Goal: Task Accomplishment & Management: Manage account settings

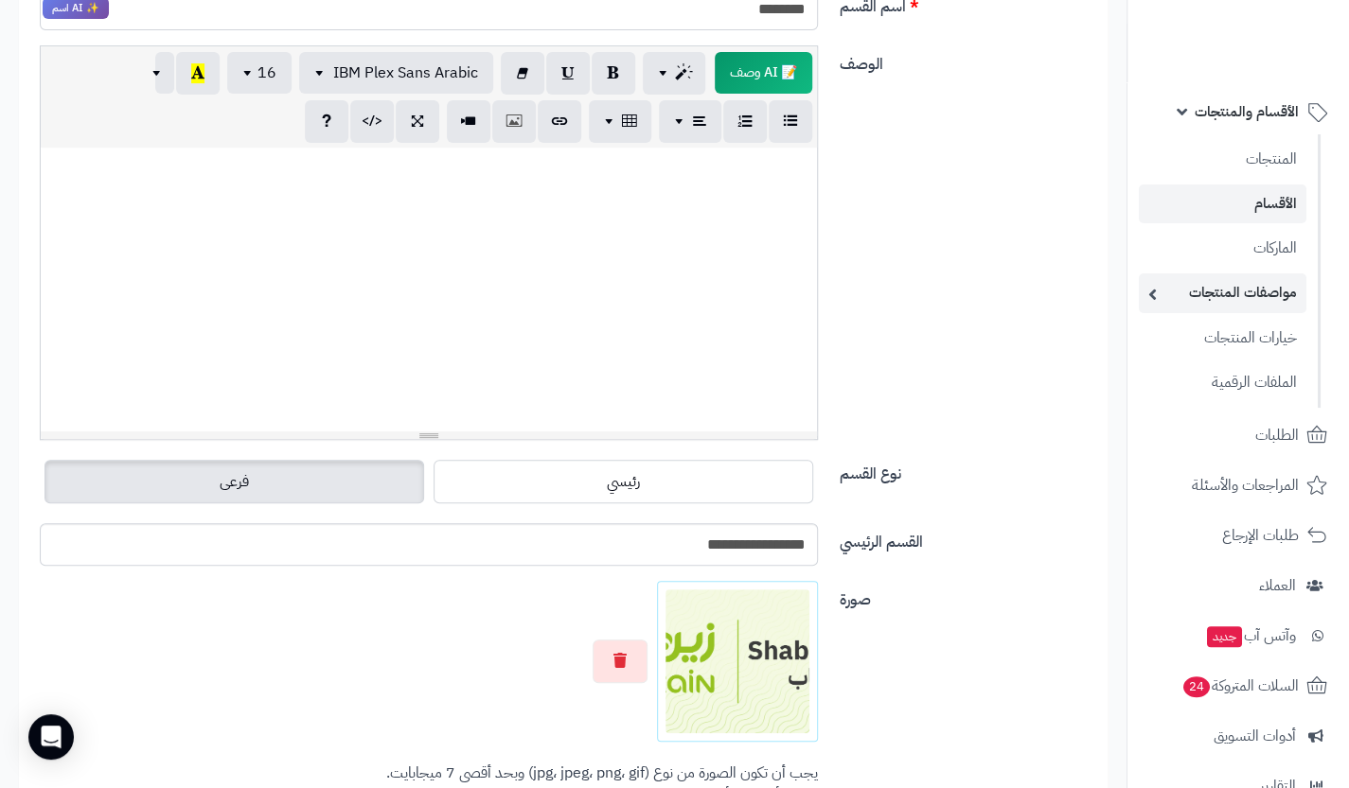
scroll to position [51, 0]
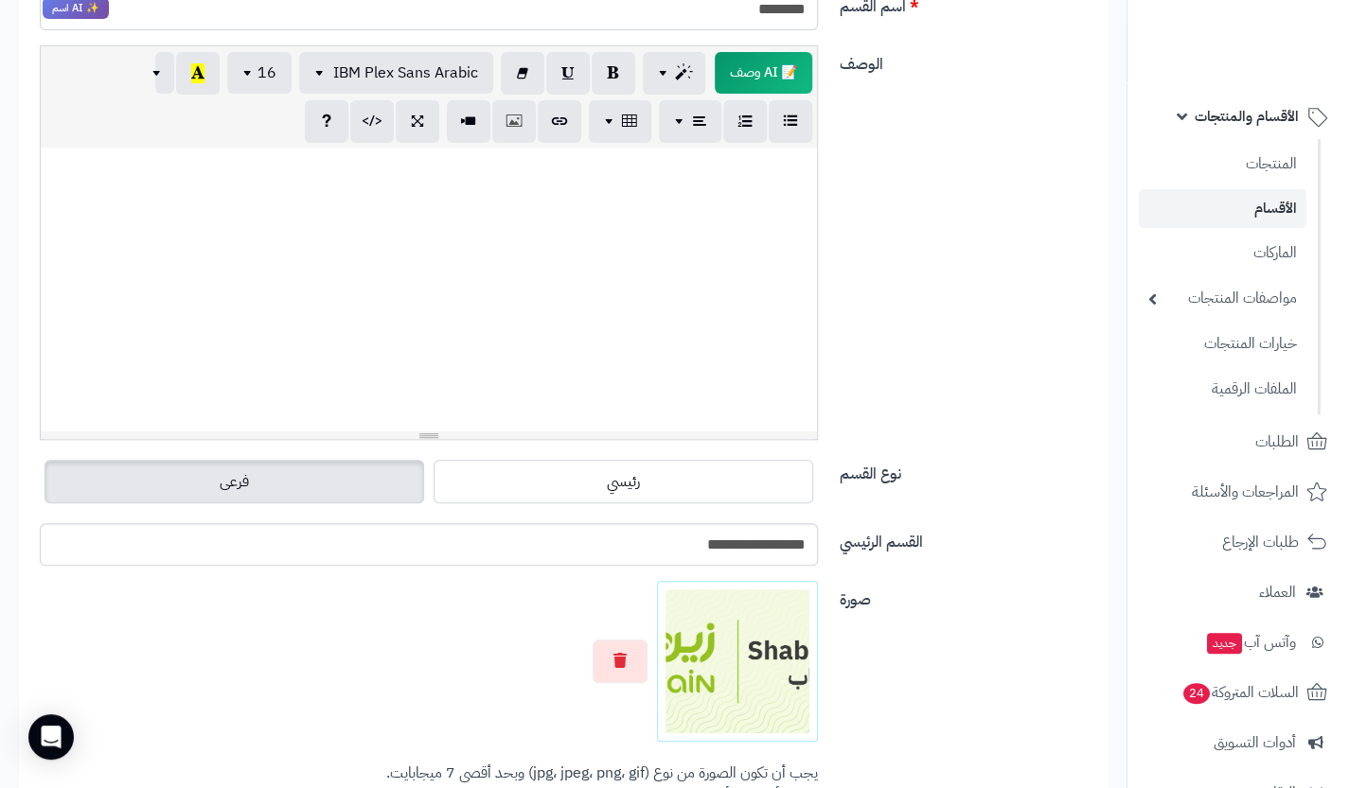
click at [1196, 207] on link "الأقسام" at bounding box center [1223, 208] width 168 height 39
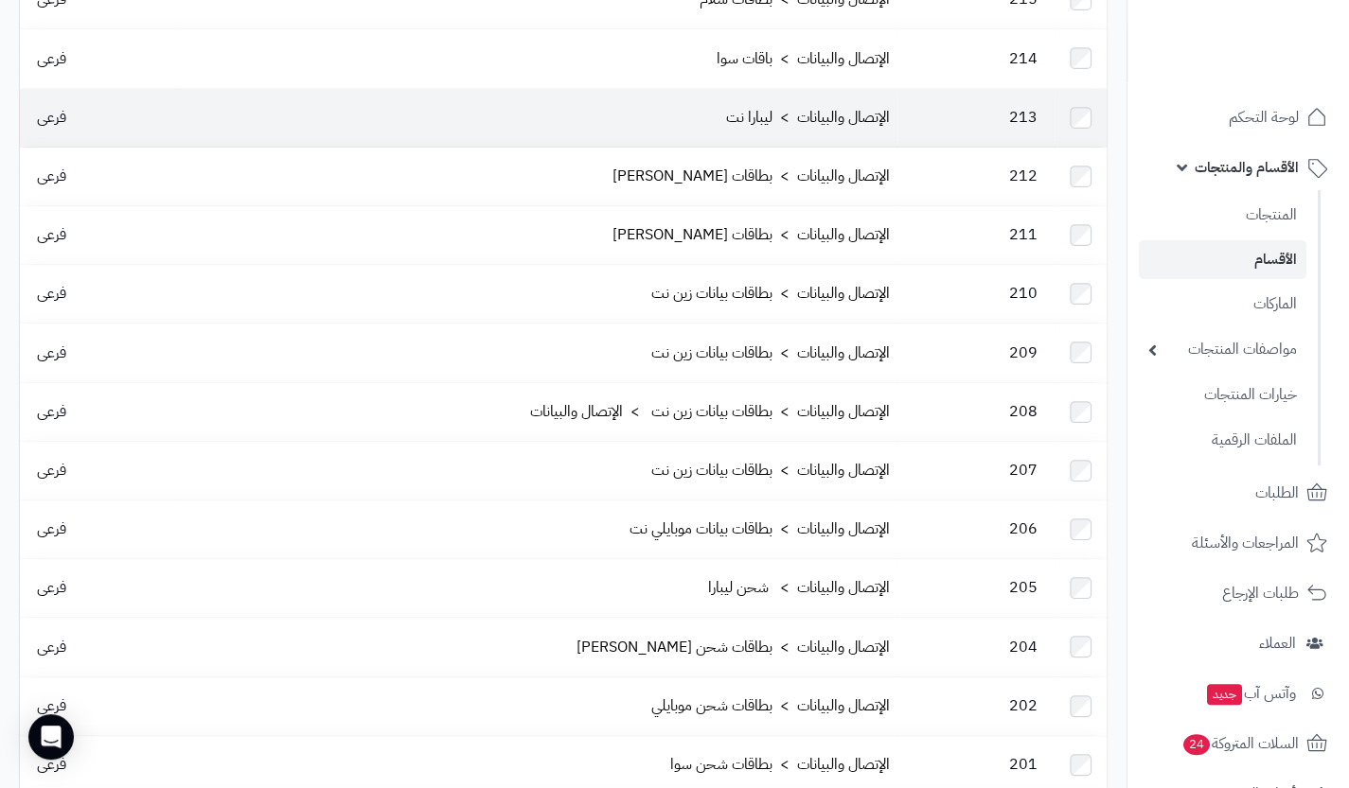
scroll to position [343, 0]
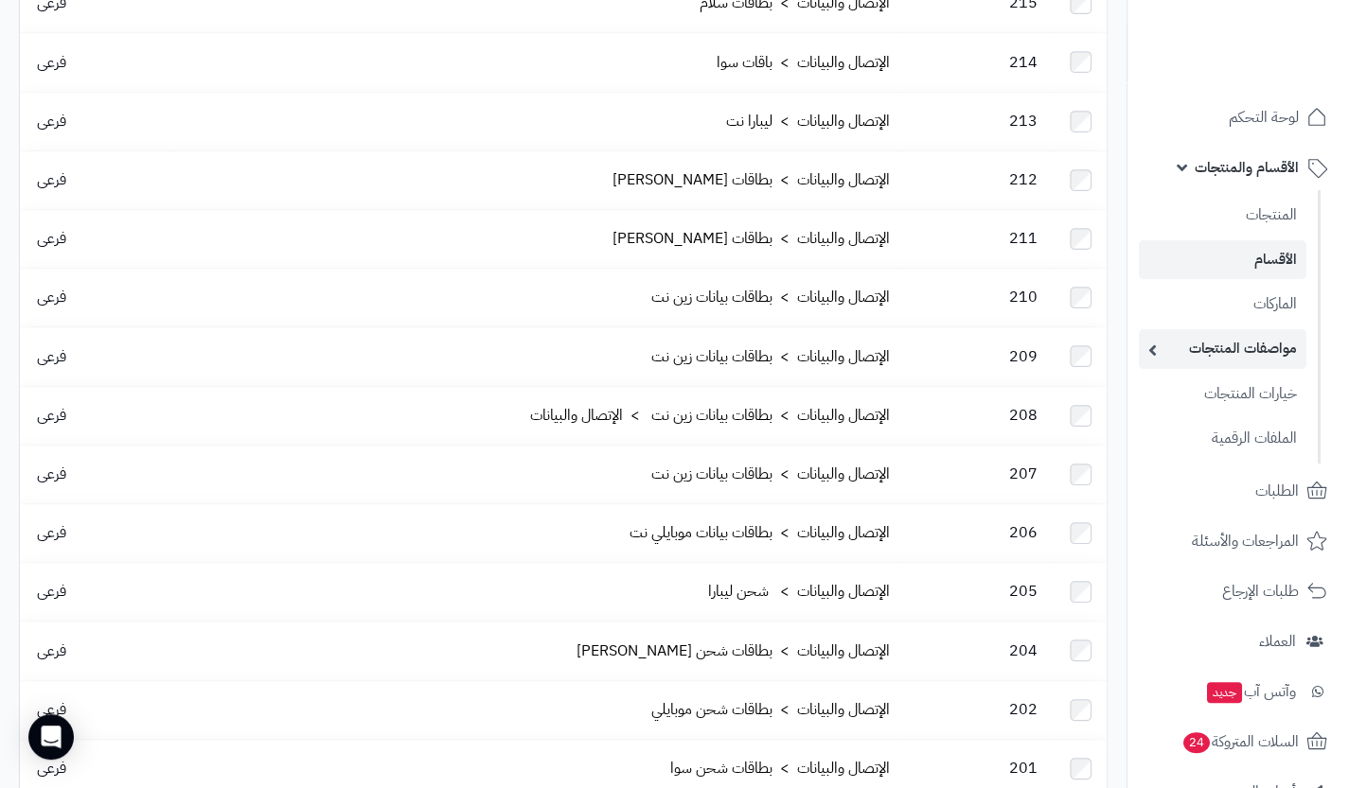
click at [1225, 349] on link "مواصفات المنتجات" at bounding box center [1223, 348] width 168 height 39
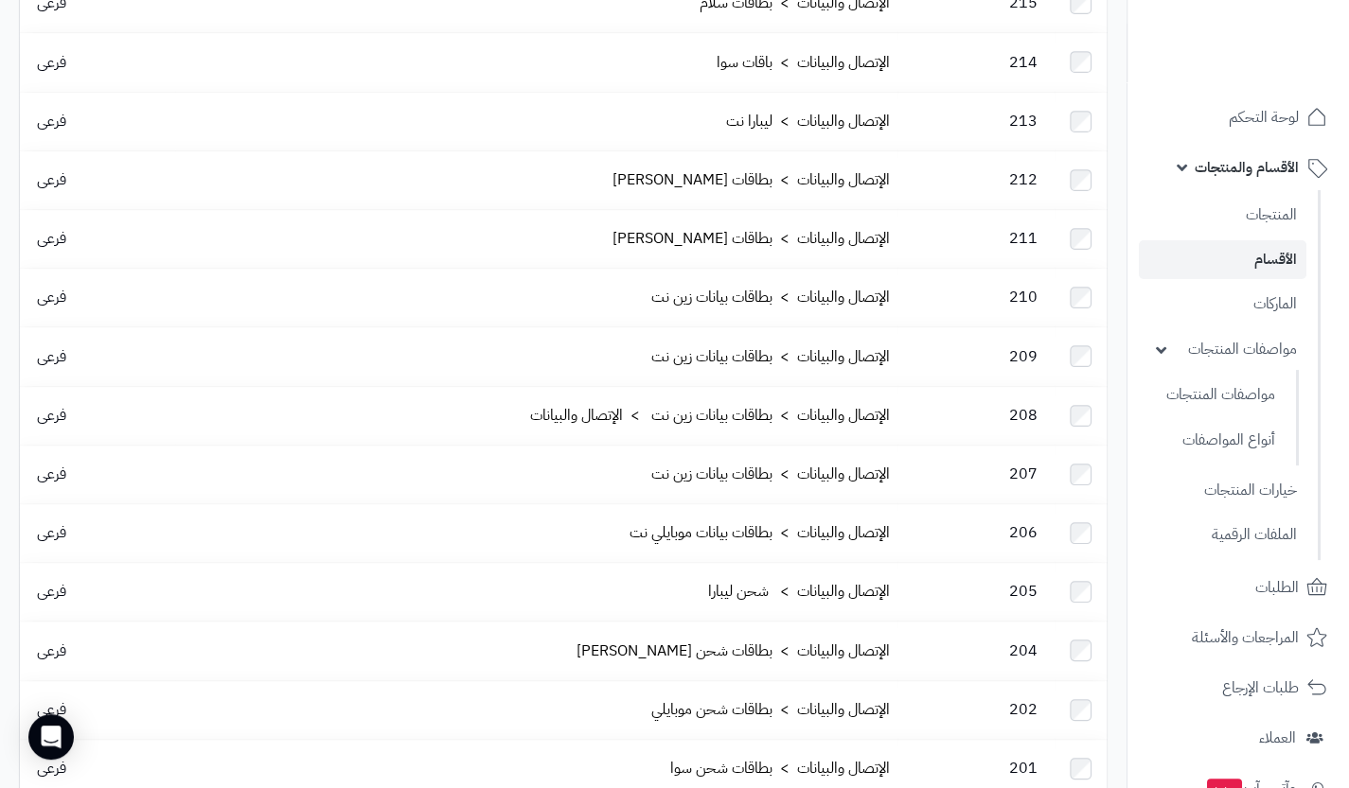
click at [1200, 173] on span "الأقسام والمنتجات" at bounding box center [1246, 167] width 104 height 26
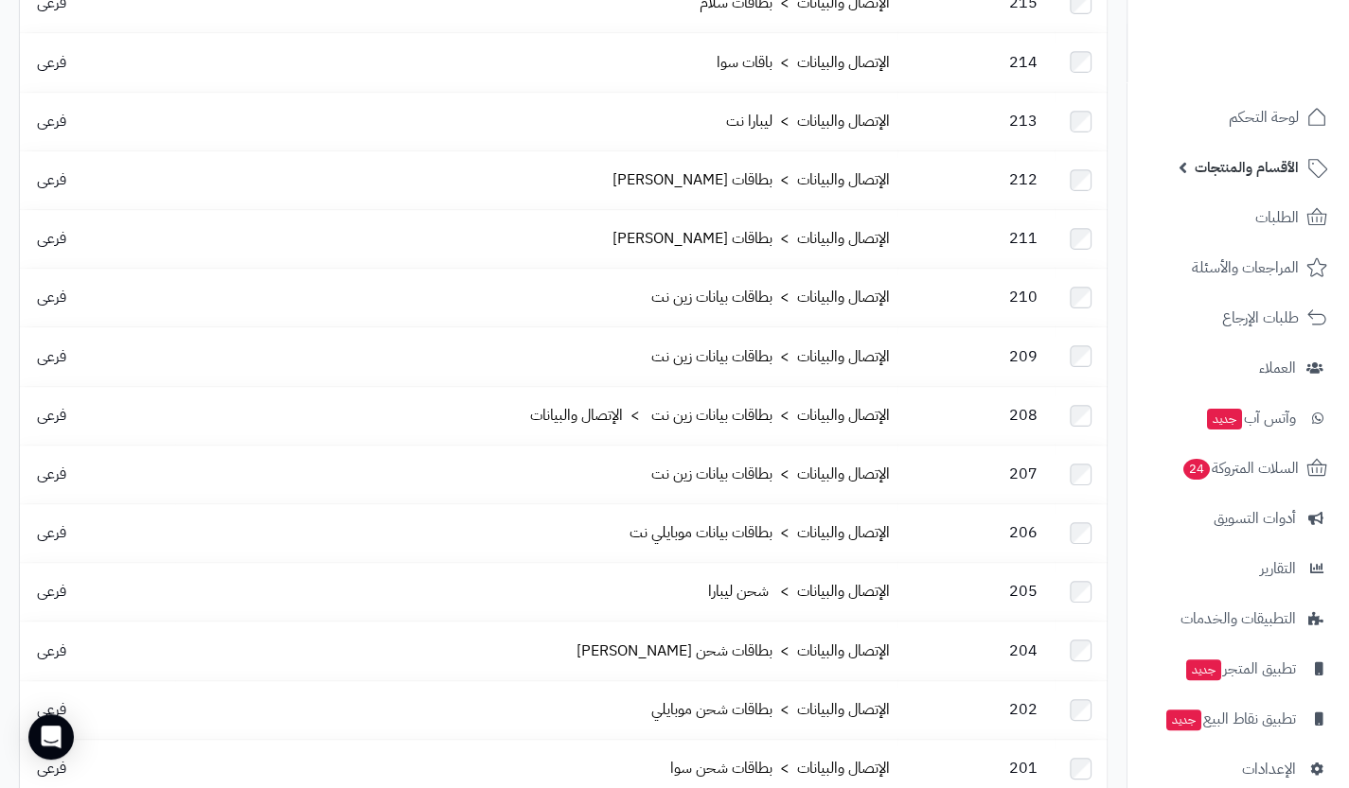
click at [1200, 173] on span "الأقسام والمنتجات" at bounding box center [1246, 167] width 104 height 26
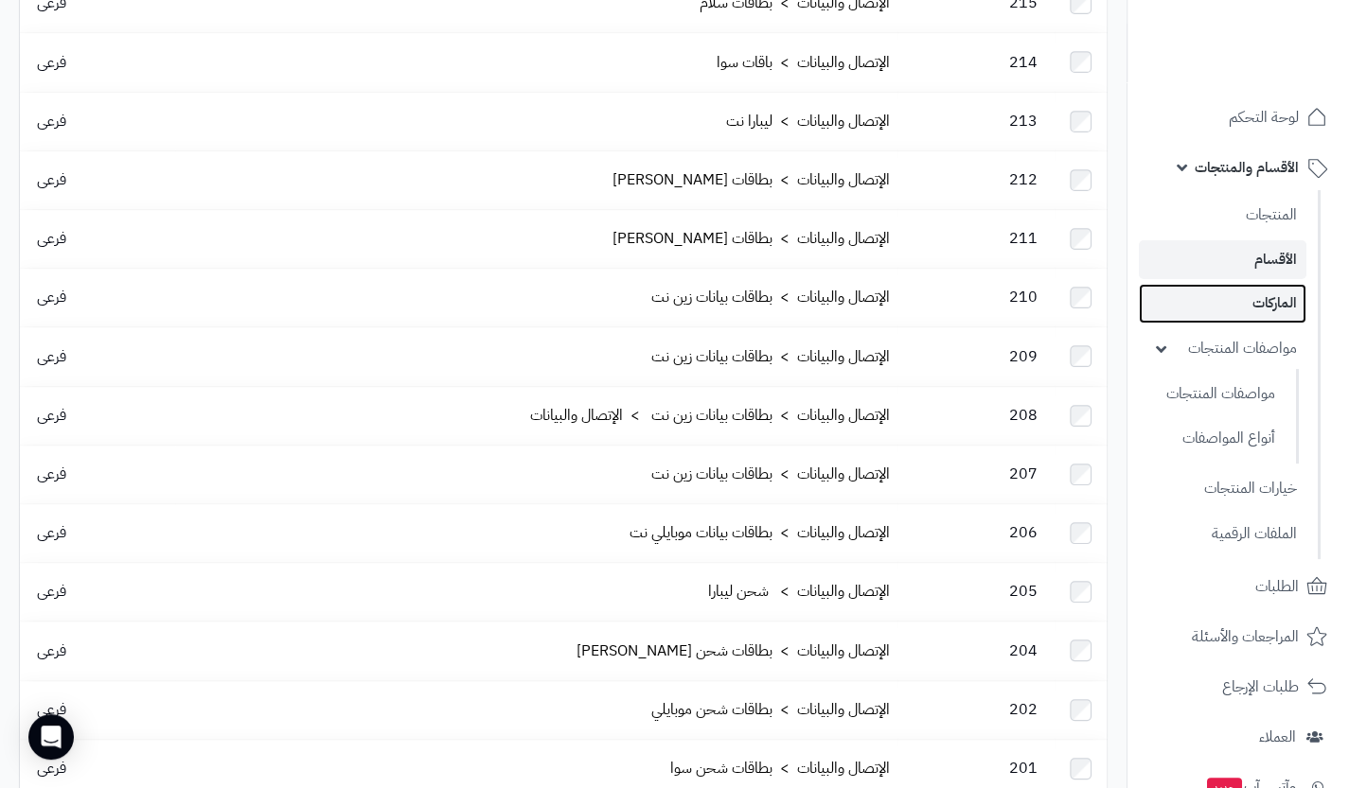
click at [1268, 292] on link "الماركات" at bounding box center [1223, 303] width 168 height 39
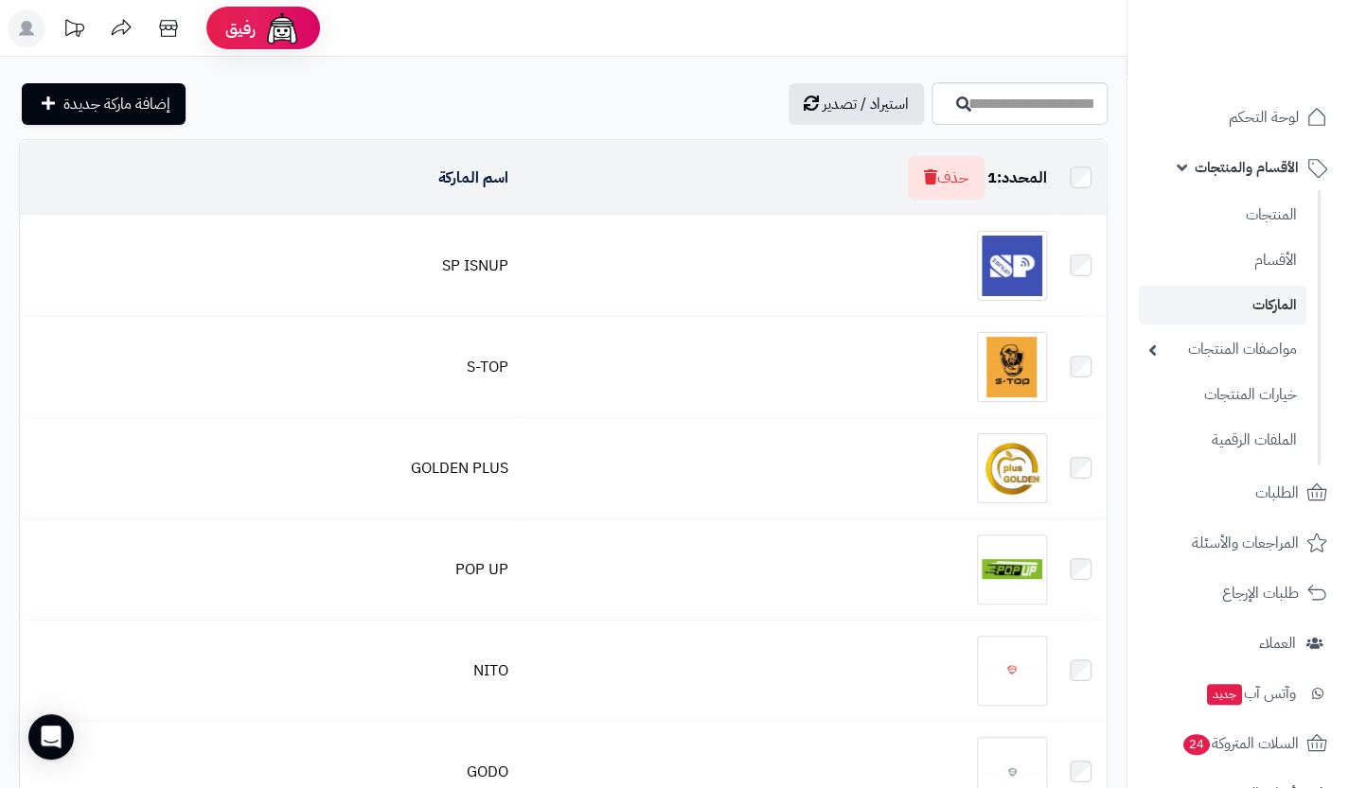
click at [1075, 248] on td at bounding box center [1080, 266] width 52 height 100
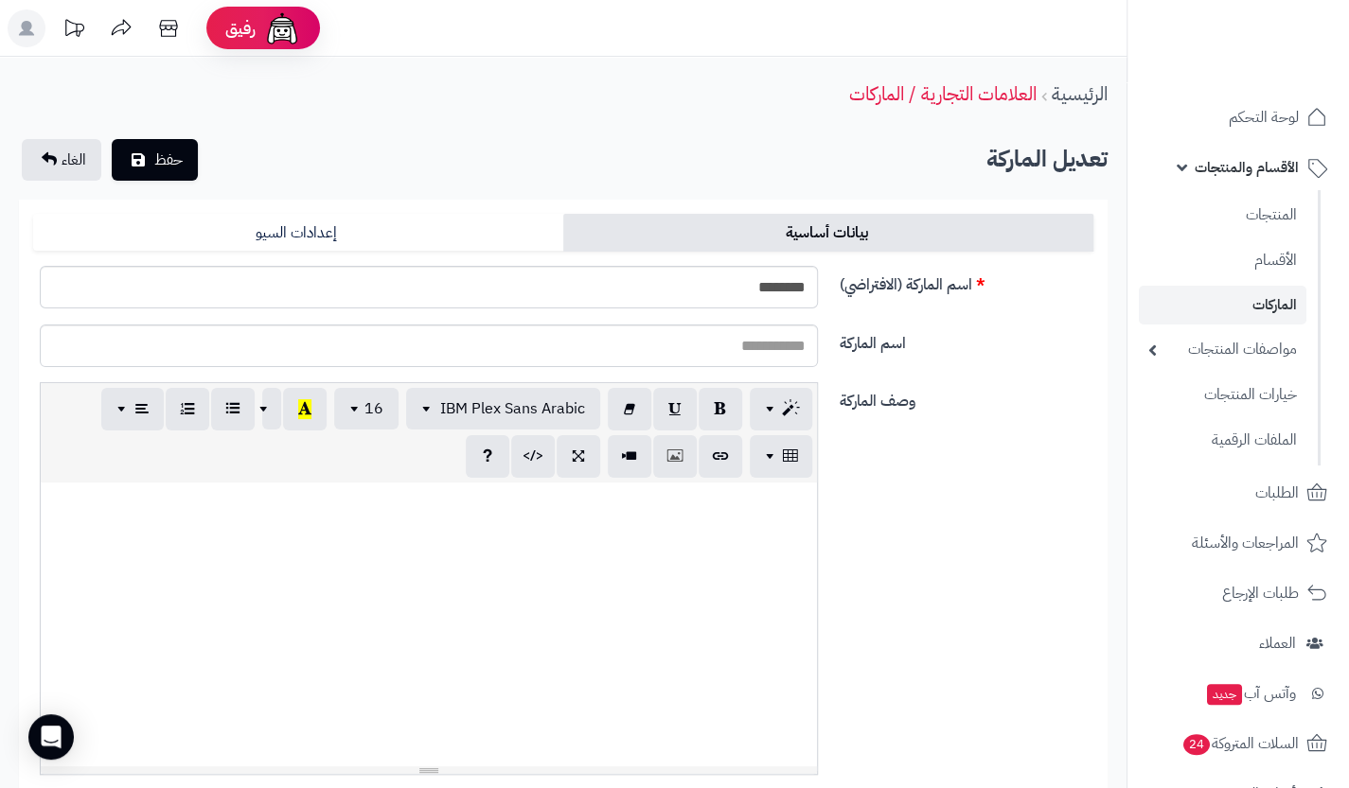
scroll to position [540, 0]
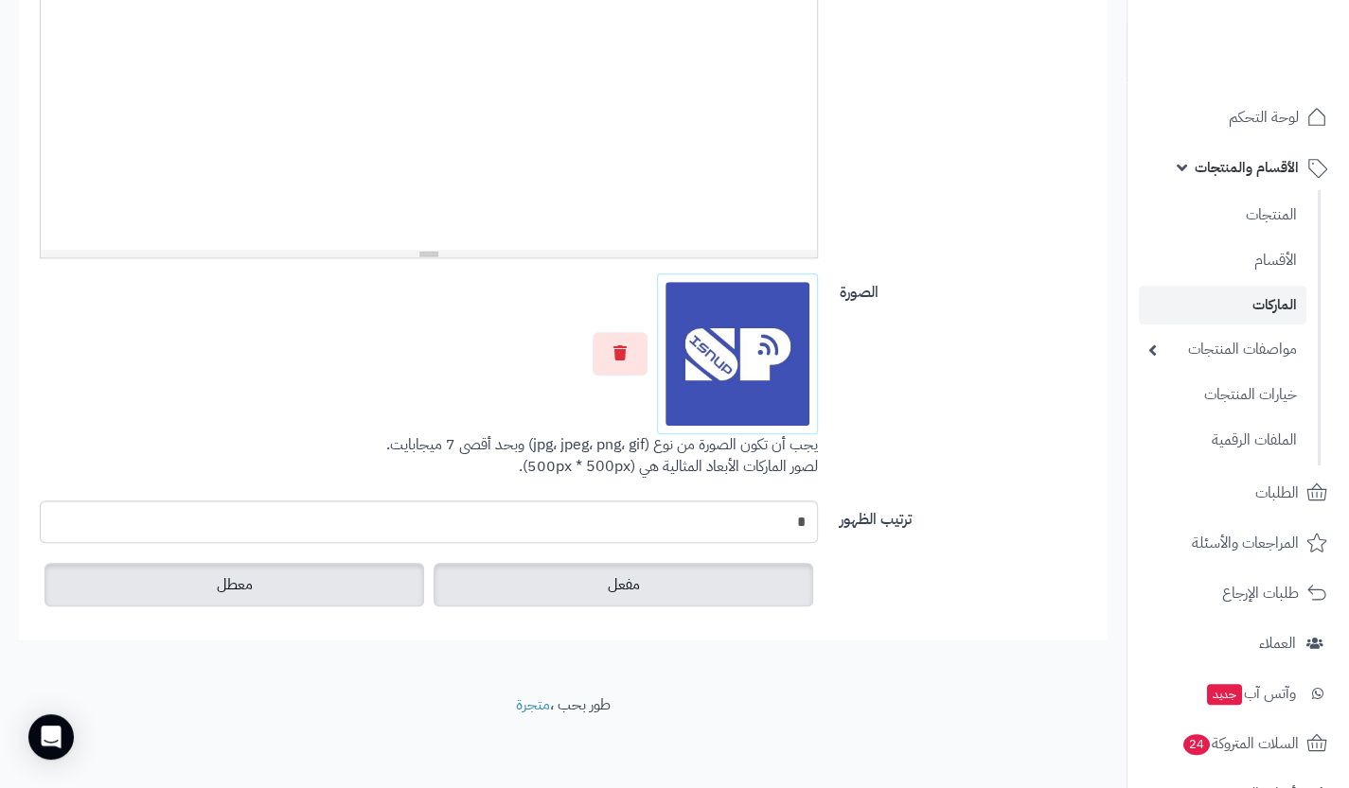
click at [344, 593] on label "معطل" at bounding box center [234, 585] width 380 height 44
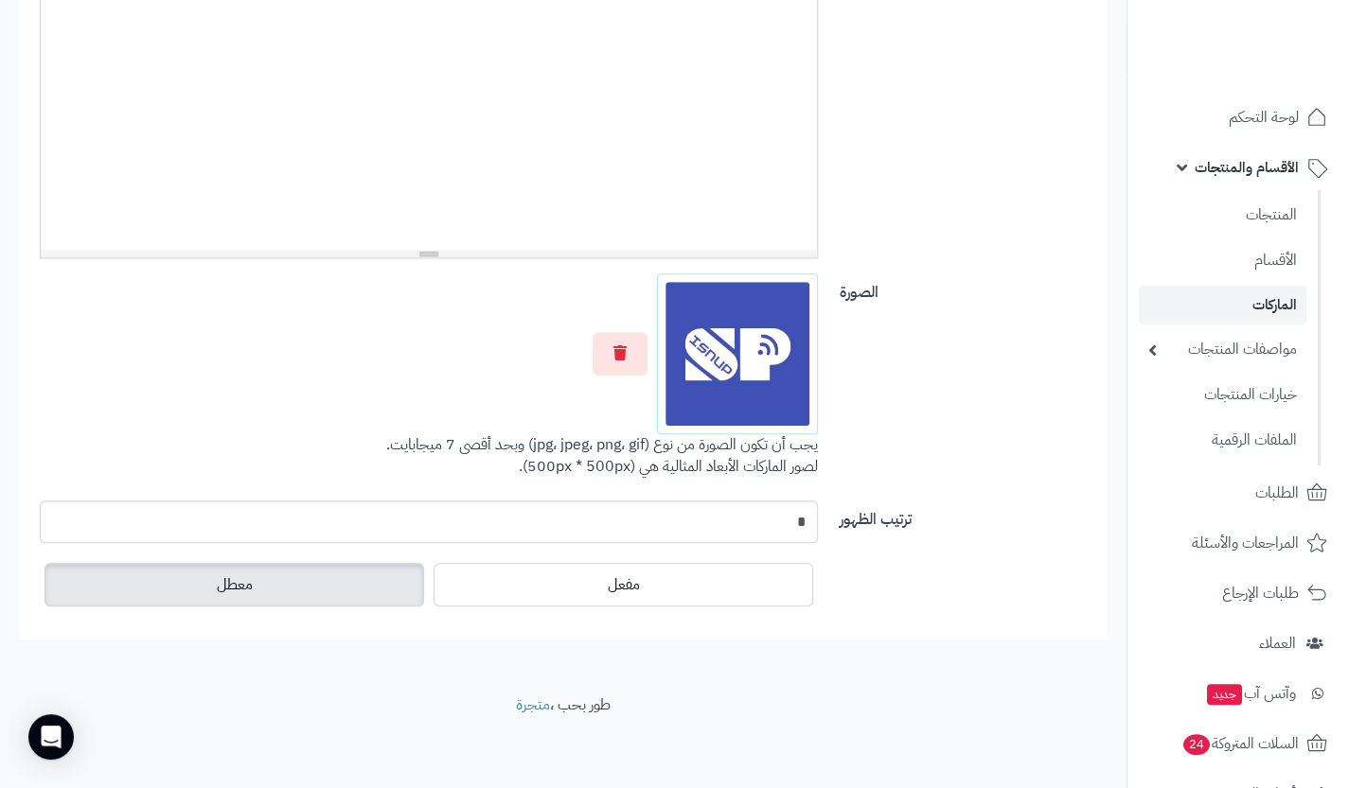
scroll to position [0, 0]
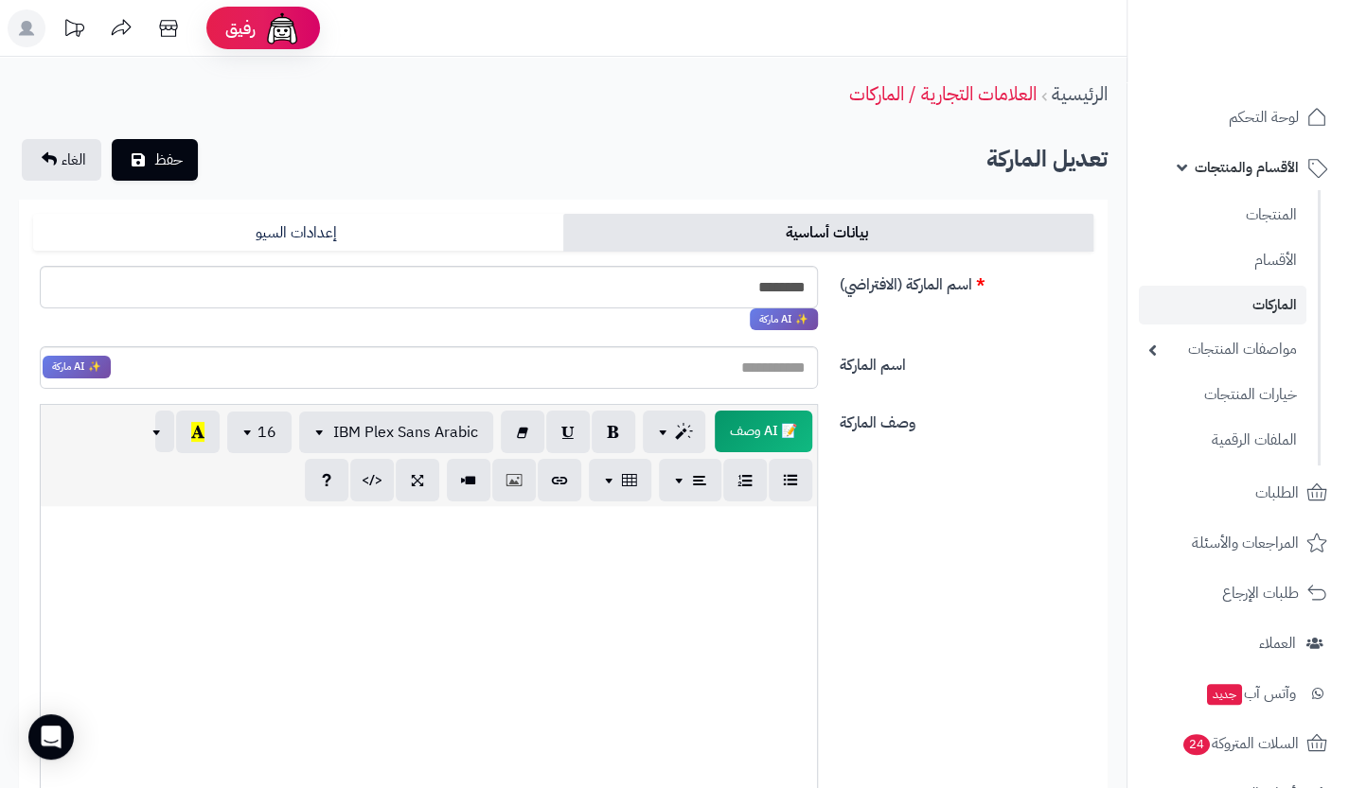
click at [151, 185] on div "الرئيسية العلامات التجارية / الماركات تعديل الماركة حفظ الغاء بيانات أساسية إعد…" at bounding box center [563, 646] width 1126 height 1178
click at [153, 169] on button "حفظ" at bounding box center [155, 159] width 86 height 42
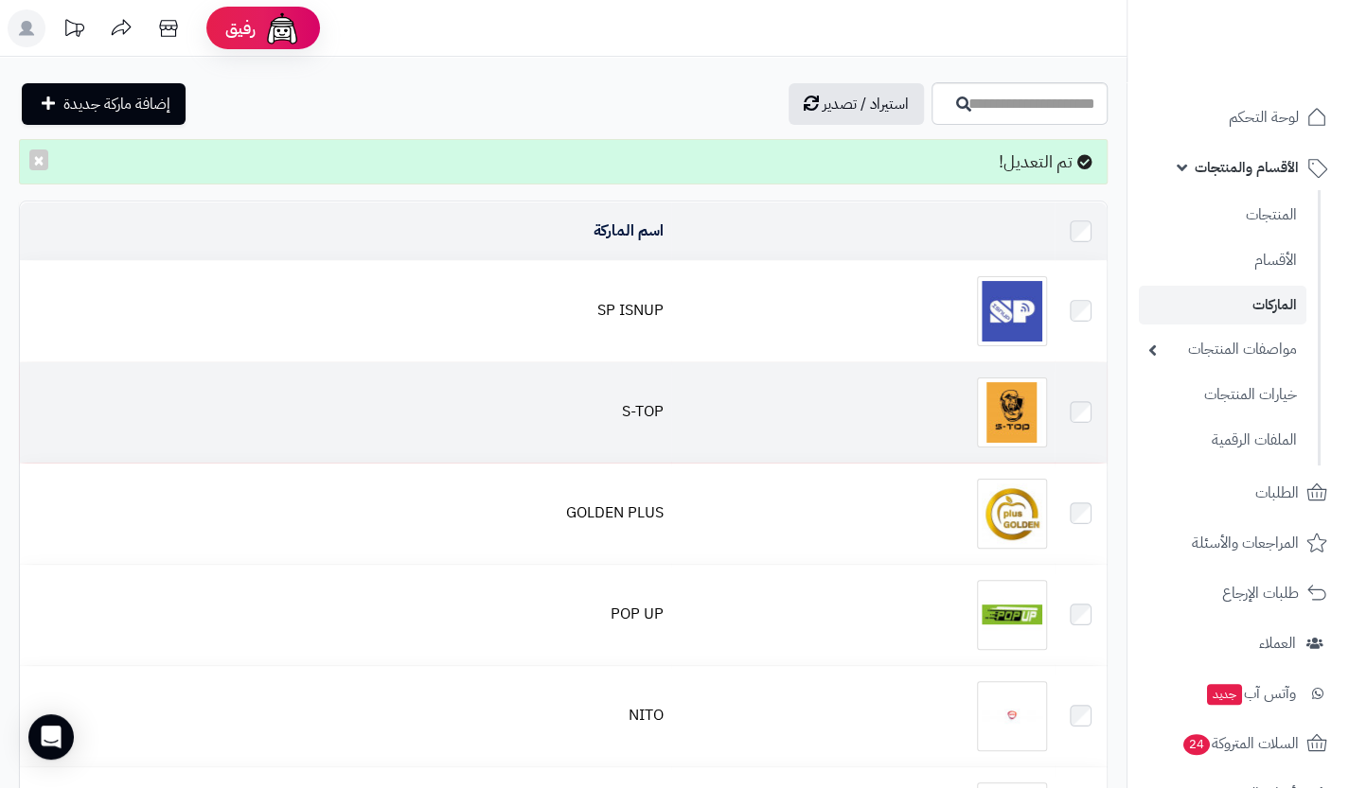
click at [965, 404] on div at bounding box center [863, 413] width 368 height 70
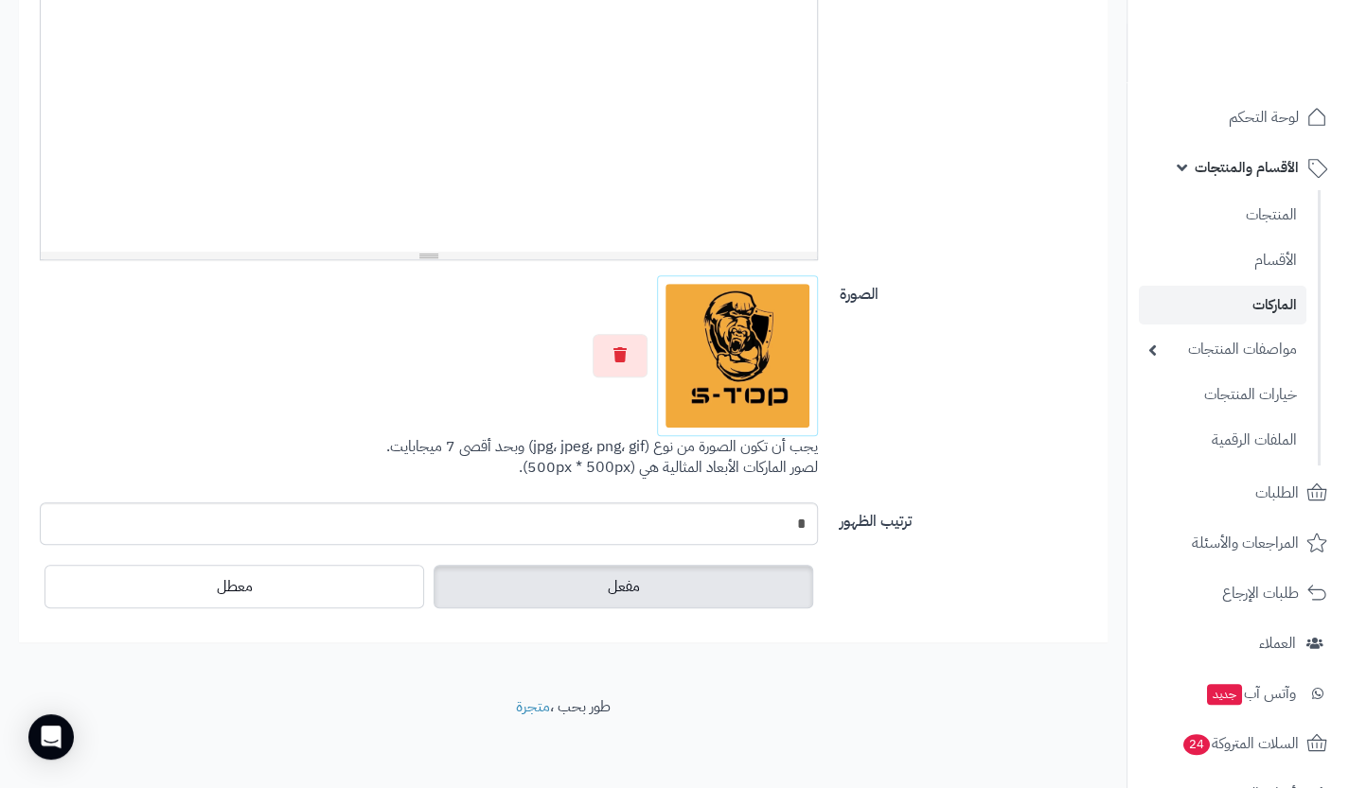
scroll to position [540, 0]
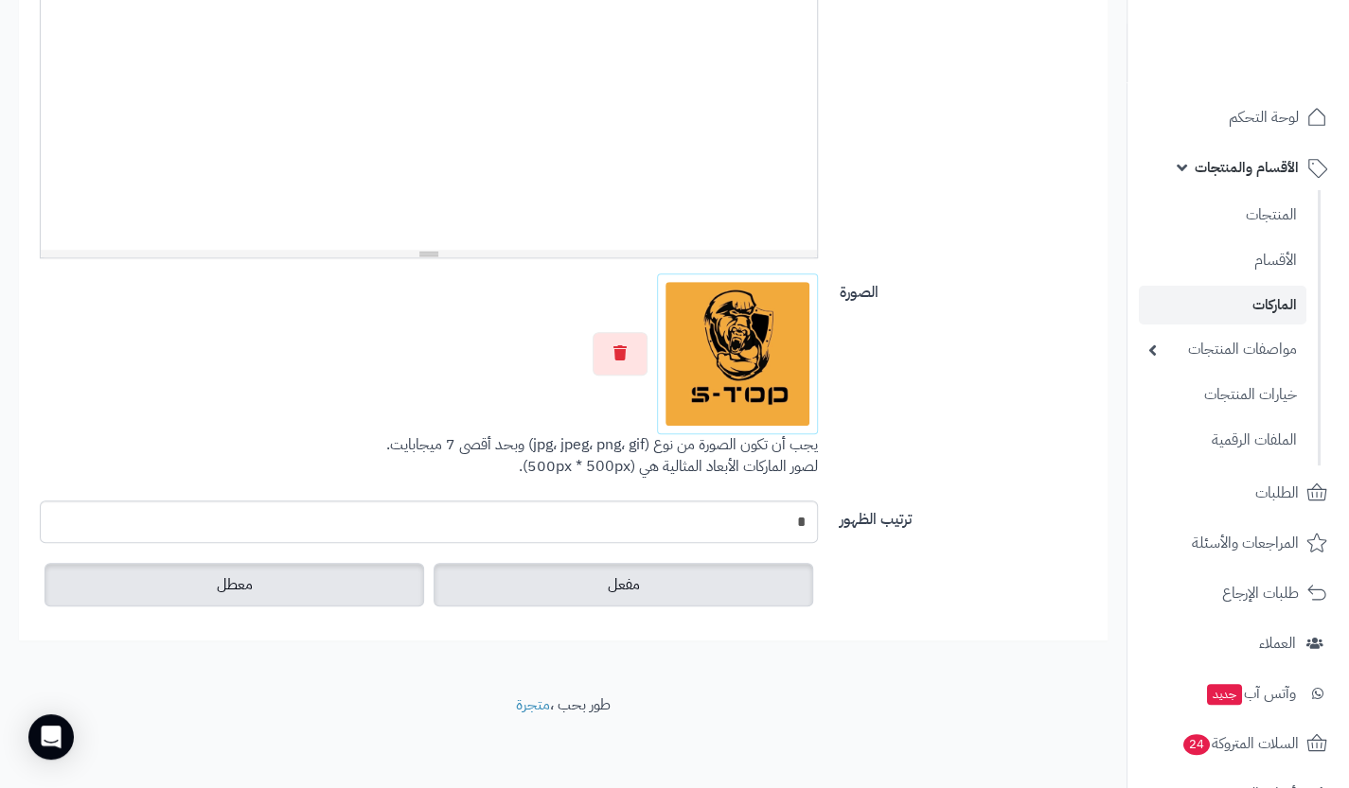
click at [324, 592] on label "معطل" at bounding box center [234, 585] width 380 height 44
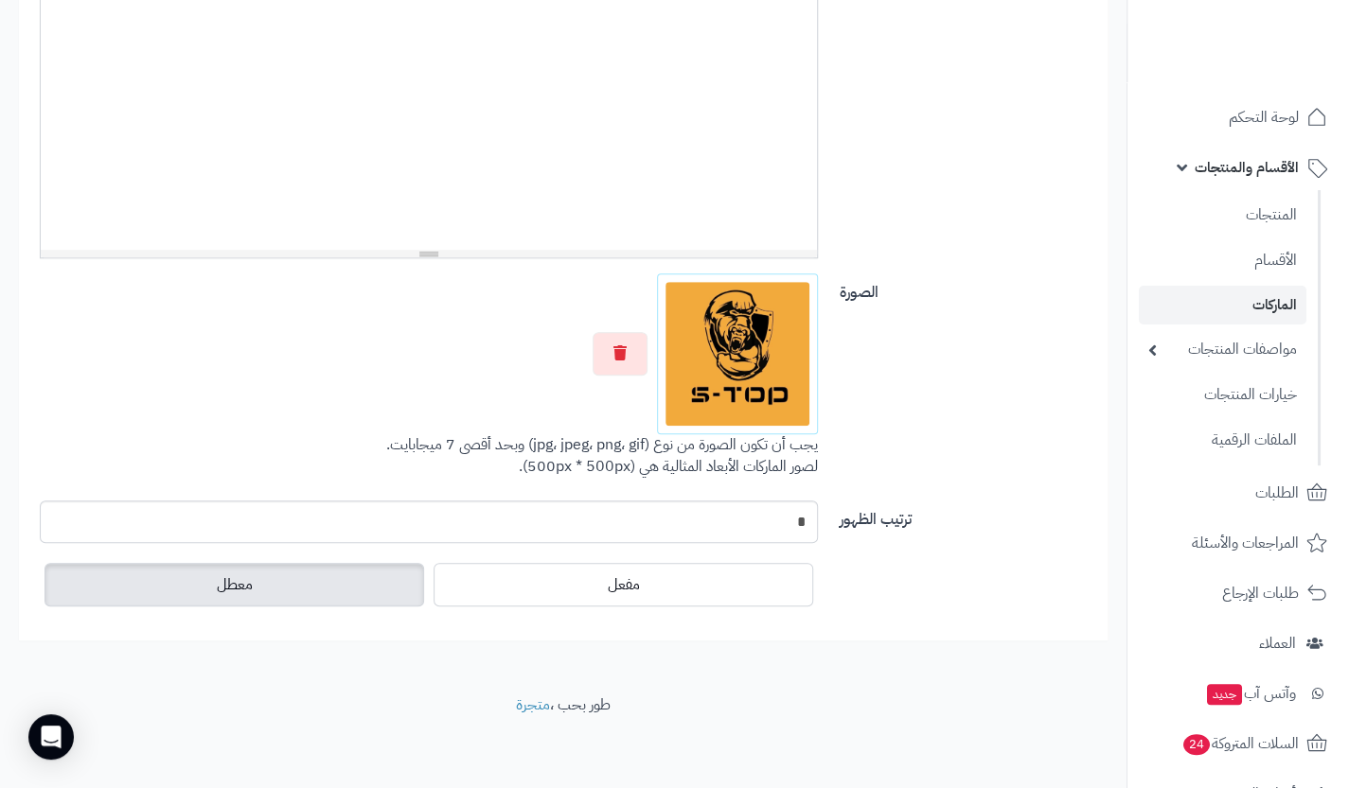
scroll to position [0, 0]
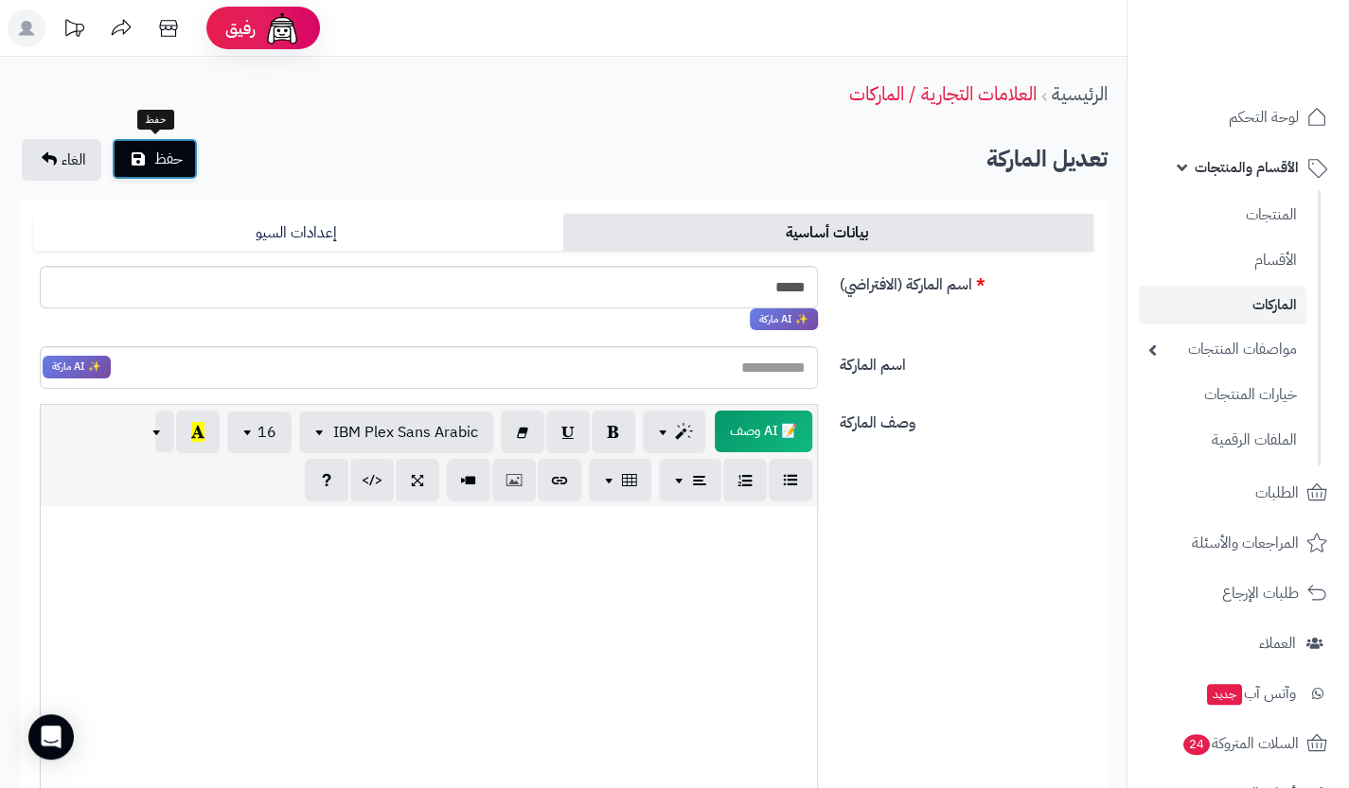
click at [168, 143] on button "حفظ" at bounding box center [155, 159] width 86 height 42
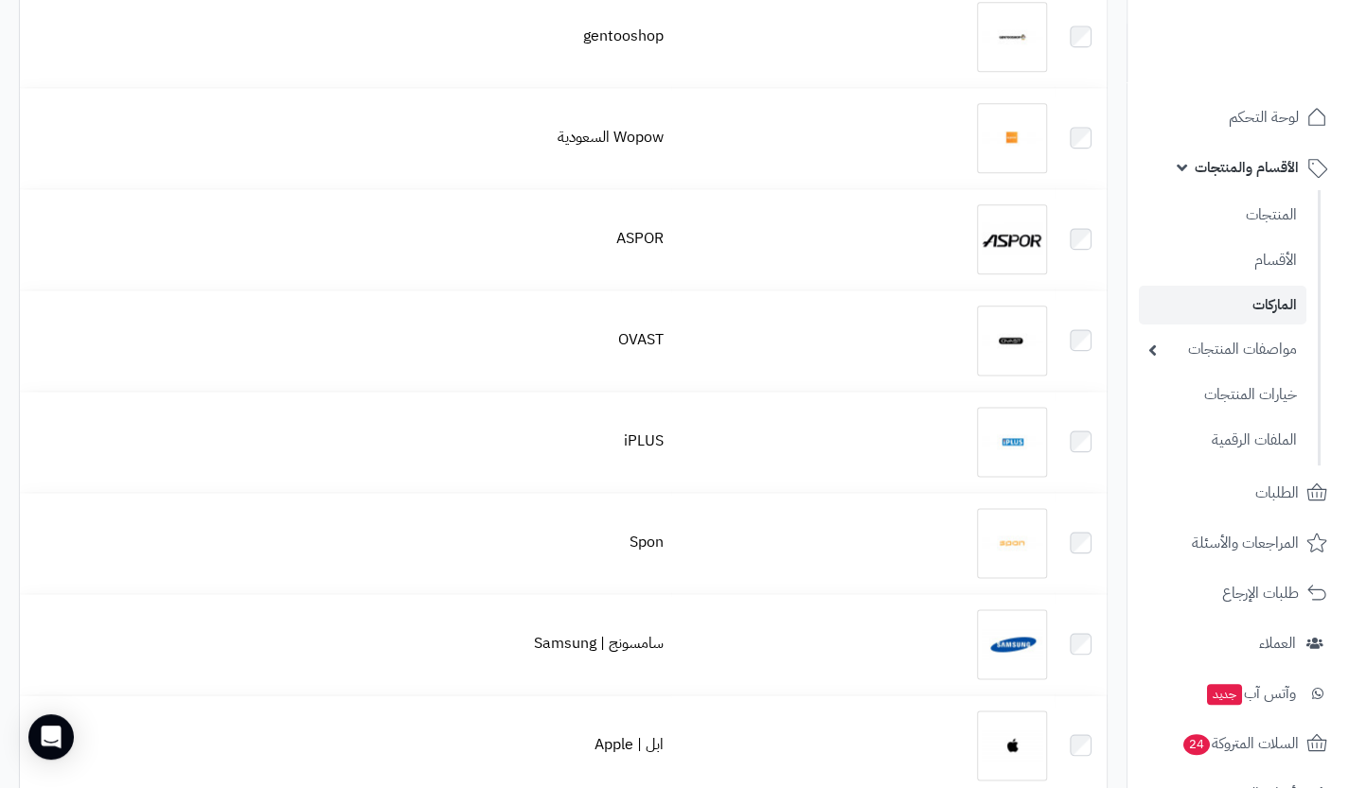
scroll to position [1372, 0]
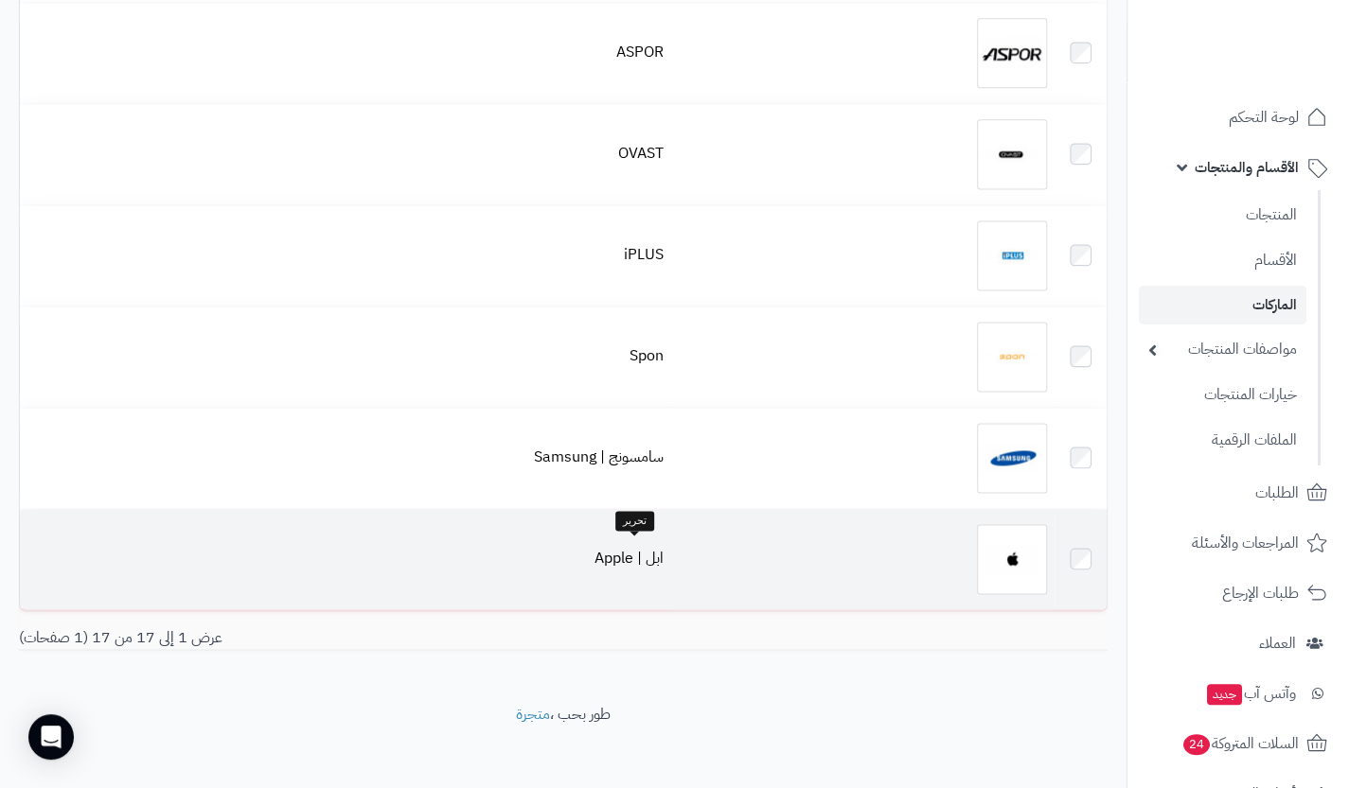
click at [651, 537] on td "ابل | Apple" at bounding box center [345, 559] width 651 height 100
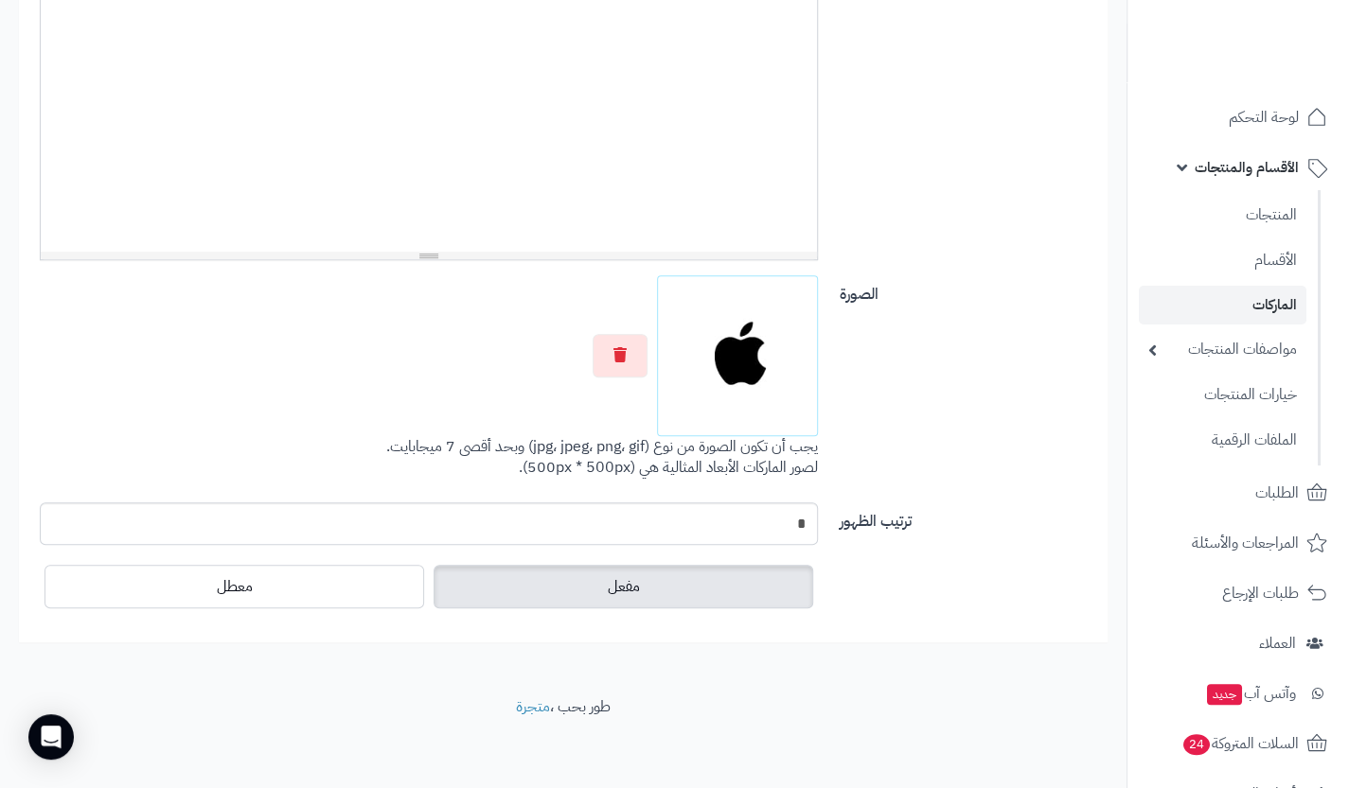
scroll to position [540, 0]
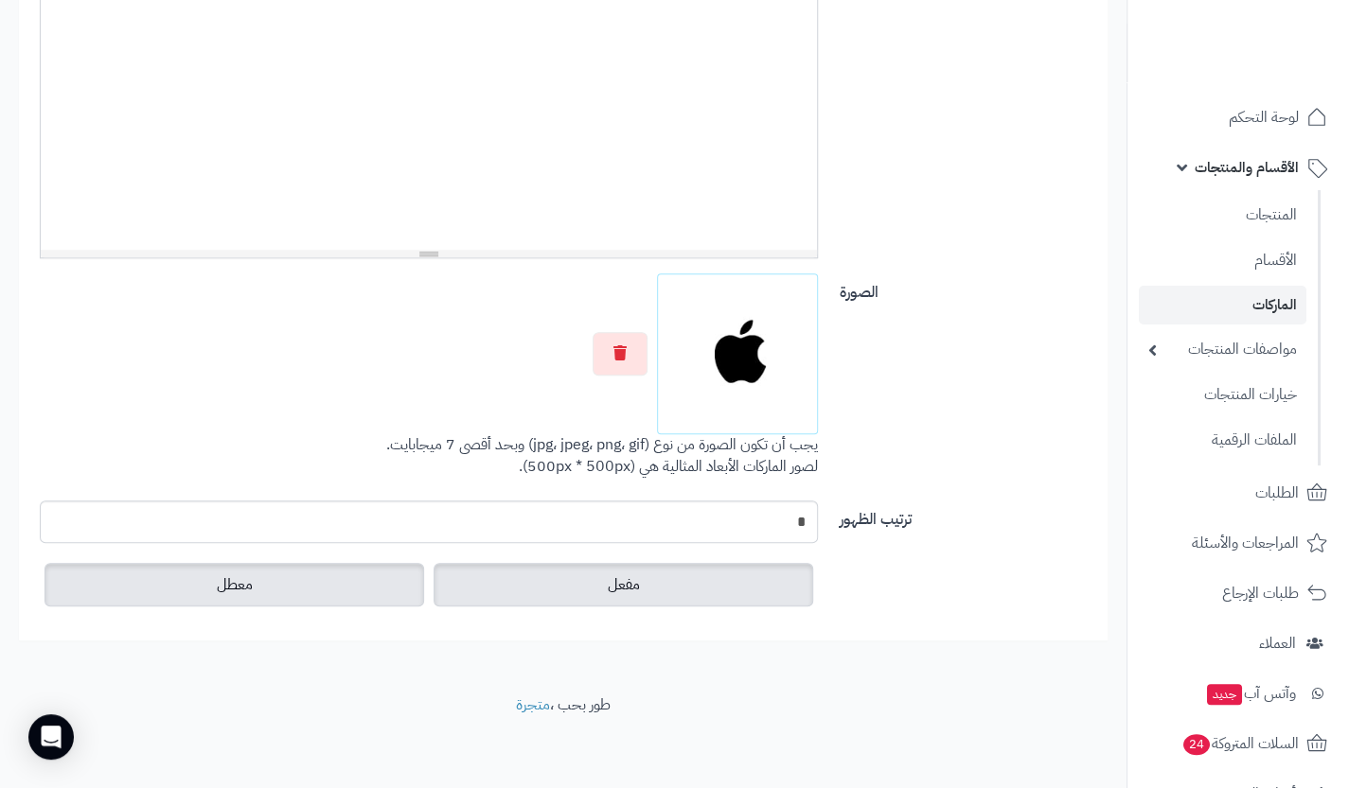
click at [364, 603] on label "معطل" at bounding box center [234, 585] width 380 height 44
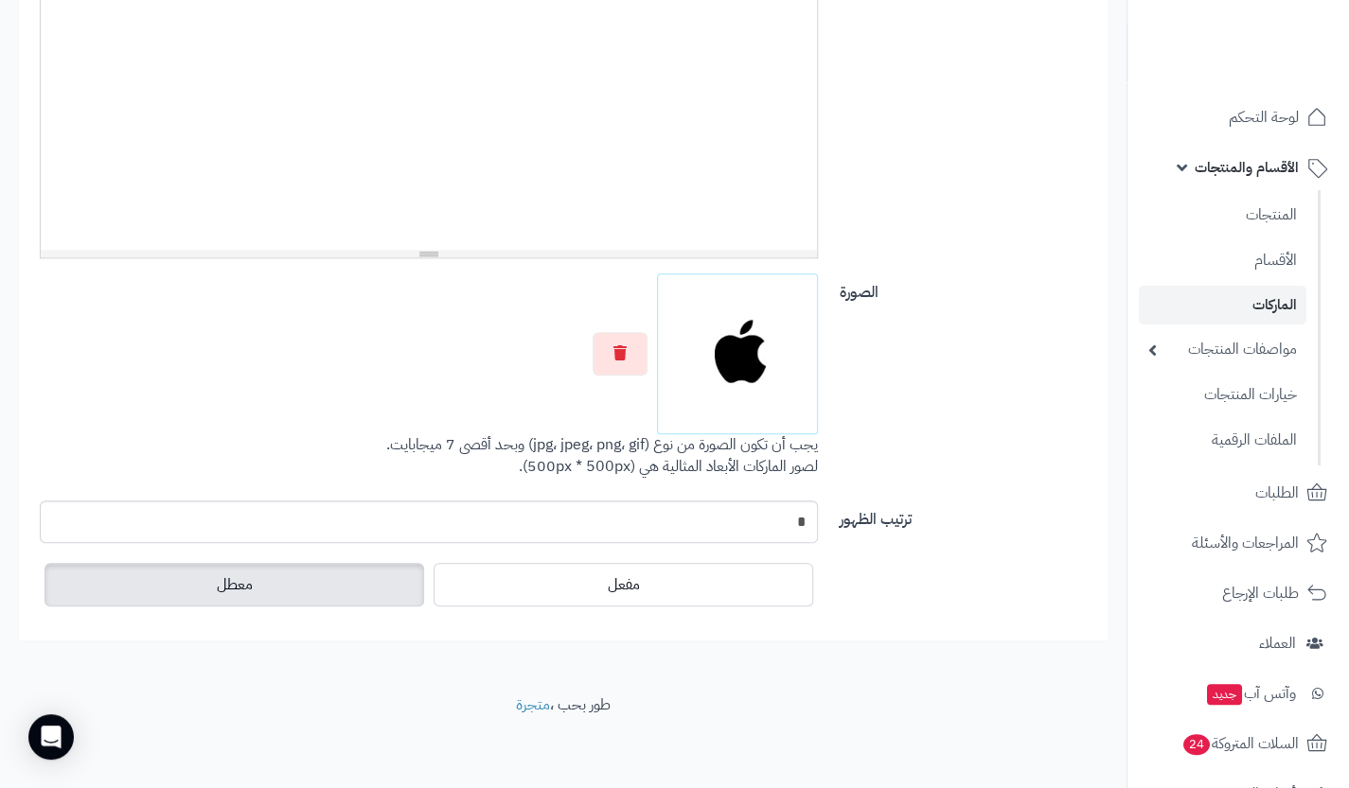
scroll to position [0, 0]
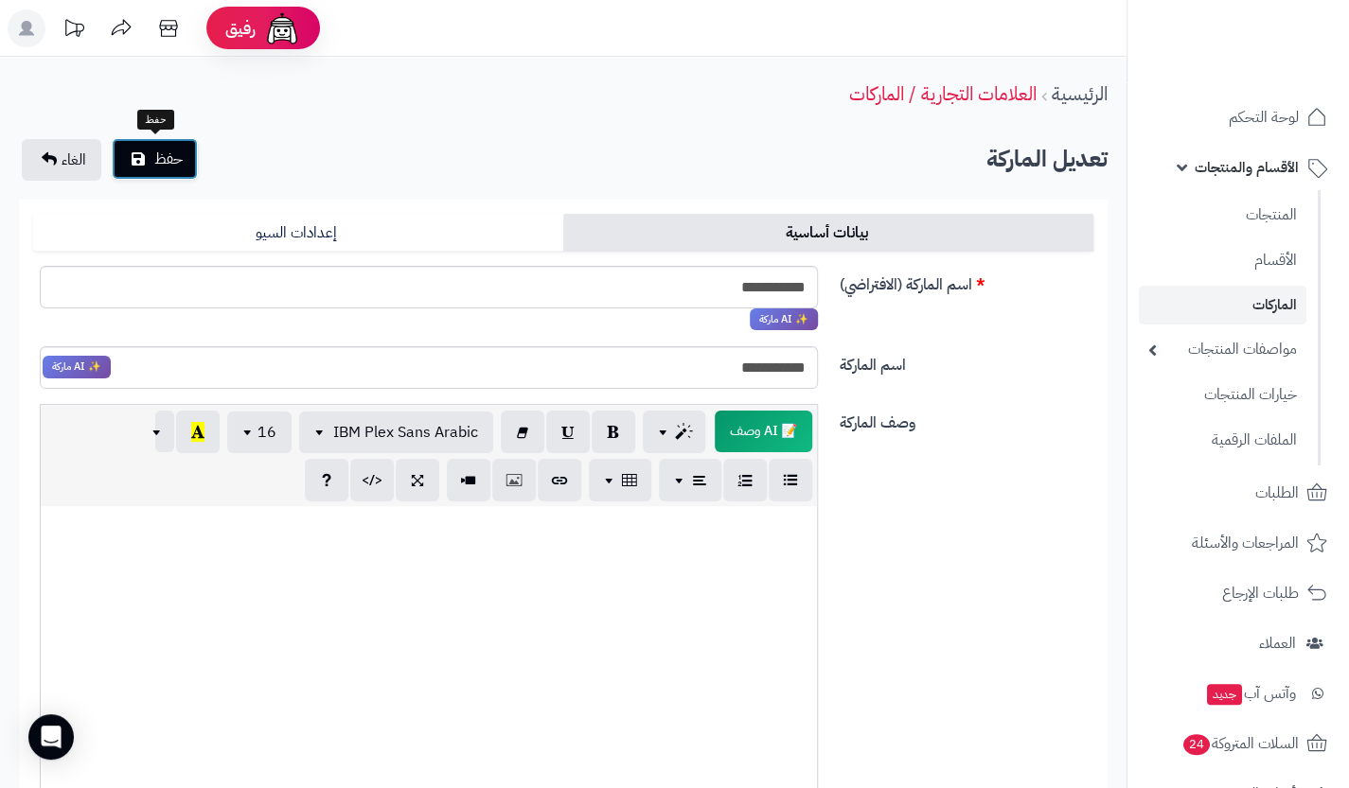
click at [142, 164] on icon "submit" at bounding box center [138, 158] width 13 height 15
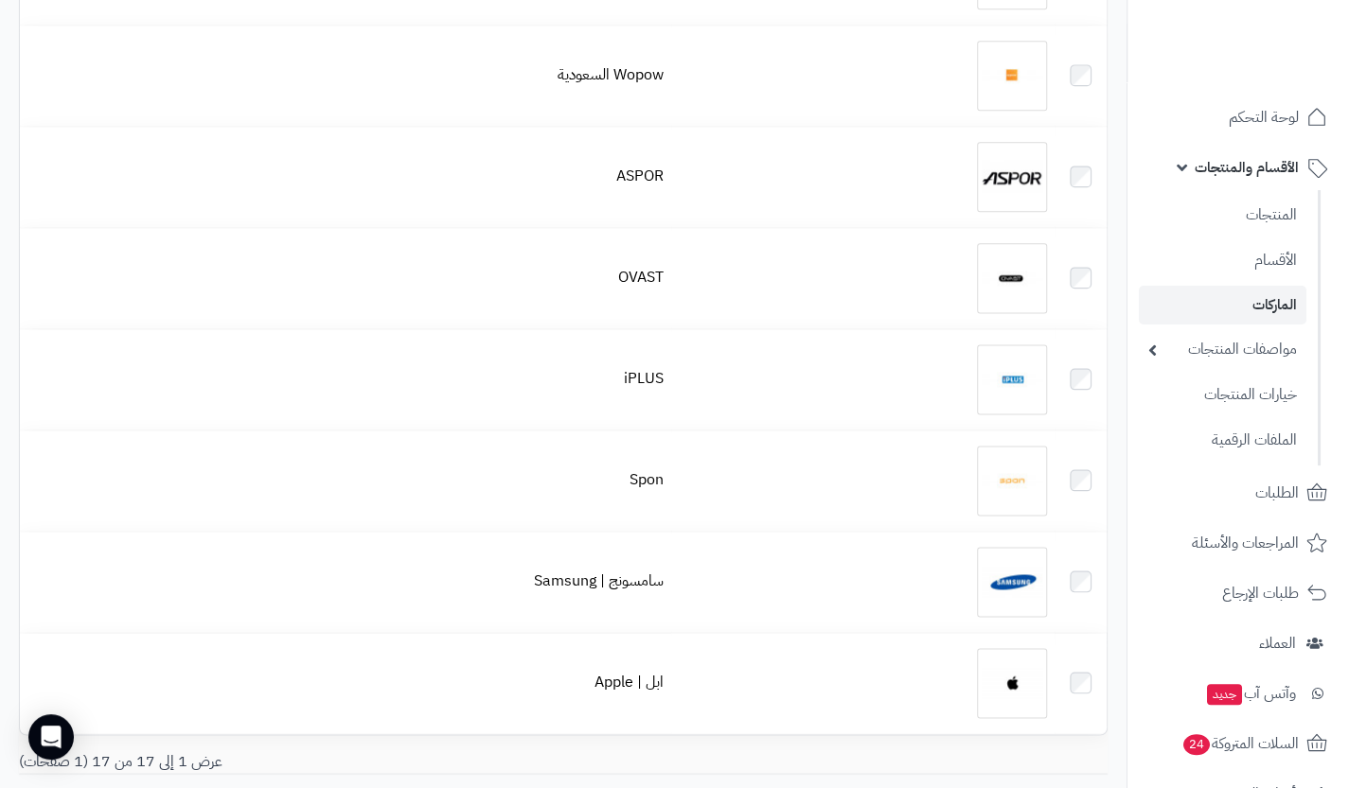
scroll to position [1372, 0]
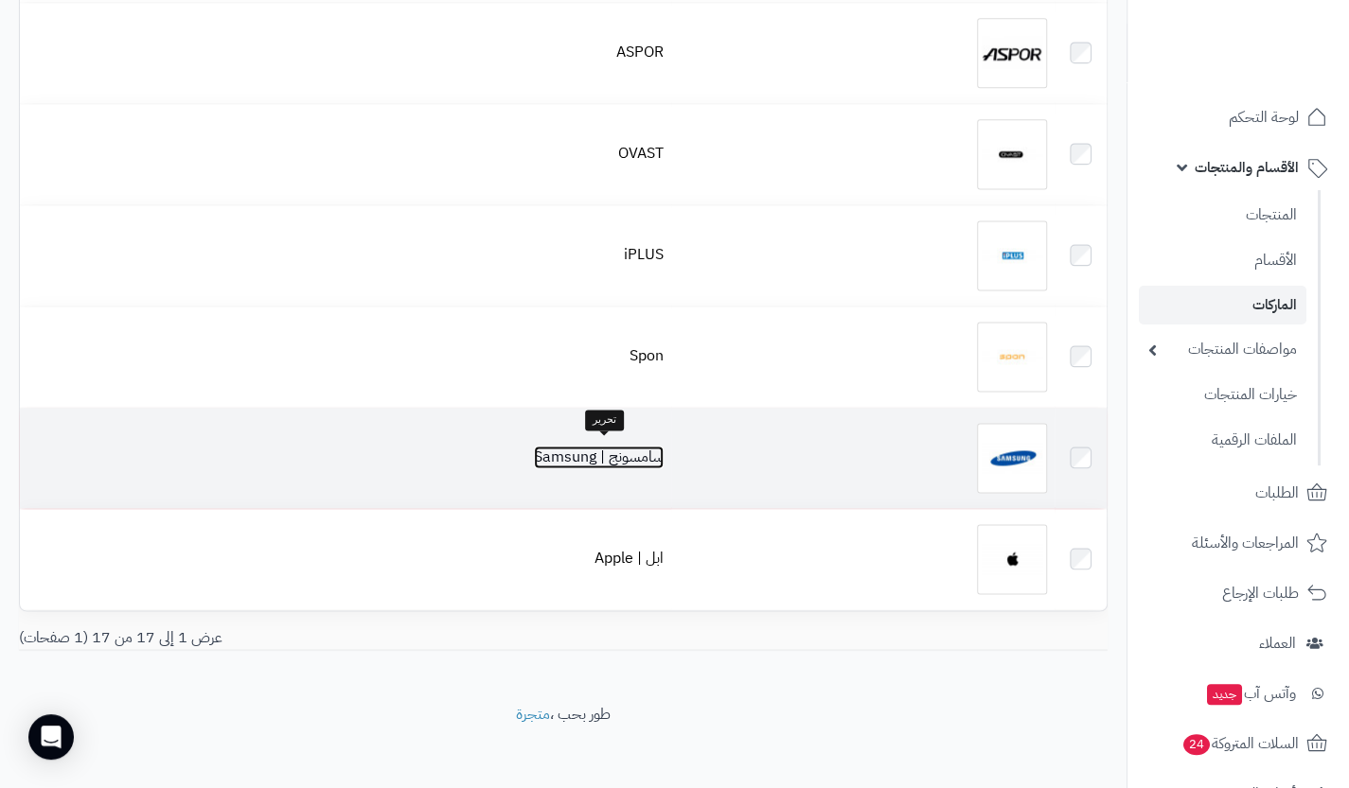
click at [595, 460] on link "سامسونج | Samsung" at bounding box center [599, 457] width 130 height 23
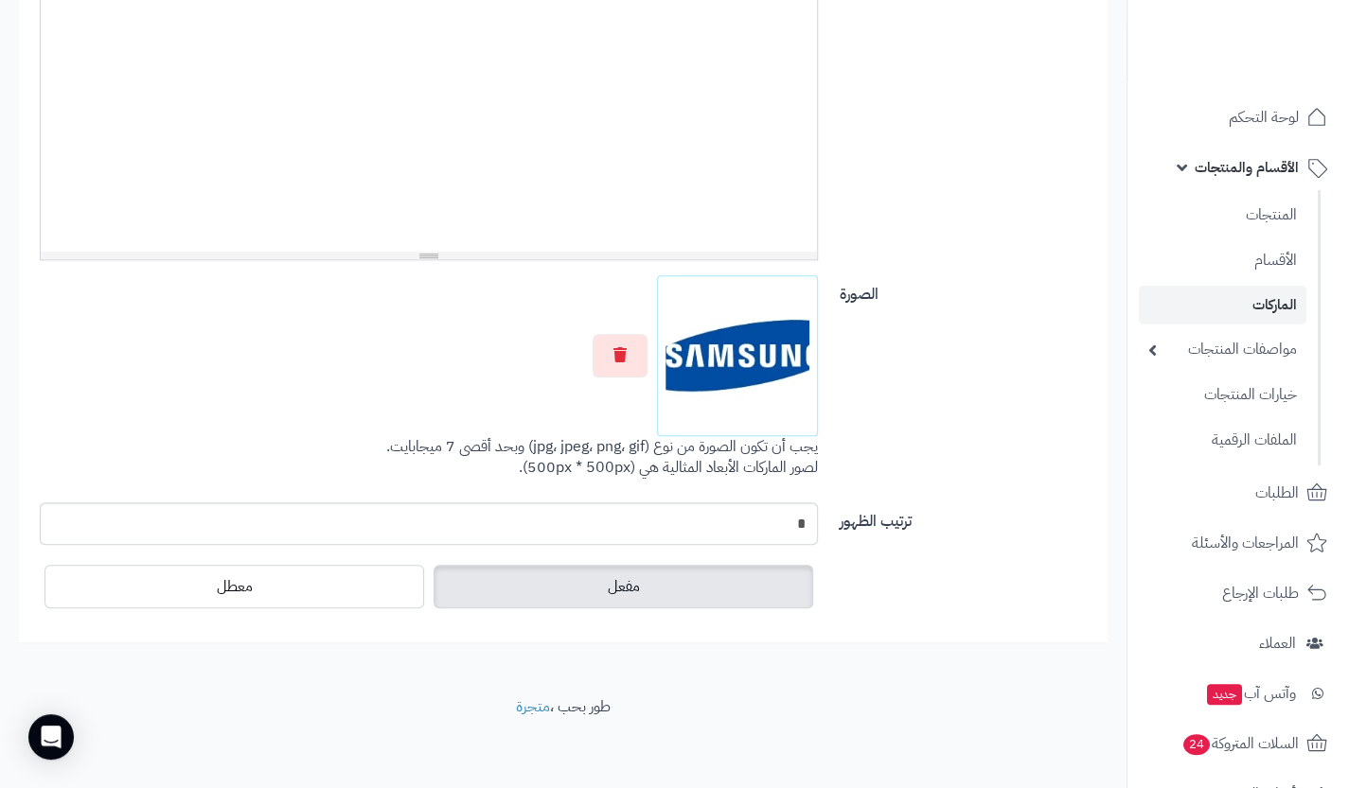
scroll to position [540, 0]
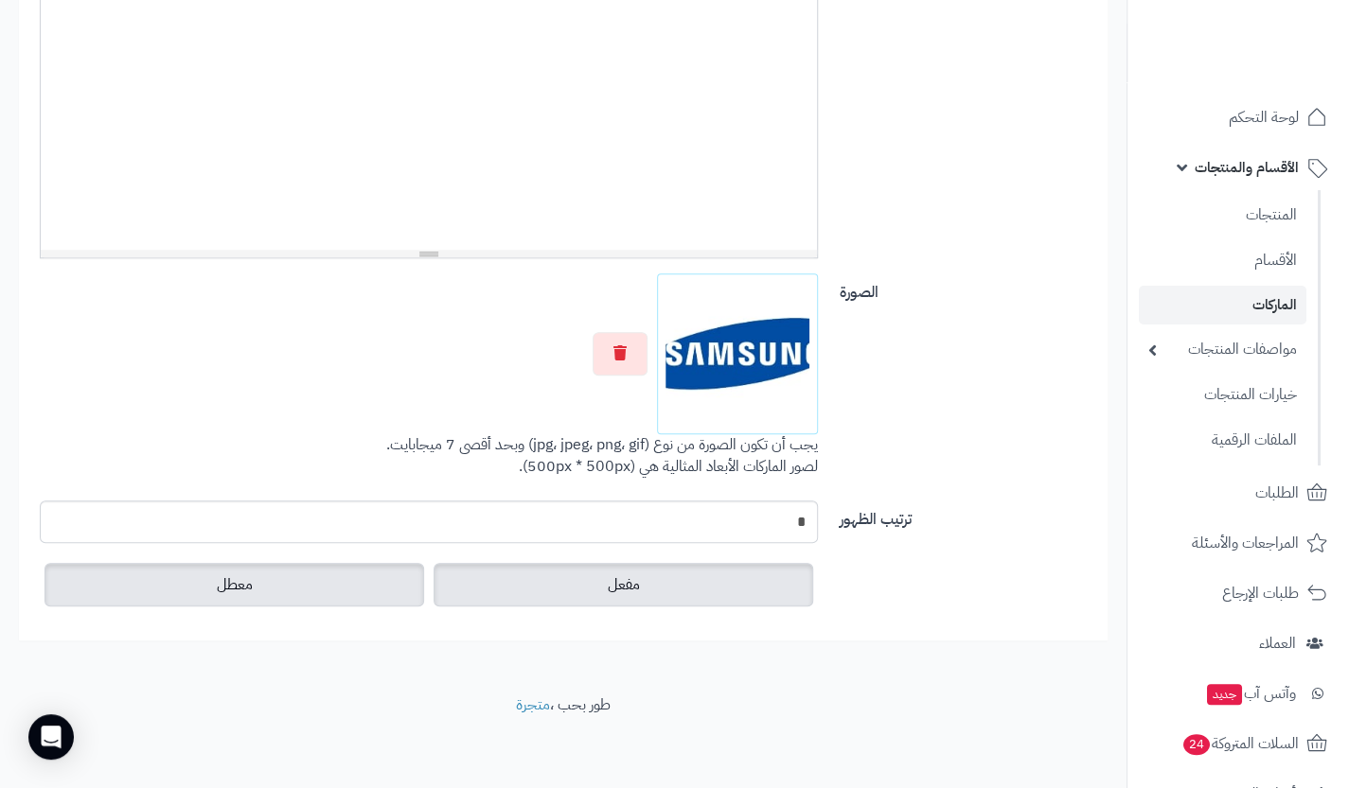
click at [346, 590] on label "معطل" at bounding box center [234, 585] width 380 height 44
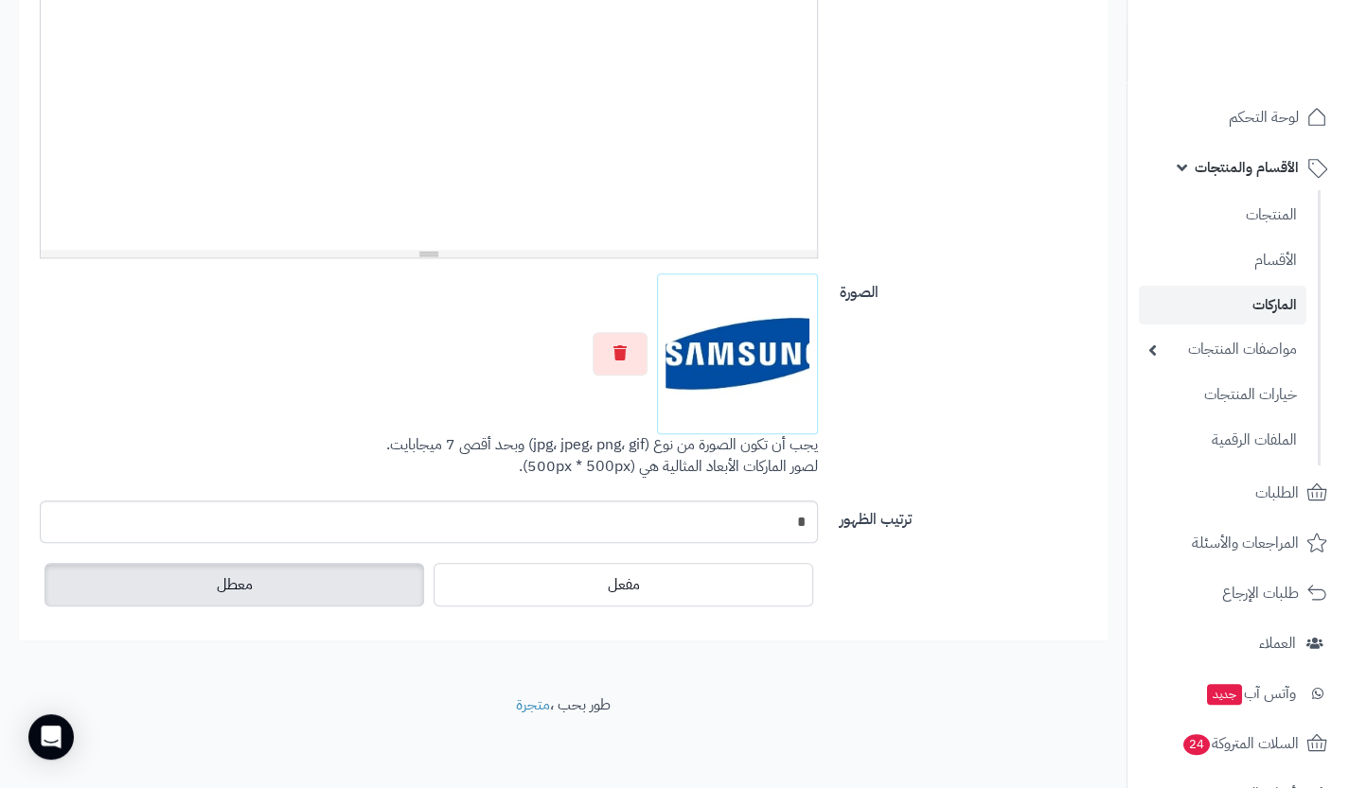
scroll to position [0, 0]
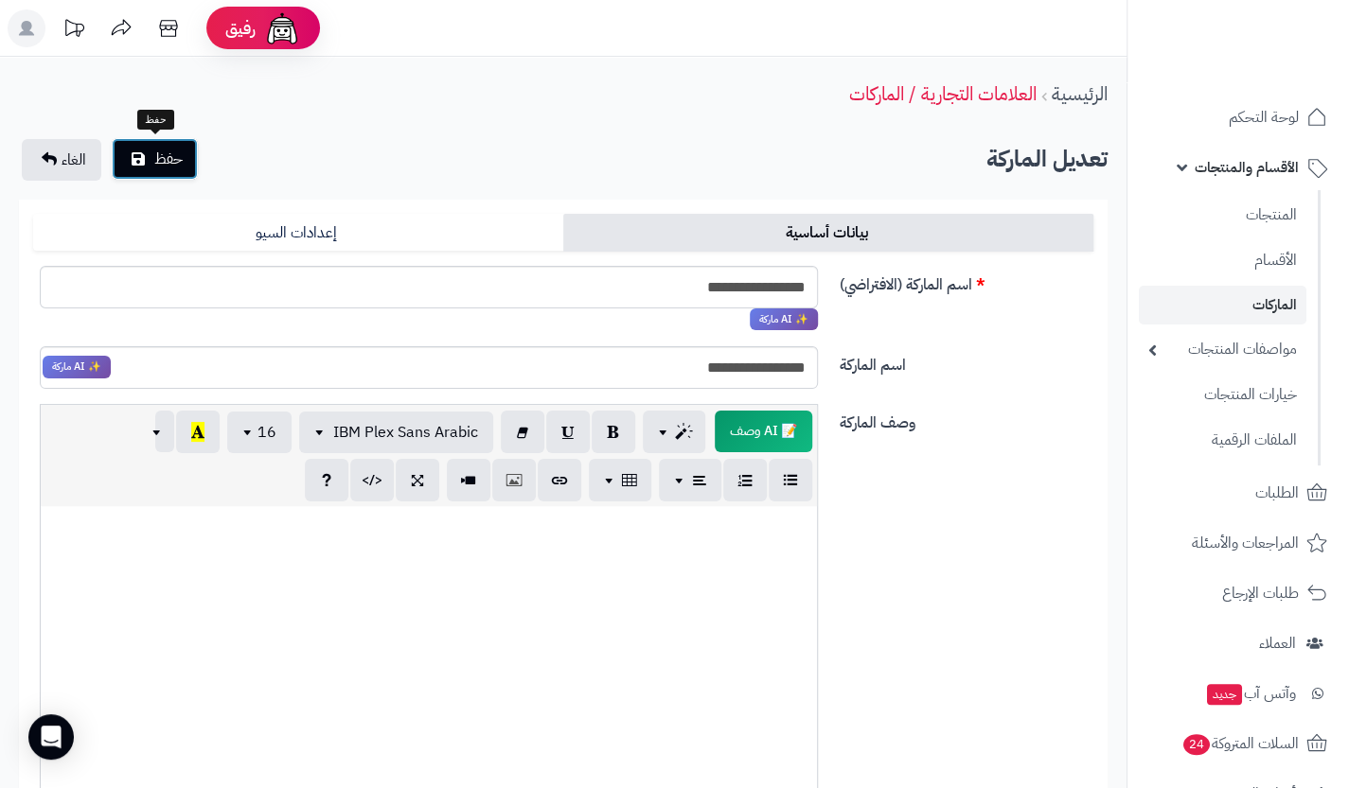
click at [142, 151] on icon "submit" at bounding box center [138, 158] width 13 height 15
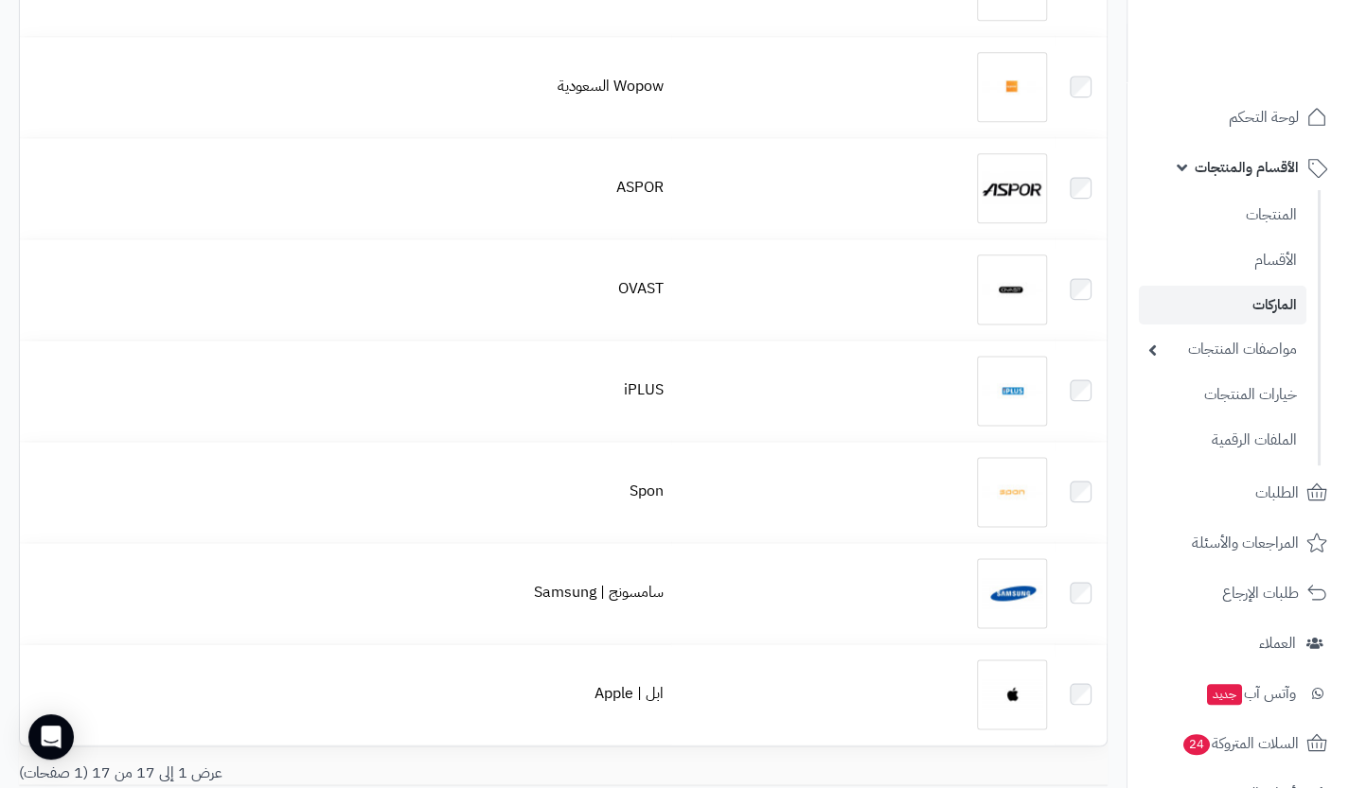
scroll to position [1372, 0]
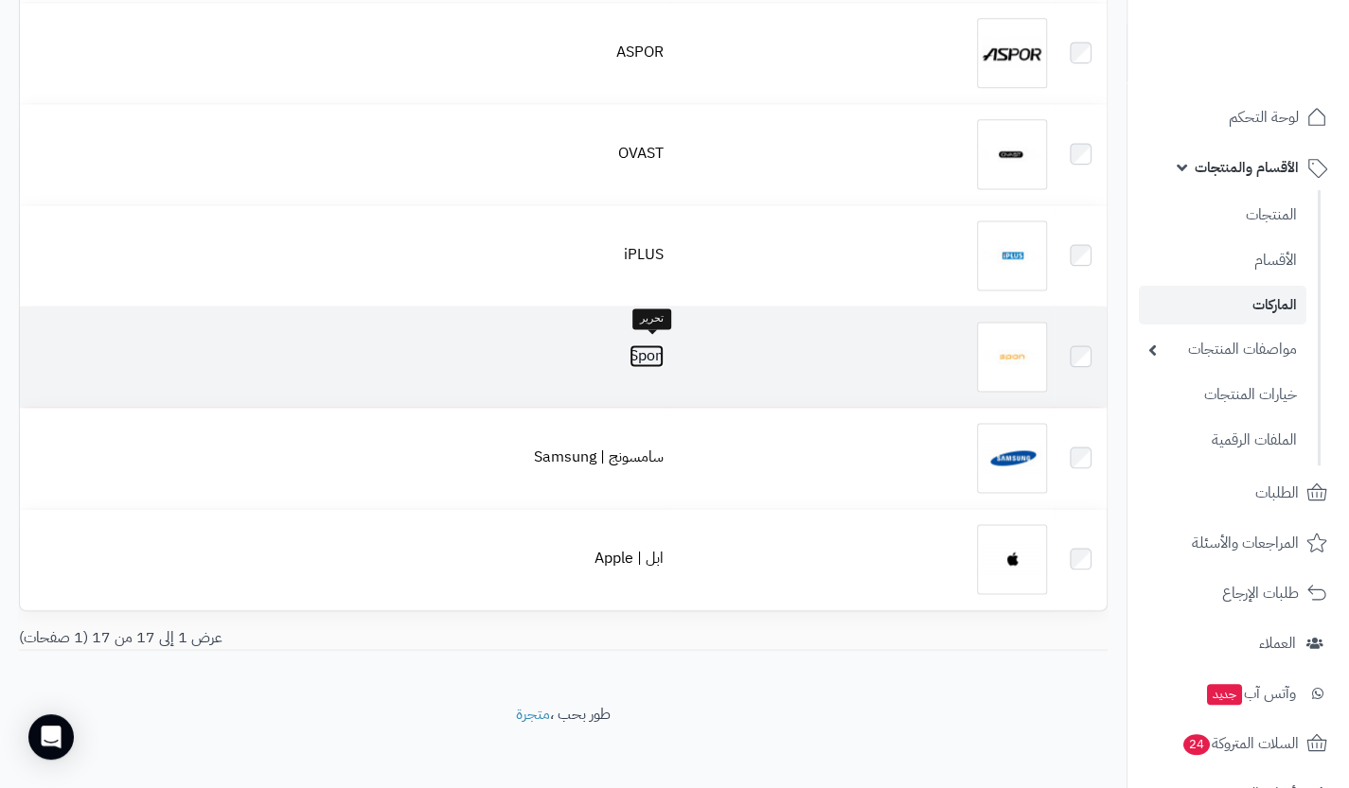
click at [651, 350] on link "Spon" at bounding box center [646, 355] width 34 height 23
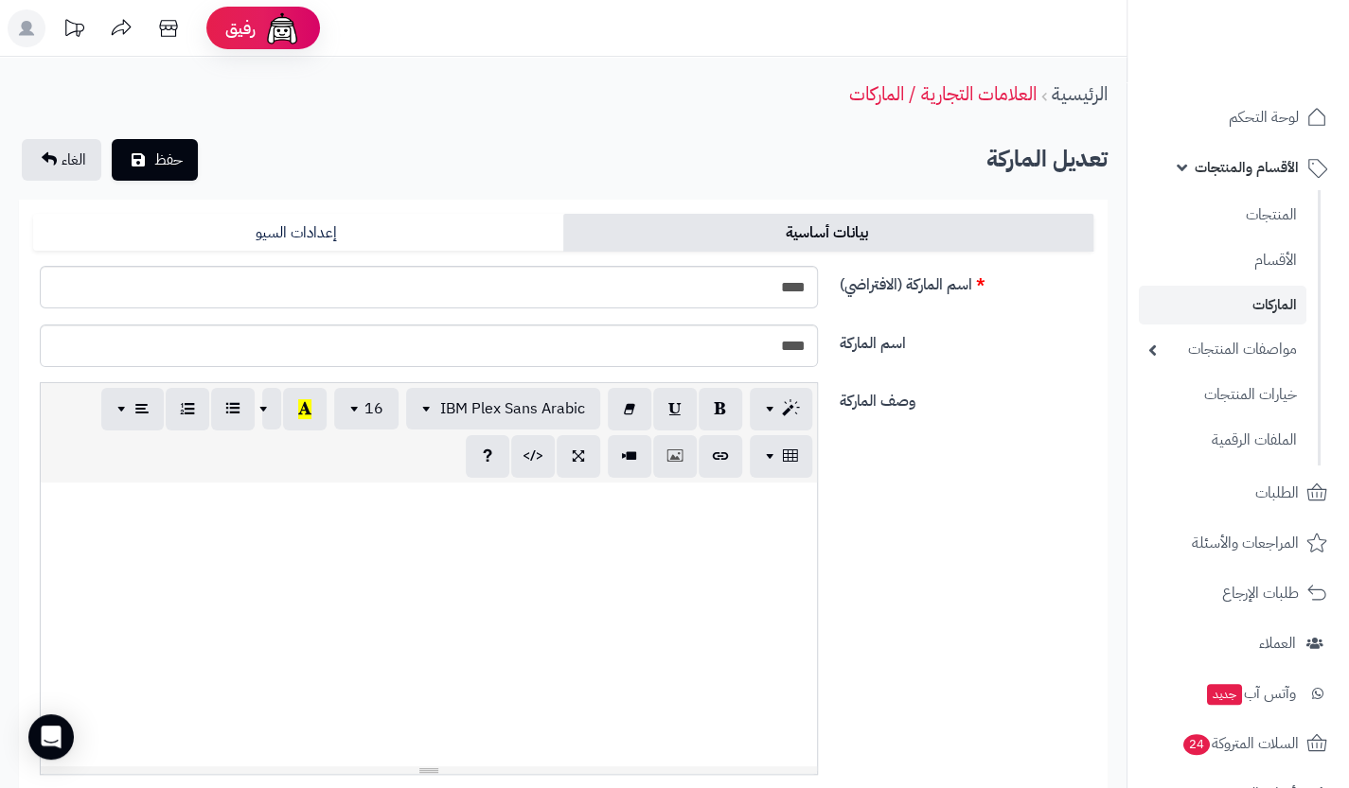
scroll to position [32, 0]
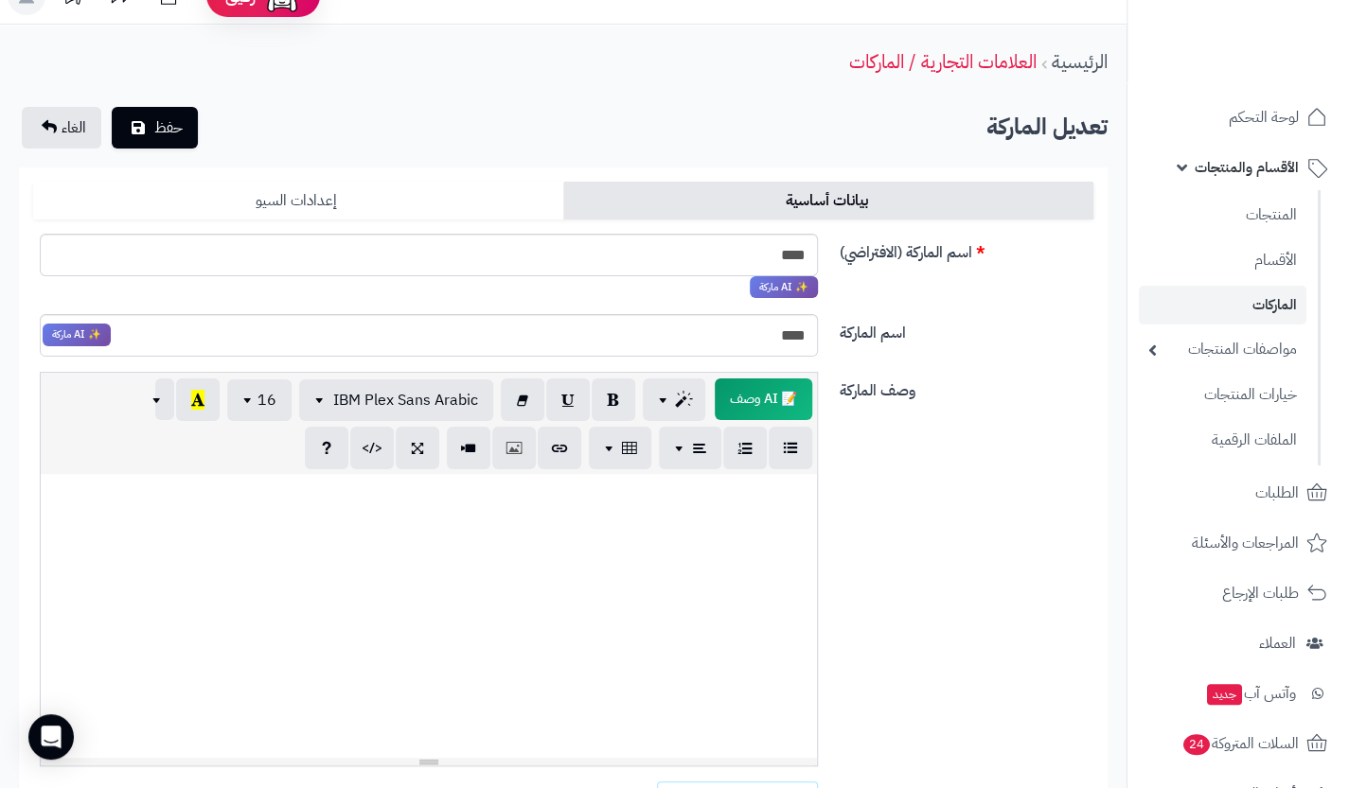
click at [401, 194] on link "إعدادات السيو" at bounding box center [298, 201] width 530 height 38
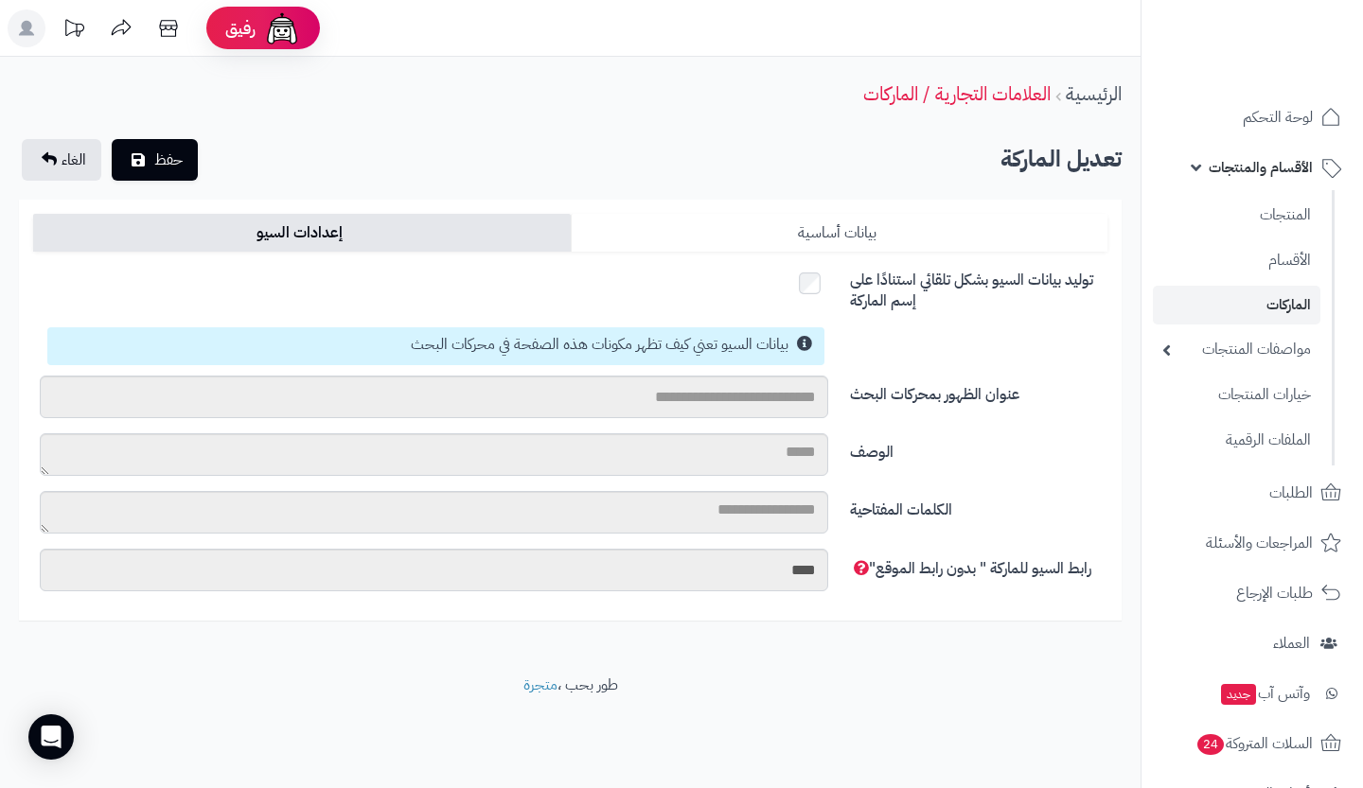
click at [710, 232] on link "بيانات أساسية" at bounding box center [840, 233] width 538 height 38
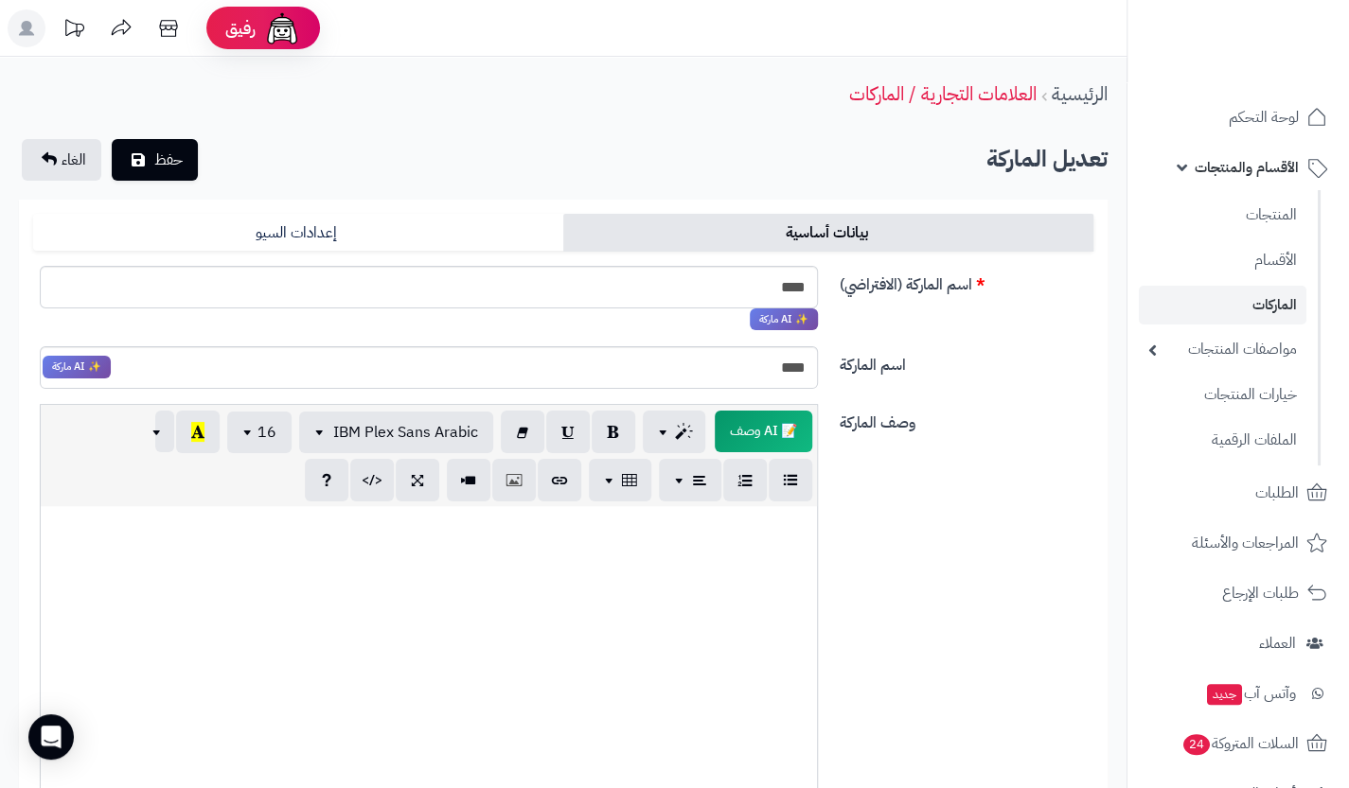
scroll to position [540, 0]
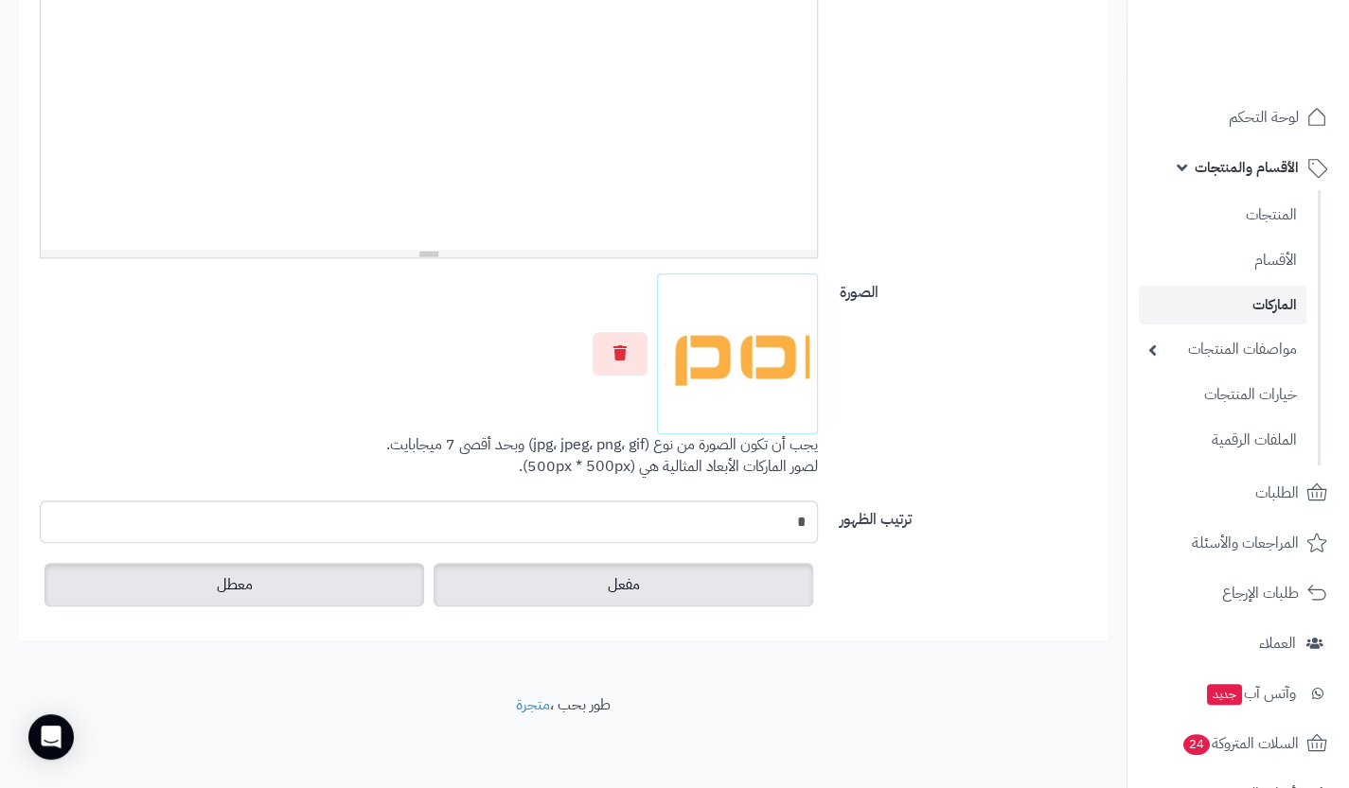
click at [365, 594] on label "معطل" at bounding box center [234, 585] width 380 height 44
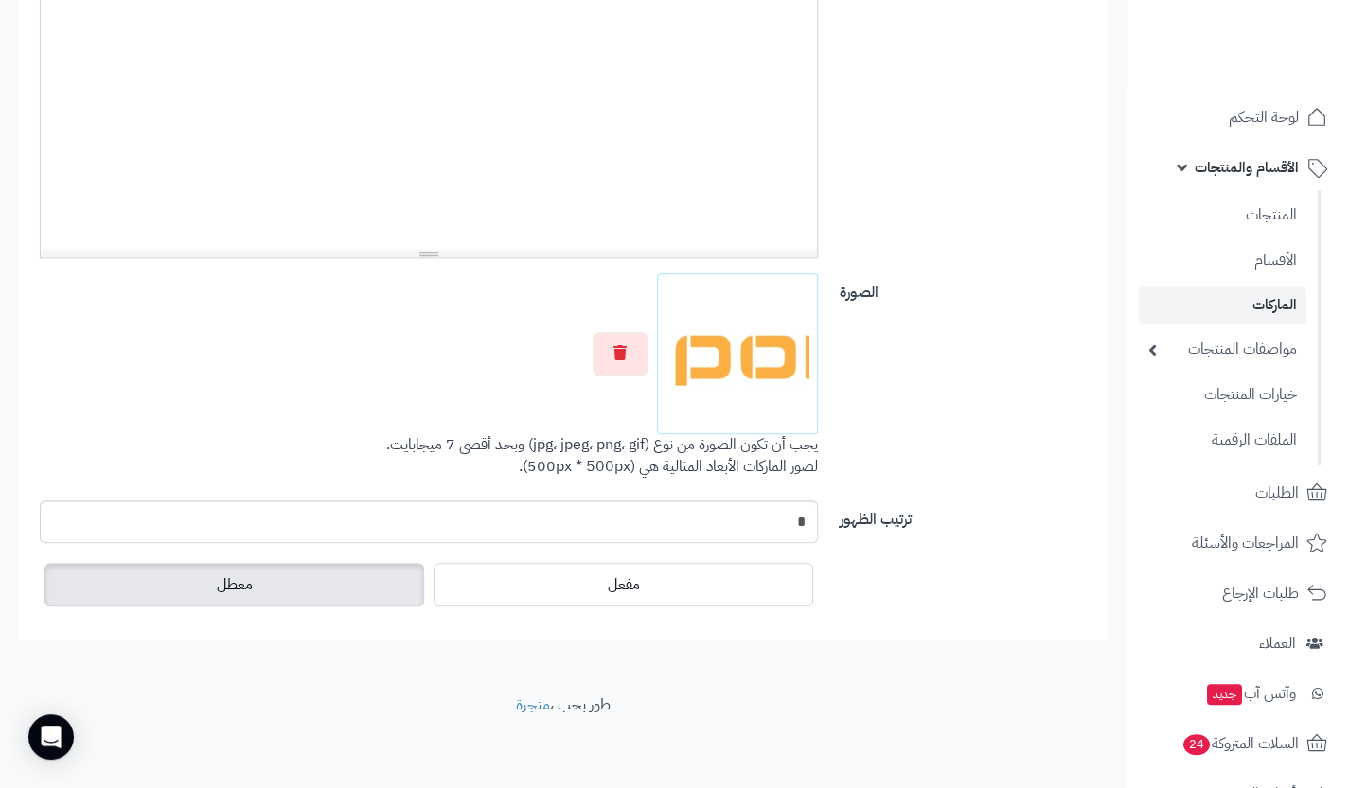
scroll to position [0, 0]
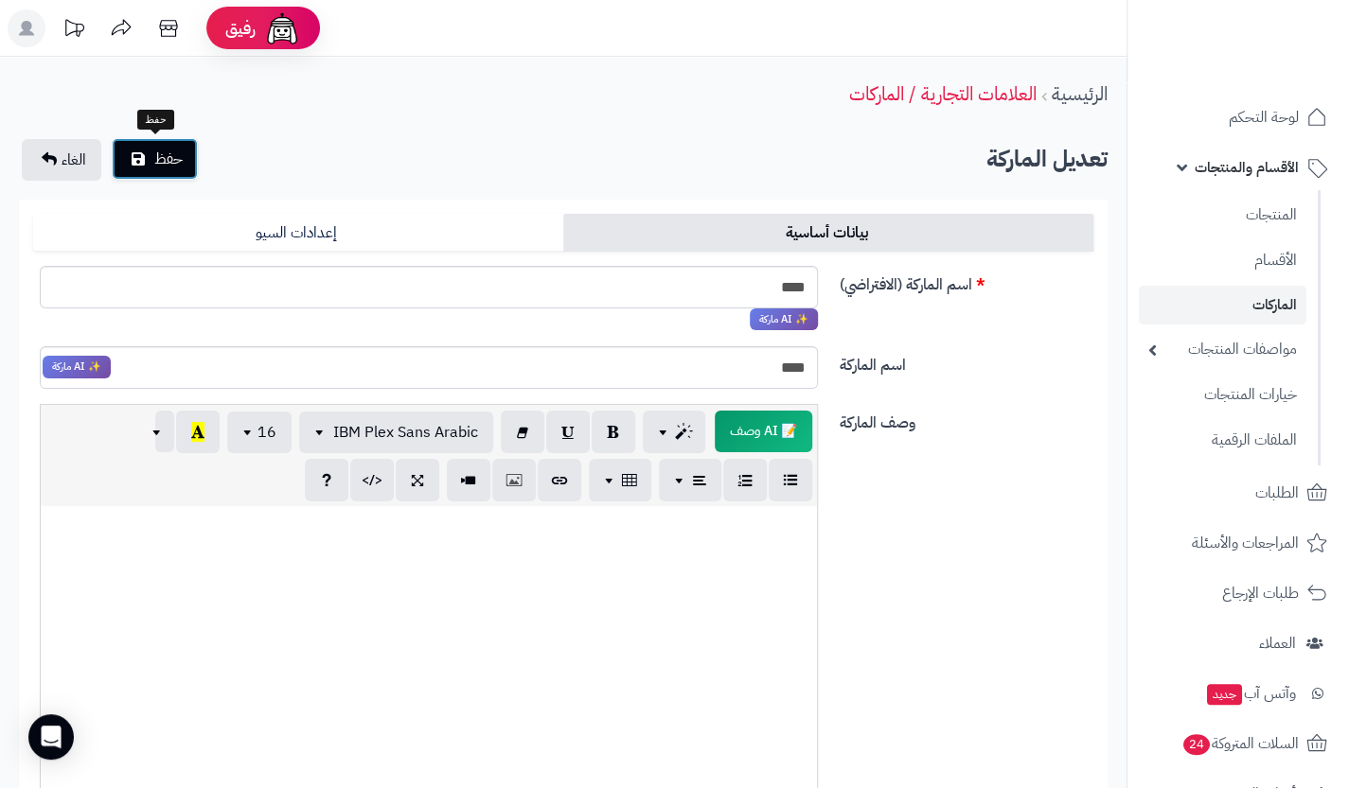
click at [180, 161] on span "حفظ" at bounding box center [168, 159] width 28 height 23
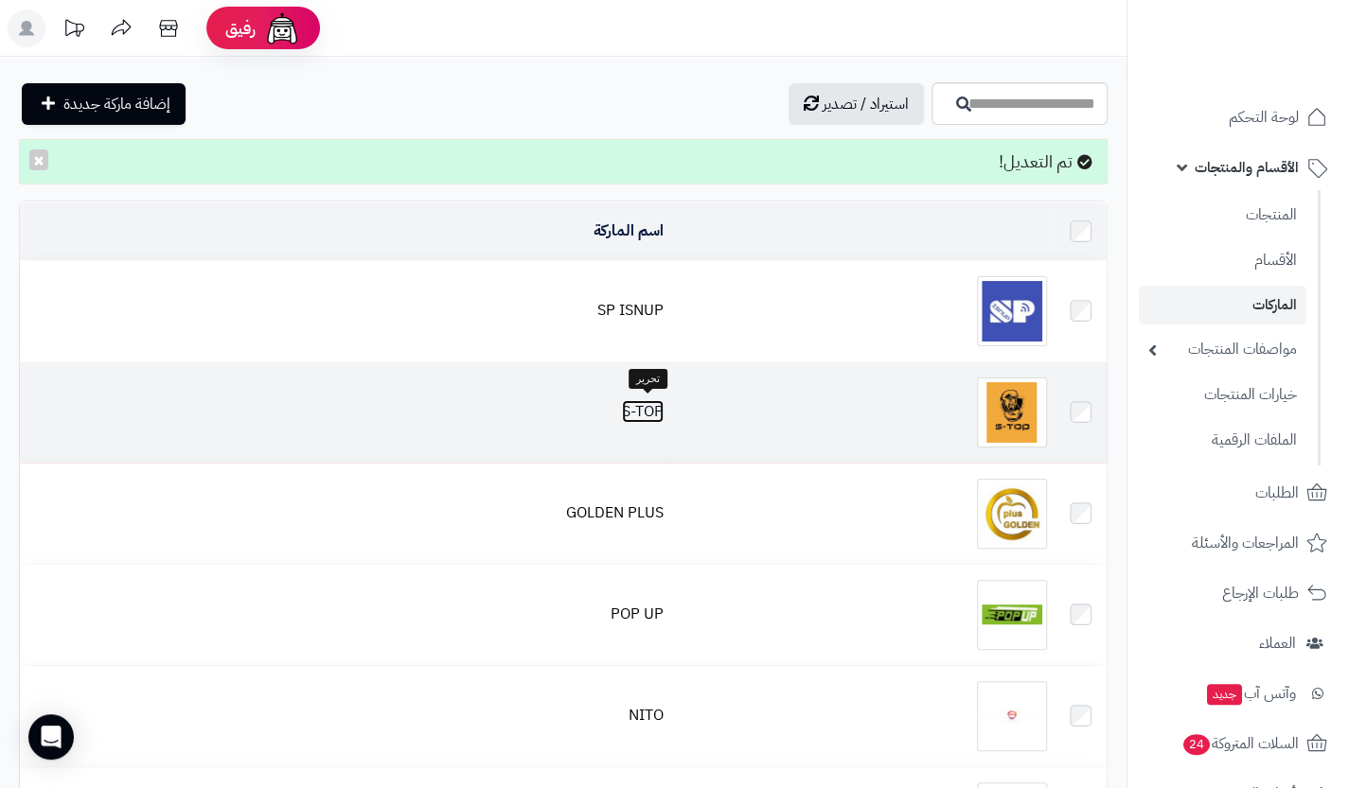
click at [634, 411] on link "S-TOP" at bounding box center [643, 411] width 42 height 23
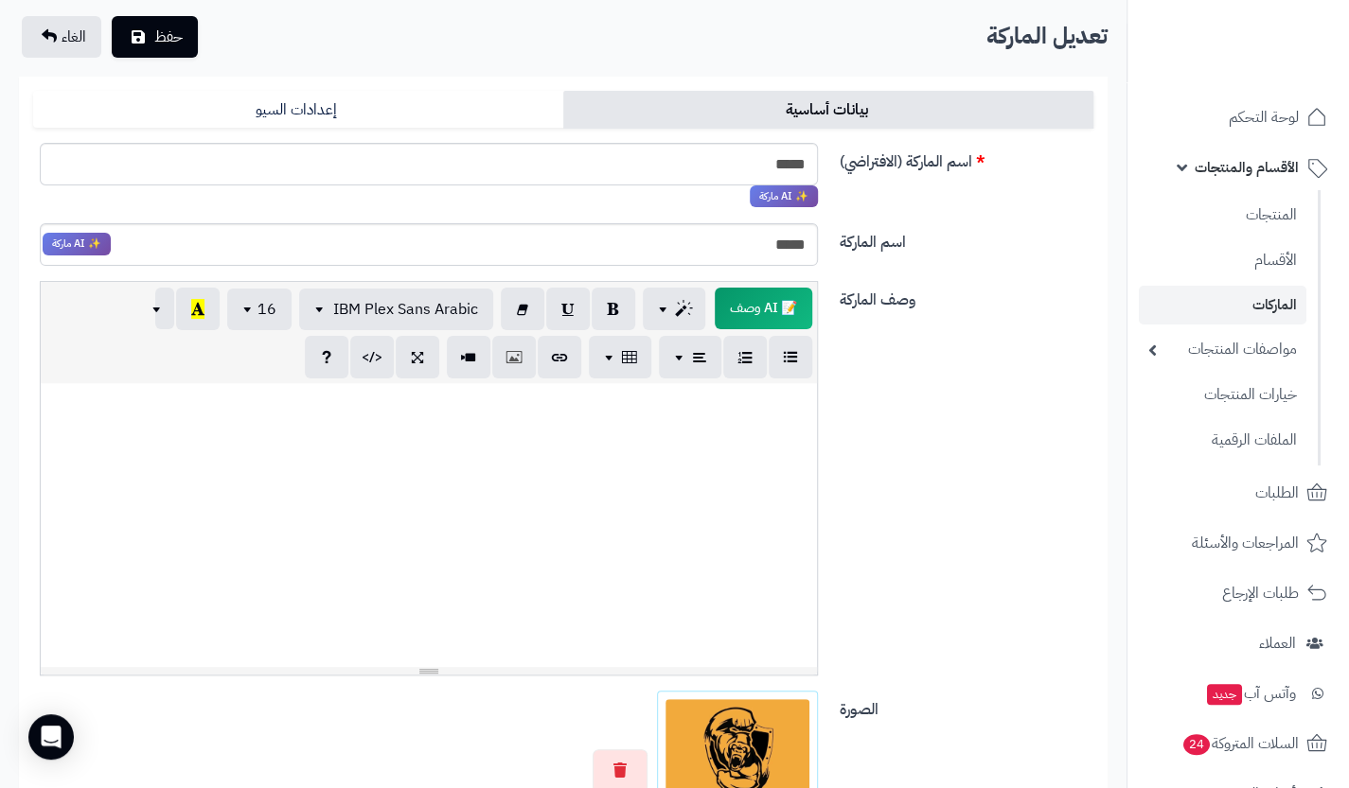
scroll to position [79, 0]
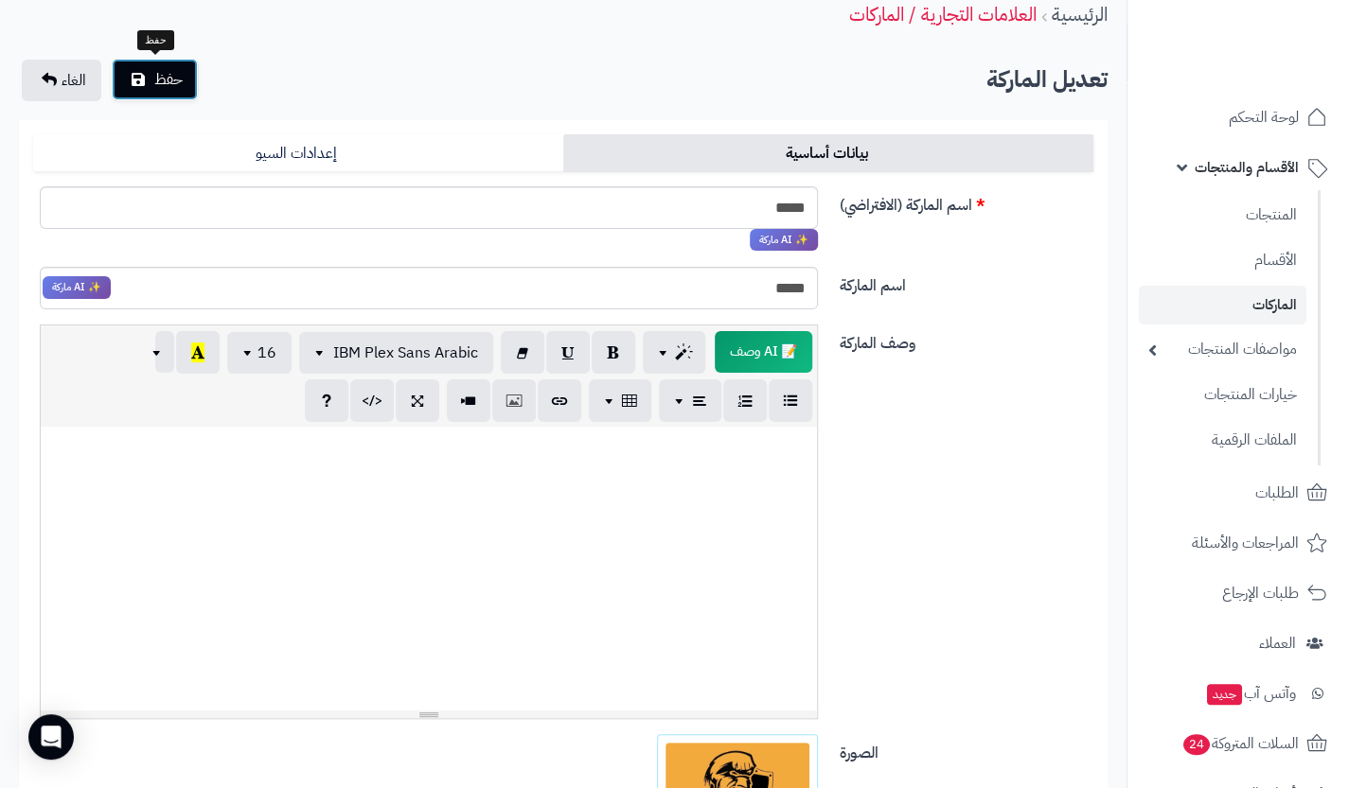
click at [158, 62] on button "حفظ" at bounding box center [155, 80] width 86 height 42
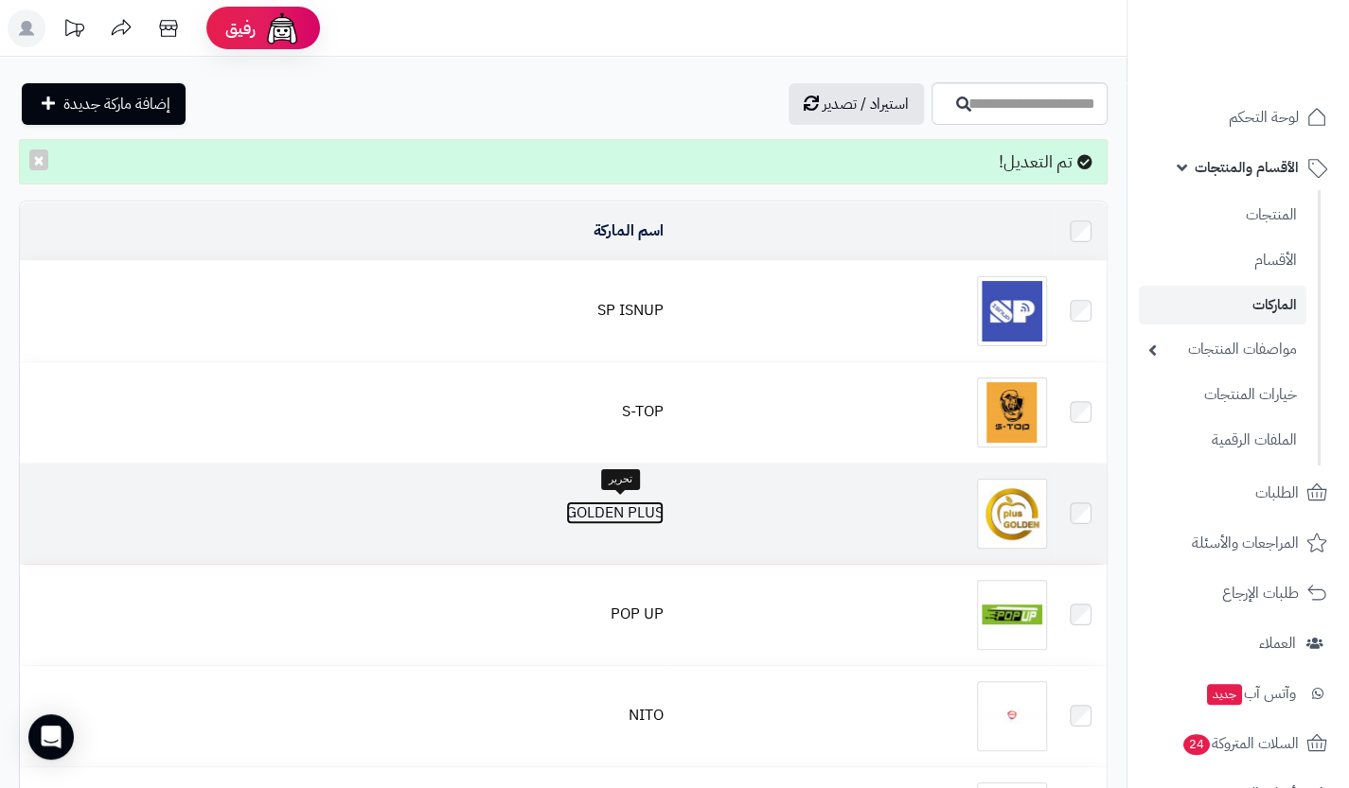
click at [656, 508] on link "GOLDEN PLUS" at bounding box center [614, 513] width 97 height 23
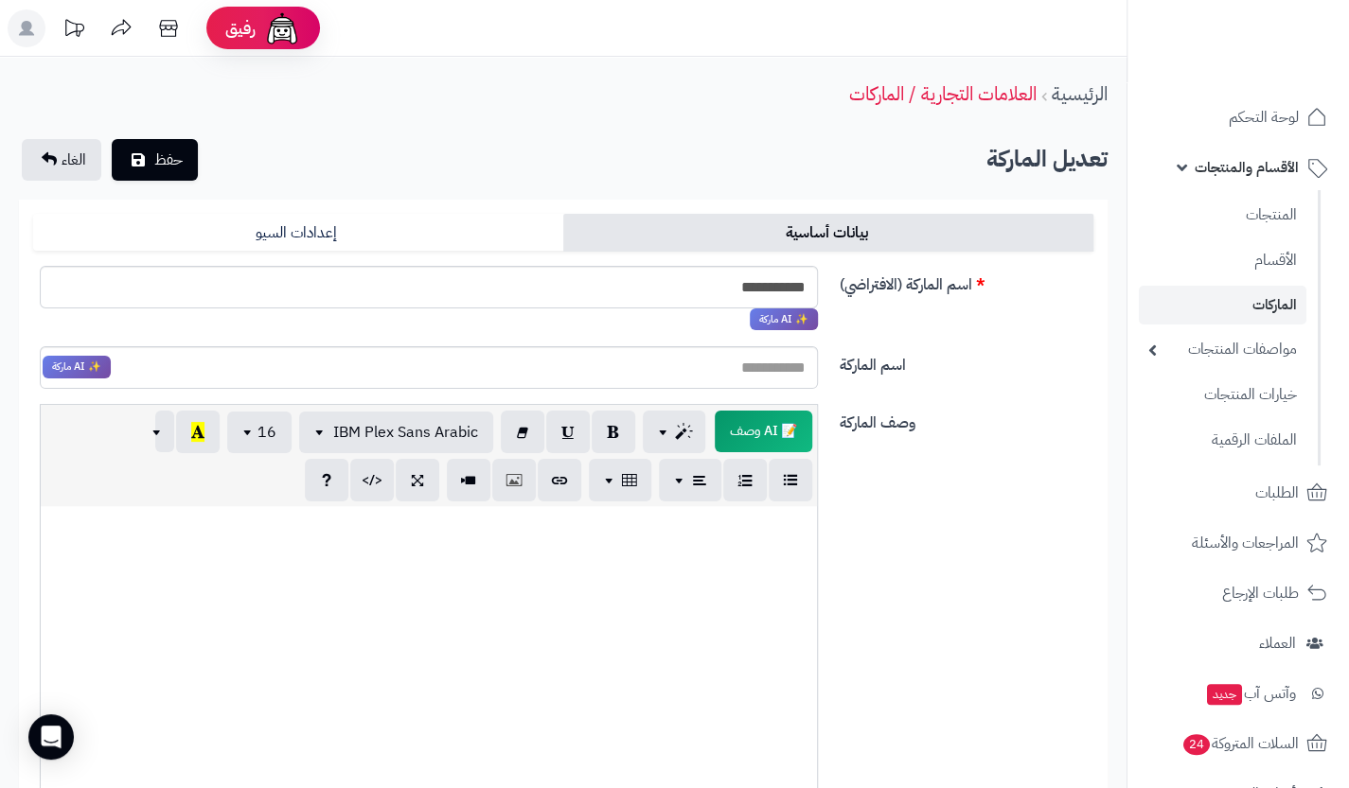
scroll to position [540, 0]
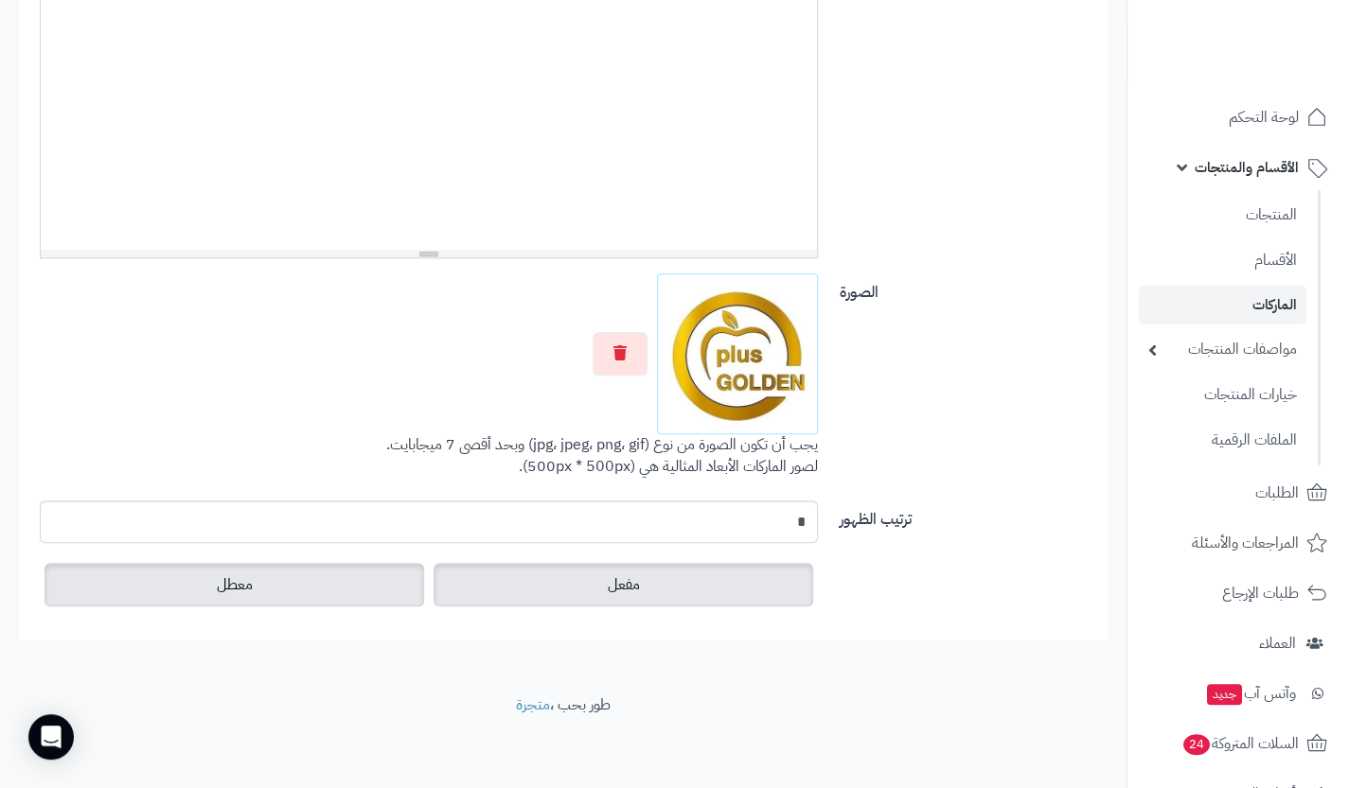
click at [226, 574] on span "معطل" at bounding box center [235, 585] width 36 height 23
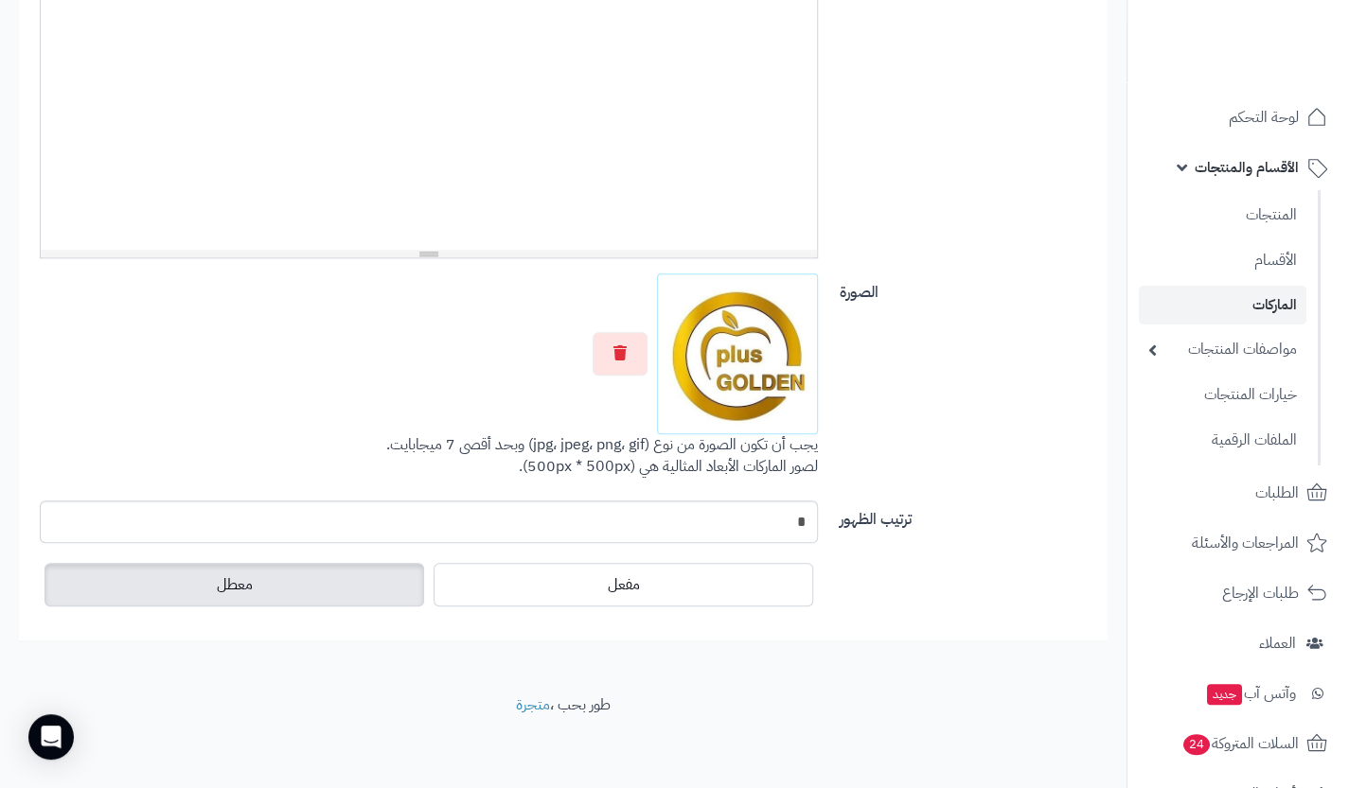
scroll to position [0, 0]
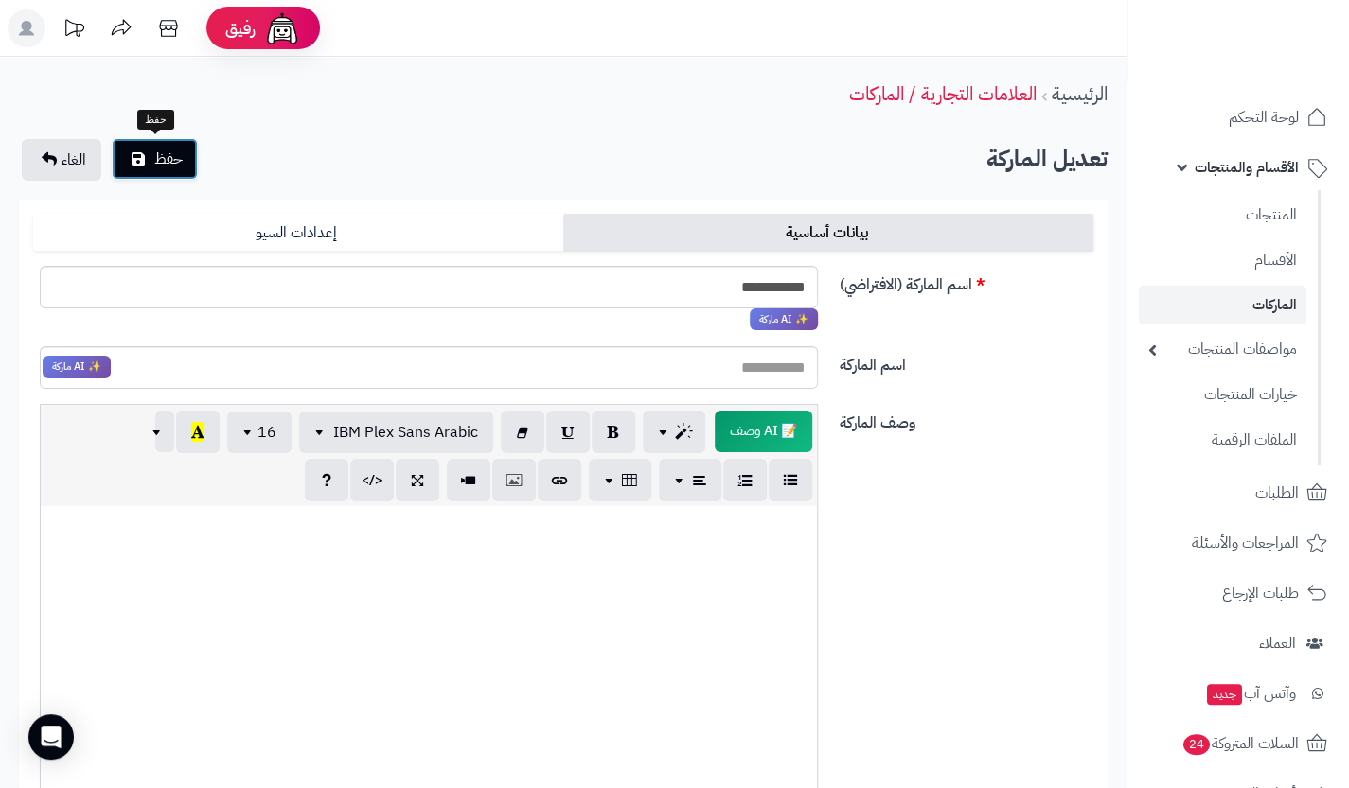
click at [161, 177] on button "حفظ" at bounding box center [155, 159] width 86 height 42
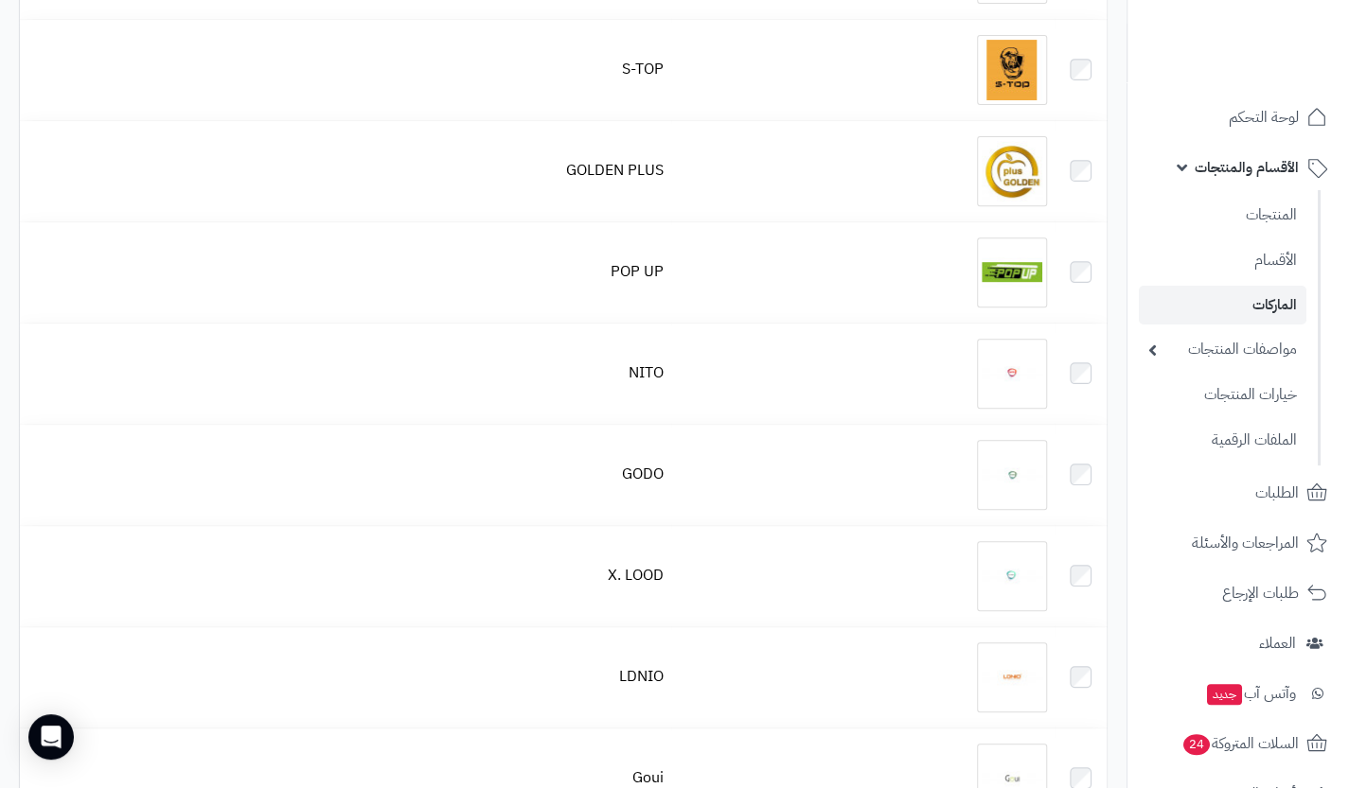
scroll to position [379, 0]
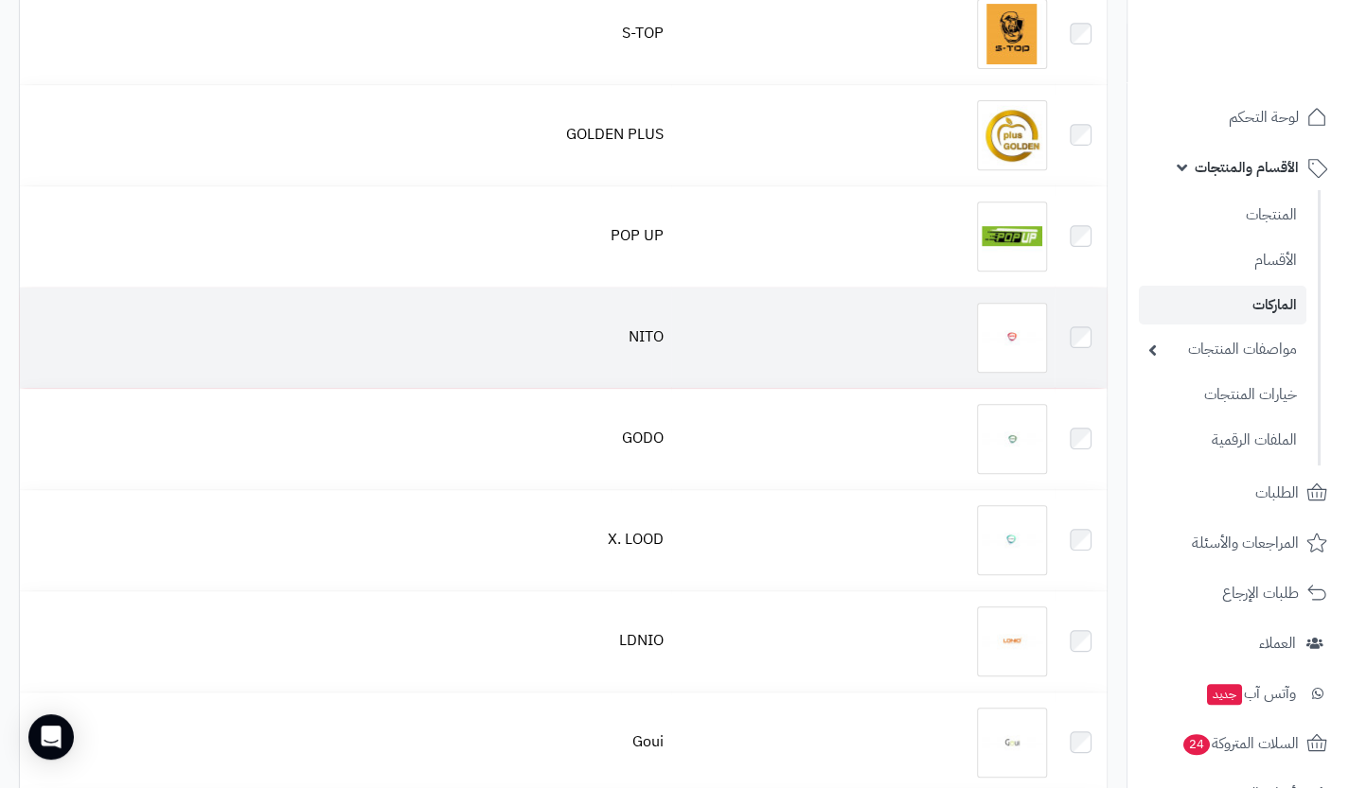
click at [633, 360] on td "NITO" at bounding box center [345, 338] width 651 height 100
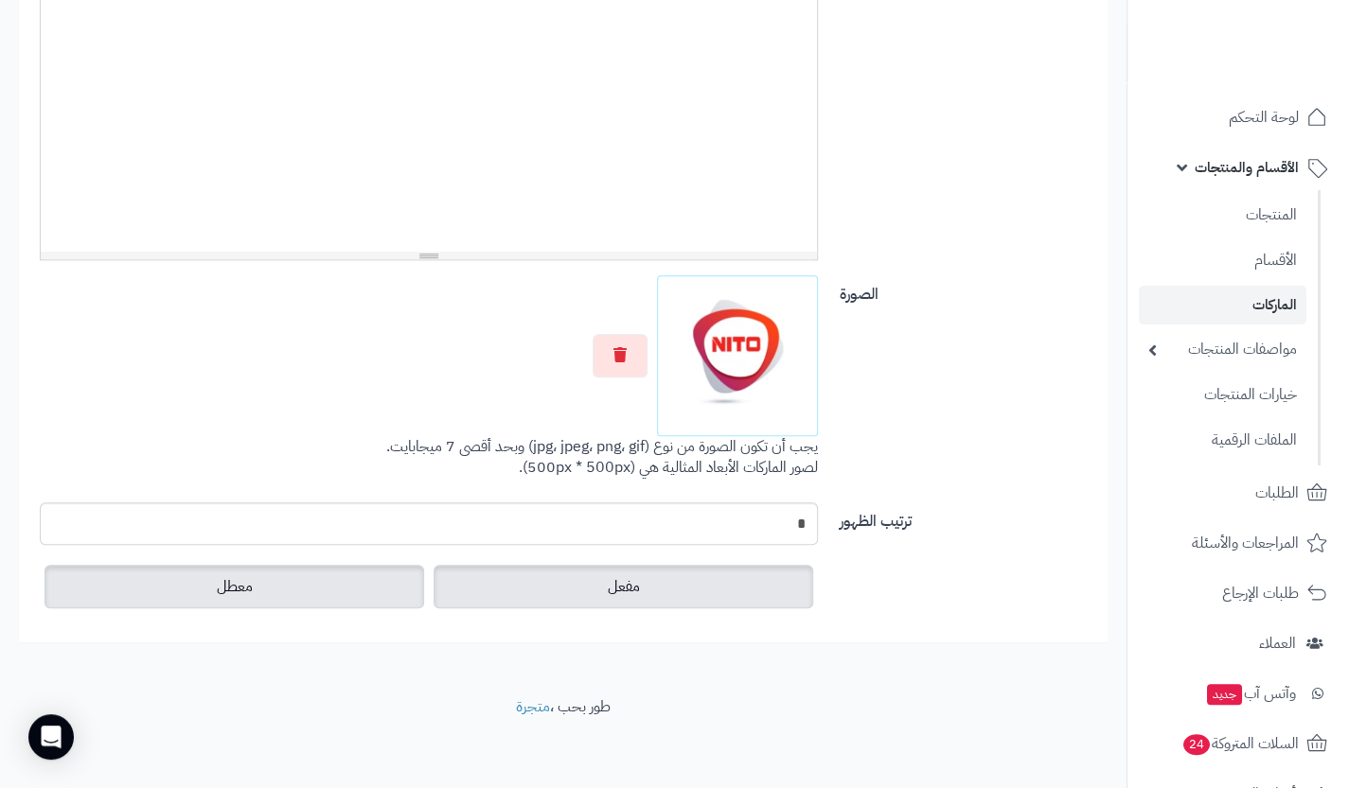
scroll to position [540, 0]
click at [299, 584] on label "معطل" at bounding box center [234, 585] width 380 height 44
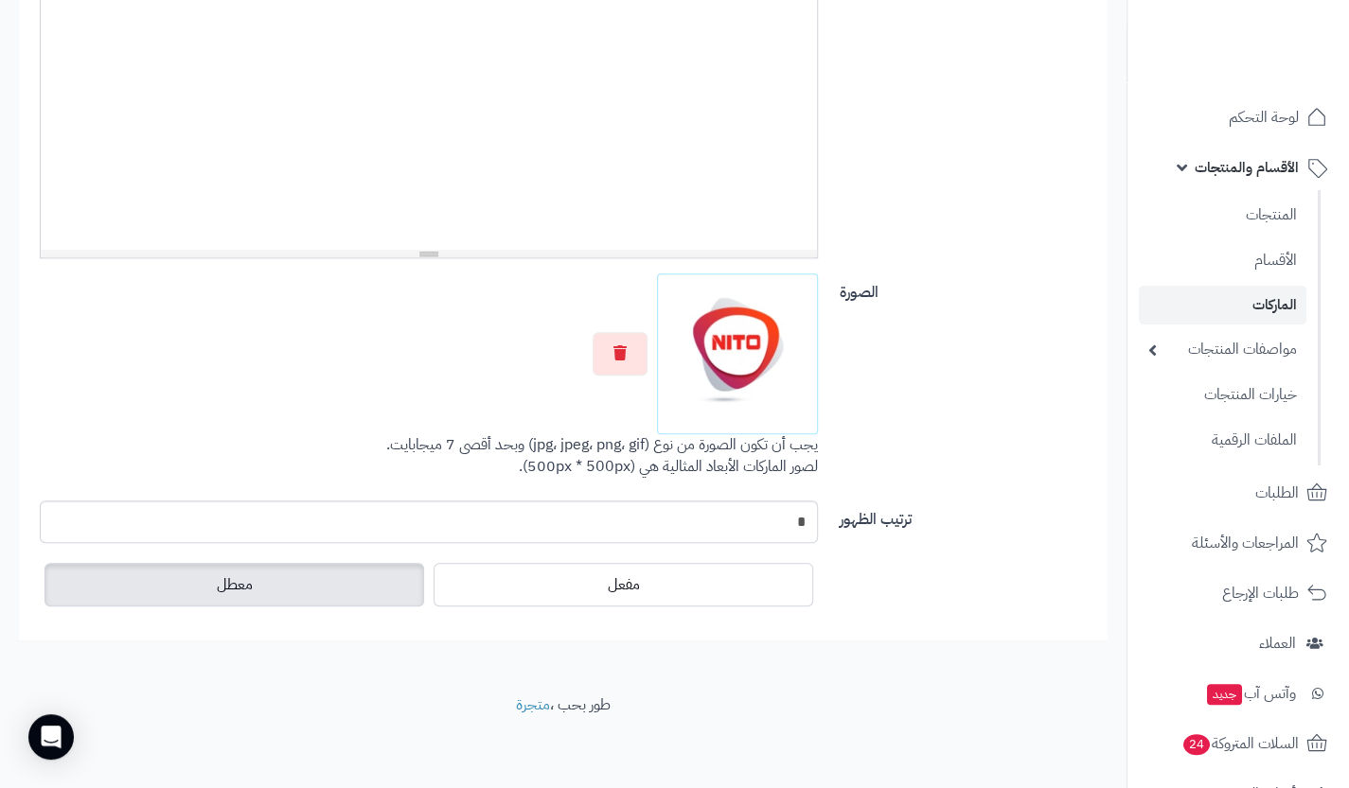
scroll to position [0, 0]
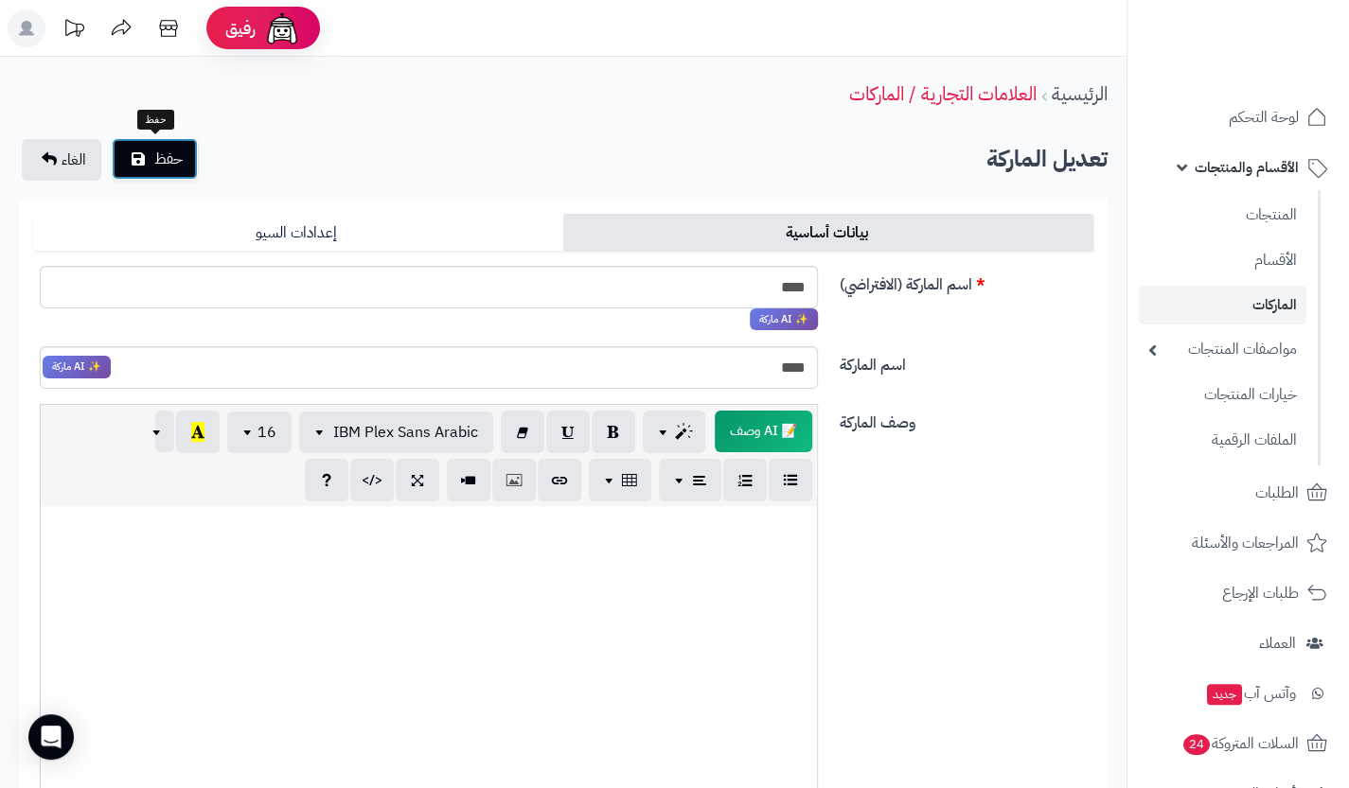
click at [154, 153] on span "حفظ" at bounding box center [168, 159] width 28 height 23
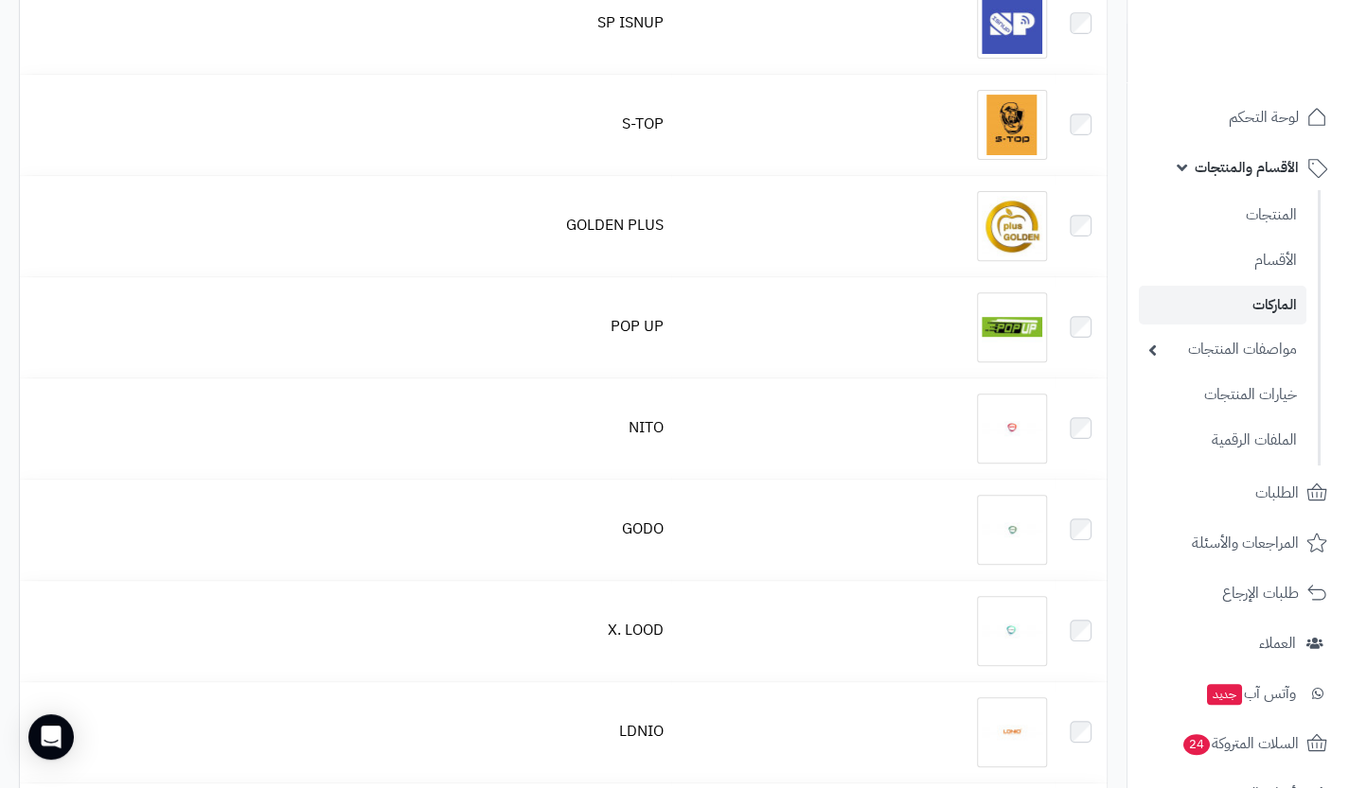
scroll to position [289, 0]
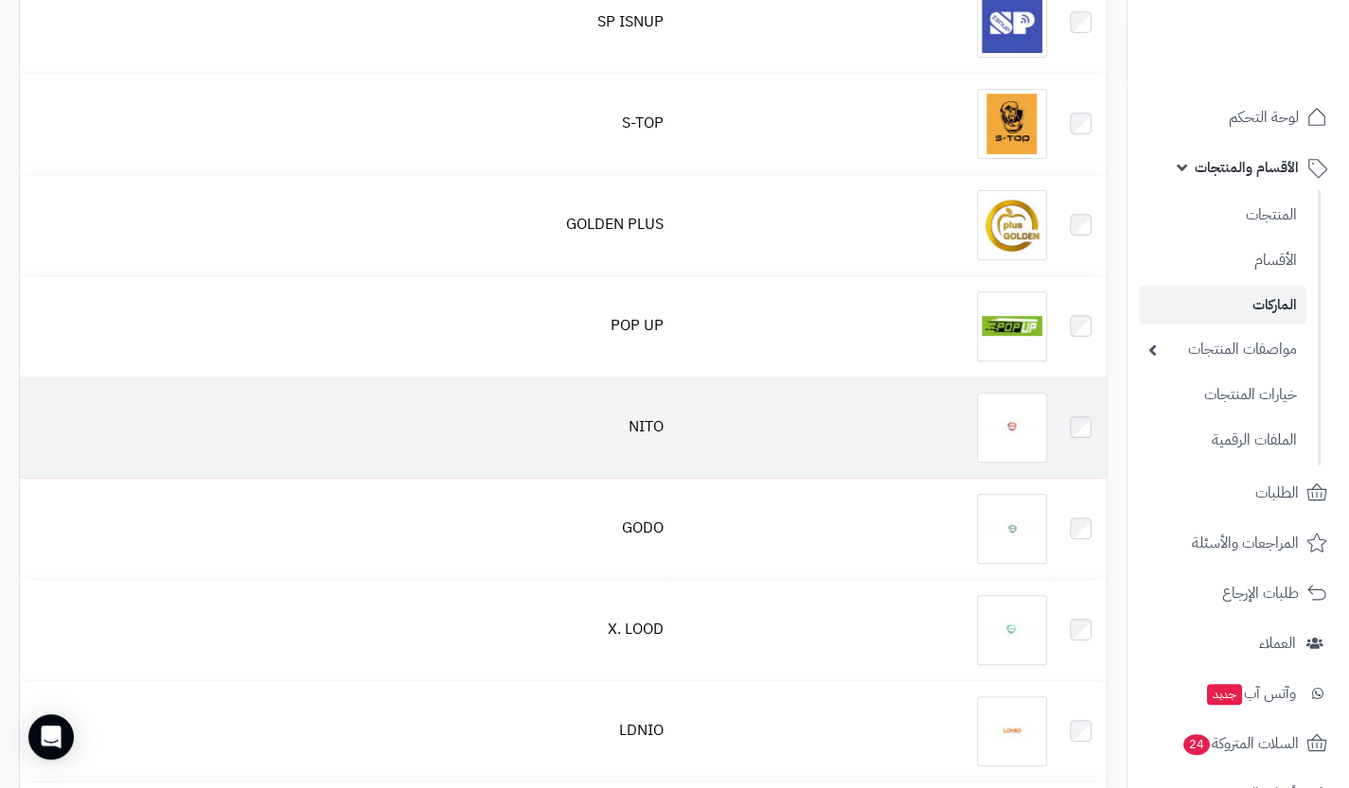
click at [732, 432] on div at bounding box center [863, 428] width 368 height 70
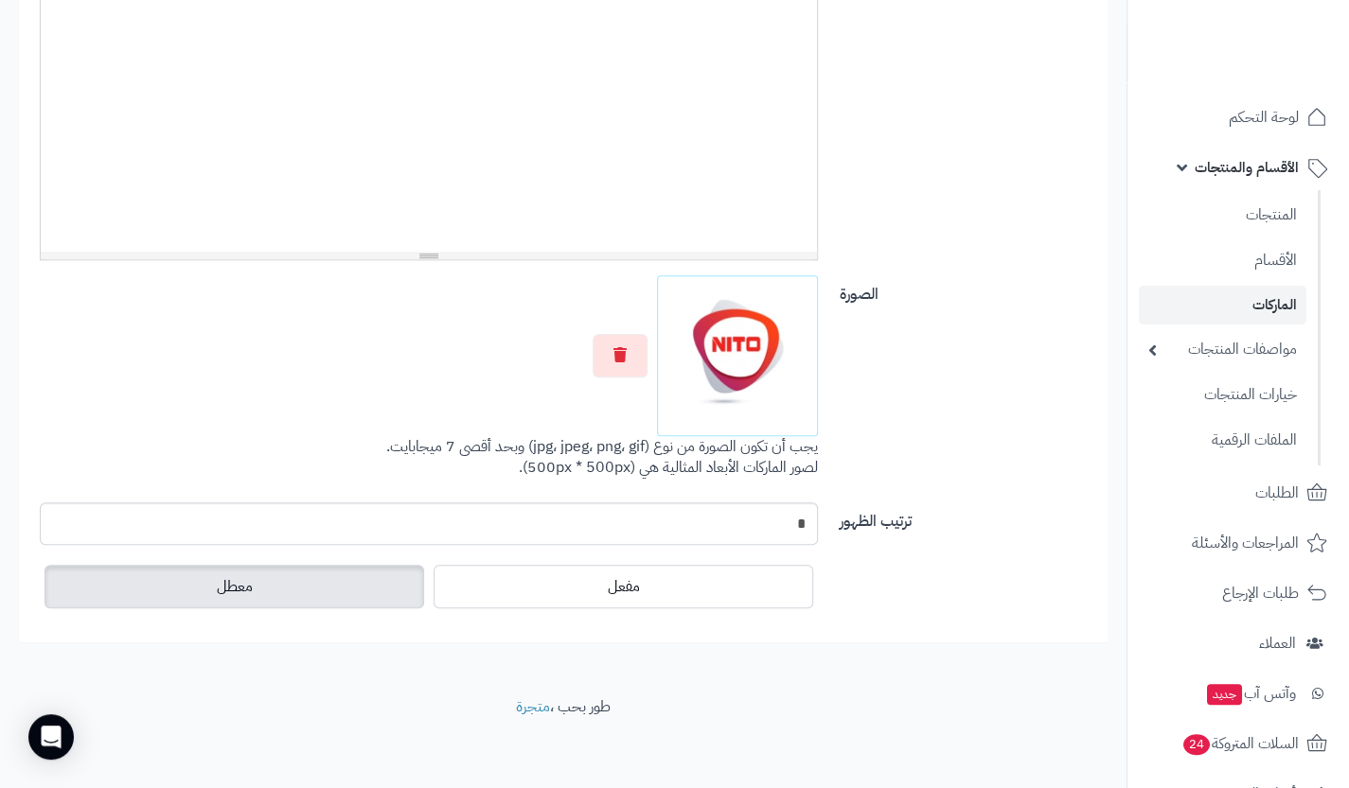
scroll to position [540, 0]
click at [303, 592] on label "معطل" at bounding box center [234, 585] width 380 height 44
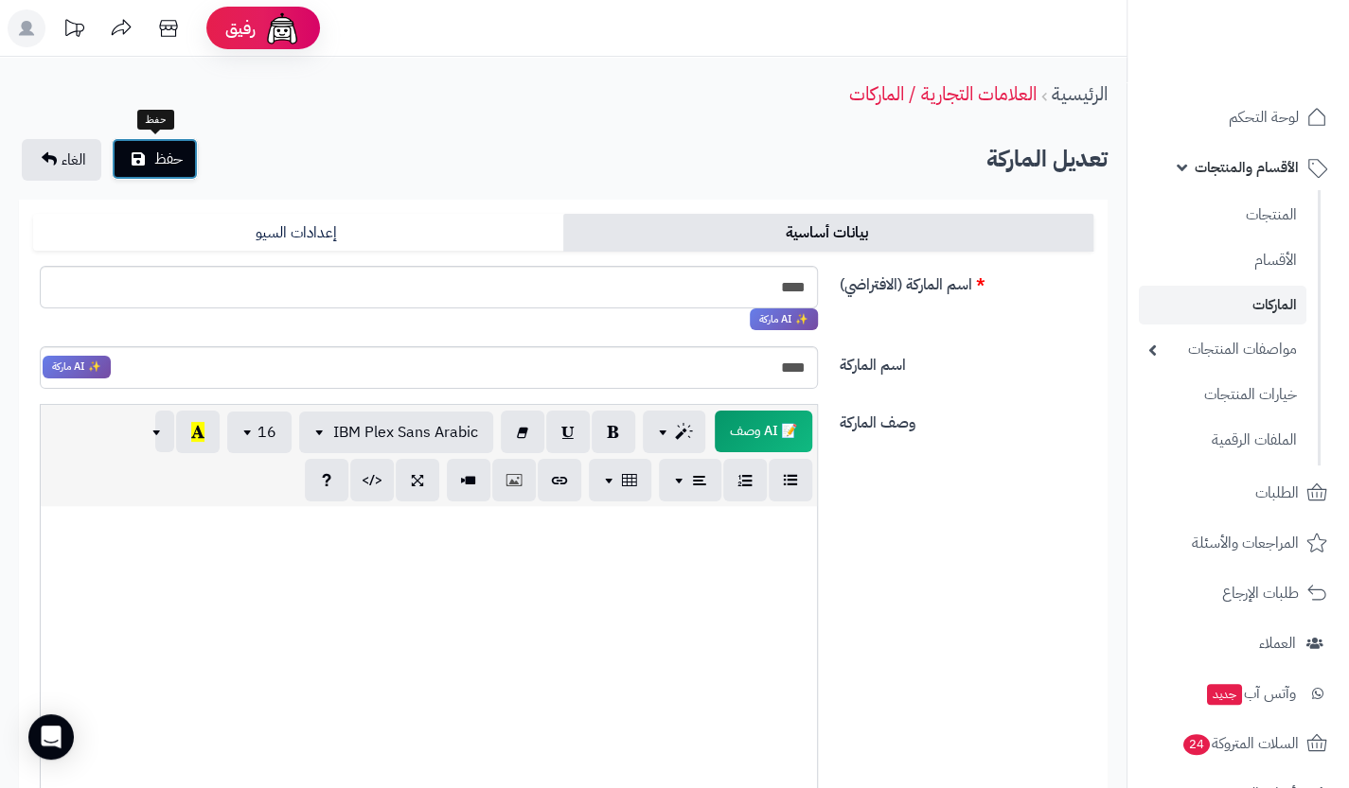
click at [148, 155] on button "حفظ" at bounding box center [155, 159] width 86 height 42
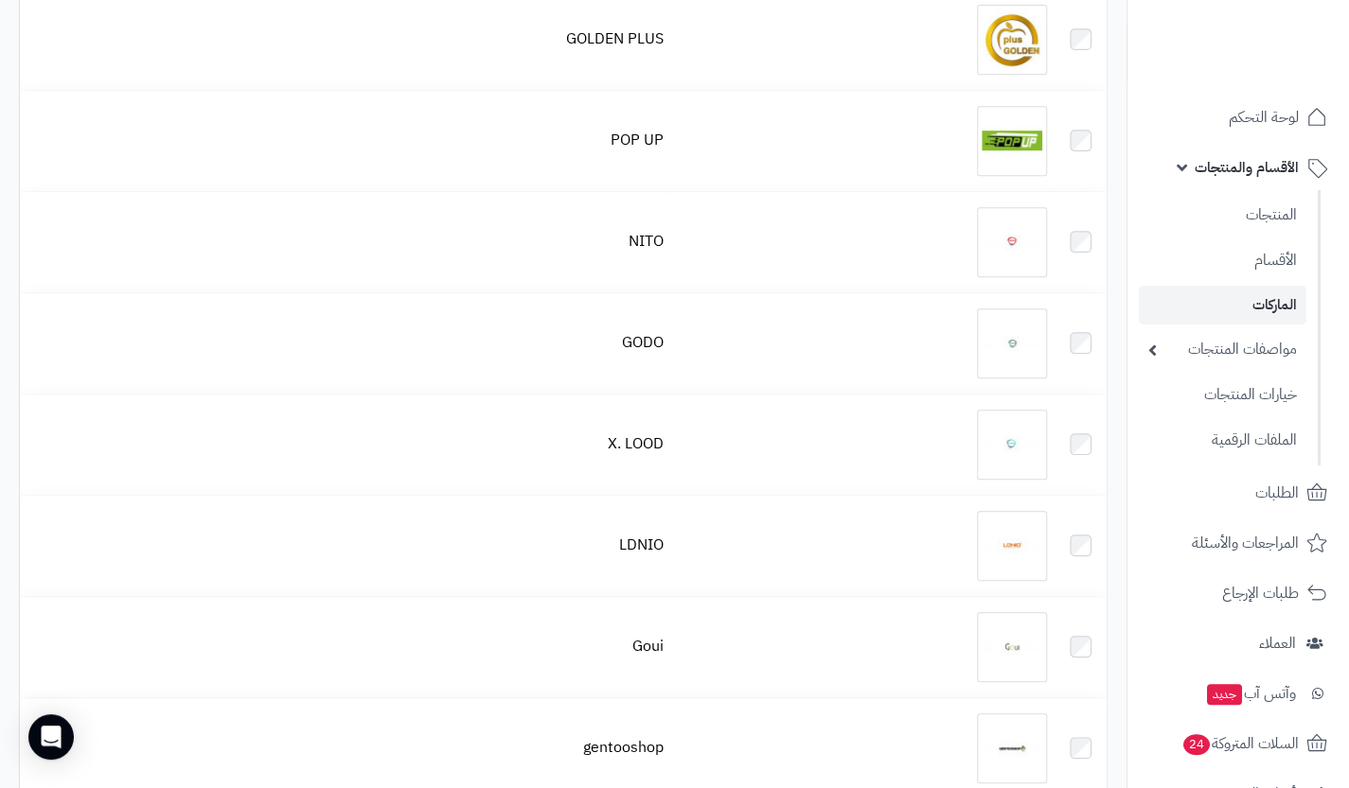
scroll to position [475, 0]
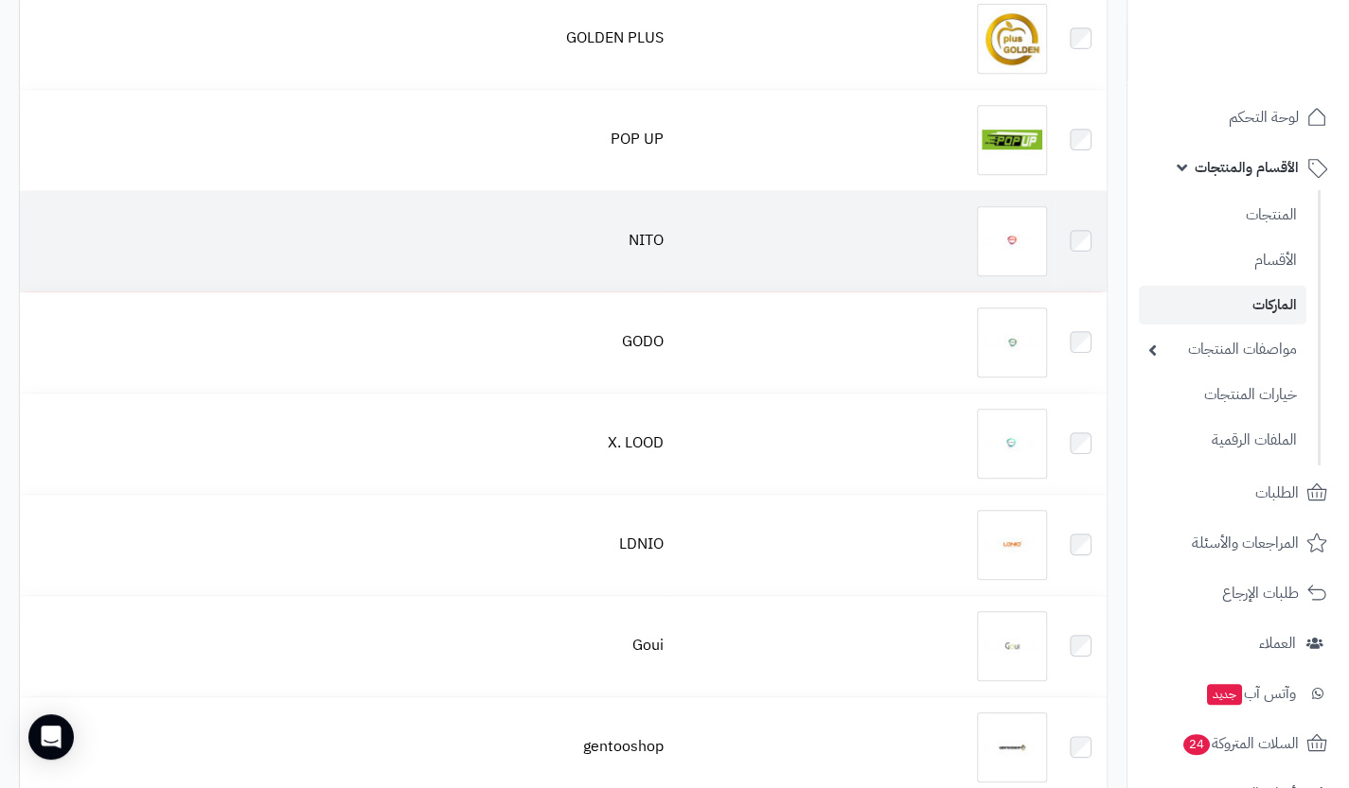
click at [576, 265] on td "NITO" at bounding box center [345, 241] width 651 height 100
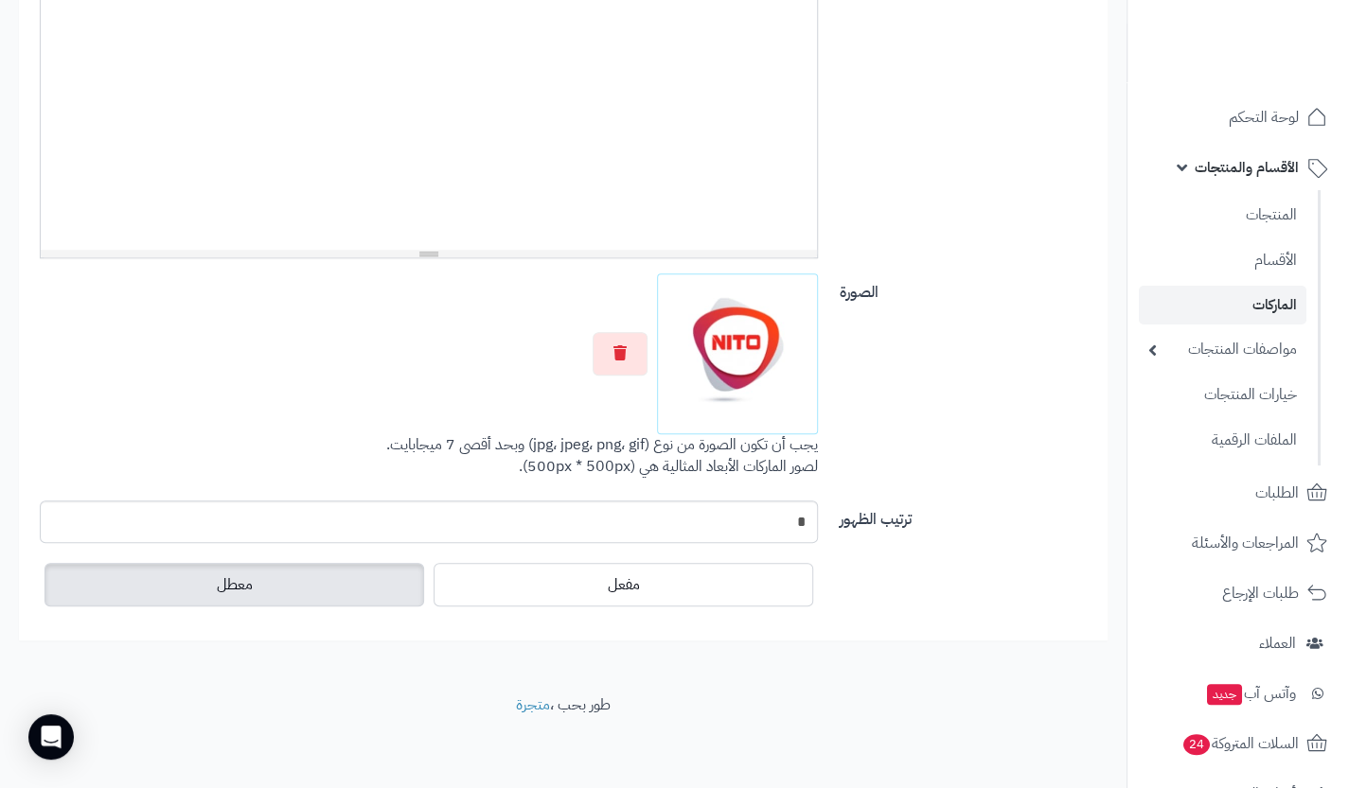
click at [333, 605] on label "معطل" at bounding box center [234, 585] width 380 height 44
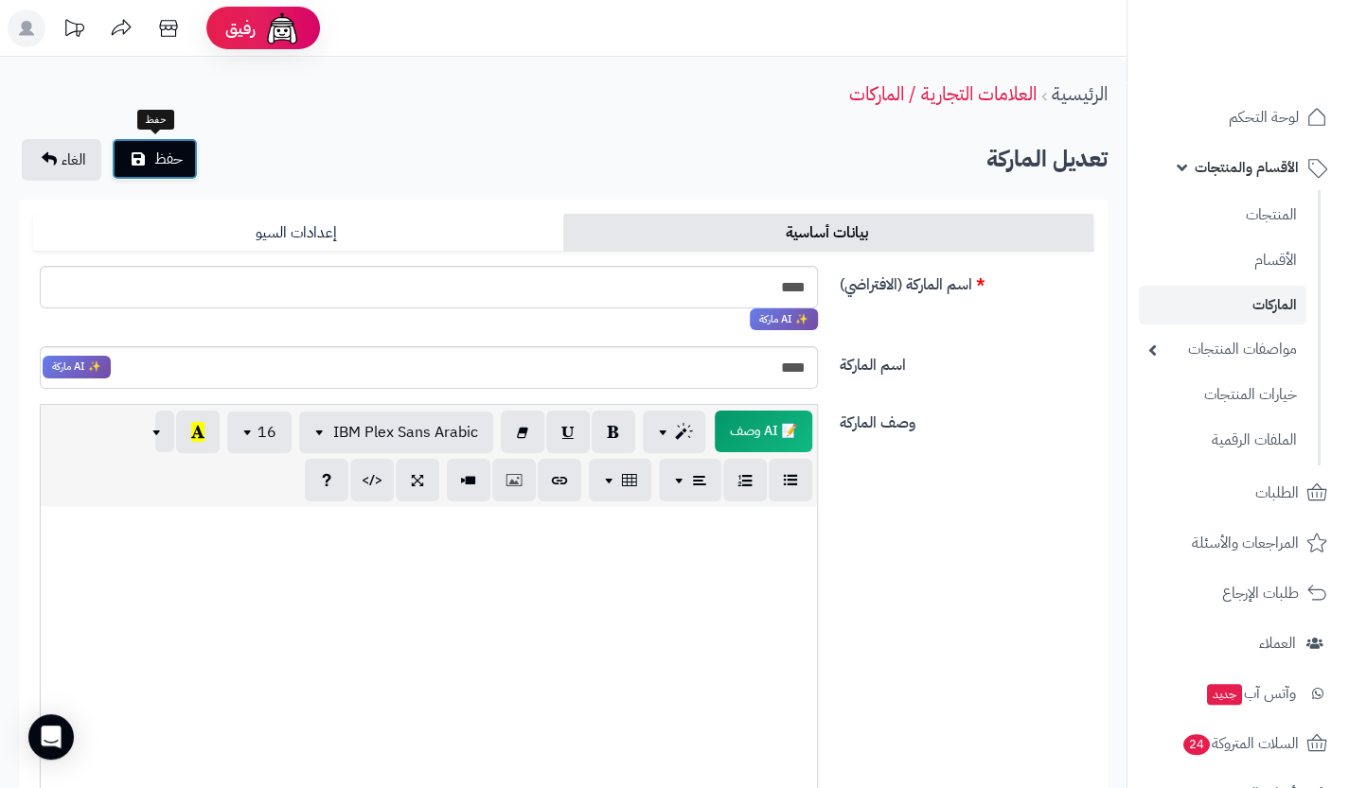
click at [168, 168] on span "حفظ" at bounding box center [168, 159] width 28 height 23
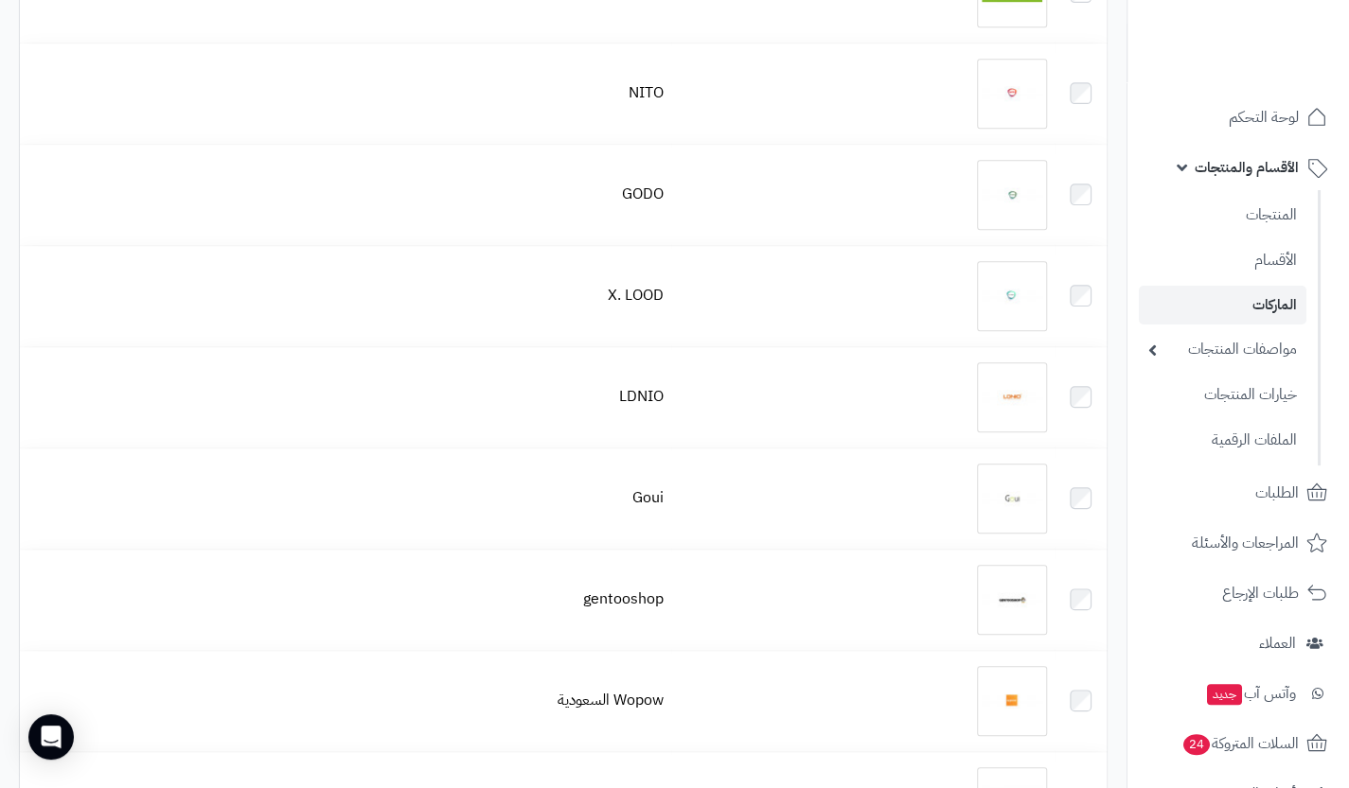
scroll to position [721, 0]
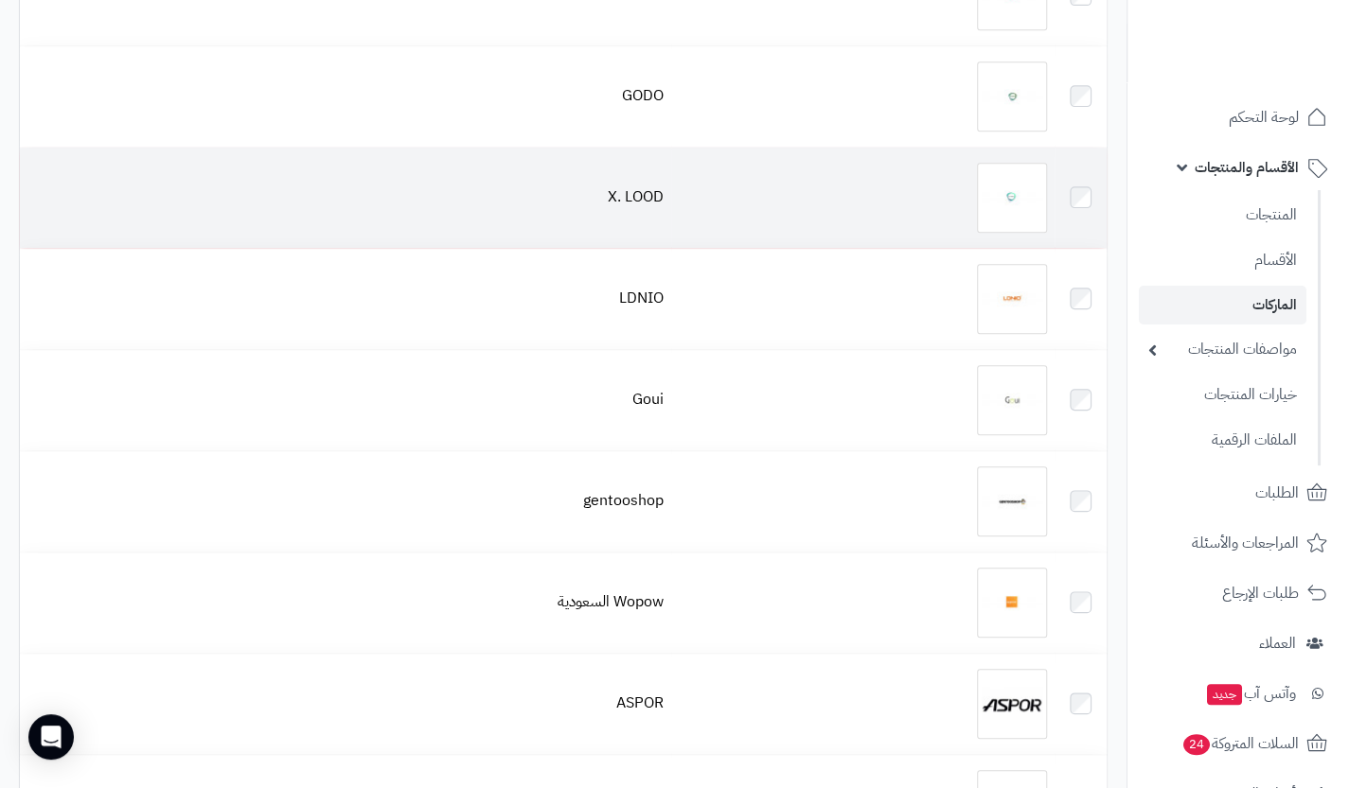
click at [662, 175] on td "X. LOOD" at bounding box center [345, 198] width 651 height 100
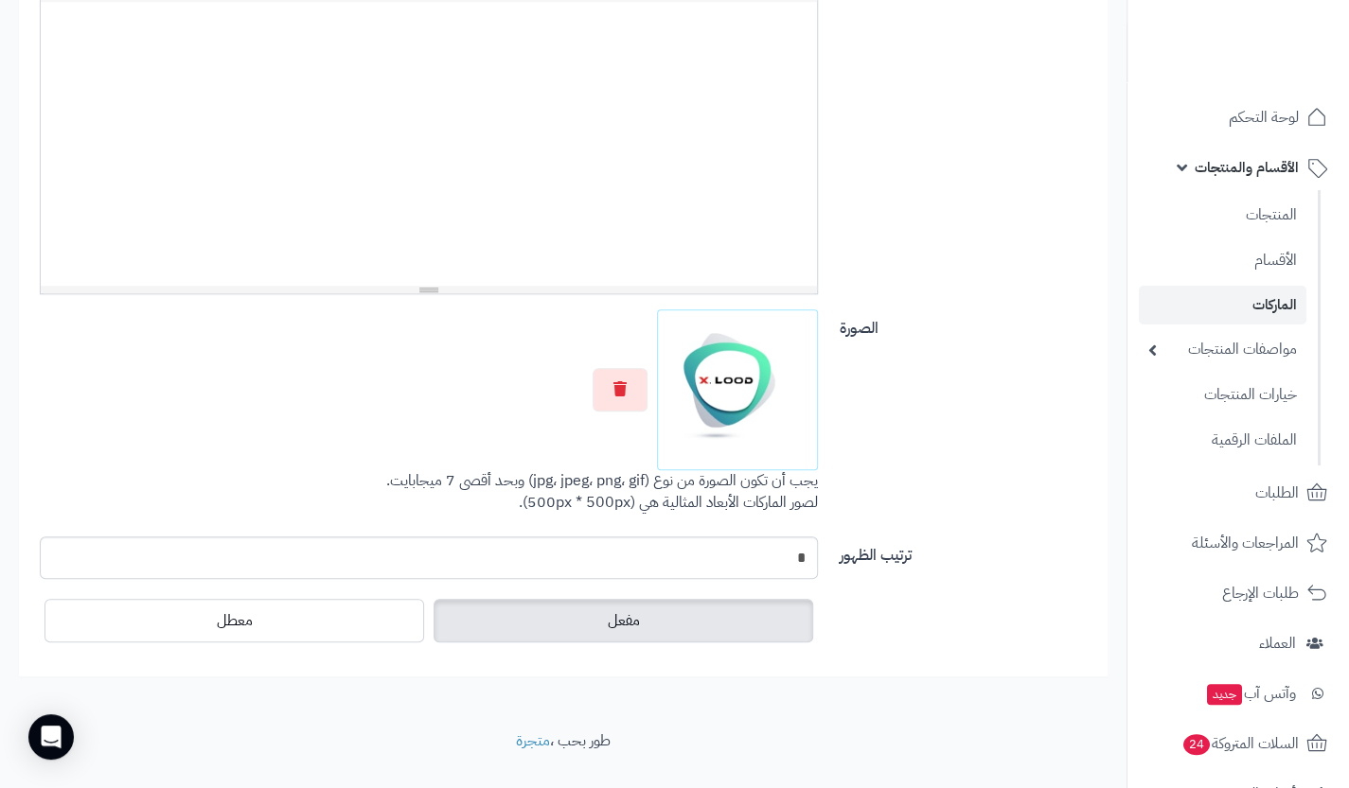
scroll to position [540, 0]
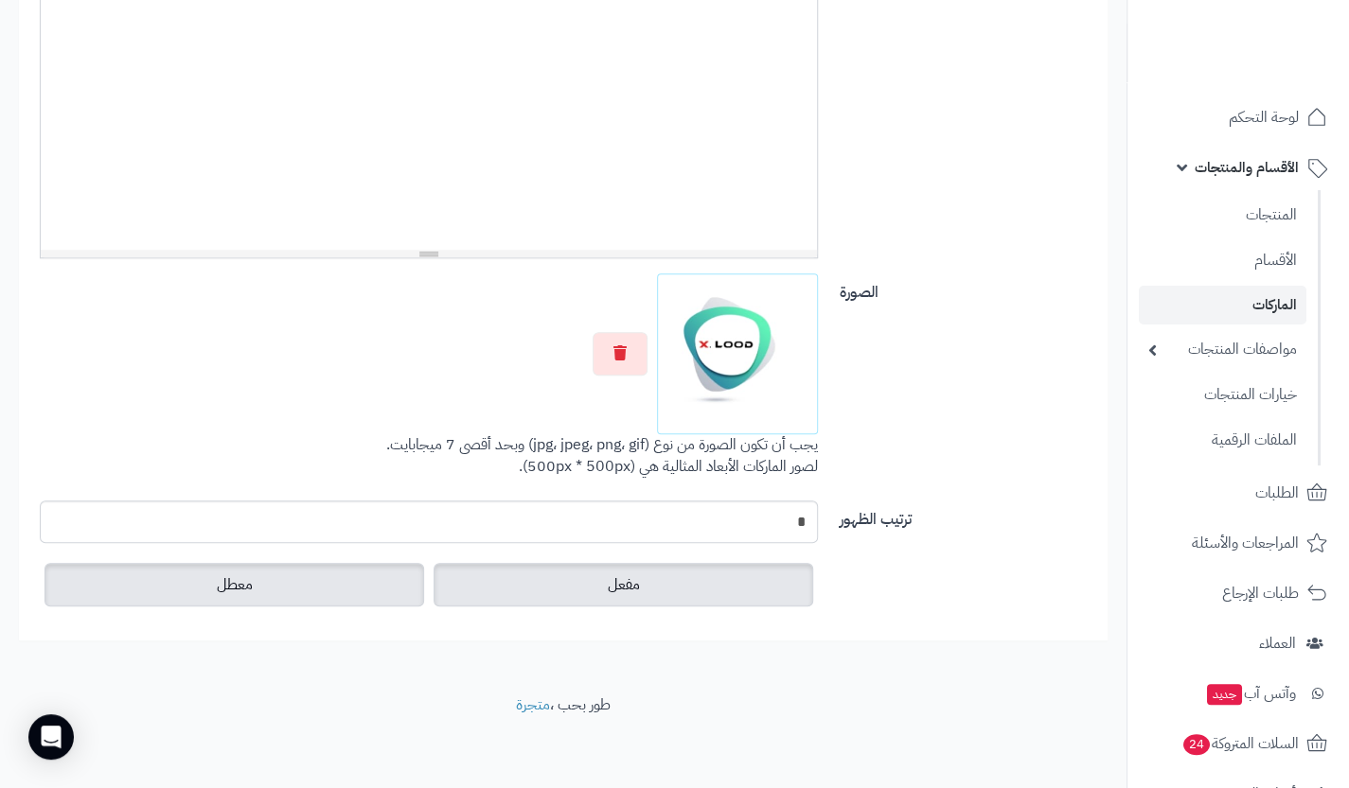
click at [284, 592] on label "معطل" at bounding box center [234, 585] width 380 height 44
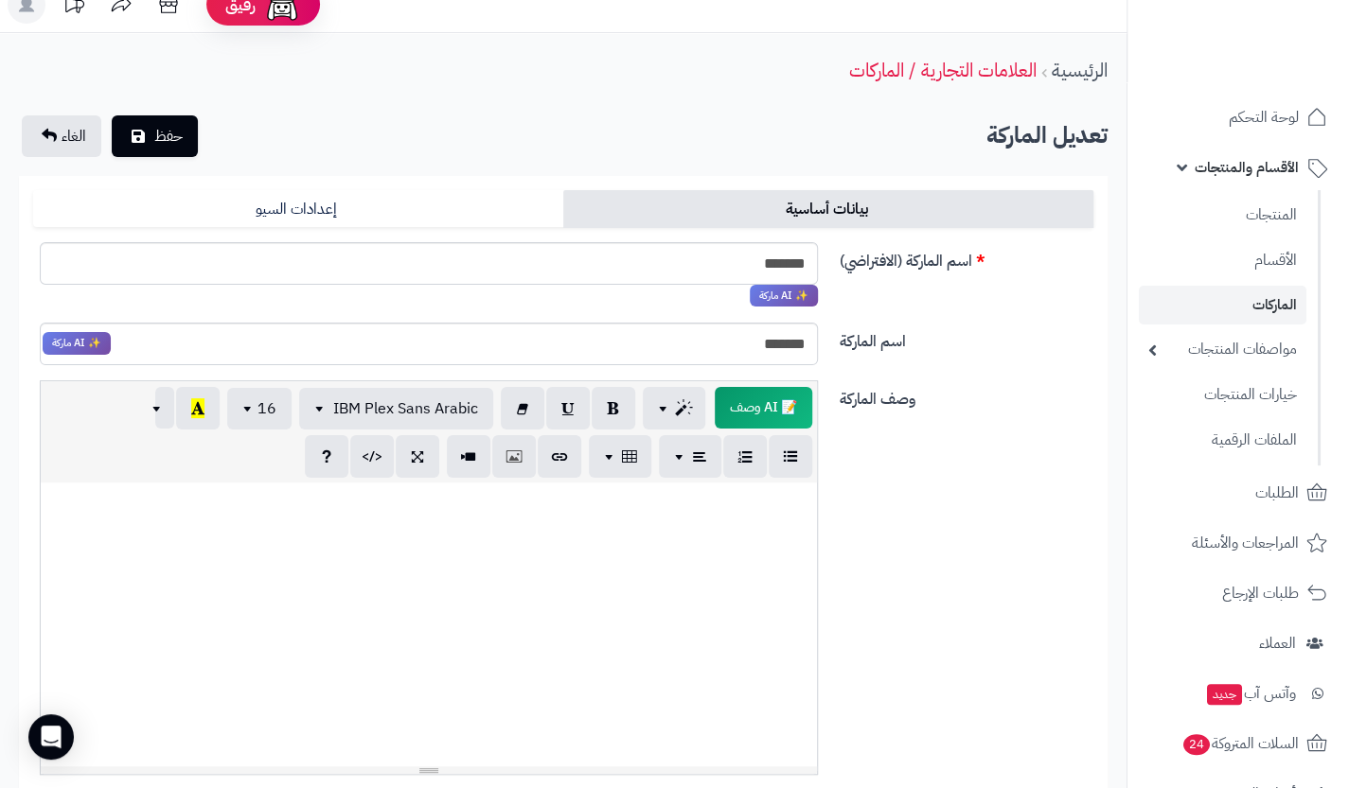
scroll to position [0, 0]
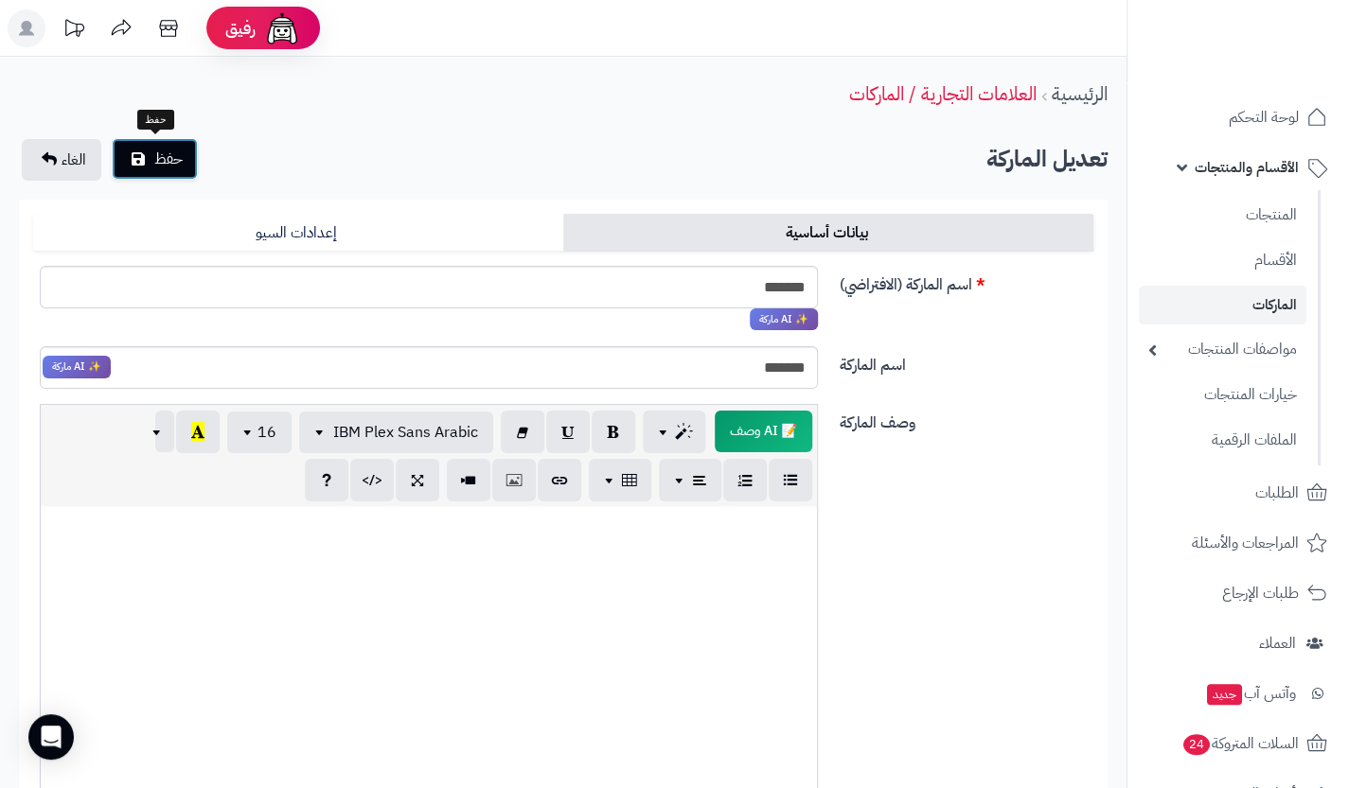
click at [193, 169] on button "حفظ" at bounding box center [155, 159] width 86 height 42
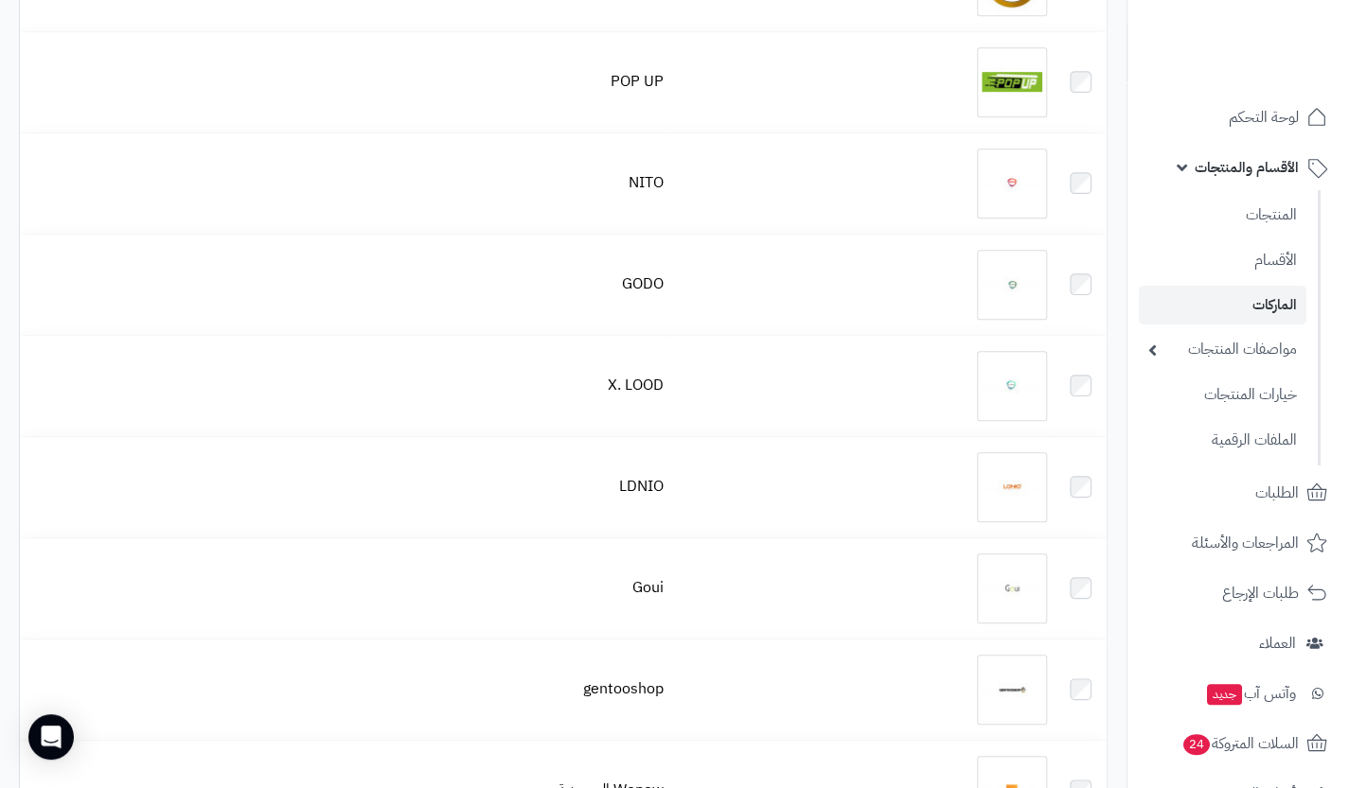
scroll to position [665, 0]
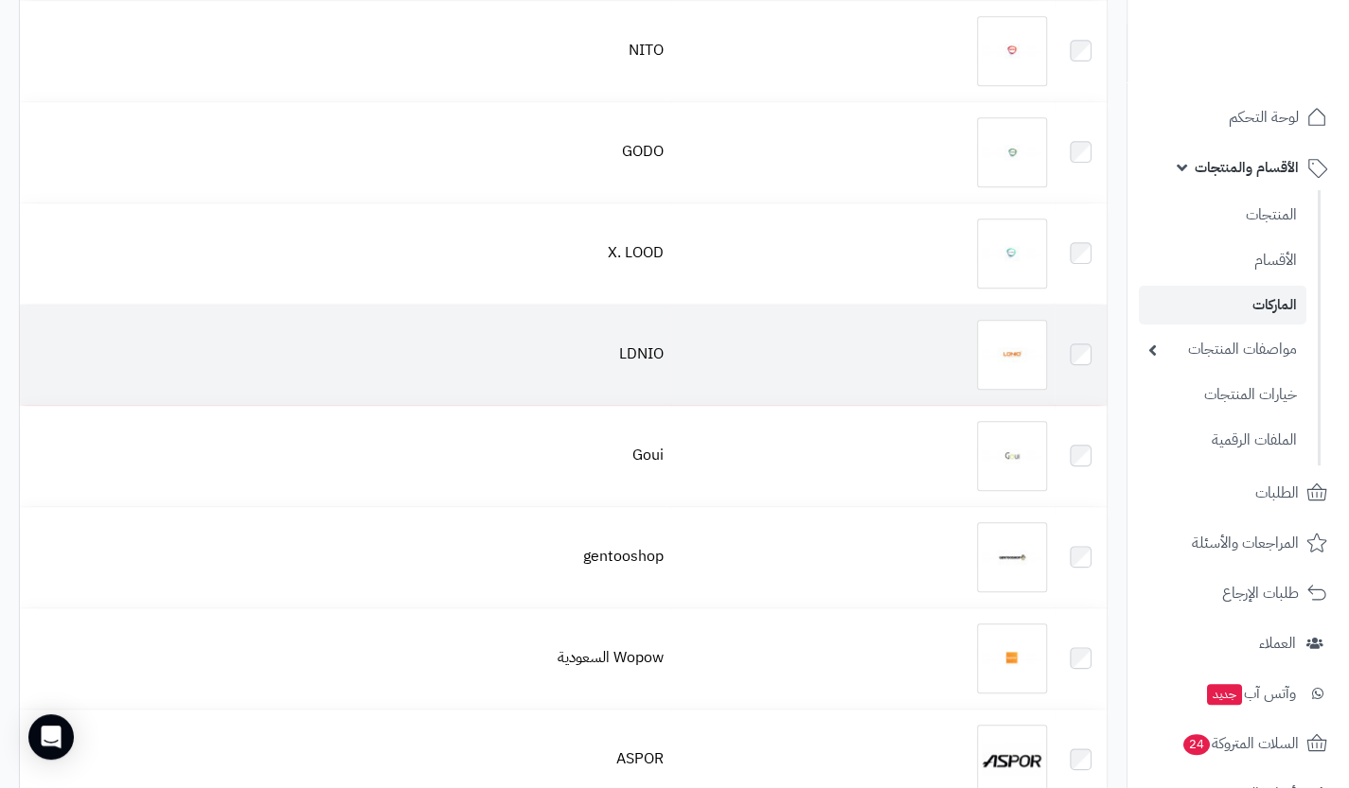
click at [609, 354] on td "LDNIO" at bounding box center [345, 355] width 651 height 100
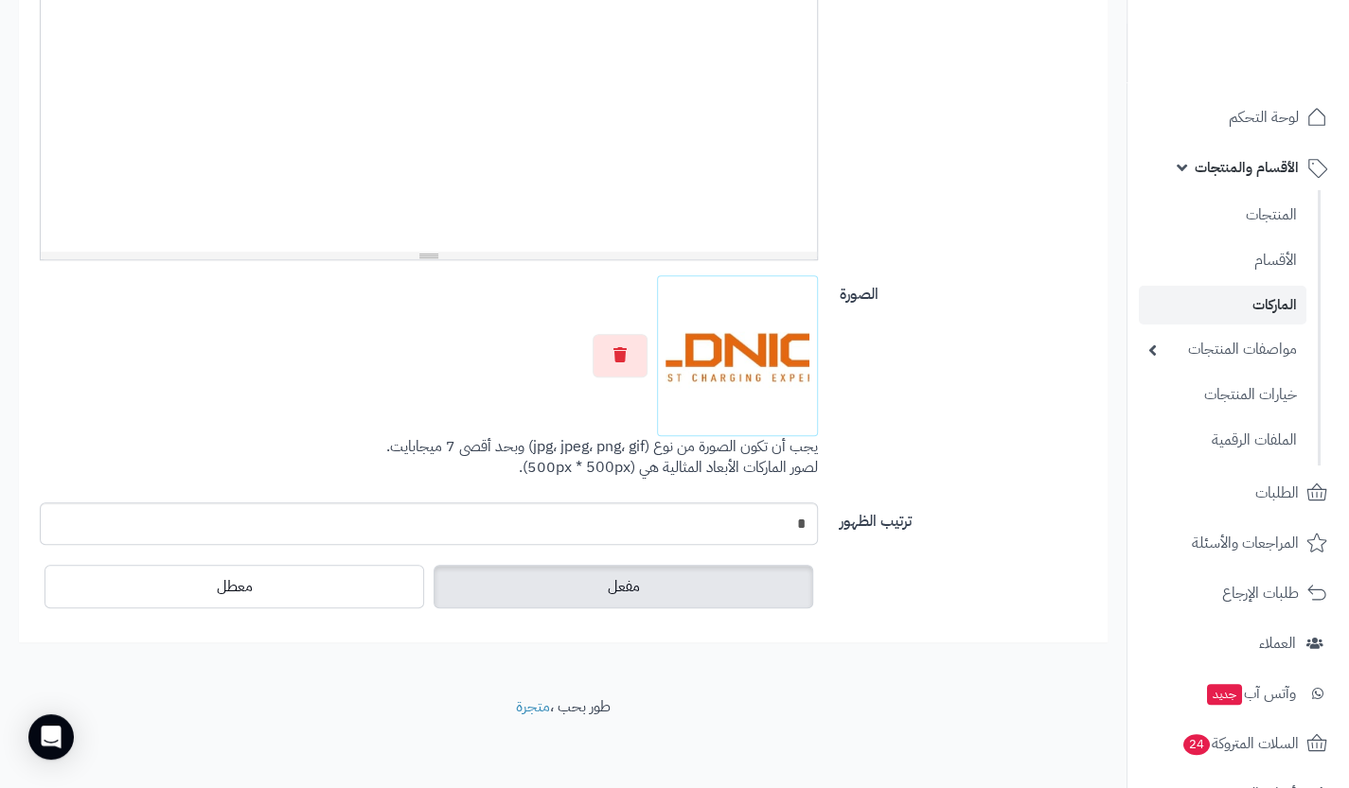
scroll to position [540, 0]
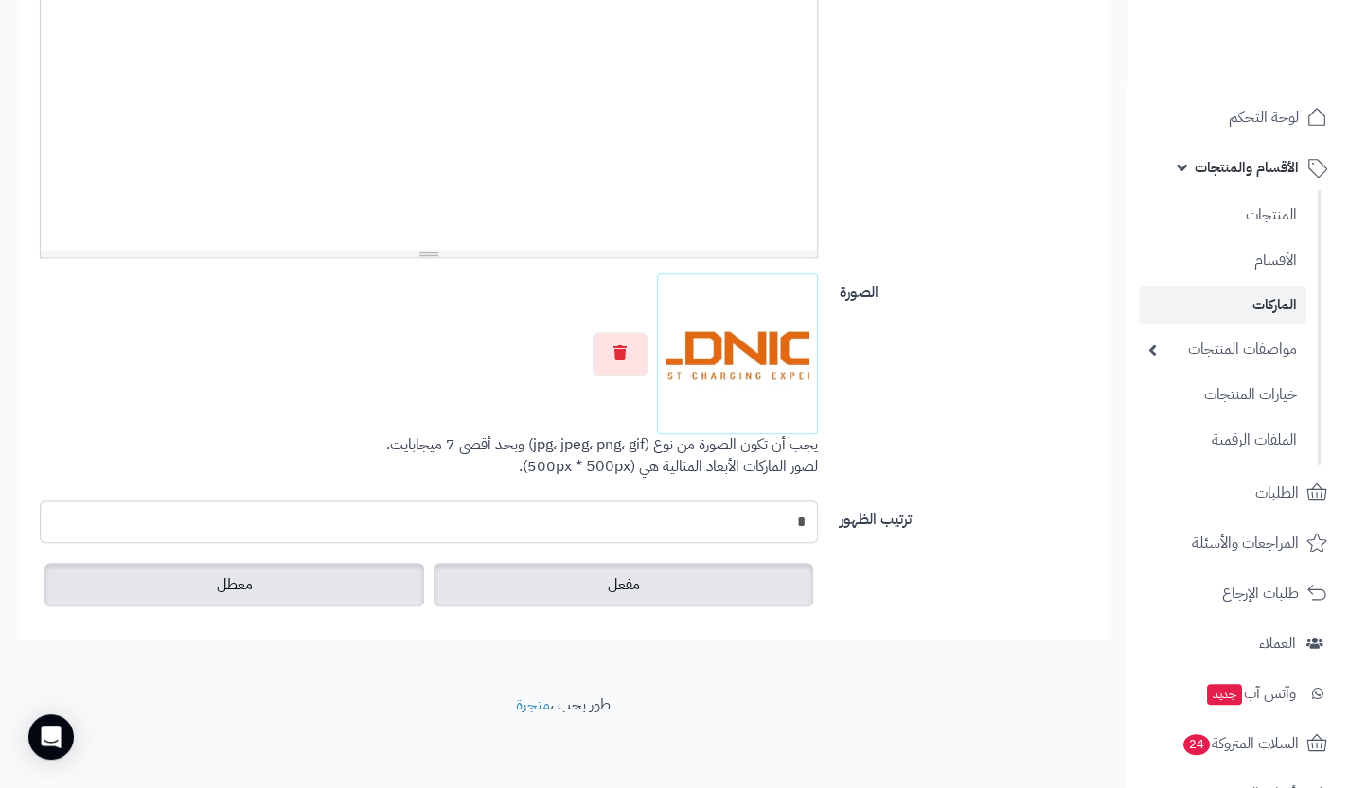
click at [330, 593] on label "معطل" at bounding box center [234, 585] width 380 height 44
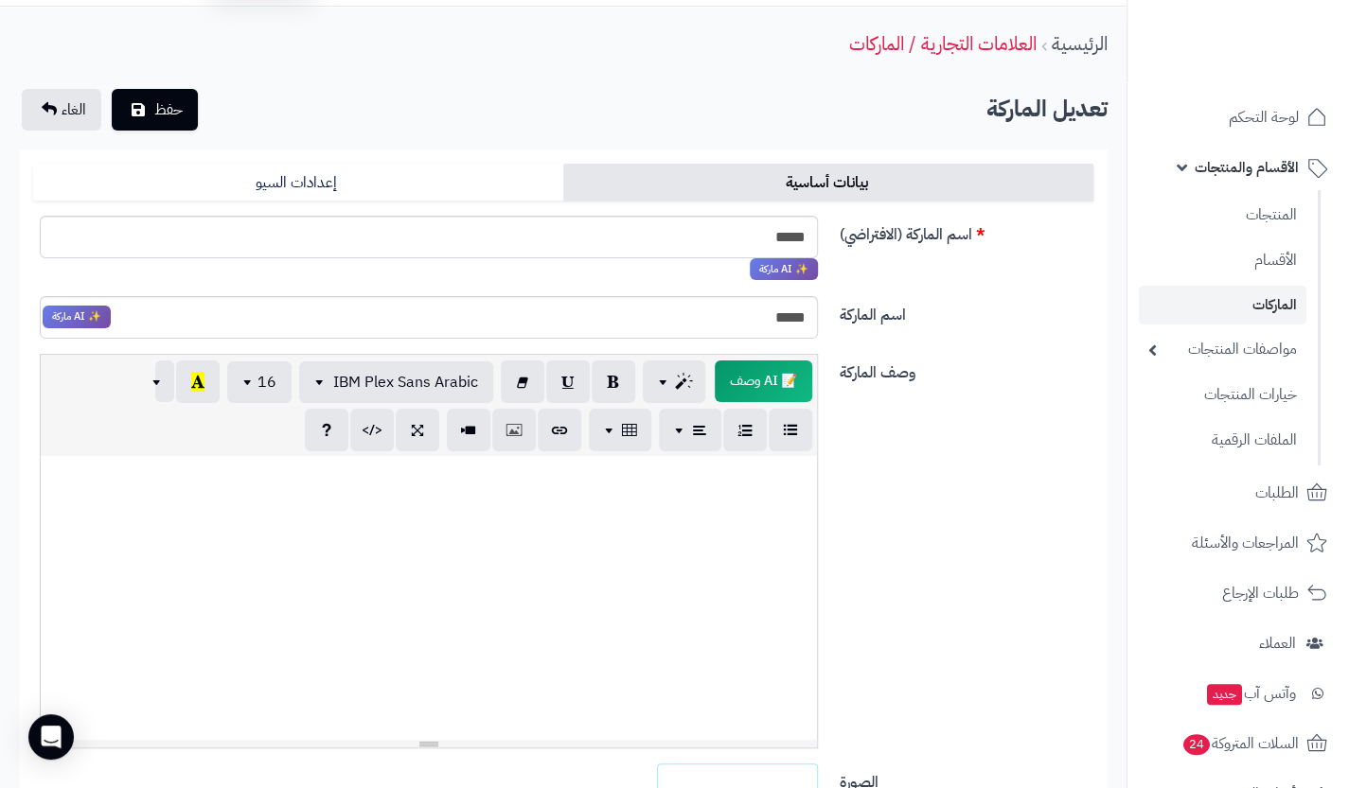
scroll to position [0, 0]
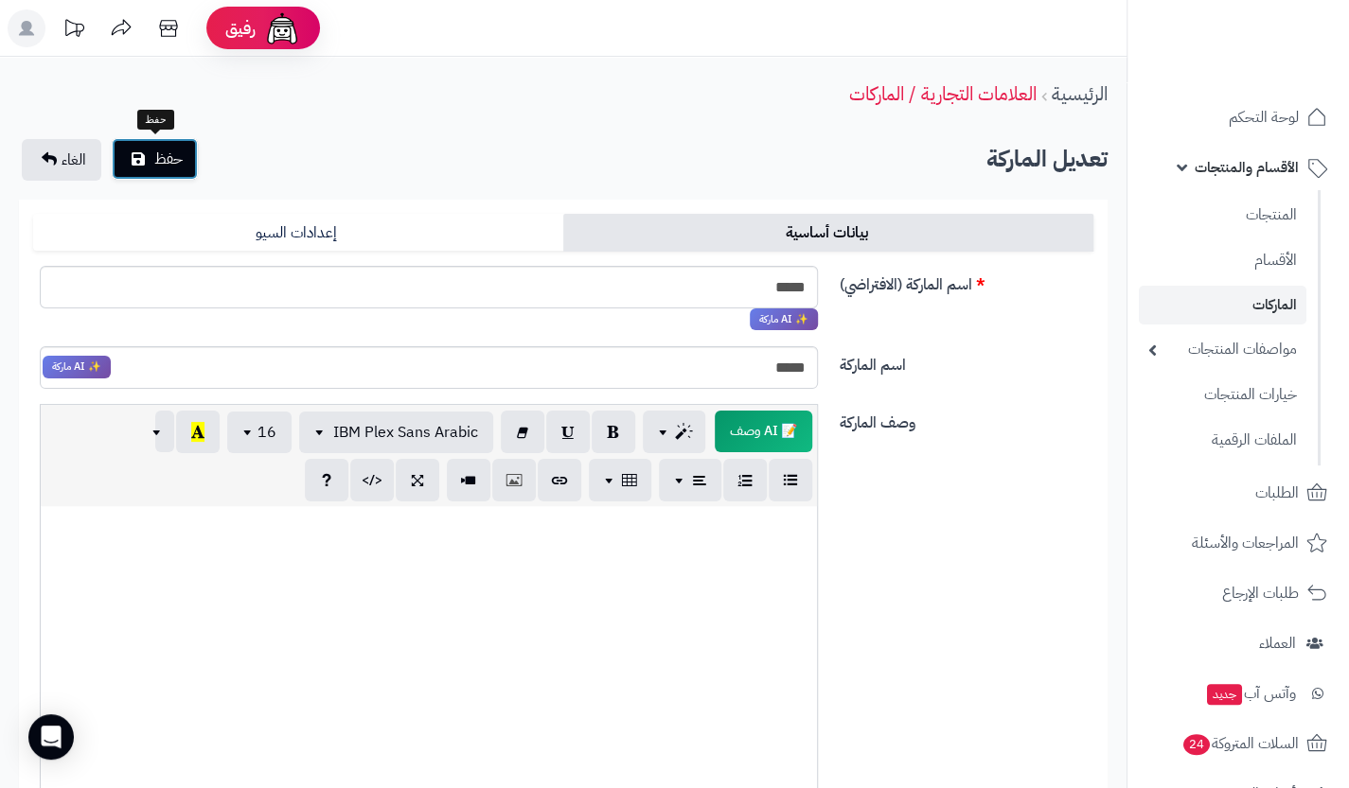
click at [179, 148] on span "حفظ" at bounding box center [168, 159] width 28 height 23
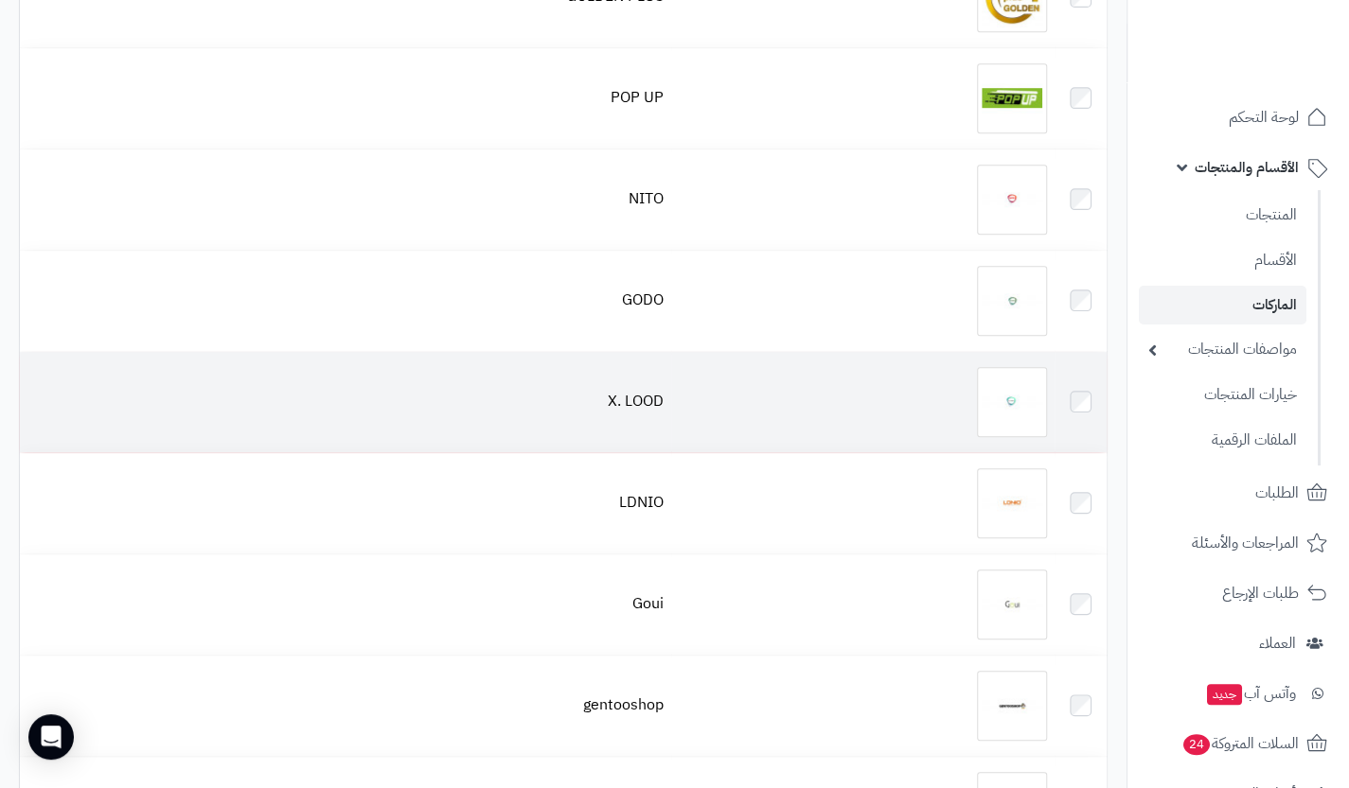
scroll to position [518, 0]
click at [600, 384] on td "X. LOOD" at bounding box center [345, 401] width 651 height 100
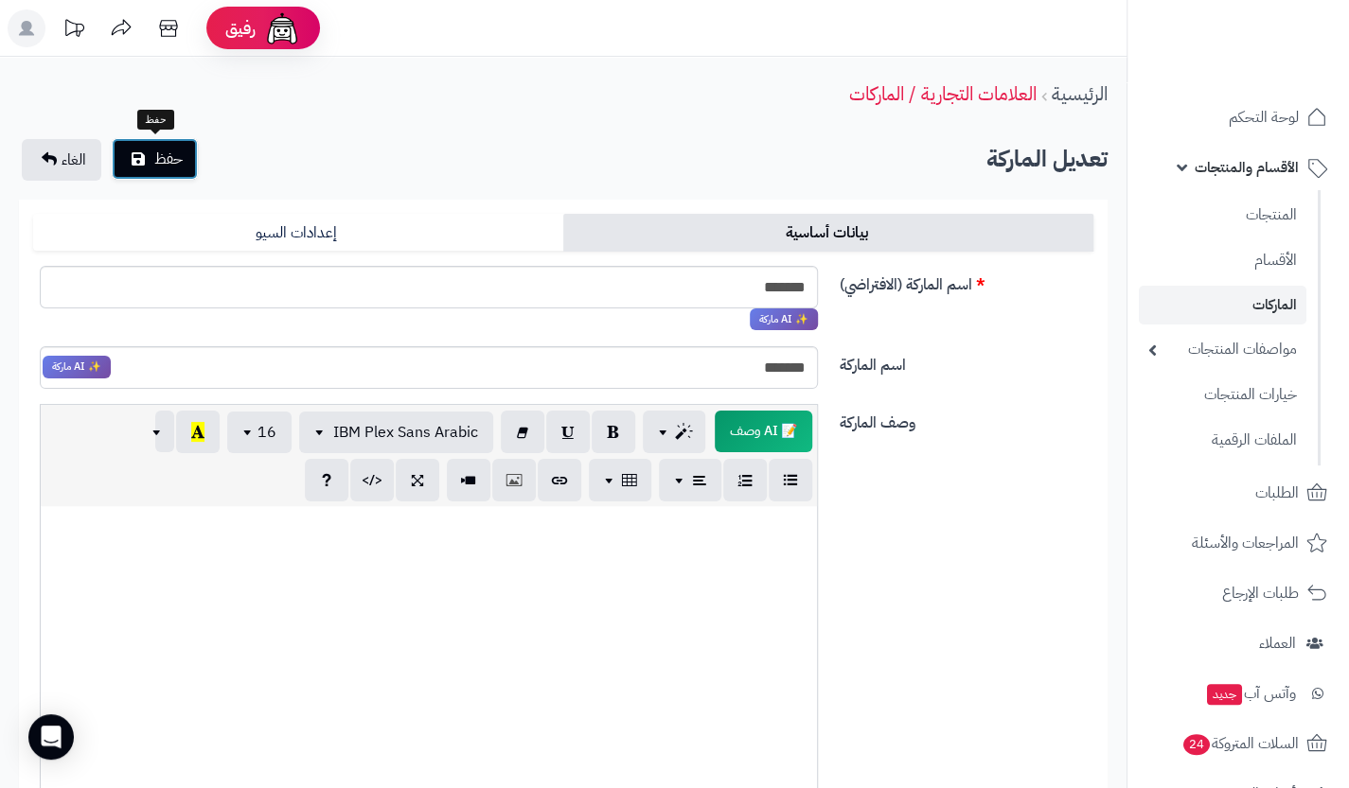
click at [165, 172] on button "حفظ" at bounding box center [155, 159] width 86 height 42
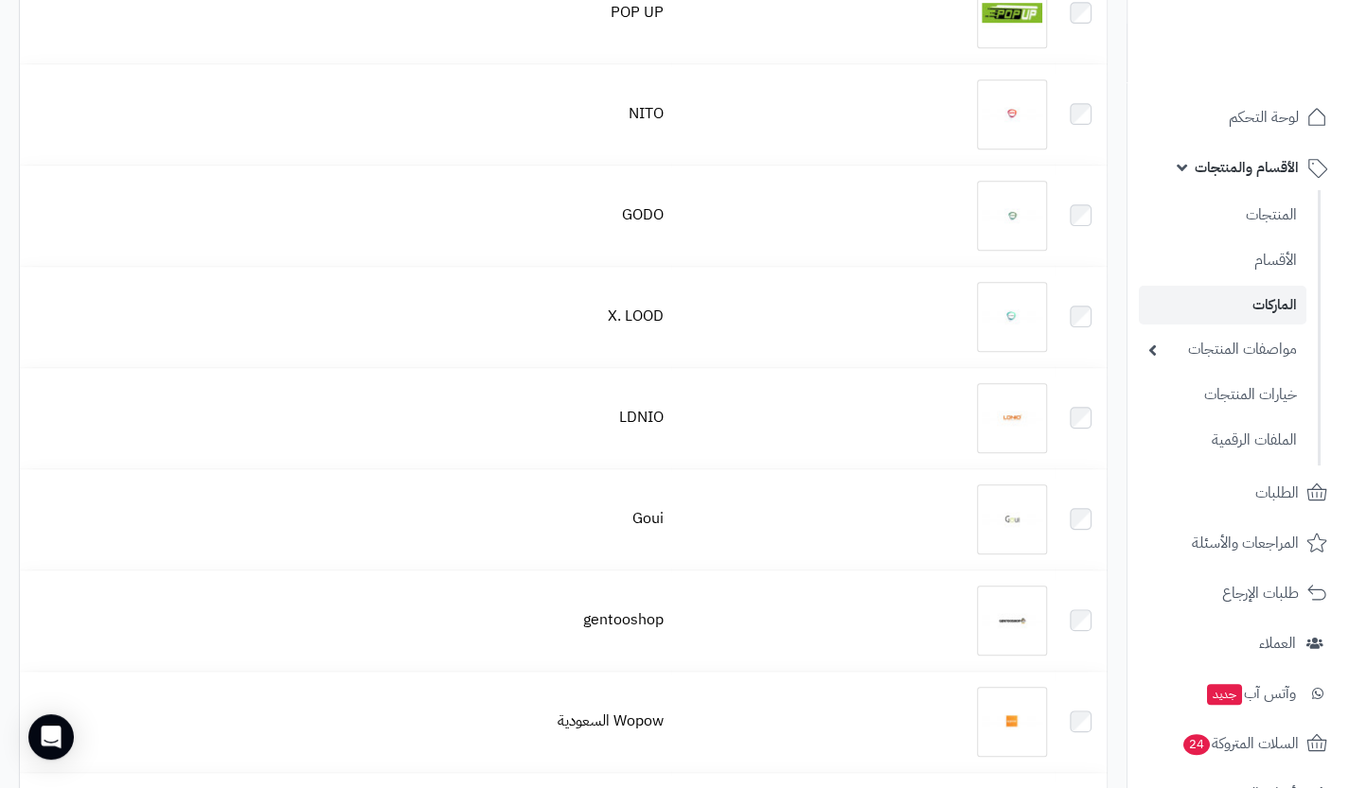
scroll to position [650, 0]
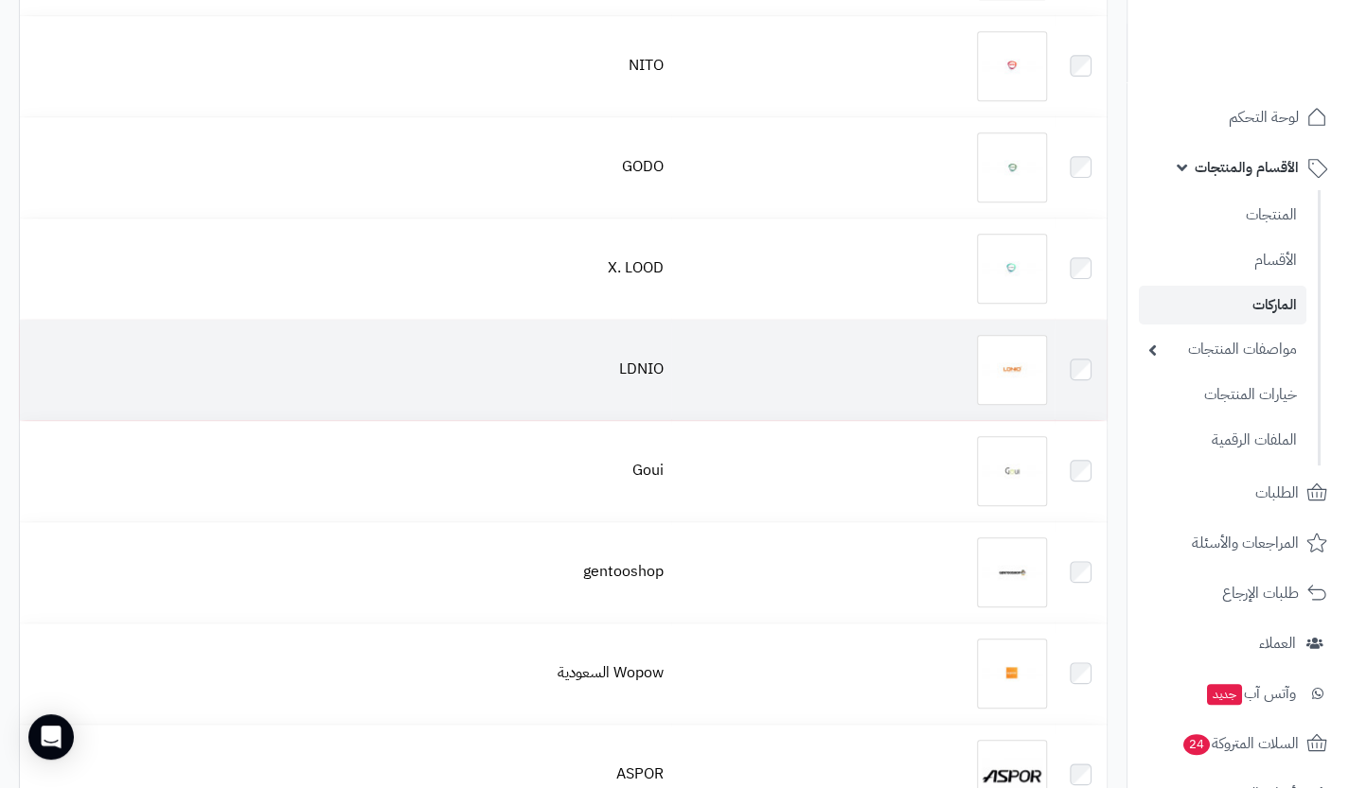
click at [609, 336] on td "LDNIO" at bounding box center [345, 370] width 651 height 100
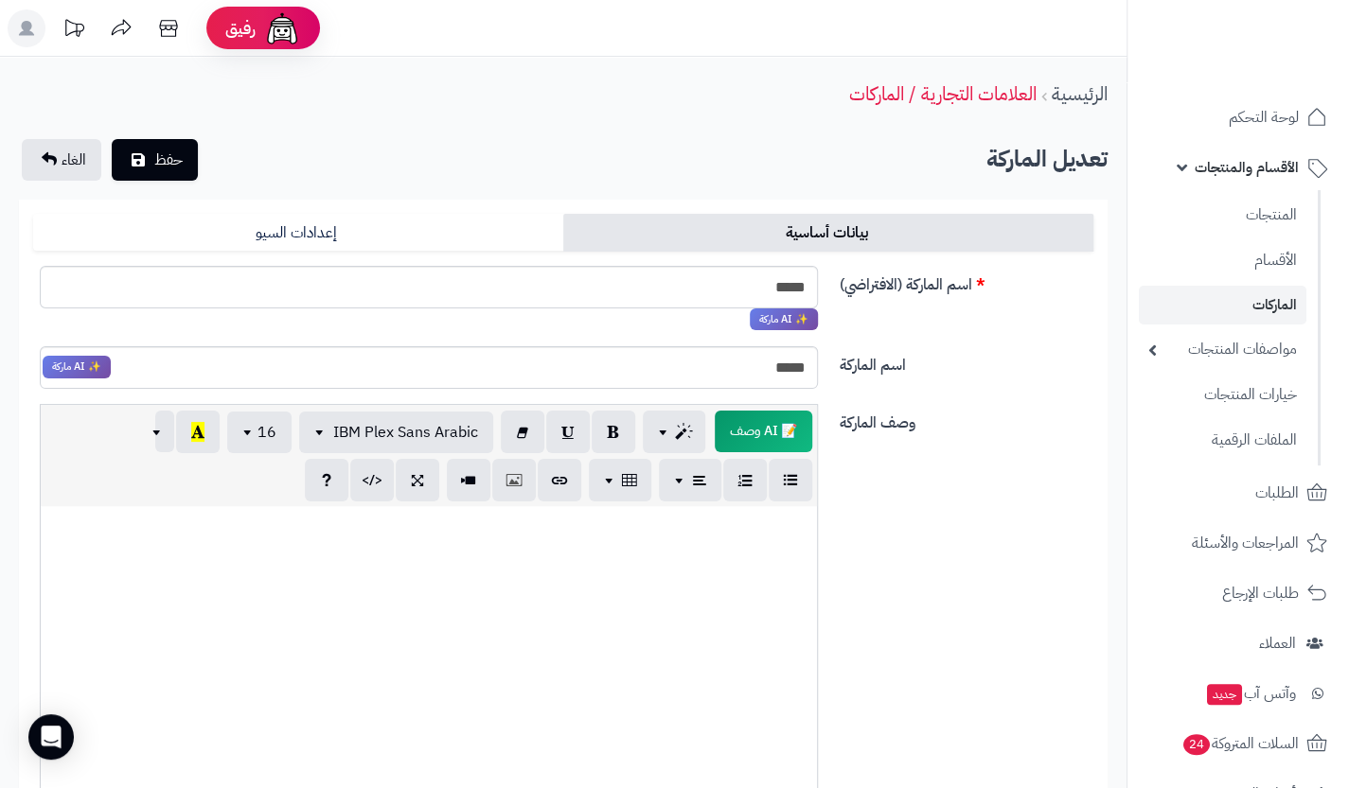
click at [157, 183] on div "الرئيسية العلامات التجارية / الماركات تعديل الماركة حفظ الغاء بيانات أساسية إعد…" at bounding box center [563, 646] width 1126 height 1178
click at [158, 173] on button "حفظ" at bounding box center [155, 159] width 86 height 42
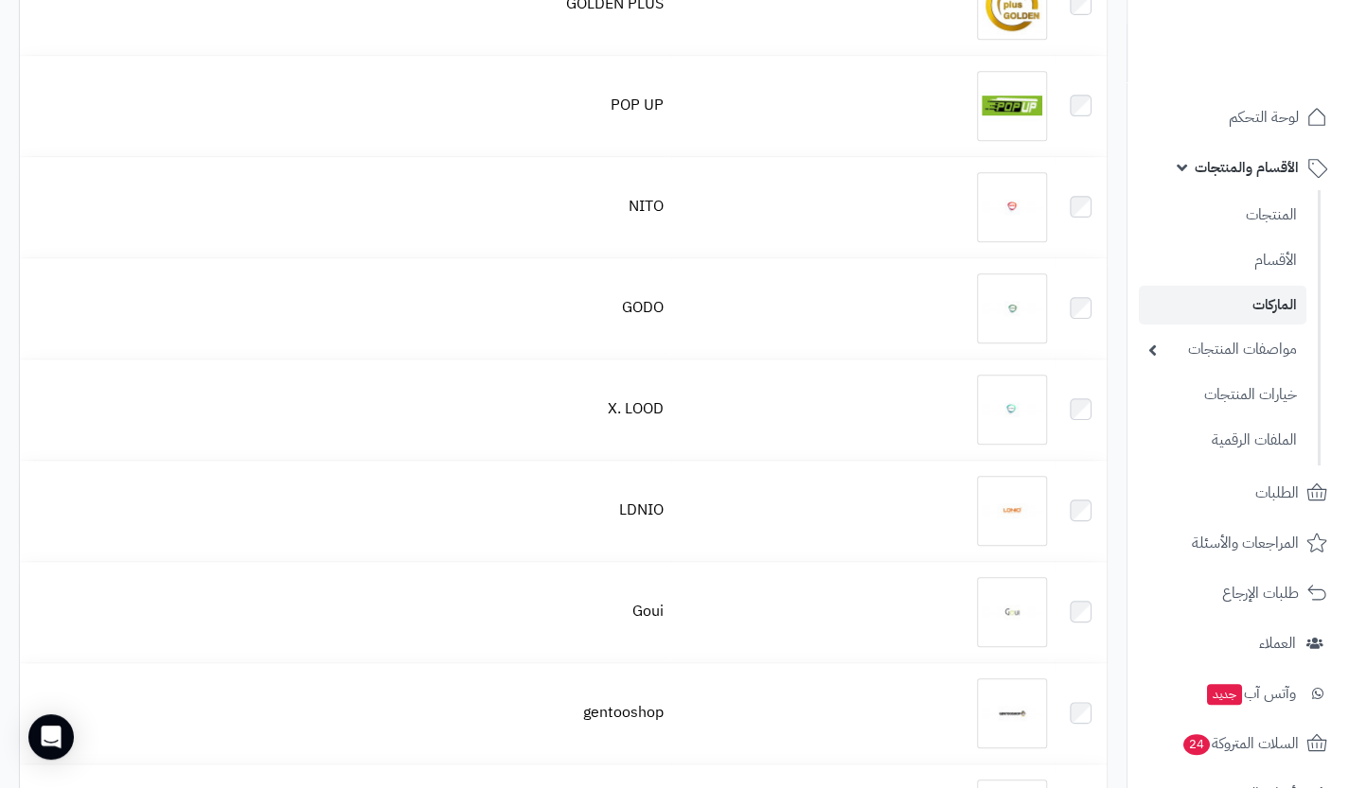
scroll to position [511, 0]
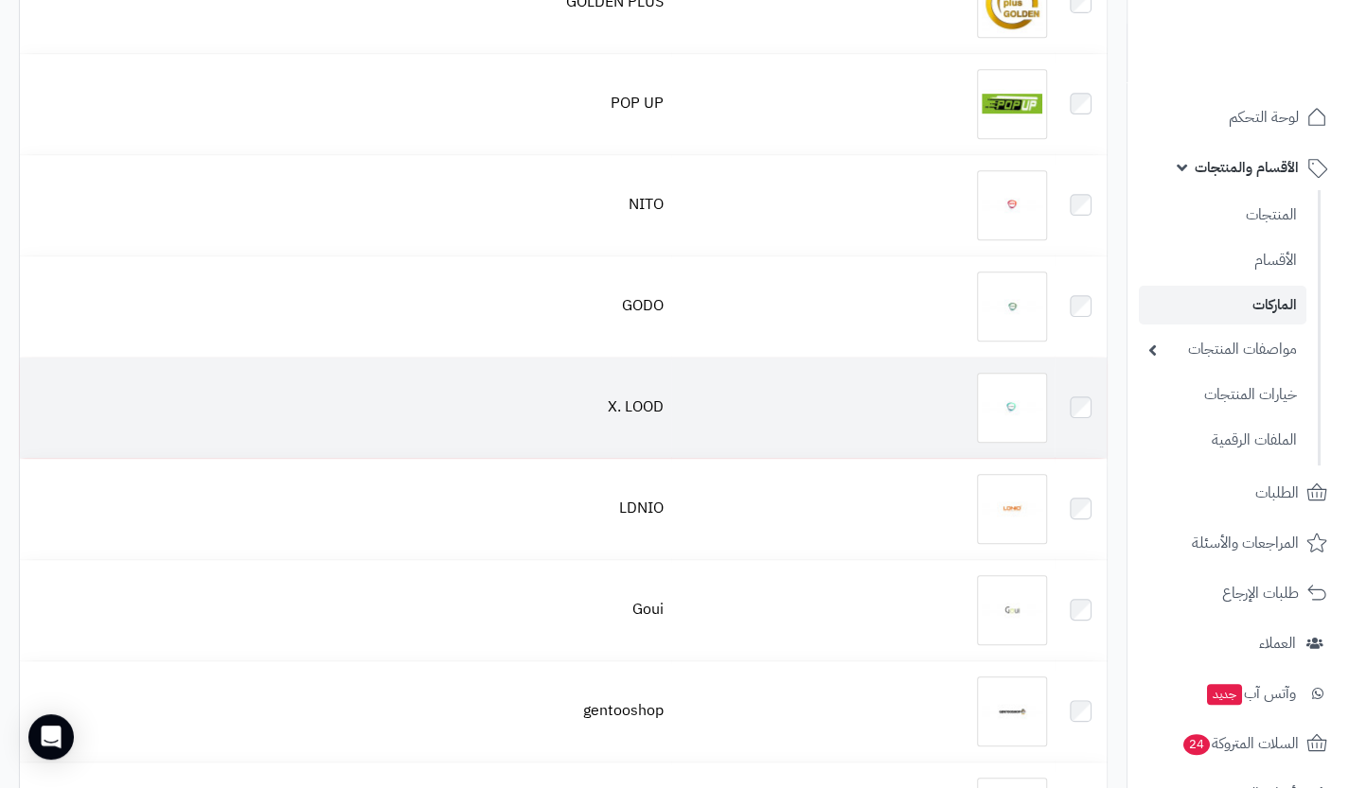
click at [576, 429] on td "X. LOOD" at bounding box center [345, 408] width 651 height 100
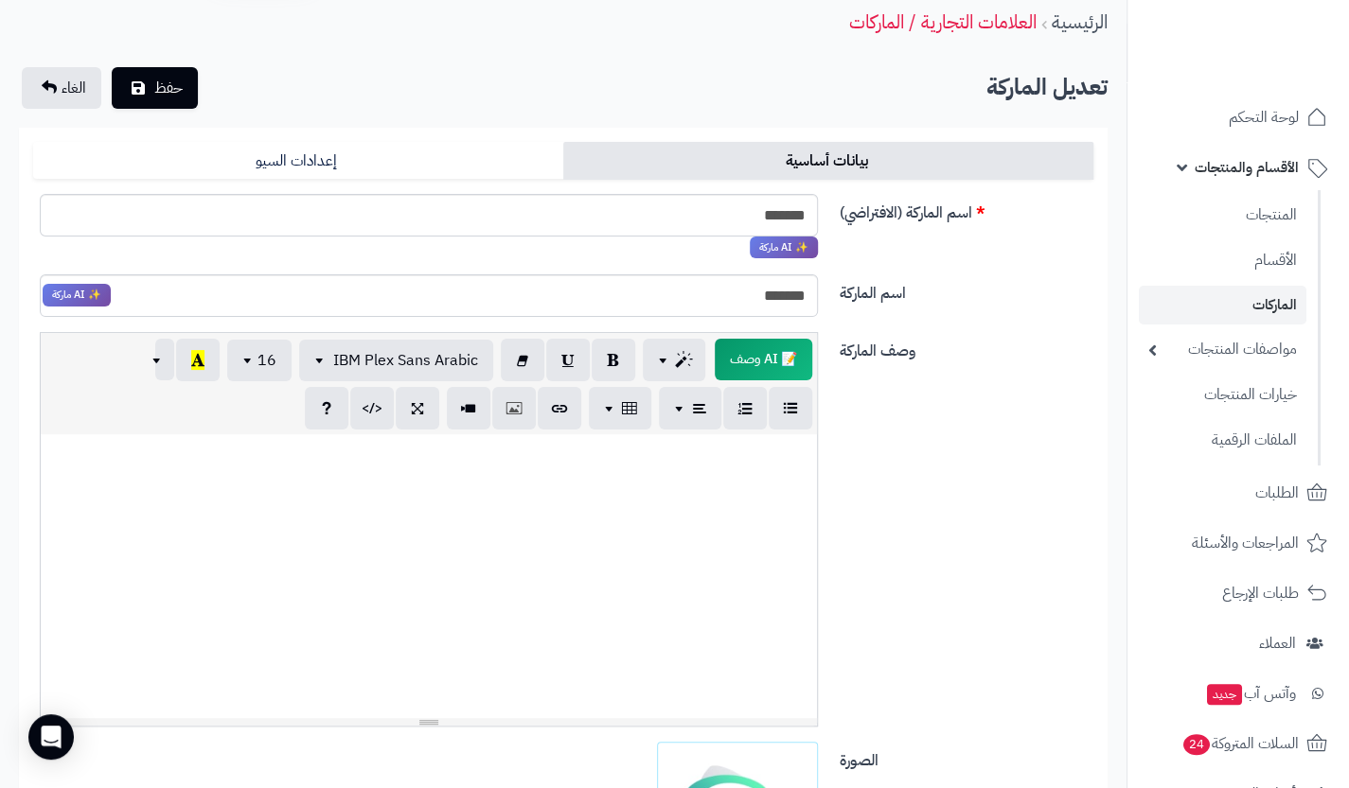
scroll to position [26, 0]
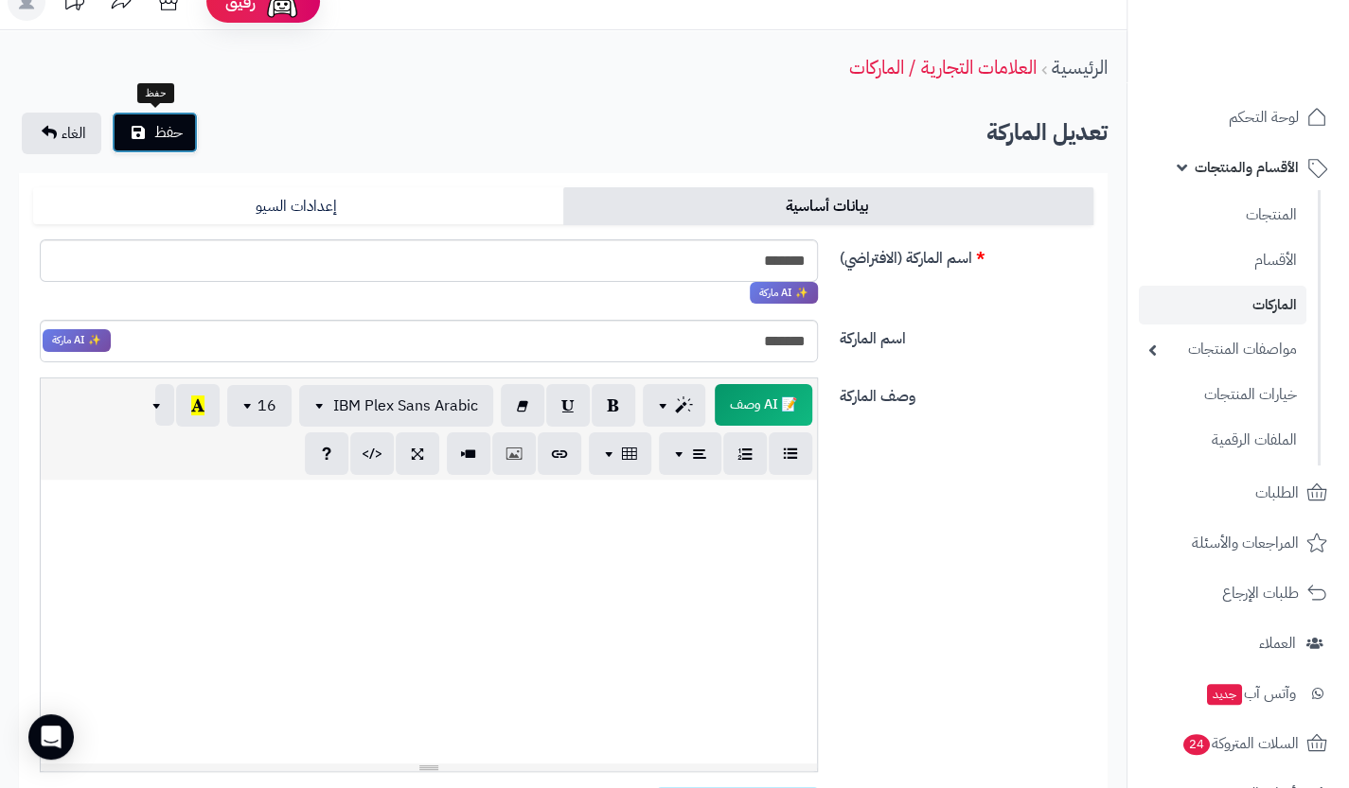
click at [144, 145] on button "حفظ" at bounding box center [155, 133] width 86 height 42
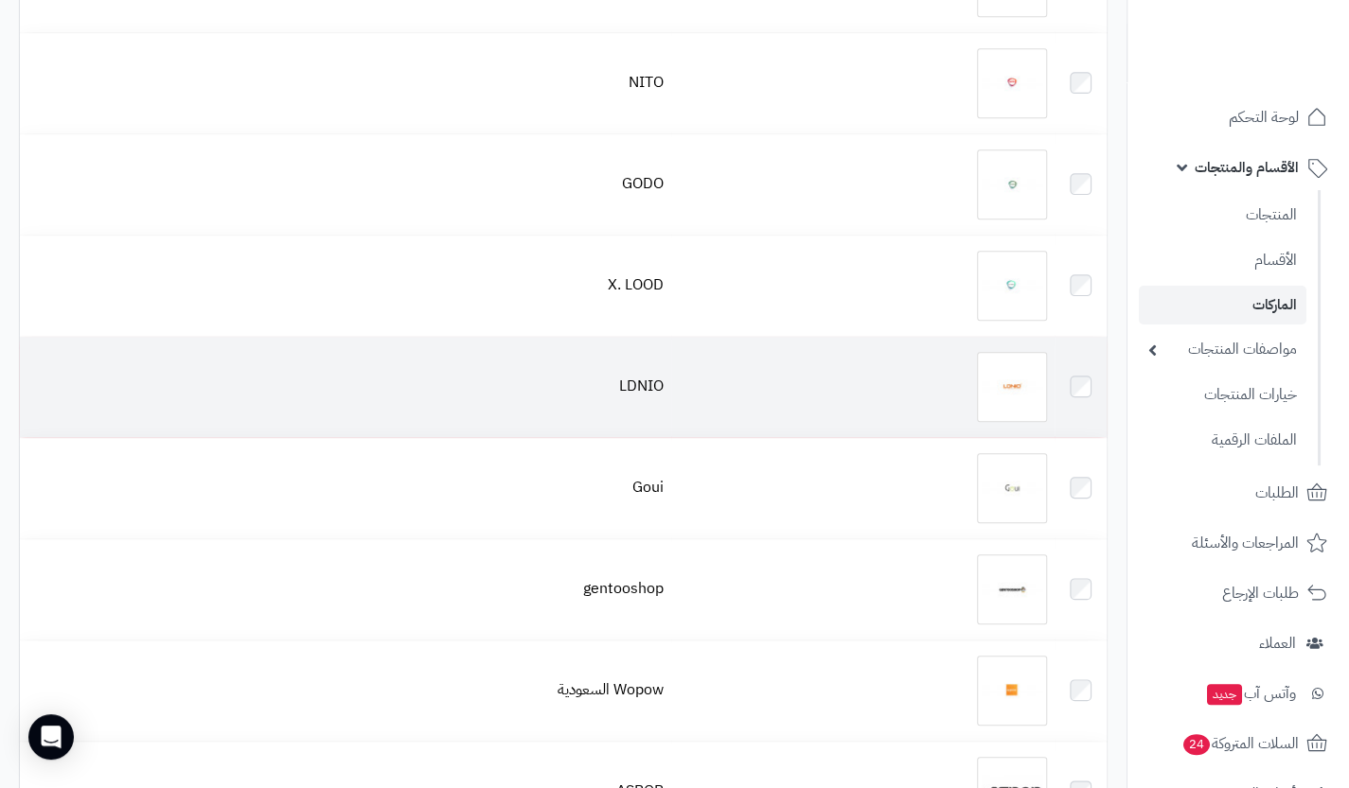
scroll to position [634, 0]
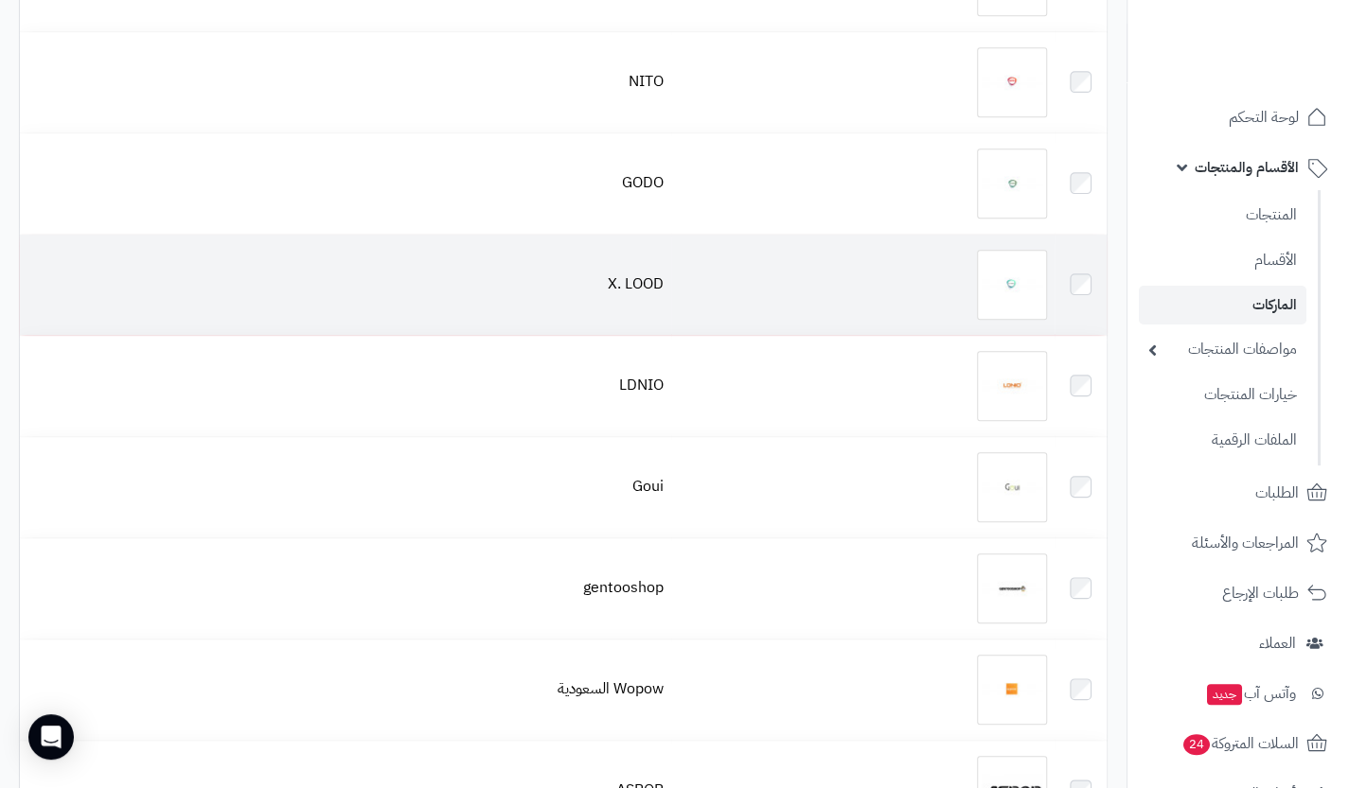
click at [635, 298] on td "X. LOOD" at bounding box center [345, 285] width 651 height 100
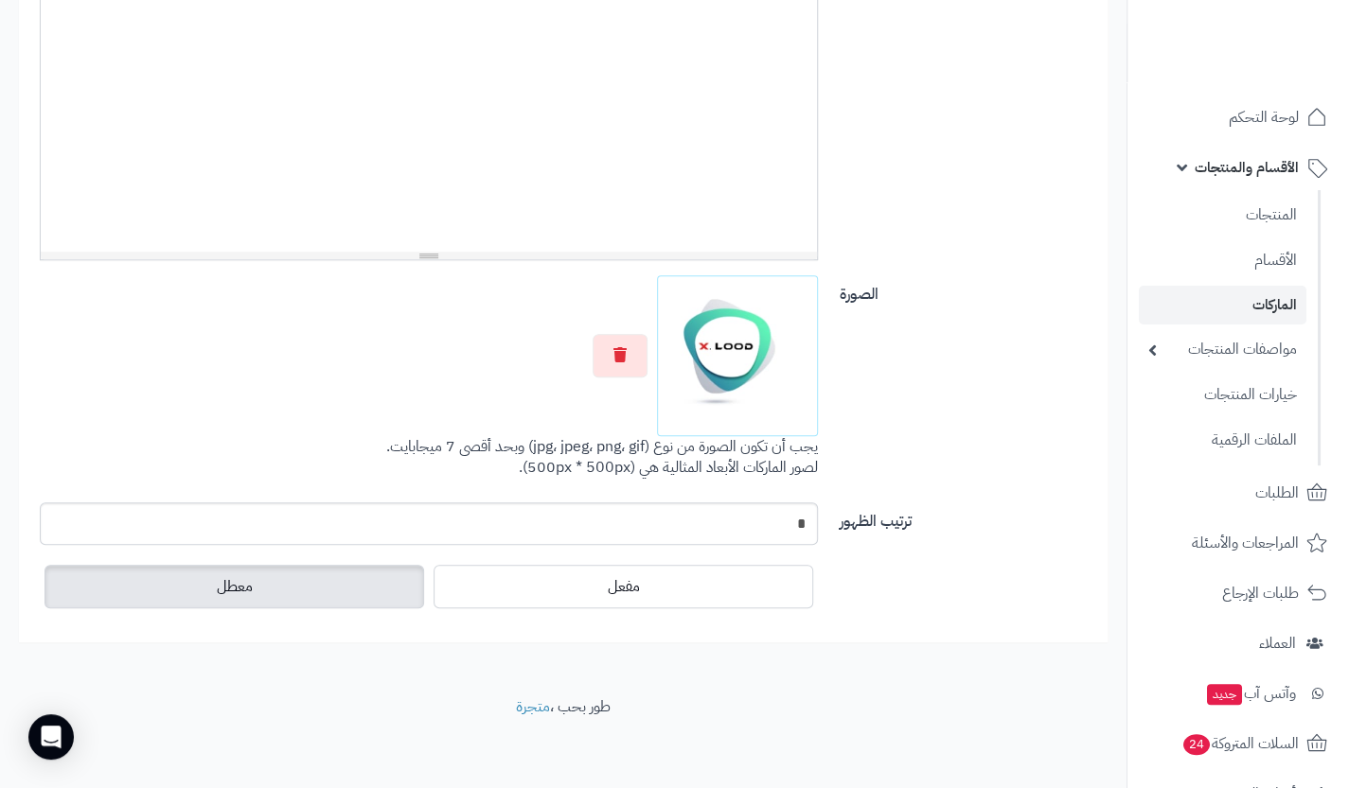
scroll to position [540, 0]
click at [287, 569] on label "معطل" at bounding box center [234, 585] width 380 height 44
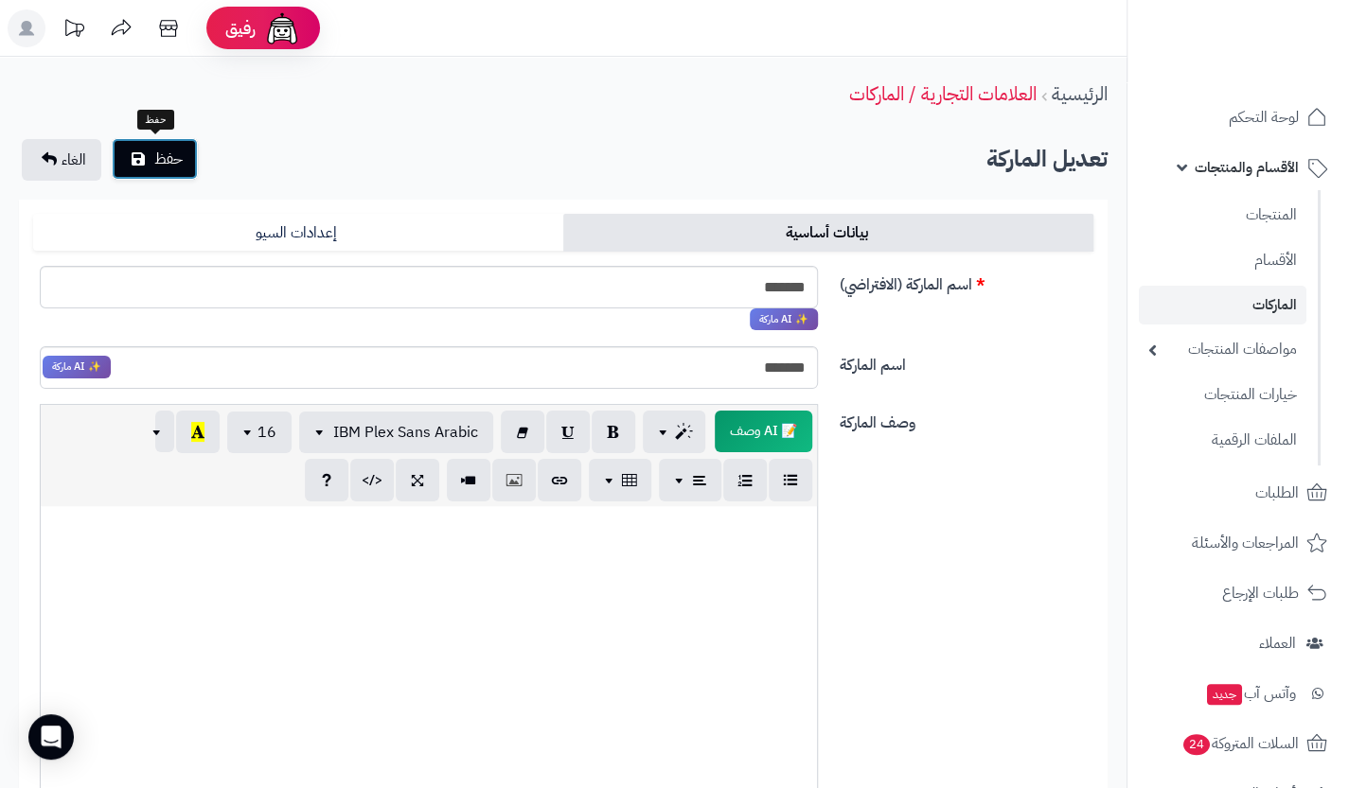
click at [161, 148] on span "حفظ" at bounding box center [168, 159] width 28 height 23
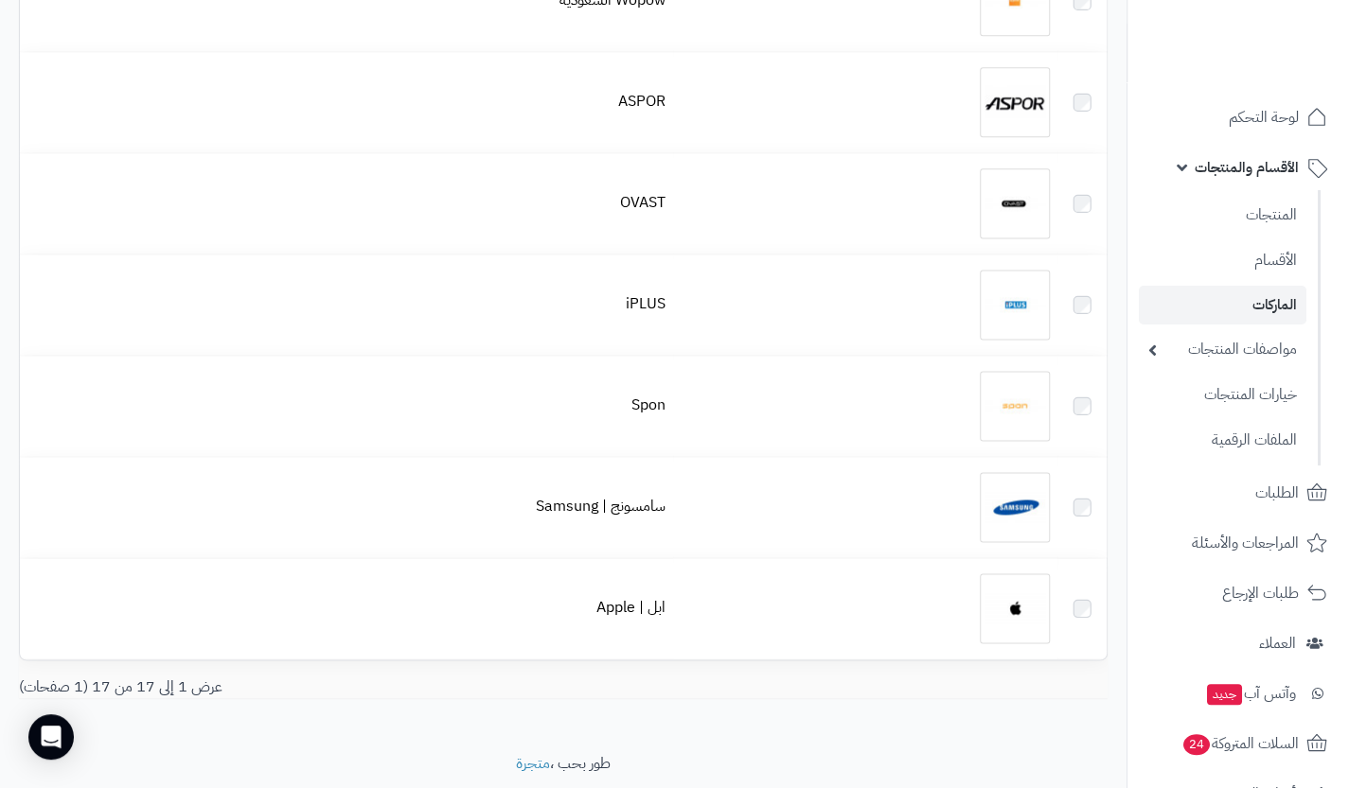
scroll to position [1372, 0]
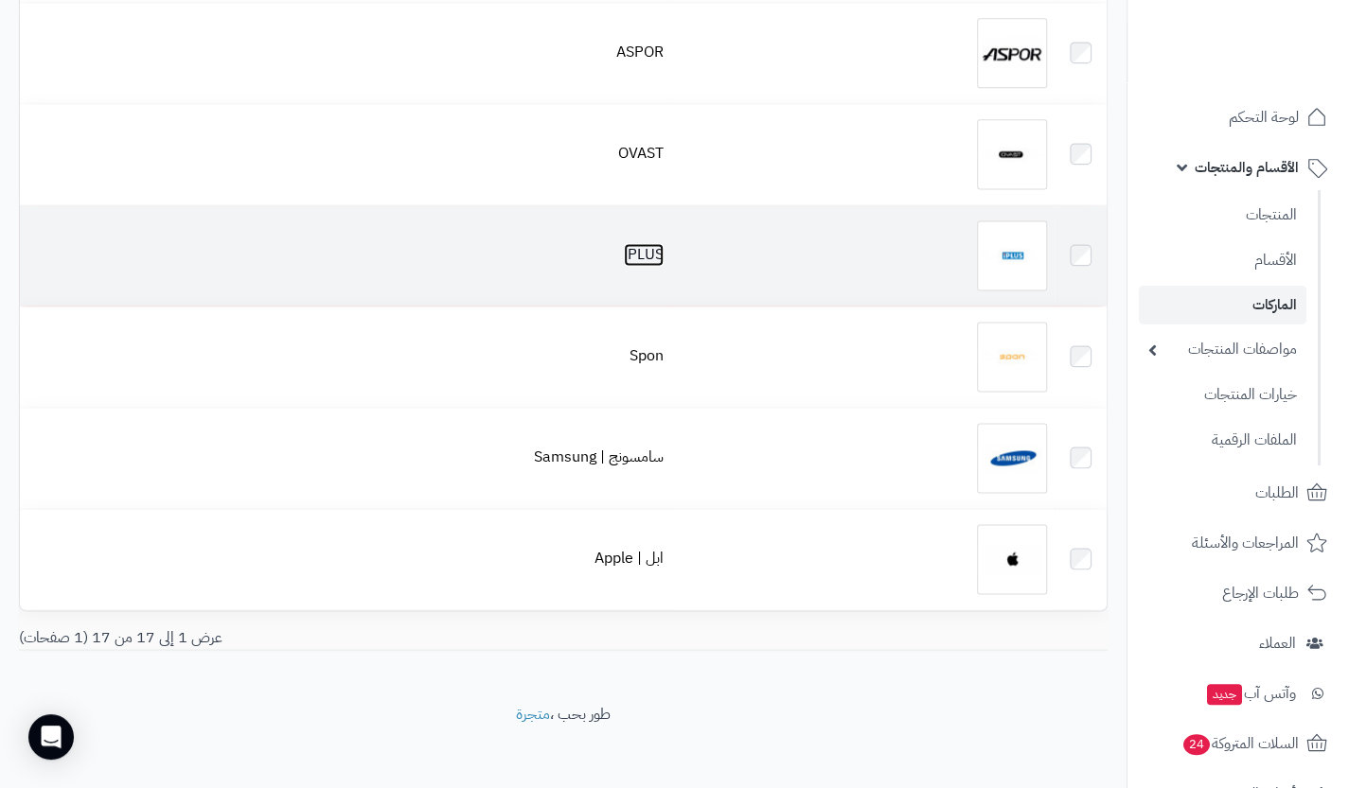
click at [638, 258] on link "iPLUS" at bounding box center [644, 254] width 40 height 23
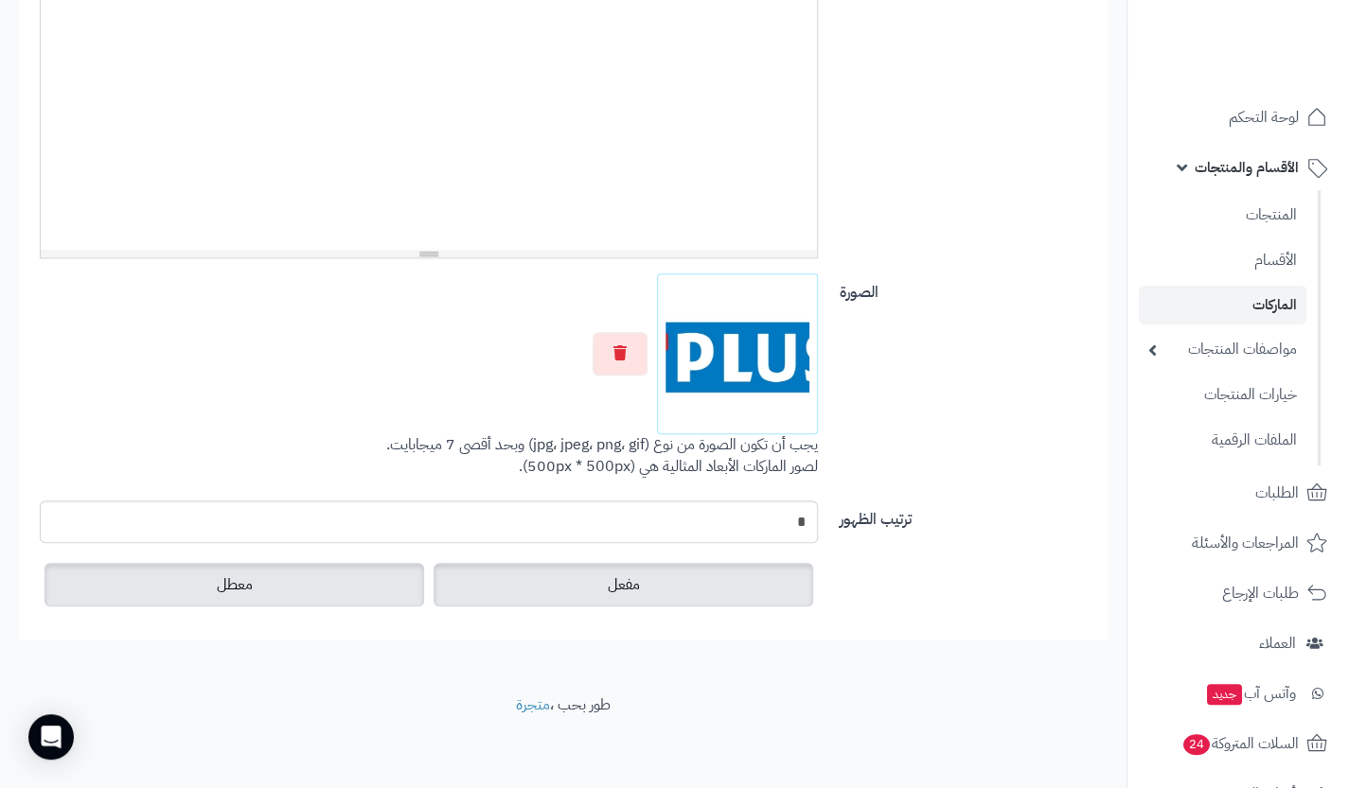
click at [315, 569] on label "معطل" at bounding box center [234, 585] width 380 height 44
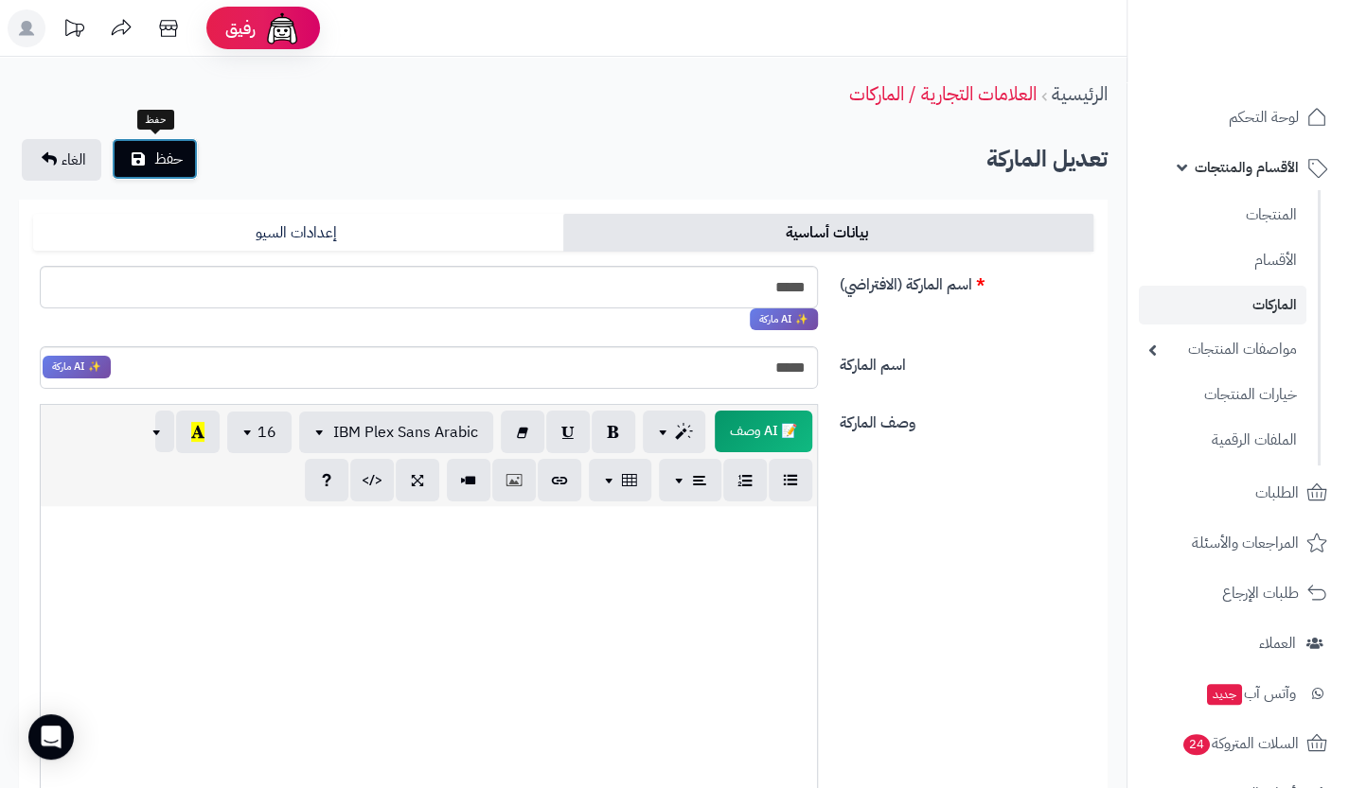
click at [176, 143] on button "حفظ" at bounding box center [155, 159] width 86 height 42
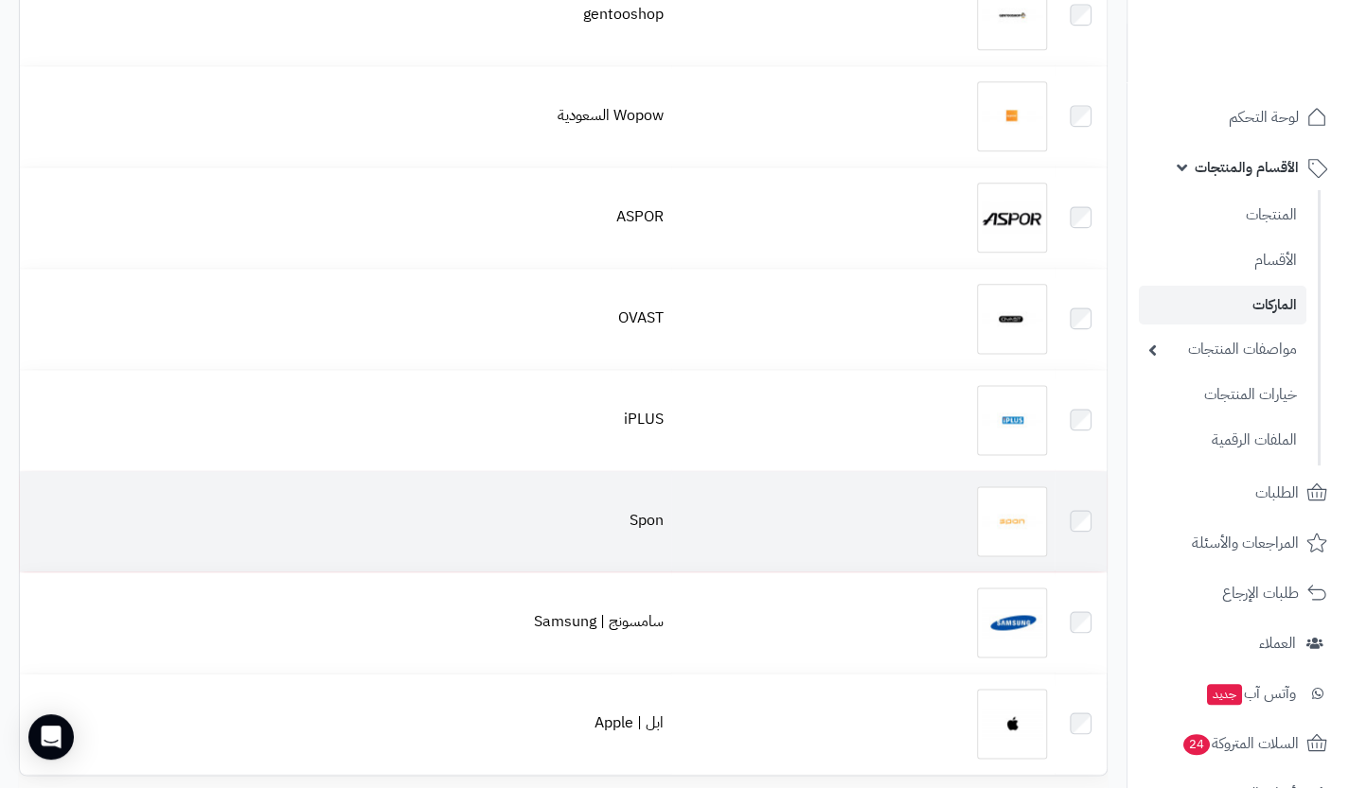
scroll to position [1201, 0]
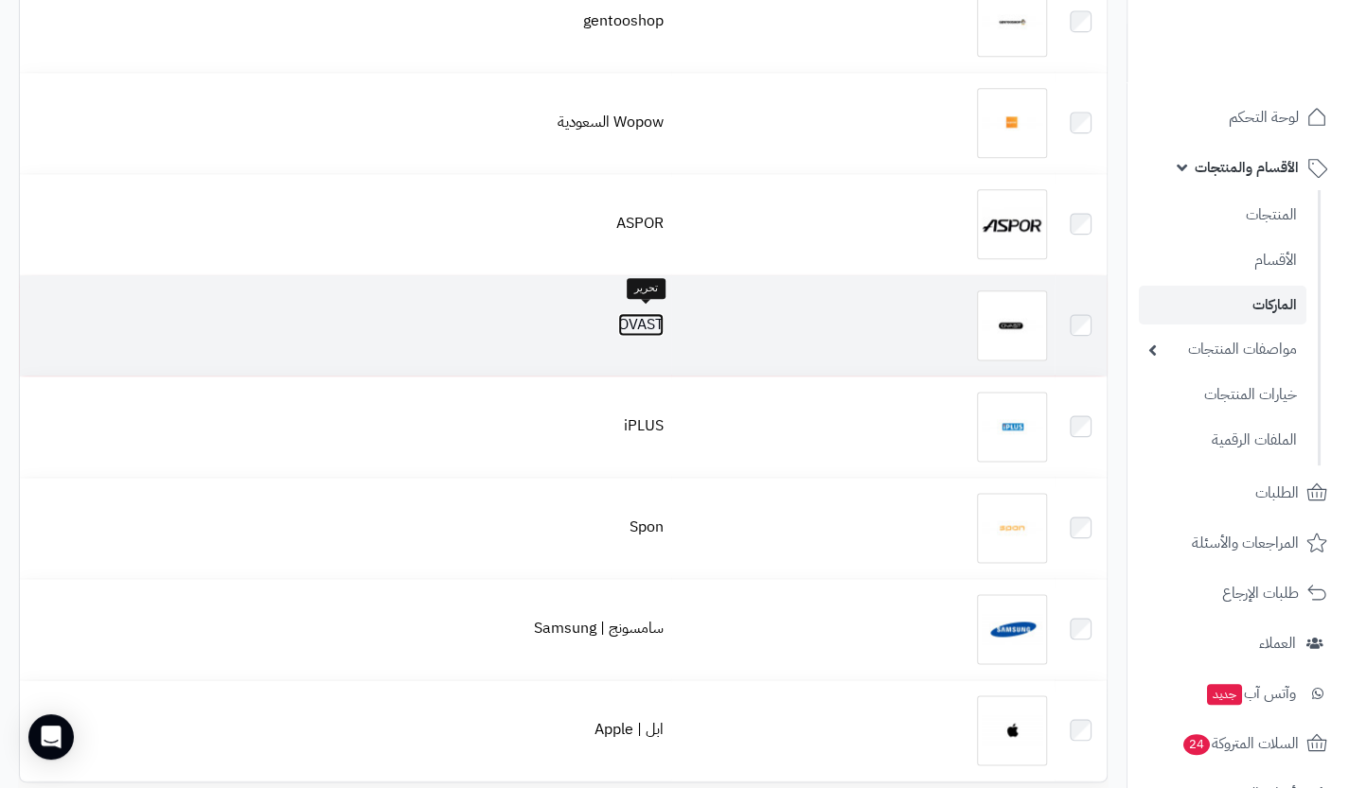
click at [659, 323] on link "OVAST" at bounding box center [640, 324] width 45 height 23
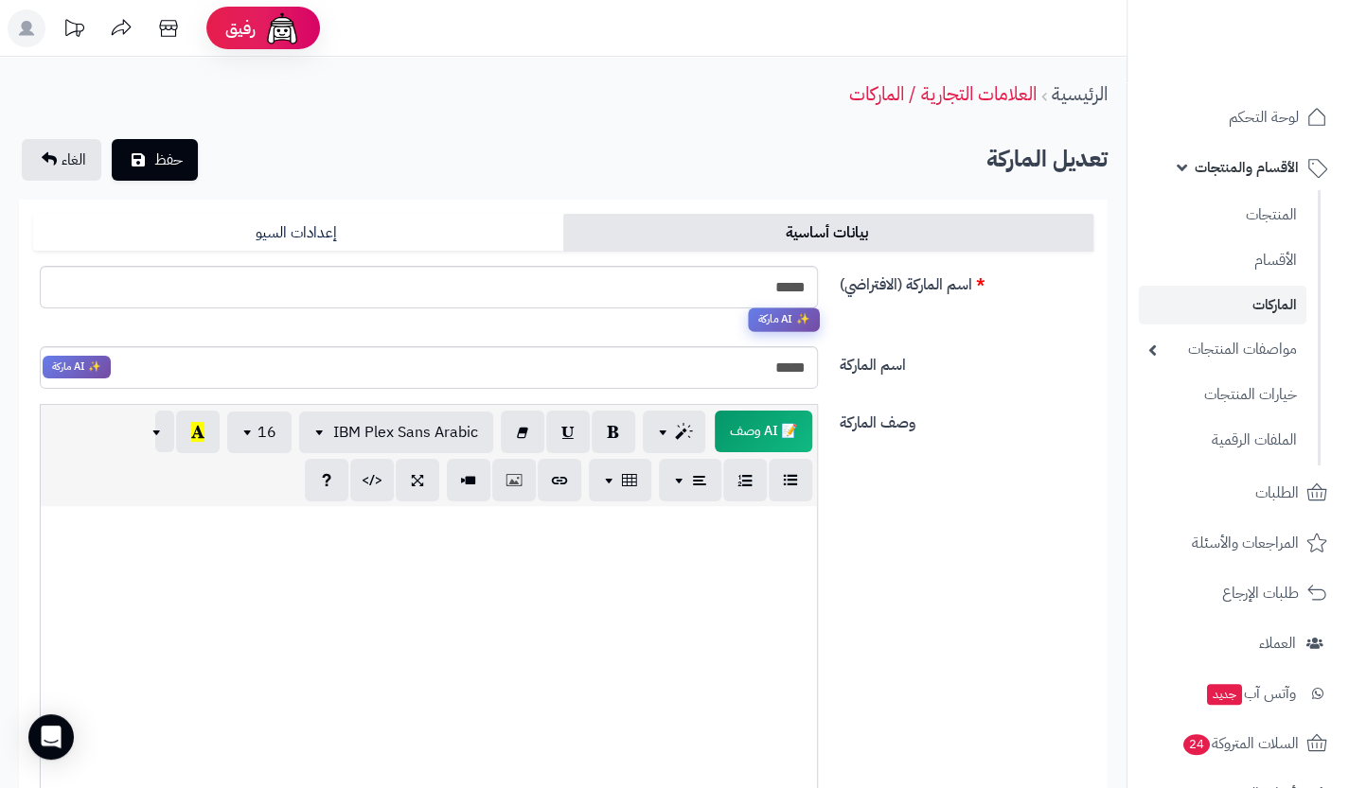
click at [782, 320] on span "✨ AI ماركة" at bounding box center [784, 320] width 72 height 24
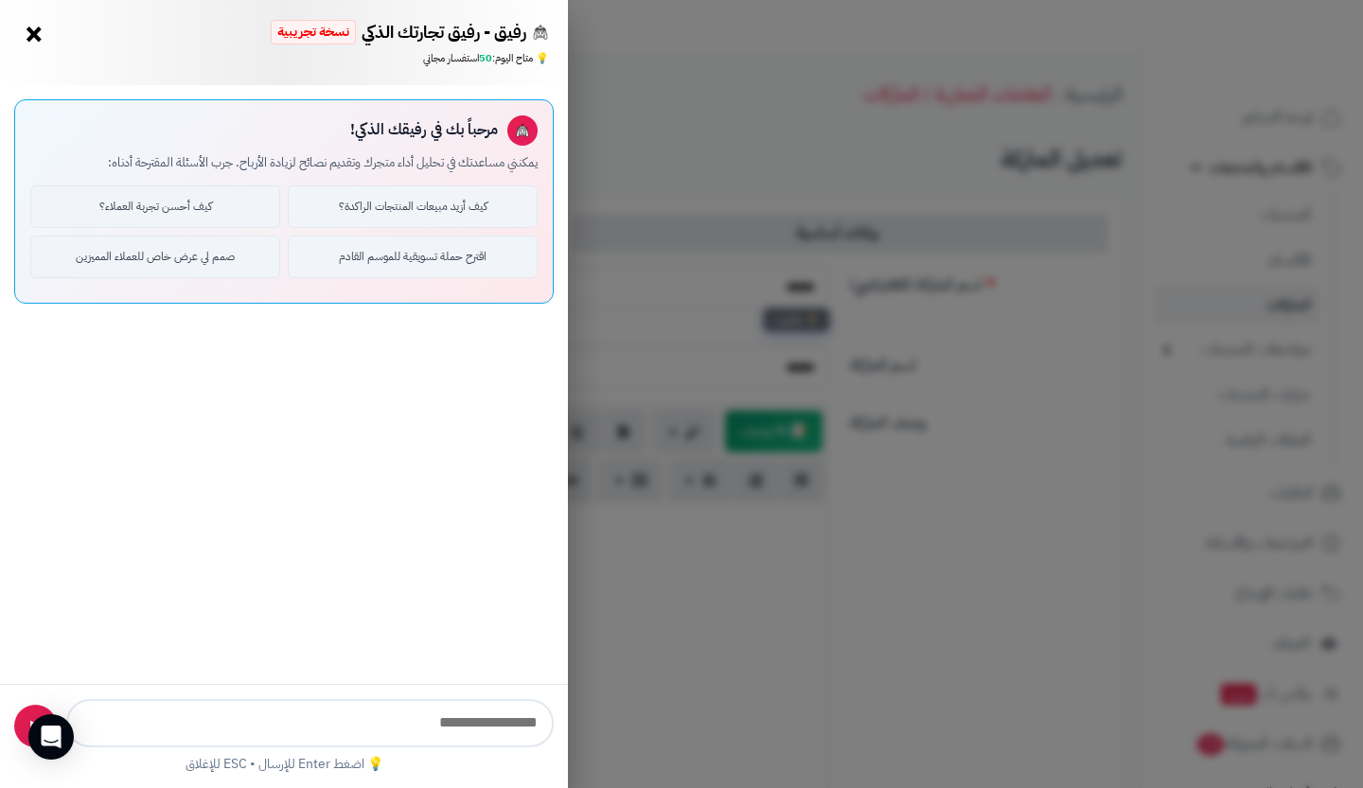
type input "**********"
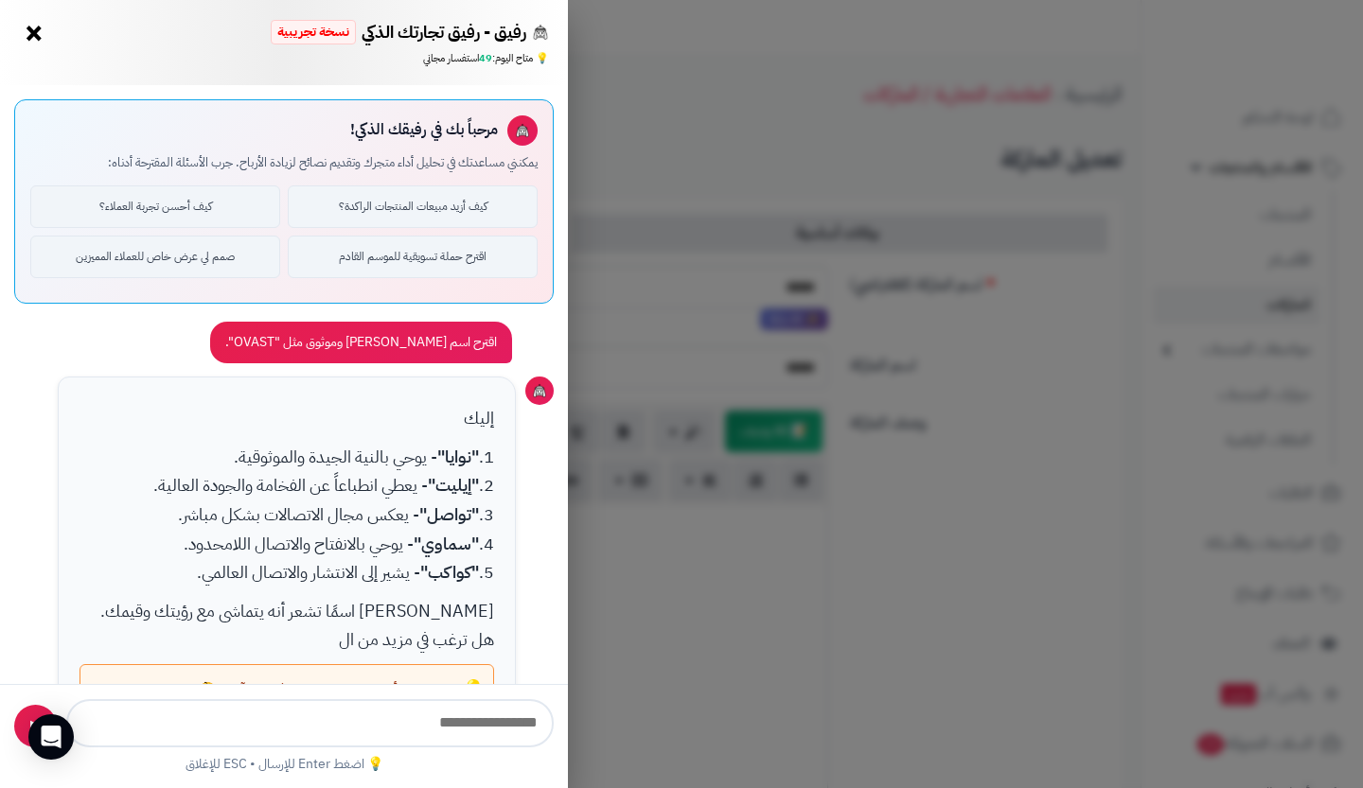
click at [43, 44] on button "×" at bounding box center [34, 33] width 30 height 30
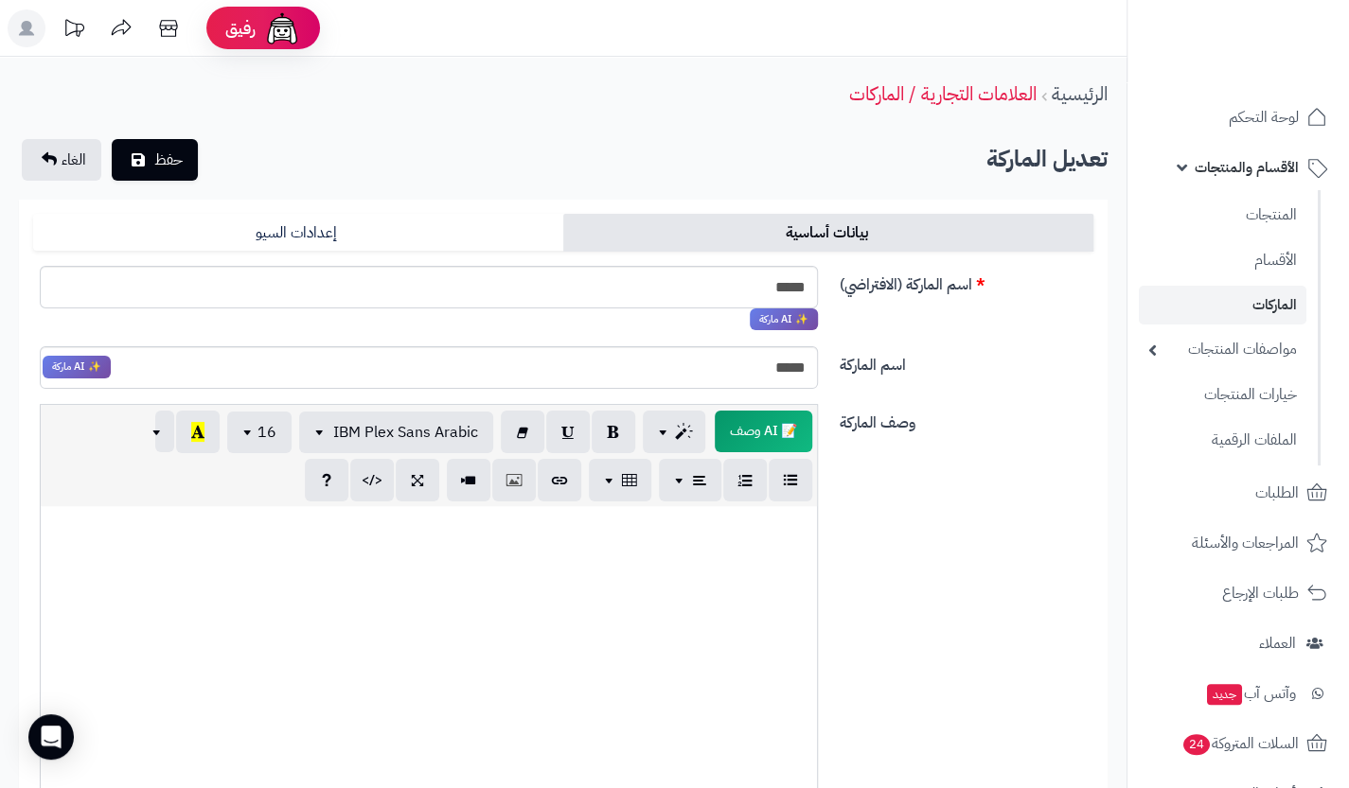
scroll to position [540, 0]
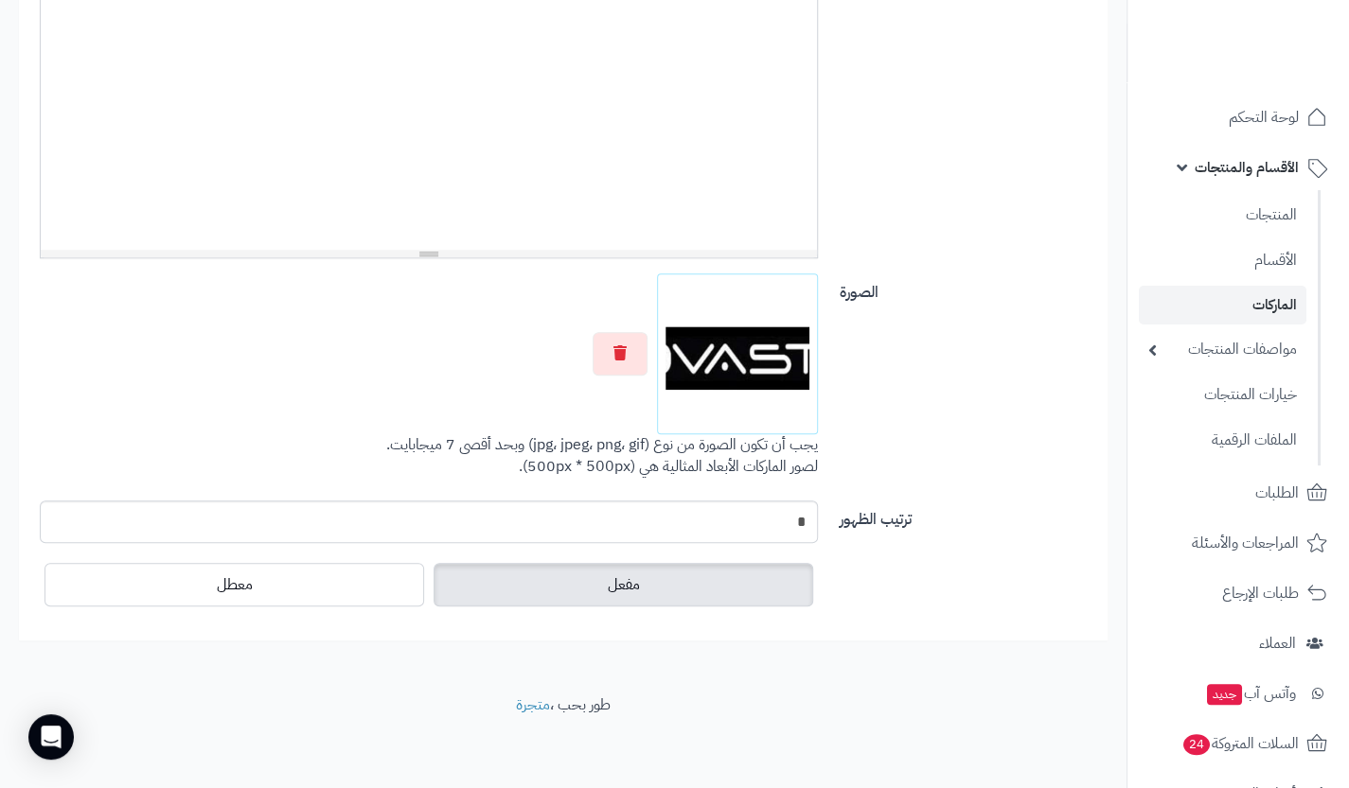
click at [276, 606] on div "مفعل معطل" at bounding box center [429, 584] width 778 height 53
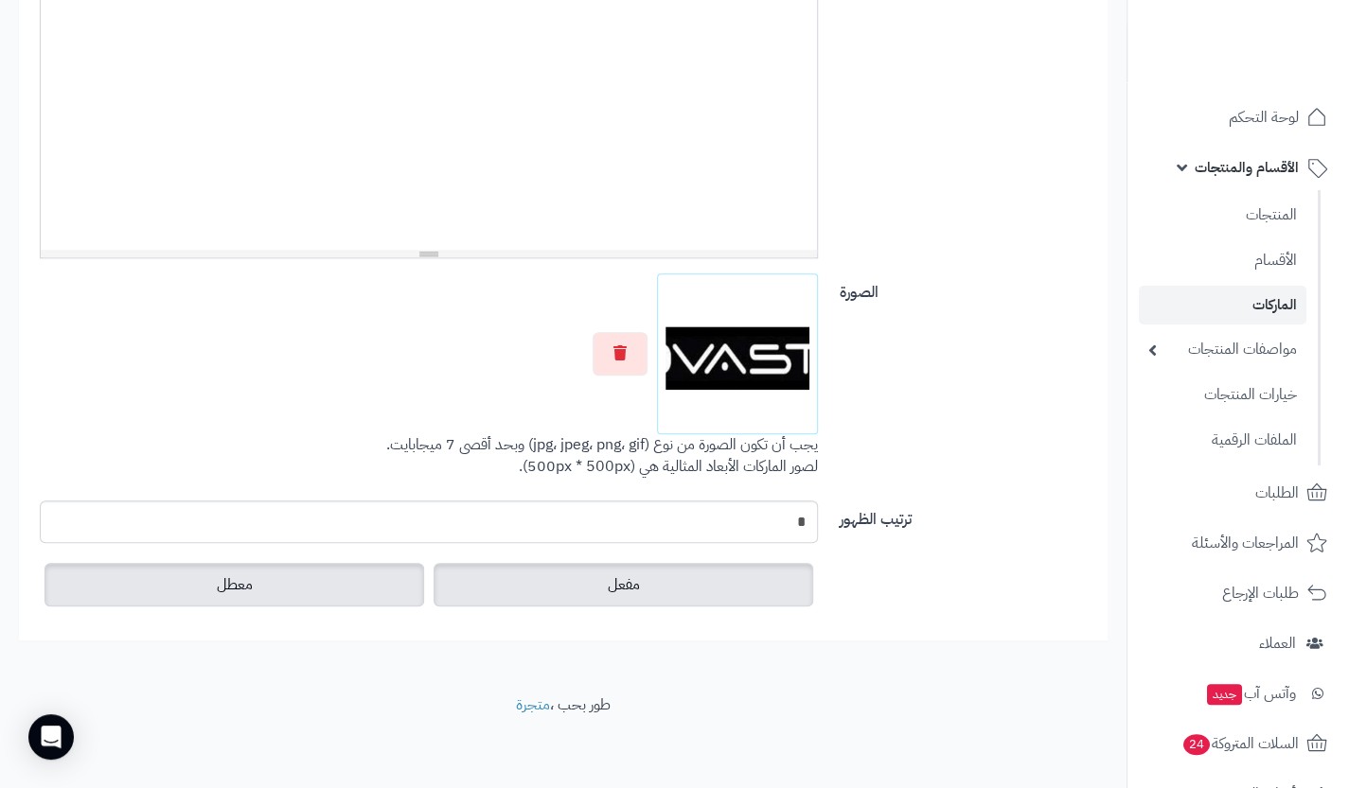
click at [272, 586] on label "معطل" at bounding box center [234, 585] width 380 height 44
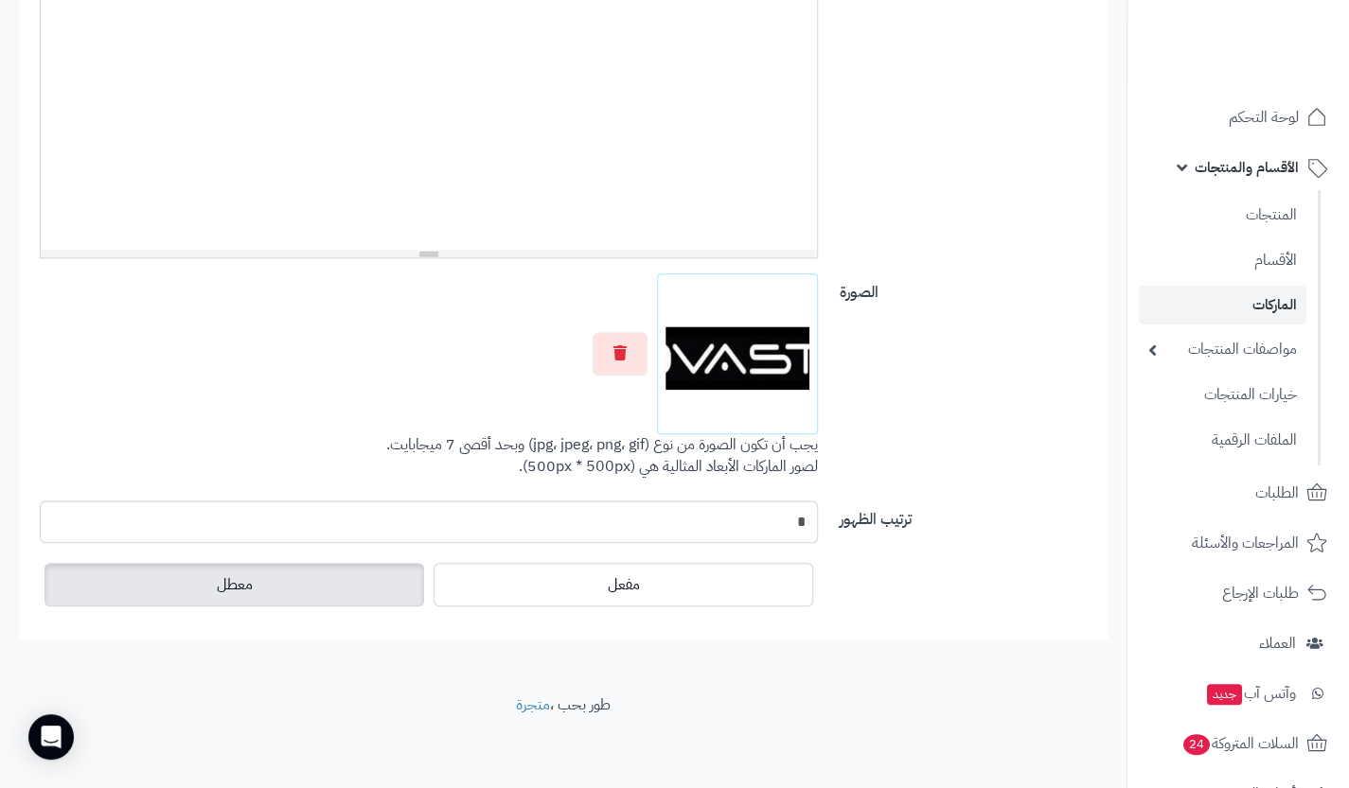
scroll to position [0, 0]
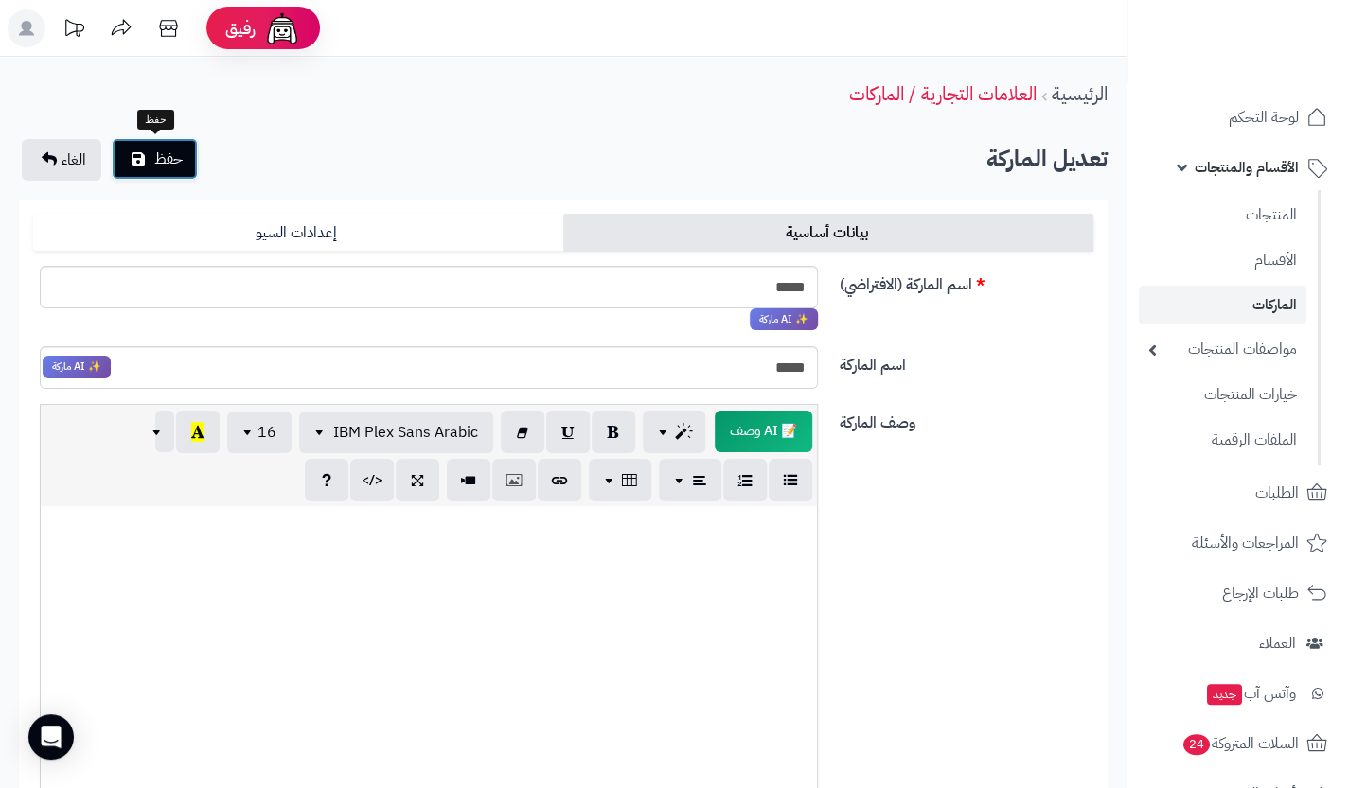
click at [171, 155] on span "حفظ" at bounding box center [168, 159] width 28 height 23
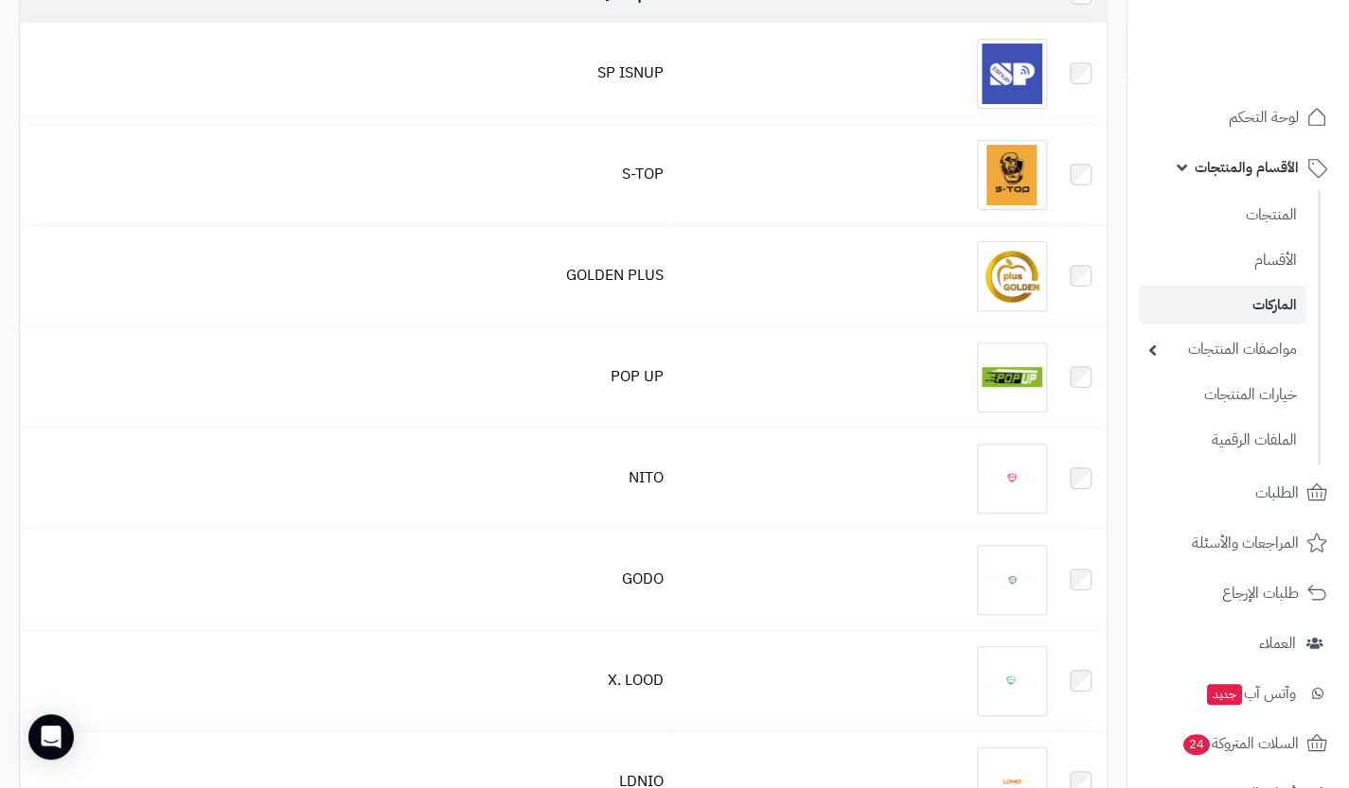
scroll to position [241, 0]
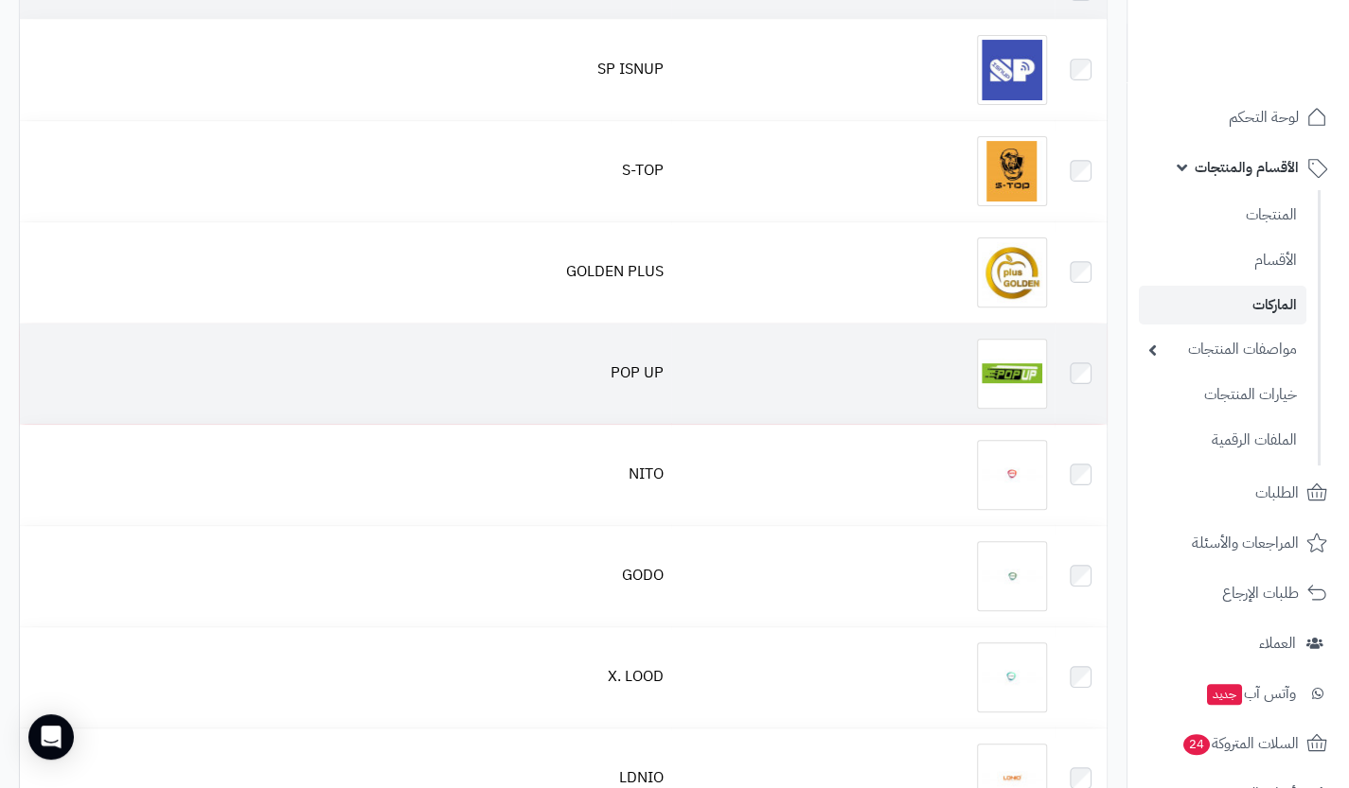
click at [959, 380] on div at bounding box center [863, 374] width 368 height 70
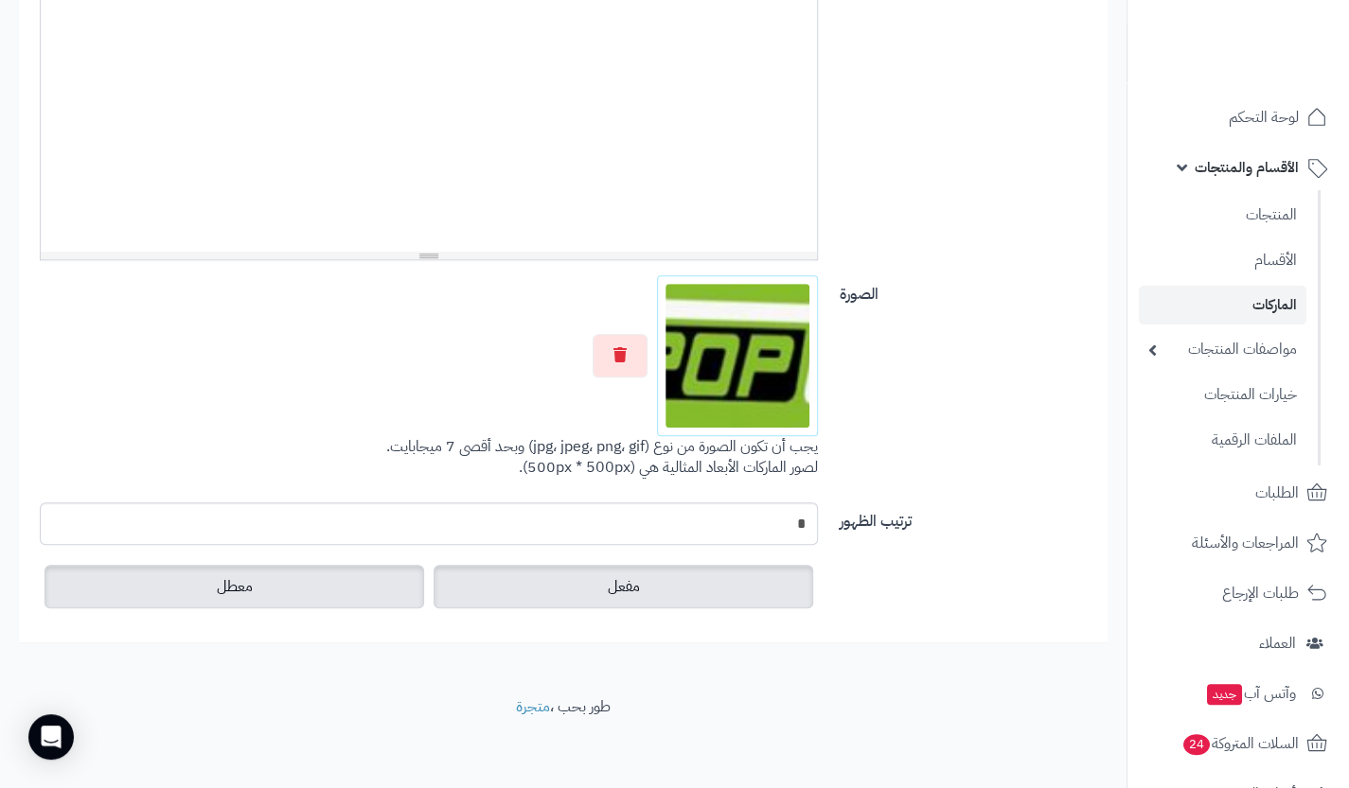
scroll to position [540, 0]
click at [347, 592] on label "معطل" at bounding box center [234, 585] width 380 height 44
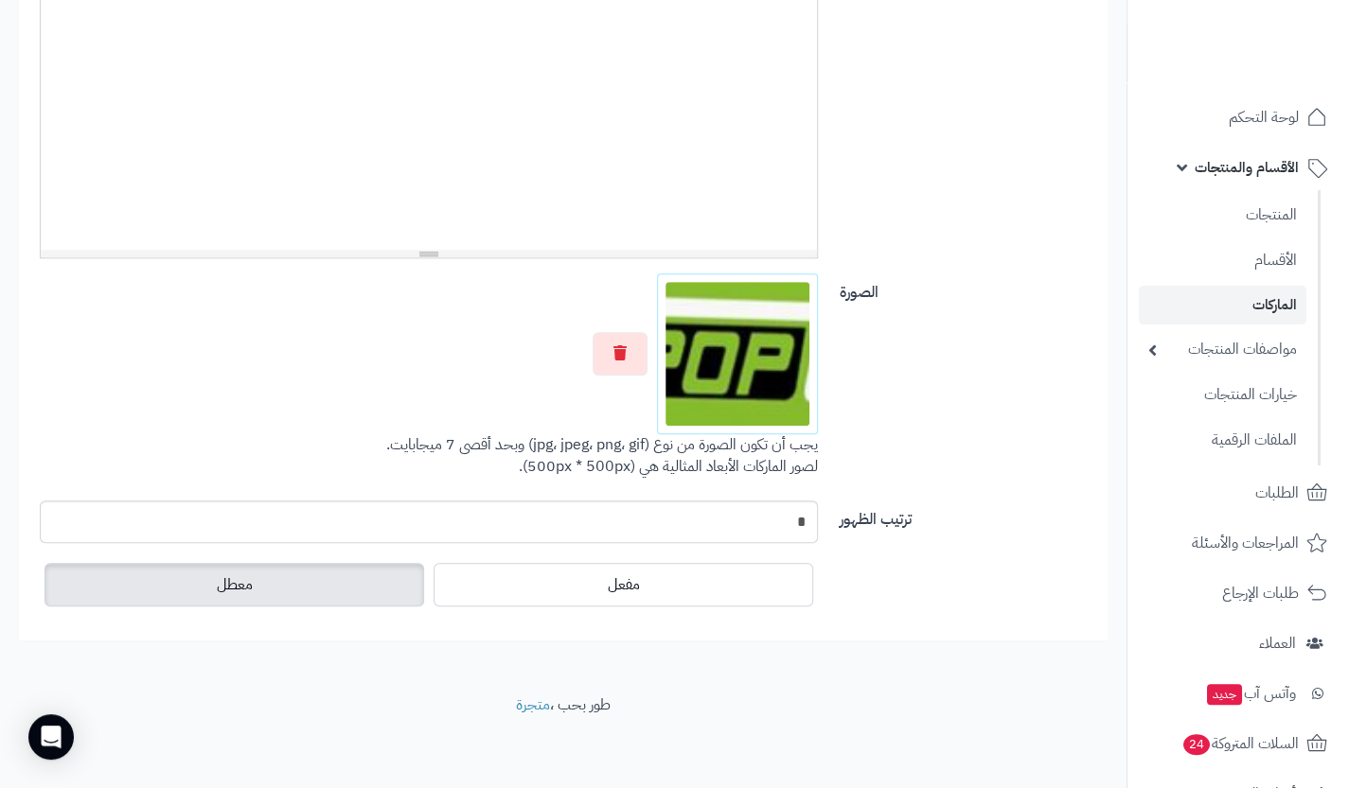
scroll to position [0, 0]
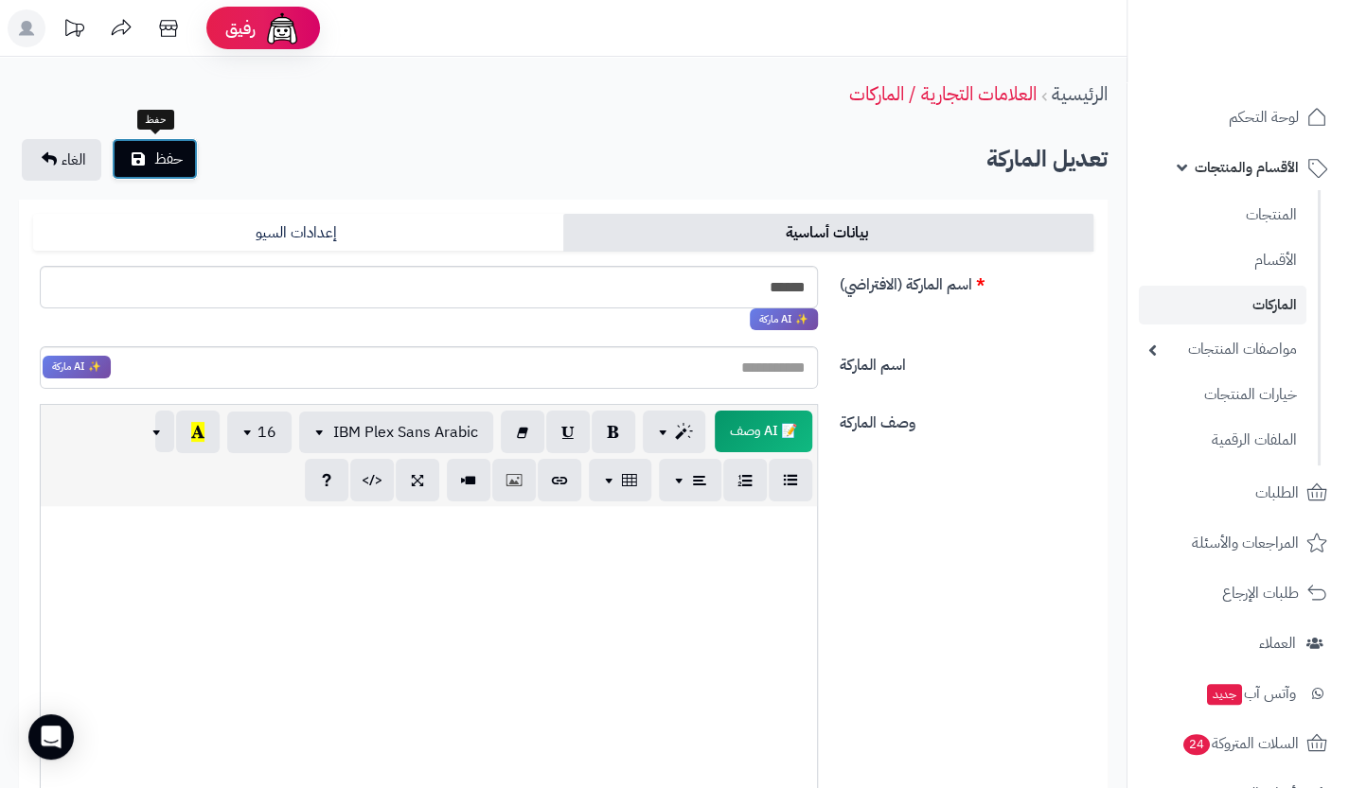
click at [157, 162] on span "حفظ" at bounding box center [168, 159] width 28 height 23
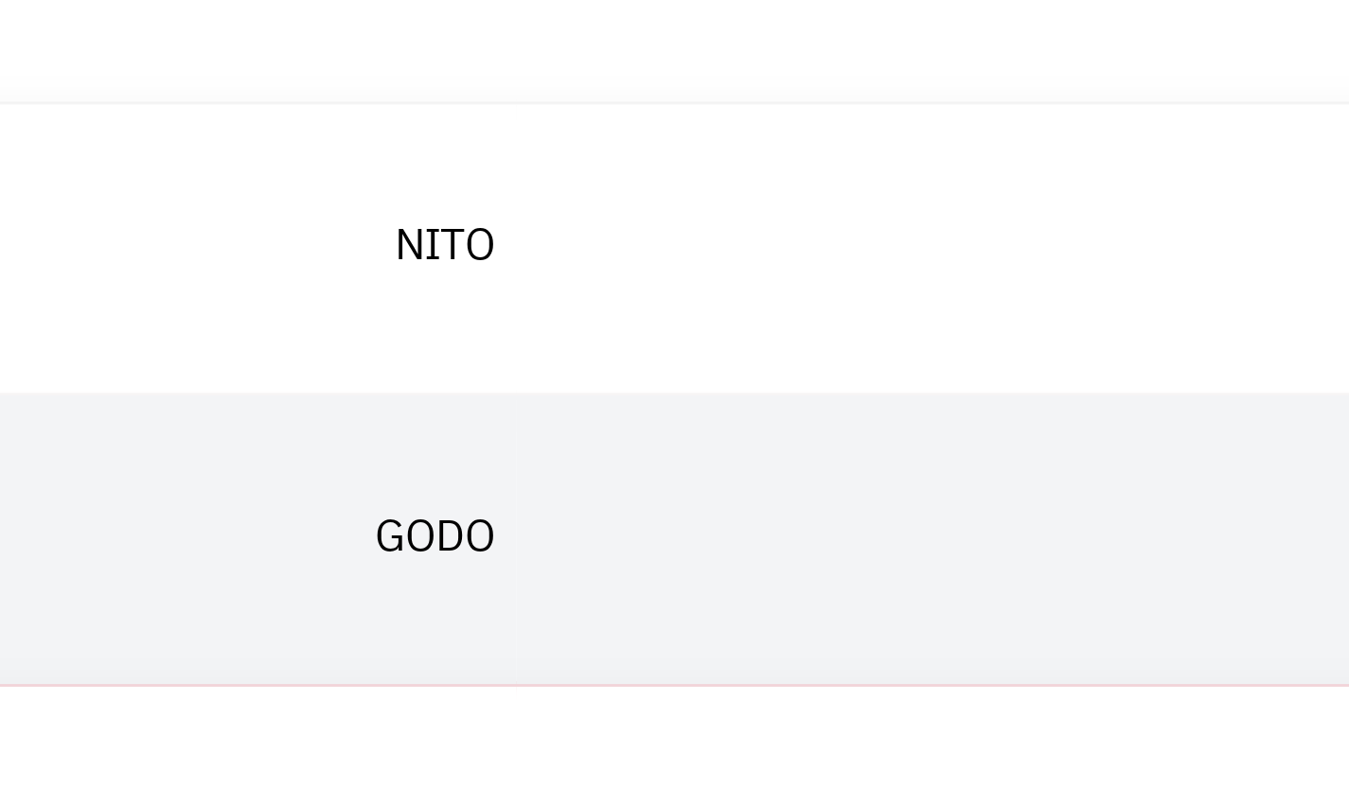
scroll to position [342, 0]
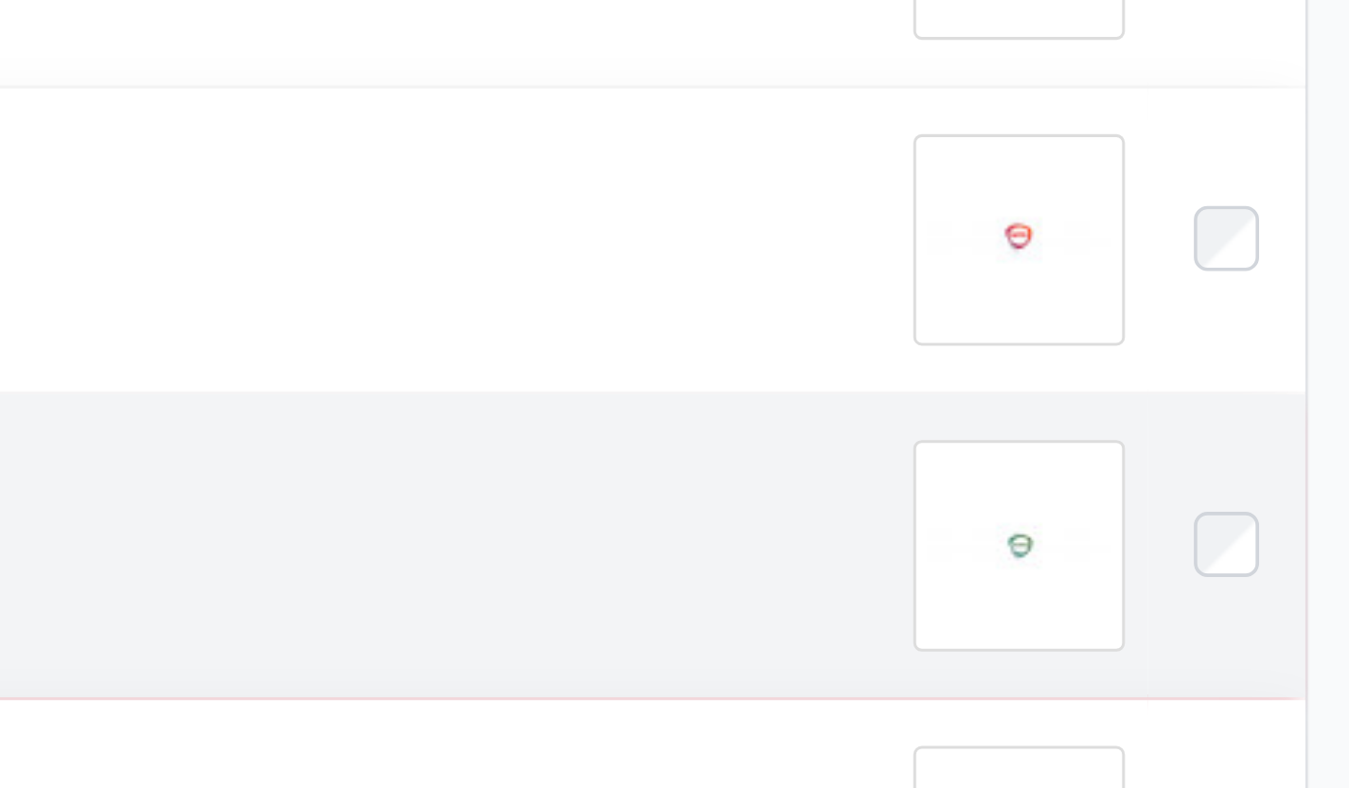
click at [942, 459] on div at bounding box center [863, 476] width 368 height 70
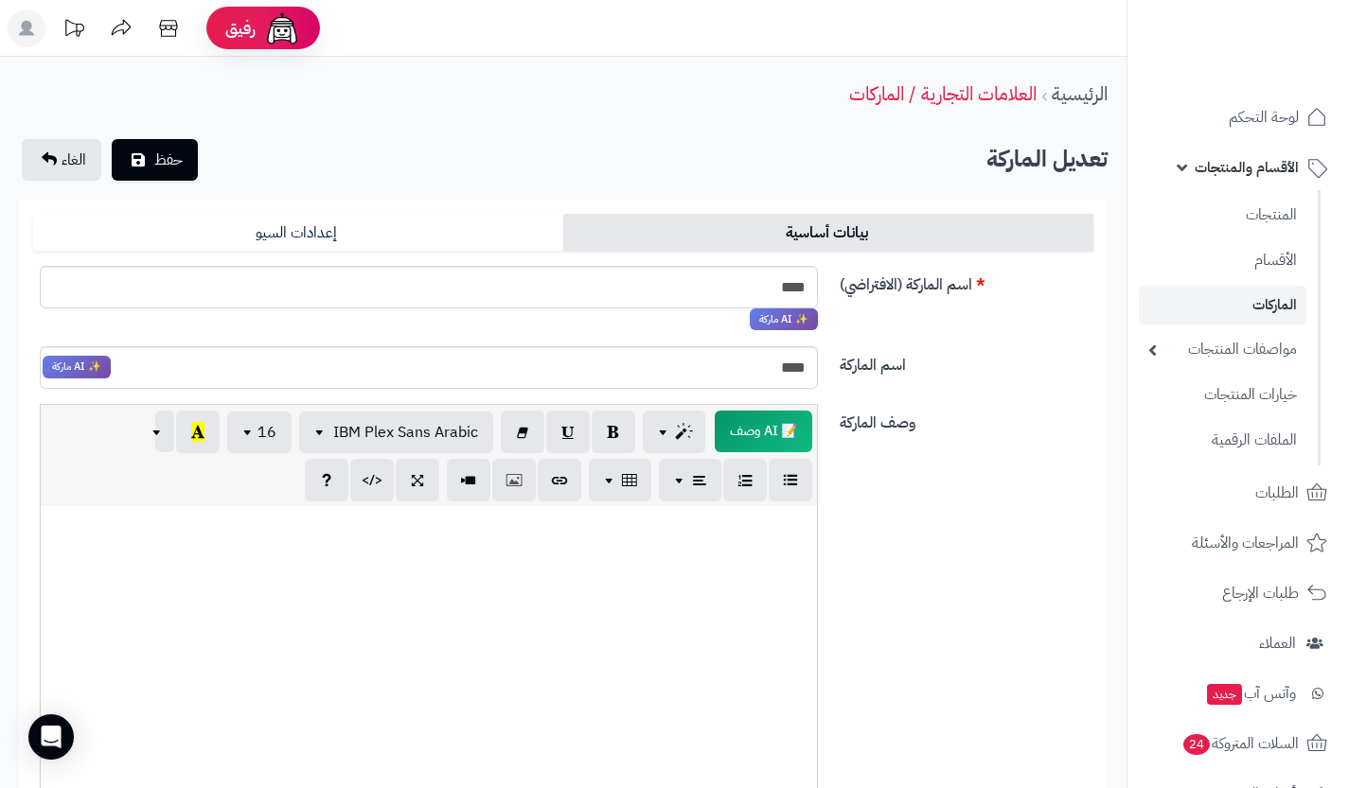
scroll to position [540, 0]
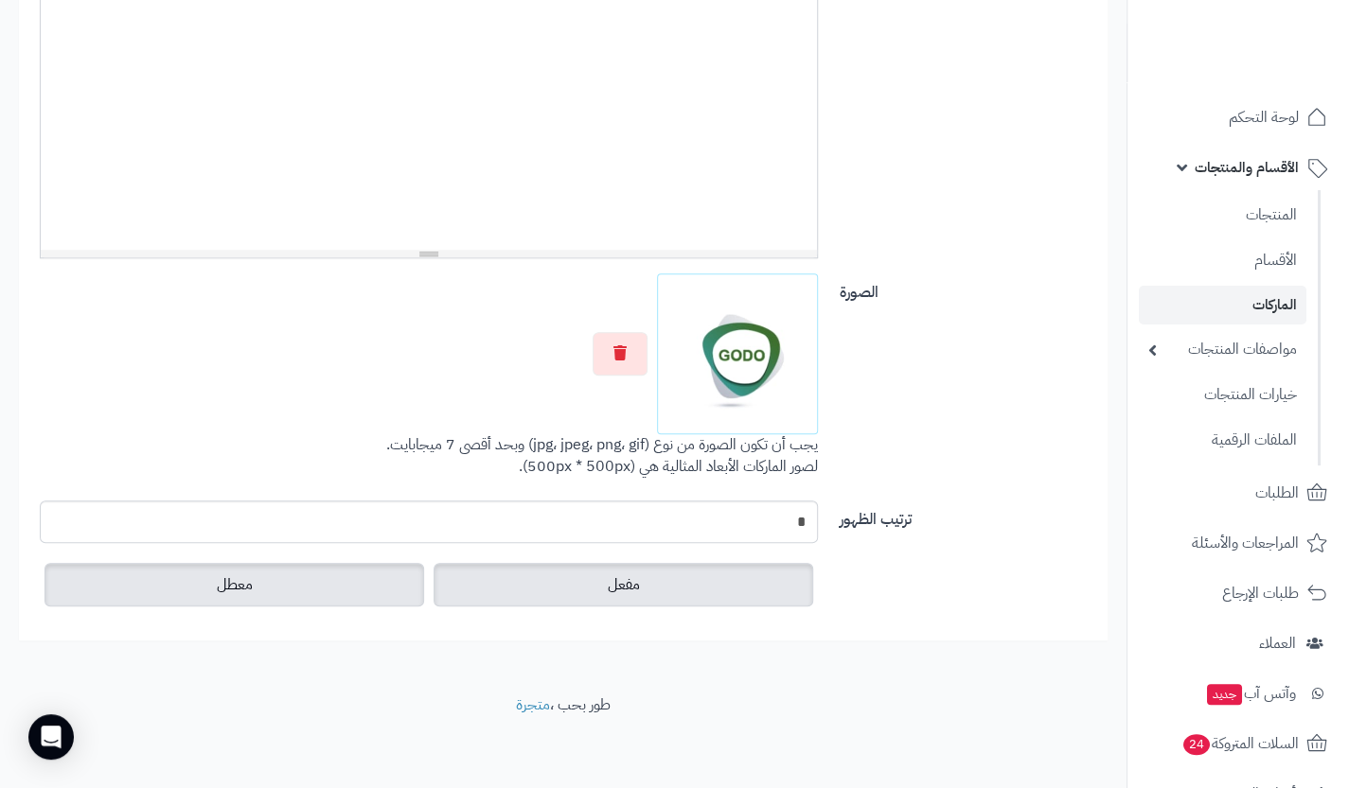
click at [371, 595] on label "معطل" at bounding box center [234, 585] width 380 height 44
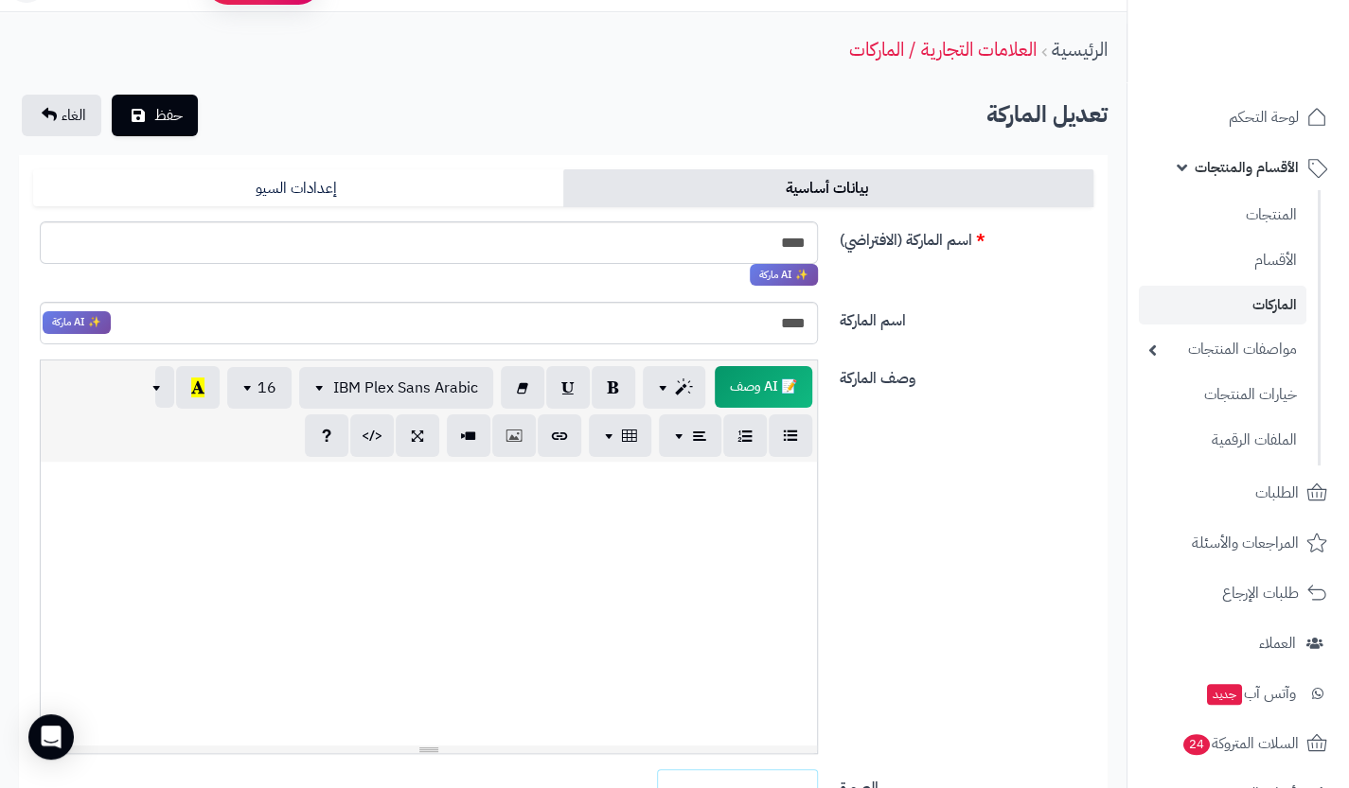
scroll to position [0, 0]
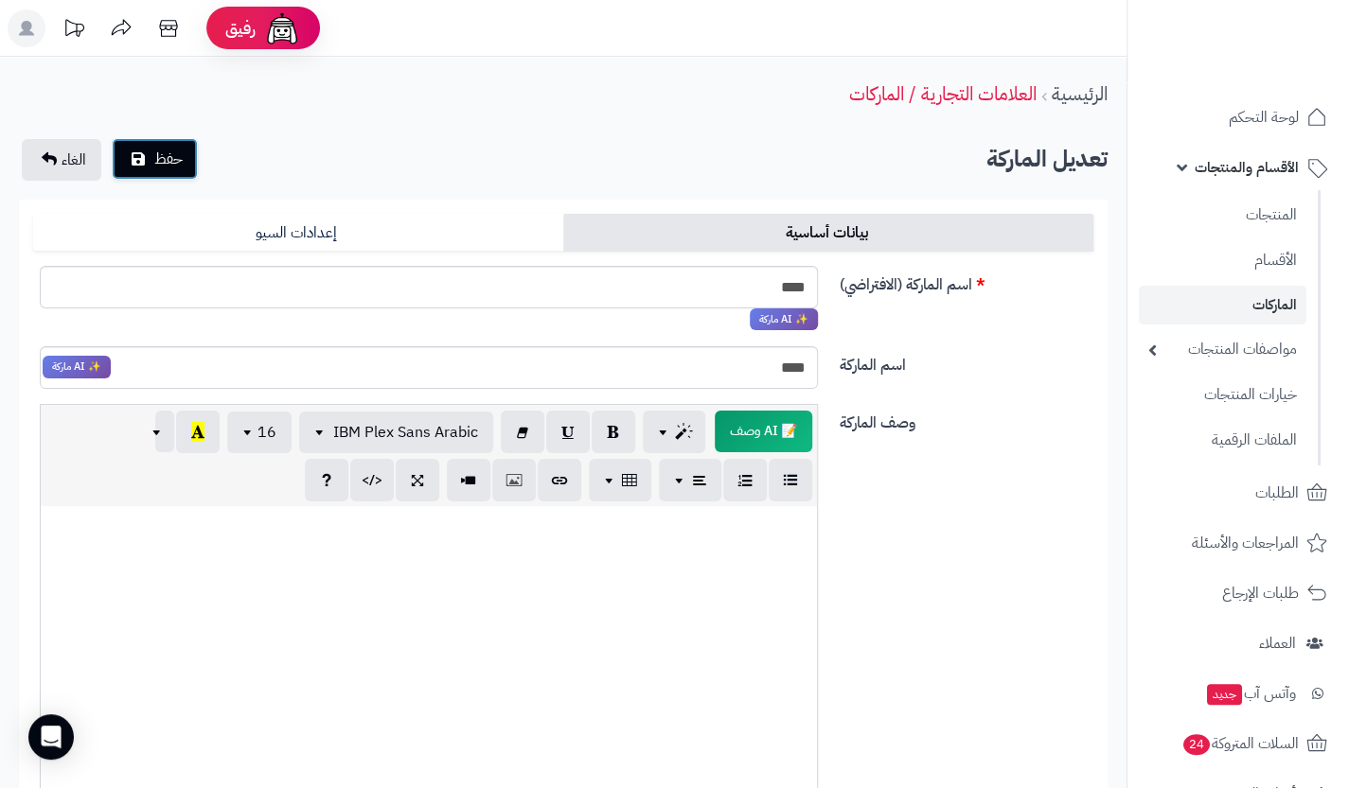
click at [148, 170] on button "حفظ" at bounding box center [155, 159] width 86 height 42
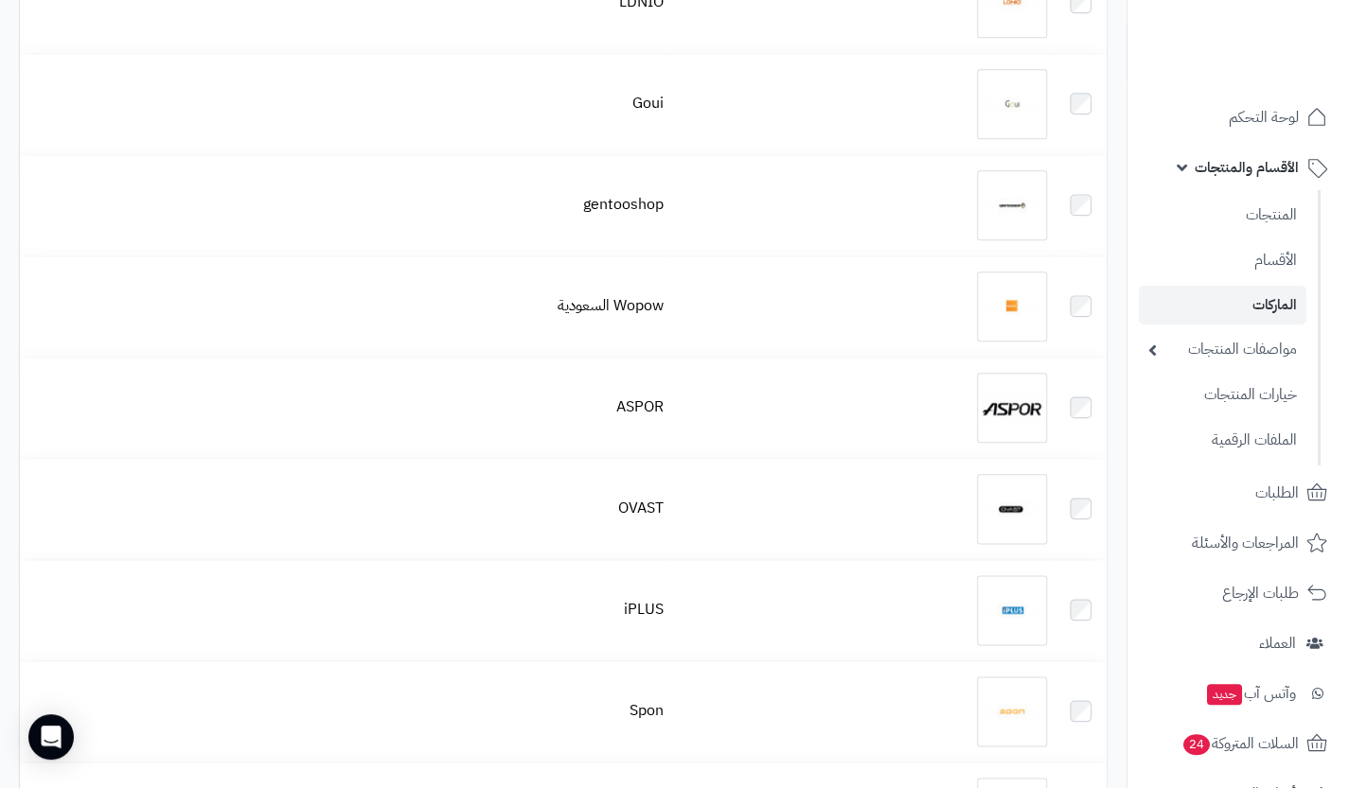
scroll to position [1029, 0]
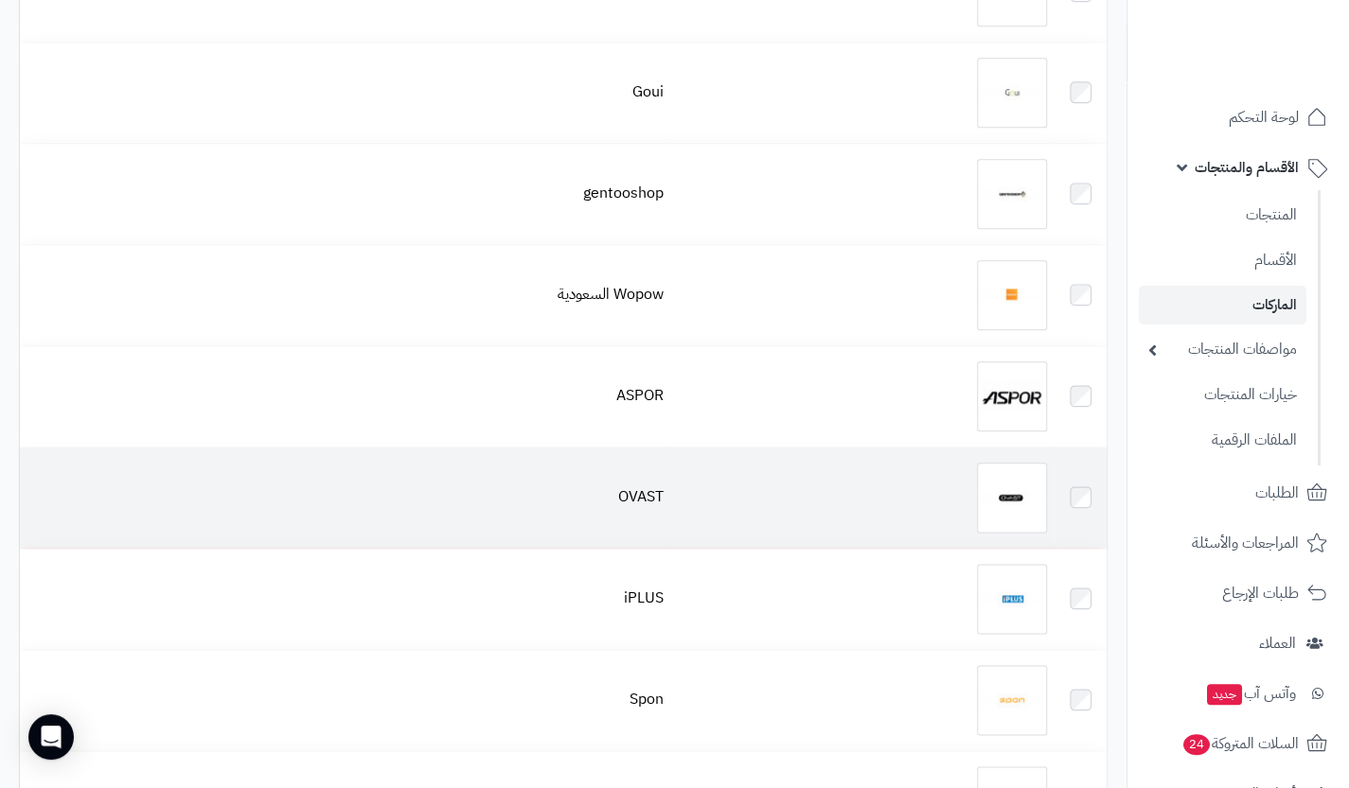
click at [868, 506] on div at bounding box center [863, 498] width 368 height 70
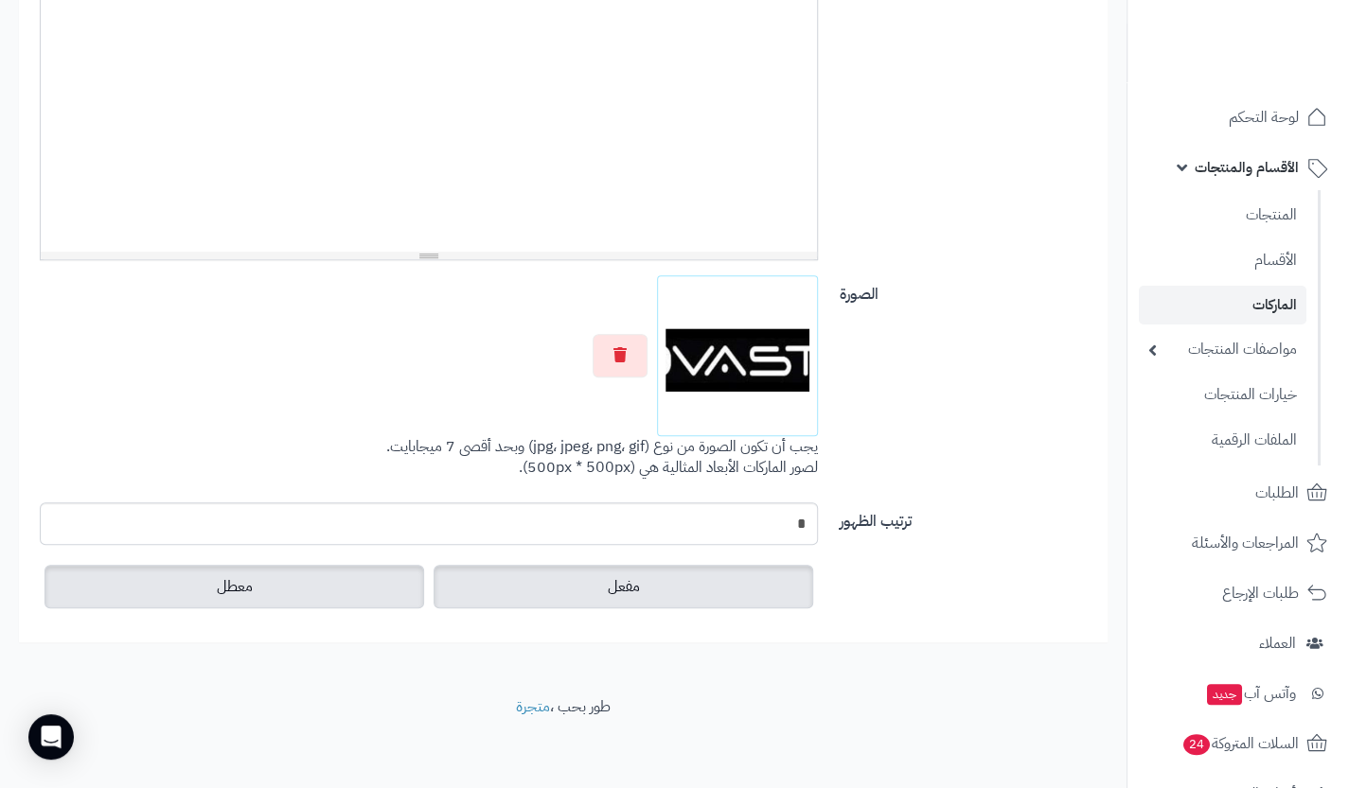
scroll to position [540, 0]
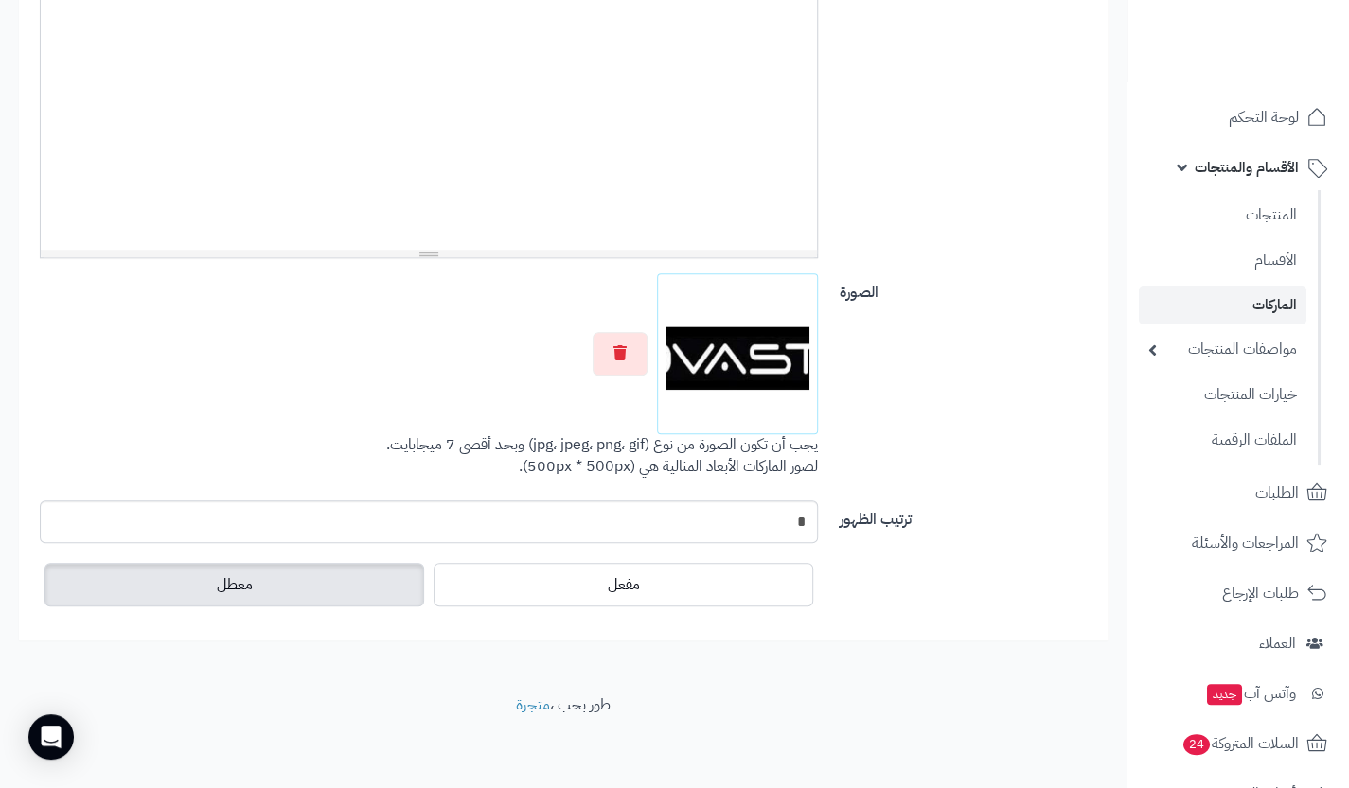
click at [309, 582] on label "معطل" at bounding box center [234, 585] width 380 height 44
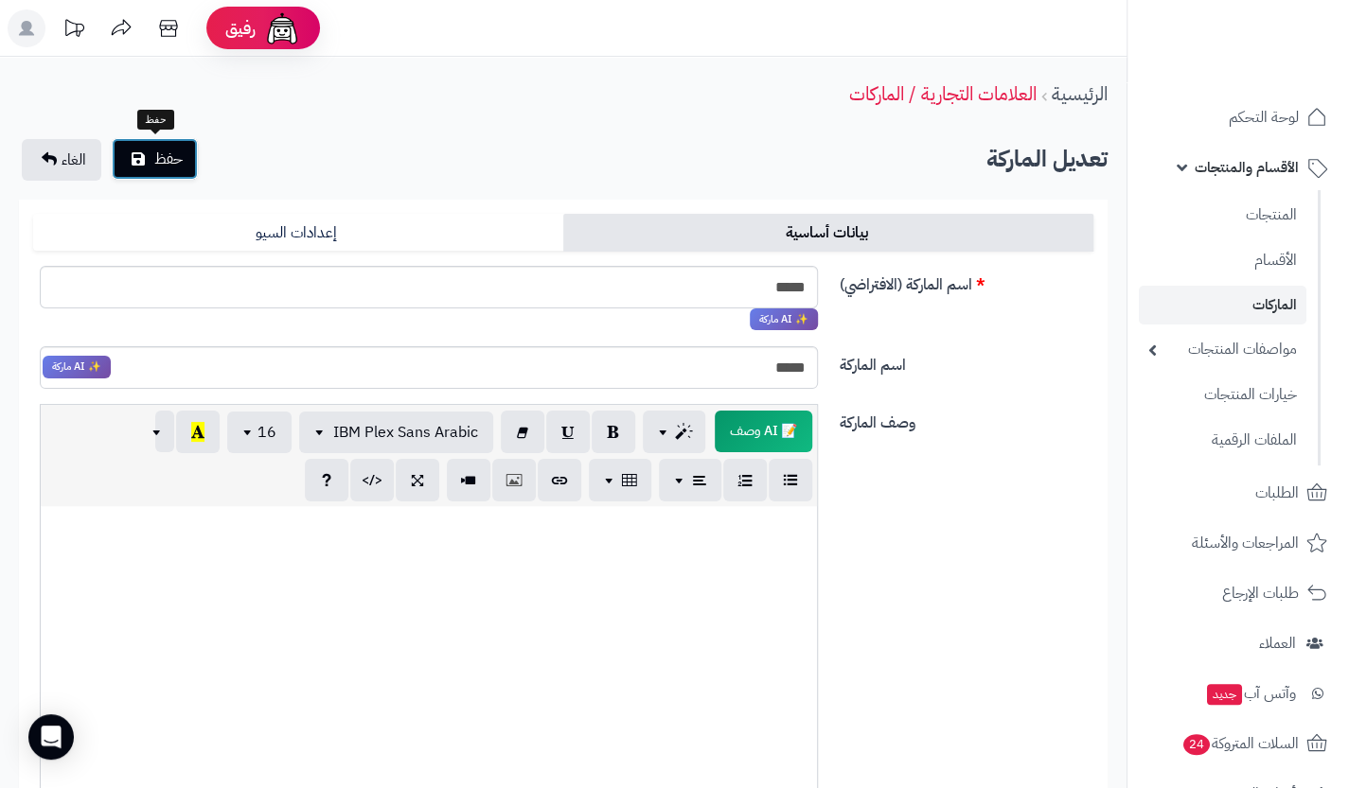
click at [175, 165] on span "حفظ" at bounding box center [168, 159] width 28 height 23
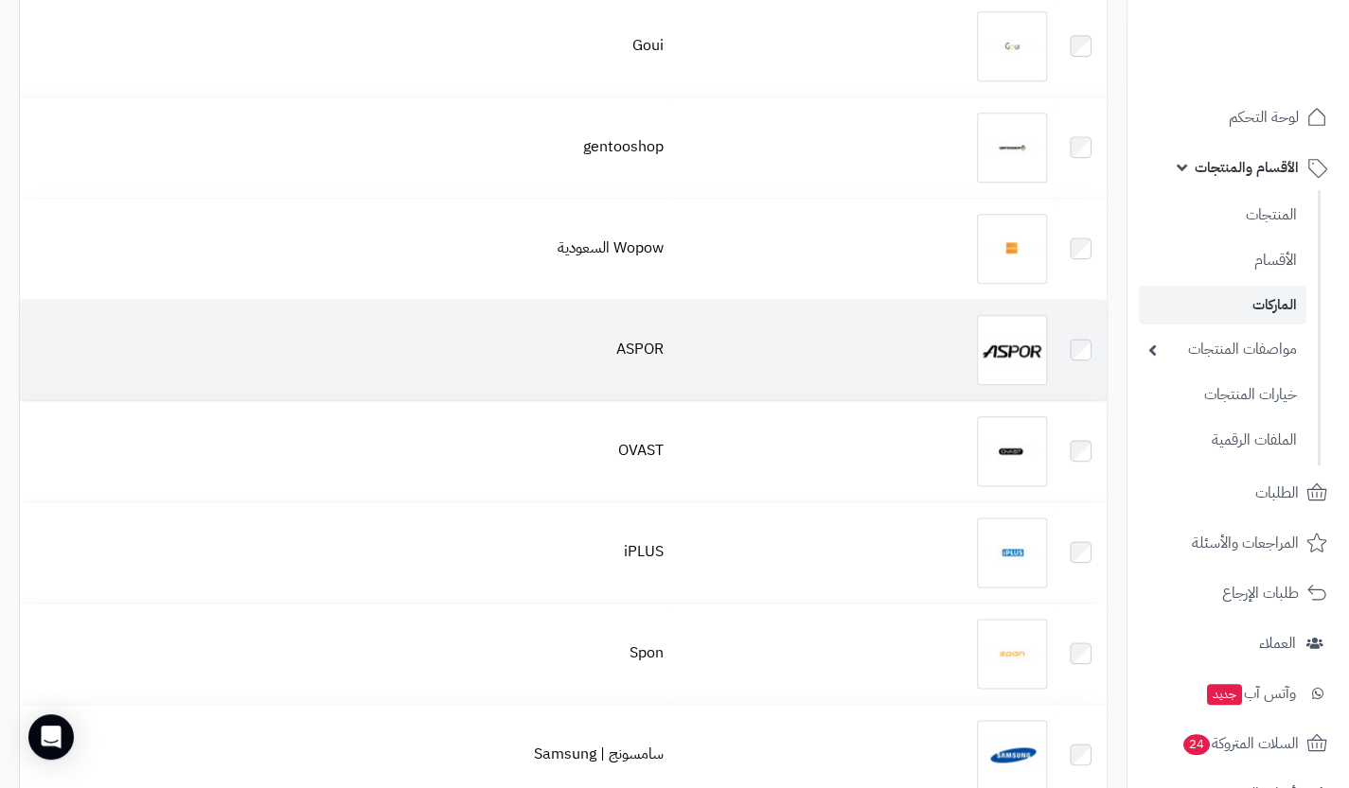
scroll to position [1073, 0]
click at [650, 316] on td "ASPOR" at bounding box center [345, 352] width 651 height 100
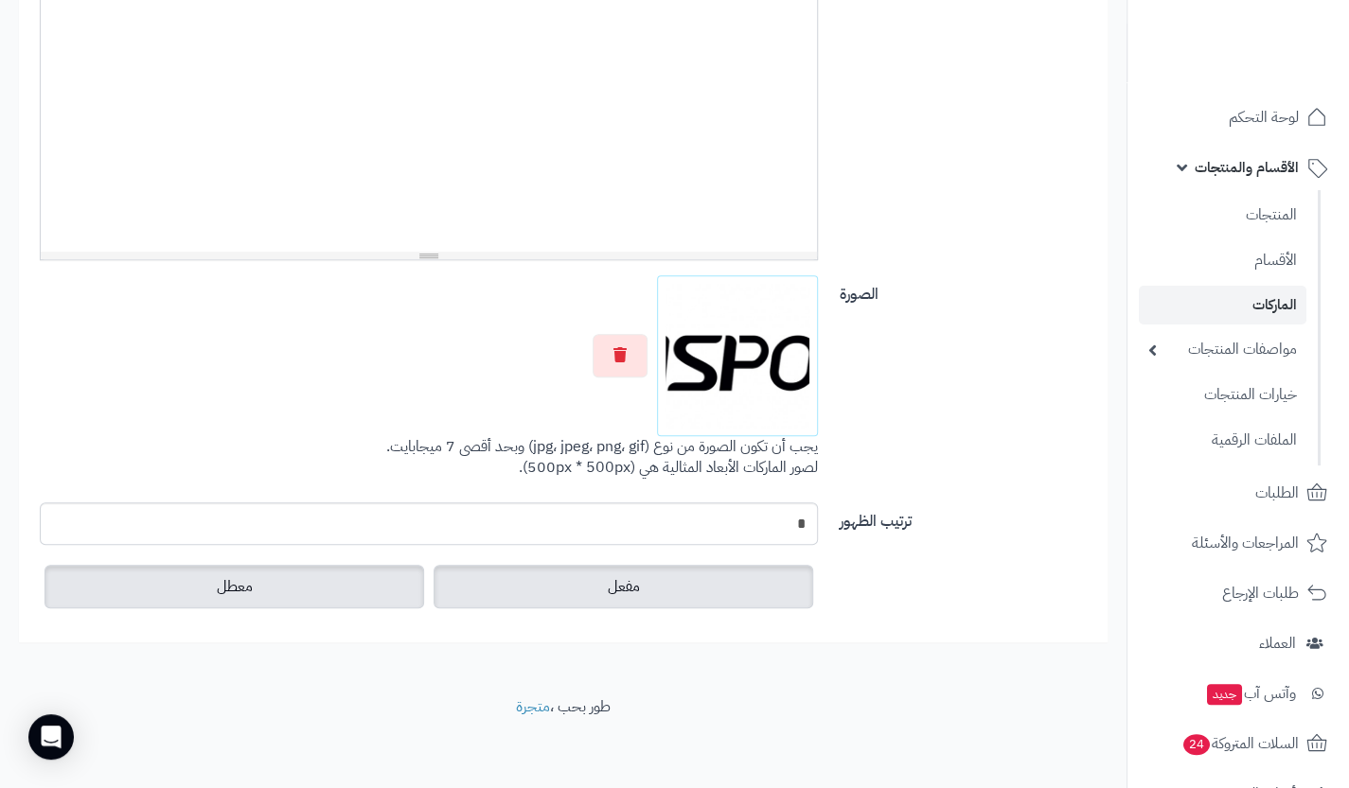
scroll to position [540, 0]
click at [352, 590] on label "معطل" at bounding box center [234, 585] width 380 height 44
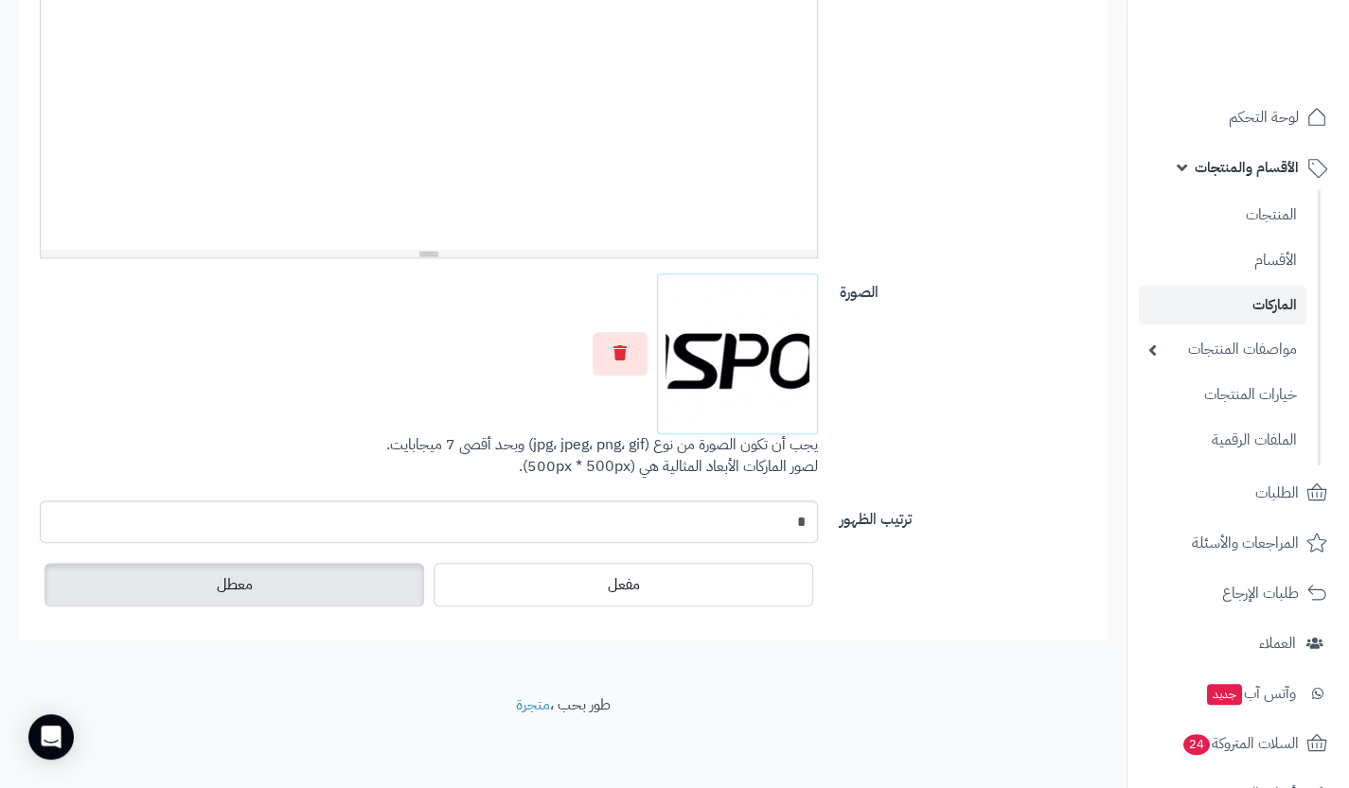
scroll to position [0, 0]
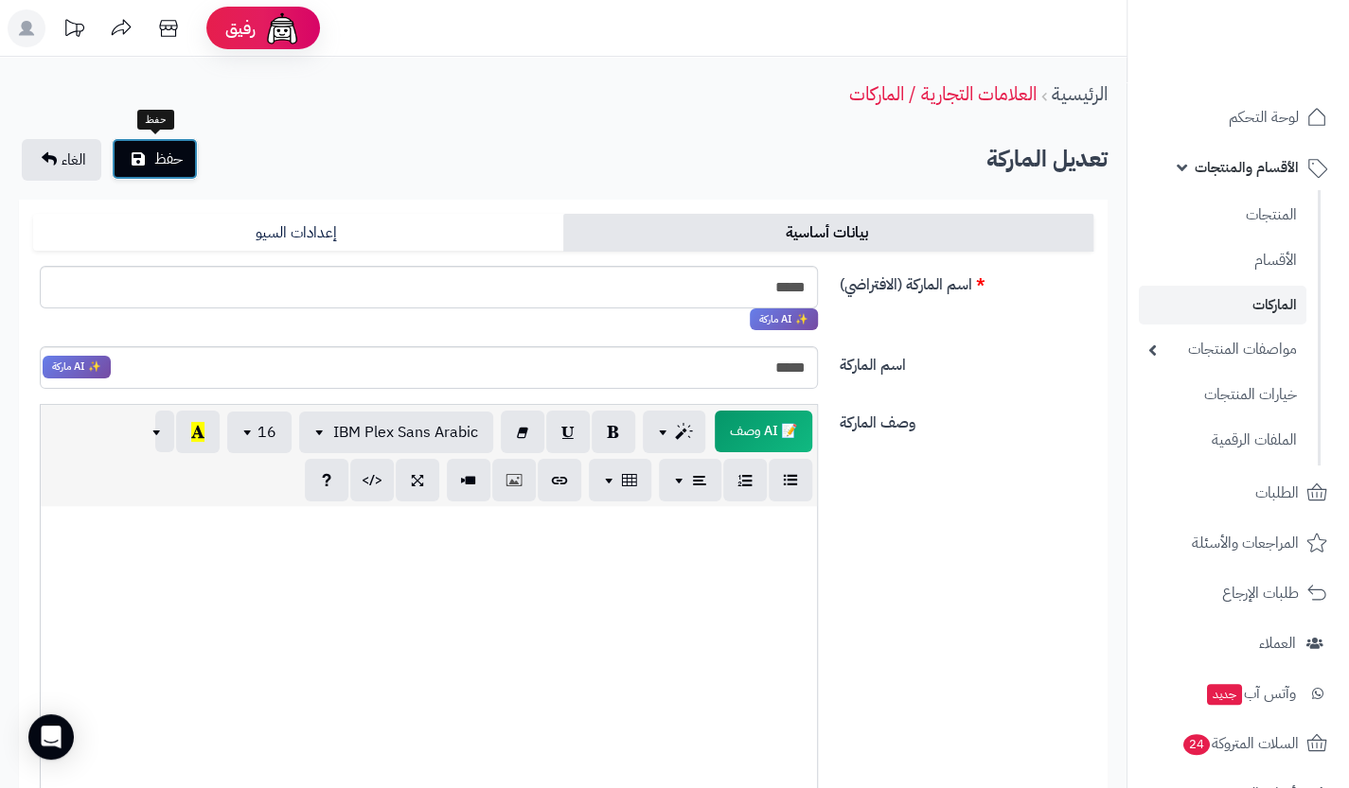
click at [155, 152] on span "حفظ" at bounding box center [168, 159] width 28 height 23
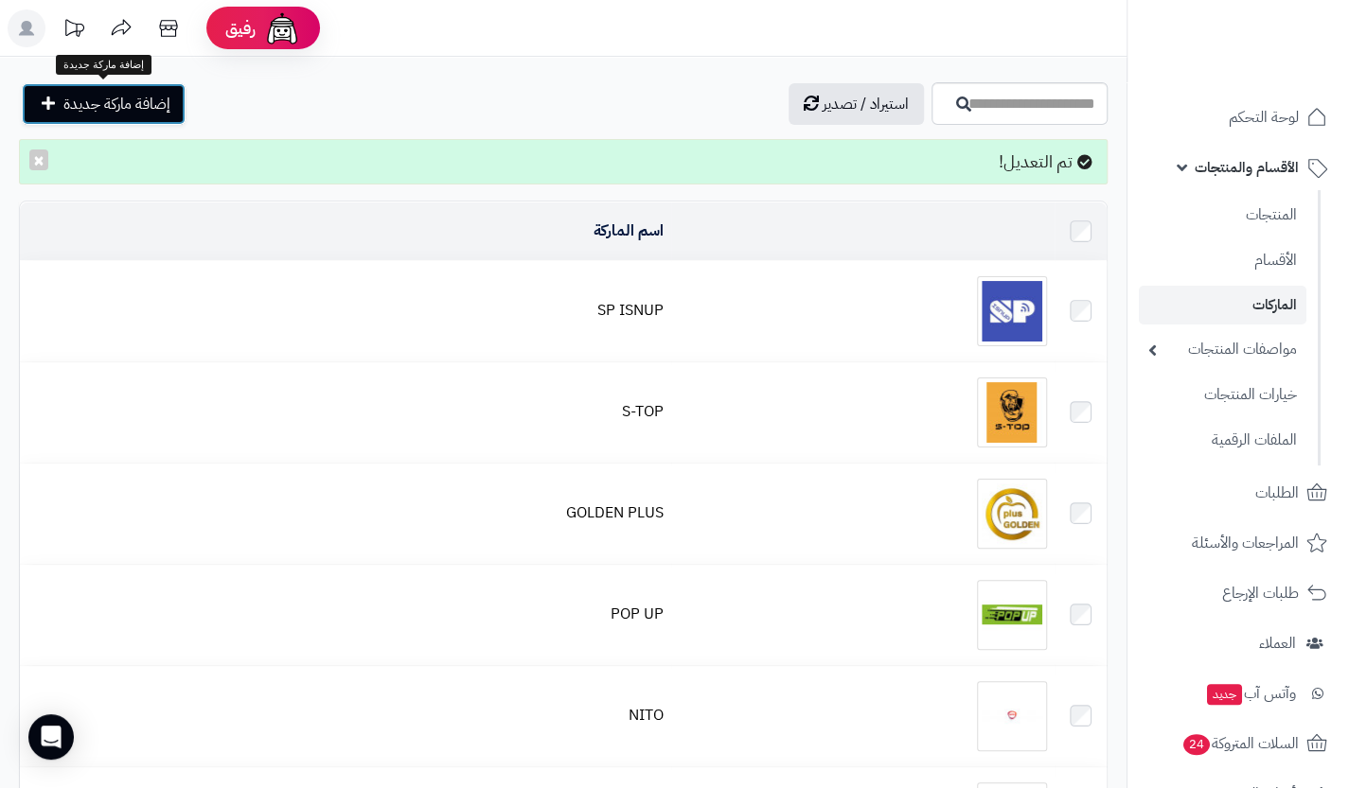
click at [107, 98] on span "إضافة ماركة جديدة" at bounding box center [116, 104] width 107 height 23
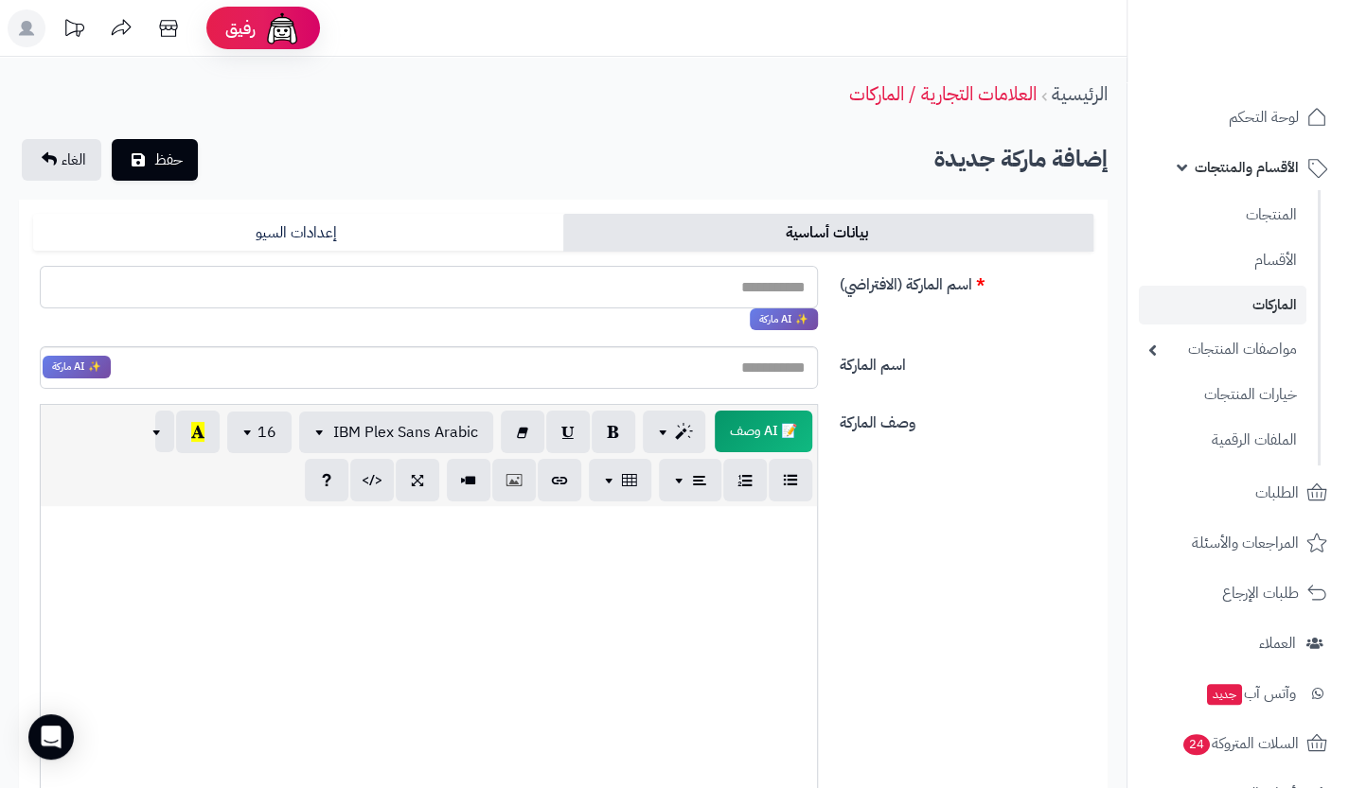
click at [674, 269] on input "اسم الماركة (الافتراضي)" at bounding box center [429, 287] width 778 height 43
type input "*"
click at [674, 269] on input "اسم الماركة (الافتراضي)" at bounding box center [429, 287] width 778 height 43
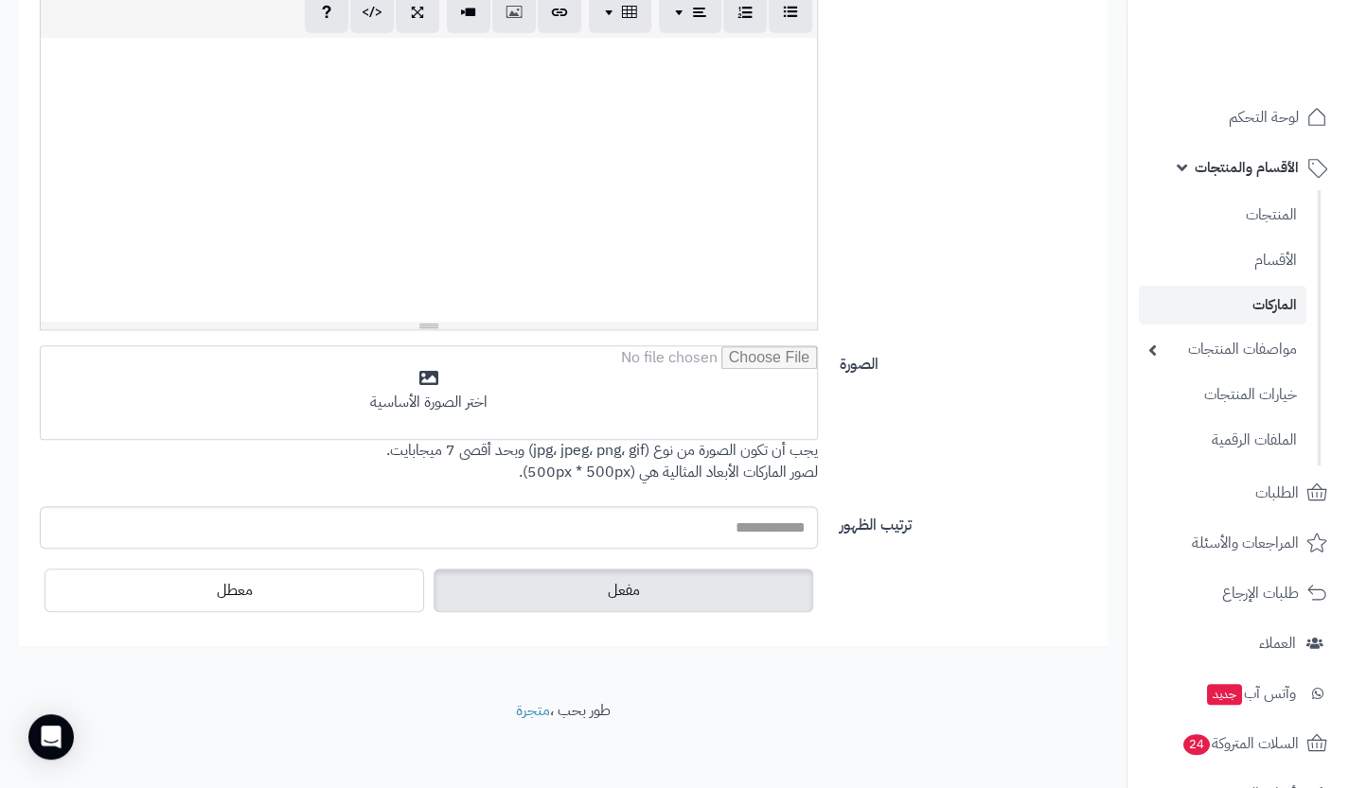
scroll to position [469, 0]
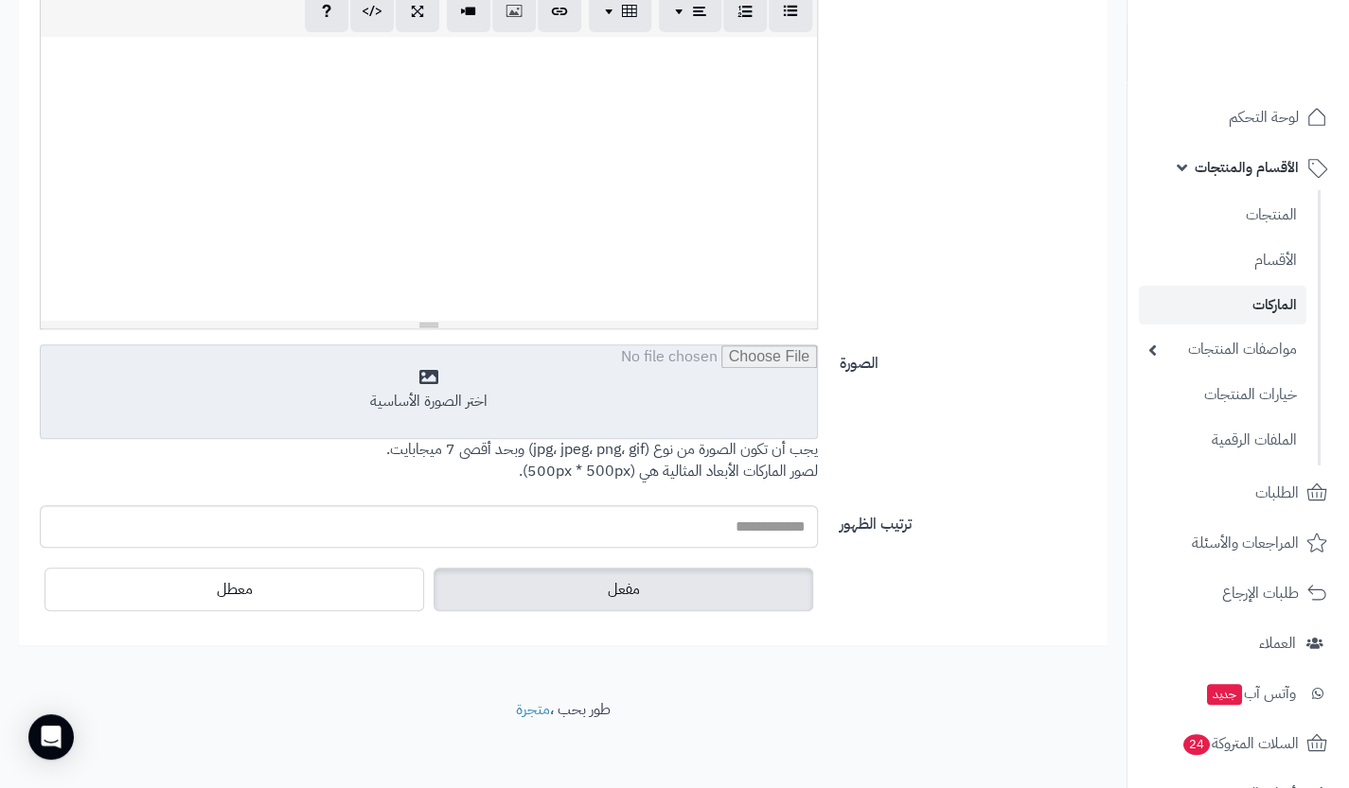
type input "***"
click at [437, 370] on input "file" at bounding box center [429, 392] width 776 height 95
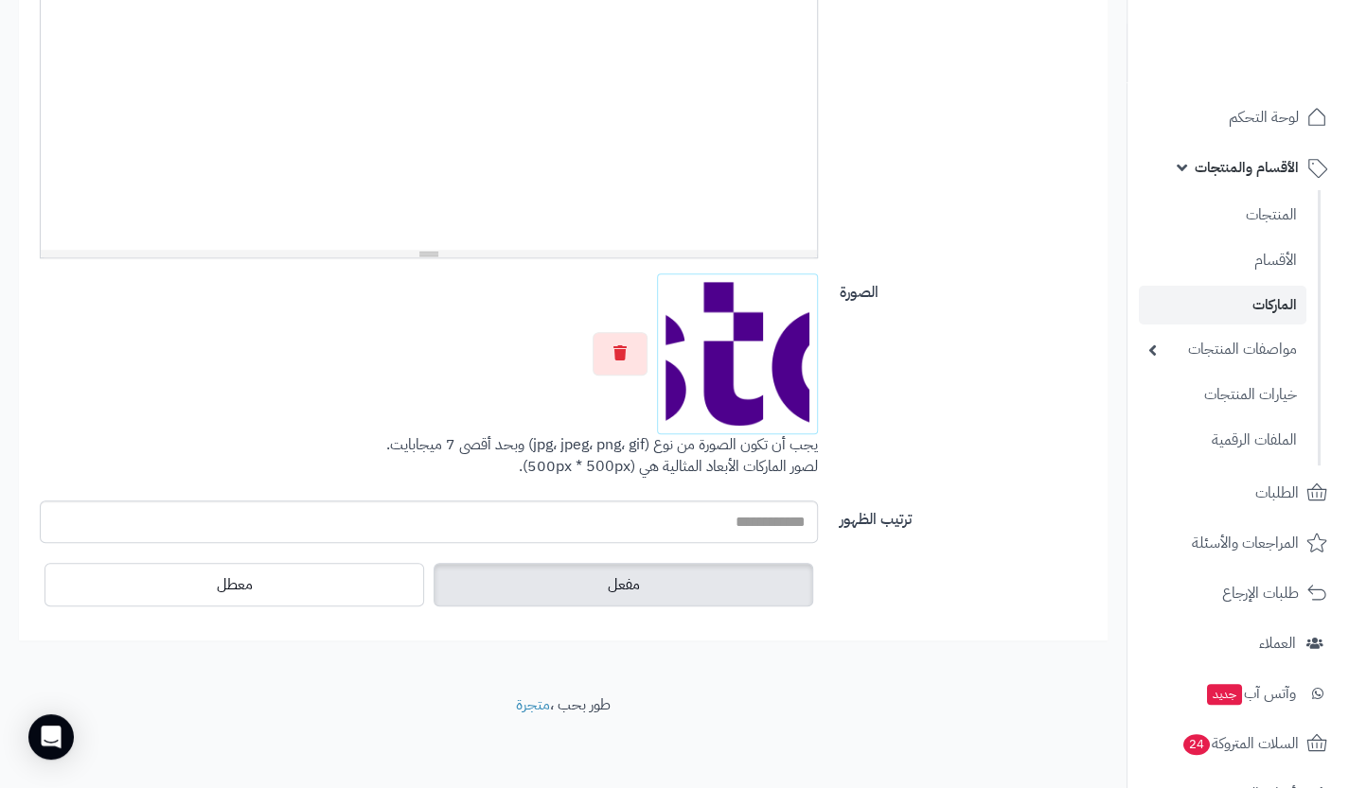
scroll to position [0, 0]
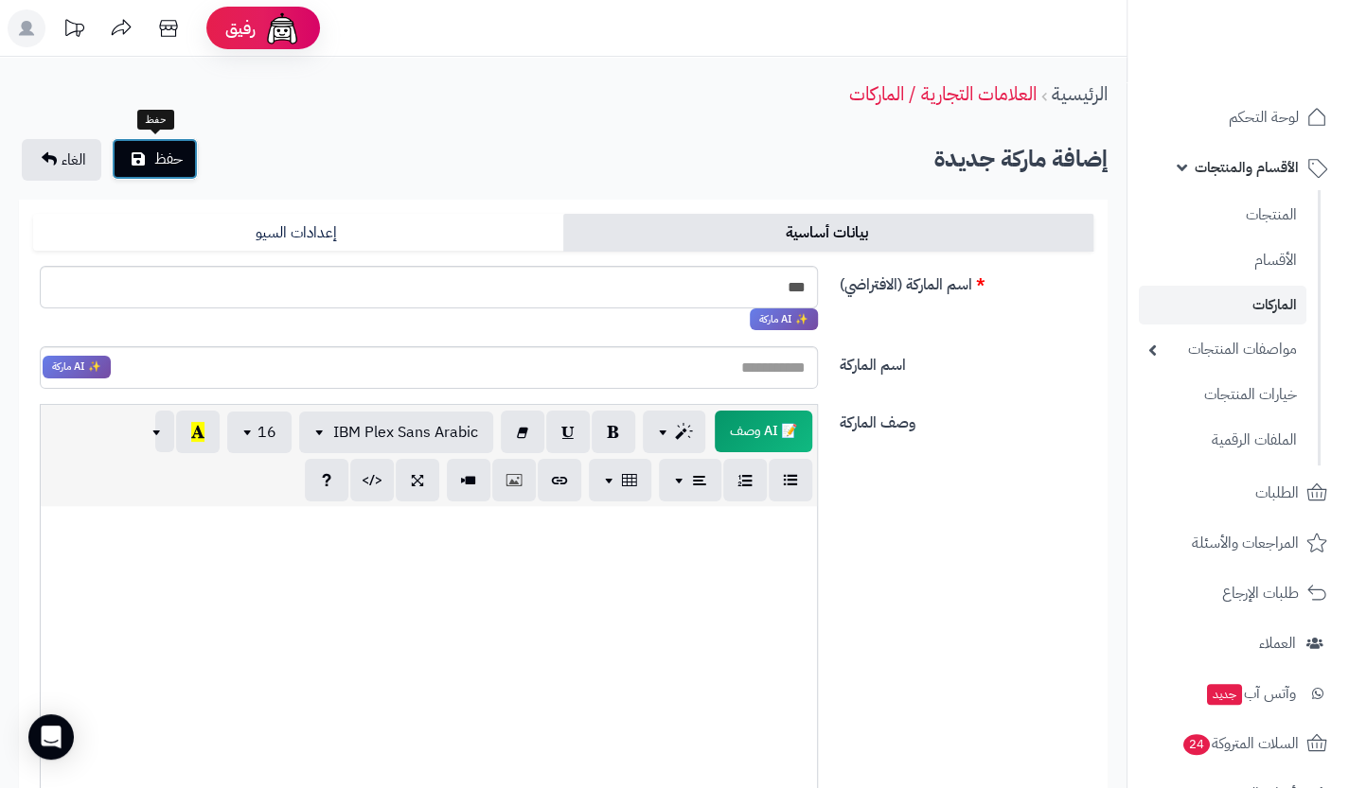
click at [183, 169] on button "حفظ" at bounding box center [155, 159] width 86 height 42
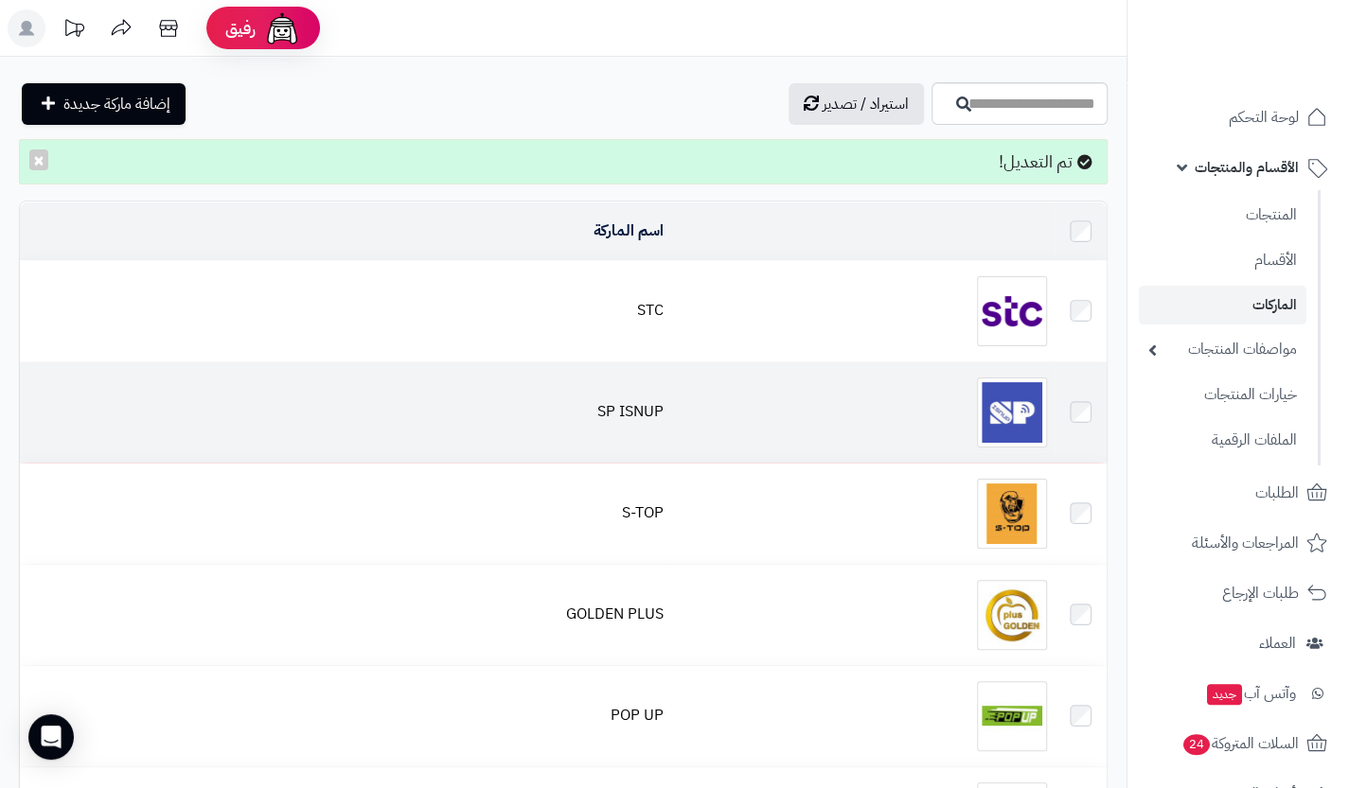
scroll to position [88, 0]
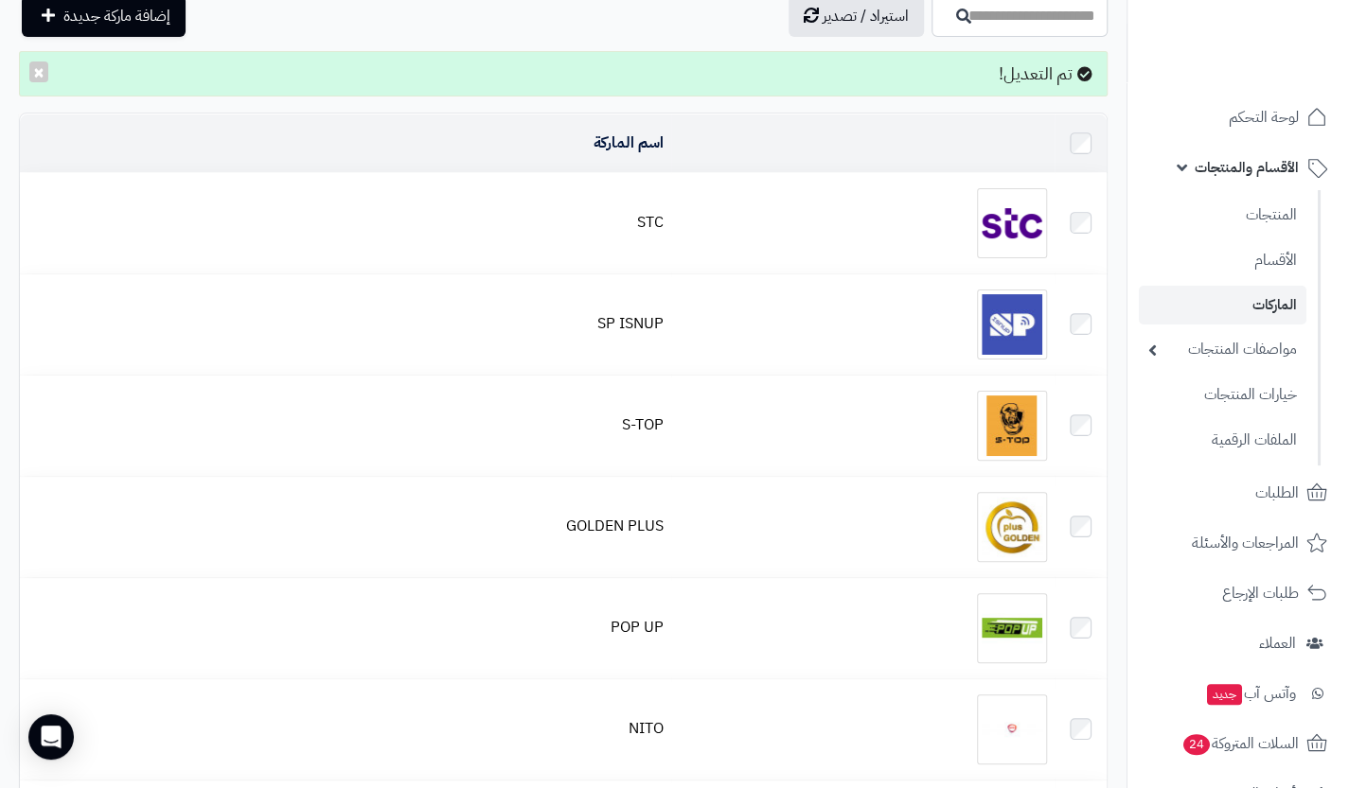
click at [683, 224] on div at bounding box center [863, 223] width 368 height 70
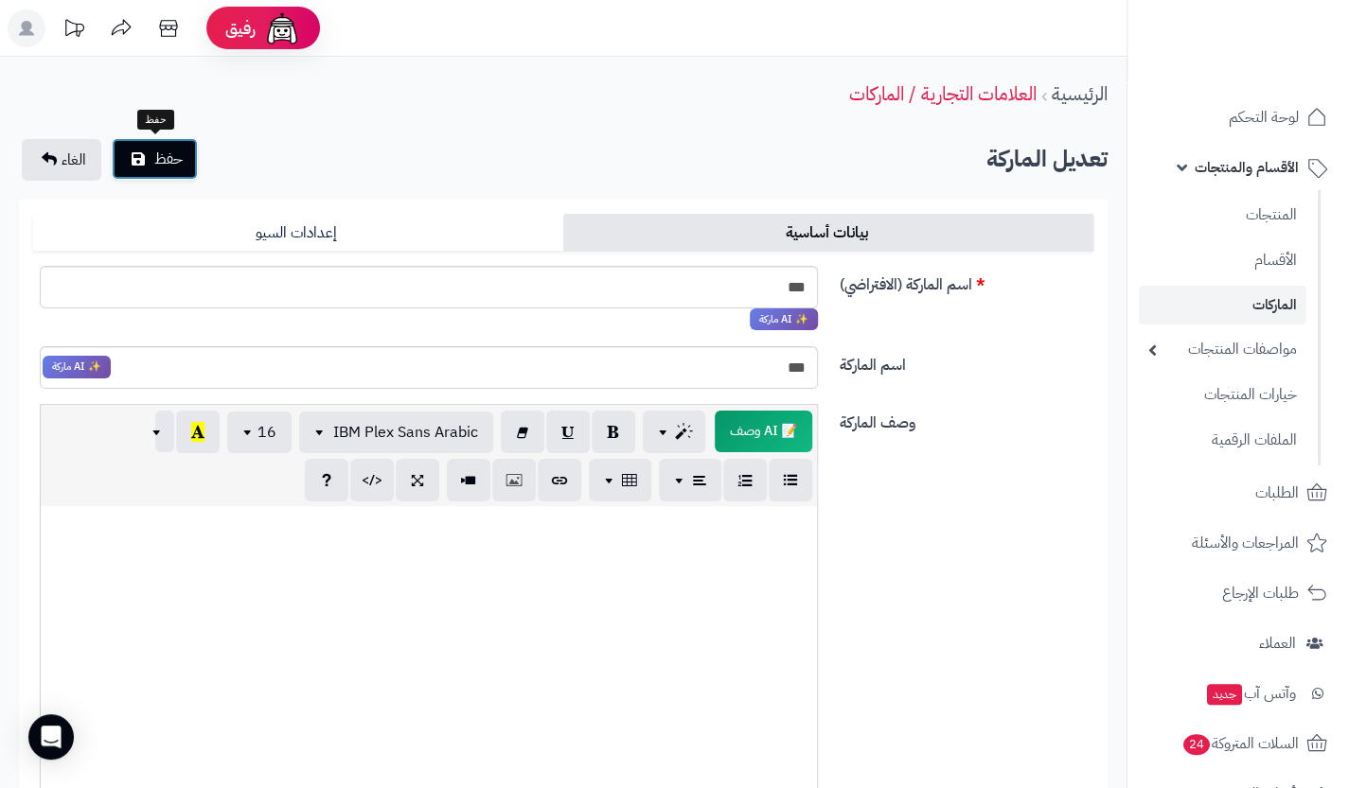
click at [176, 150] on span "حفظ" at bounding box center [168, 159] width 28 height 23
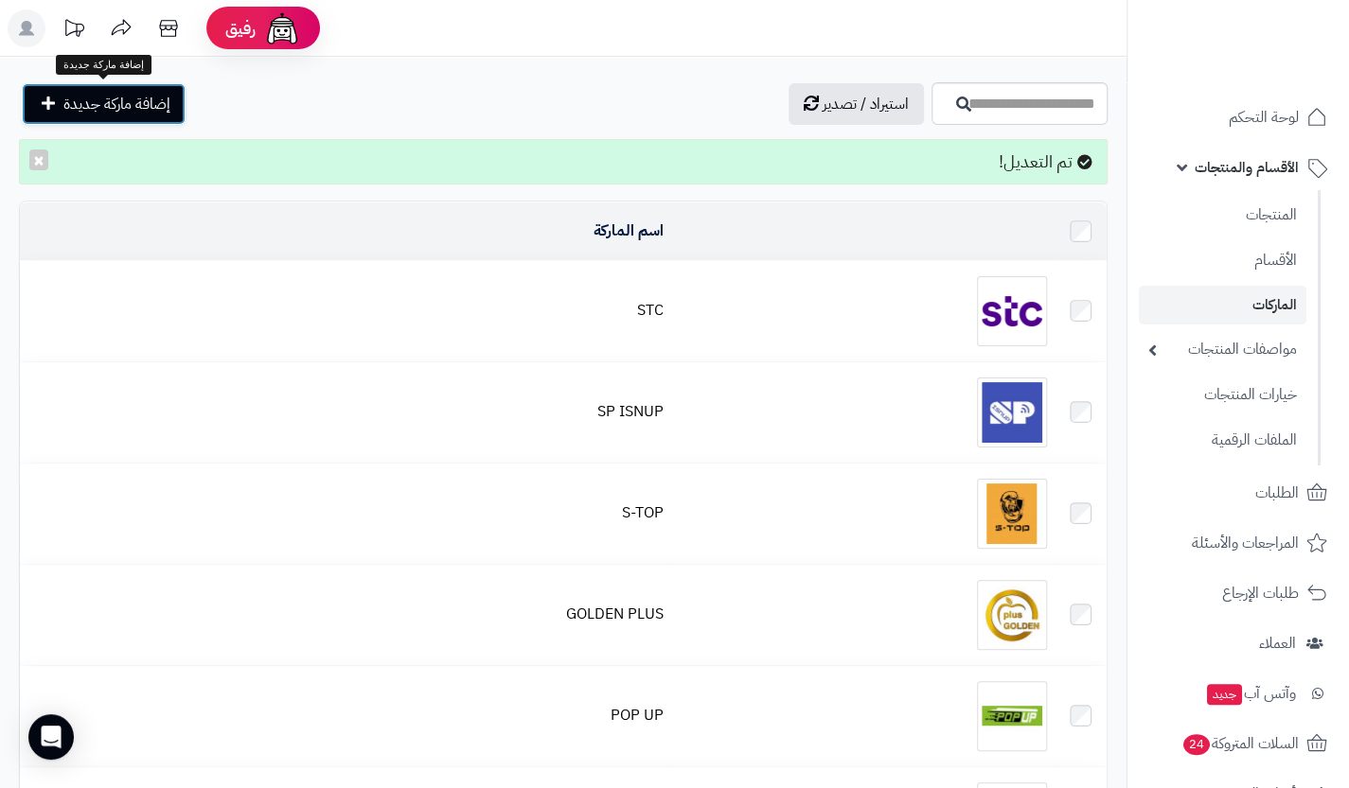
click at [142, 97] on span "إضافة ماركة جديدة" at bounding box center [116, 104] width 107 height 23
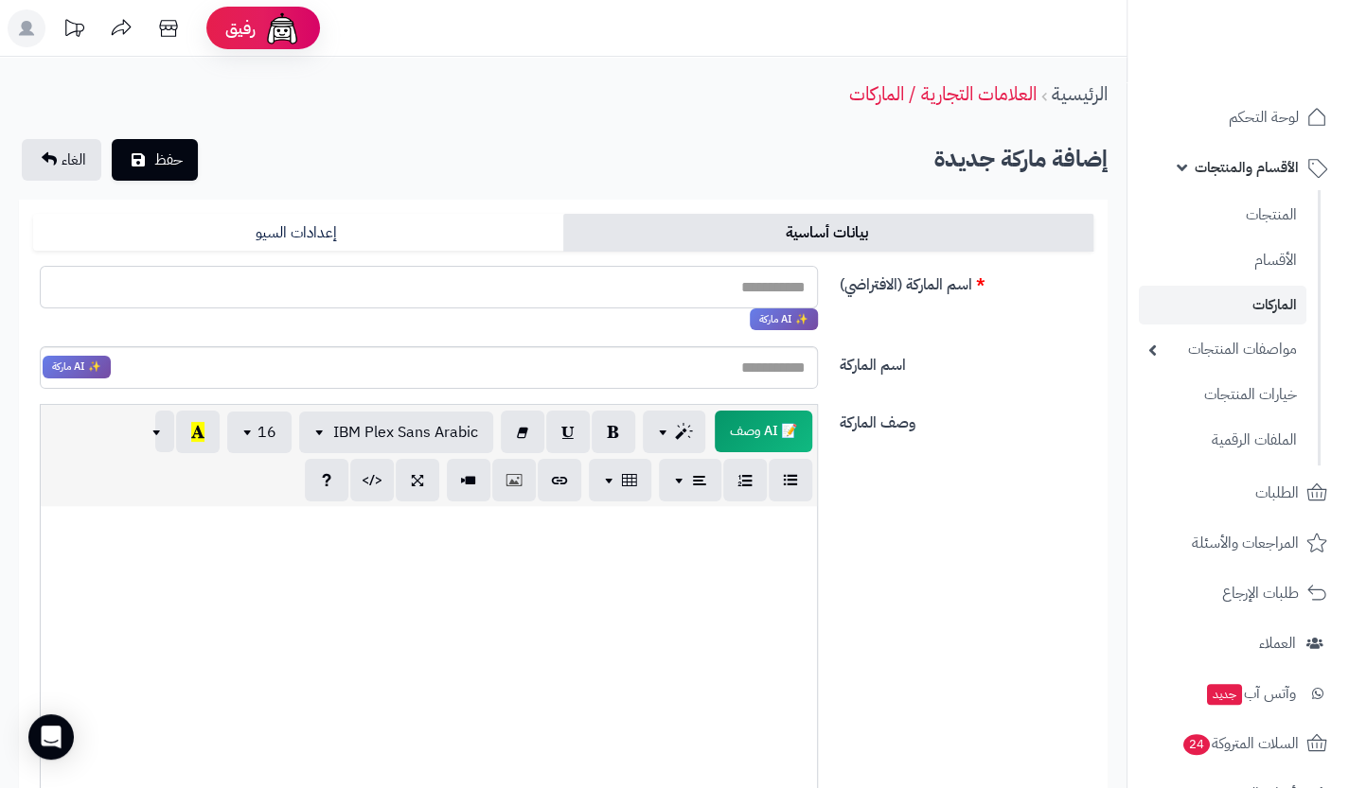
click at [771, 298] on input "اسم الماركة (الافتراضي)" at bounding box center [429, 287] width 778 height 43
click at [768, 274] on input "اسم الماركة (الافتراضي)" at bounding box center [429, 287] width 778 height 43
paste input "****"
click at [784, 287] on input "****" at bounding box center [429, 287] width 778 height 43
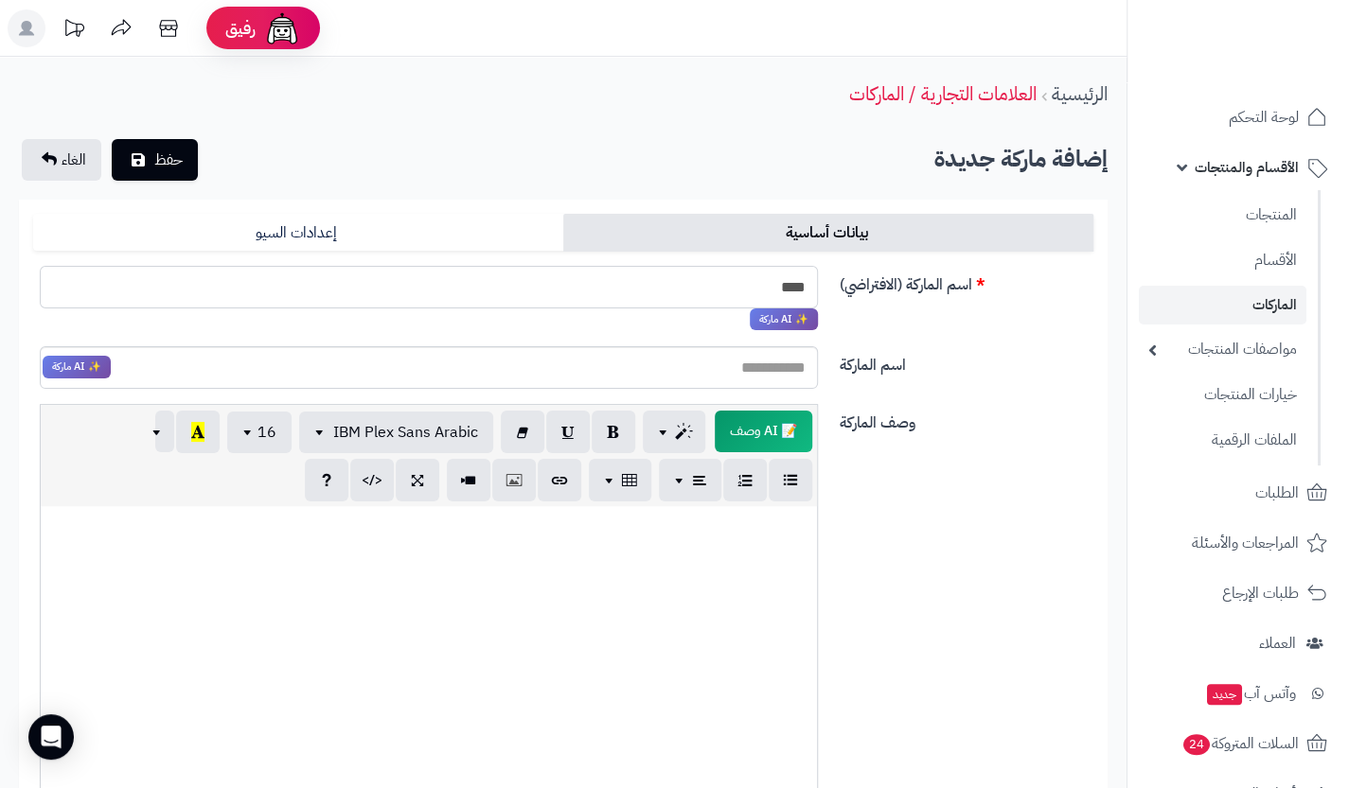
click at [784, 287] on input "****" at bounding box center [429, 287] width 778 height 43
drag, startPoint x: 784, startPoint y: 287, endPoint x: 744, endPoint y: 296, distance: 40.9
click at [744, 296] on input "****" at bounding box center [429, 287] width 778 height 43
click at [784, 289] on input "****" at bounding box center [429, 287] width 778 height 43
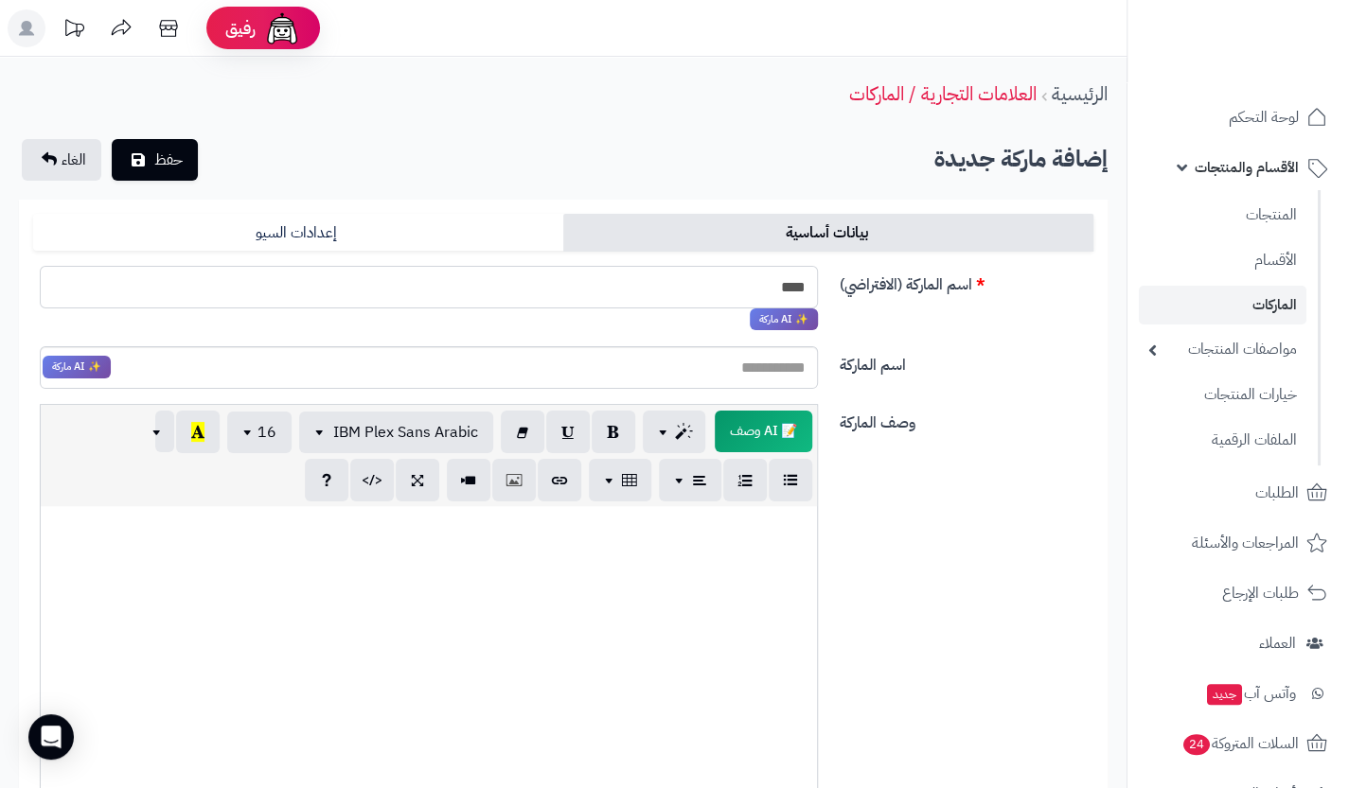
click at [794, 282] on input "****" at bounding box center [429, 287] width 778 height 43
drag, startPoint x: 794, startPoint y: 282, endPoint x: 820, endPoint y: 281, distance: 25.6
click at [820, 281] on div "**** ✨ AI ماركة" at bounding box center [429, 298] width 806 height 65
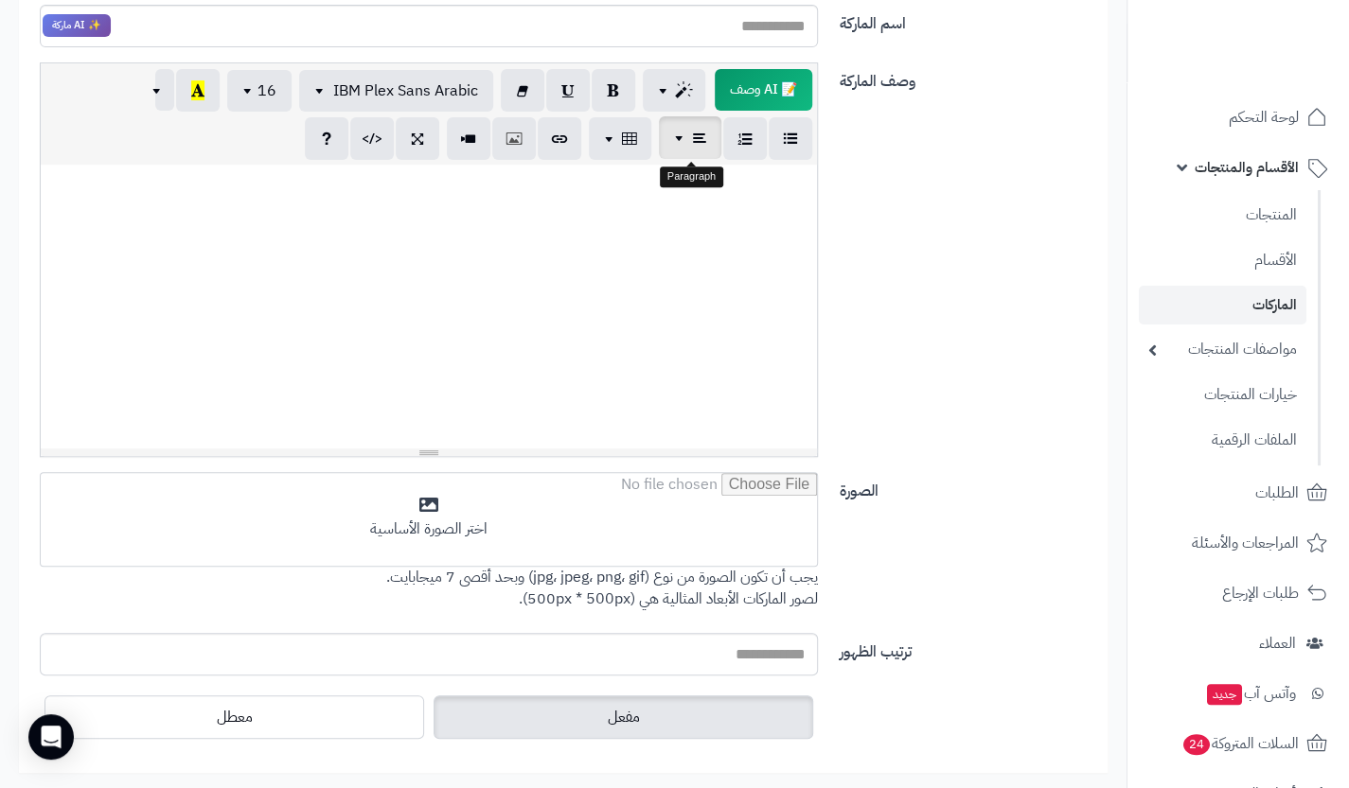
scroll to position [350, 0]
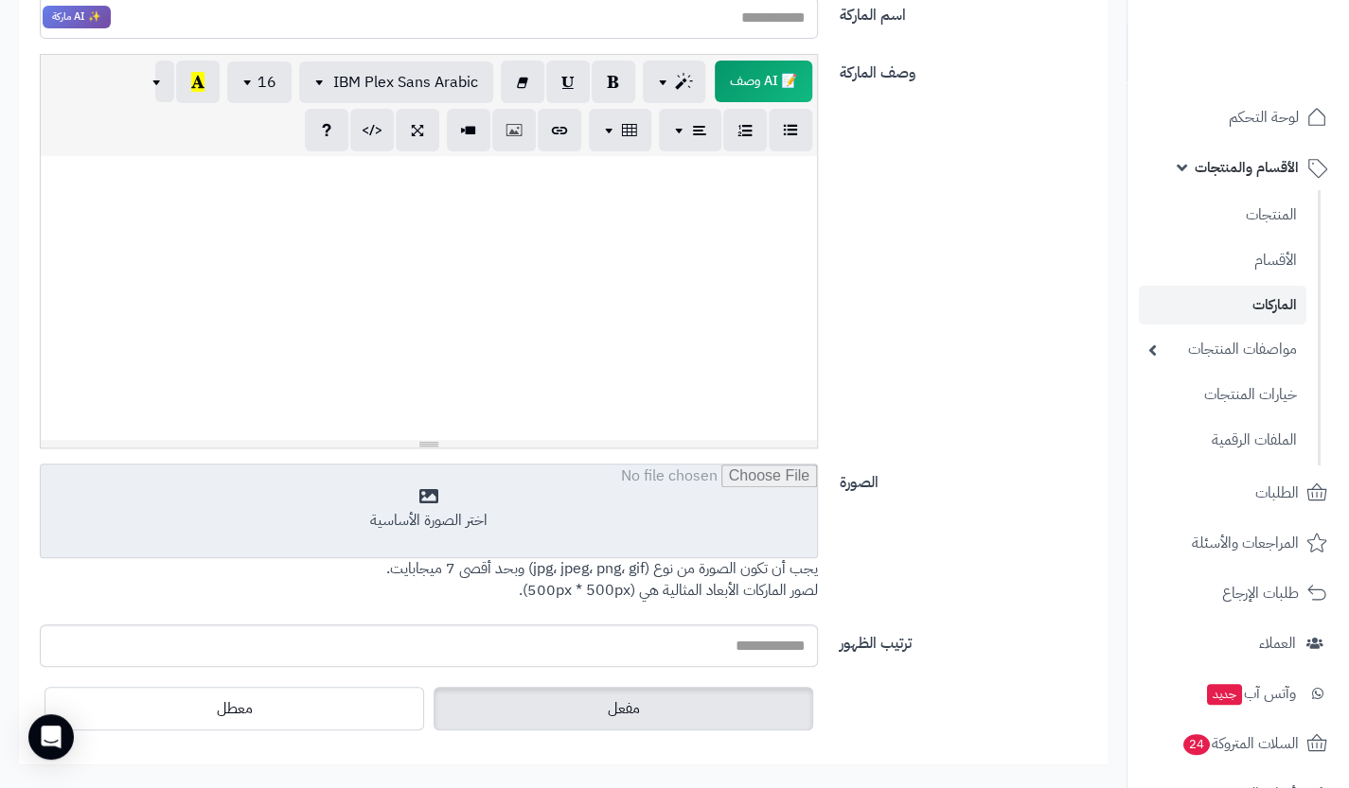
type input "****"
click at [550, 526] on input "file" at bounding box center [429, 512] width 776 height 95
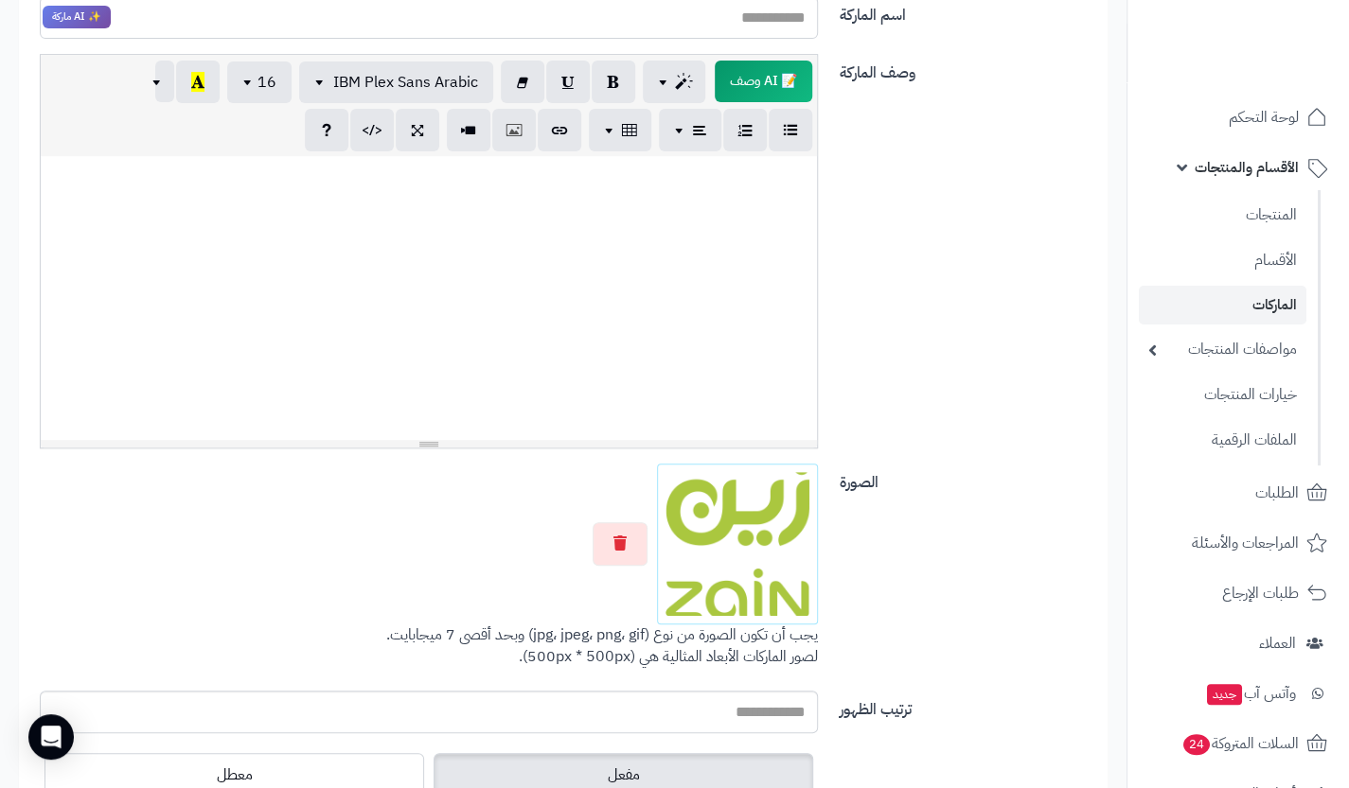
scroll to position [0, 0]
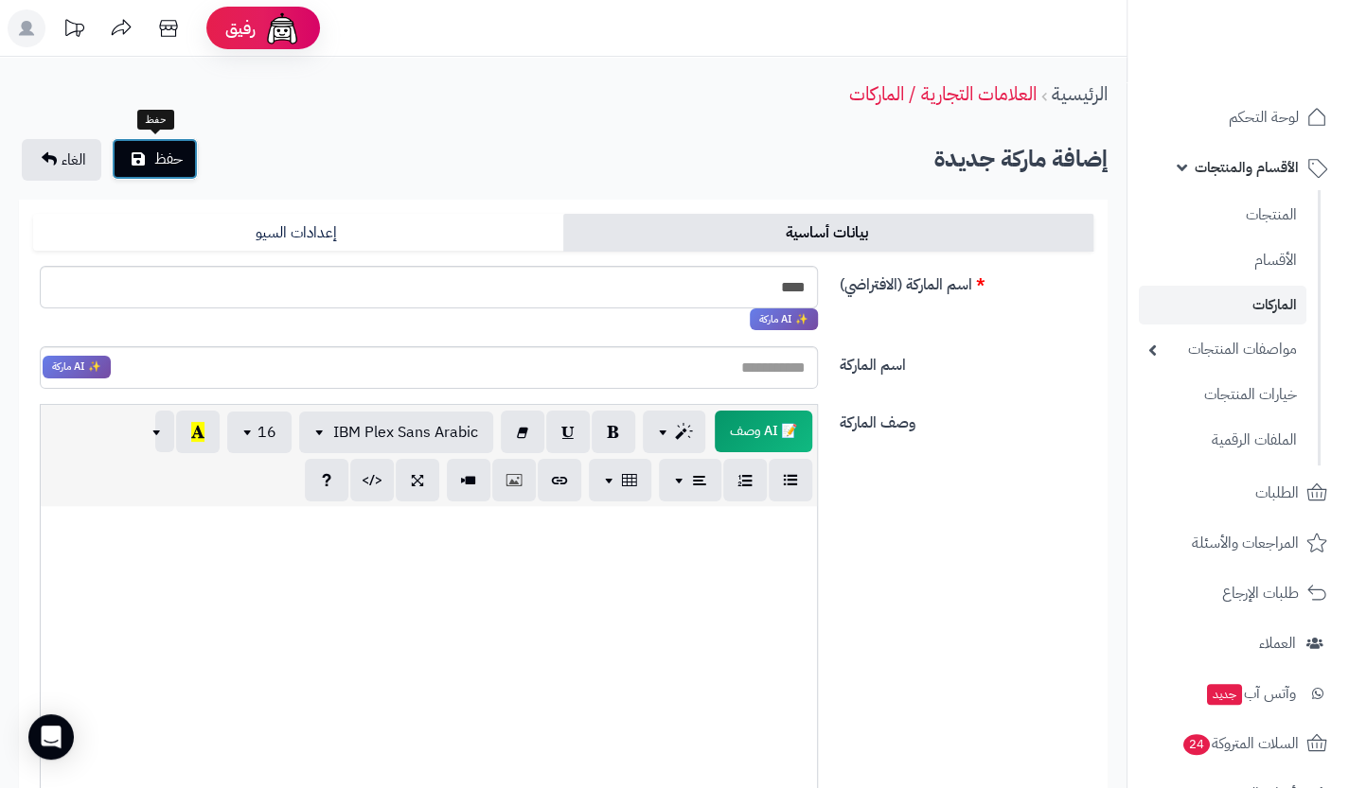
click at [168, 149] on span "حفظ" at bounding box center [168, 159] width 28 height 23
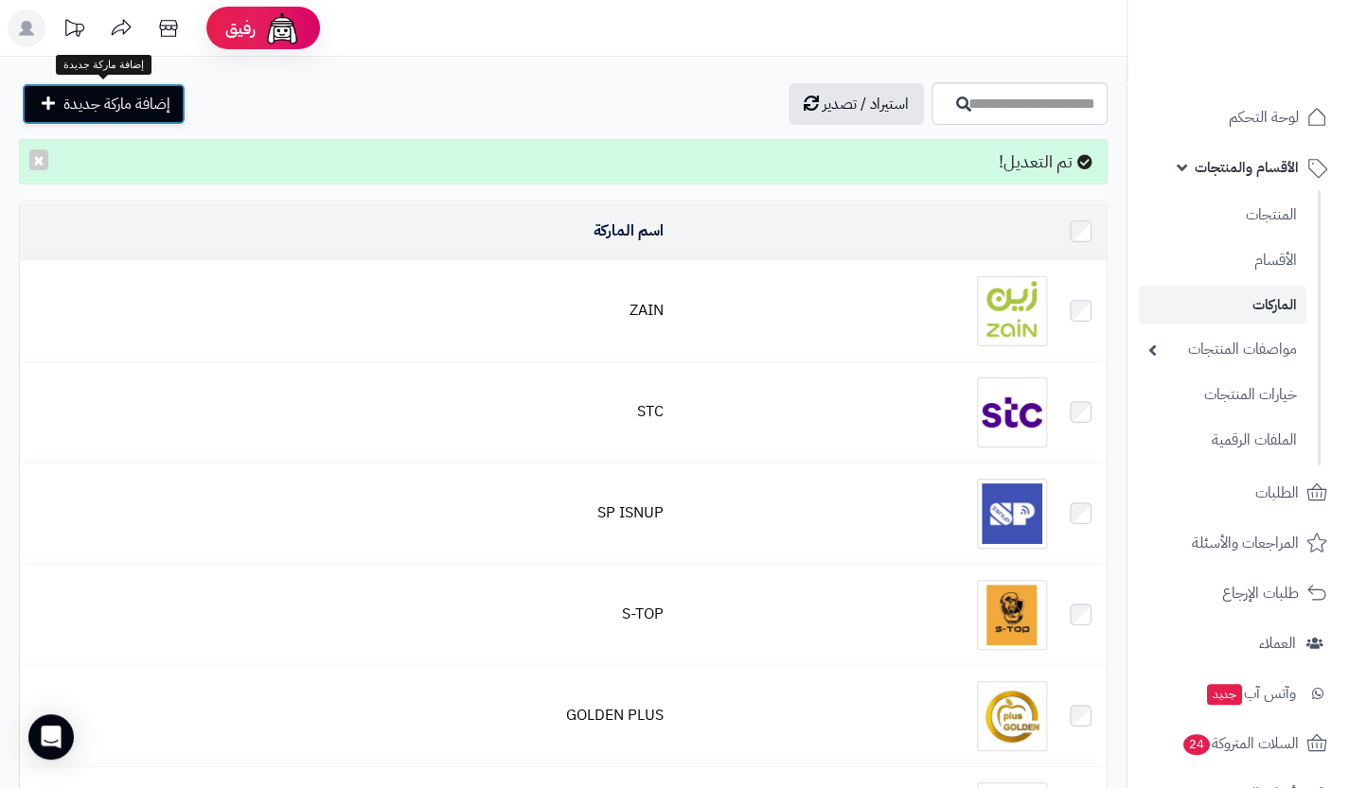
click at [134, 85] on link "إضافة ماركة جديدة" at bounding box center [104, 104] width 164 height 42
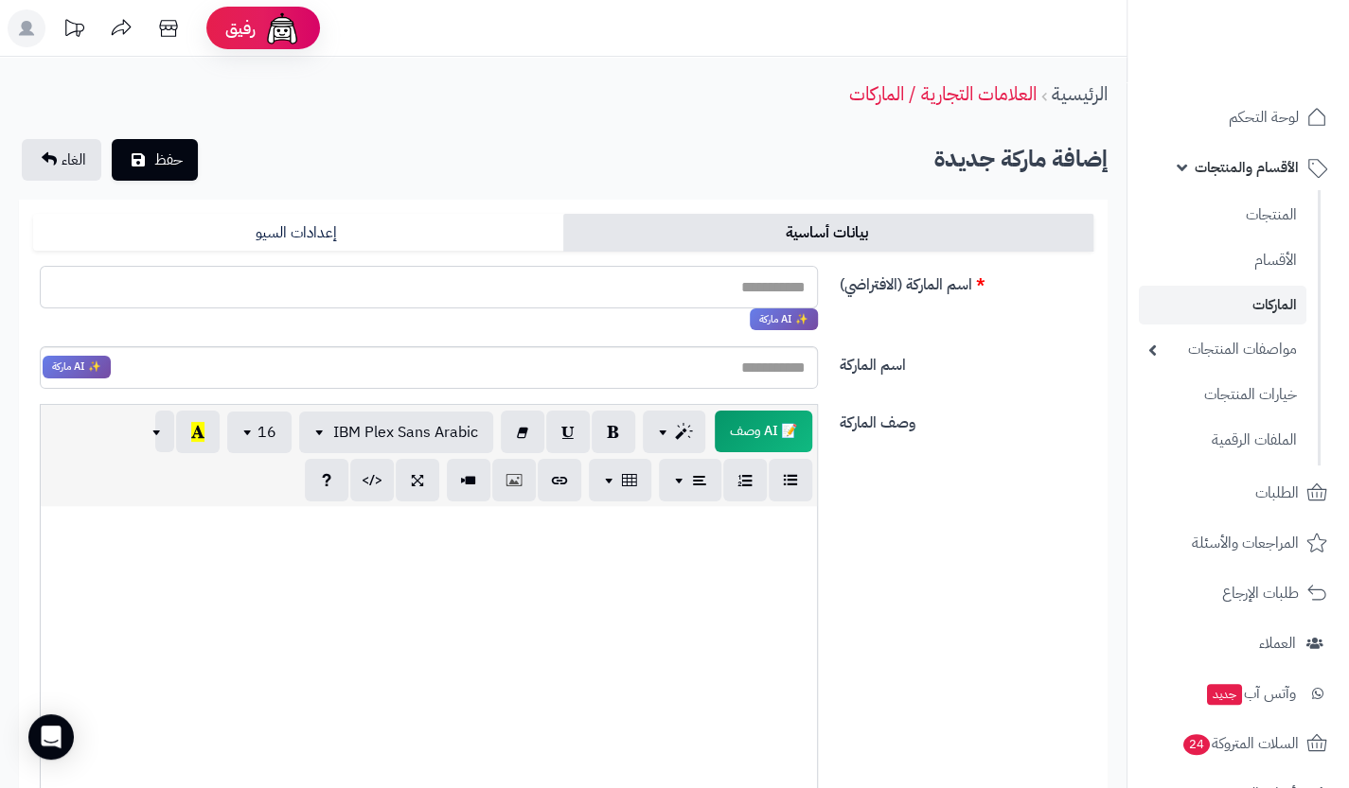
click at [747, 278] on input "اسم الماركة (الافتراضي)" at bounding box center [429, 287] width 778 height 43
paste input "******"
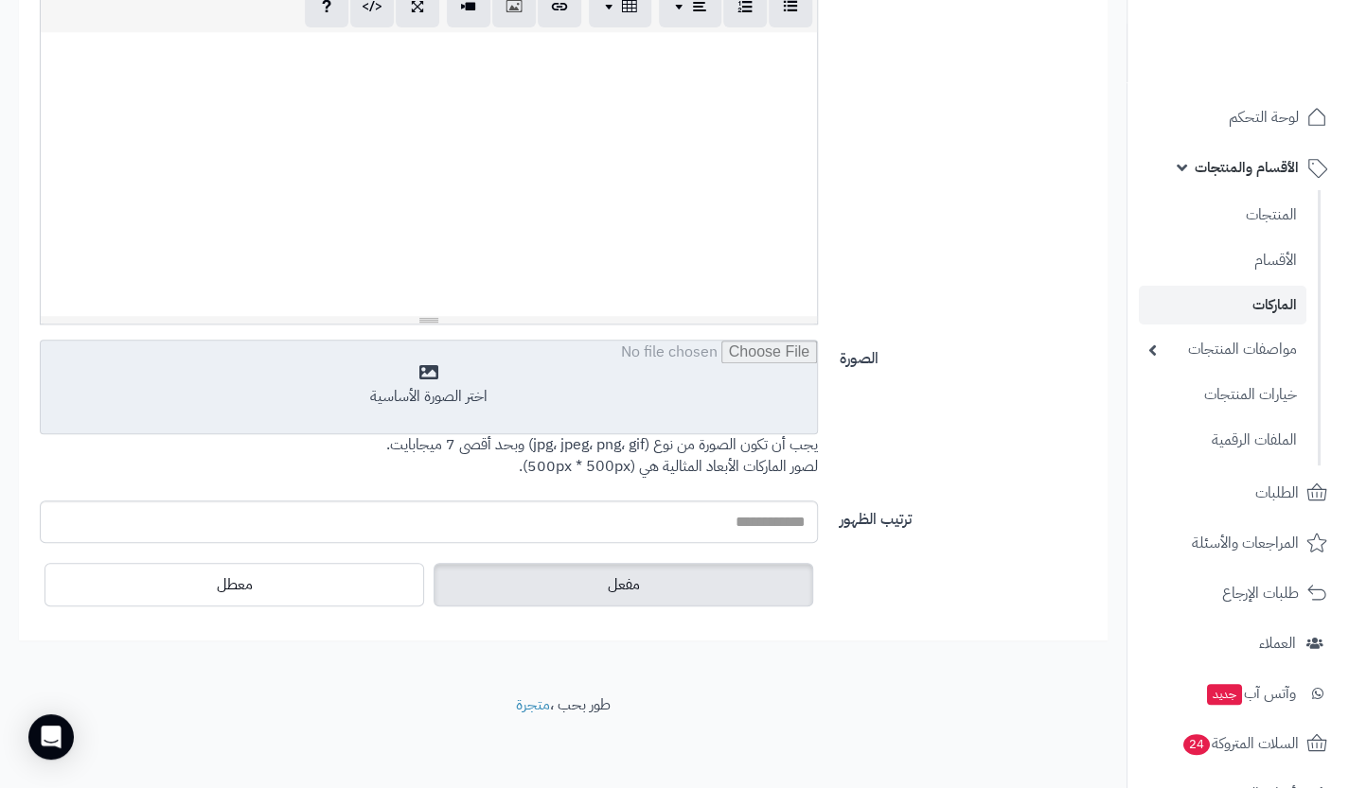
type input "******"
click at [530, 399] on input "file" at bounding box center [429, 388] width 776 height 95
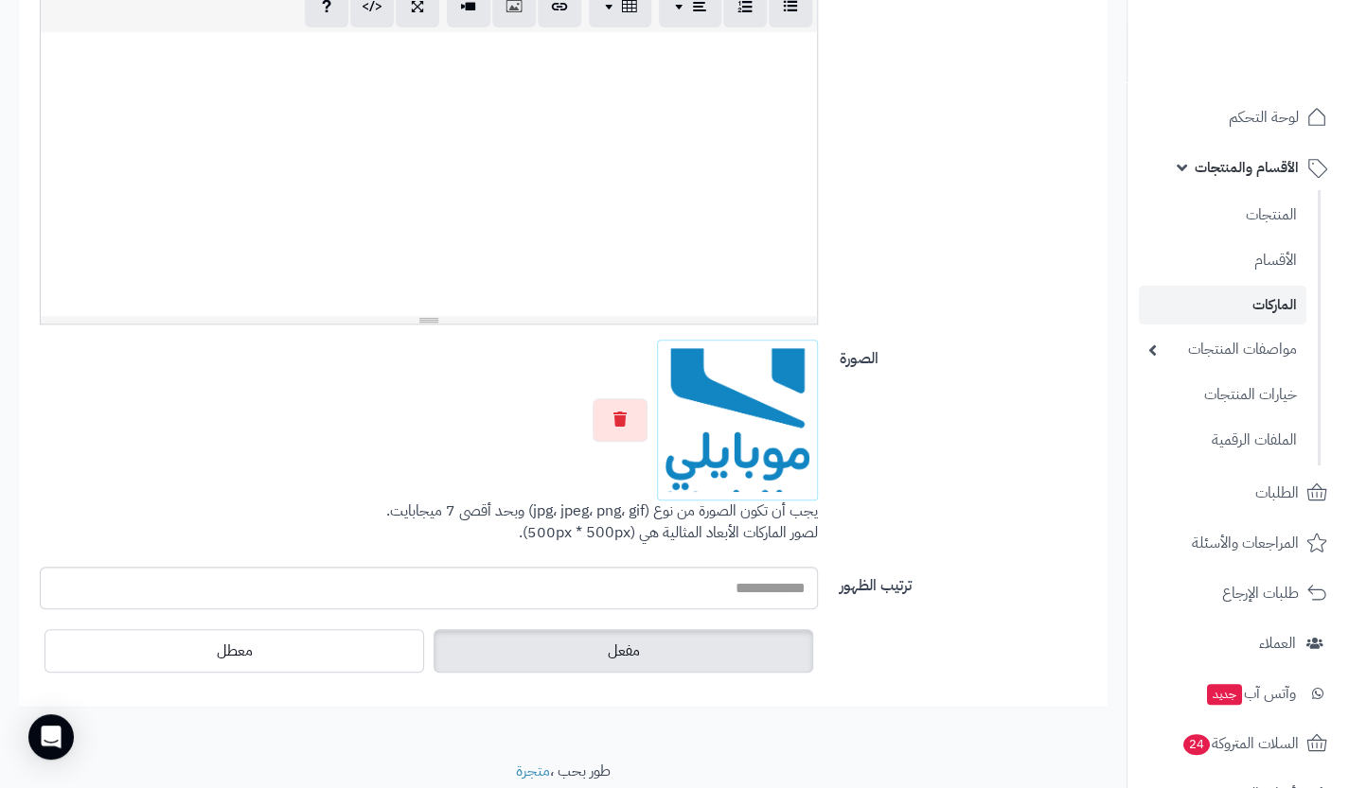
scroll to position [0, 0]
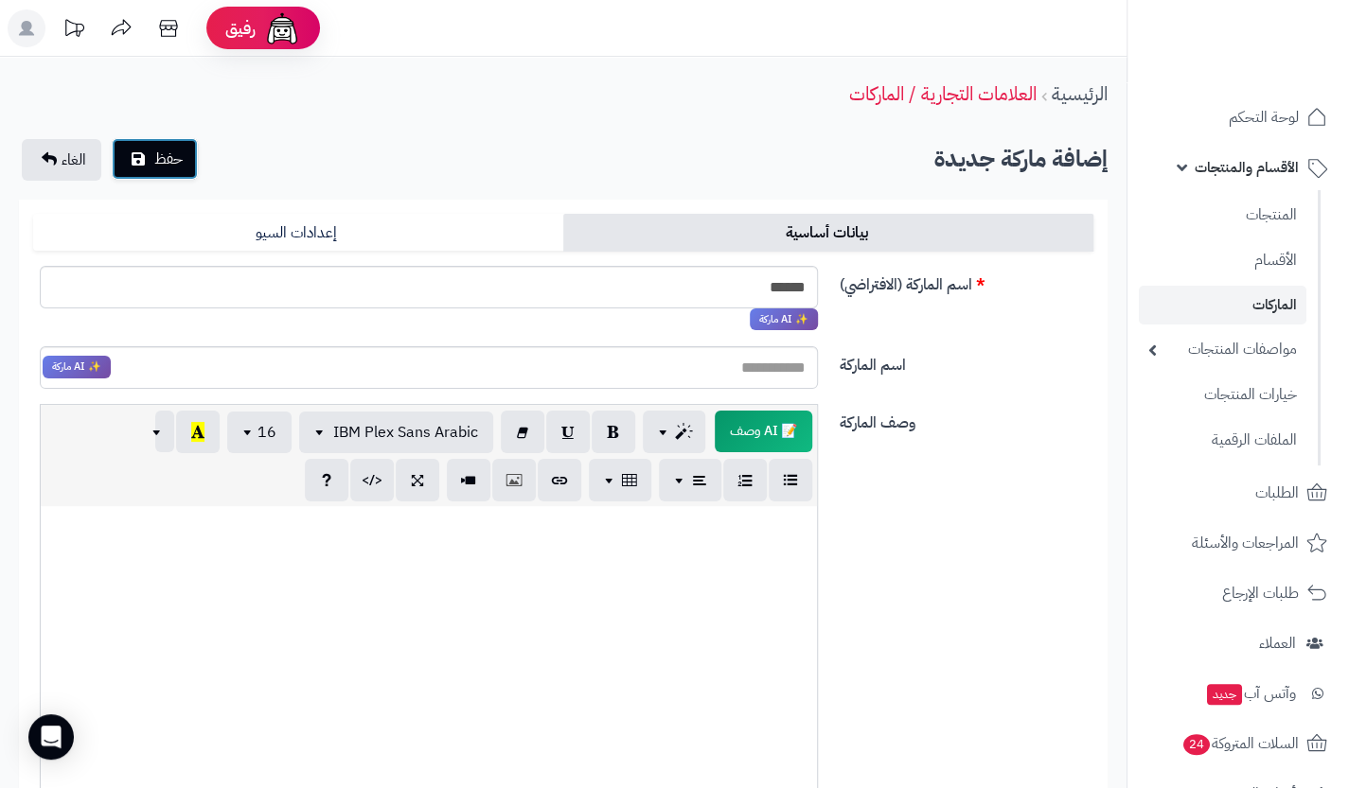
click at [184, 173] on button "حفظ" at bounding box center [155, 159] width 86 height 42
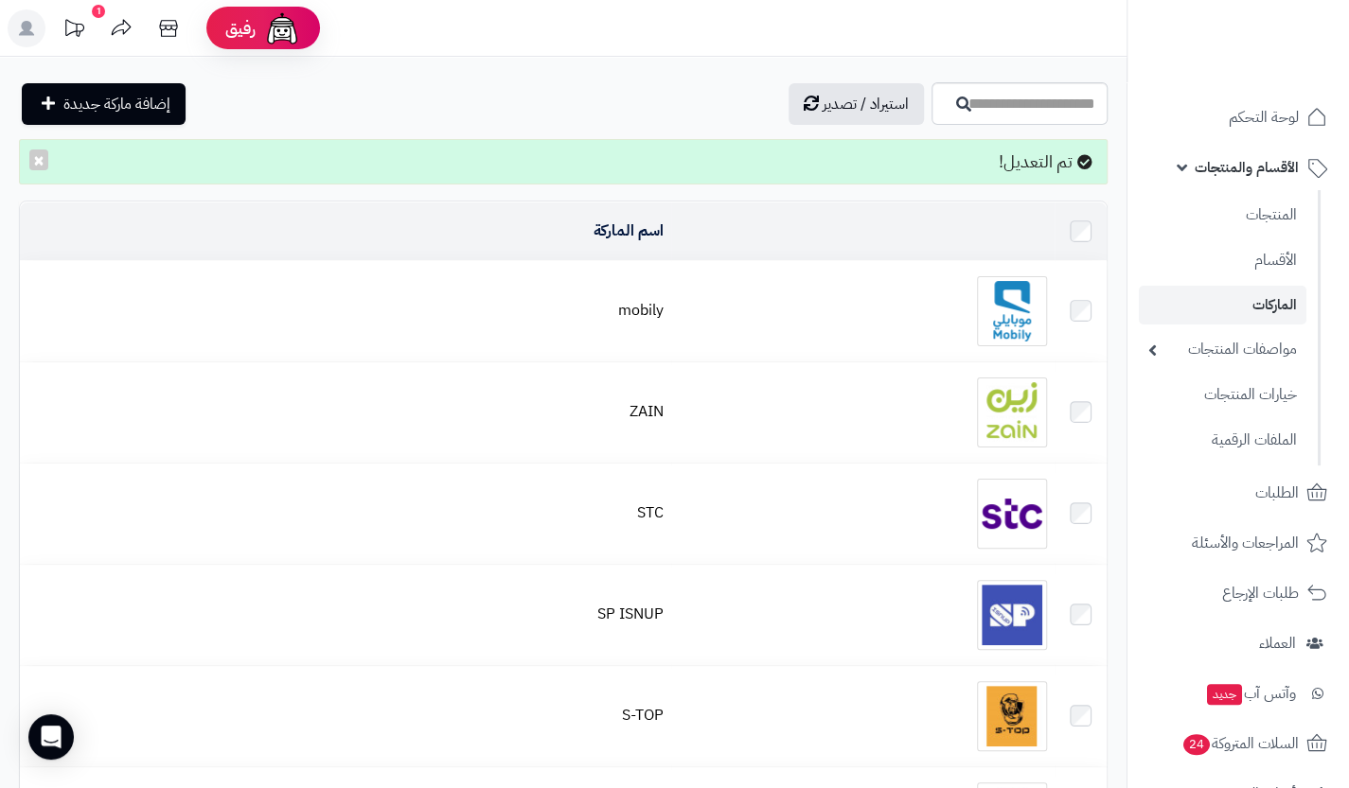
click at [780, 327] on div at bounding box center [863, 311] width 368 height 70
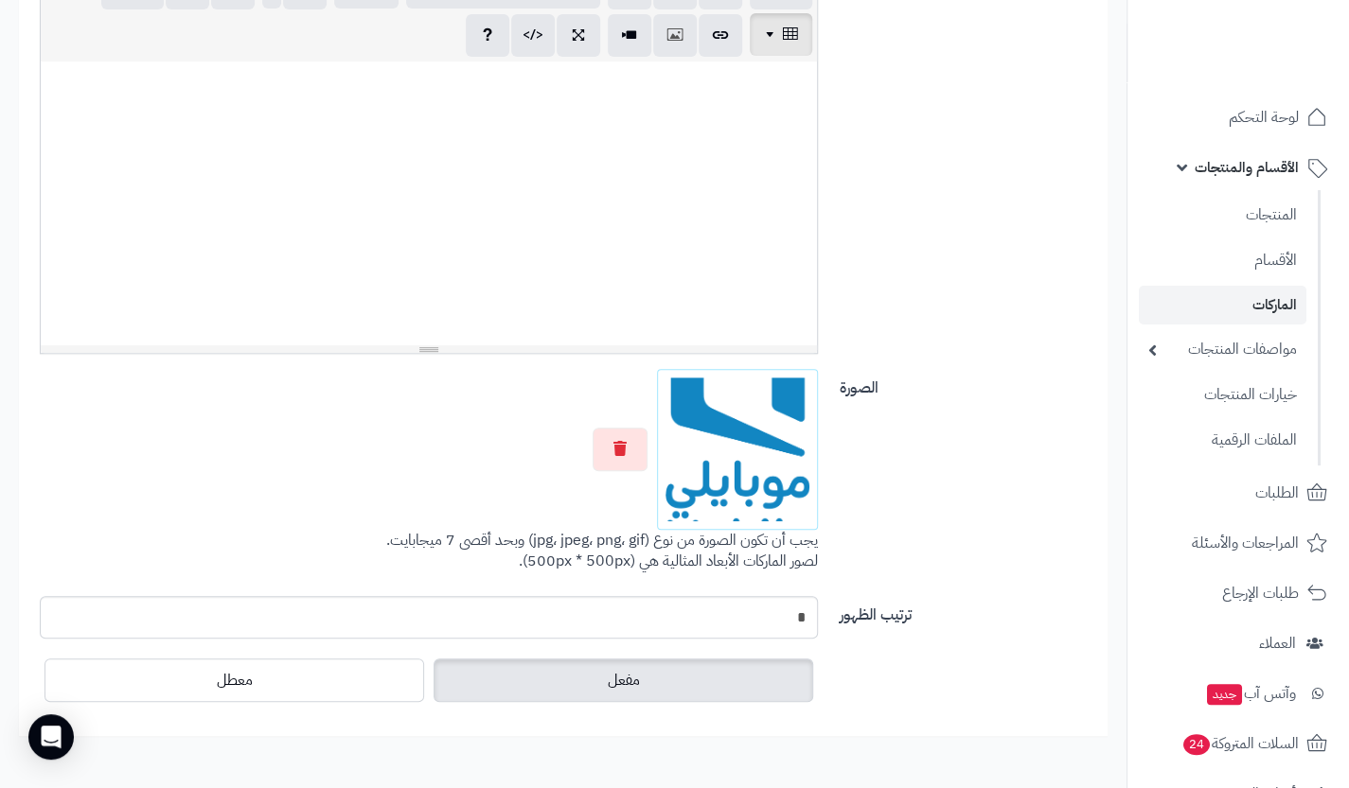
scroll to position [540, 0]
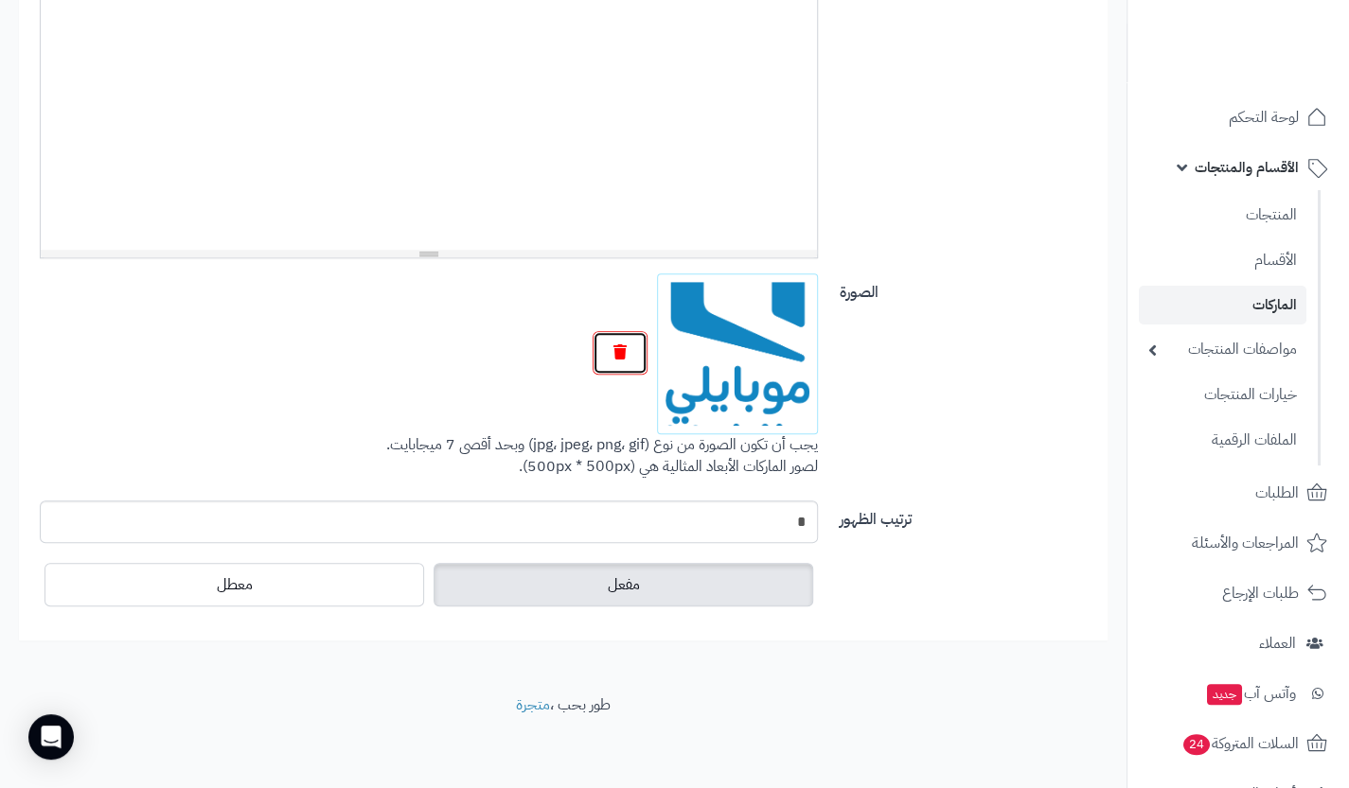
click at [628, 350] on button "button" at bounding box center [619, 353] width 55 height 44
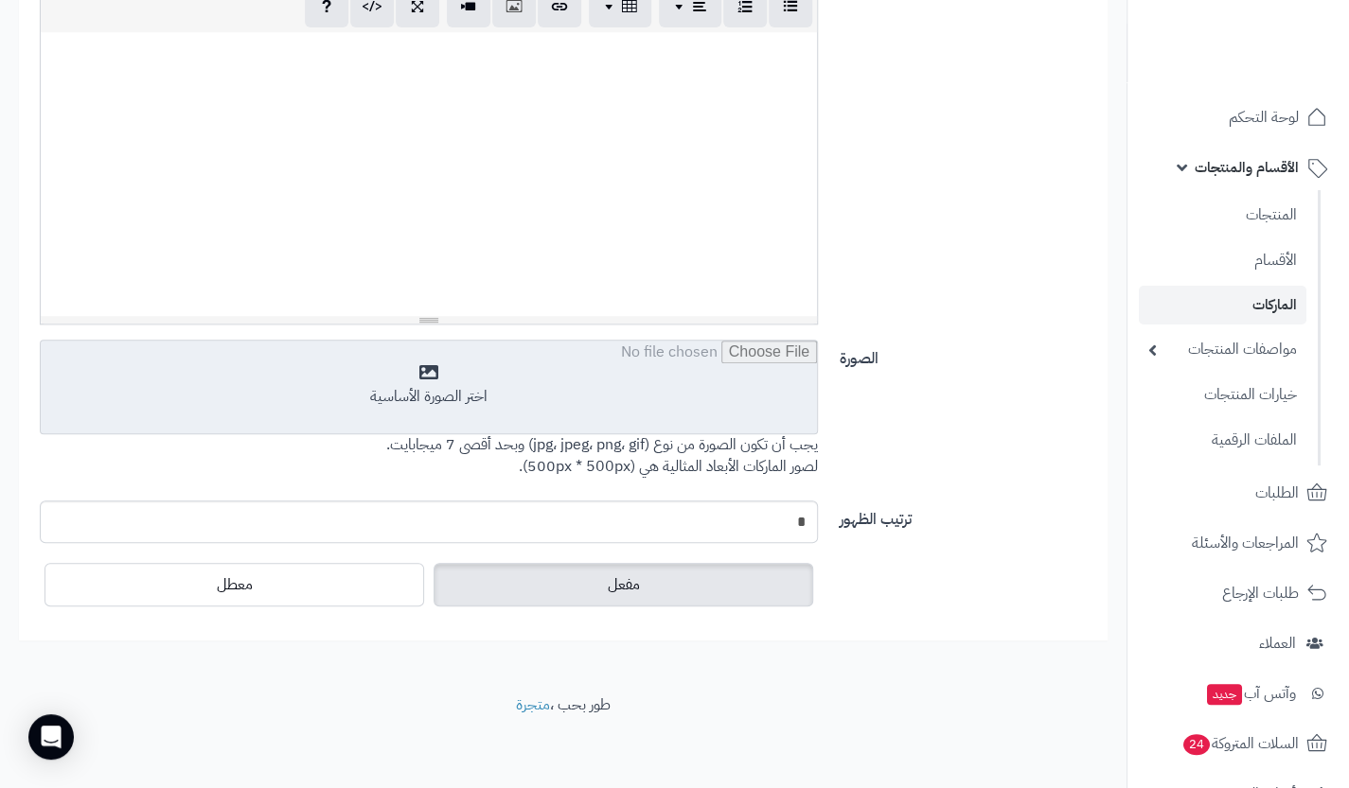
click at [630, 411] on input "file" at bounding box center [429, 388] width 776 height 95
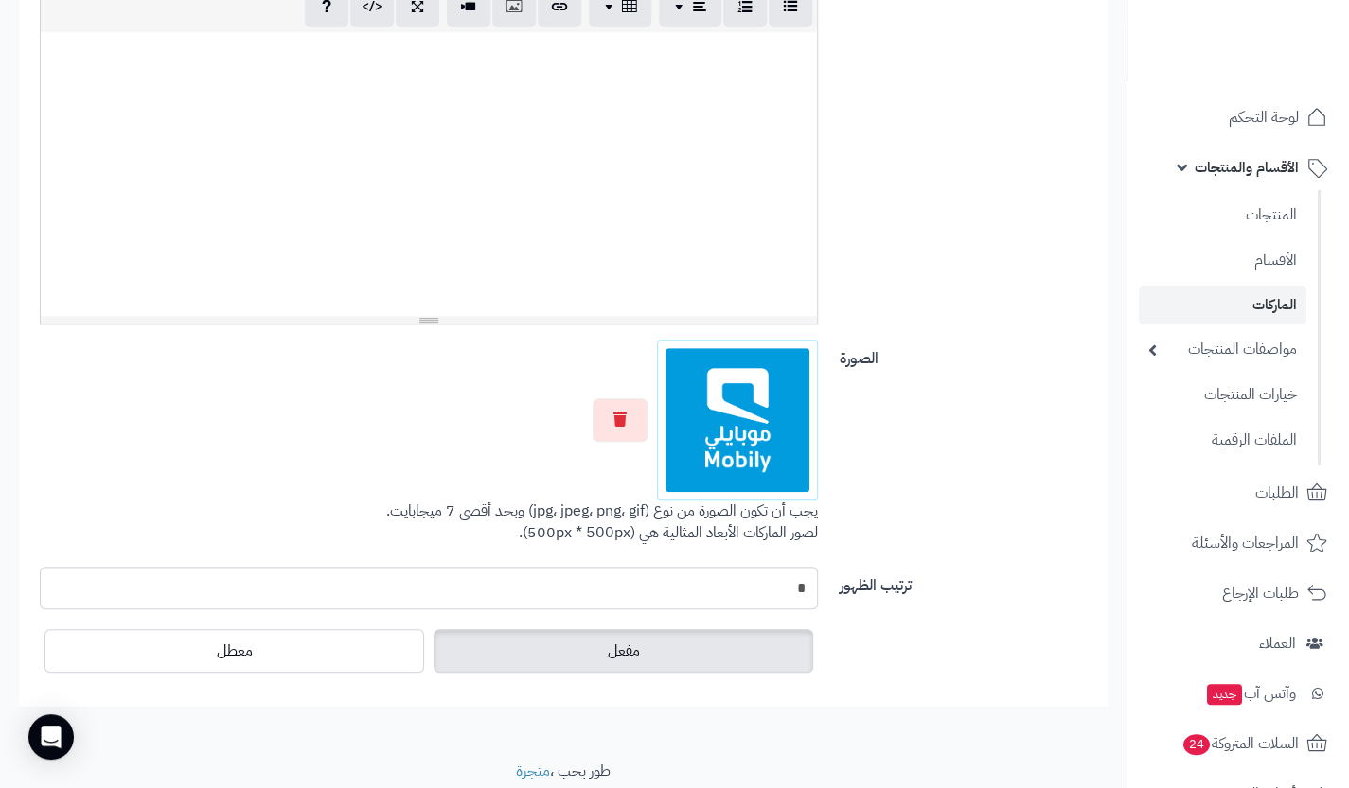
scroll to position [0, 0]
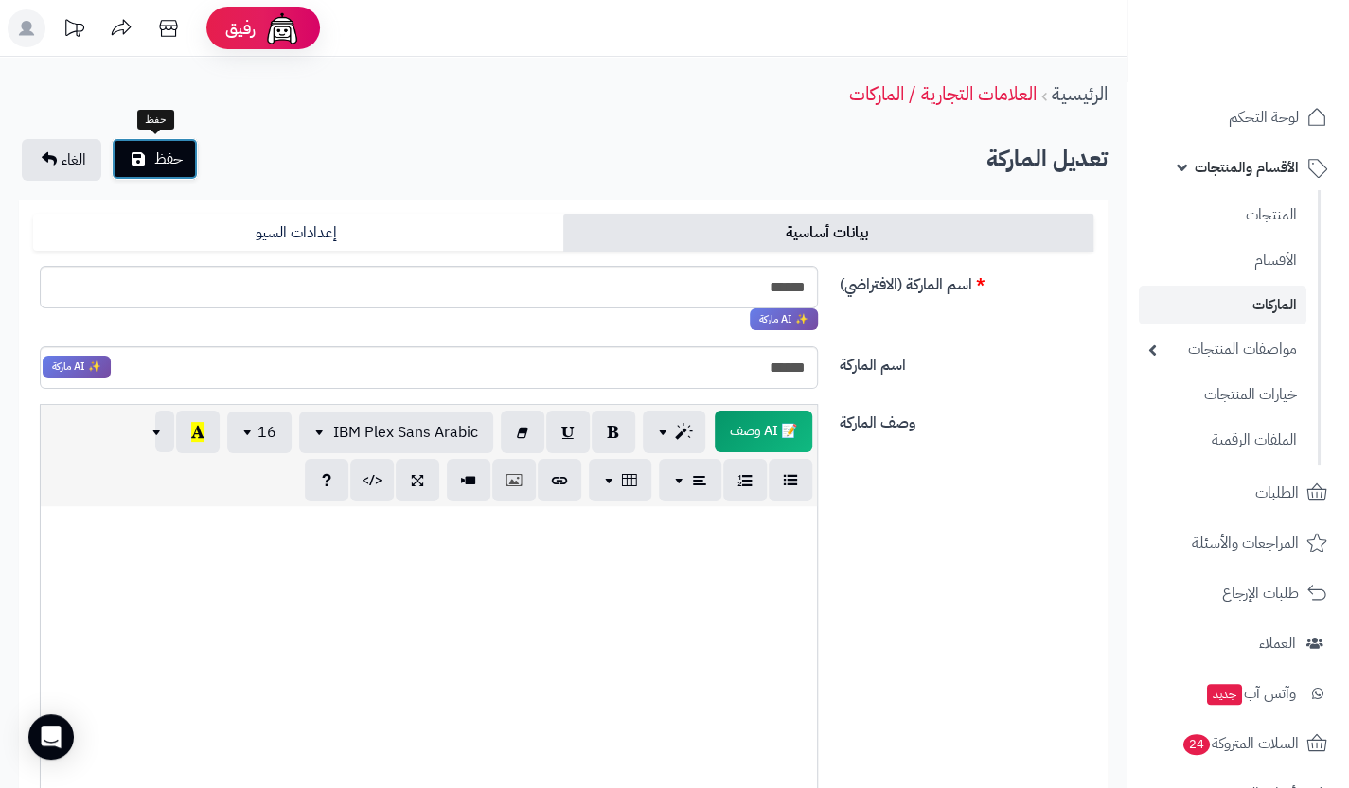
click at [121, 158] on button "حفظ" at bounding box center [155, 159] width 86 height 42
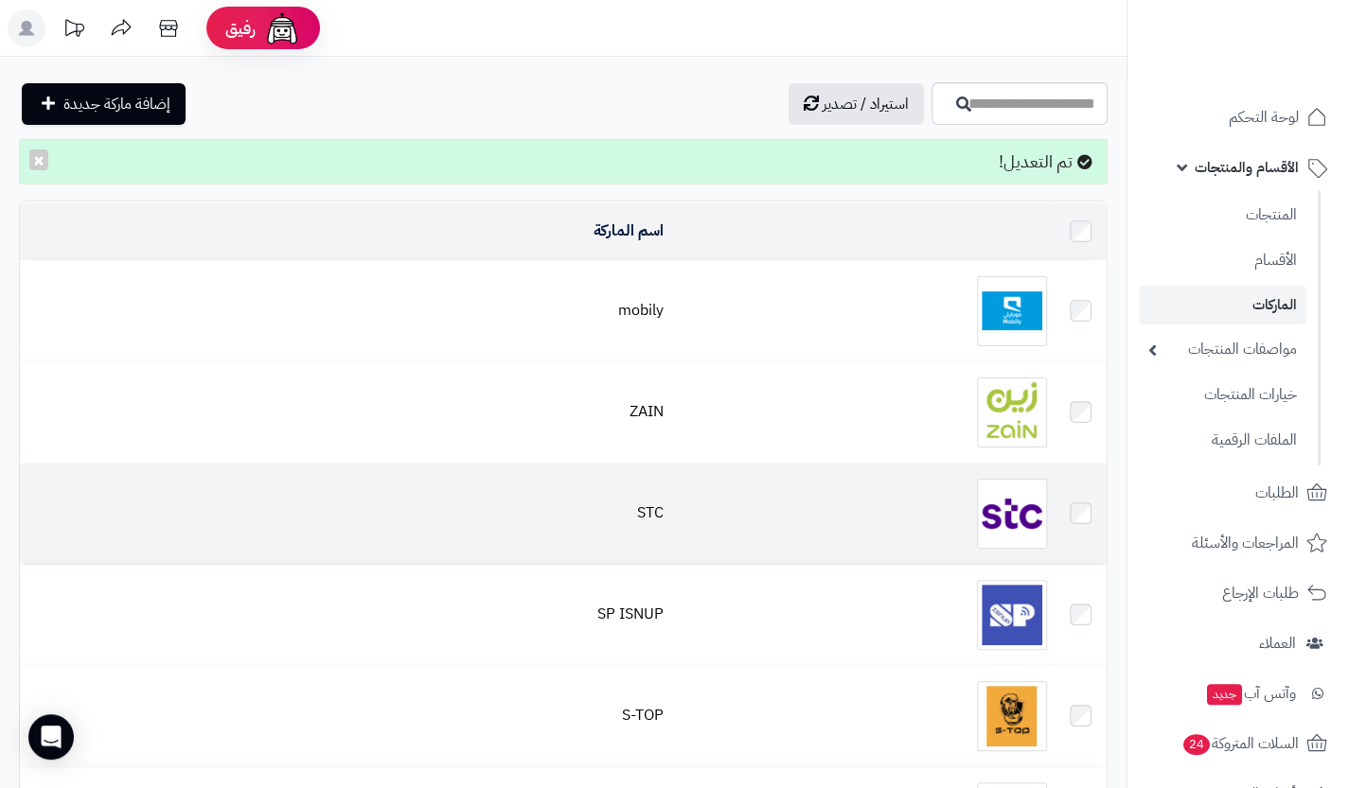
click at [852, 524] on div at bounding box center [863, 514] width 368 height 70
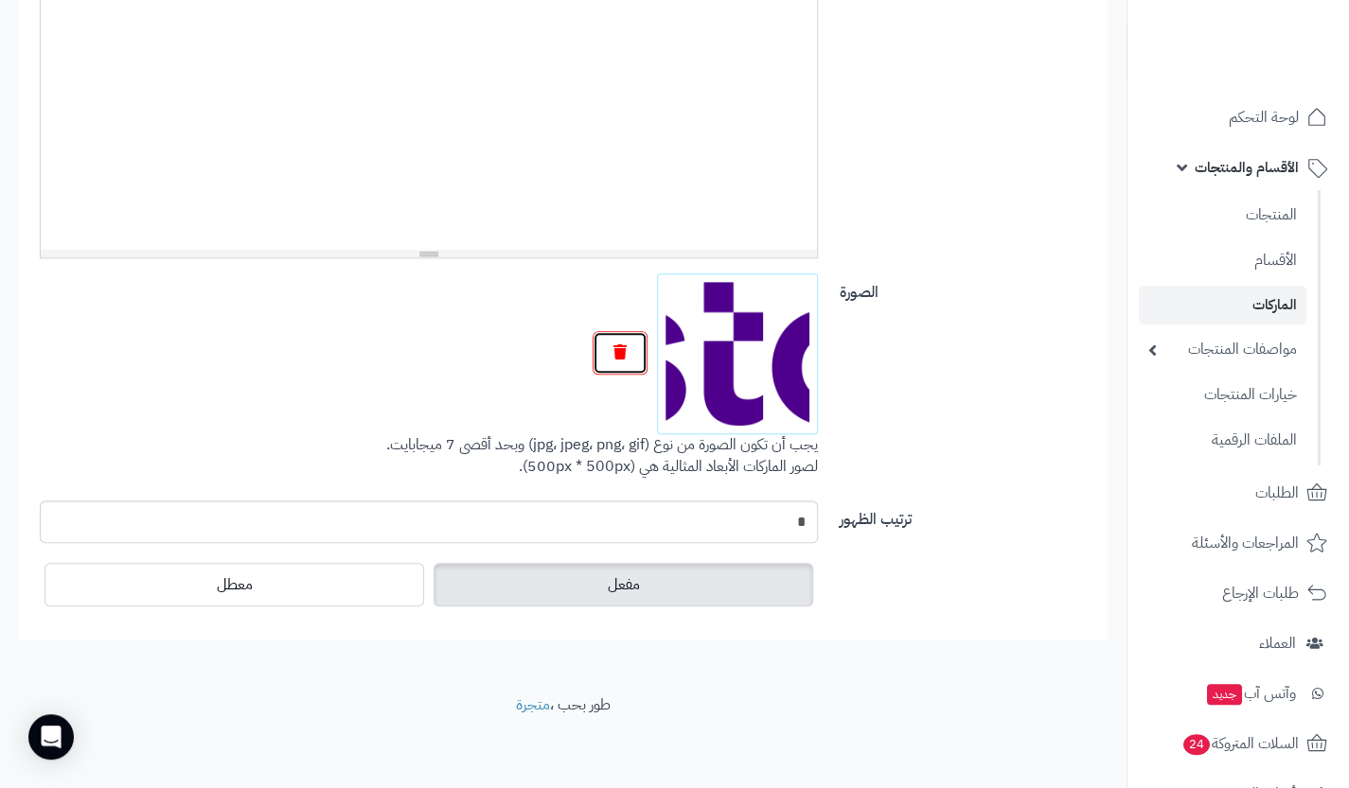
click at [632, 342] on button "button" at bounding box center [619, 353] width 55 height 44
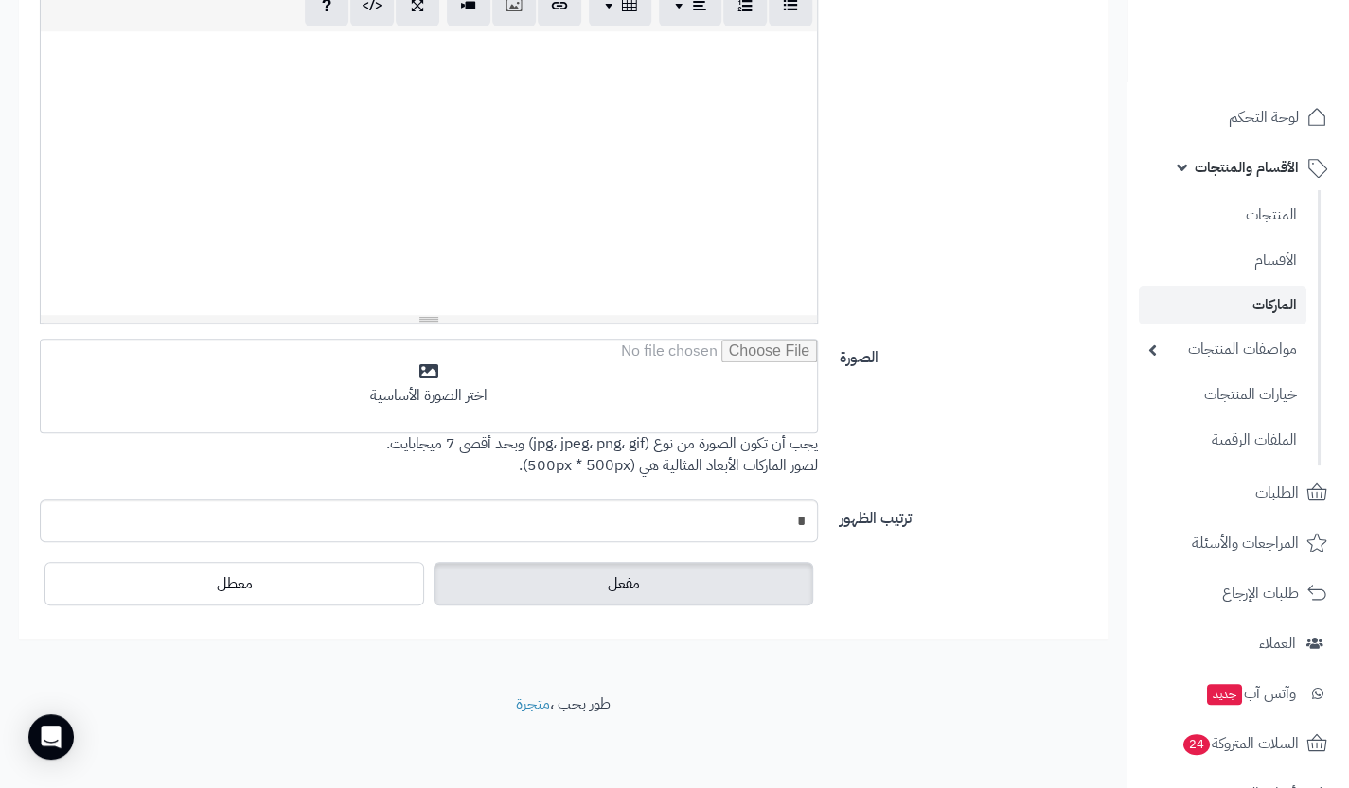
scroll to position [474, 0]
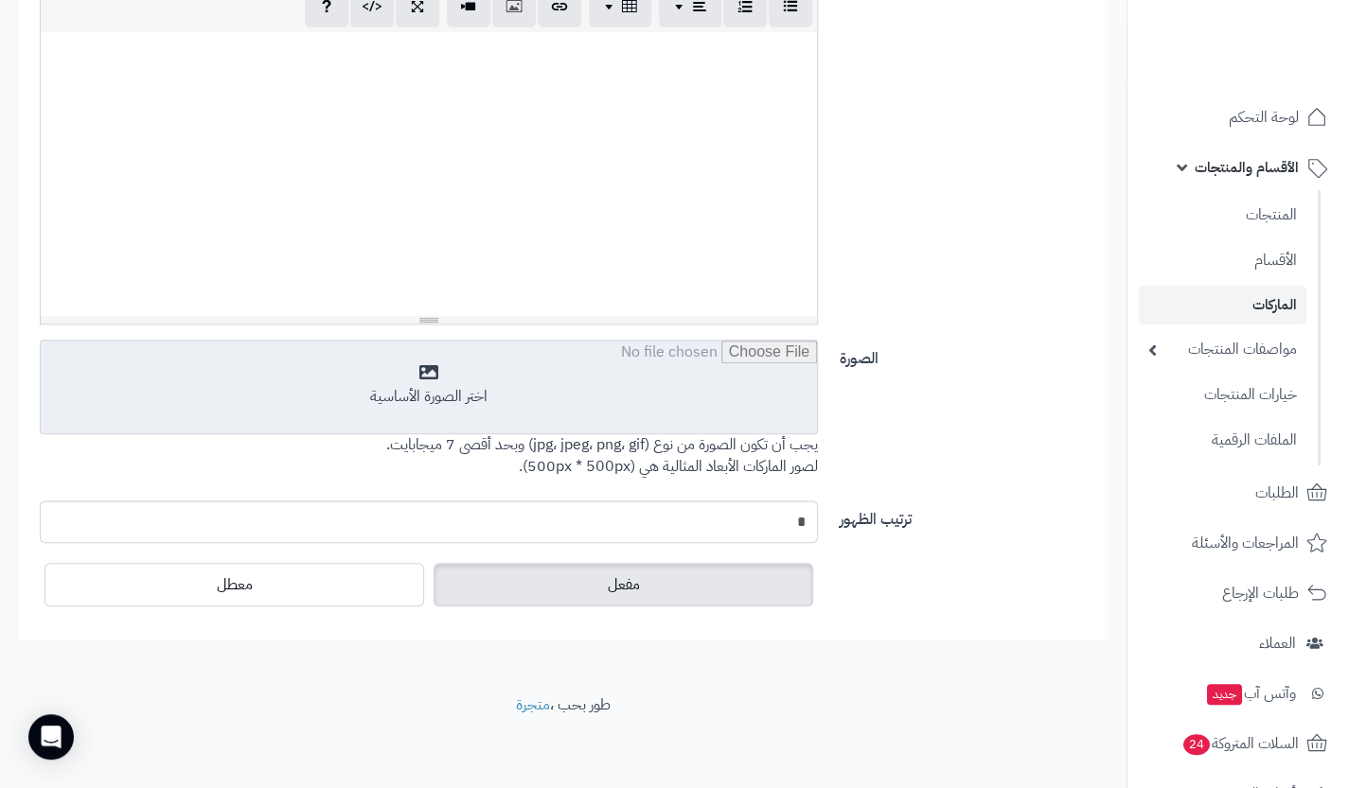
click at [566, 374] on input "file" at bounding box center [429, 388] width 776 height 95
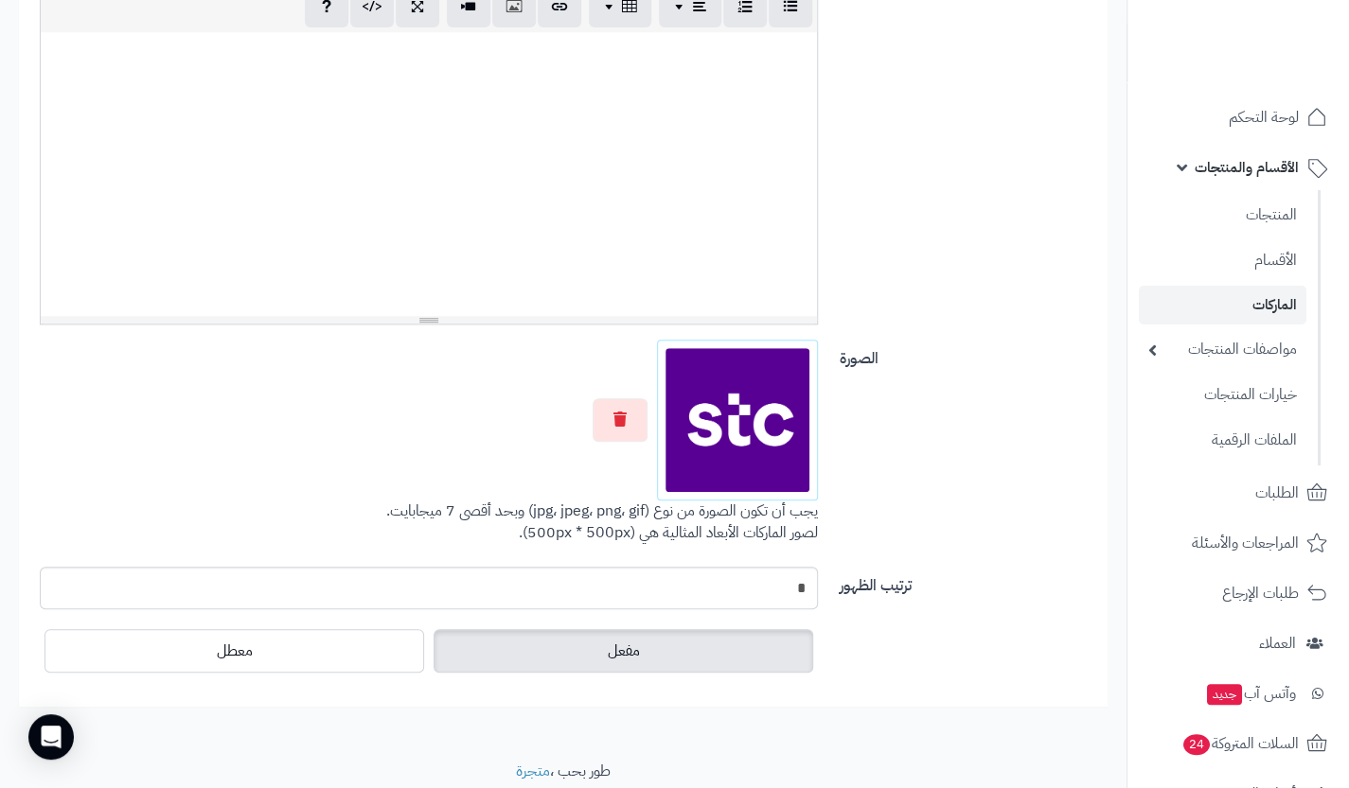
scroll to position [0, 0]
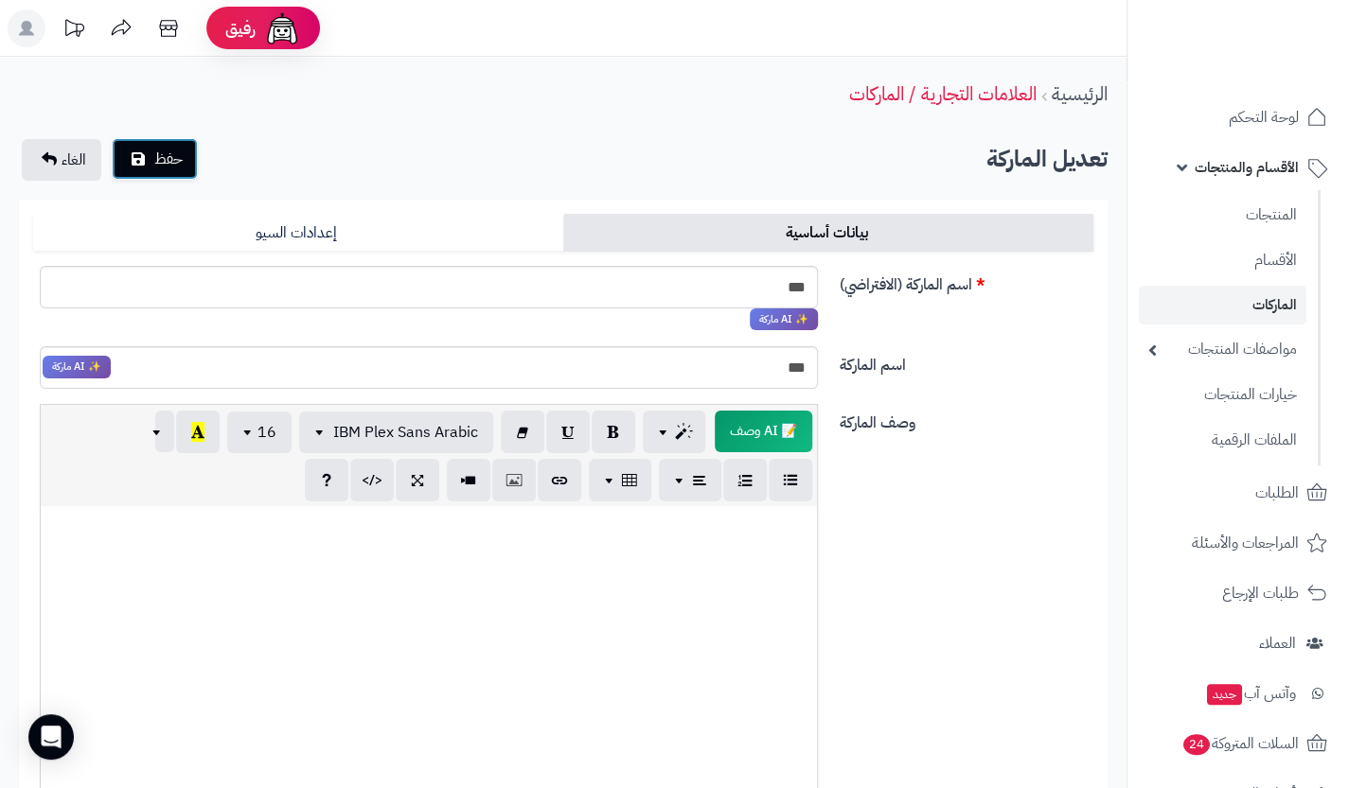
click at [143, 166] on button "حفظ" at bounding box center [155, 159] width 86 height 42
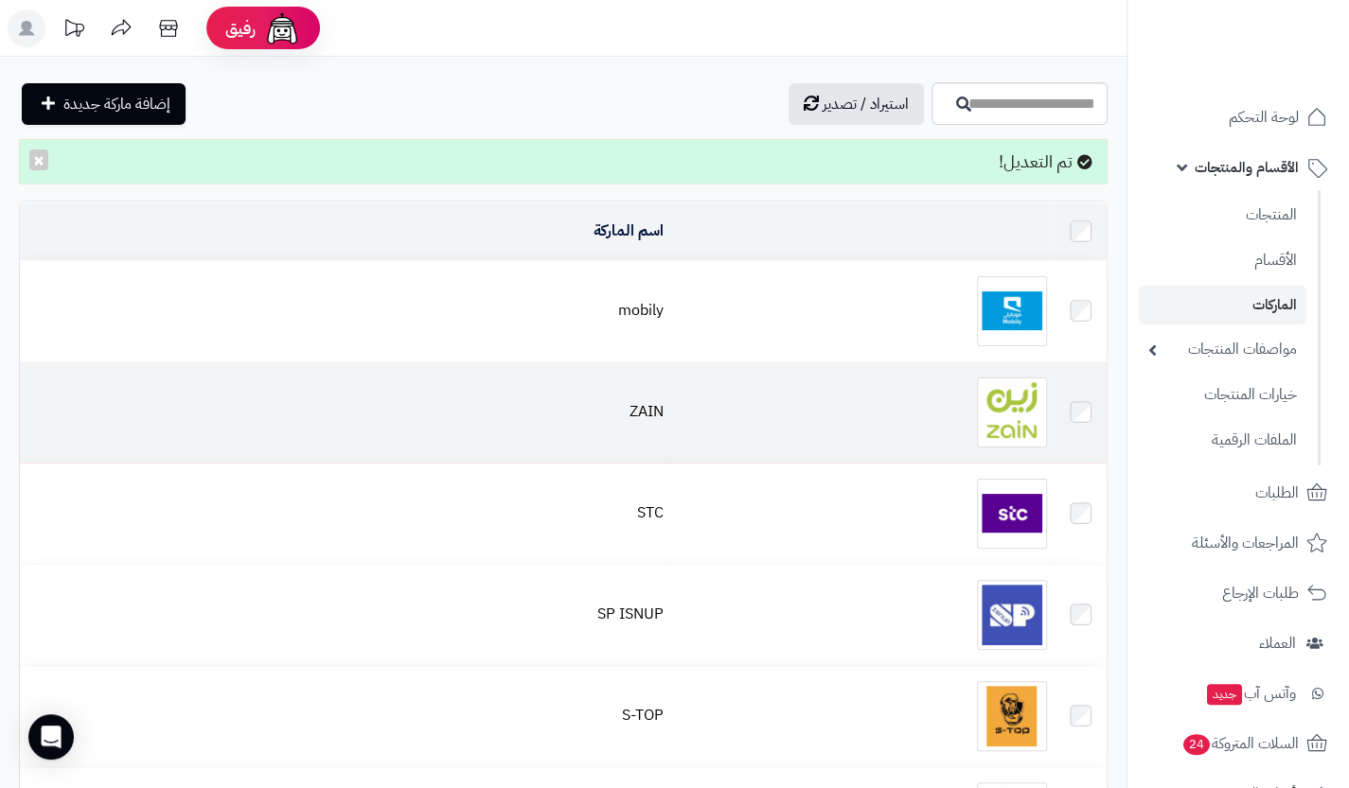
click at [801, 393] on div at bounding box center [863, 413] width 368 height 70
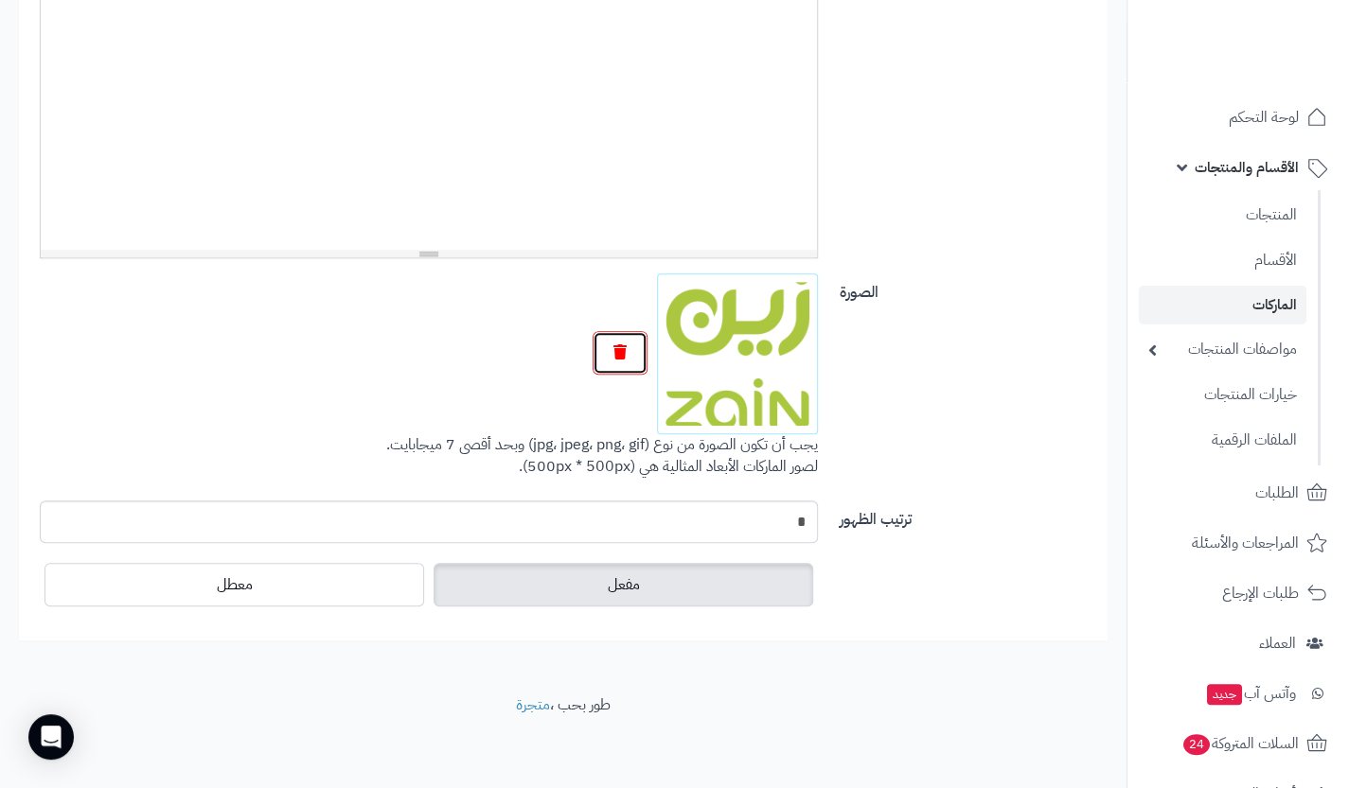
click at [630, 346] on button "button" at bounding box center [619, 353] width 55 height 44
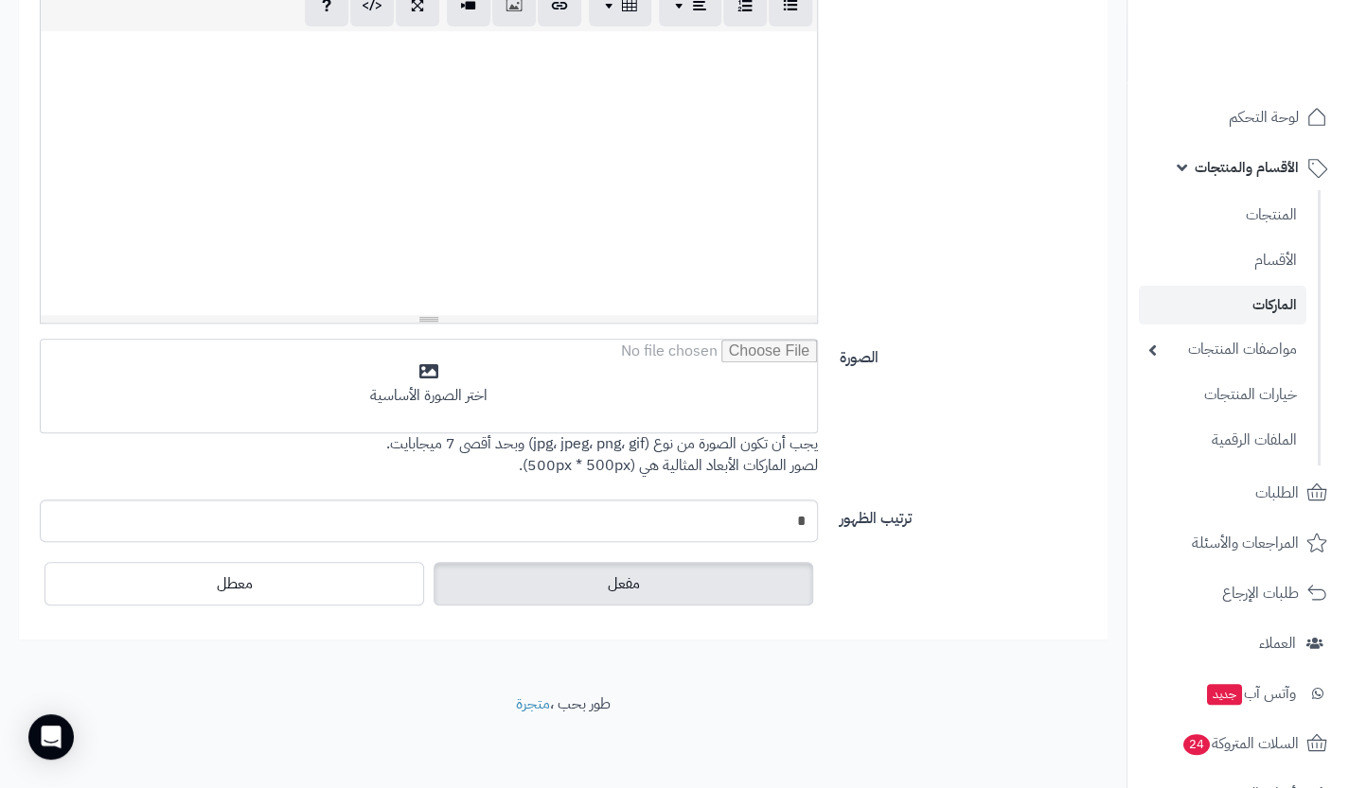
scroll to position [474, 0]
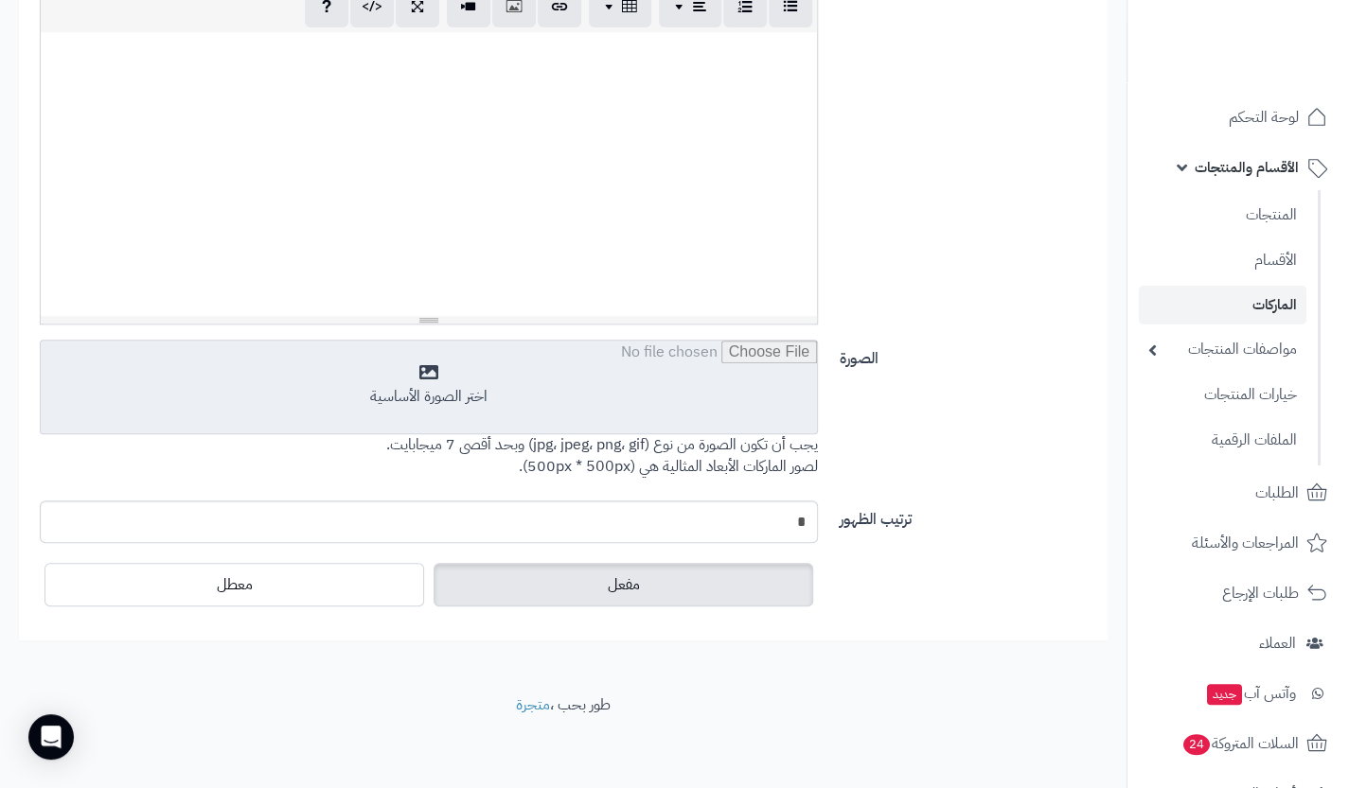
click at [667, 368] on input "file" at bounding box center [429, 388] width 776 height 95
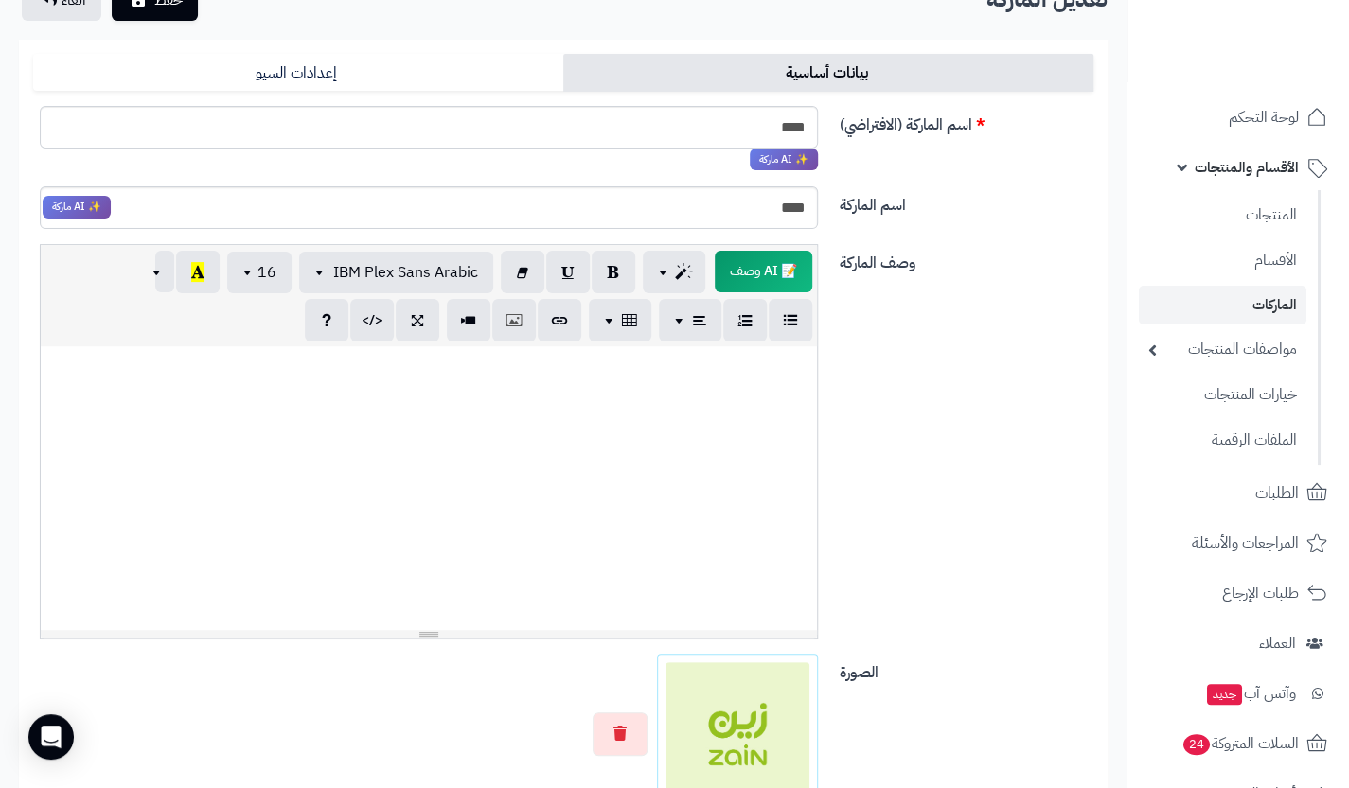
scroll to position [0, 0]
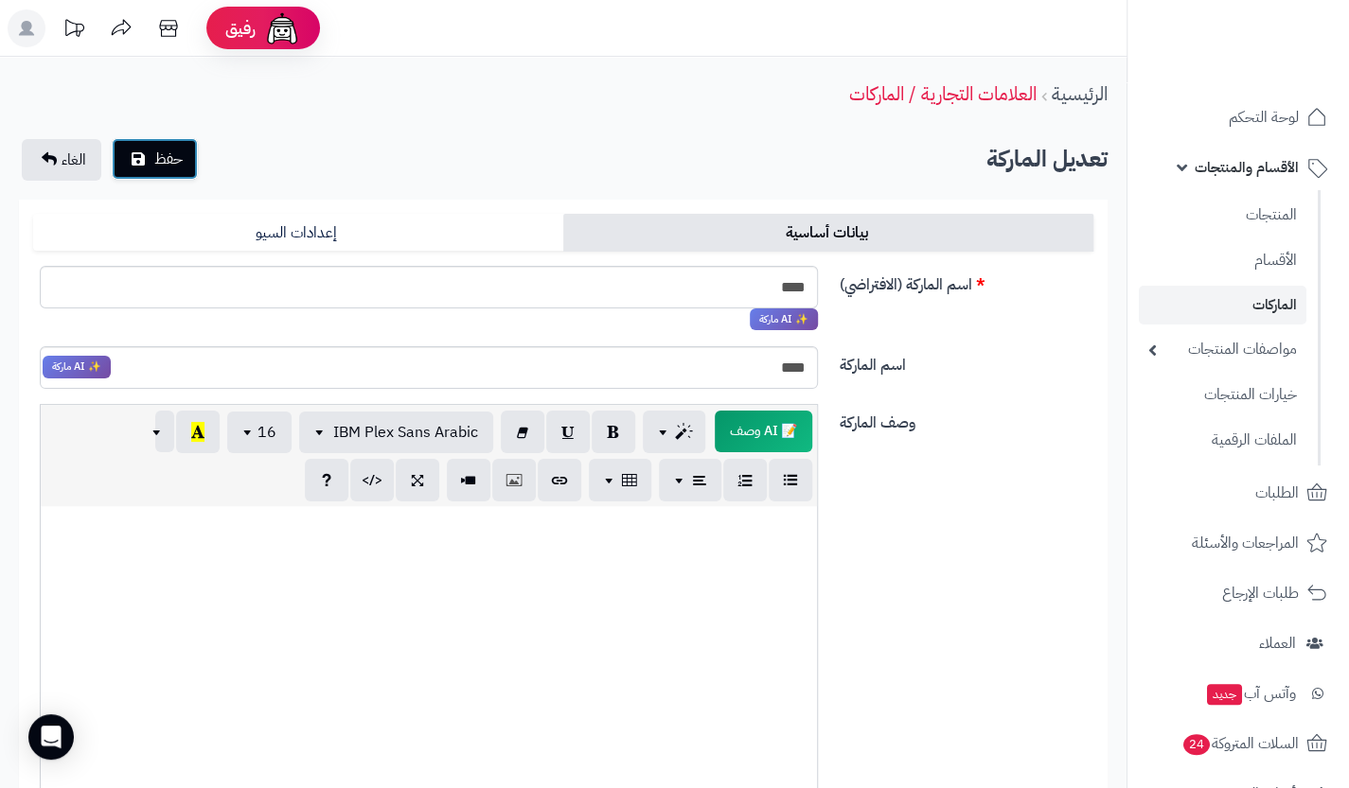
click at [168, 167] on span "حفظ" at bounding box center [168, 159] width 28 height 23
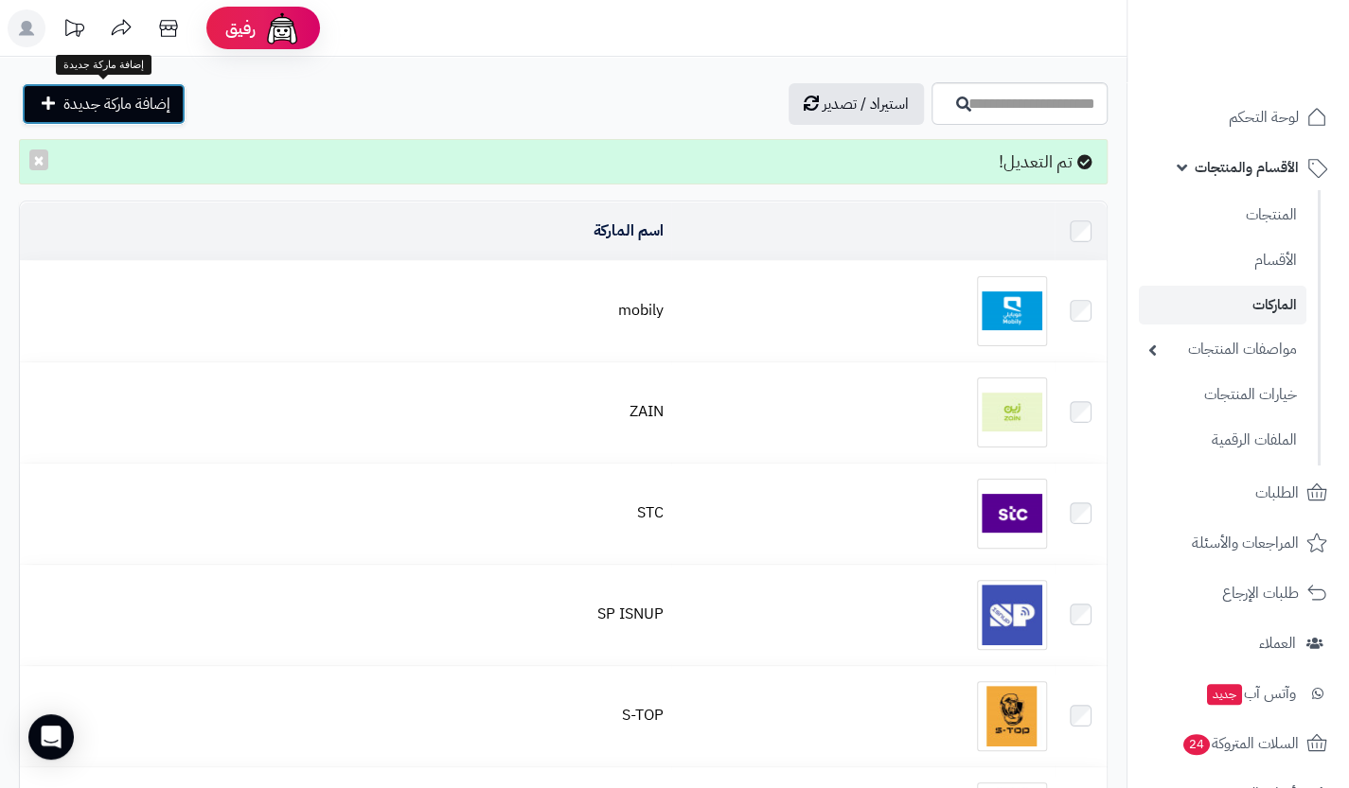
click at [114, 97] on span "إضافة ماركة جديدة" at bounding box center [116, 104] width 107 height 23
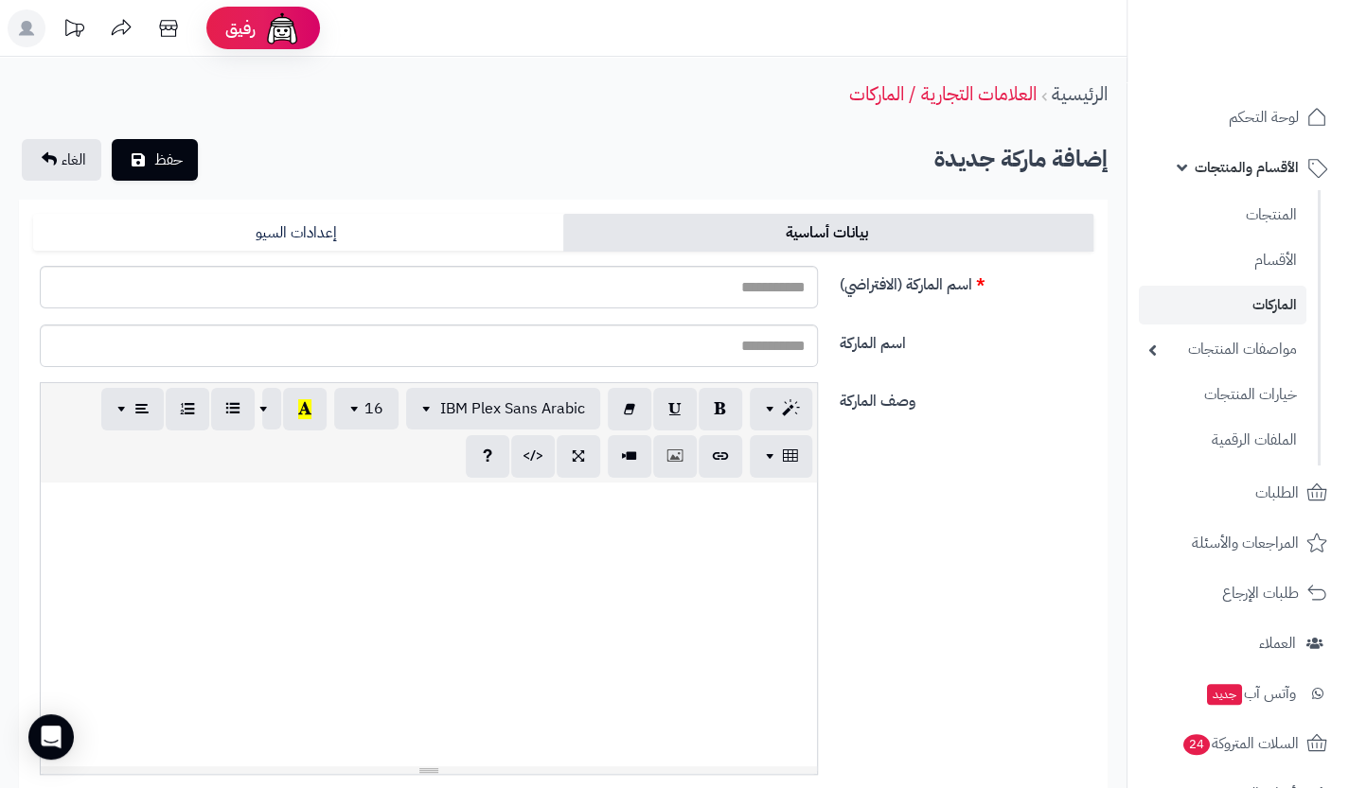
click at [115, 92] on div "الرئيسية العلامات التجارية / الماركات" at bounding box center [563, 94] width 1126 height 52
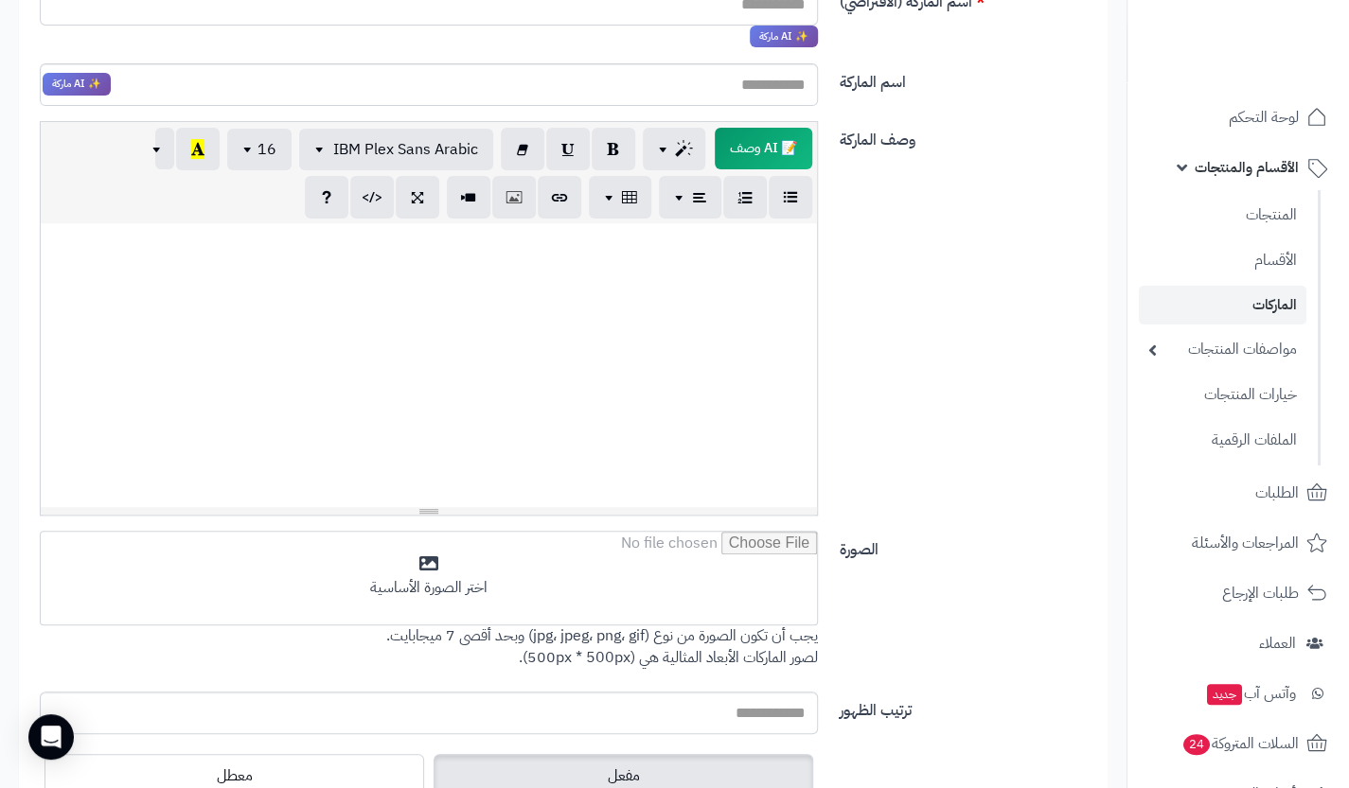
scroll to position [288, 0]
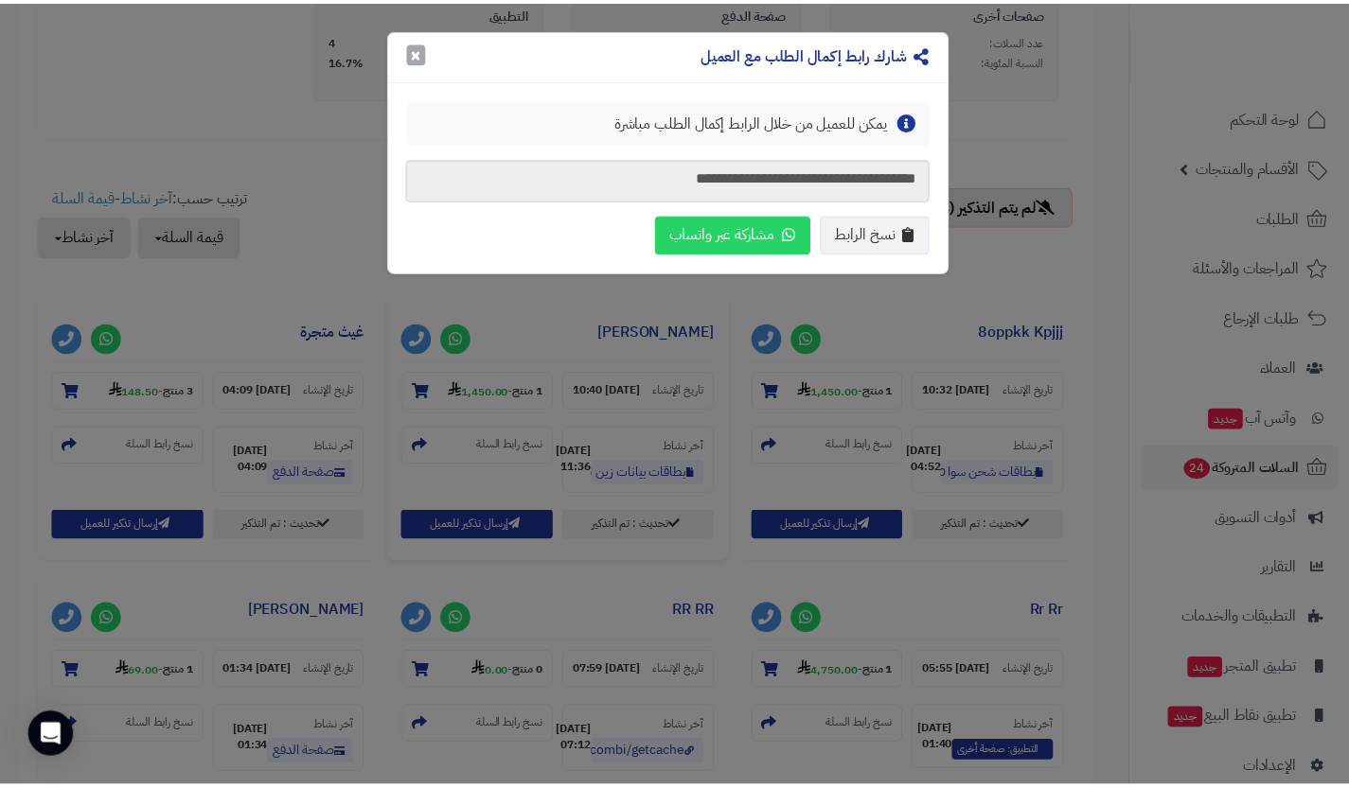
scroll to position [525, 0]
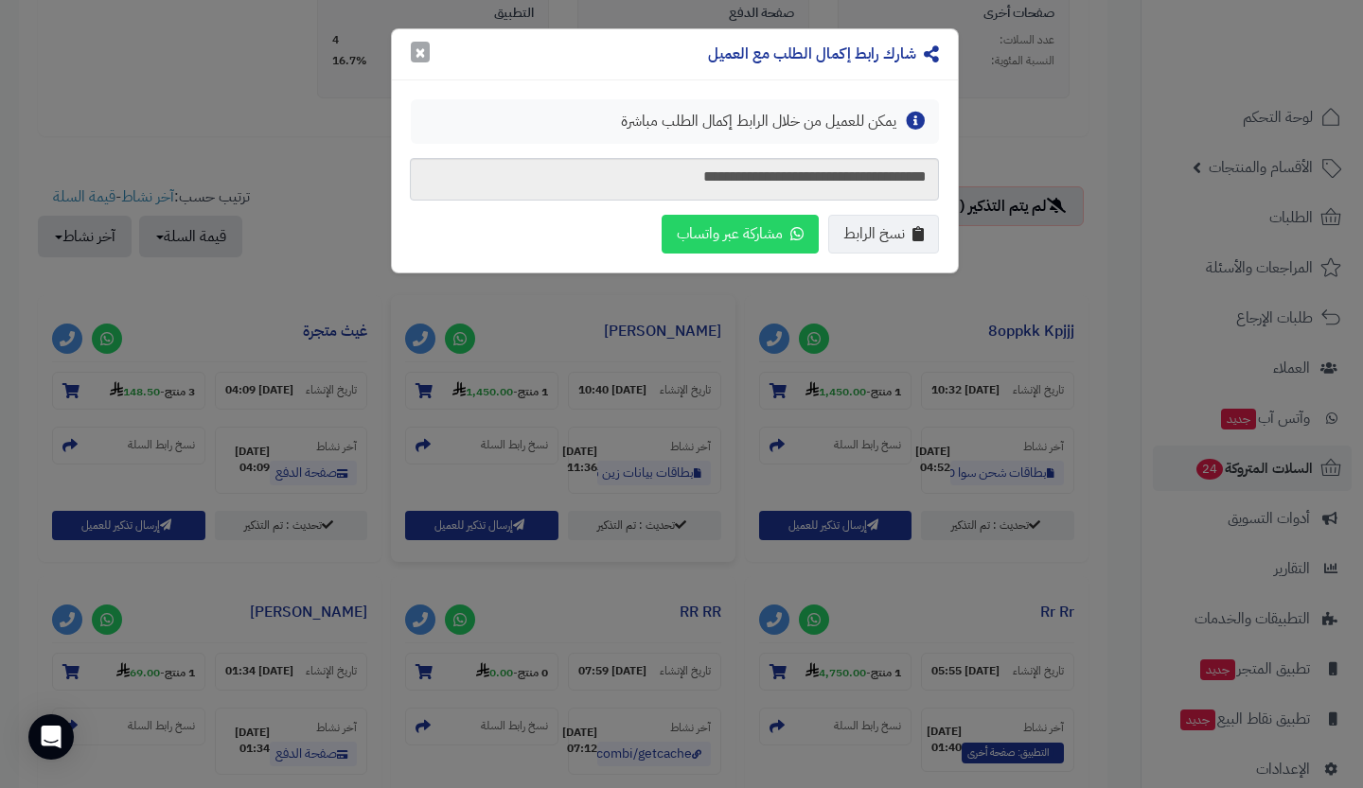
click at [417, 62] on button "×" at bounding box center [420, 52] width 19 height 21
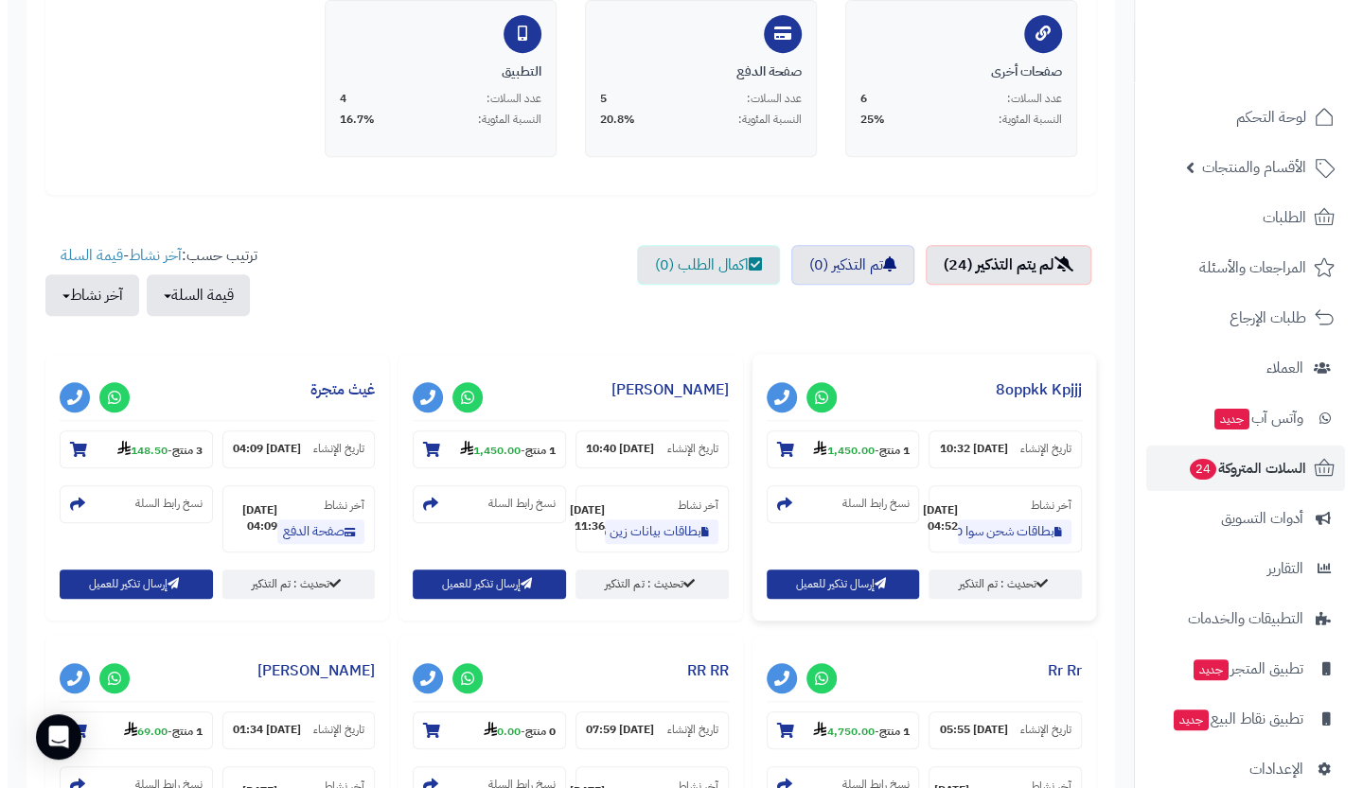
scroll to position [466, 0]
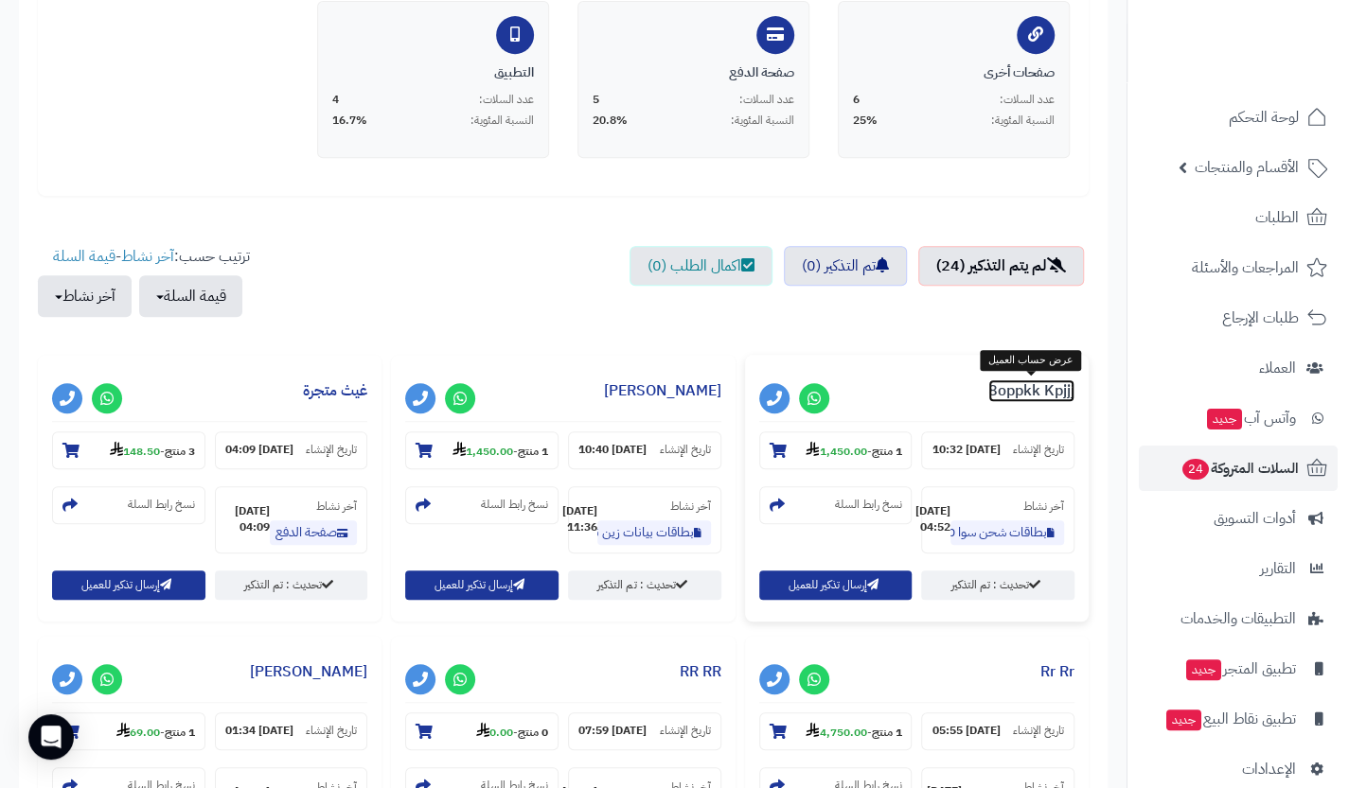
click at [1028, 391] on link "8oppkk Kpjjj" at bounding box center [1031, 391] width 86 height 23
click at [479, 599] on button "إرسال تذكير للعميل" at bounding box center [481, 584] width 153 height 29
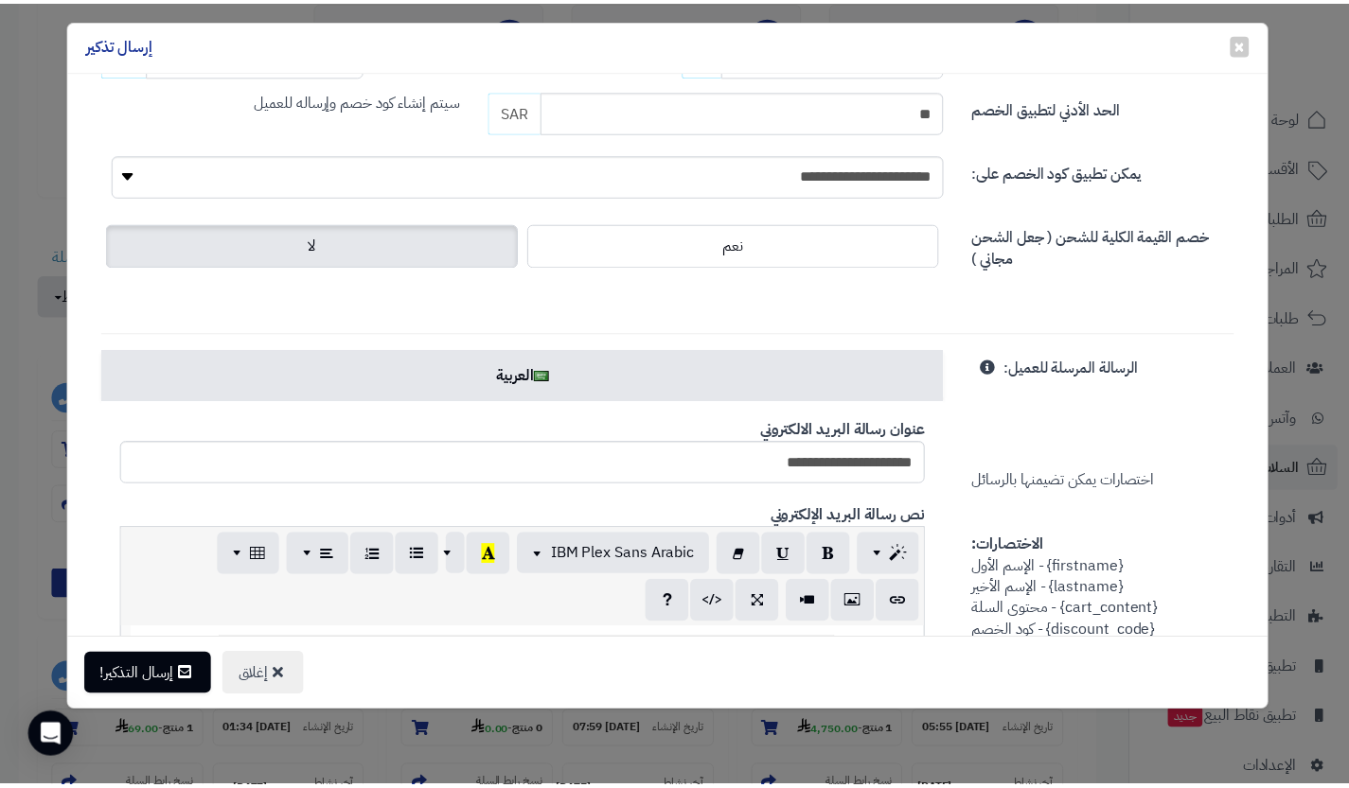
scroll to position [0, 0]
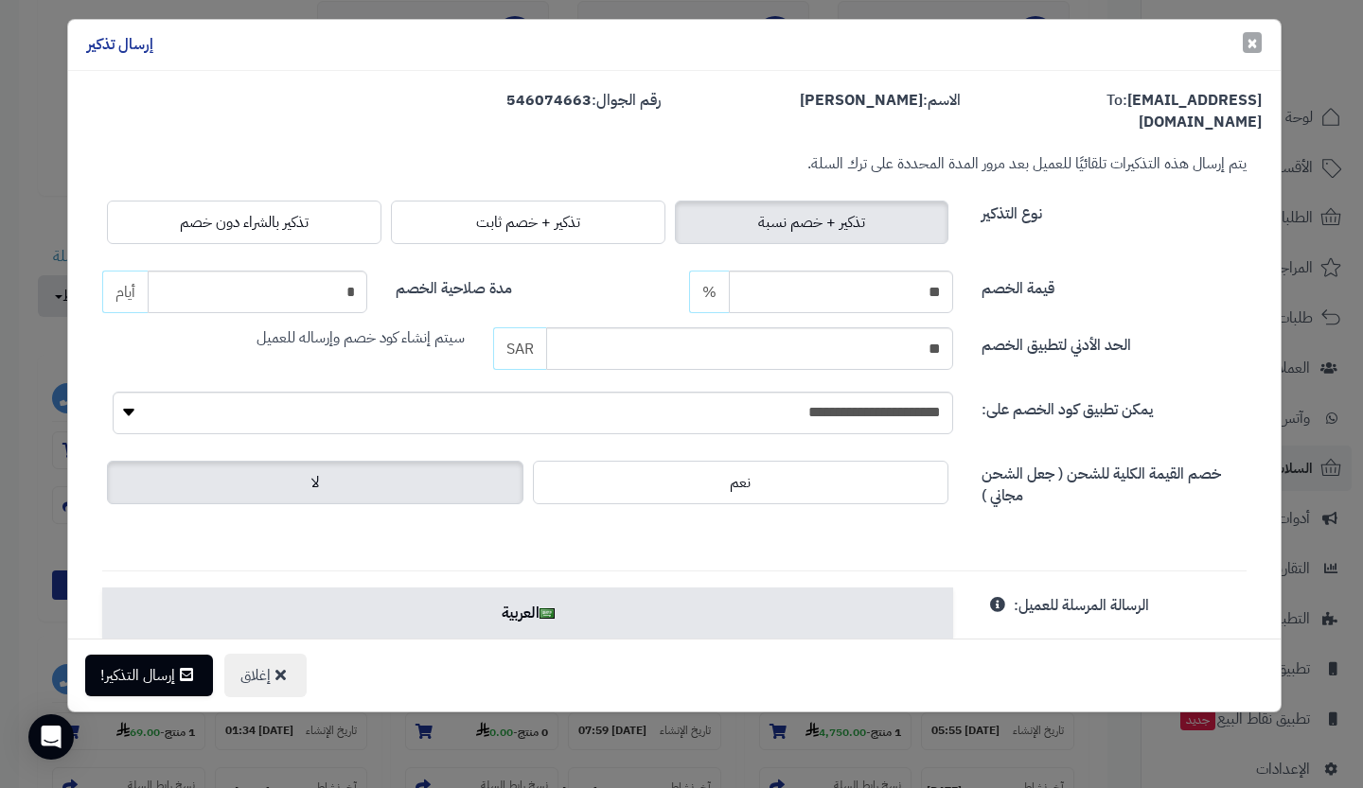
click at [1254, 41] on span "×" at bounding box center [1251, 42] width 11 height 28
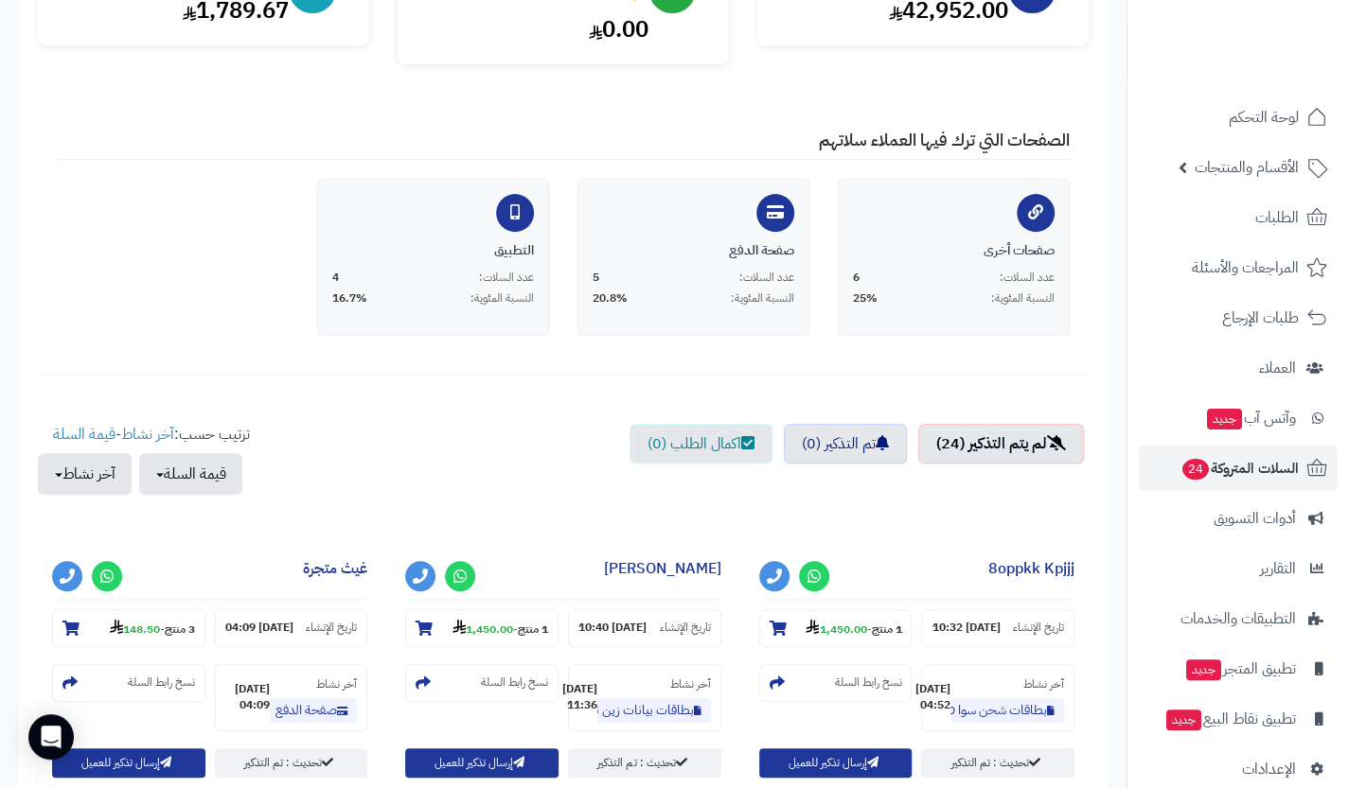
scroll to position [285, 0]
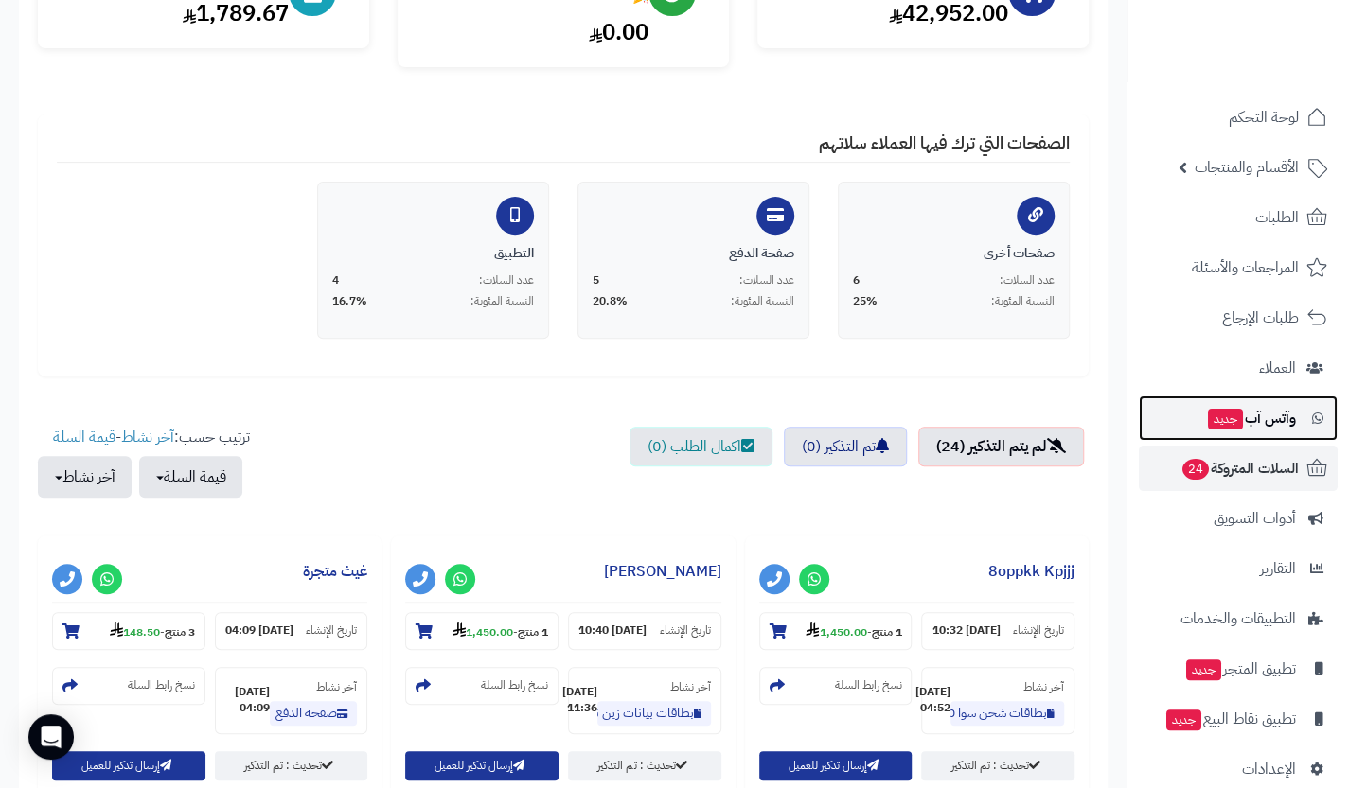
click at [1242, 422] on span "وآتس آب جديد" at bounding box center [1251, 418] width 90 height 26
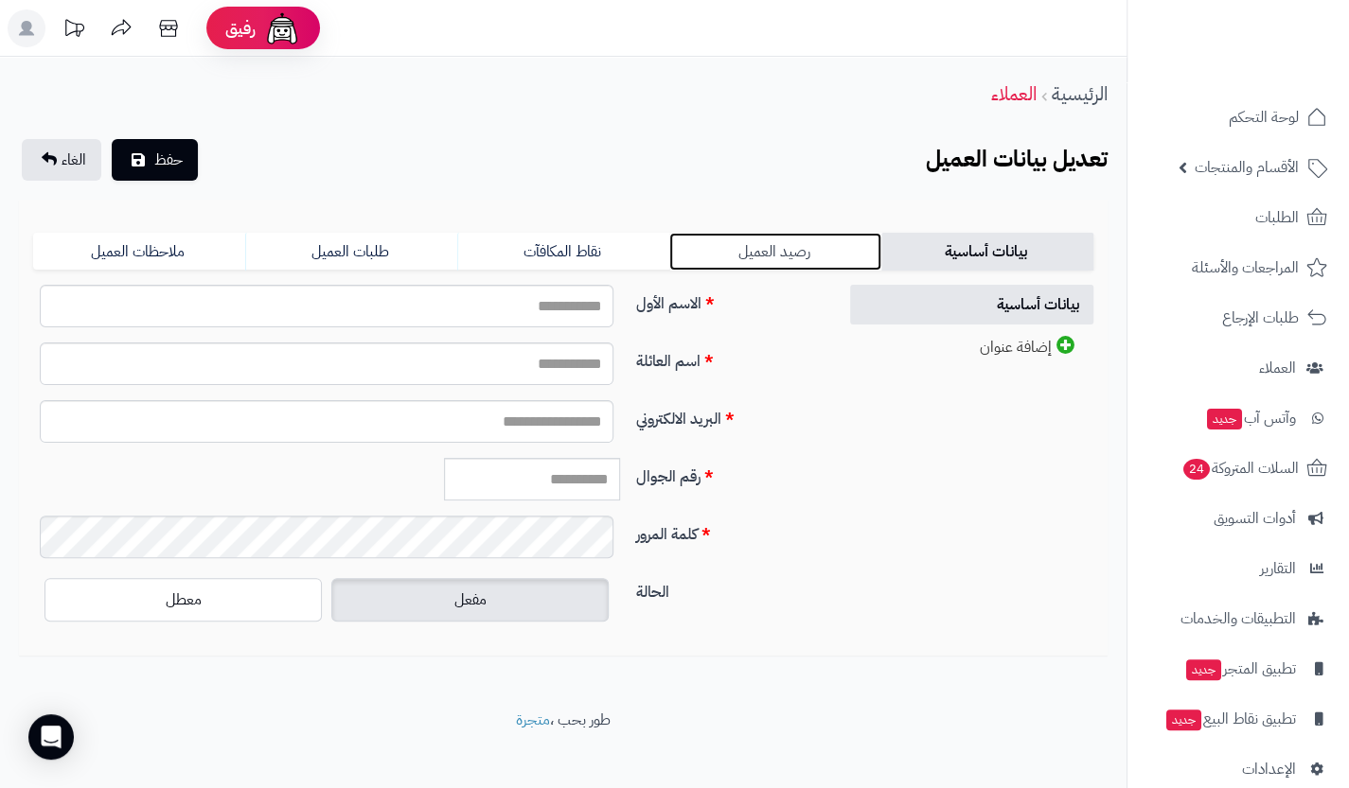
click at [804, 256] on link "رصيد العميل" at bounding box center [775, 252] width 212 height 38
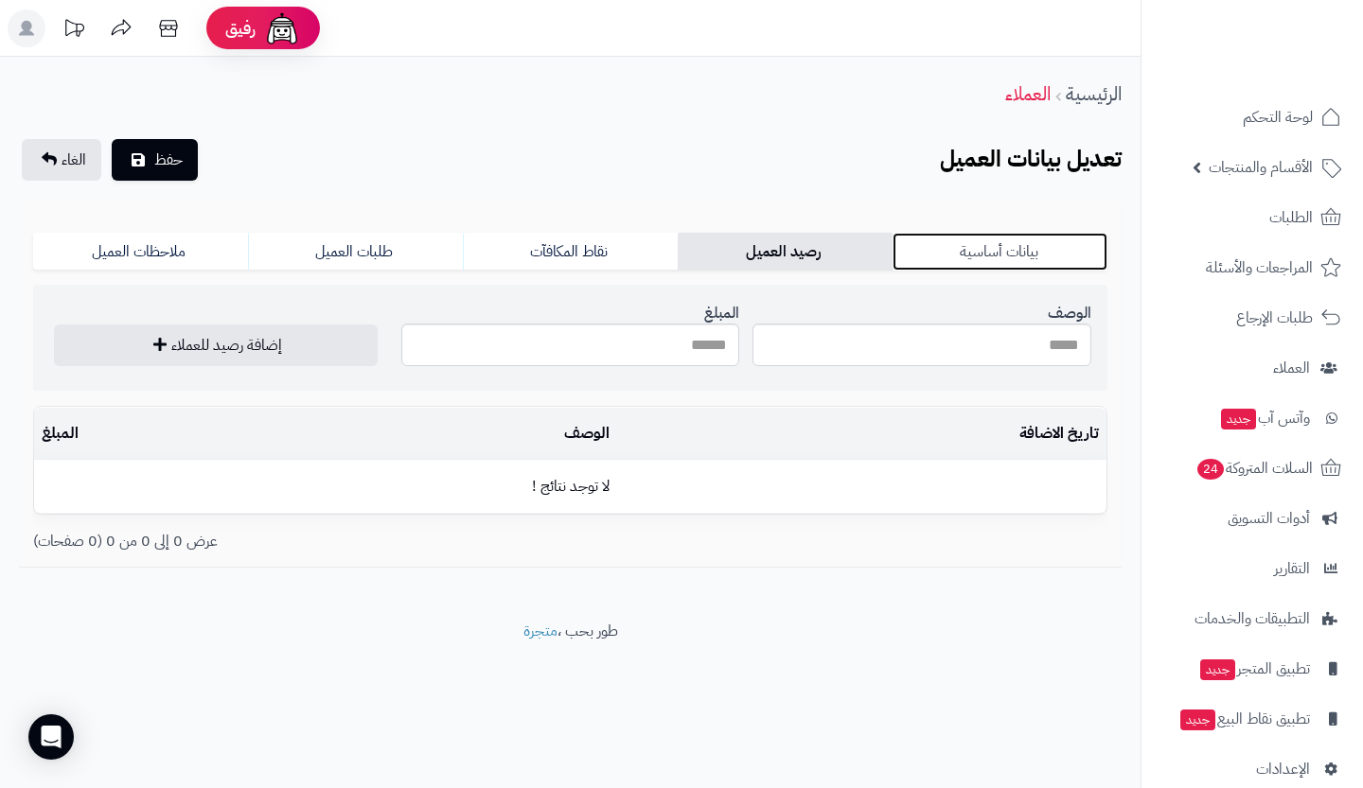
click at [988, 249] on link "بيانات أساسية" at bounding box center [999, 252] width 215 height 38
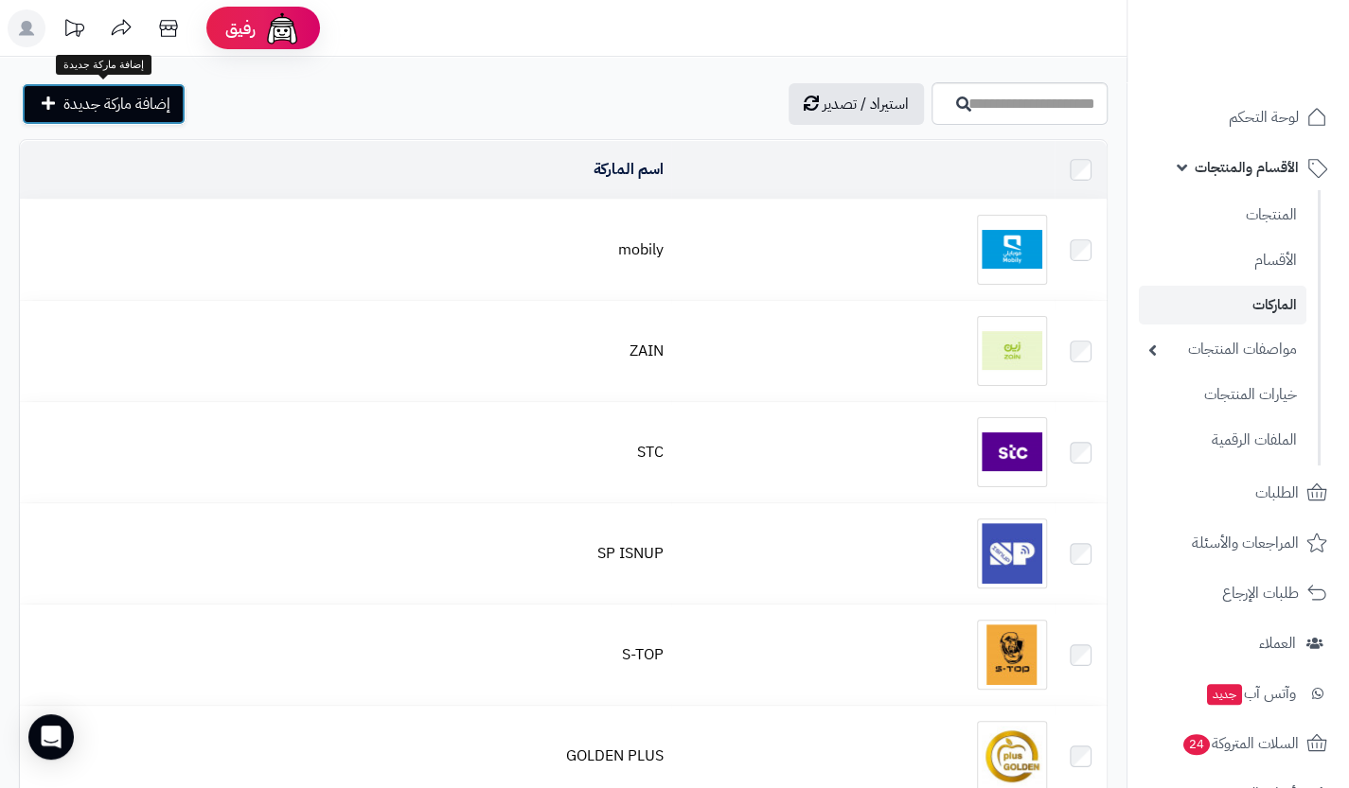
click at [96, 108] on span "إضافة ماركة جديدة" at bounding box center [116, 104] width 107 height 23
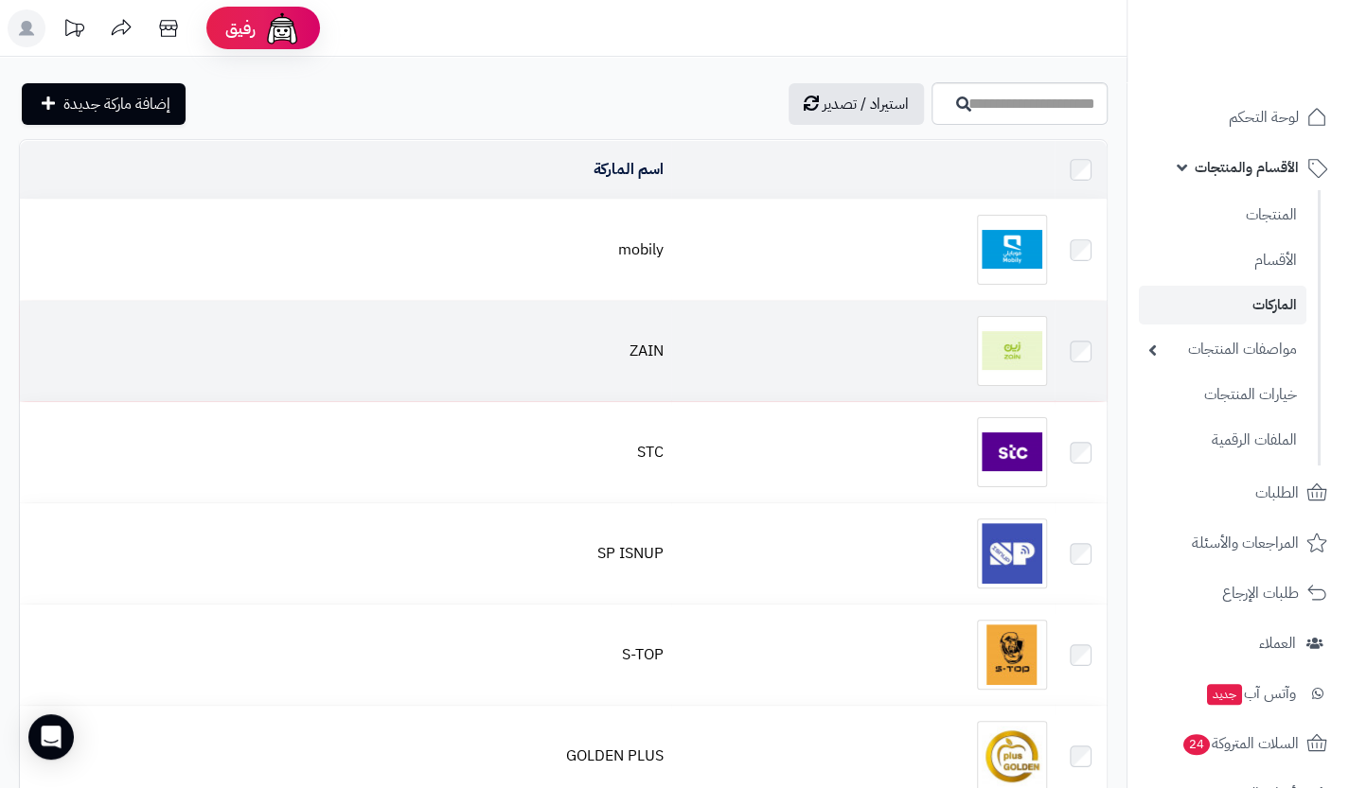
click at [939, 370] on div at bounding box center [863, 351] width 368 height 70
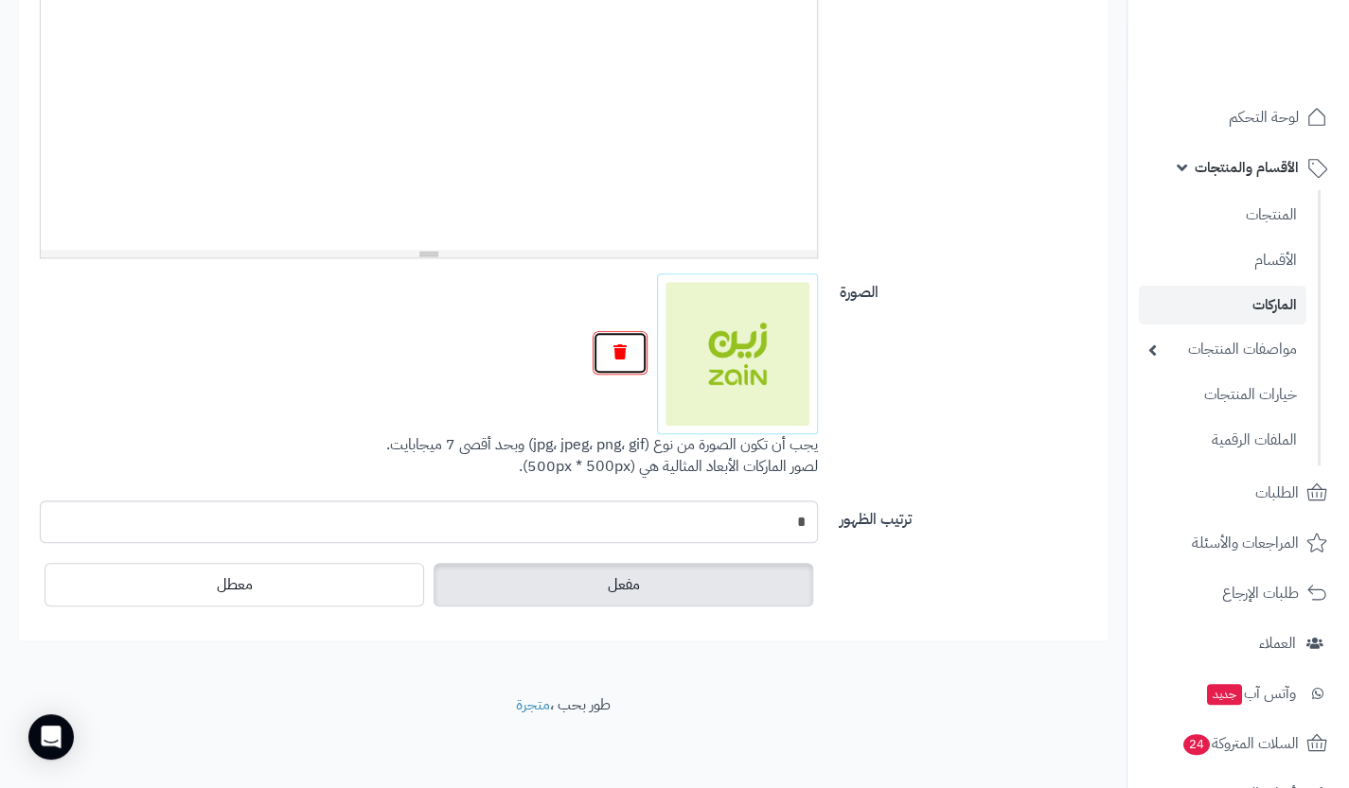
click at [625, 346] on icon "button" at bounding box center [619, 351] width 13 height 15
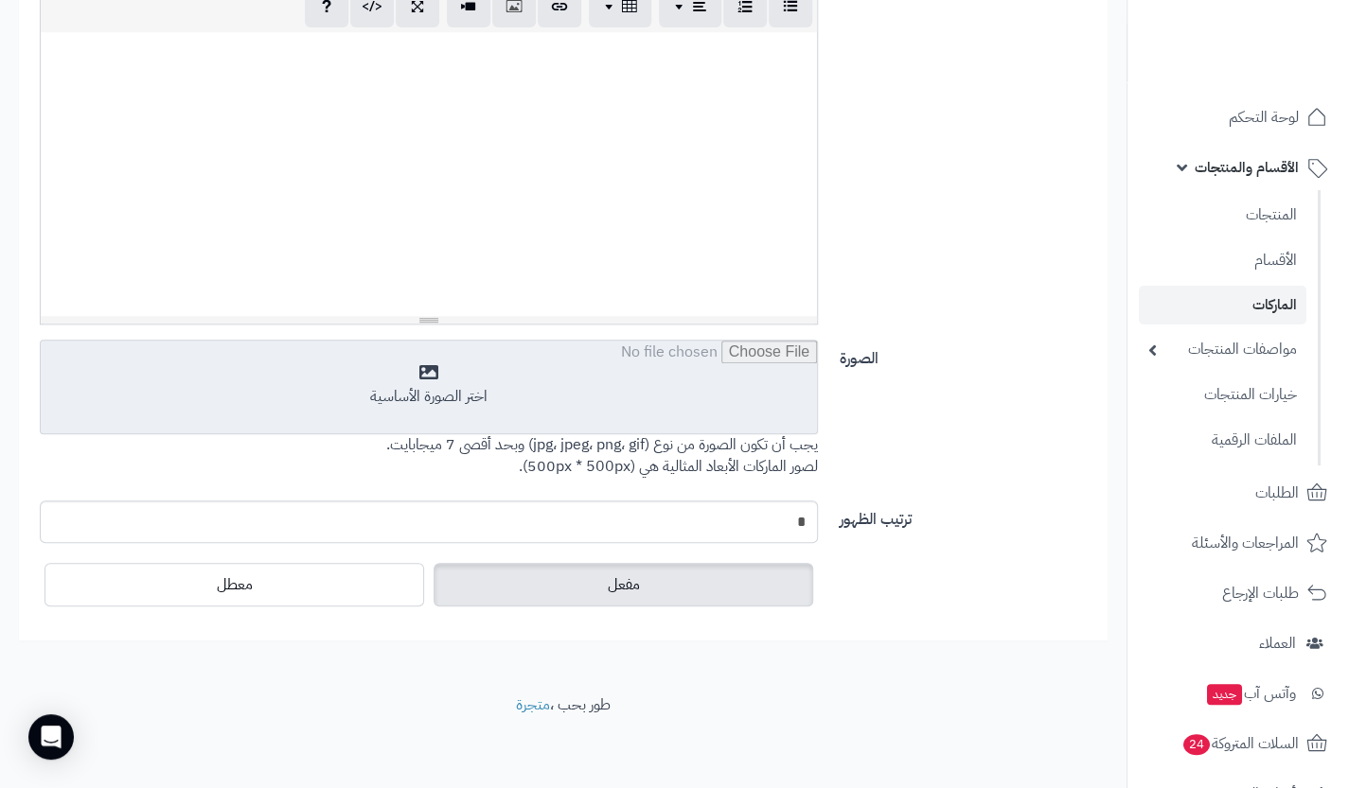
click at [532, 389] on input "file" at bounding box center [429, 388] width 776 height 95
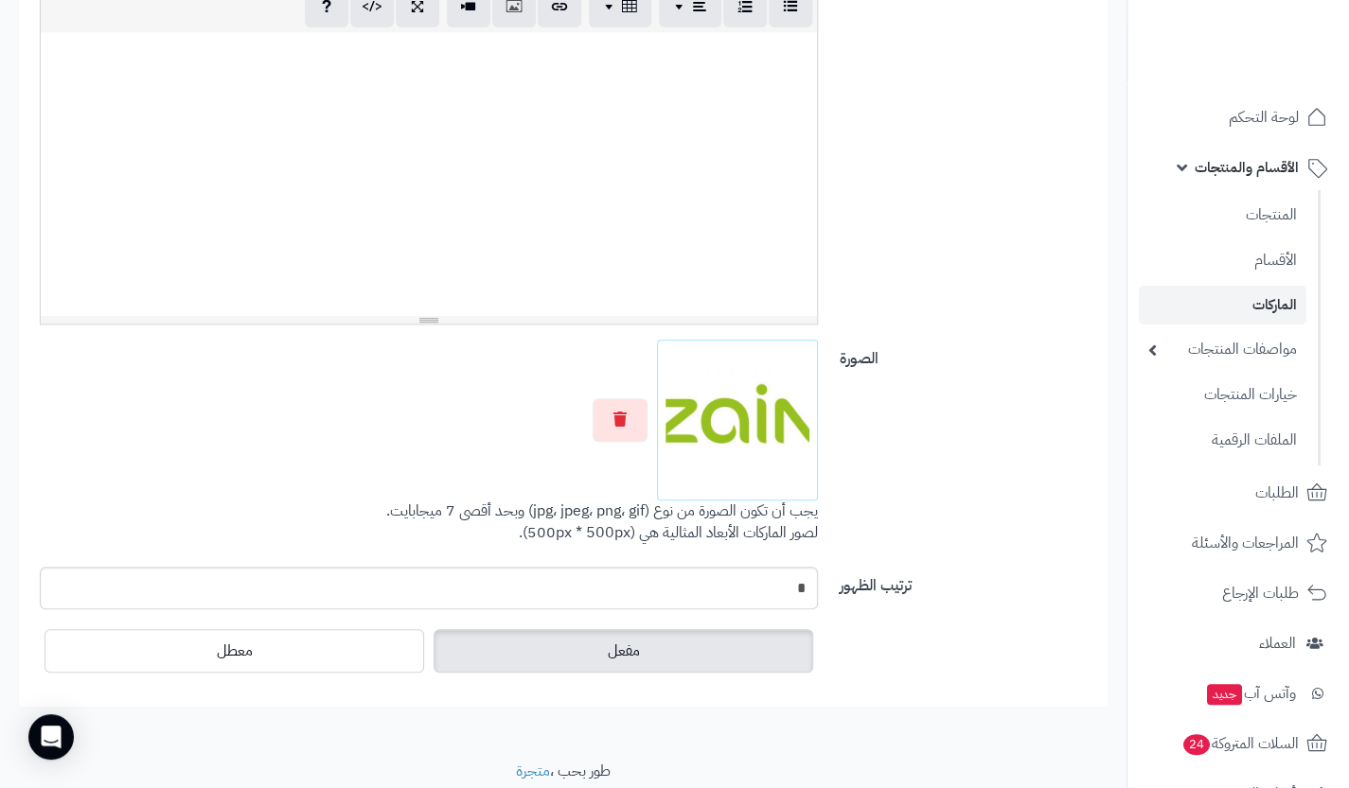
scroll to position [0, 0]
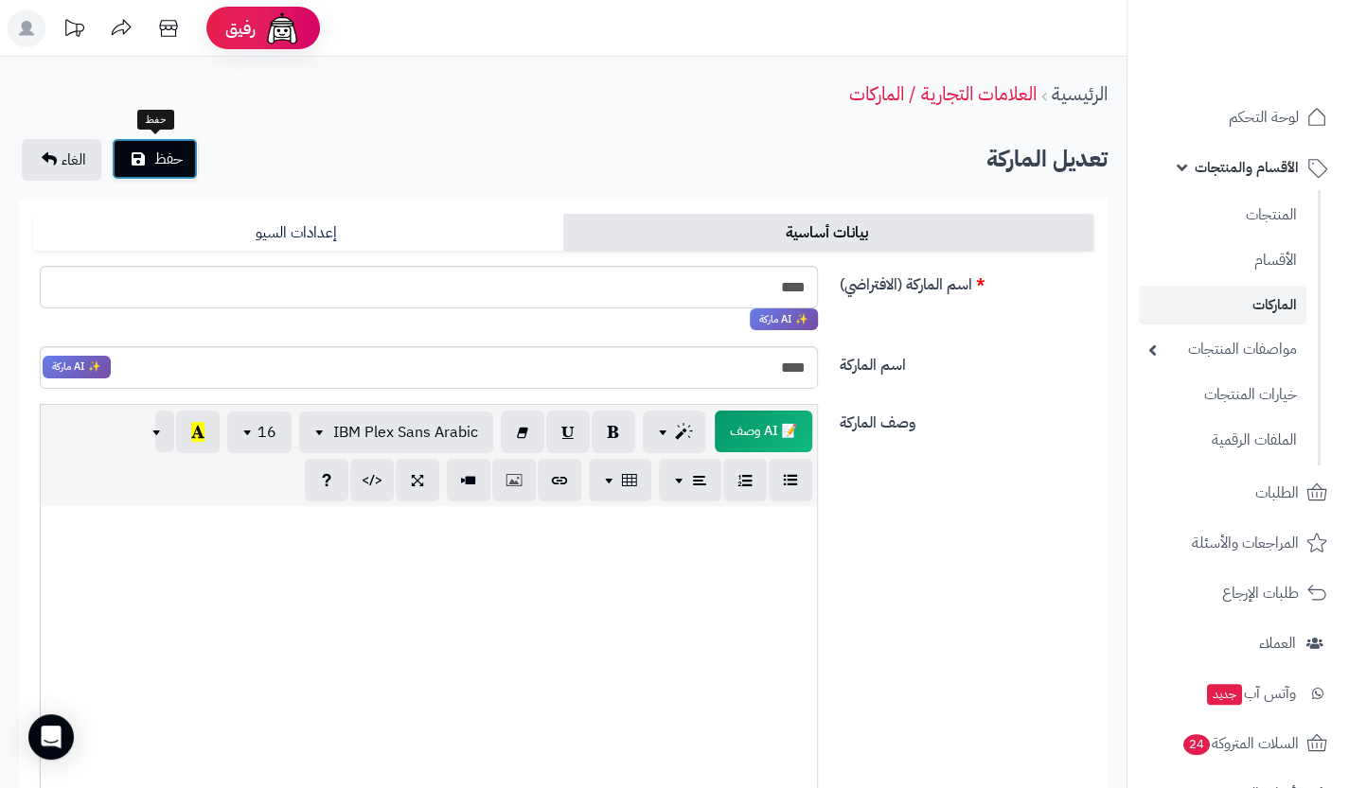
click at [171, 155] on span "حفظ" at bounding box center [168, 159] width 28 height 23
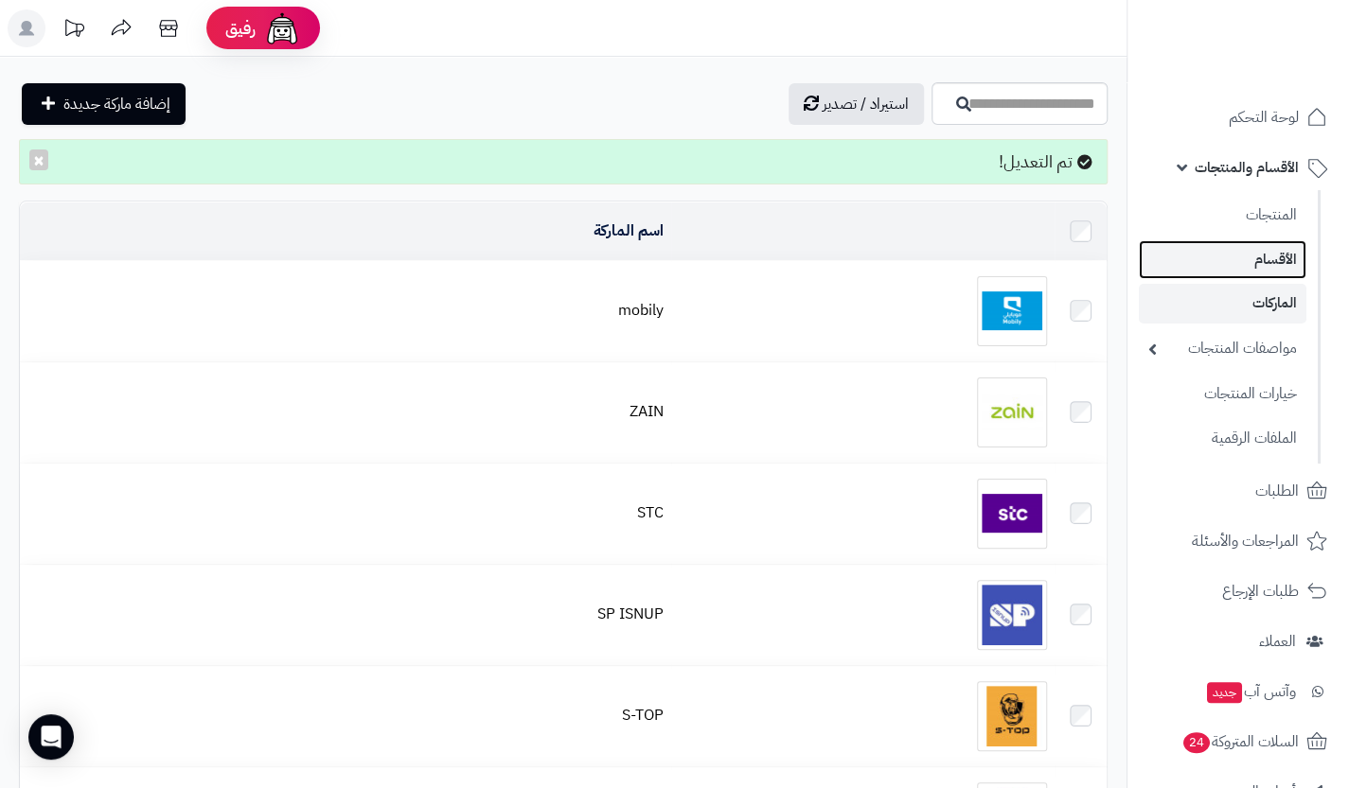
click at [1241, 266] on link "الأقسام" at bounding box center [1223, 259] width 168 height 39
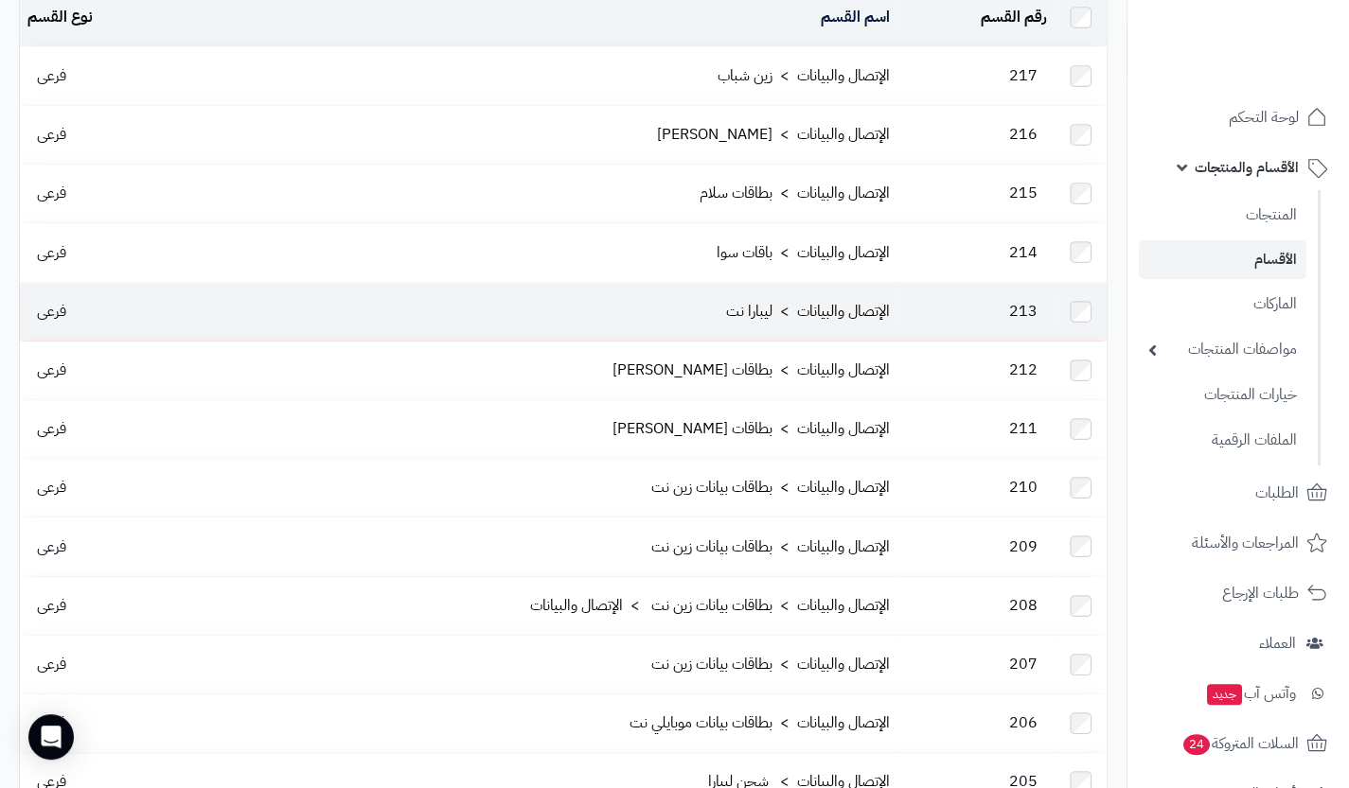
scroll to position [184, 0]
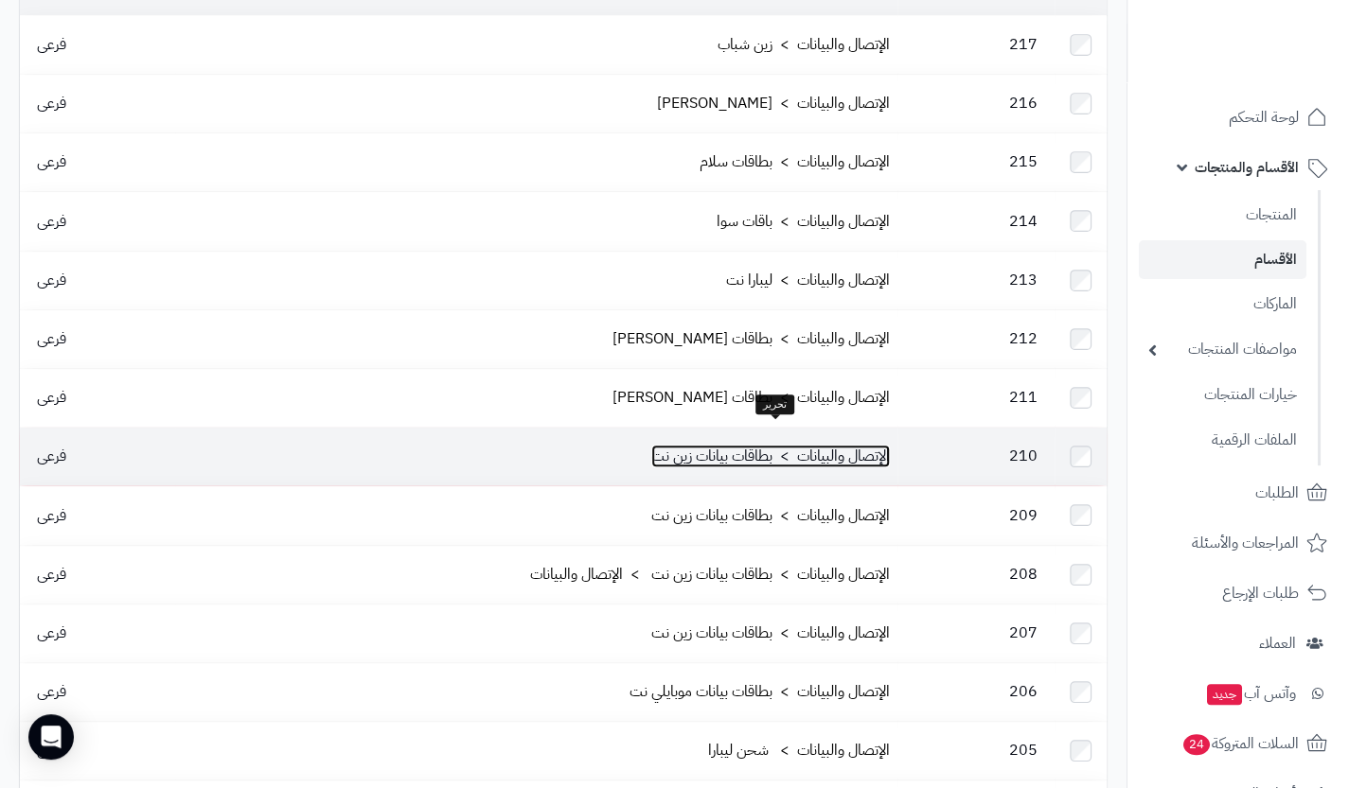
click at [797, 445] on link "الإتصال والبيانات > بطاقات بيانات زين نت" at bounding box center [770, 456] width 238 height 23
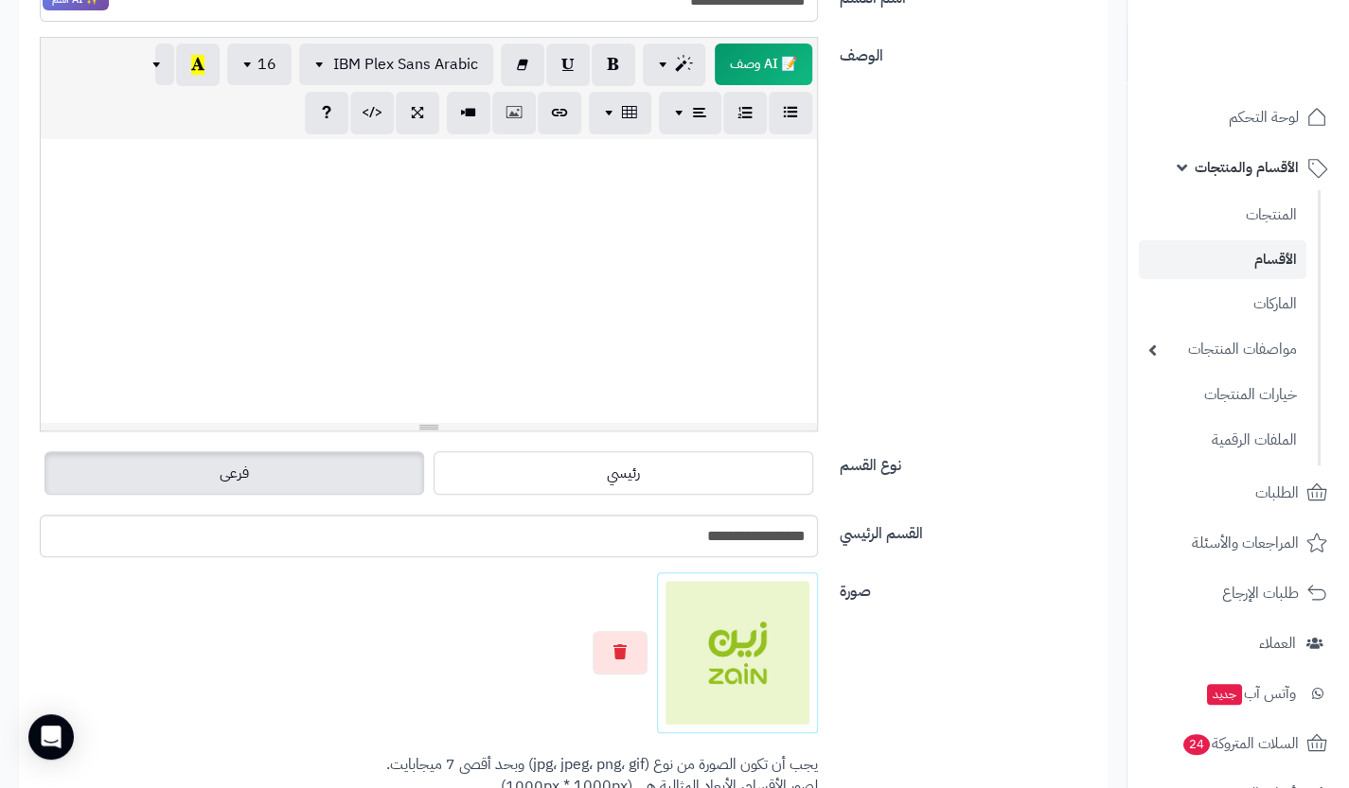
scroll to position [606, 0]
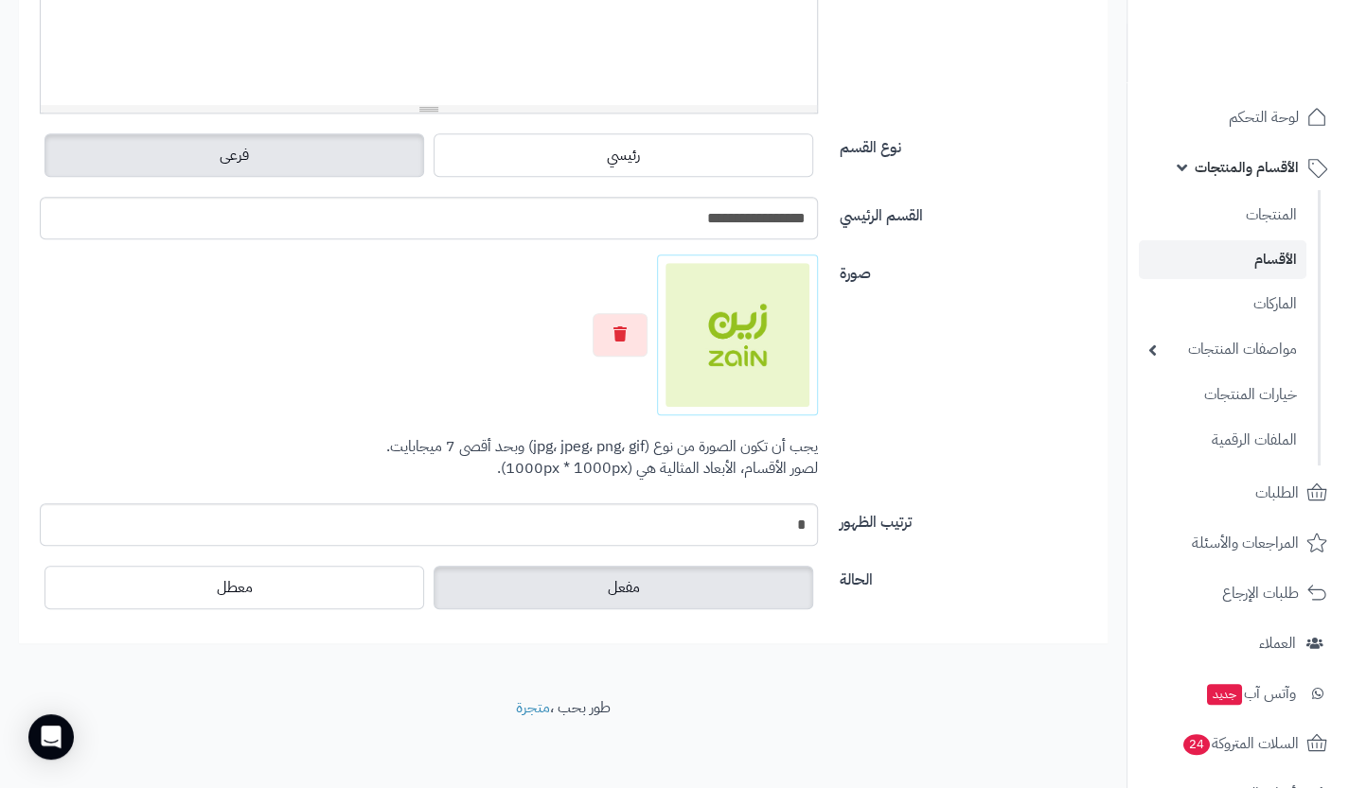
click at [217, 611] on div "الحالة مفعل معطل" at bounding box center [563, 595] width 1075 height 68
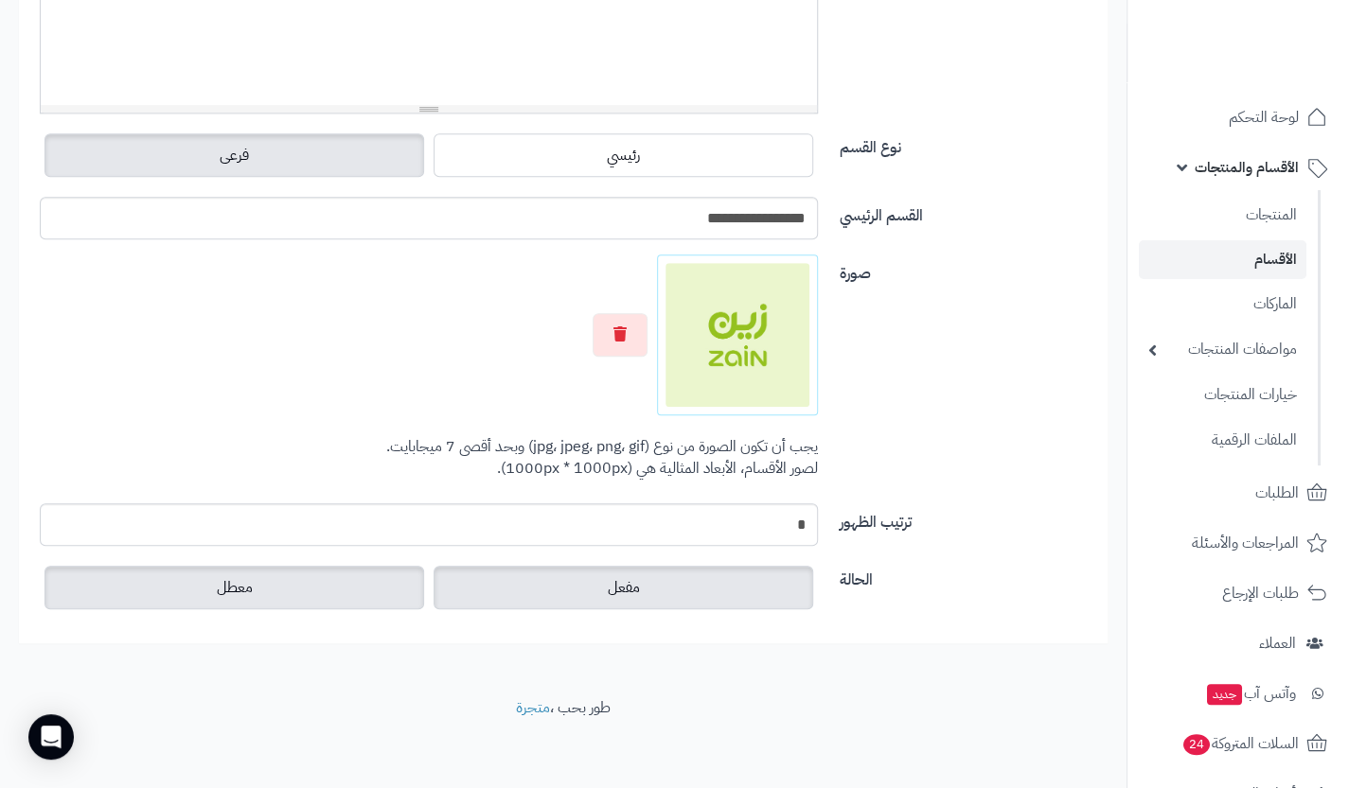
click at [280, 581] on label "معطل" at bounding box center [234, 588] width 380 height 44
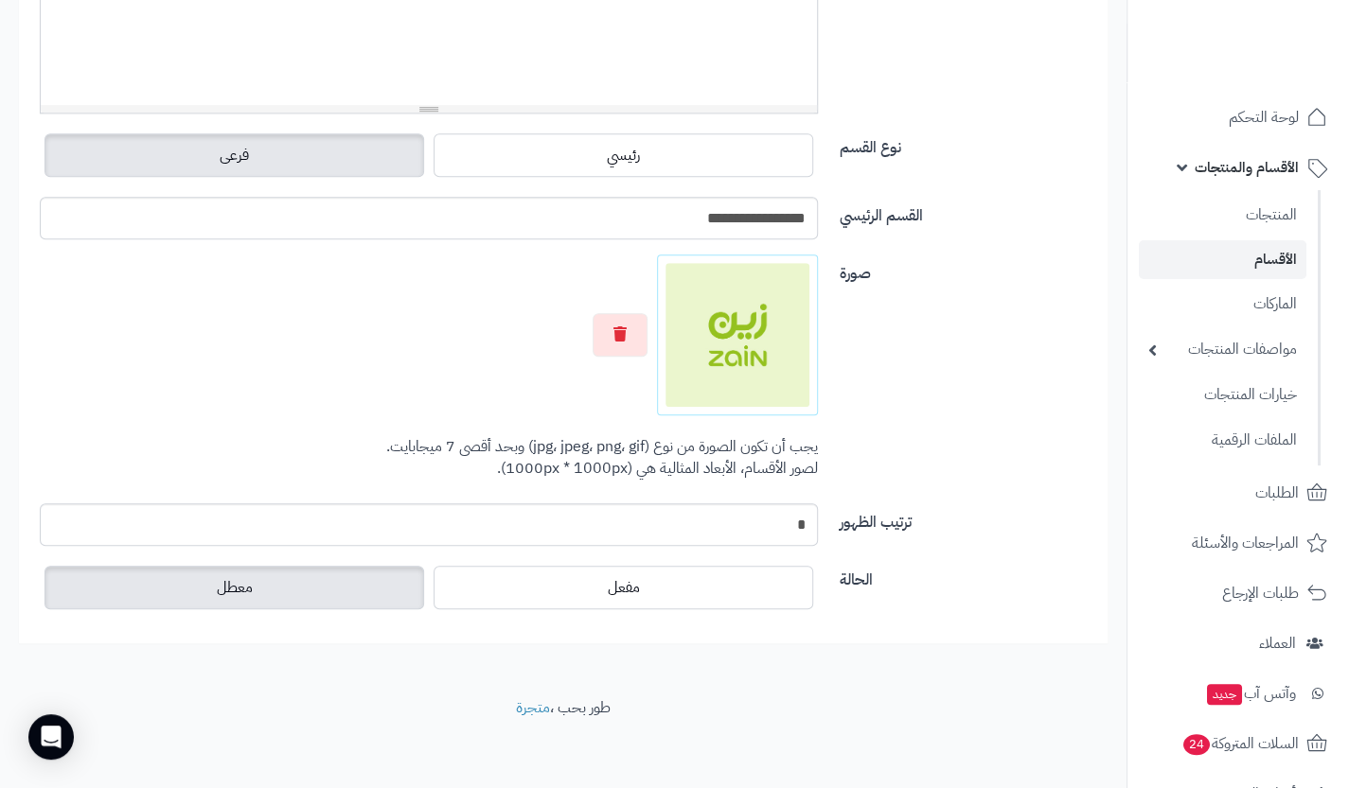
scroll to position [0, 0]
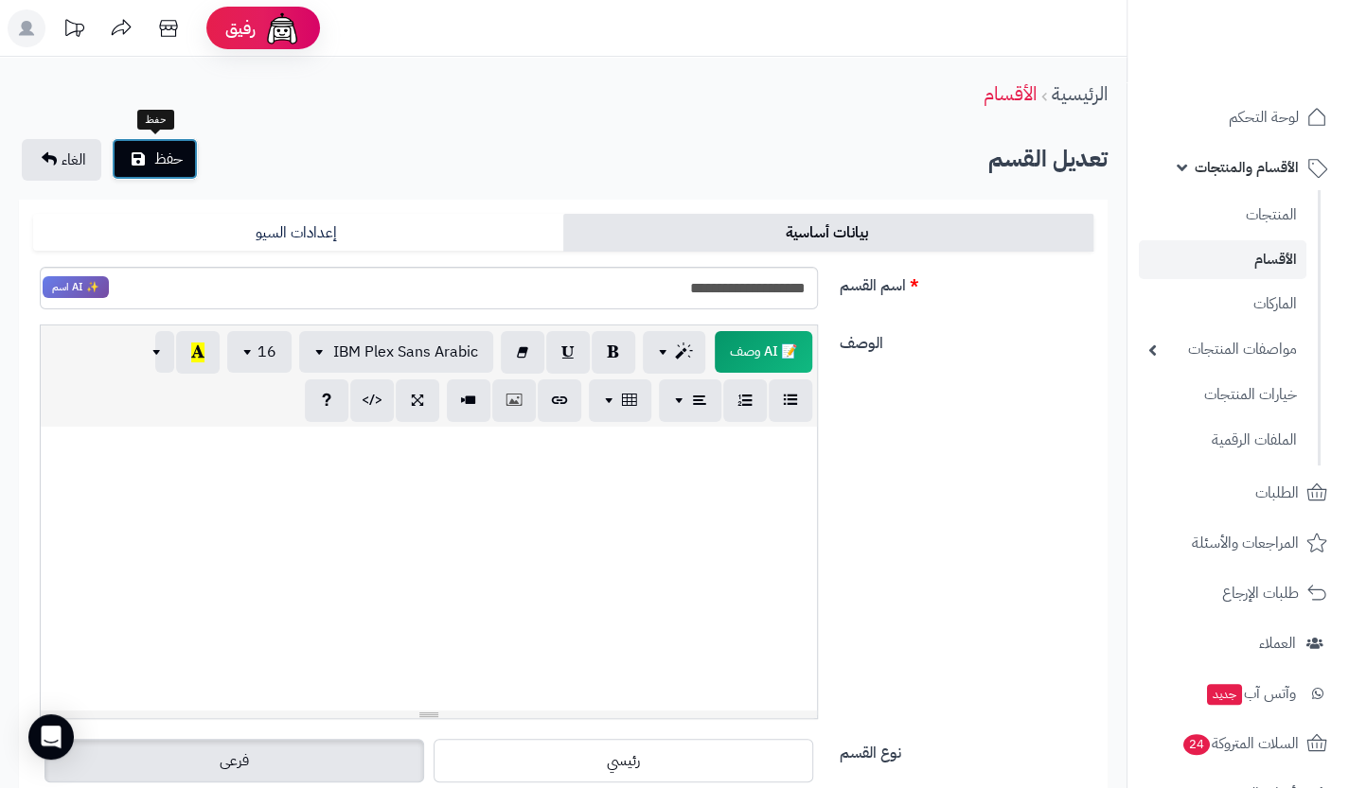
click at [160, 158] on span "حفظ" at bounding box center [168, 159] width 28 height 23
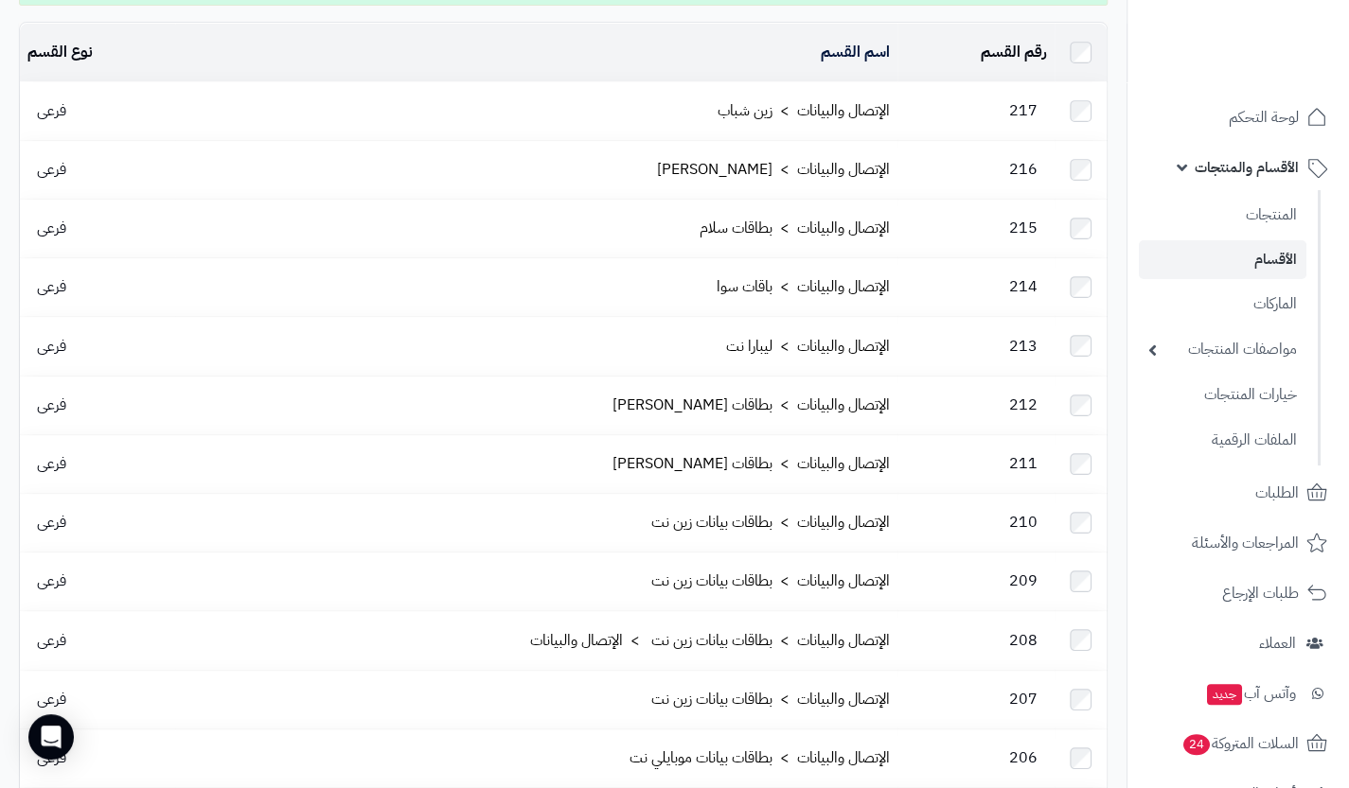
scroll to position [178, 0]
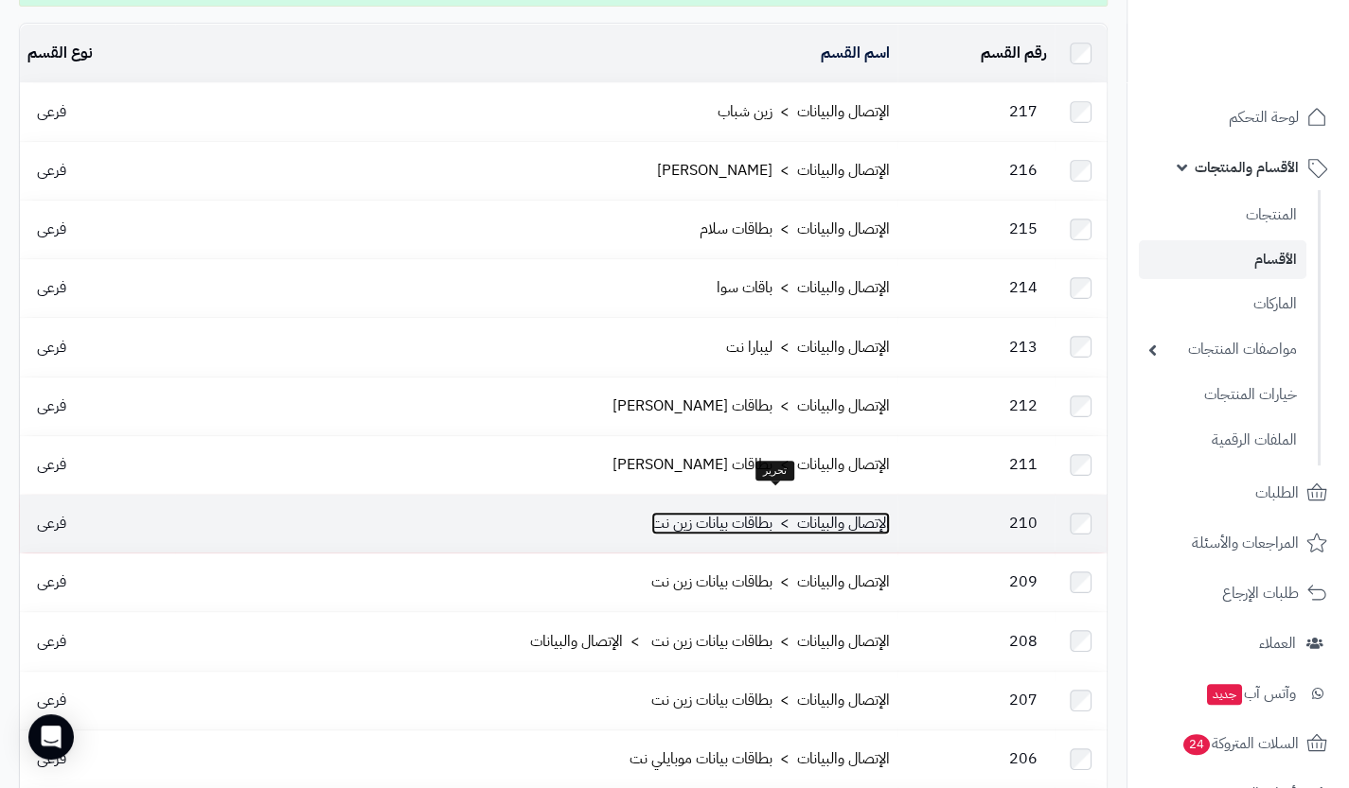
click at [720, 512] on link "الإتصال والبيانات > بطاقات بيانات زين نت" at bounding box center [770, 523] width 238 height 23
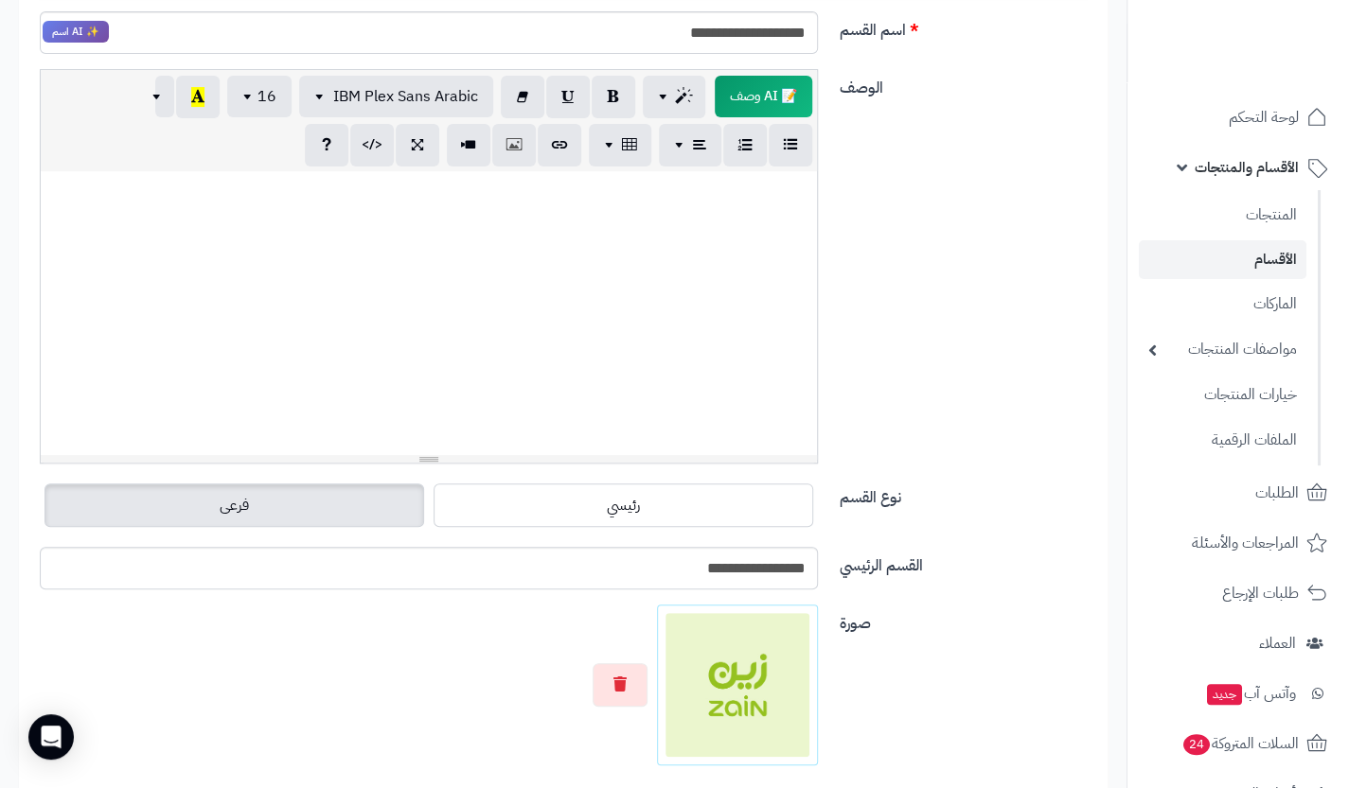
scroll to position [148, 0]
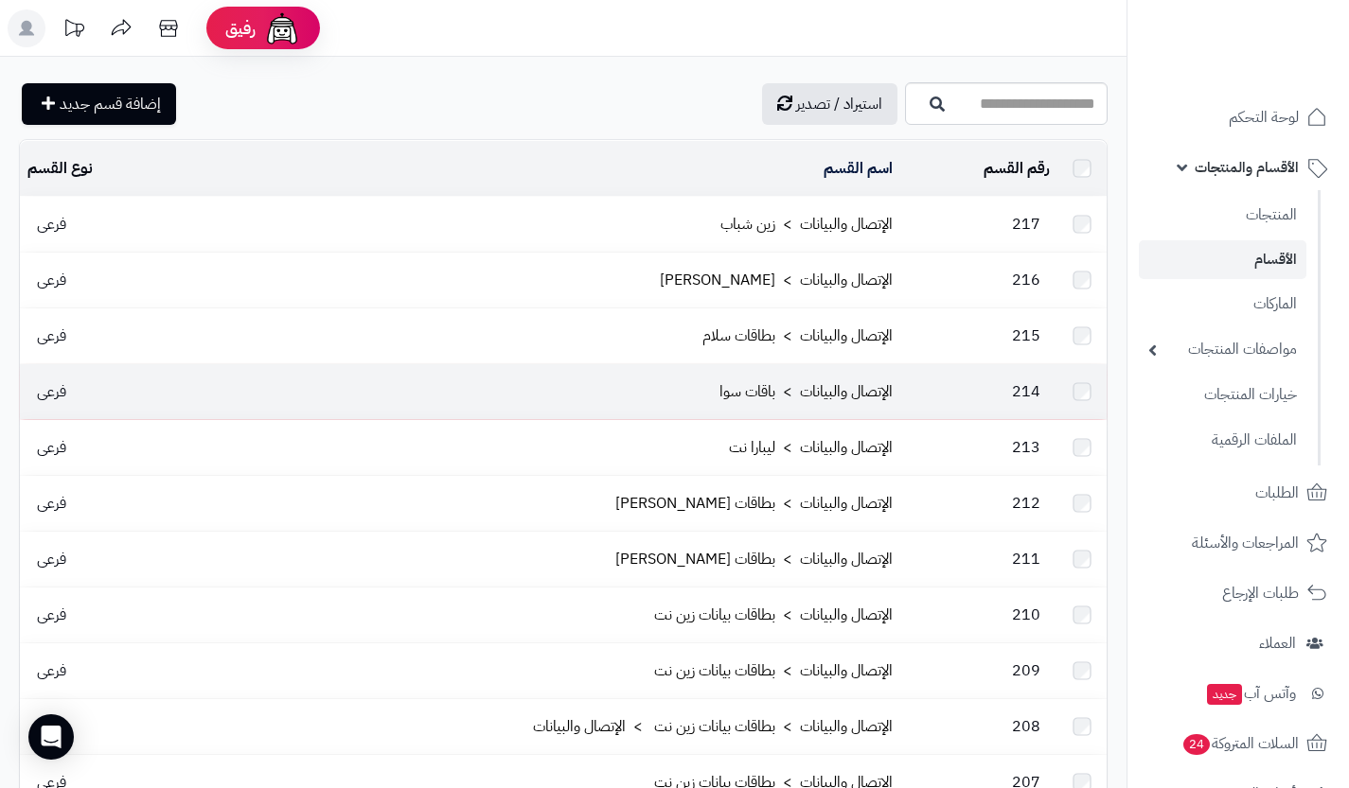
scroll to position [178, 0]
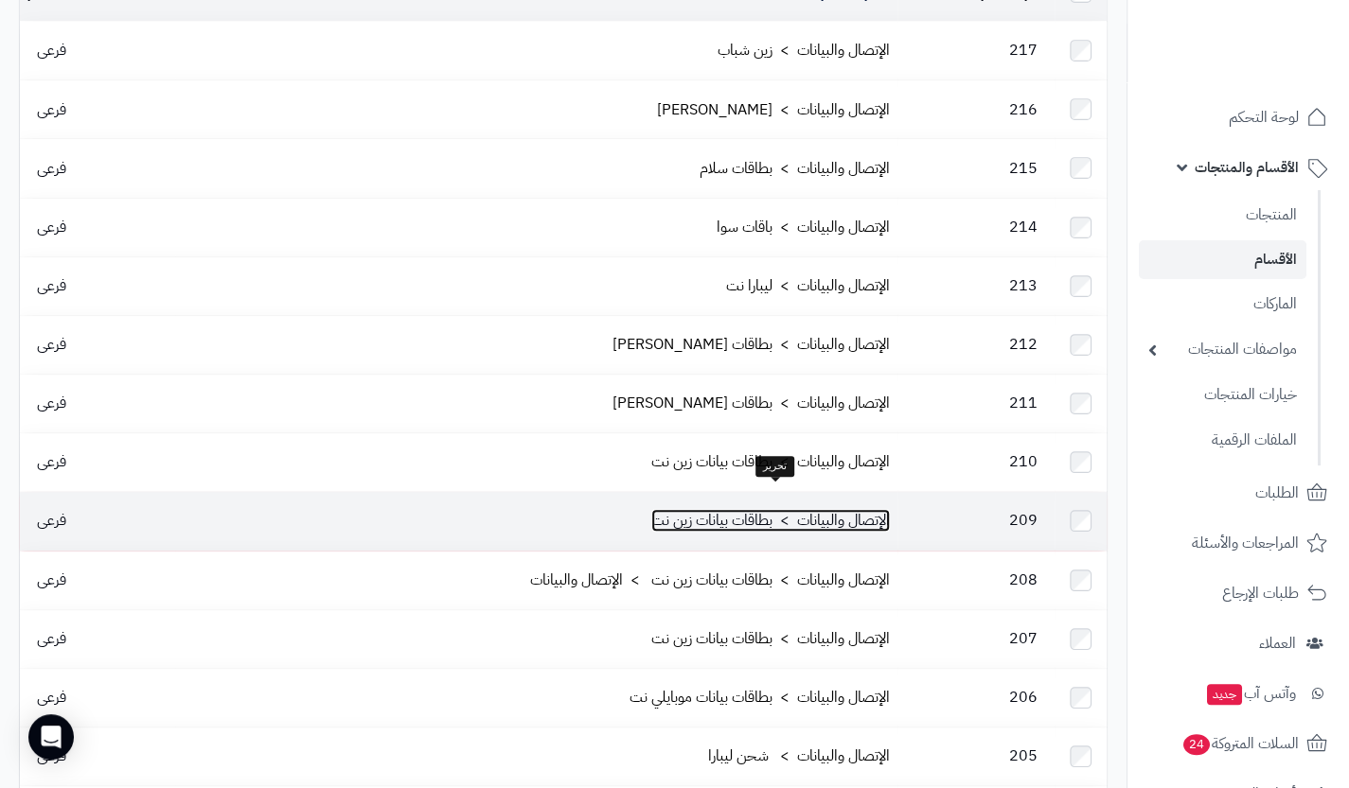
click at [729, 509] on link "الإتصال والبيانات > بطاقات بيانات زين نت" at bounding box center [770, 520] width 238 height 23
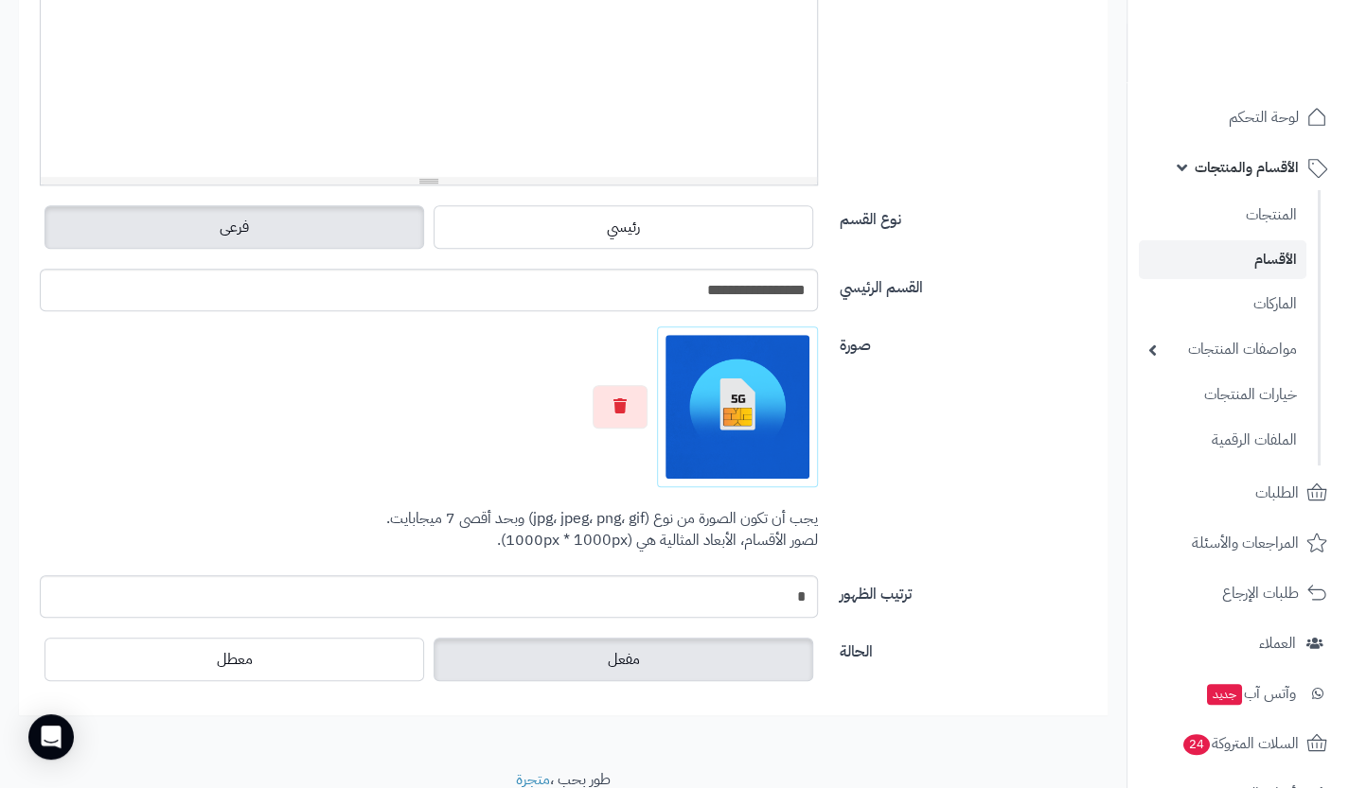
scroll to position [606, 0]
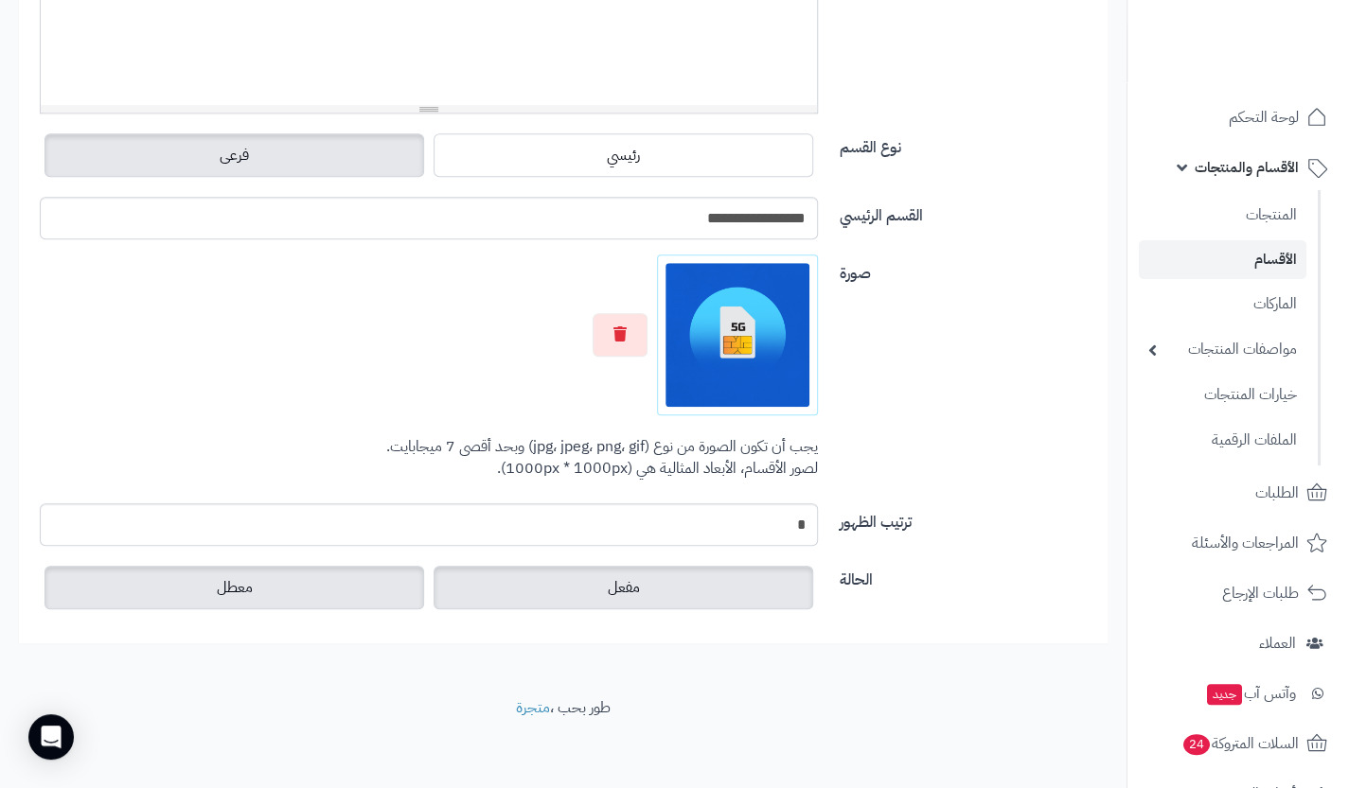
click at [310, 592] on label "معطل" at bounding box center [234, 588] width 380 height 44
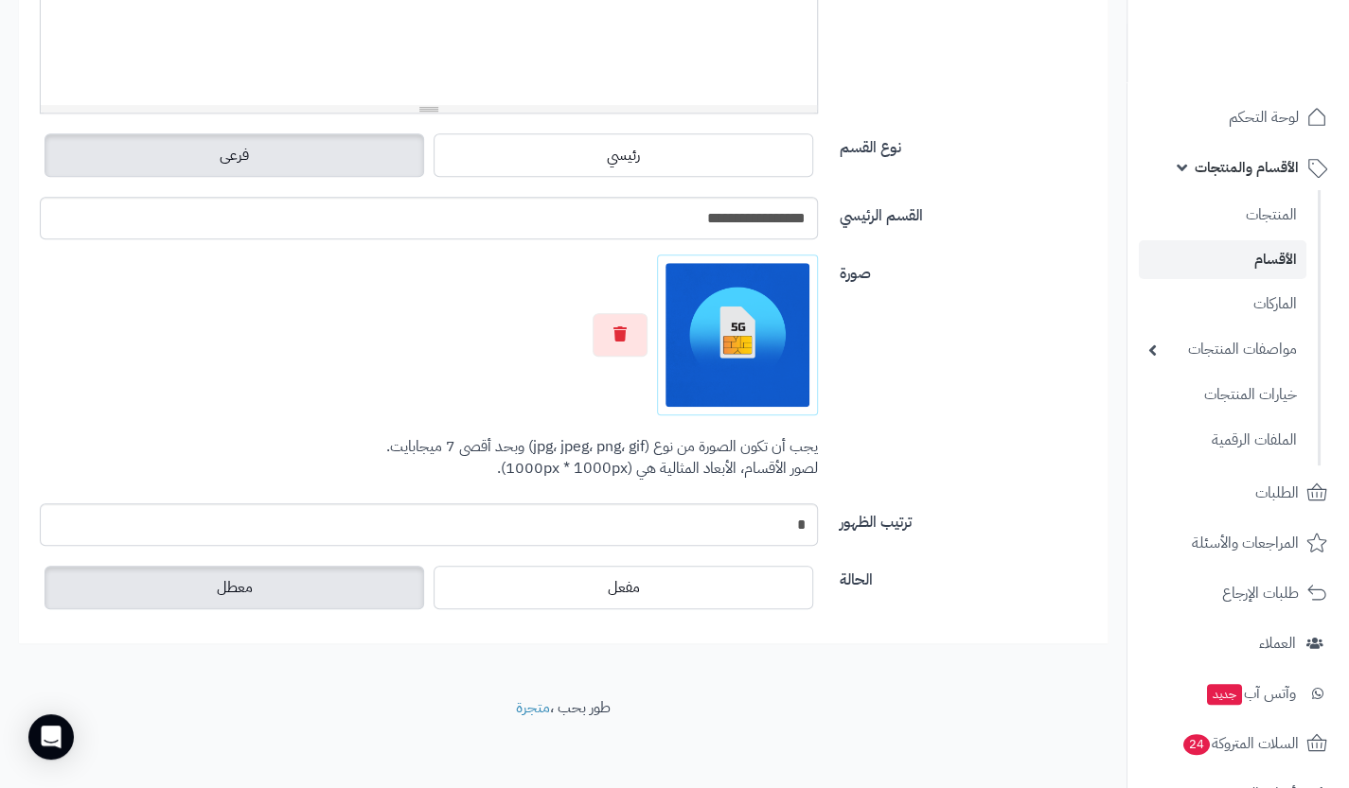
scroll to position [0, 0]
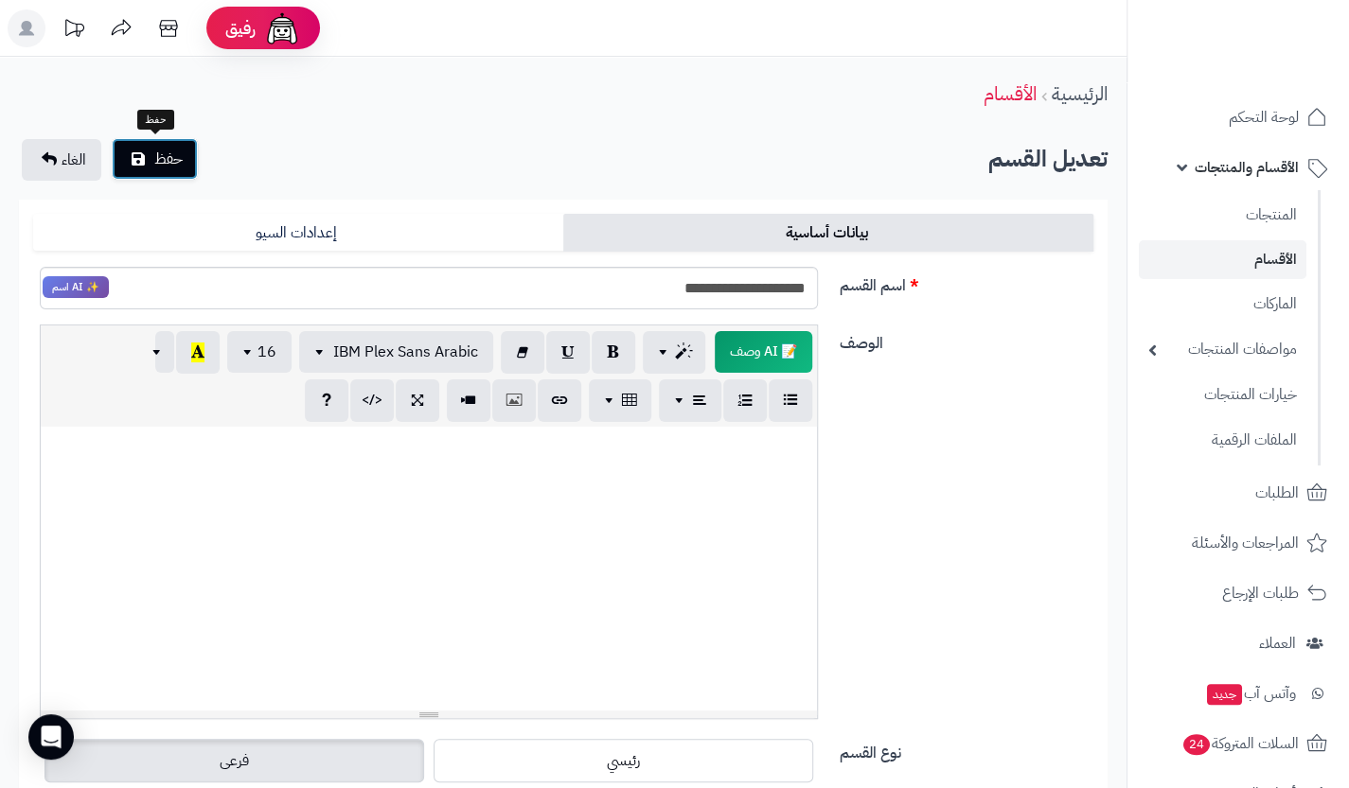
click at [176, 163] on span "حفظ" at bounding box center [168, 159] width 28 height 23
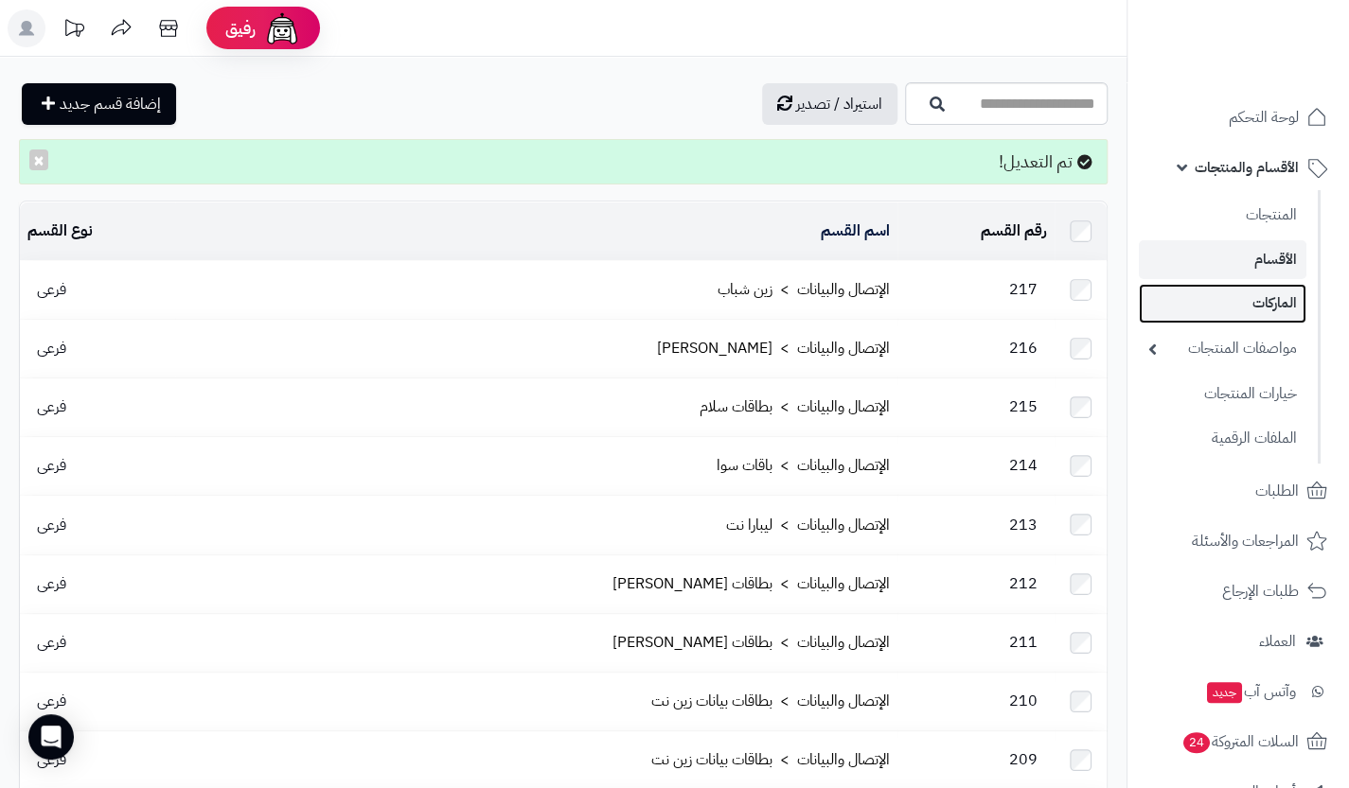
click at [1266, 294] on link "الماركات" at bounding box center [1223, 303] width 168 height 39
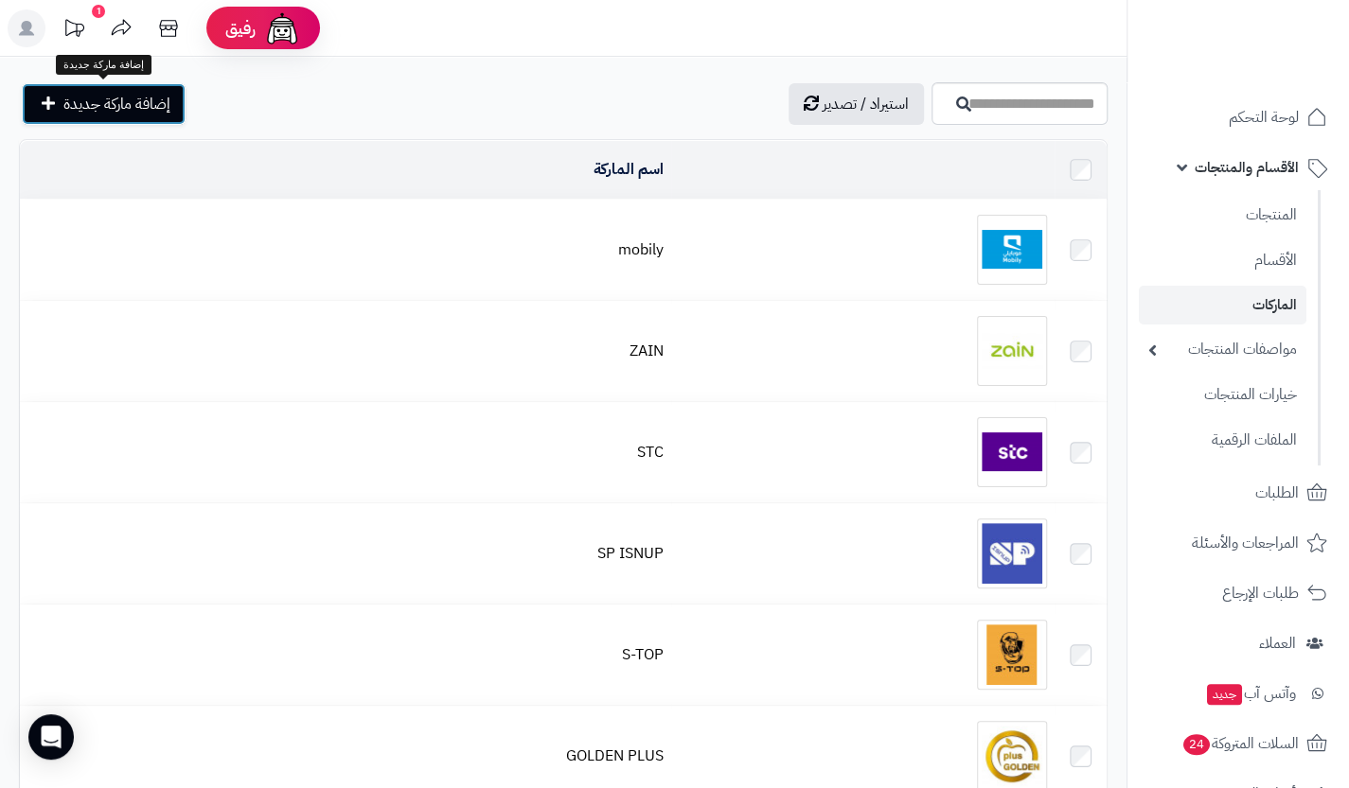
click at [100, 111] on span "إضافة ماركة جديدة" at bounding box center [116, 104] width 107 height 23
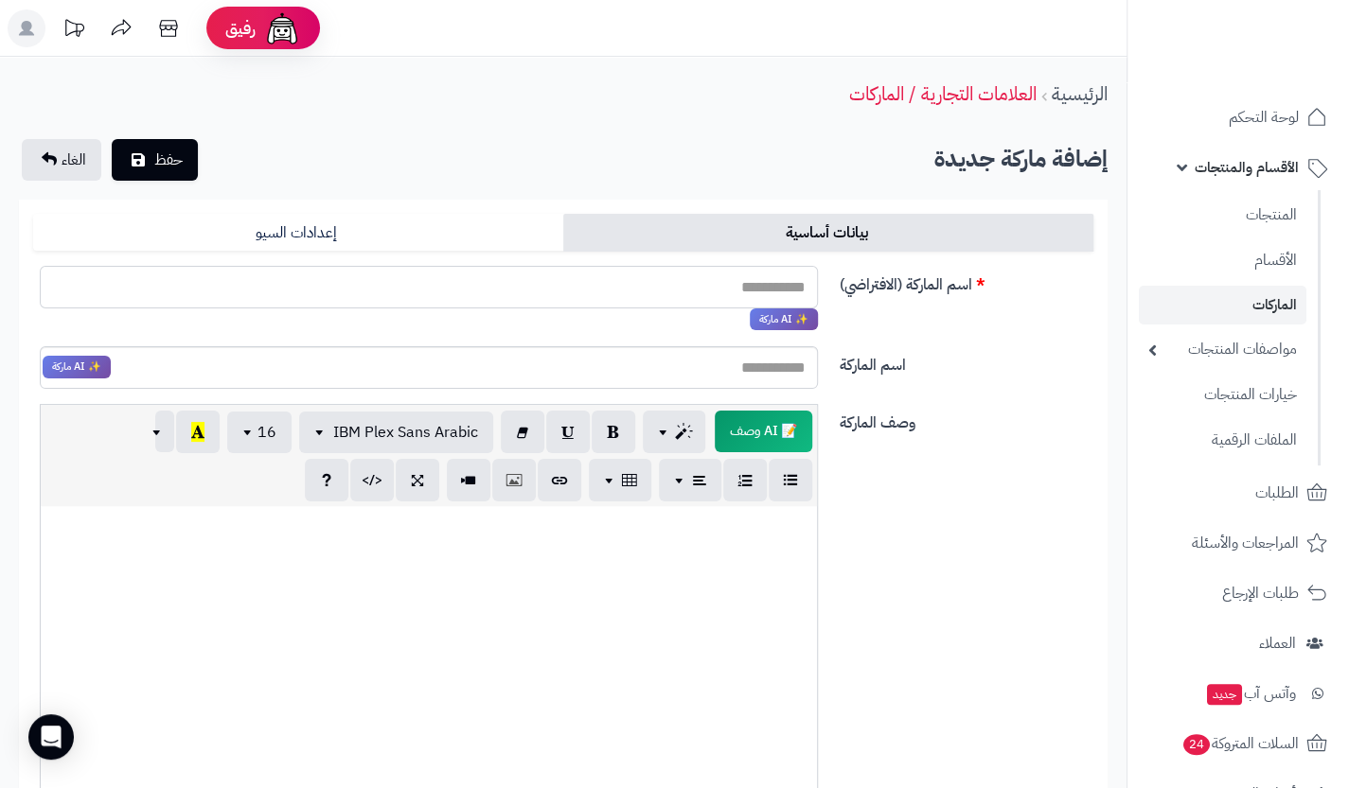
click at [736, 293] on input "اسم الماركة (الافتراضي)" at bounding box center [429, 287] width 778 height 43
paste input "**********"
drag, startPoint x: 723, startPoint y: 289, endPoint x: 707, endPoint y: 290, distance: 16.1
click at [707, 290] on input "**********" at bounding box center [429, 287] width 778 height 43
type input "**********"
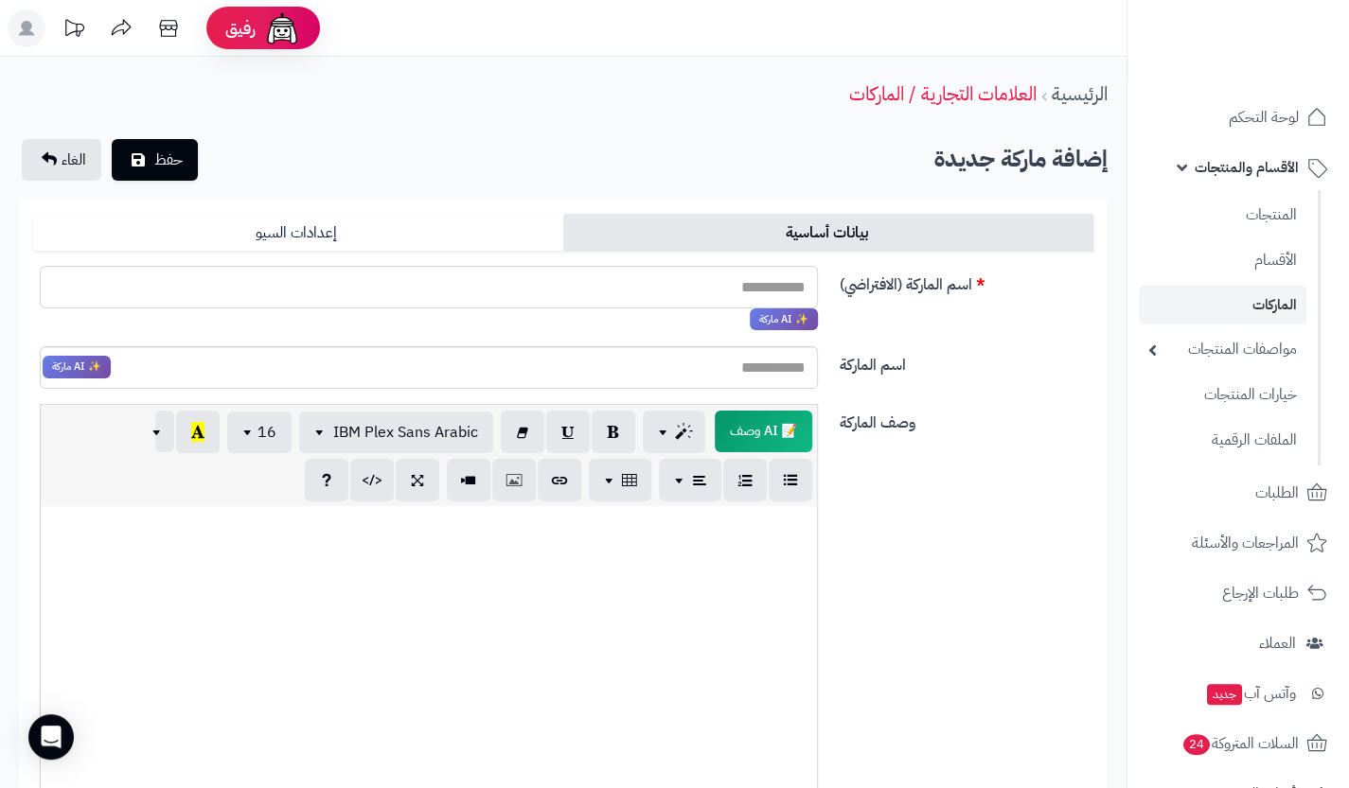
paste input "**********"
type input "**********"
click at [712, 291] on input "**********" at bounding box center [429, 287] width 778 height 43
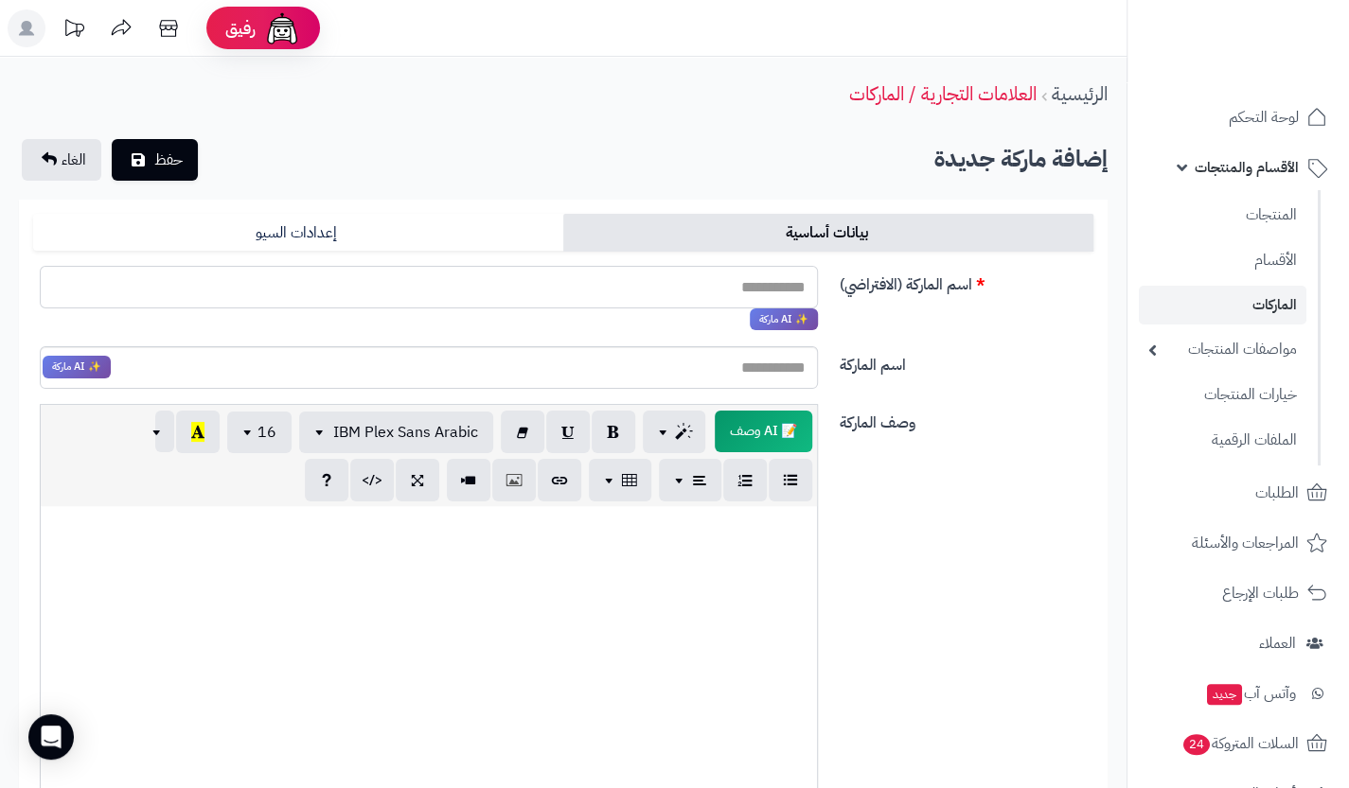
paste input "**********"
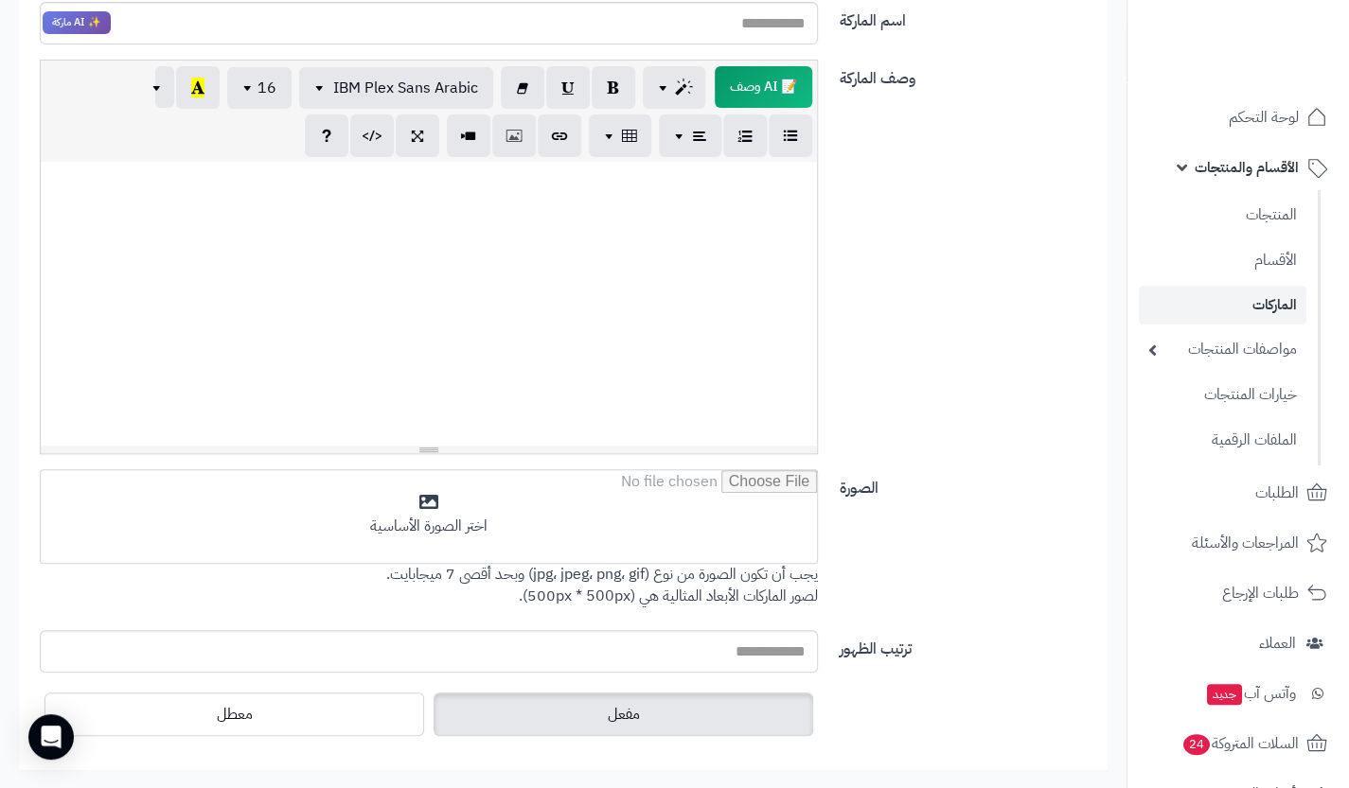
scroll to position [397, 0]
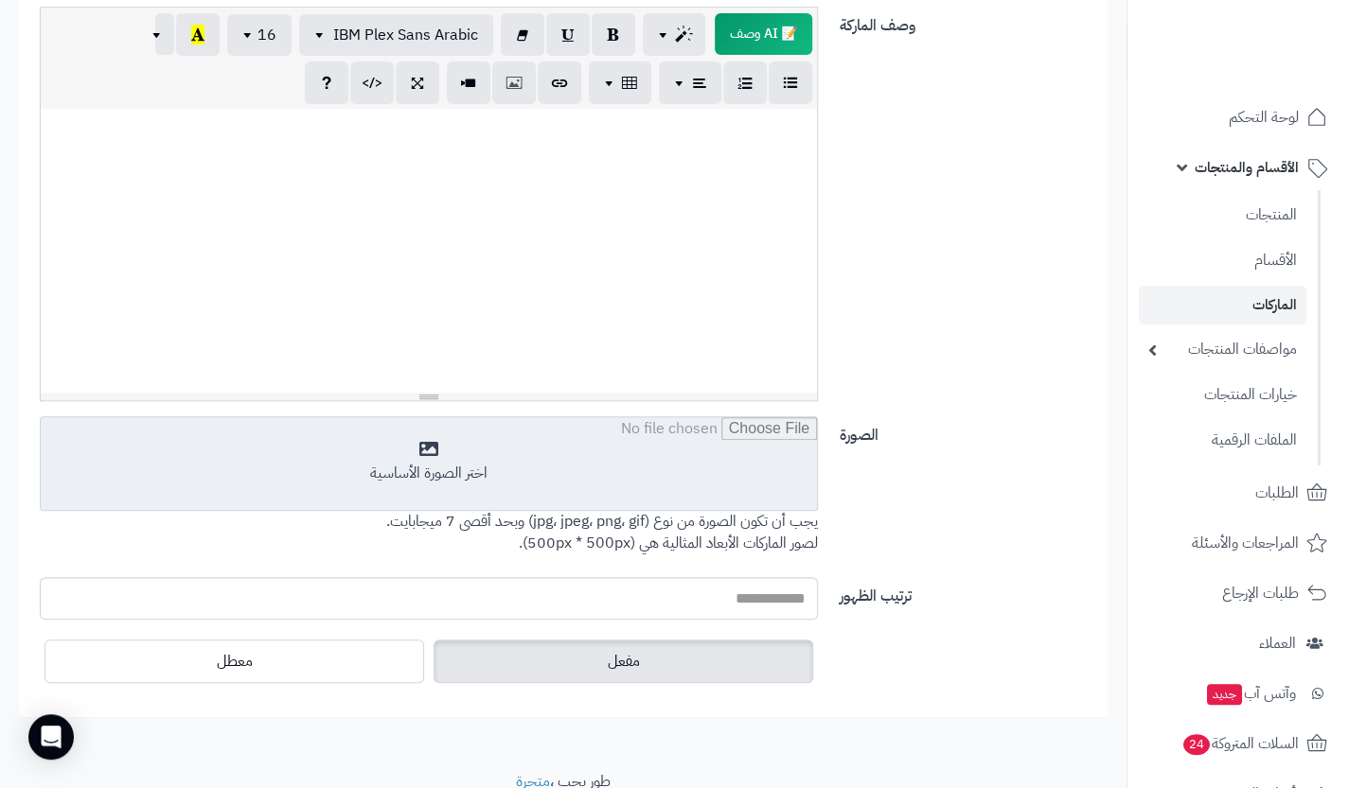
type input "**********"
click at [669, 478] on input "file" at bounding box center [429, 464] width 776 height 95
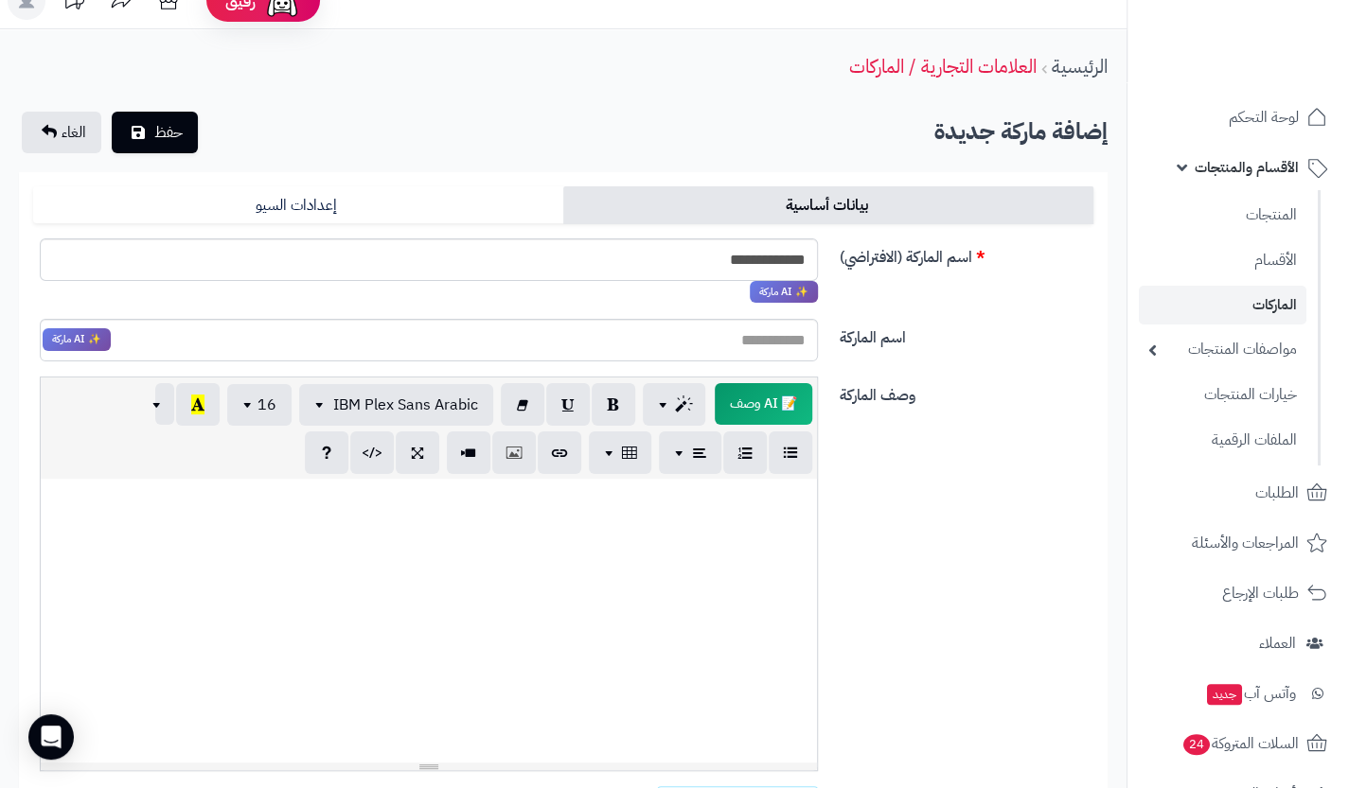
scroll to position [25, 0]
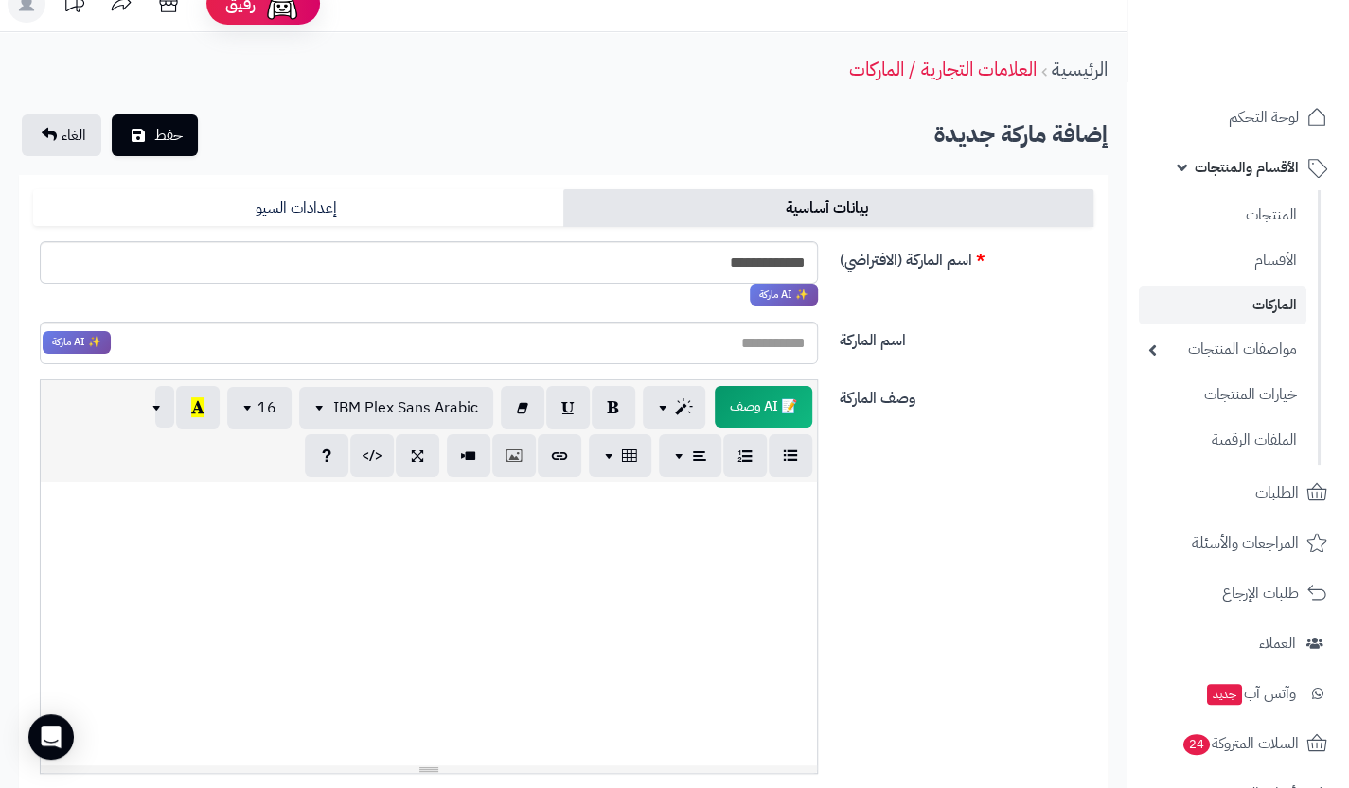
click at [162, 156] on div "**********" at bounding box center [563, 621] width 1126 height 1178
click at [165, 141] on span "حفظ" at bounding box center [168, 134] width 28 height 23
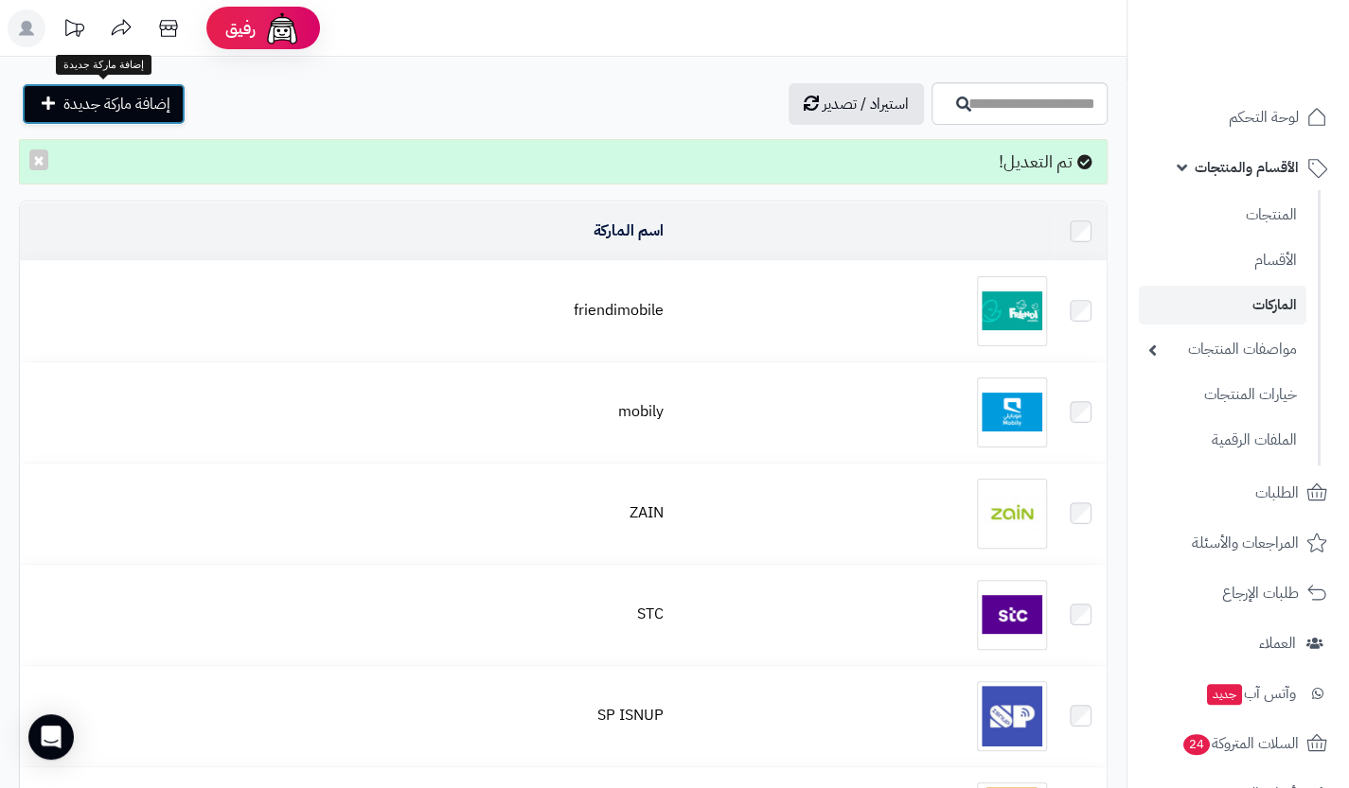
click at [116, 107] on span "إضافة ماركة جديدة" at bounding box center [116, 104] width 107 height 23
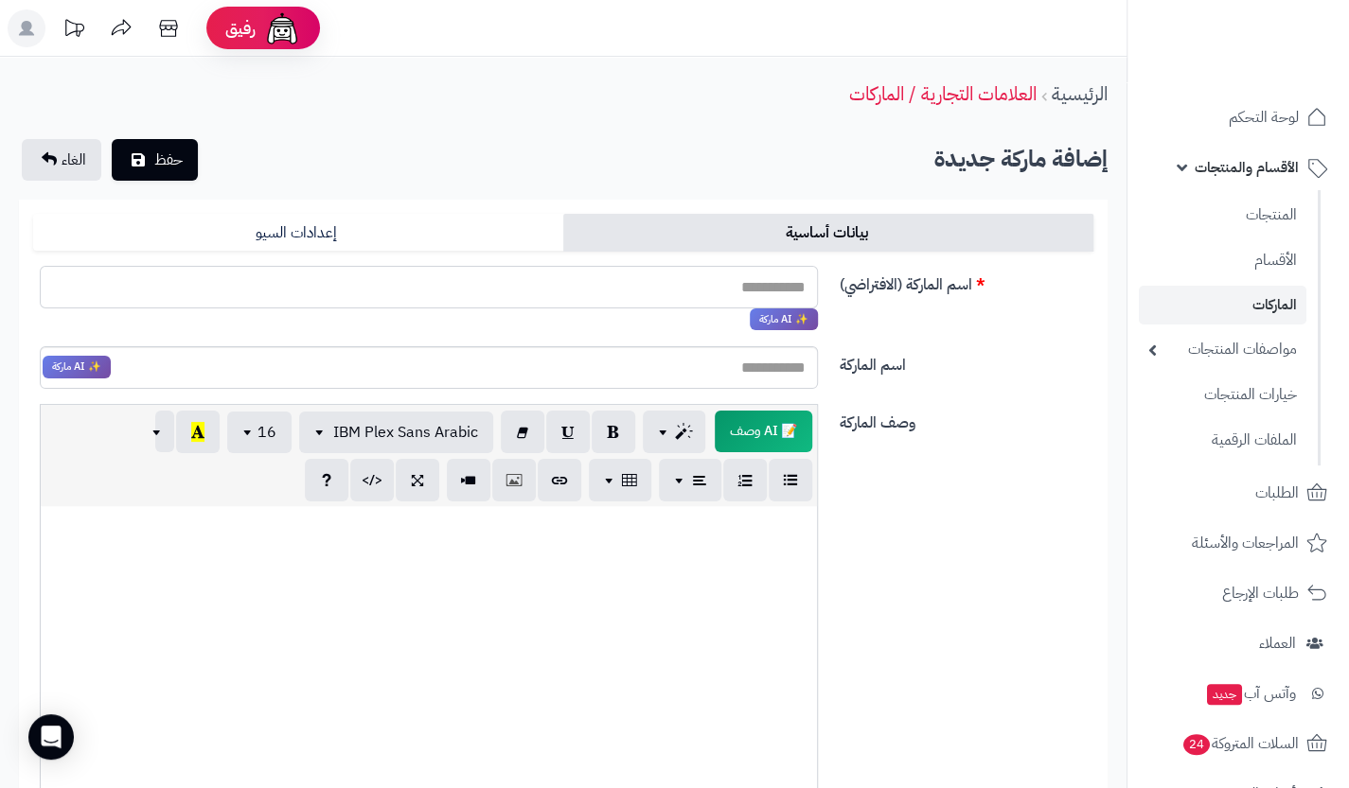
click at [721, 286] on input "اسم الماركة (الافتراضي)" at bounding box center [429, 287] width 778 height 43
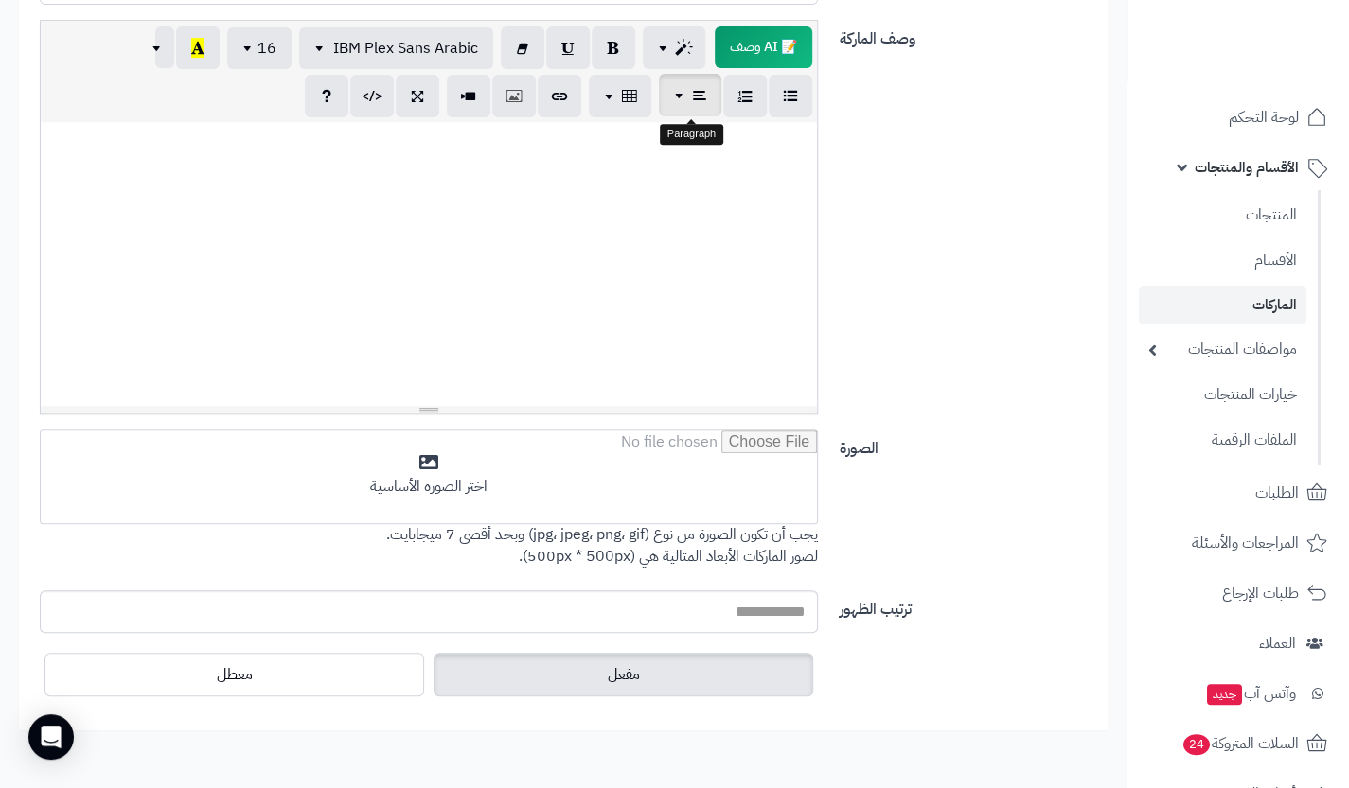
scroll to position [385, 0]
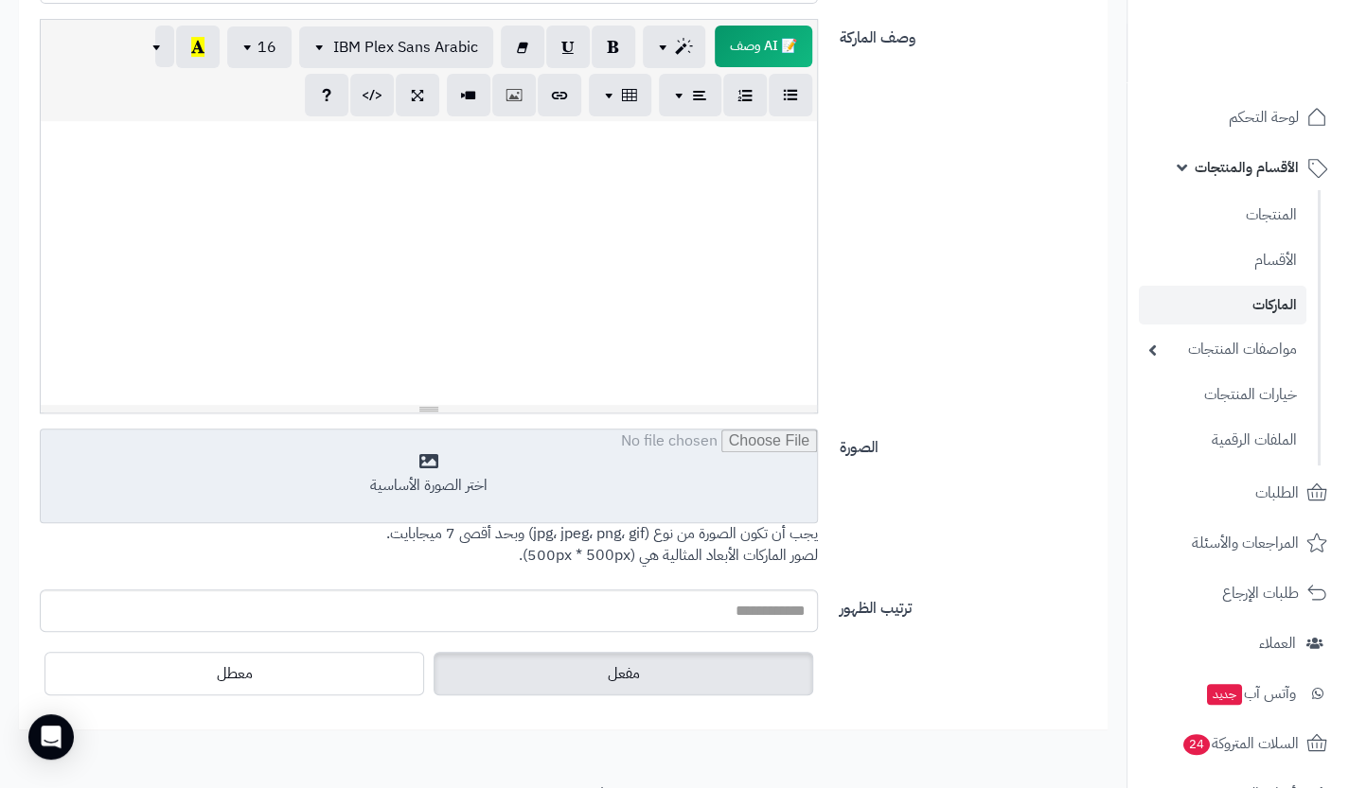
click at [580, 502] on input "file" at bounding box center [429, 477] width 776 height 95
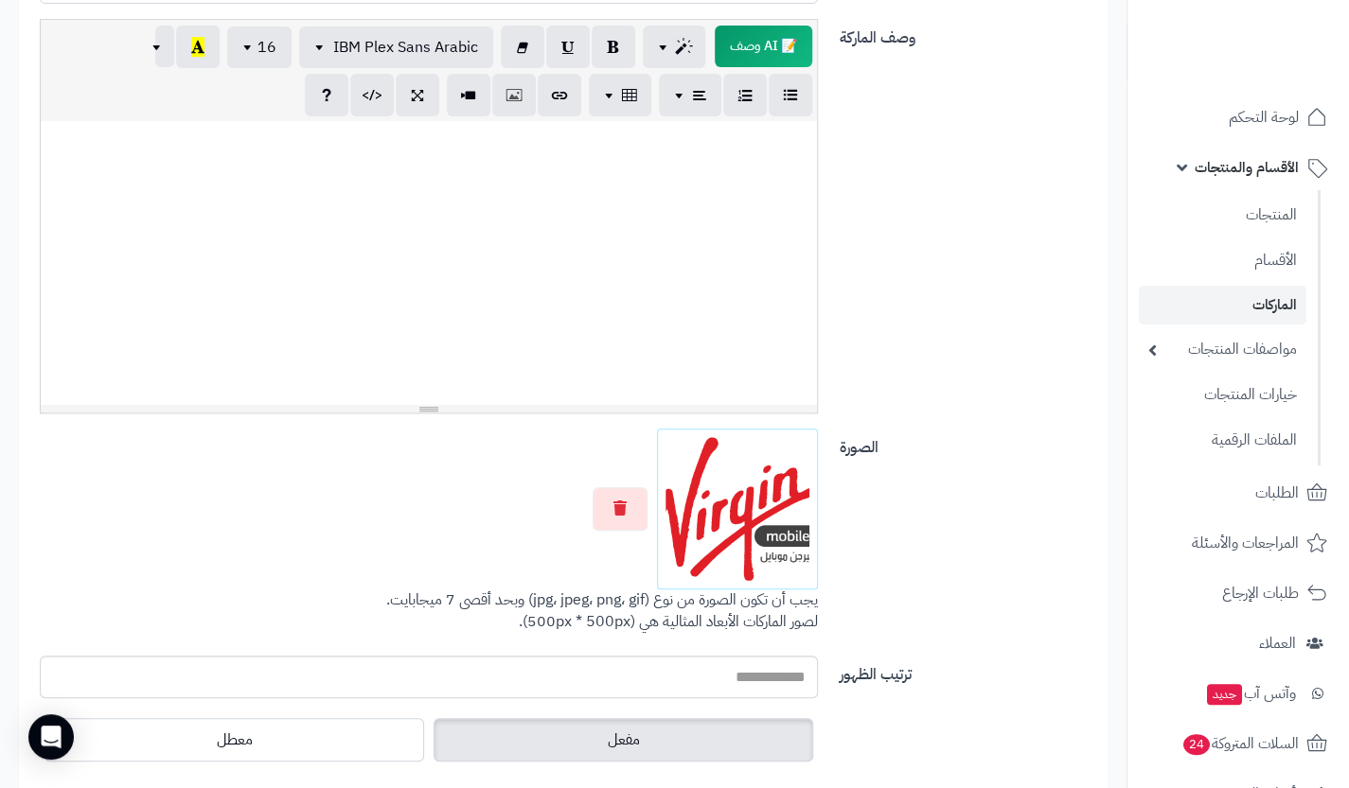
scroll to position [0, 0]
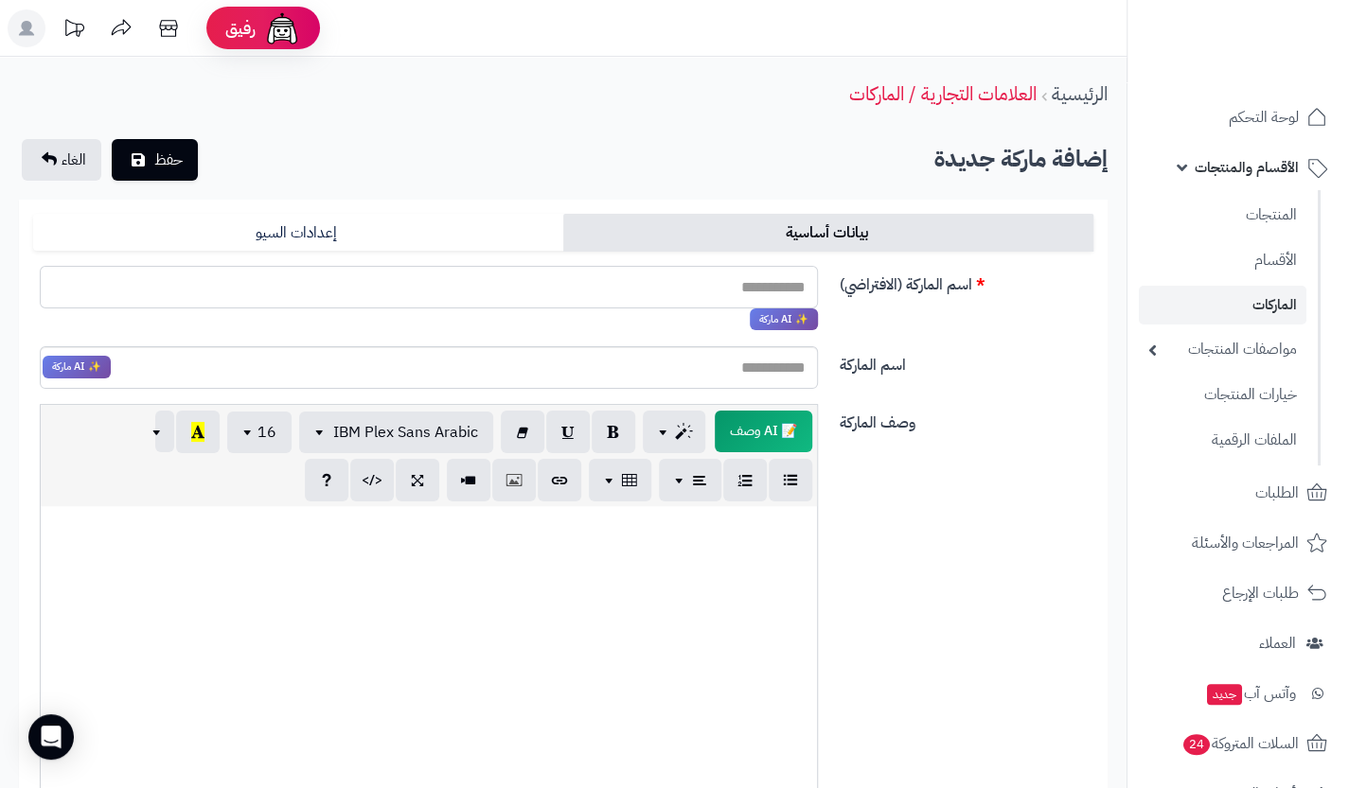
click at [745, 290] on input "اسم الماركة (الافتراضي)" at bounding box center [429, 287] width 778 height 43
paste input "**********"
type input "**********"
paste input "**********"
type input "**********"
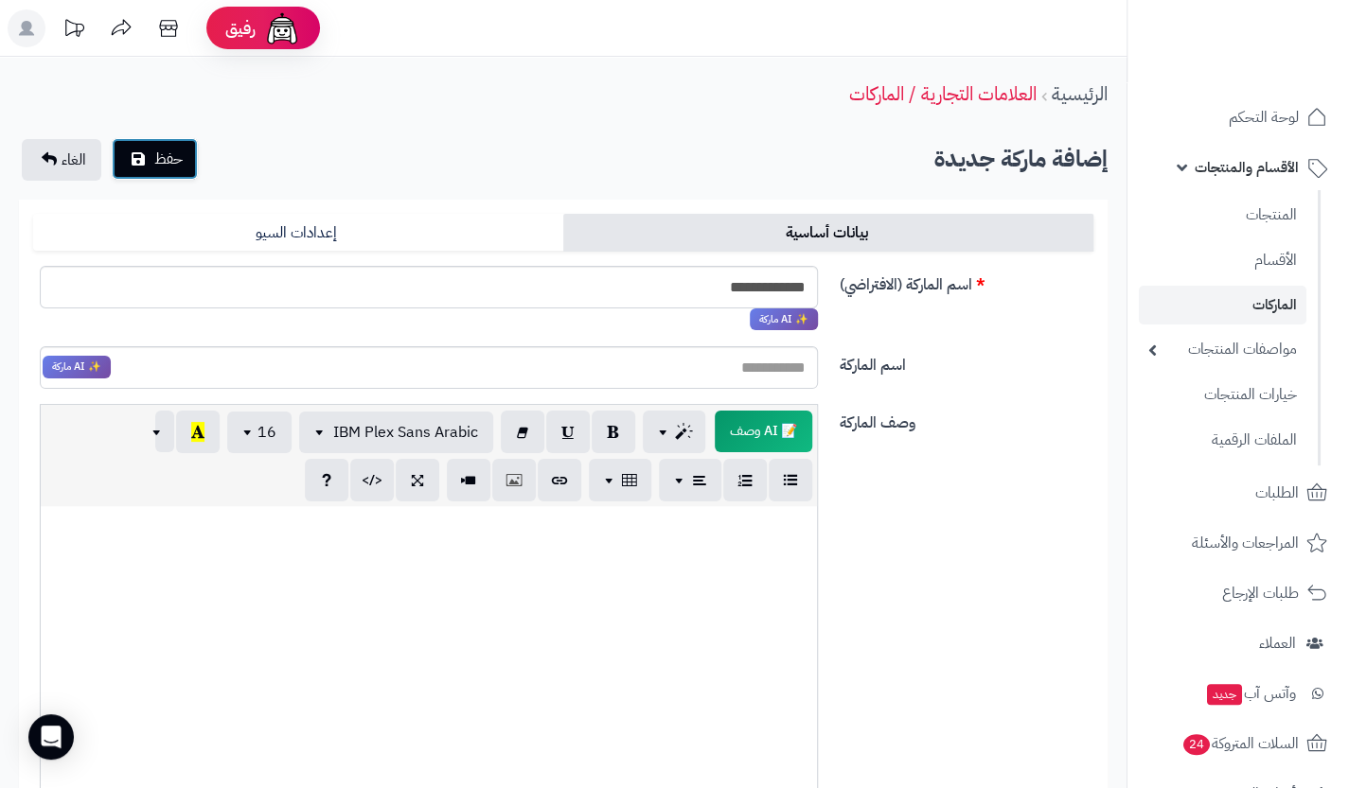
click at [179, 175] on button "حفظ" at bounding box center [155, 159] width 86 height 42
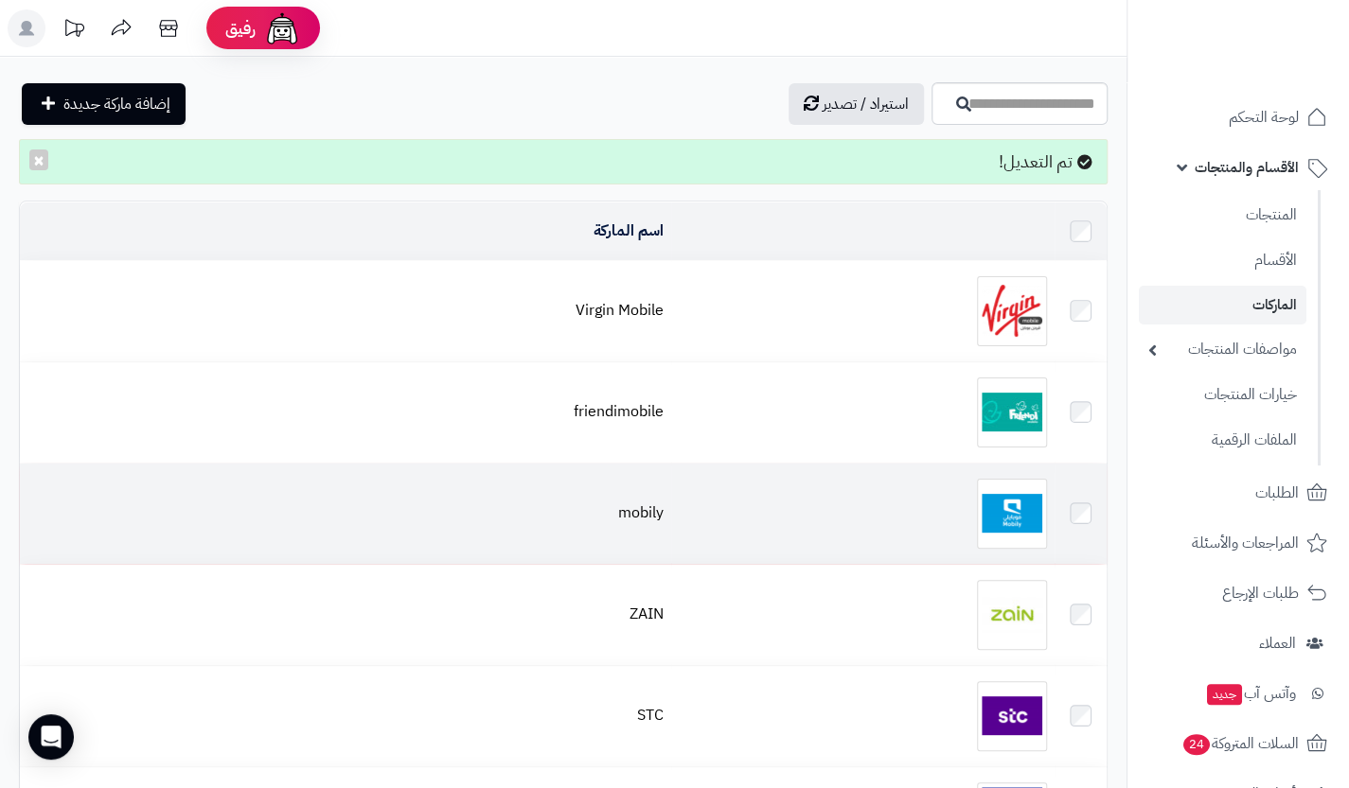
scroll to position [26, 0]
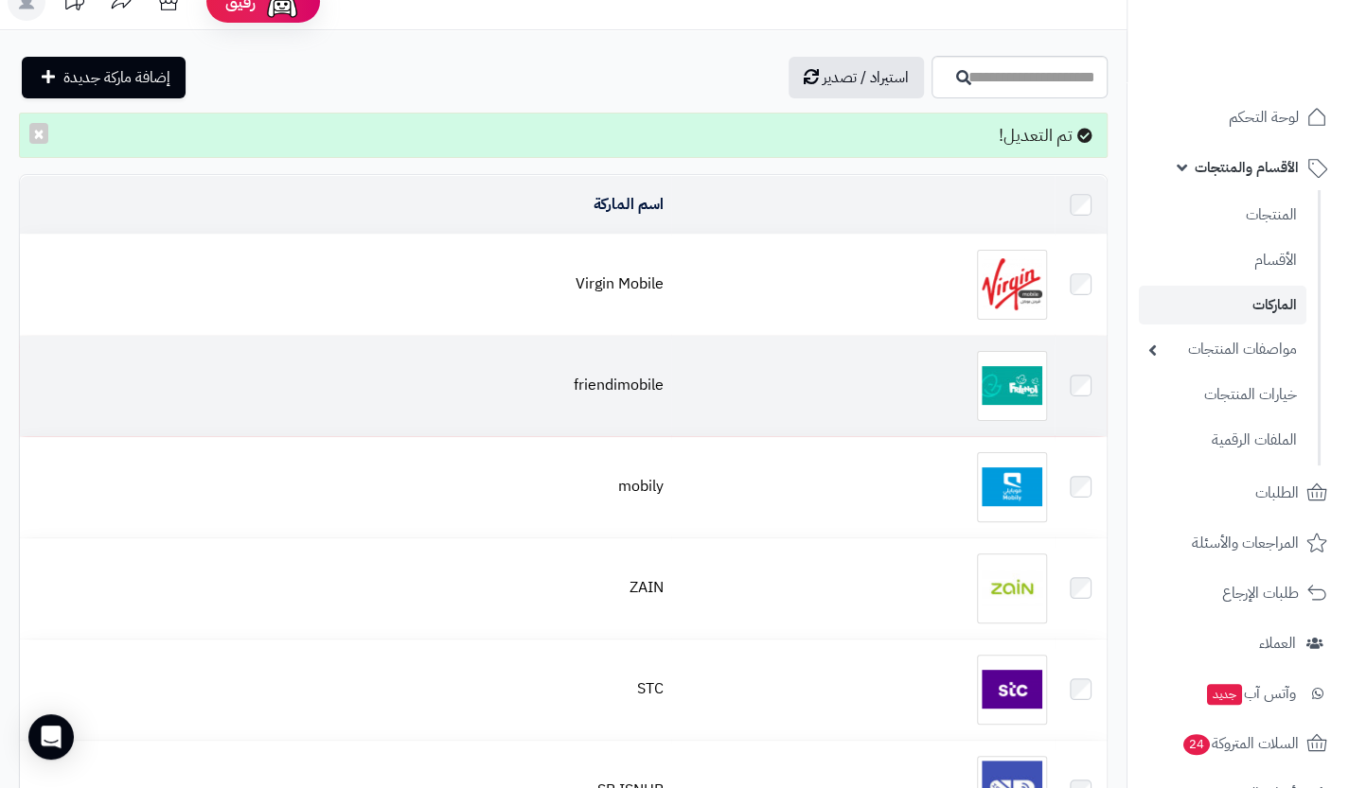
click at [979, 371] on div at bounding box center [863, 386] width 368 height 70
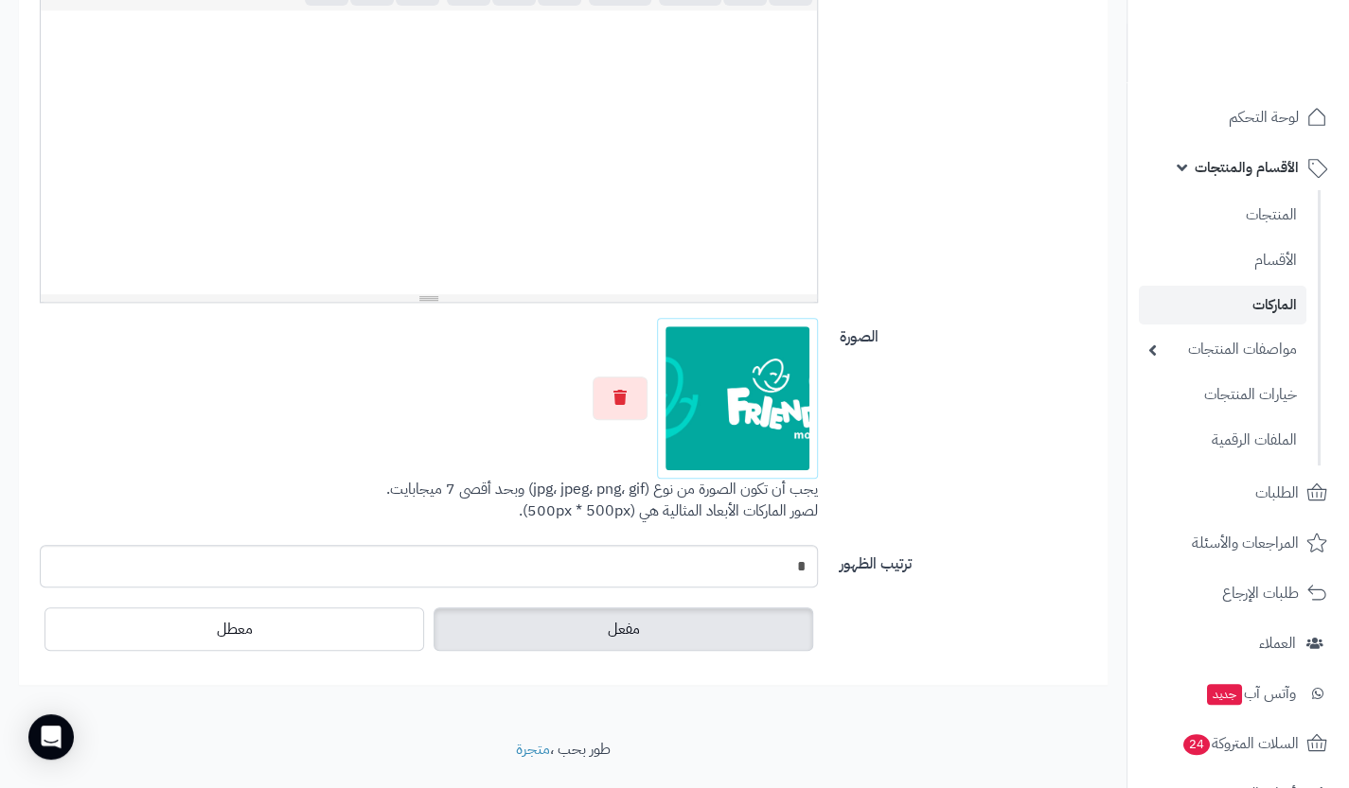
scroll to position [498, 0]
click at [605, 396] on button "button" at bounding box center [619, 396] width 55 height 44
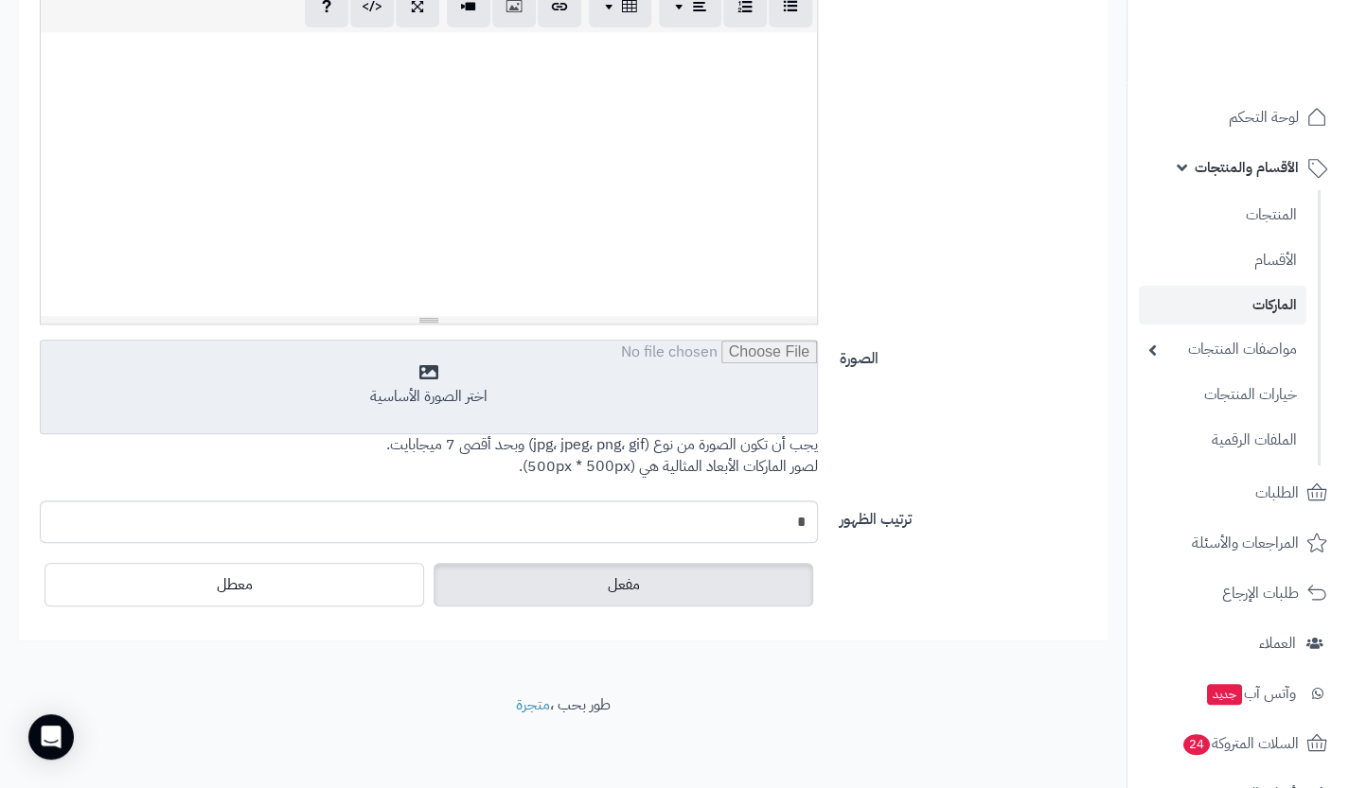
click at [639, 399] on input "file" at bounding box center [429, 388] width 776 height 95
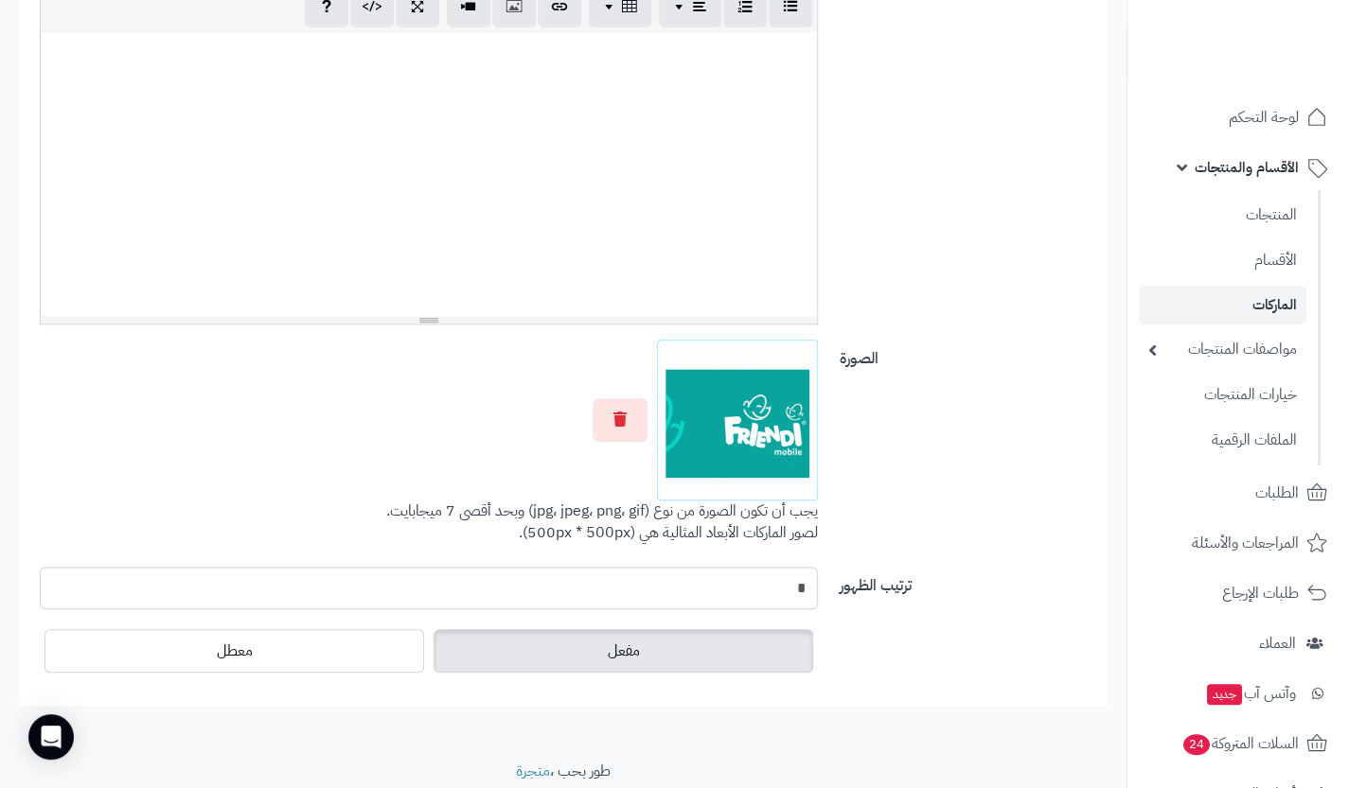
scroll to position [0, 0]
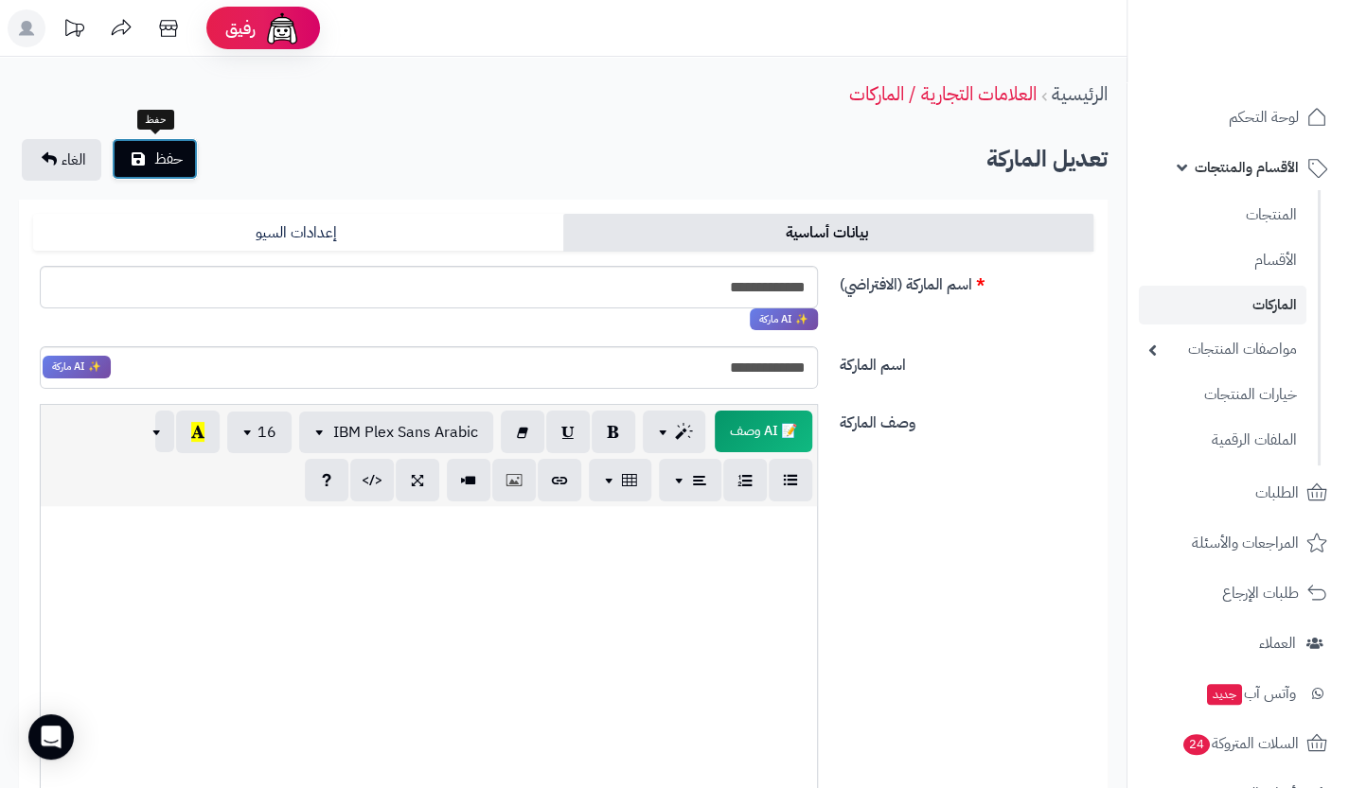
click at [166, 145] on button "حفظ" at bounding box center [155, 159] width 86 height 42
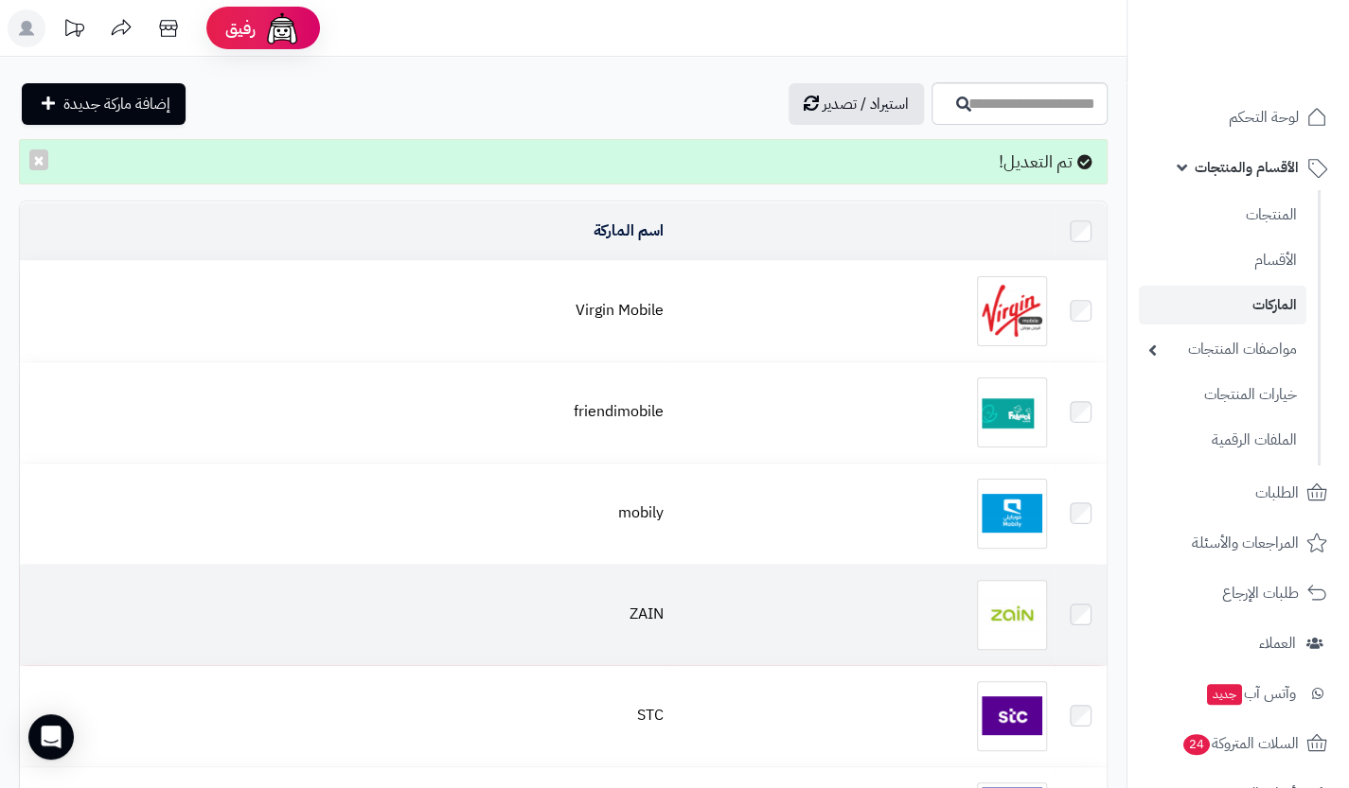
click at [1024, 612] on img at bounding box center [1012, 615] width 70 height 70
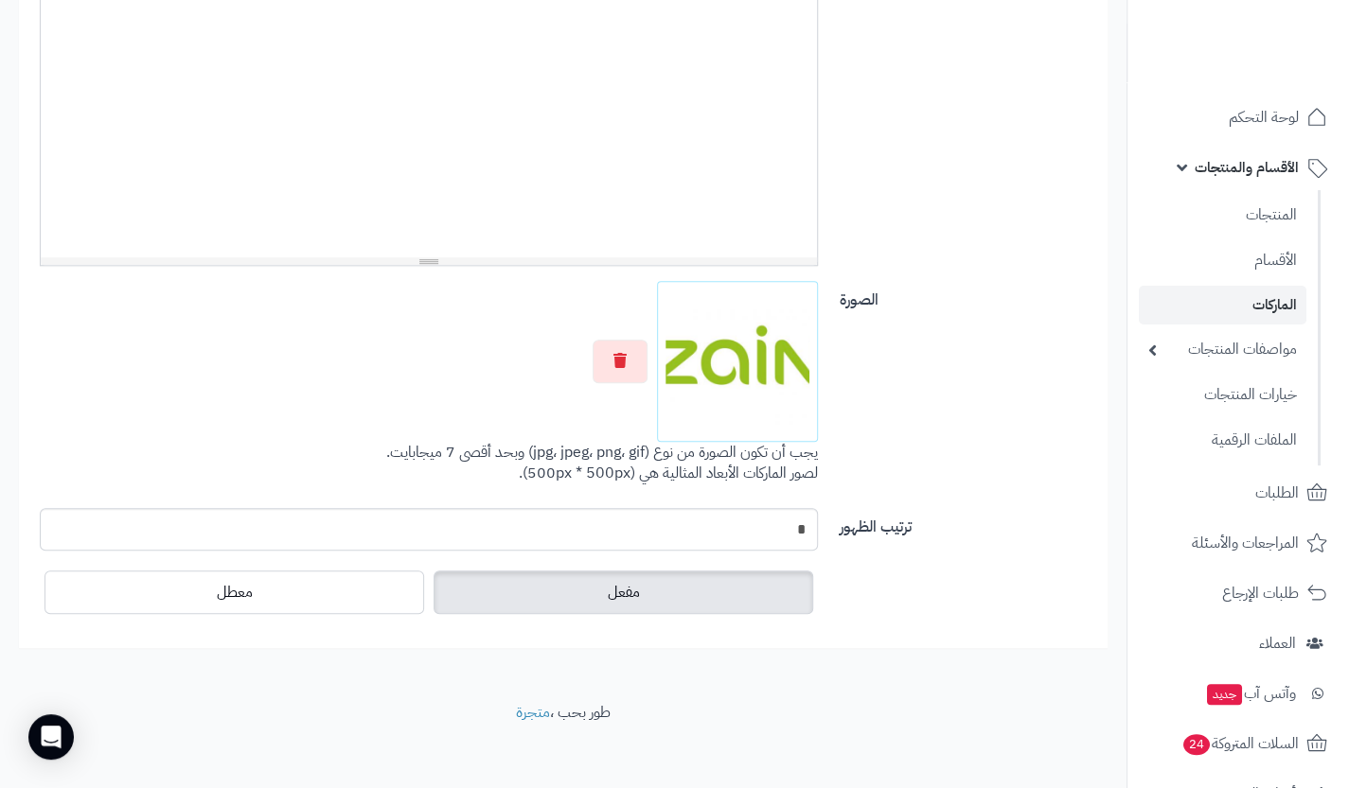
scroll to position [540, 0]
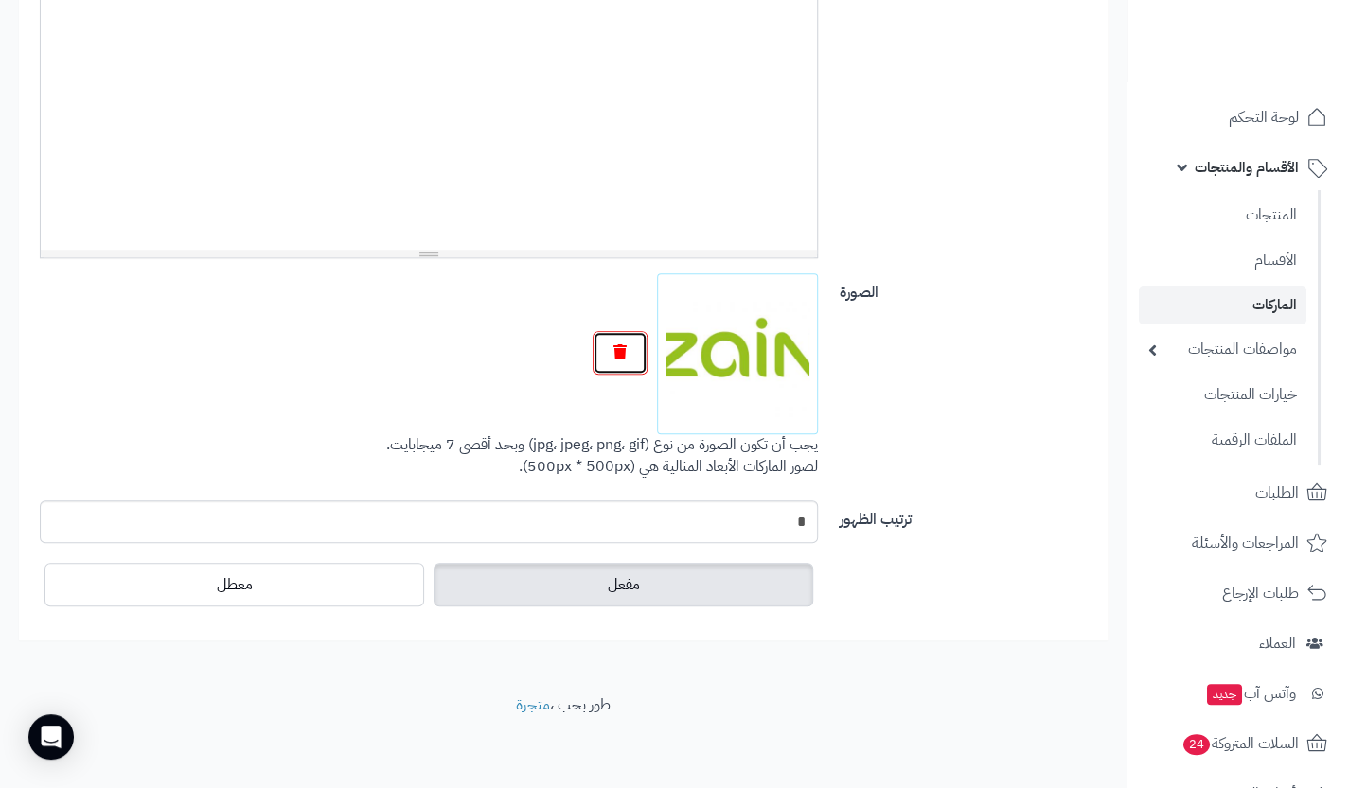
click at [621, 355] on icon "button" at bounding box center [619, 351] width 13 height 15
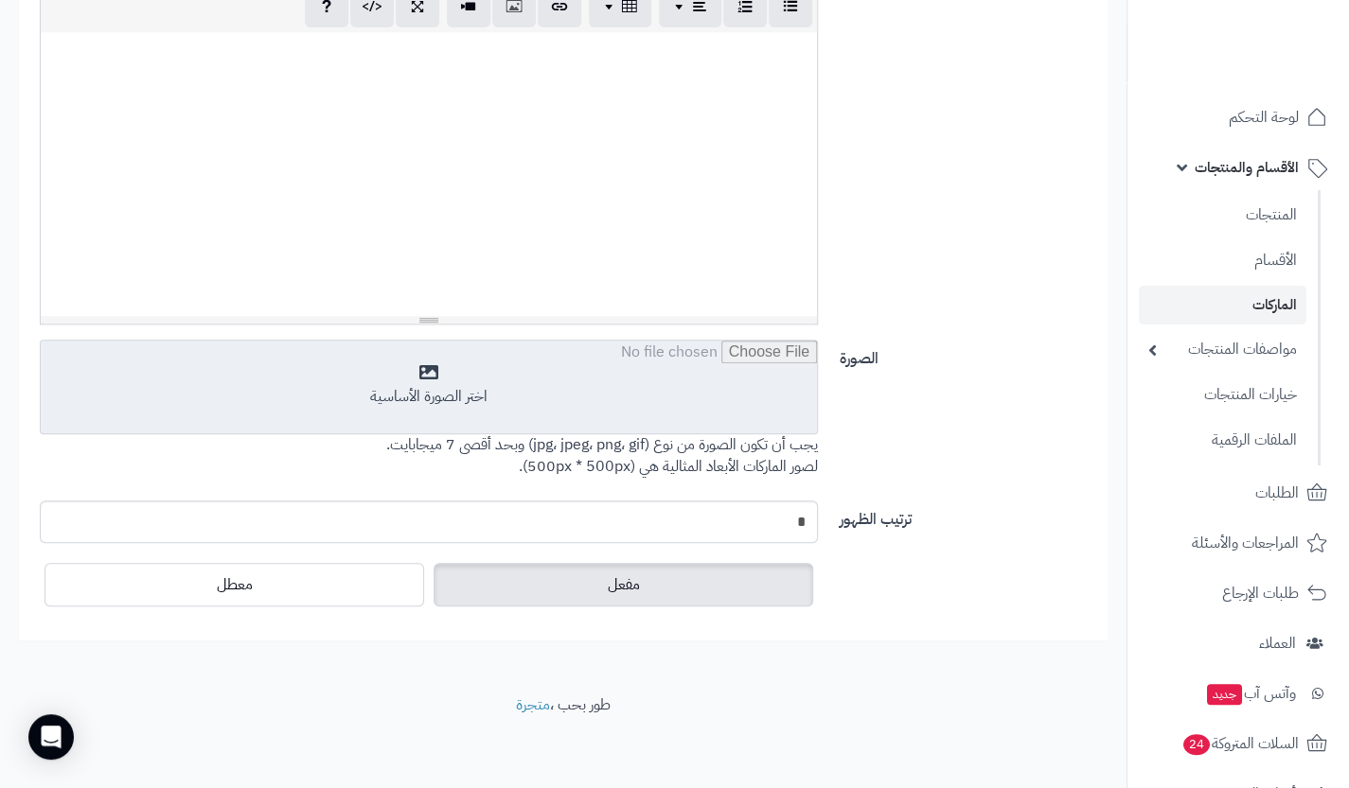
click at [606, 358] on input "file" at bounding box center [429, 388] width 776 height 95
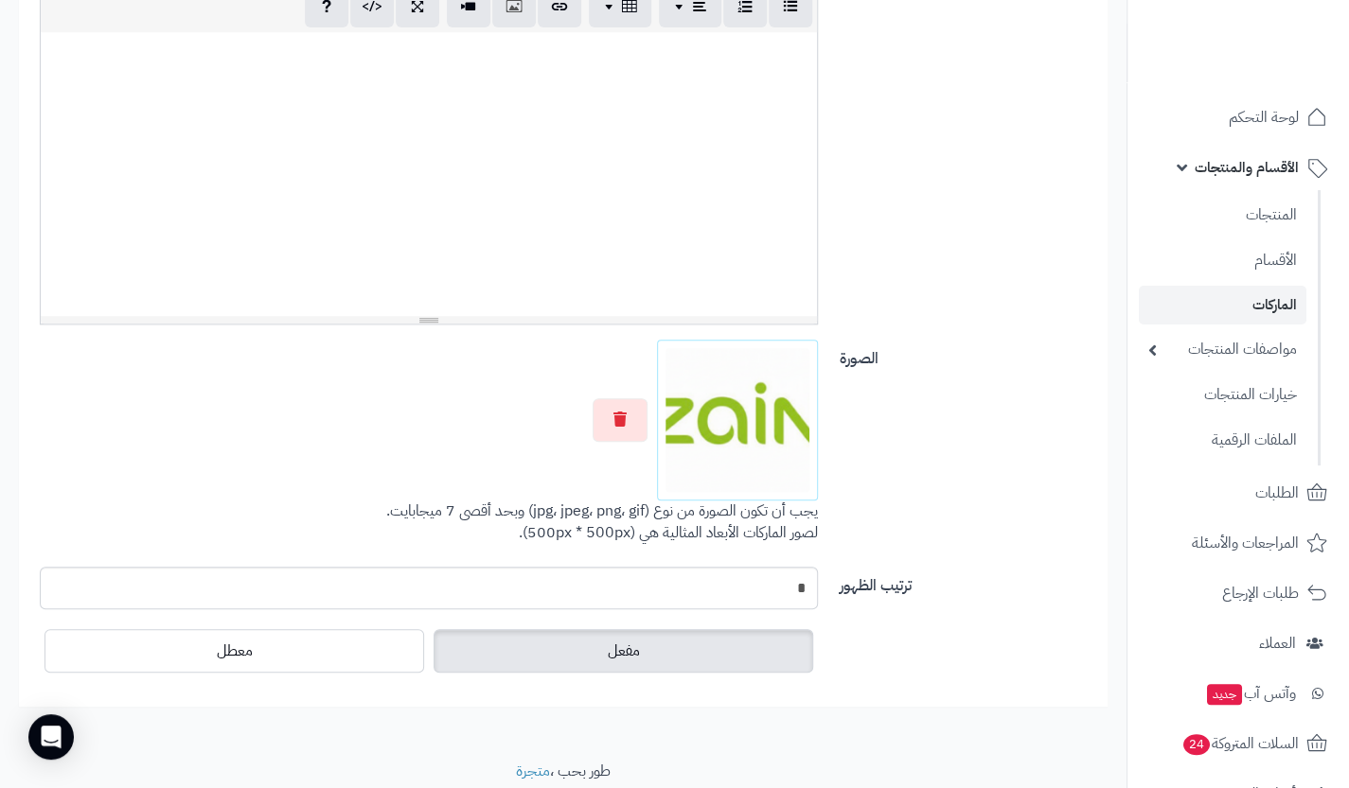
scroll to position [0, 0]
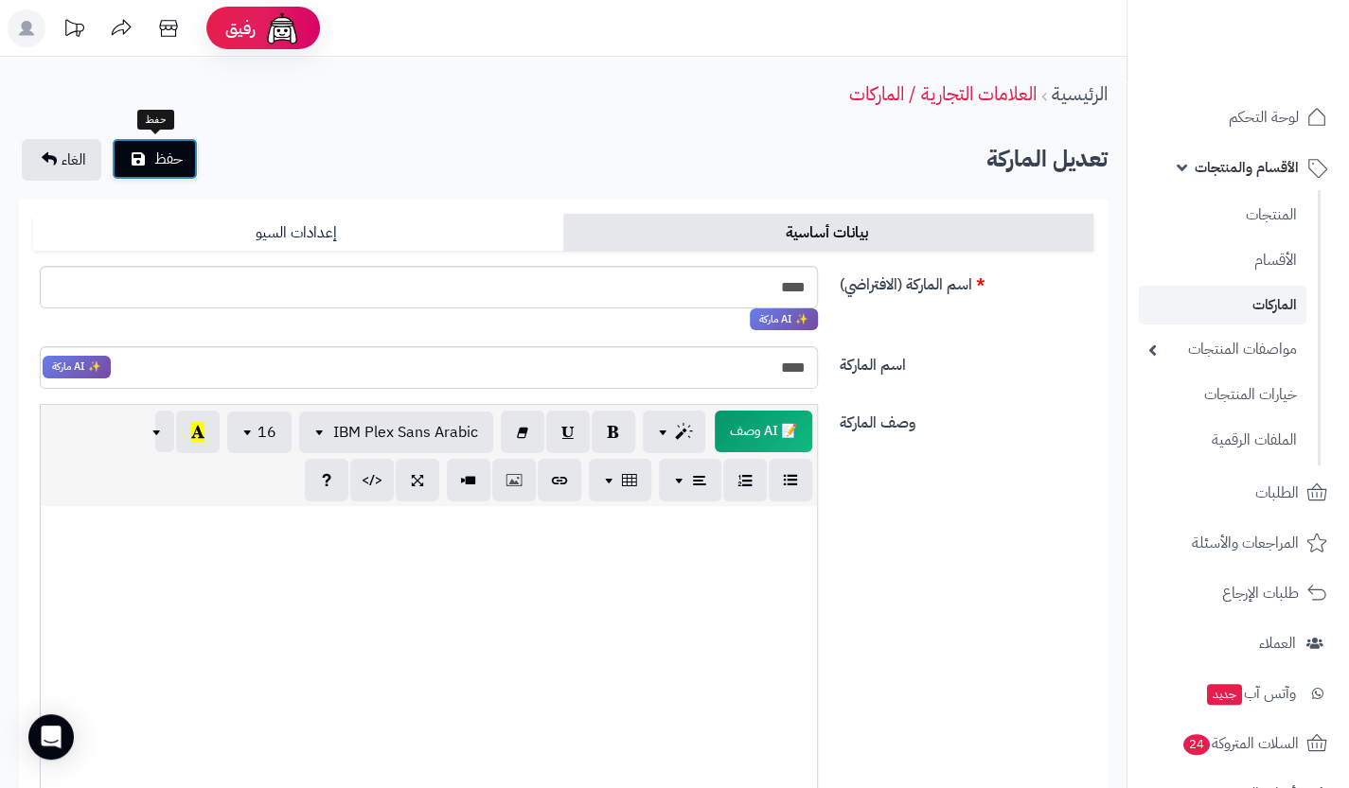
click at [157, 160] on span "حفظ" at bounding box center [168, 159] width 28 height 23
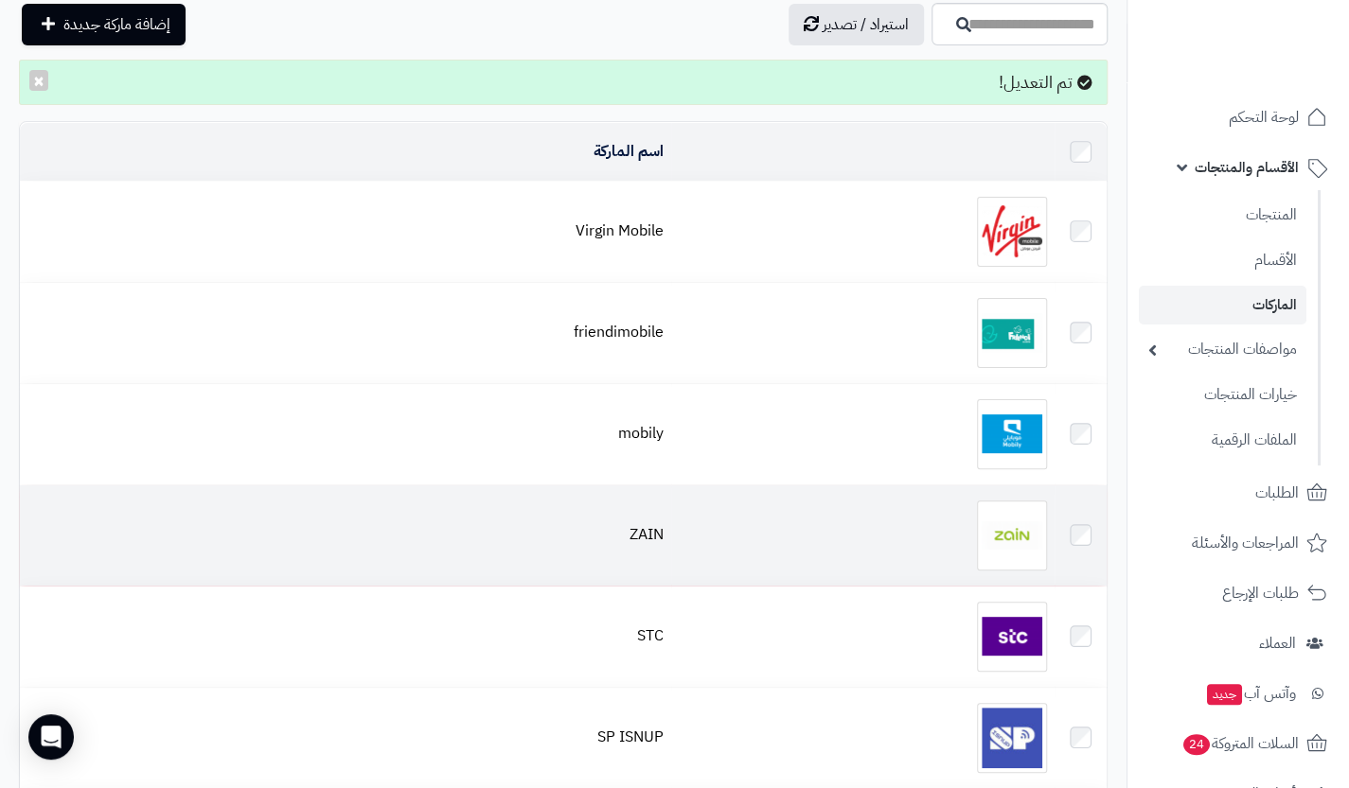
scroll to position [83, 0]
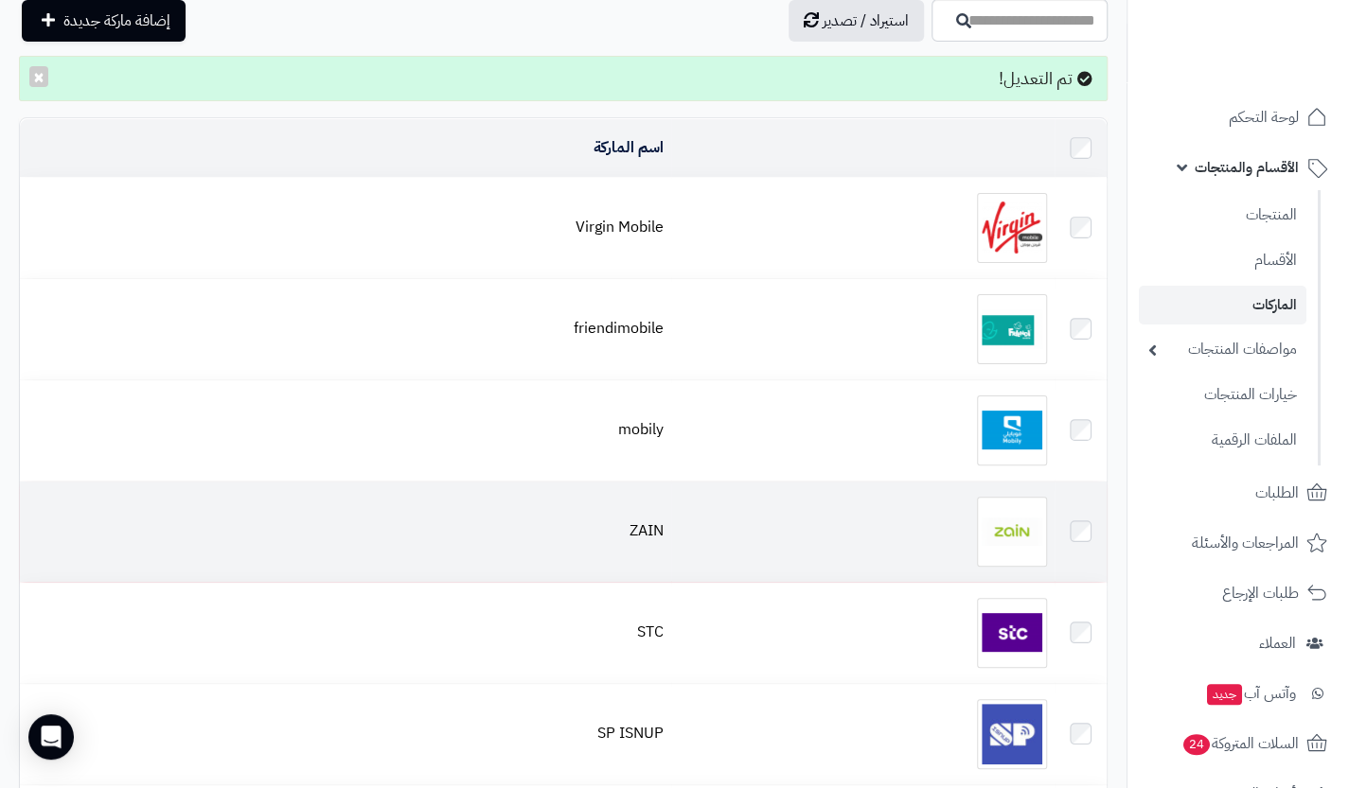
click at [990, 542] on img at bounding box center [1012, 532] width 70 height 70
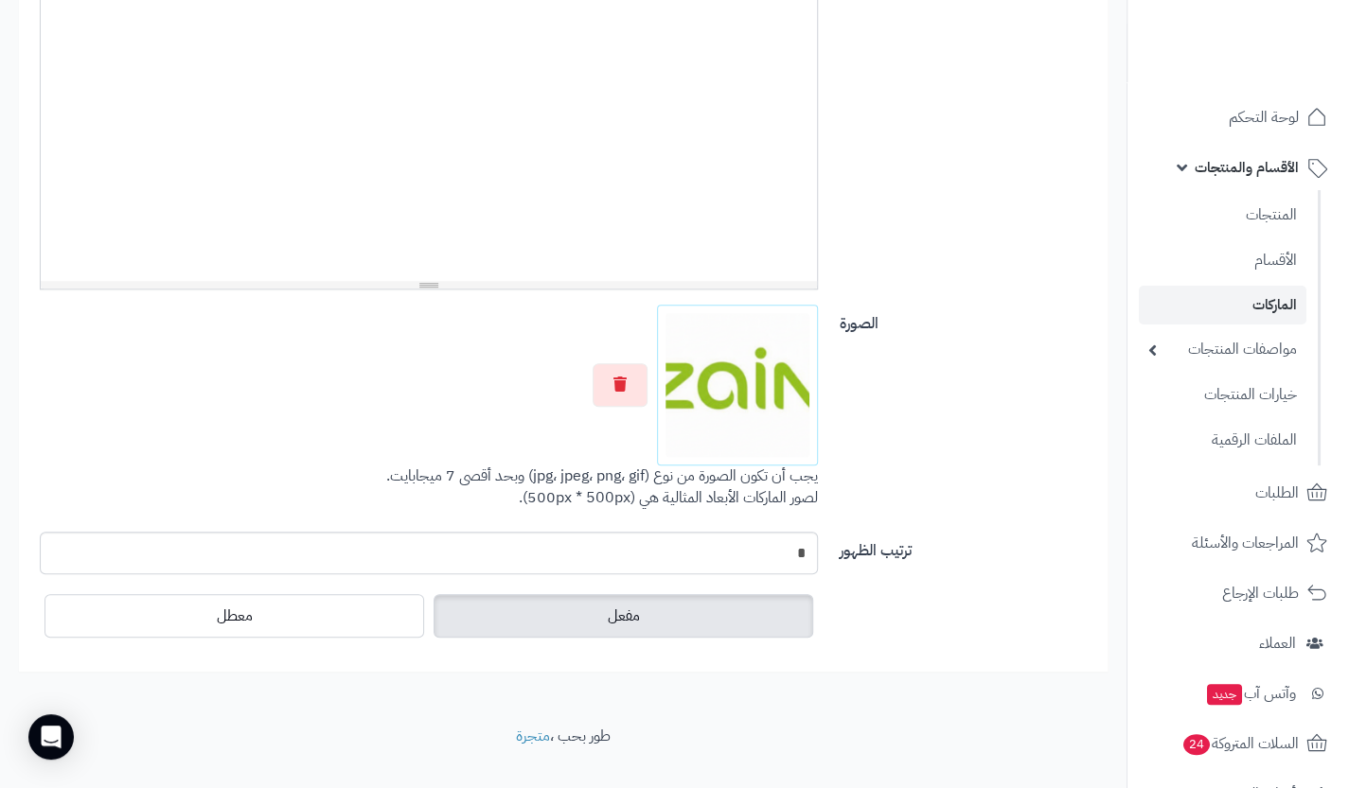
scroll to position [540, 0]
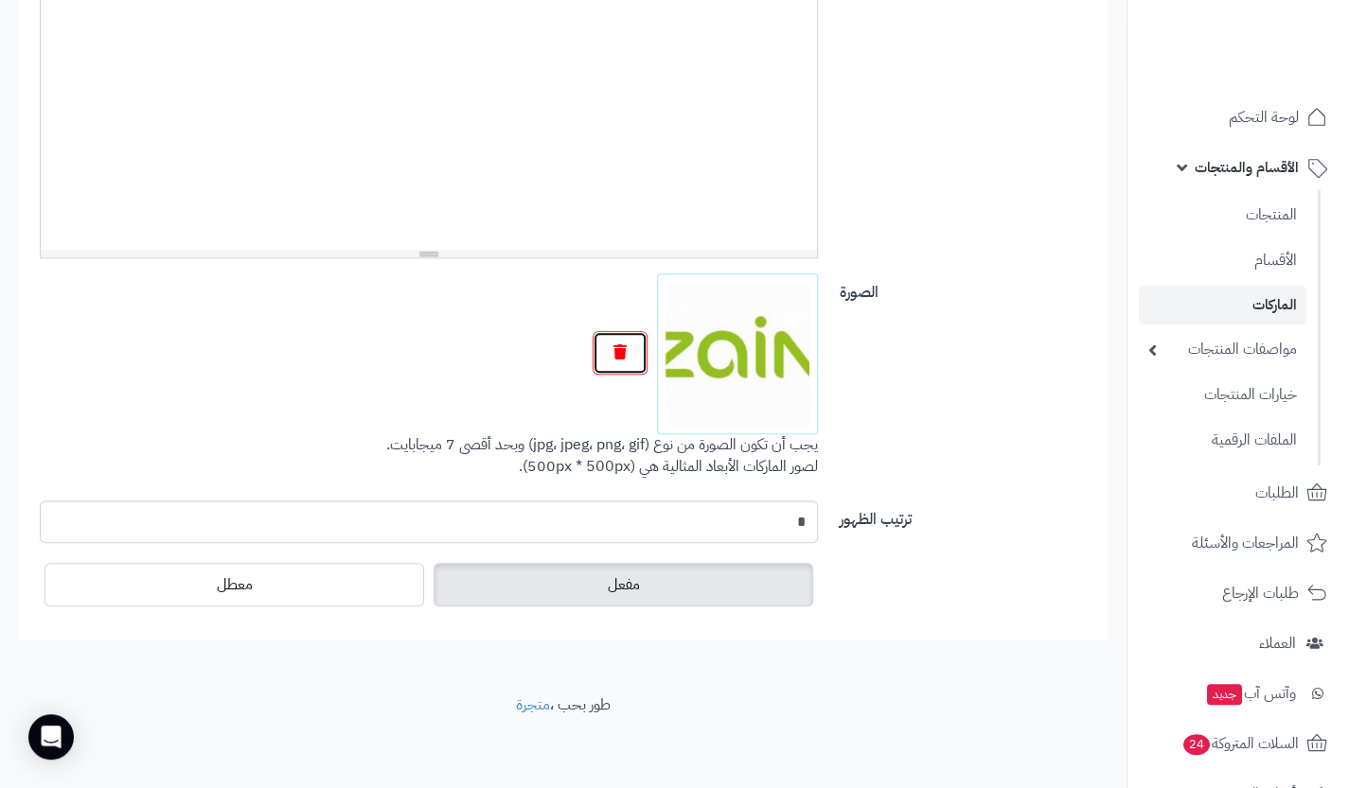
click at [627, 354] on icon "button" at bounding box center [619, 351] width 13 height 15
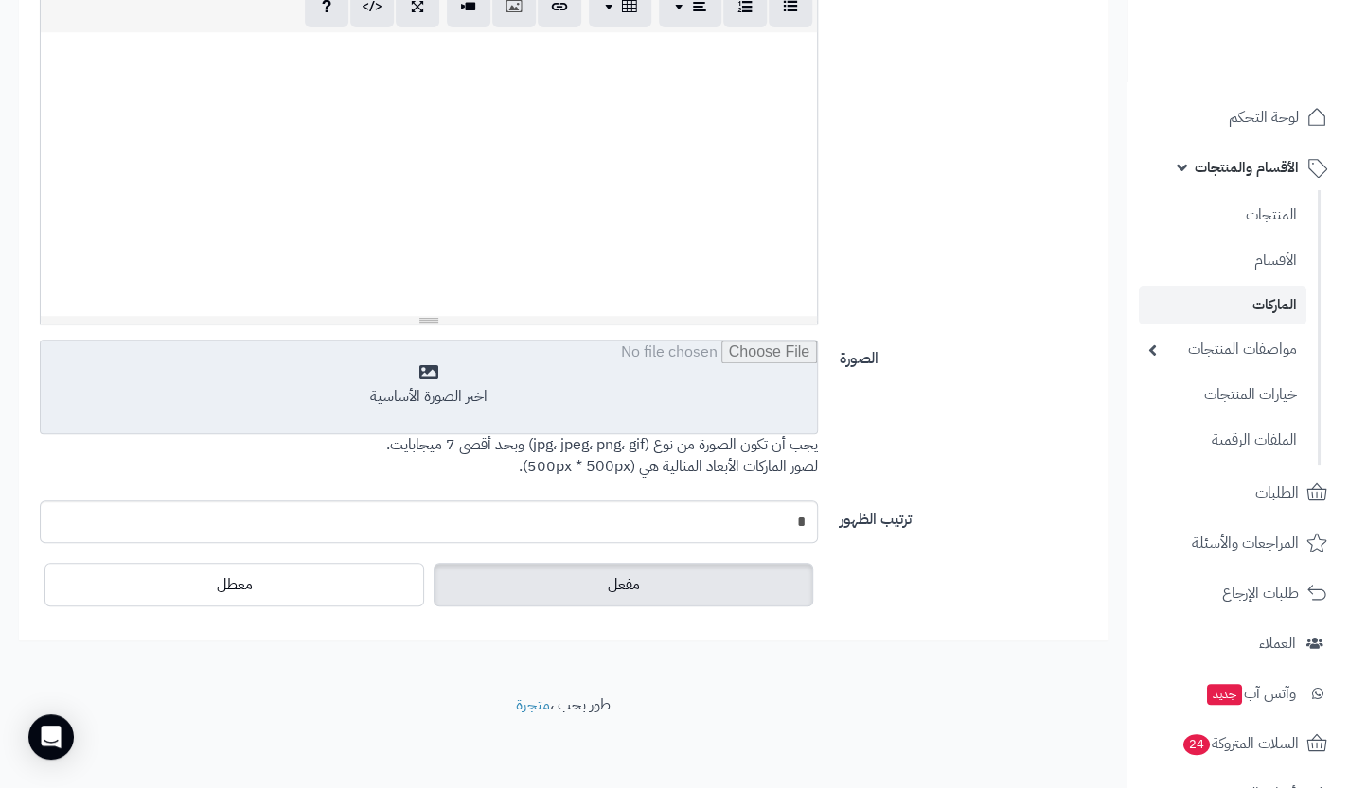
click at [681, 412] on input "file" at bounding box center [429, 388] width 776 height 95
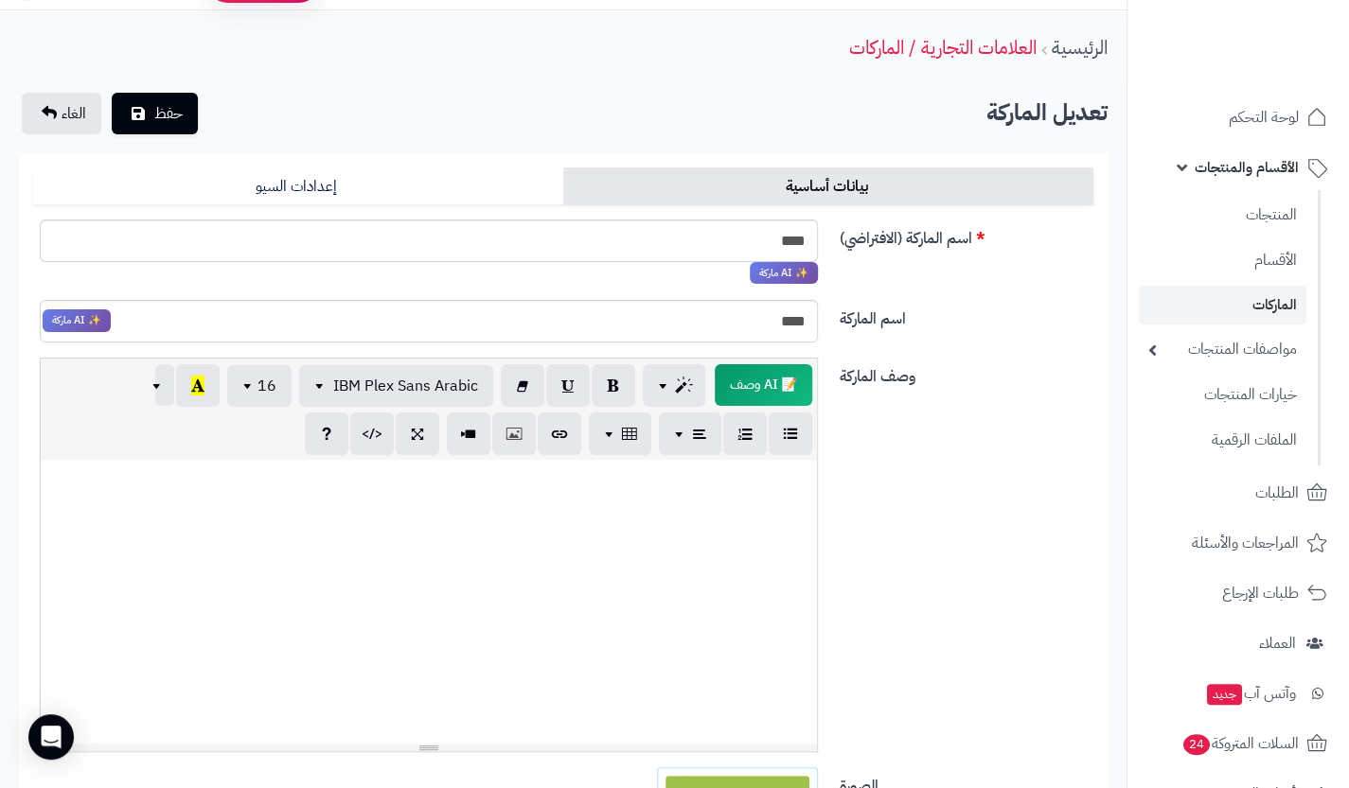
scroll to position [0, 0]
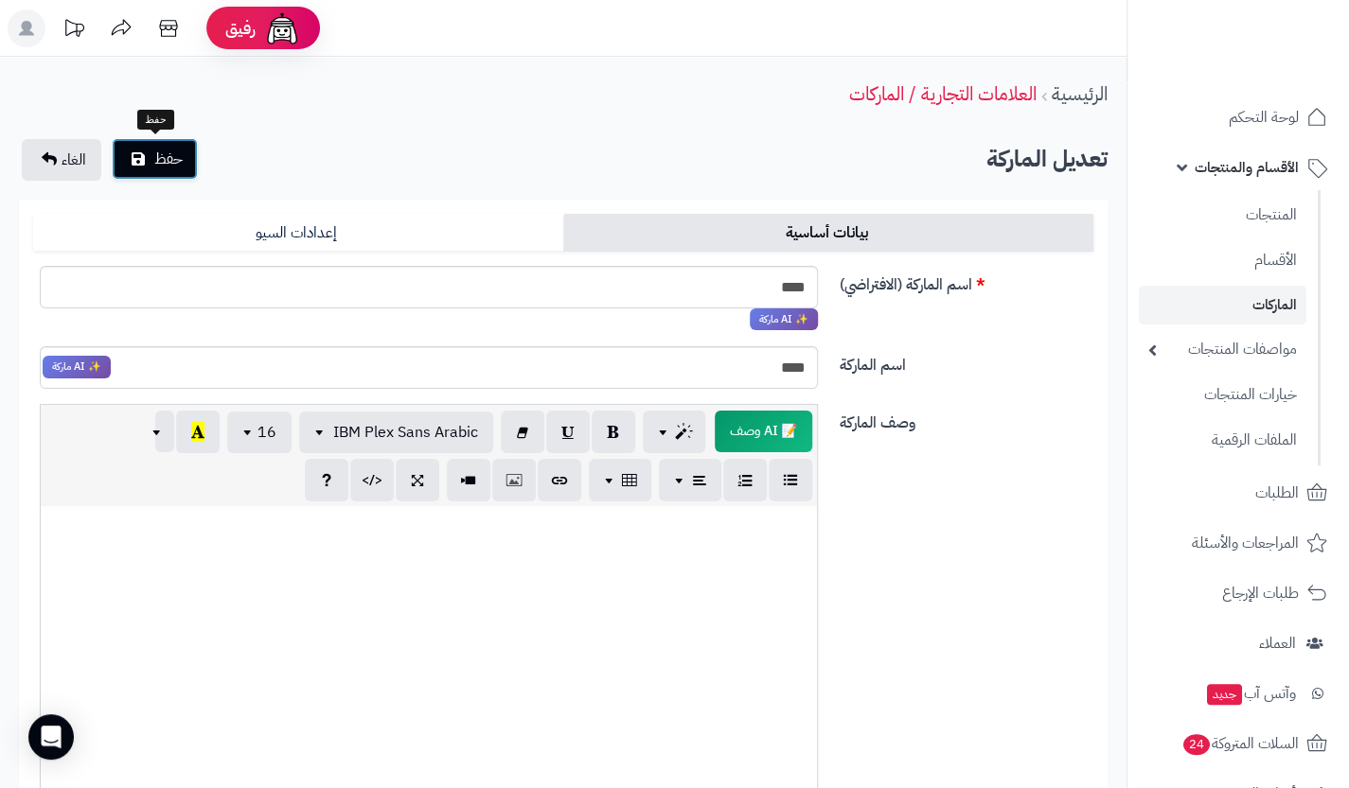
click at [158, 160] on span "حفظ" at bounding box center [168, 159] width 28 height 23
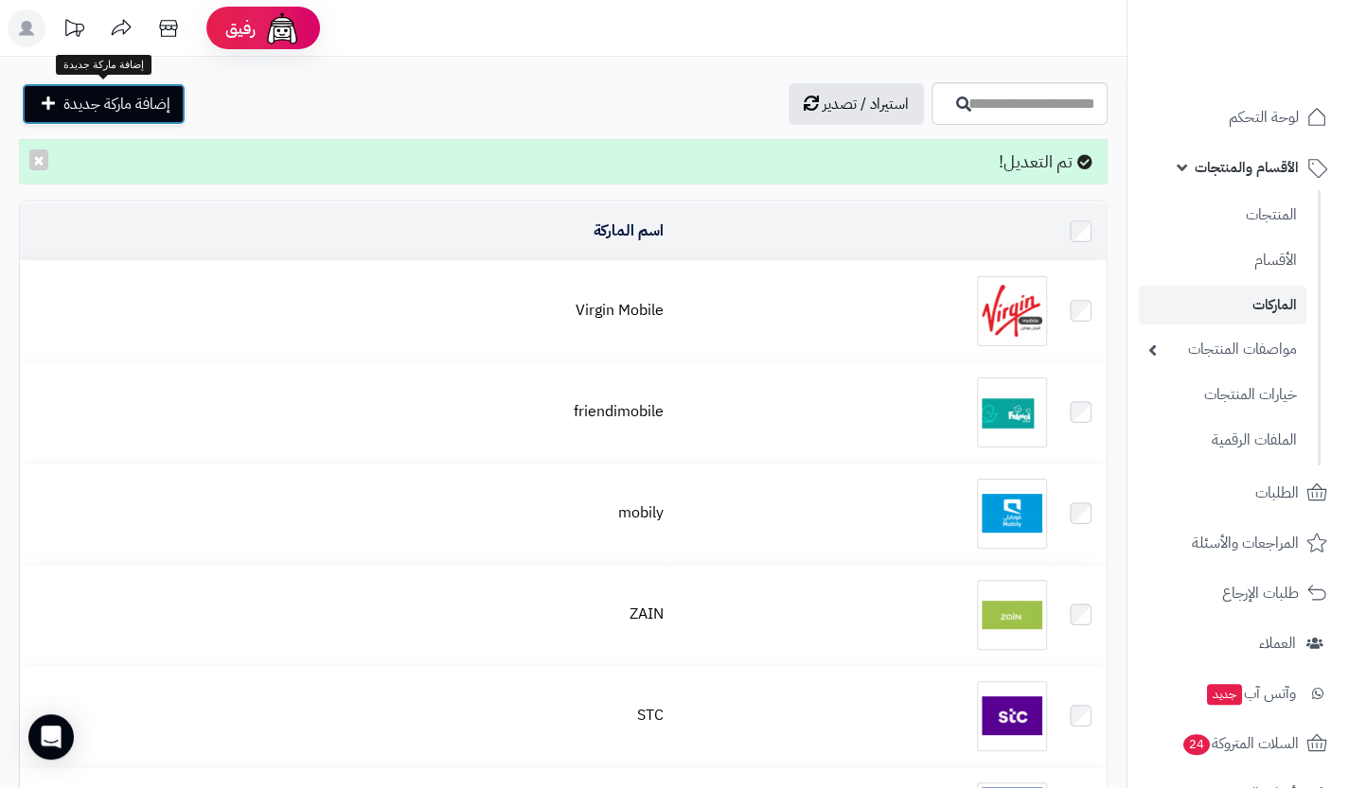
click at [146, 88] on link "إضافة ماركة جديدة" at bounding box center [104, 104] width 164 height 42
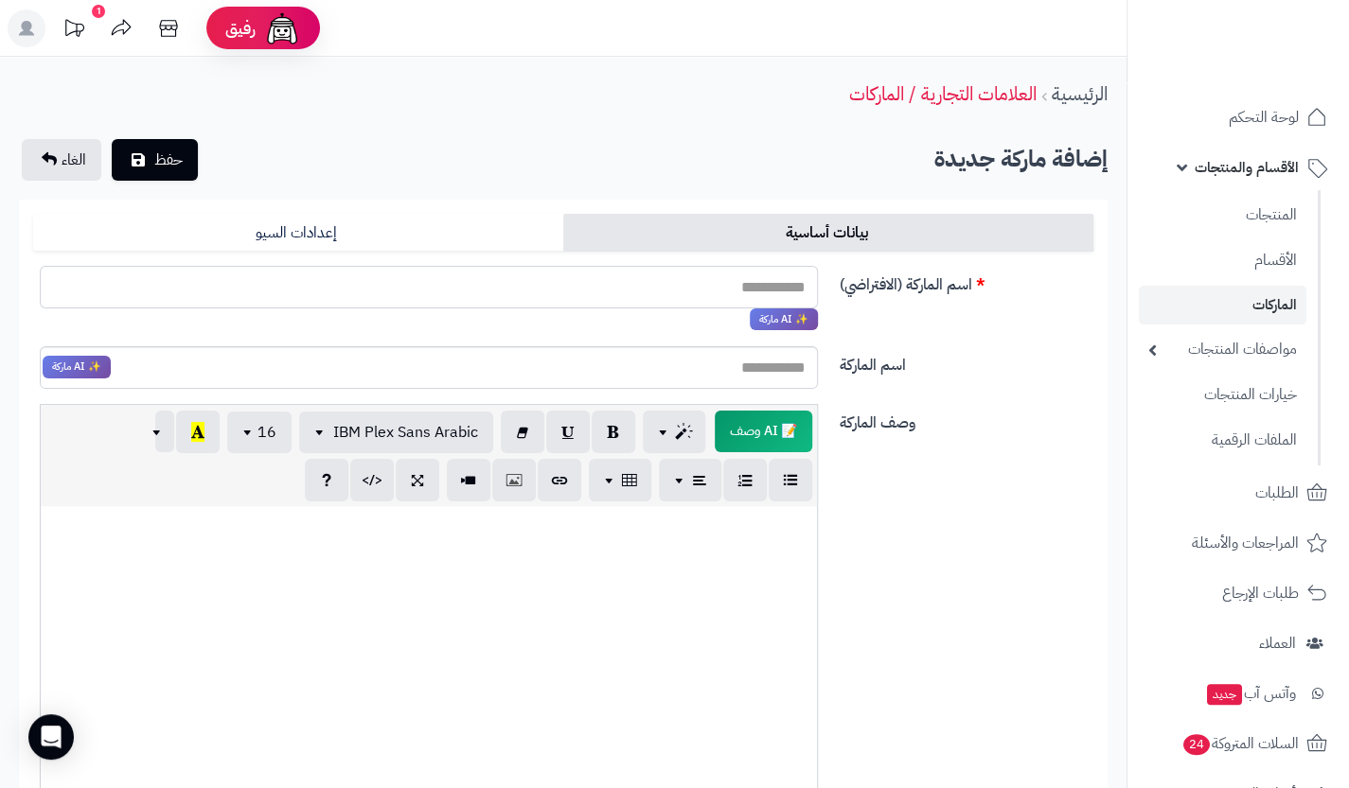
click at [621, 289] on input "اسم الماركة (الافتراضي)" at bounding box center [429, 287] width 778 height 43
paste input "*****"
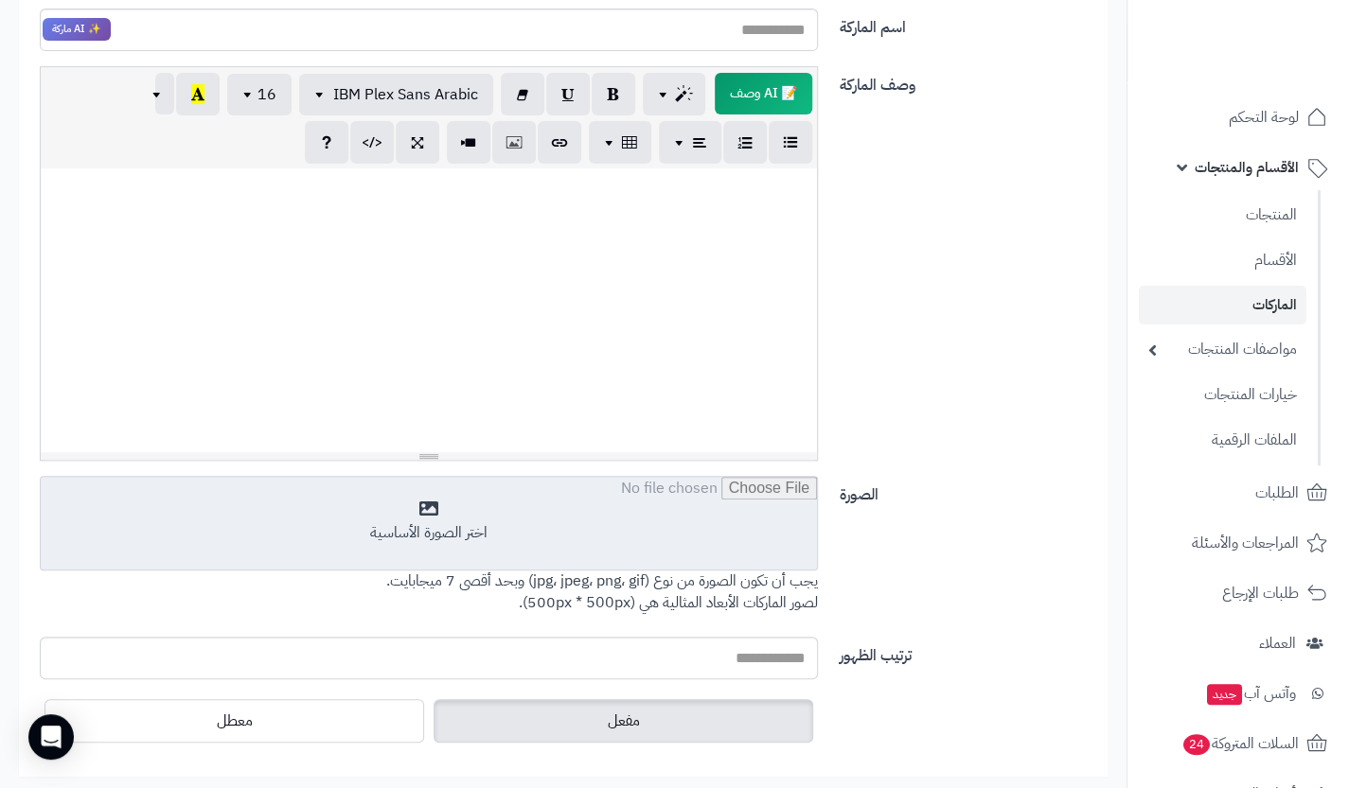
scroll to position [333, 0]
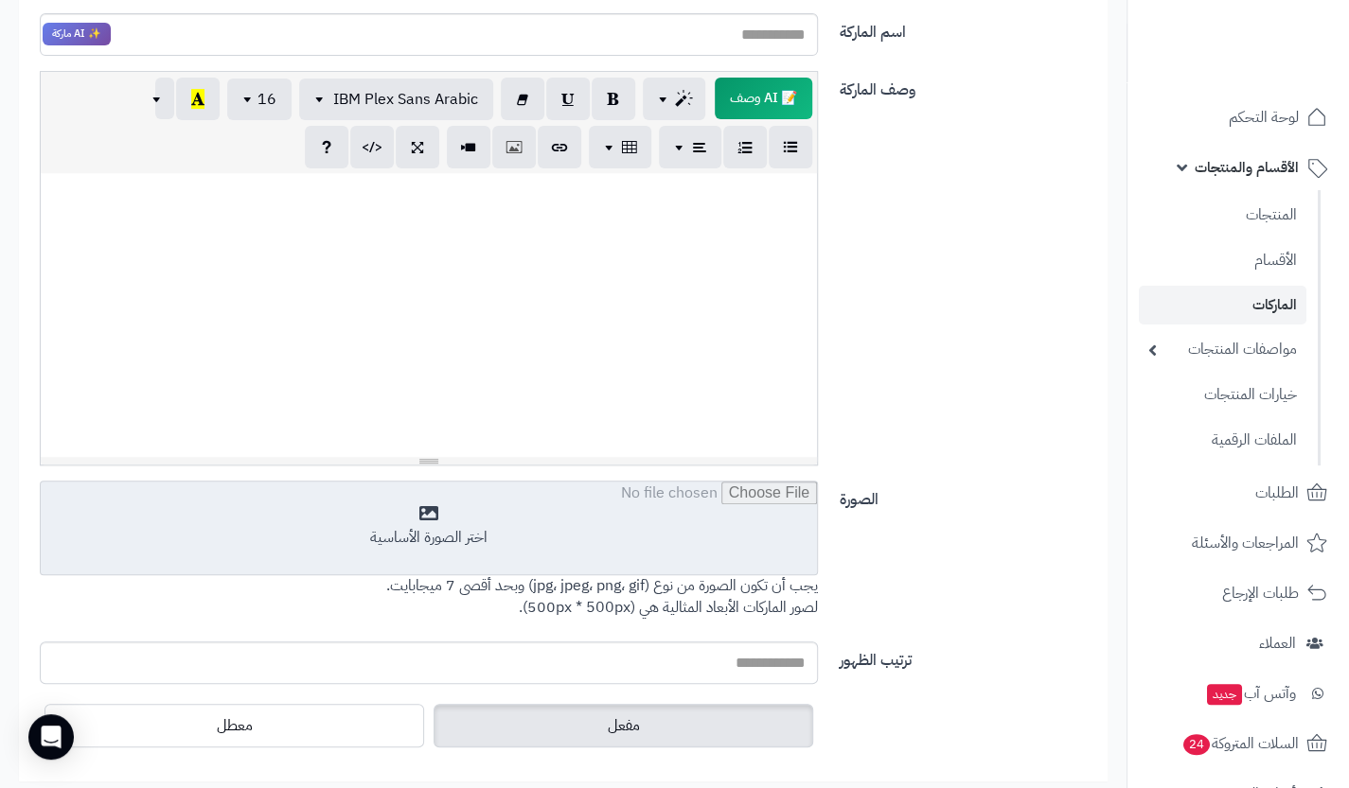
type input "*****"
click at [623, 510] on input "file" at bounding box center [429, 529] width 776 height 95
type input "**********"
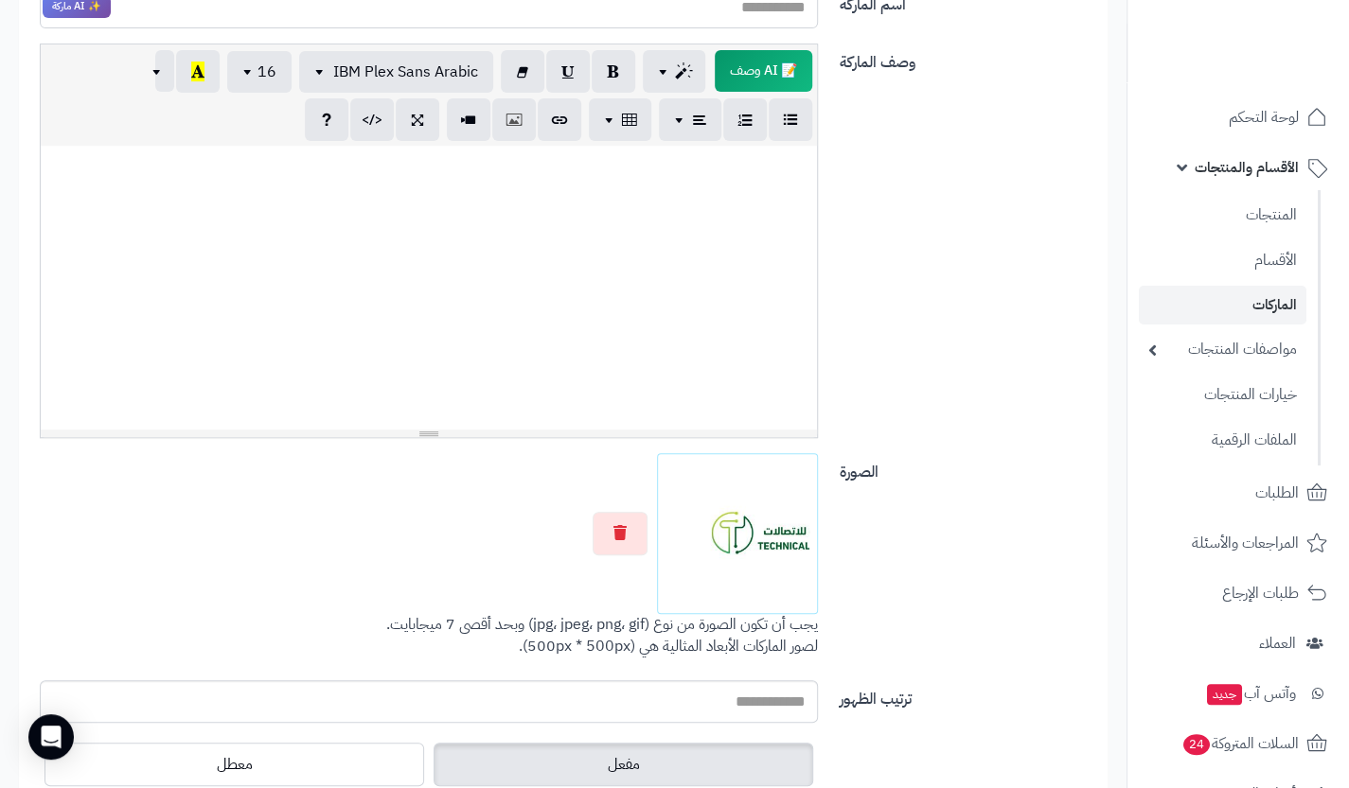
scroll to position [362, 0]
click at [610, 538] on button "button" at bounding box center [619, 532] width 55 height 44
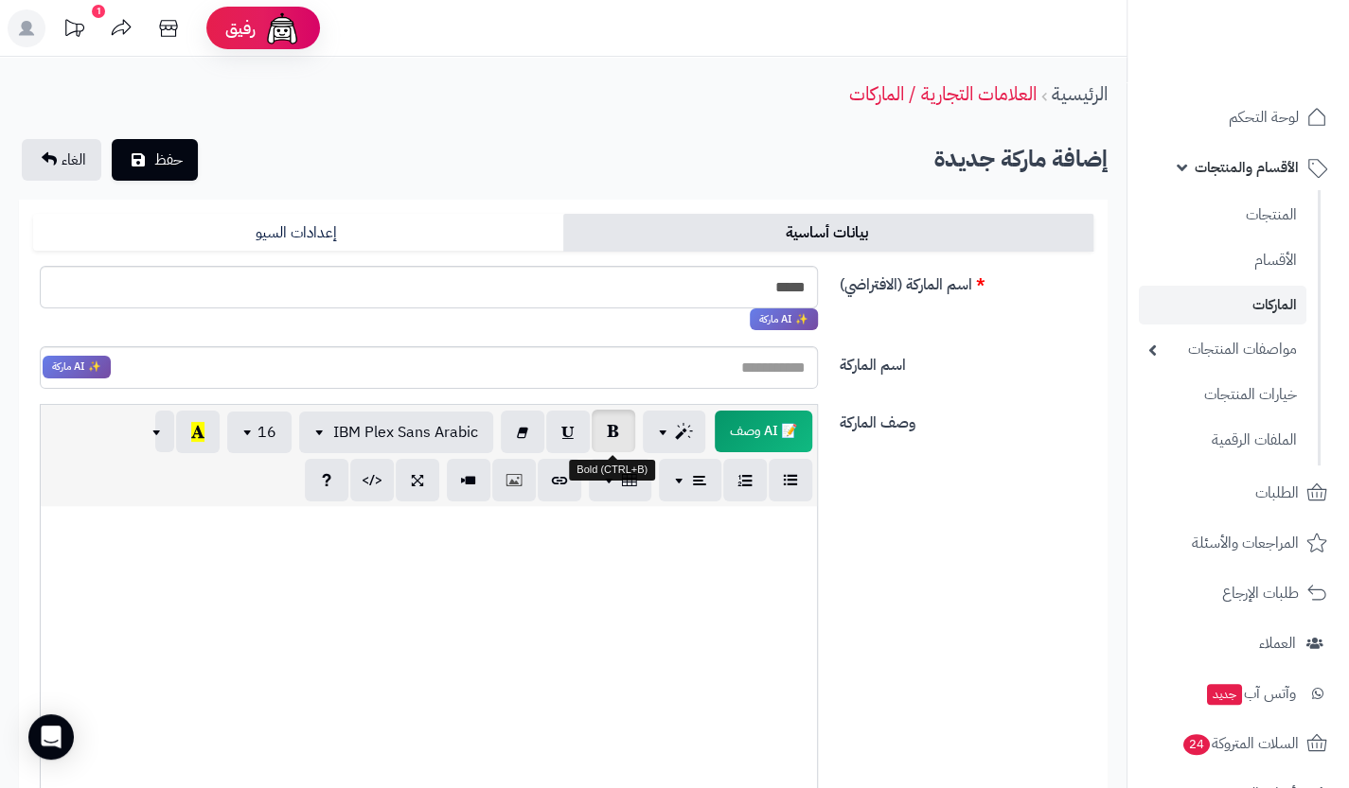
scroll to position [474, 0]
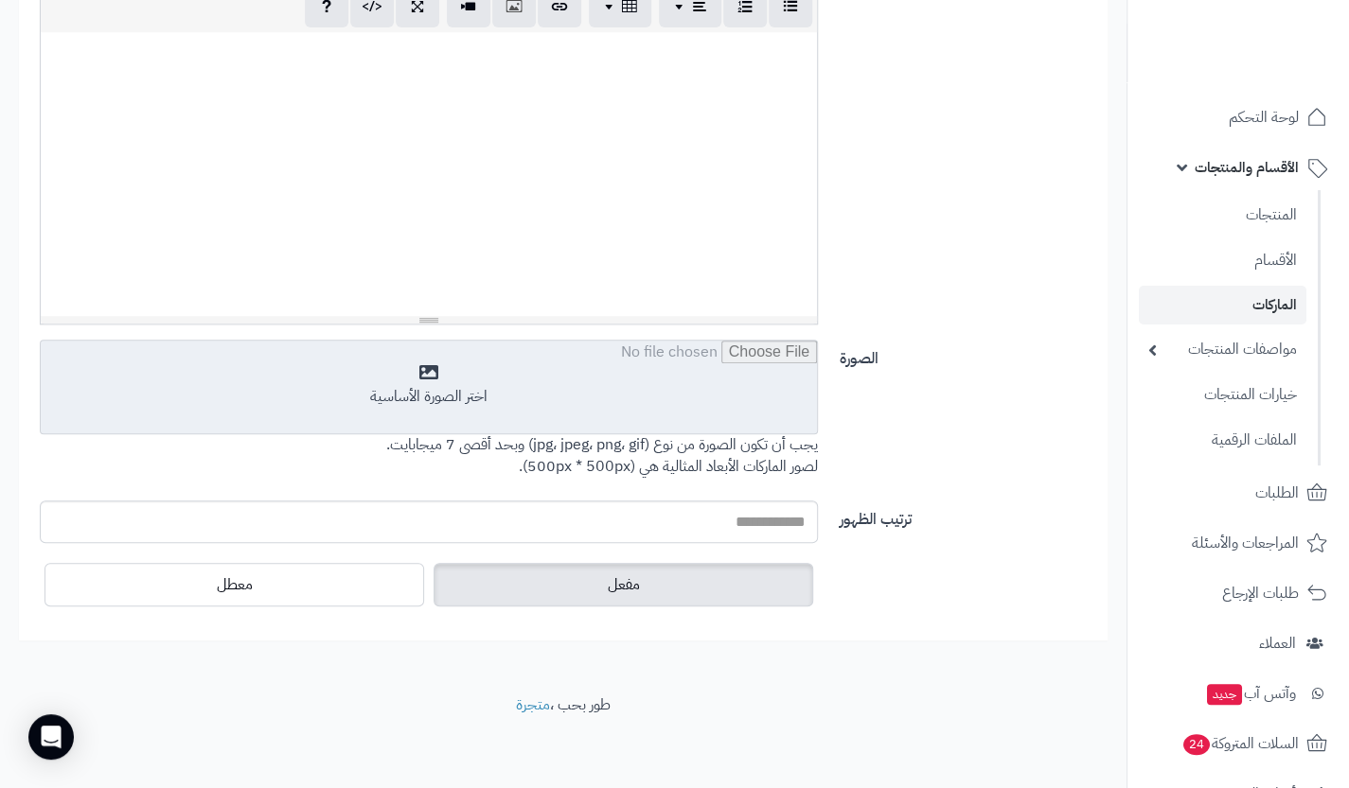
click at [652, 413] on input "file" at bounding box center [429, 388] width 776 height 95
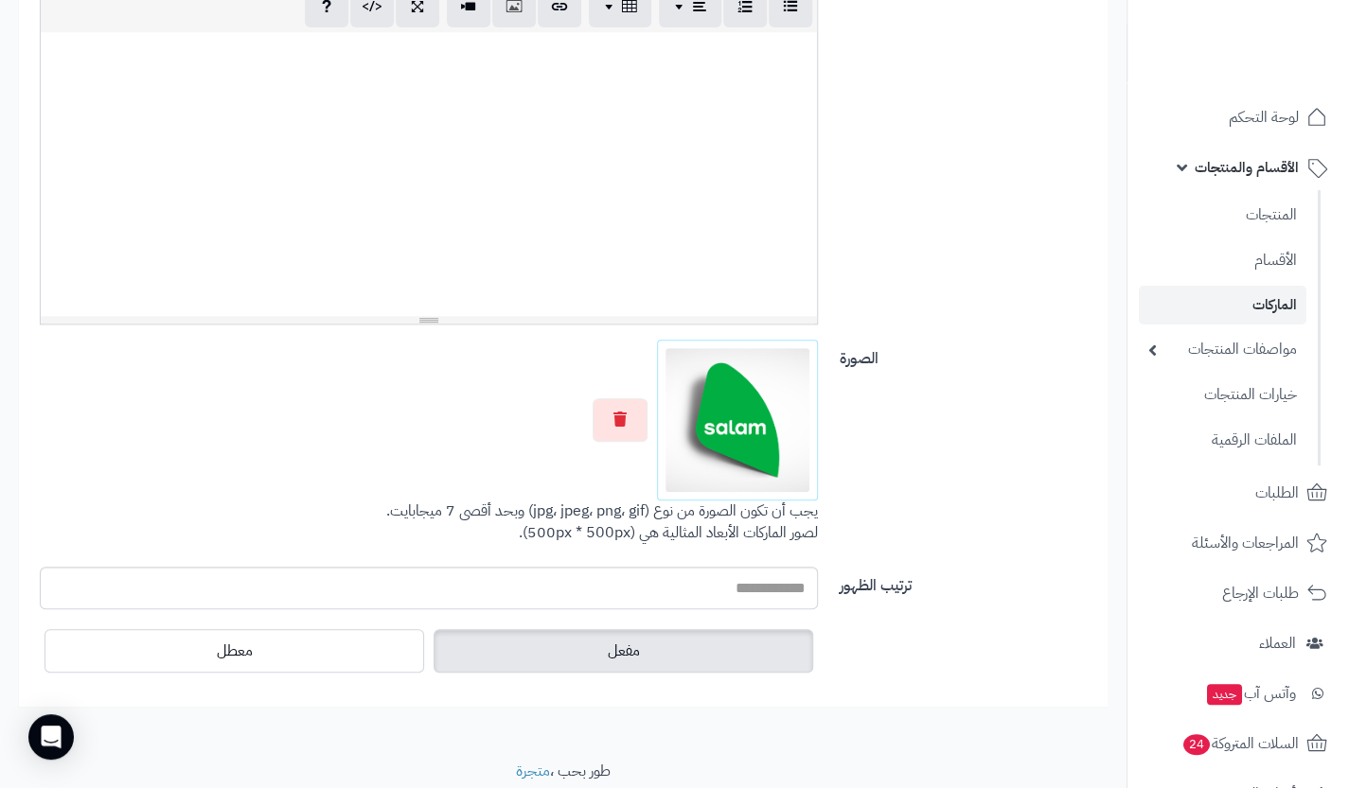
scroll to position [0, 0]
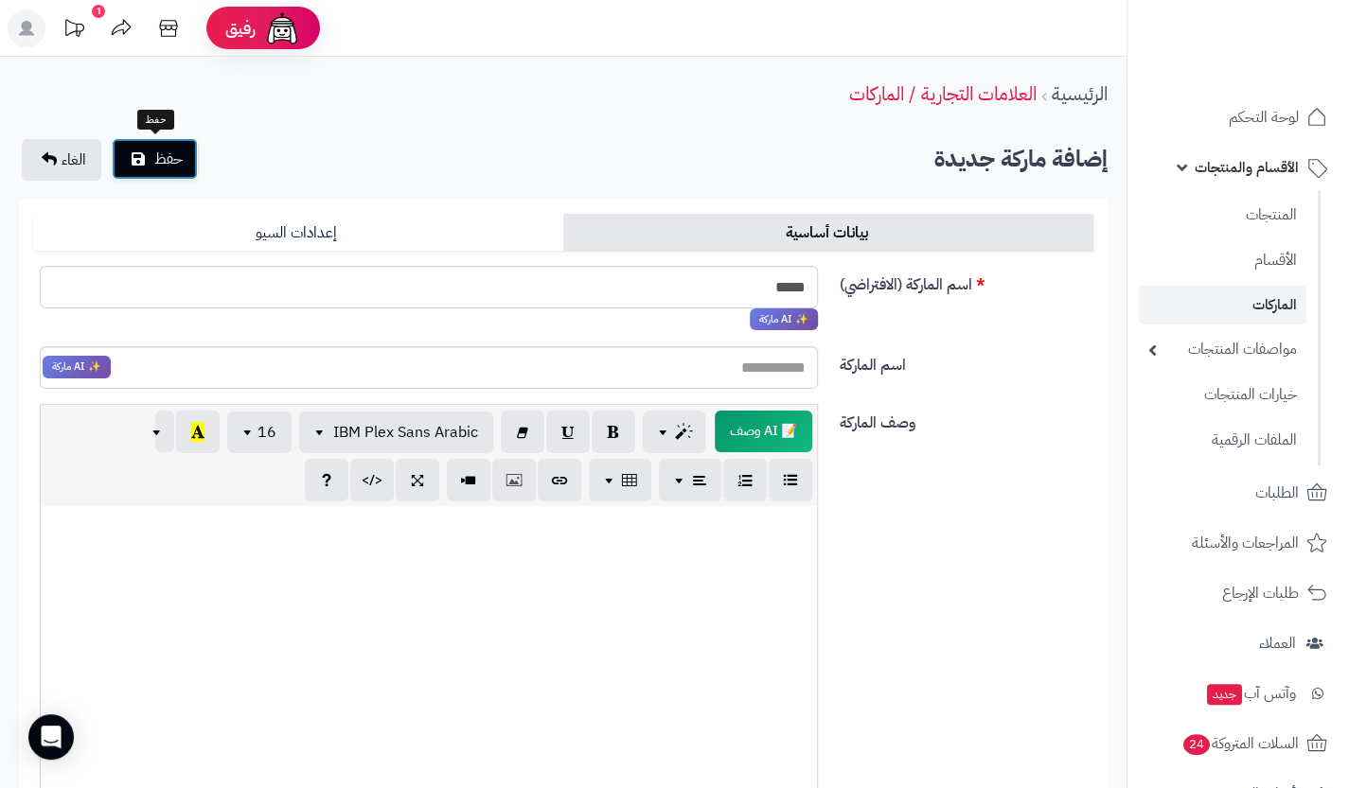
click at [158, 156] on span "حفظ" at bounding box center [168, 159] width 28 height 23
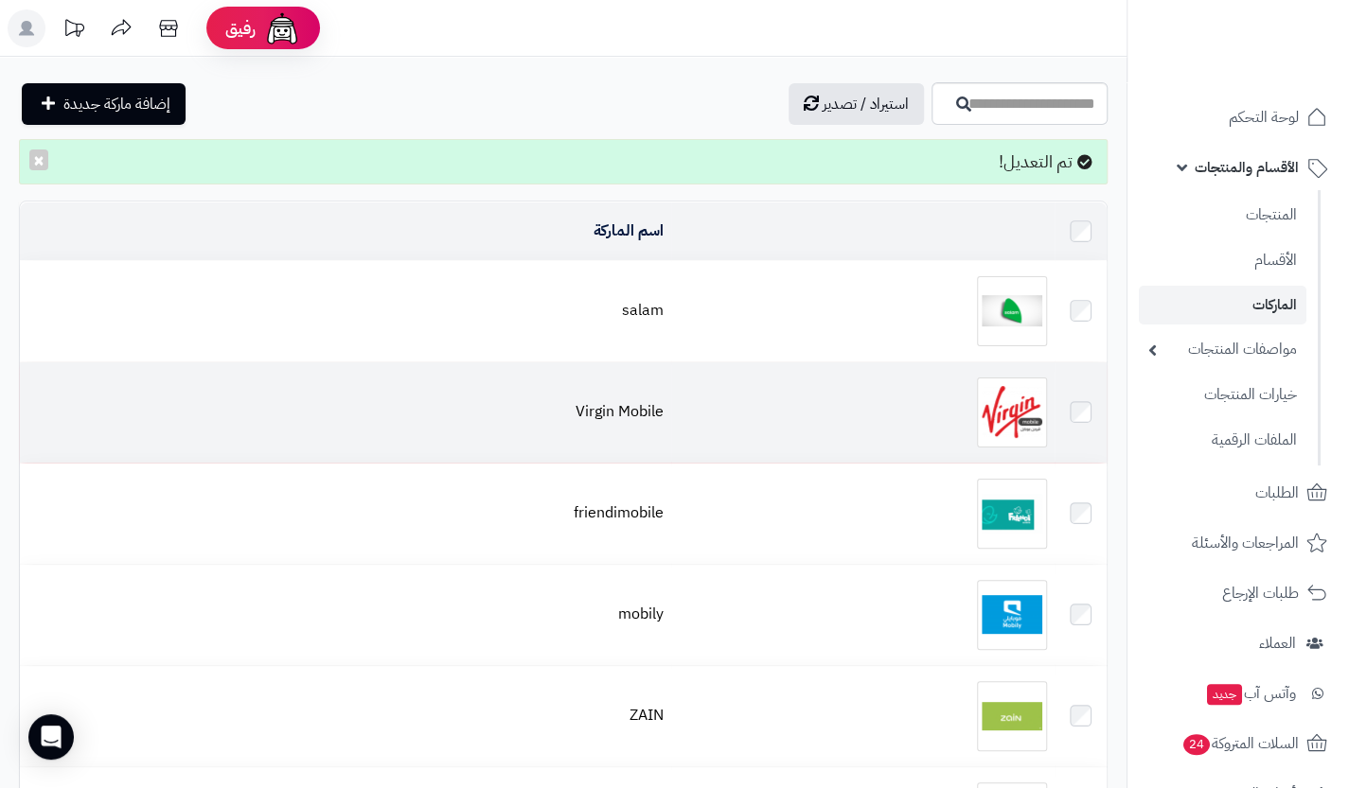
click at [1015, 427] on img at bounding box center [1012, 413] width 70 height 70
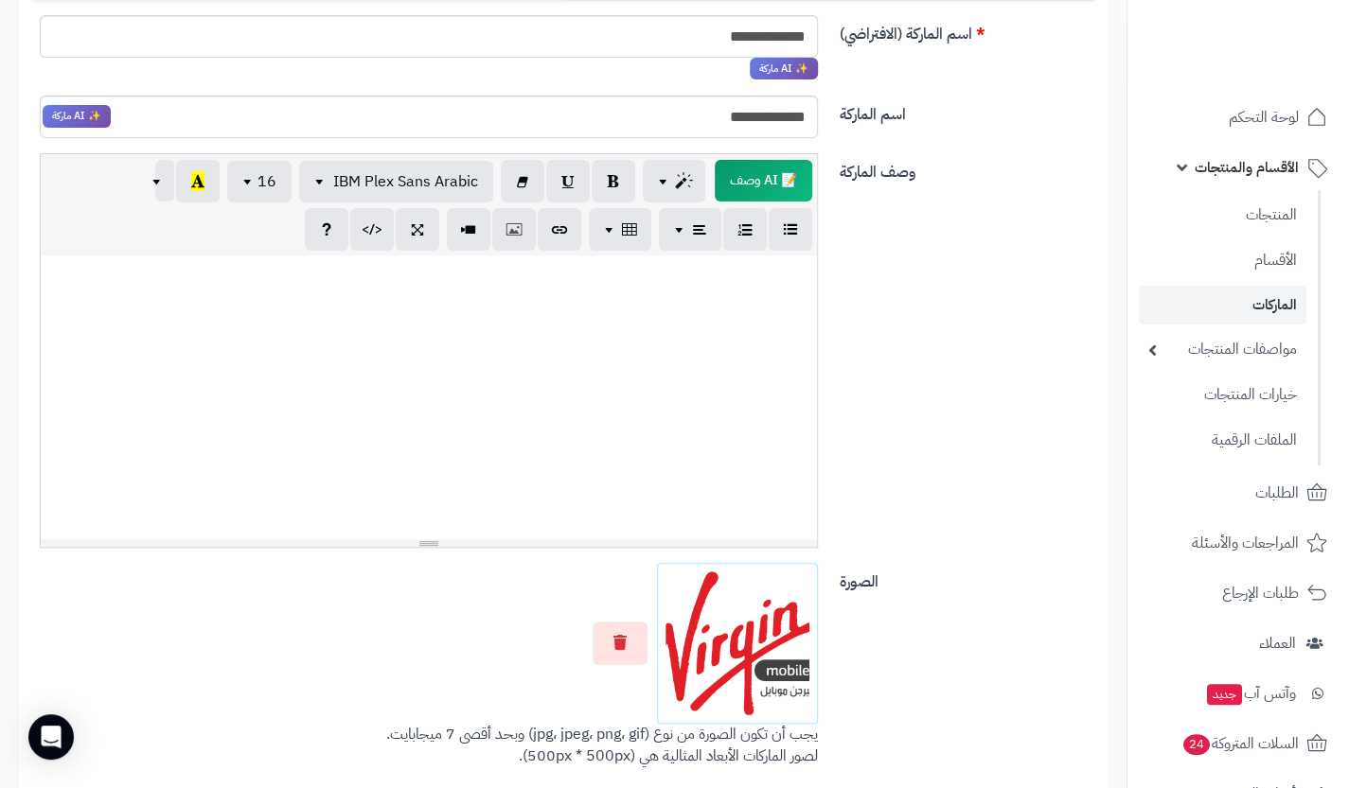
scroll to position [252, 0]
click at [624, 643] on icon "button" at bounding box center [619, 640] width 13 height 15
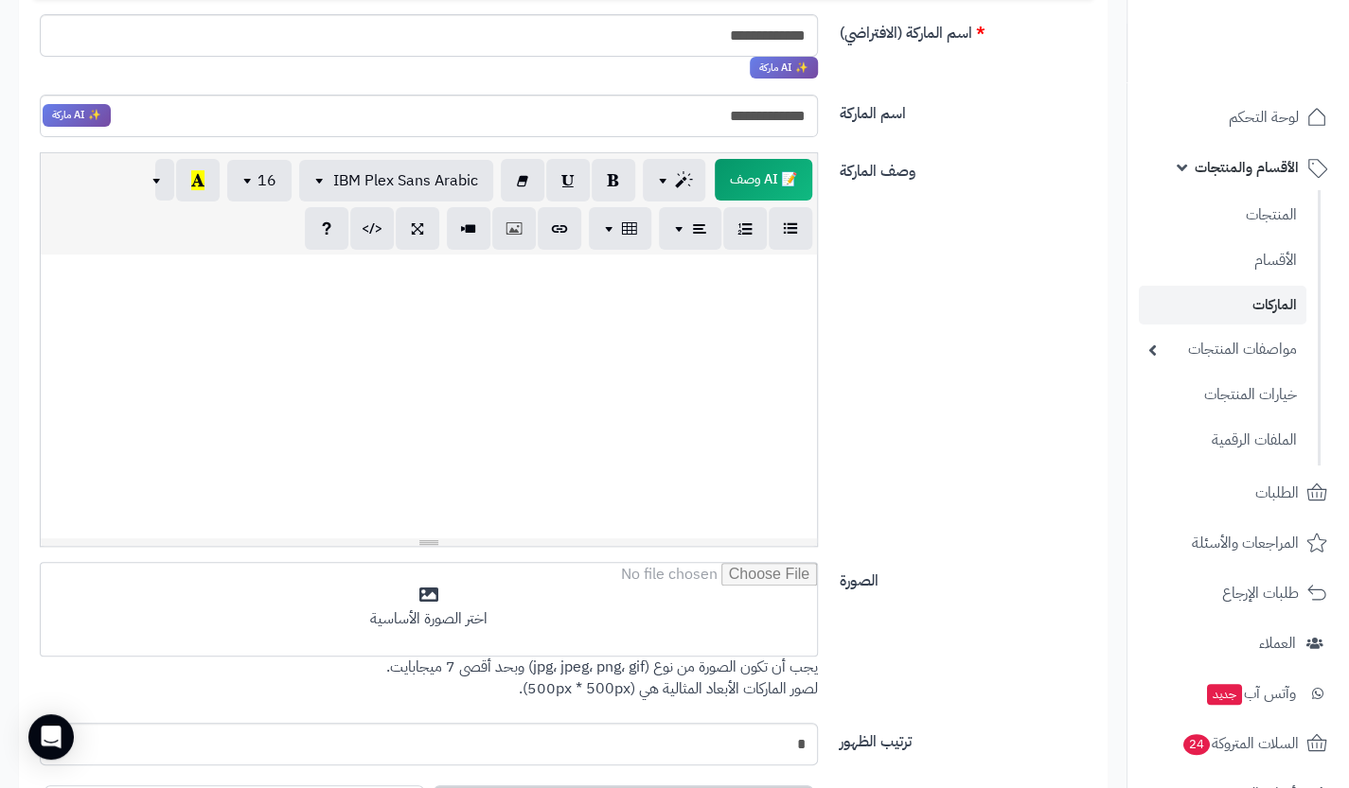
scroll to position [403, 0]
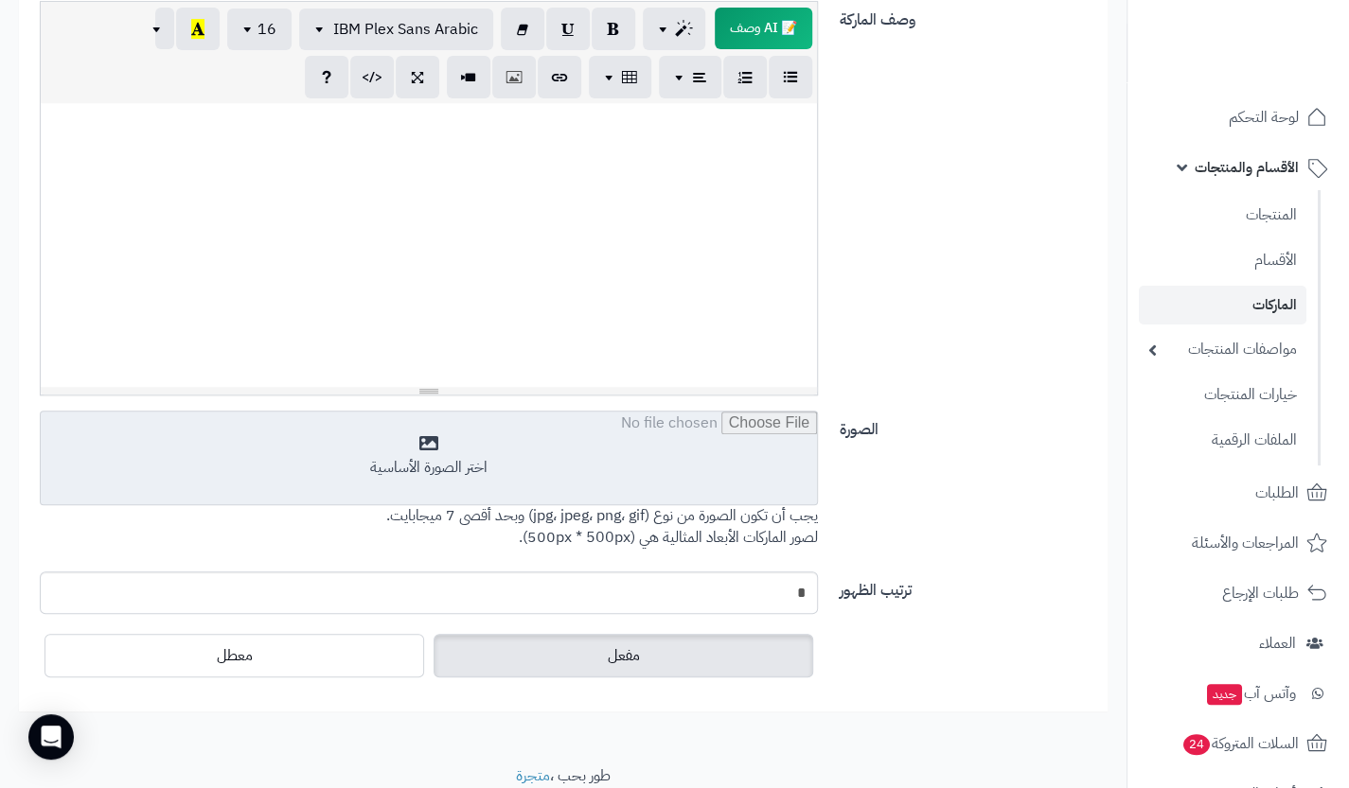
click at [556, 473] on input "file" at bounding box center [429, 459] width 776 height 95
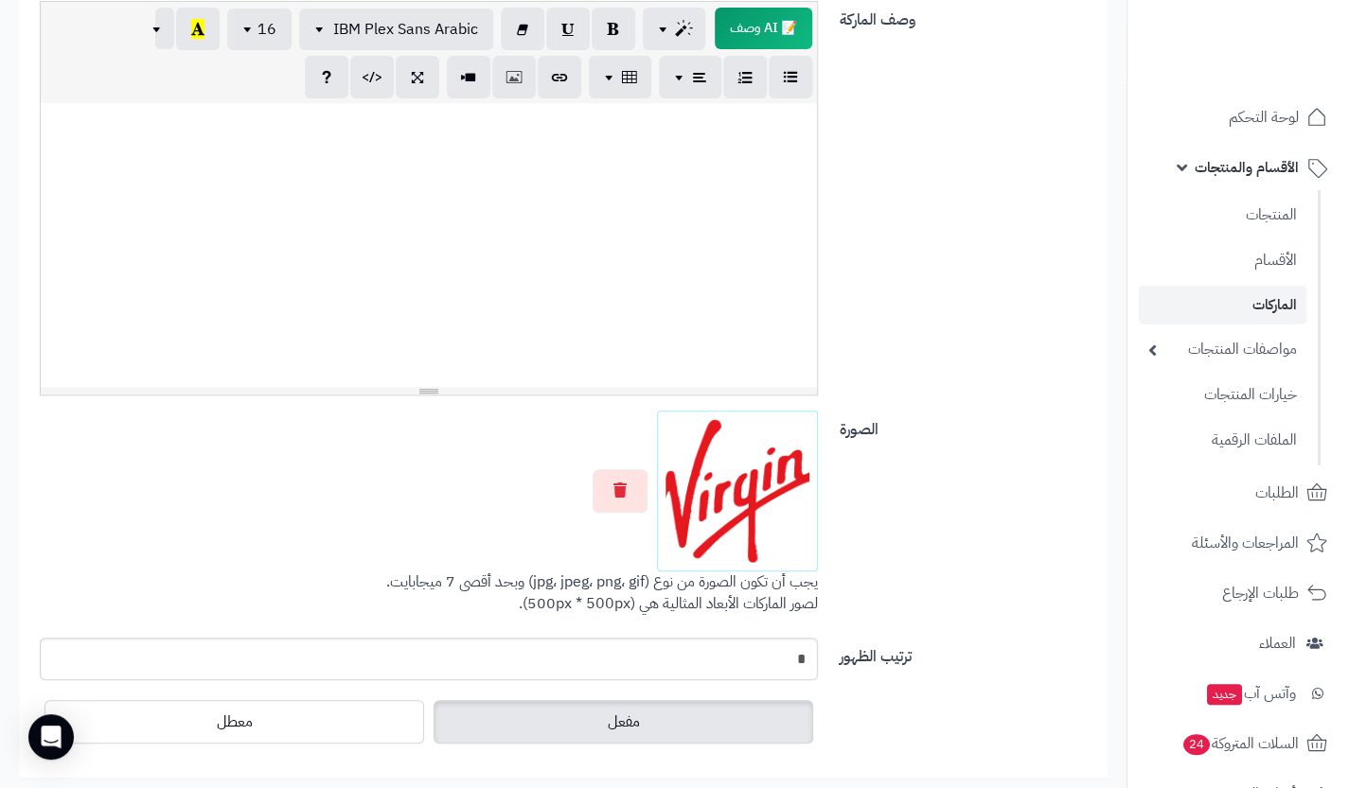
scroll to position [0, 0]
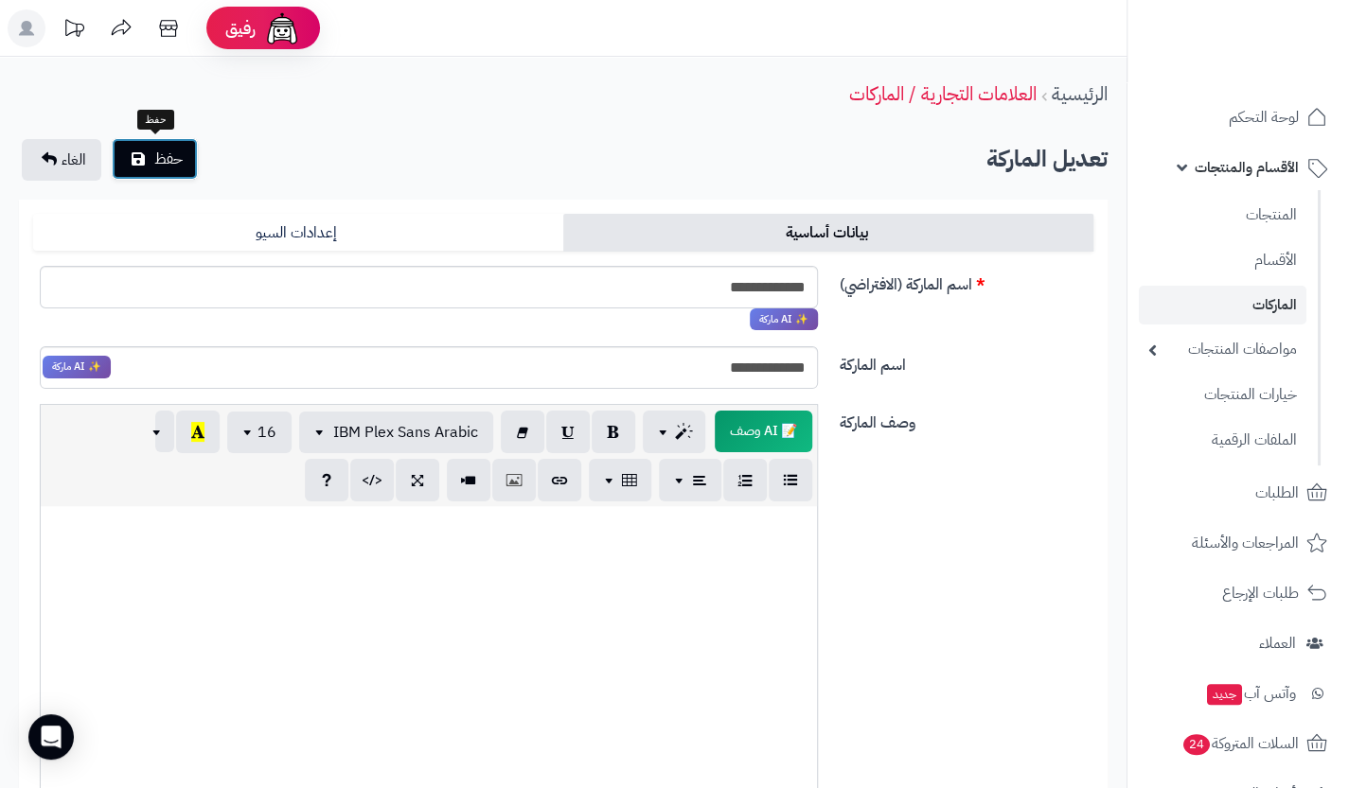
click at [167, 168] on span "حفظ" at bounding box center [168, 159] width 28 height 23
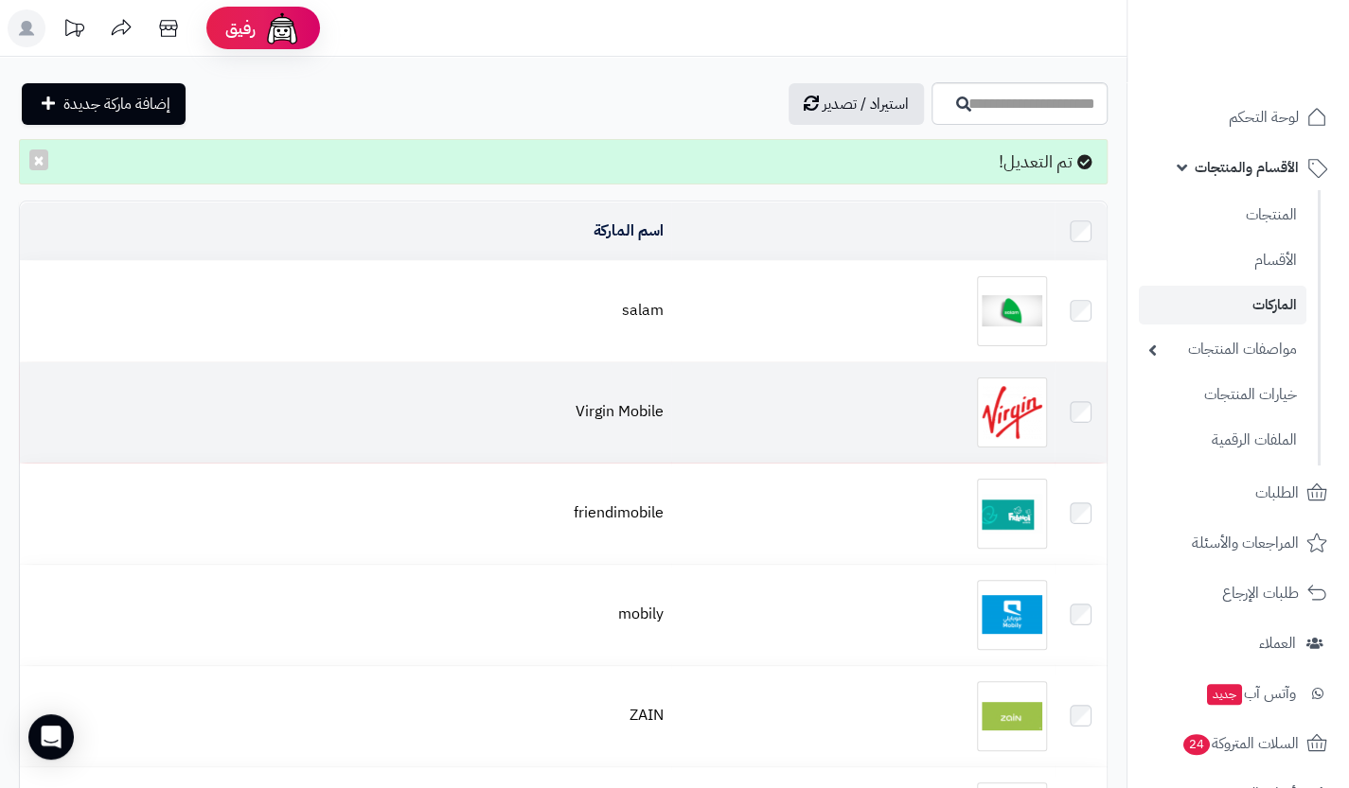
click at [1011, 424] on img at bounding box center [1012, 413] width 70 height 70
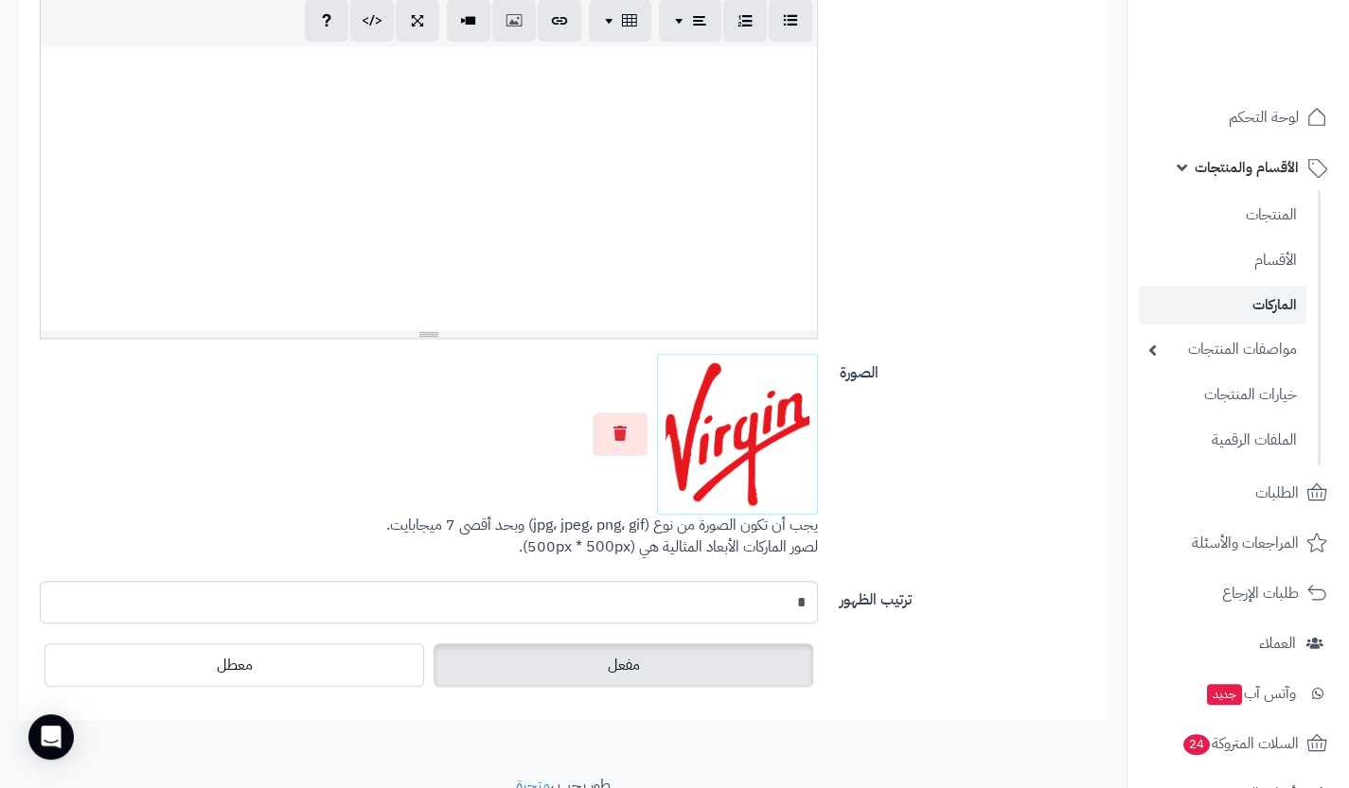
scroll to position [469, 0]
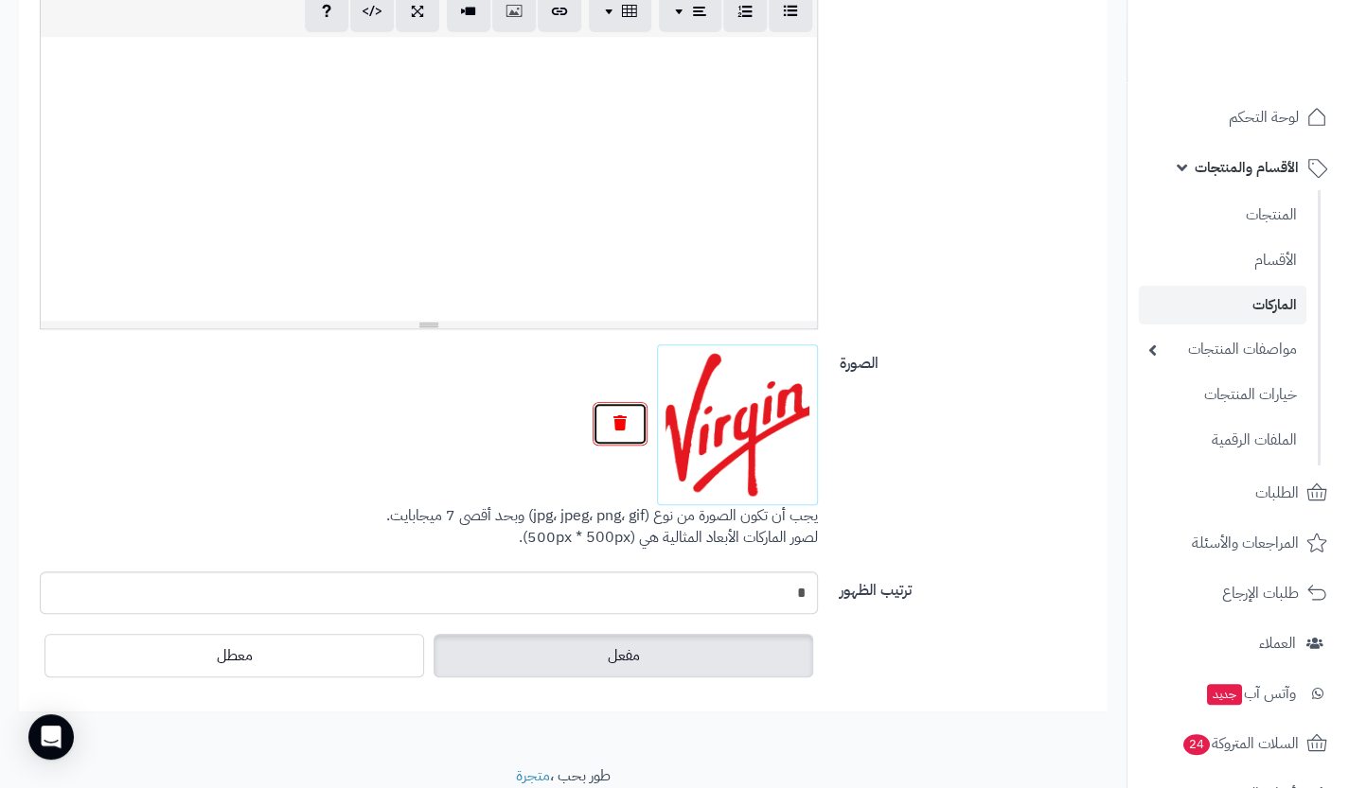
click at [642, 426] on button "button" at bounding box center [619, 424] width 55 height 44
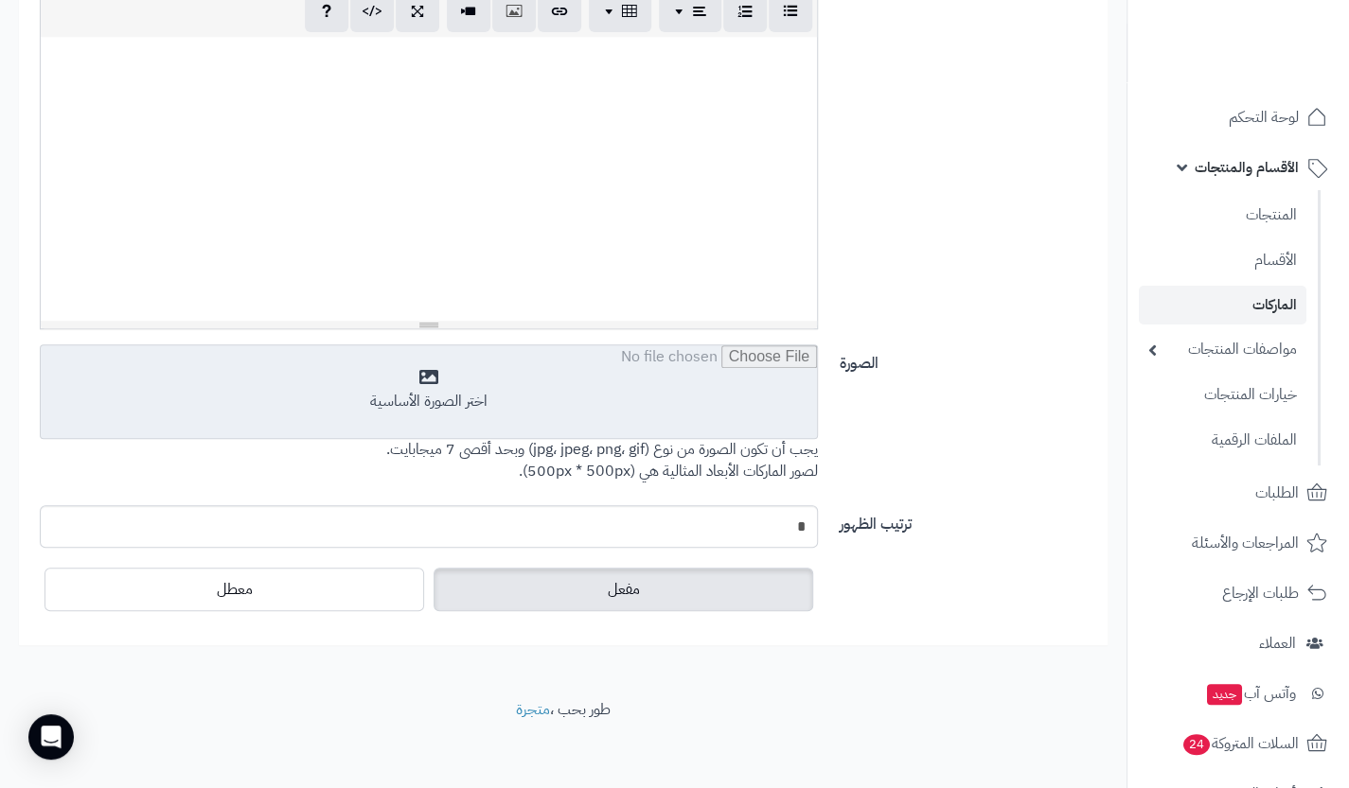
click at [561, 383] on input "file" at bounding box center [429, 392] width 776 height 95
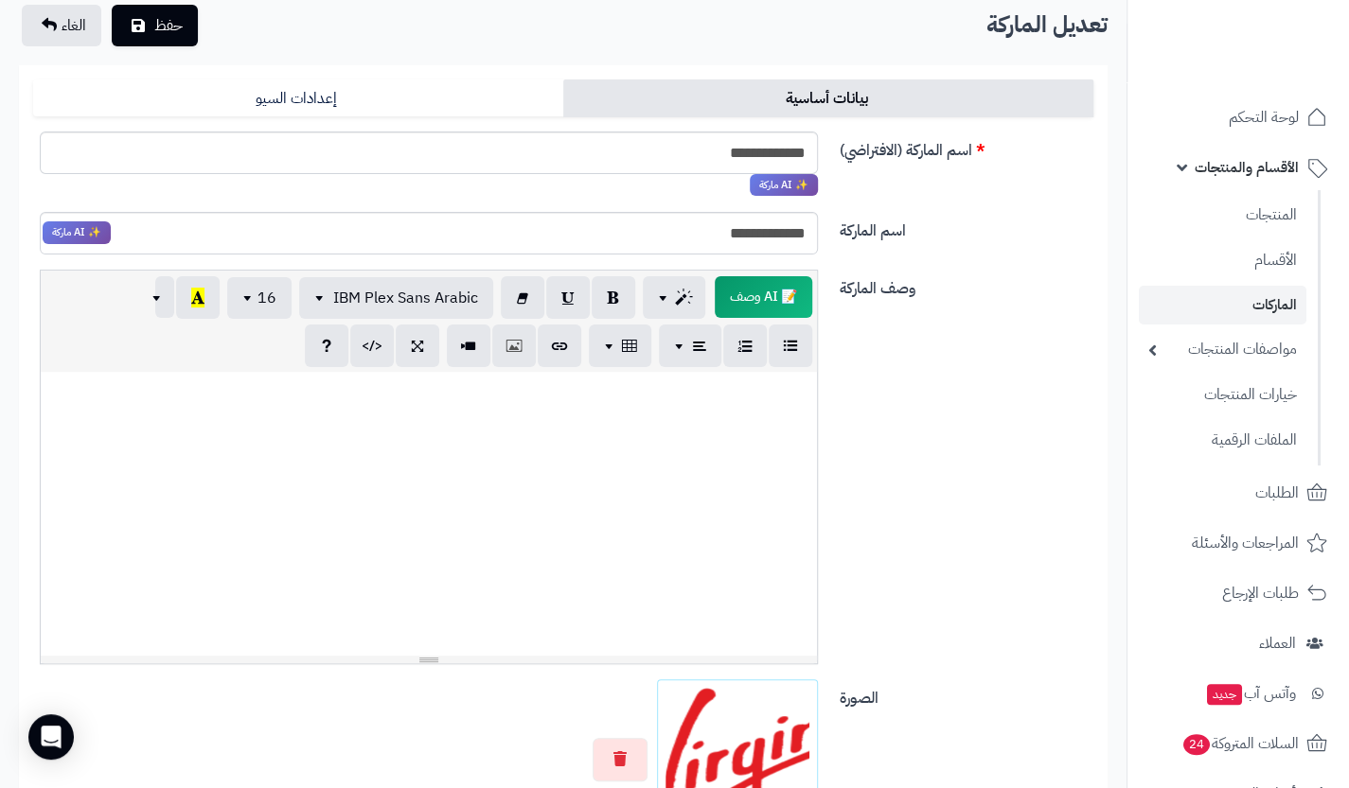
scroll to position [52, 0]
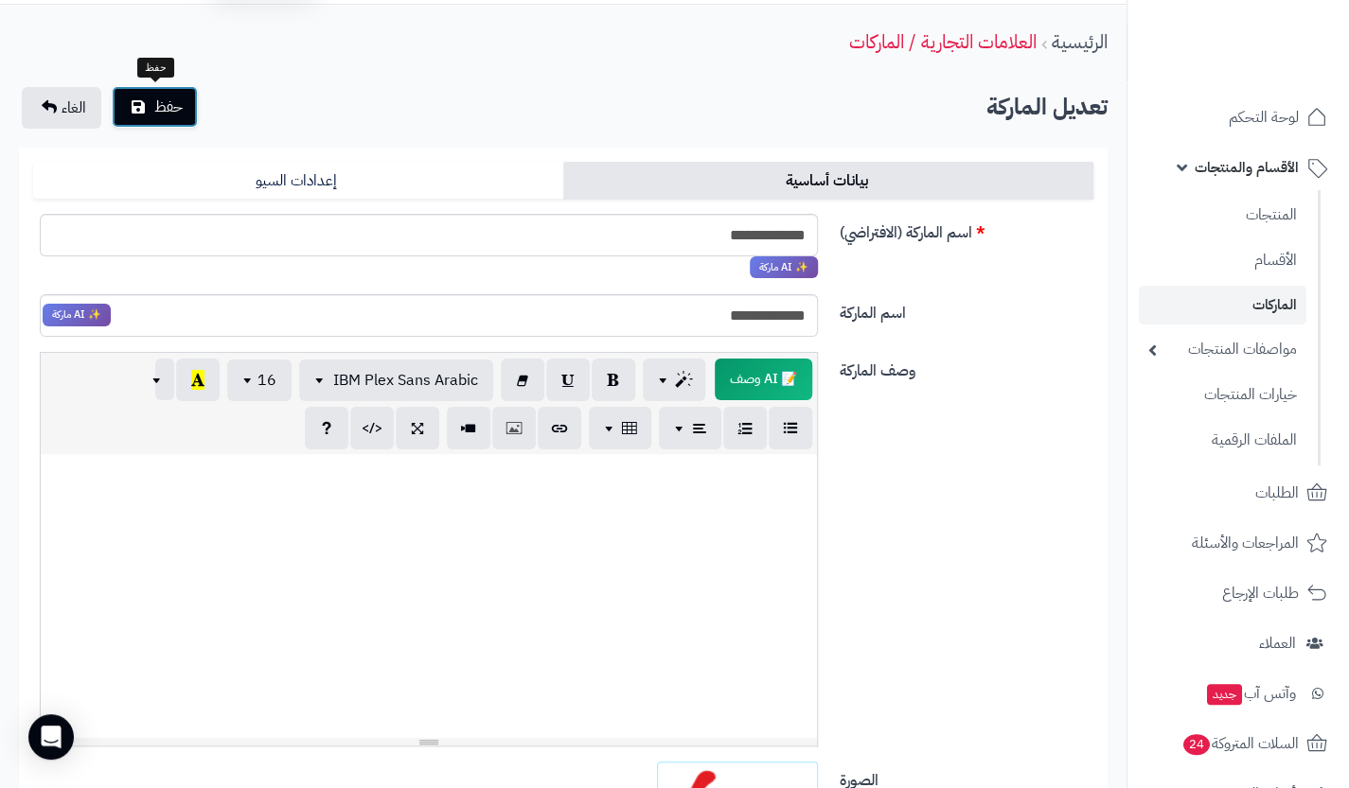
click at [148, 106] on button "حفظ" at bounding box center [155, 107] width 86 height 42
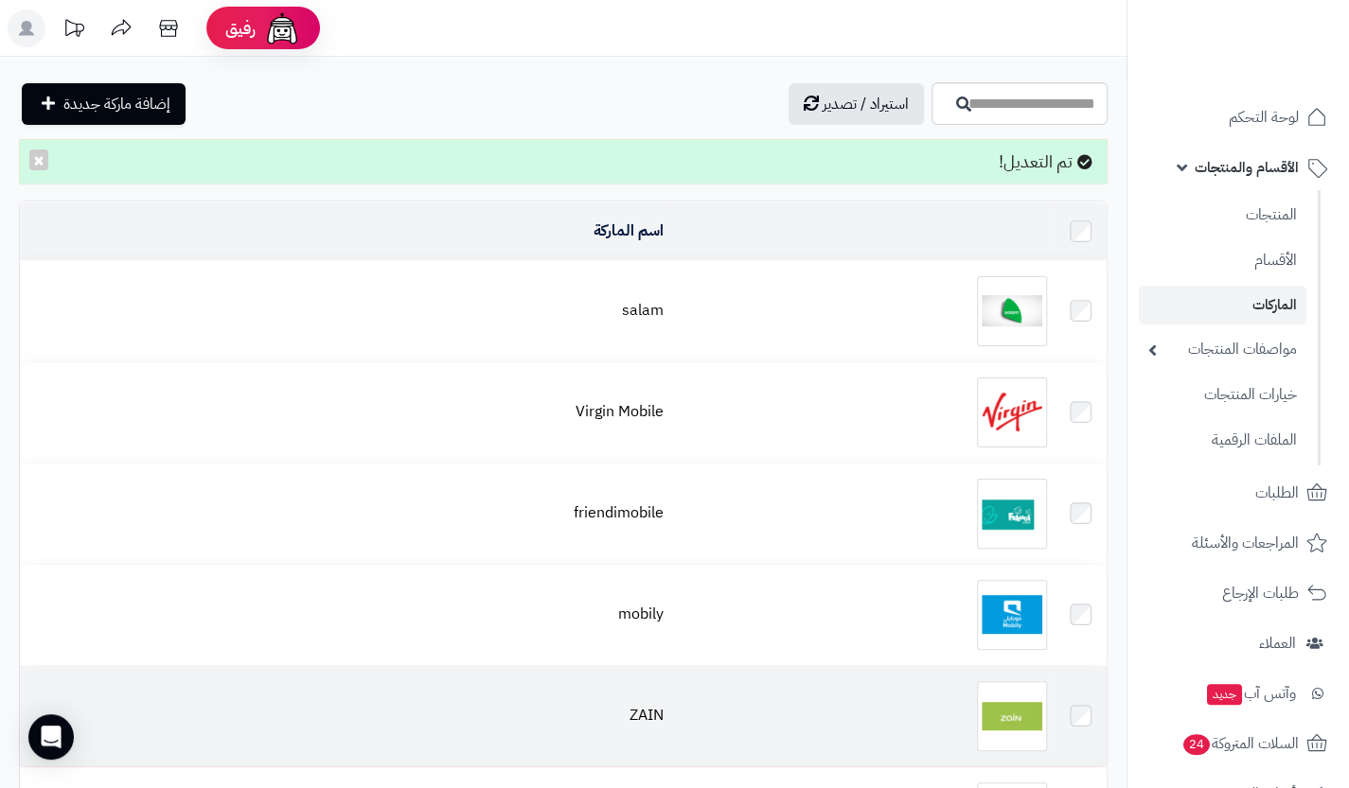
click at [1024, 681] on img at bounding box center [1012, 716] width 70 height 70
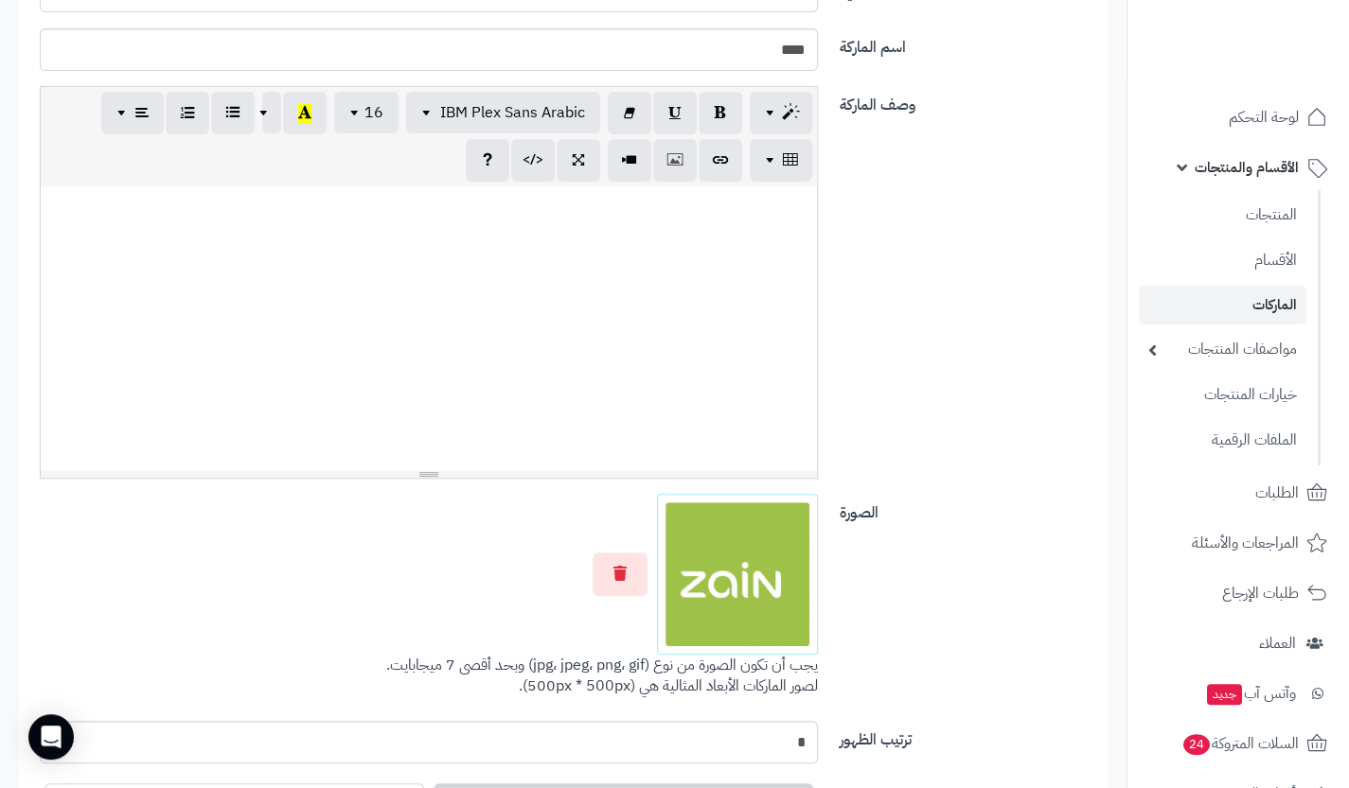
scroll to position [307, 0]
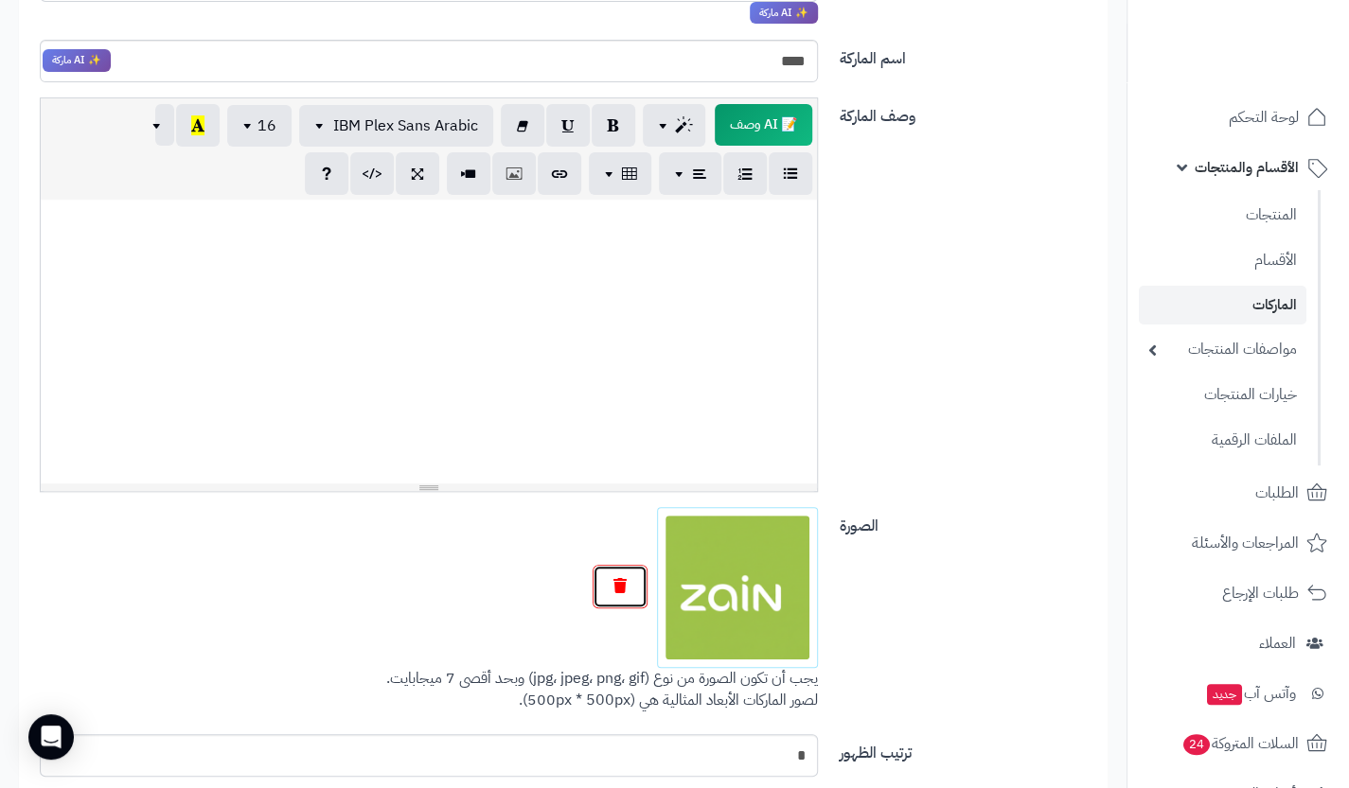
click at [627, 576] on button "button" at bounding box center [619, 587] width 55 height 44
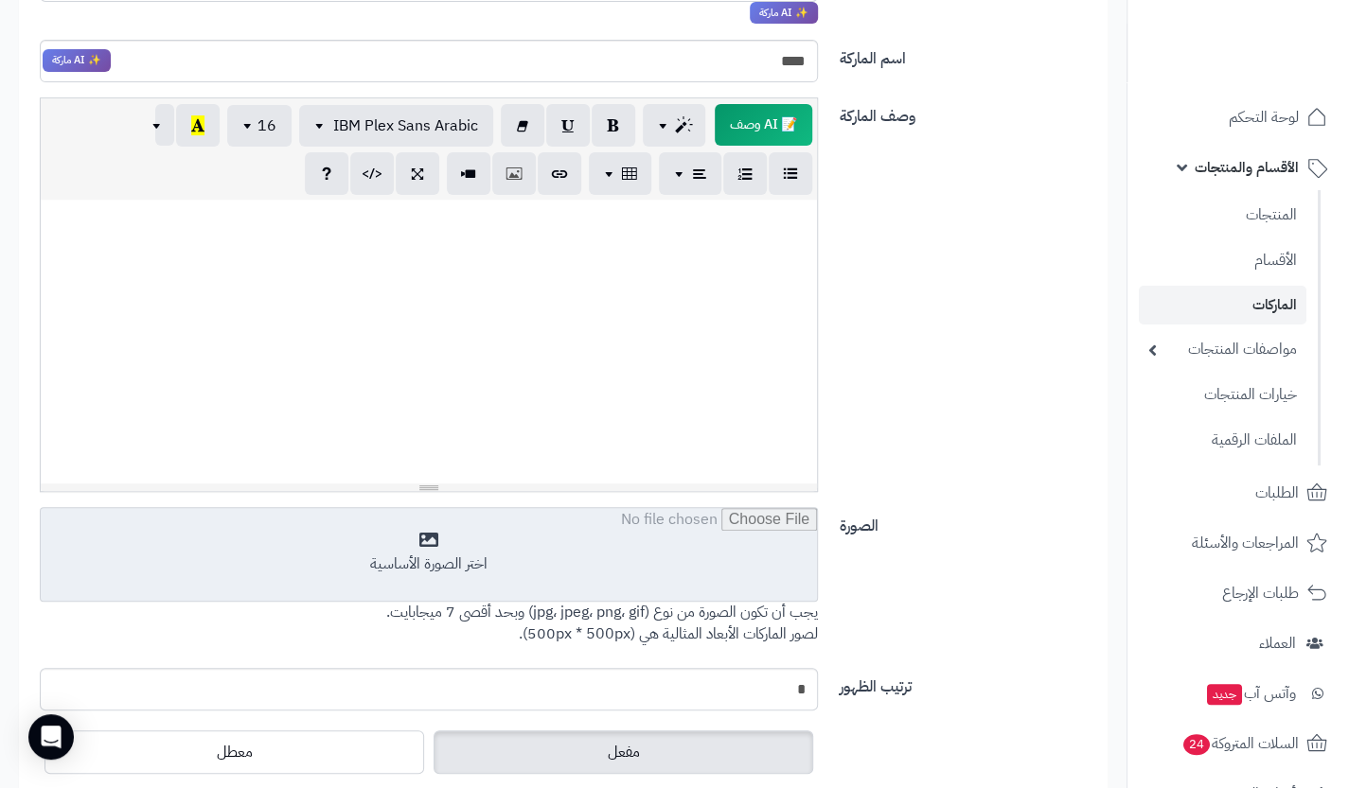
click at [666, 585] on input "file" at bounding box center [429, 555] width 776 height 95
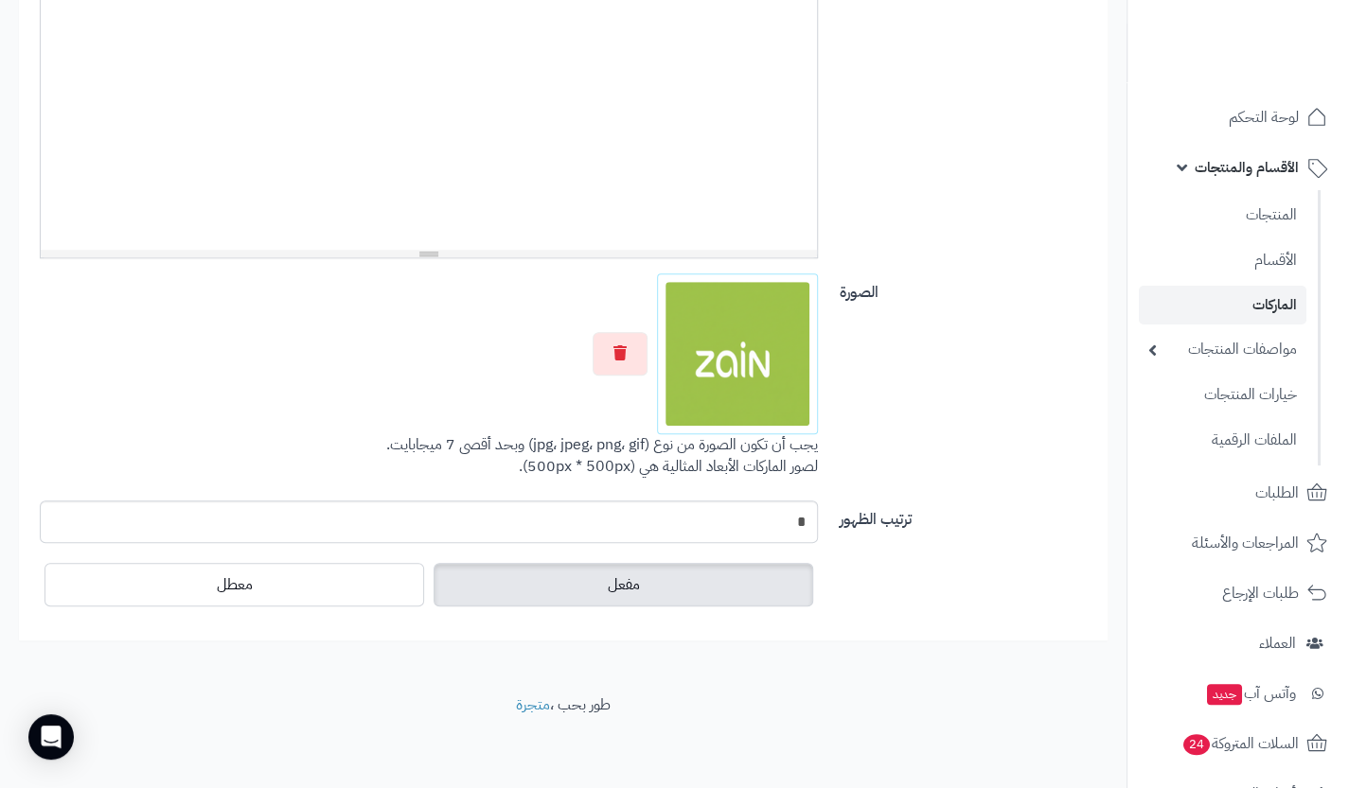
scroll to position [0, 0]
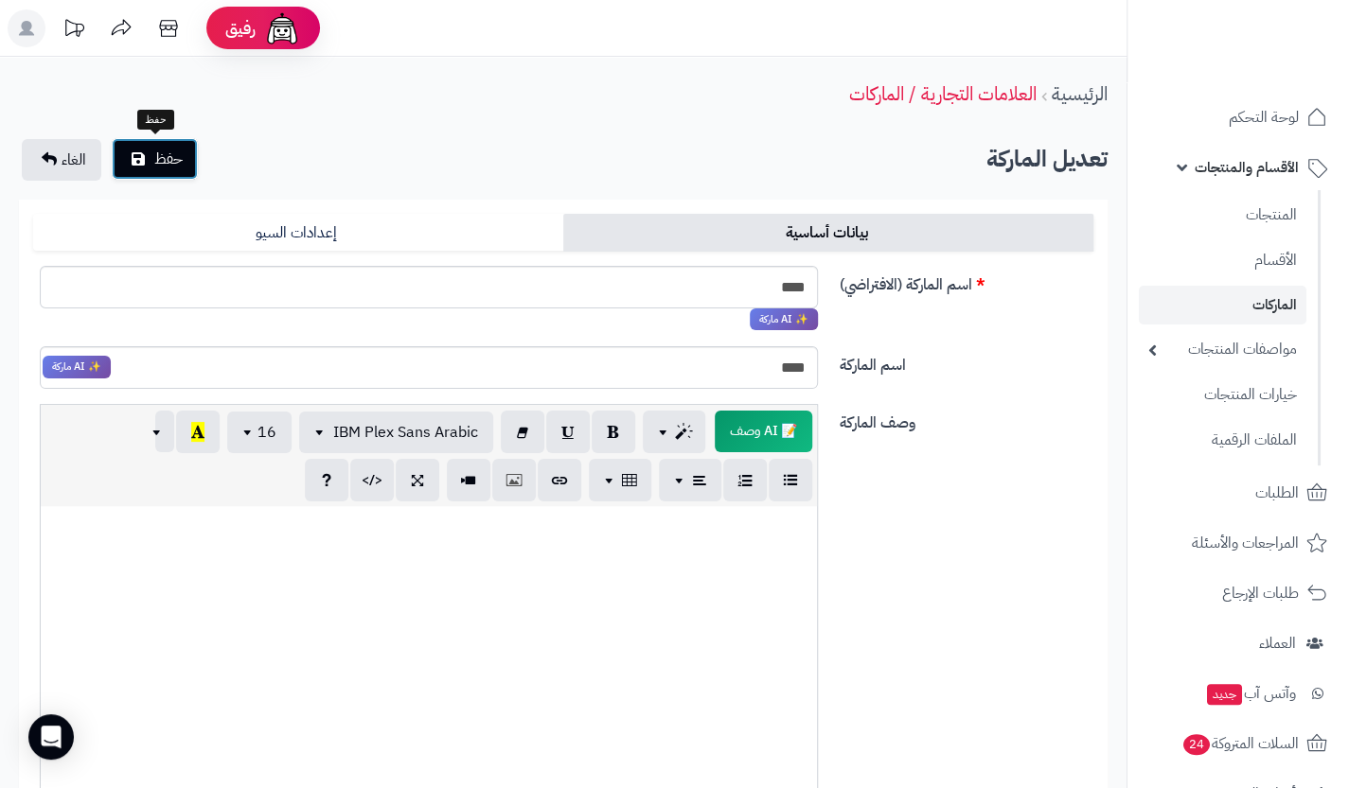
click at [157, 148] on span "حفظ" at bounding box center [168, 159] width 28 height 23
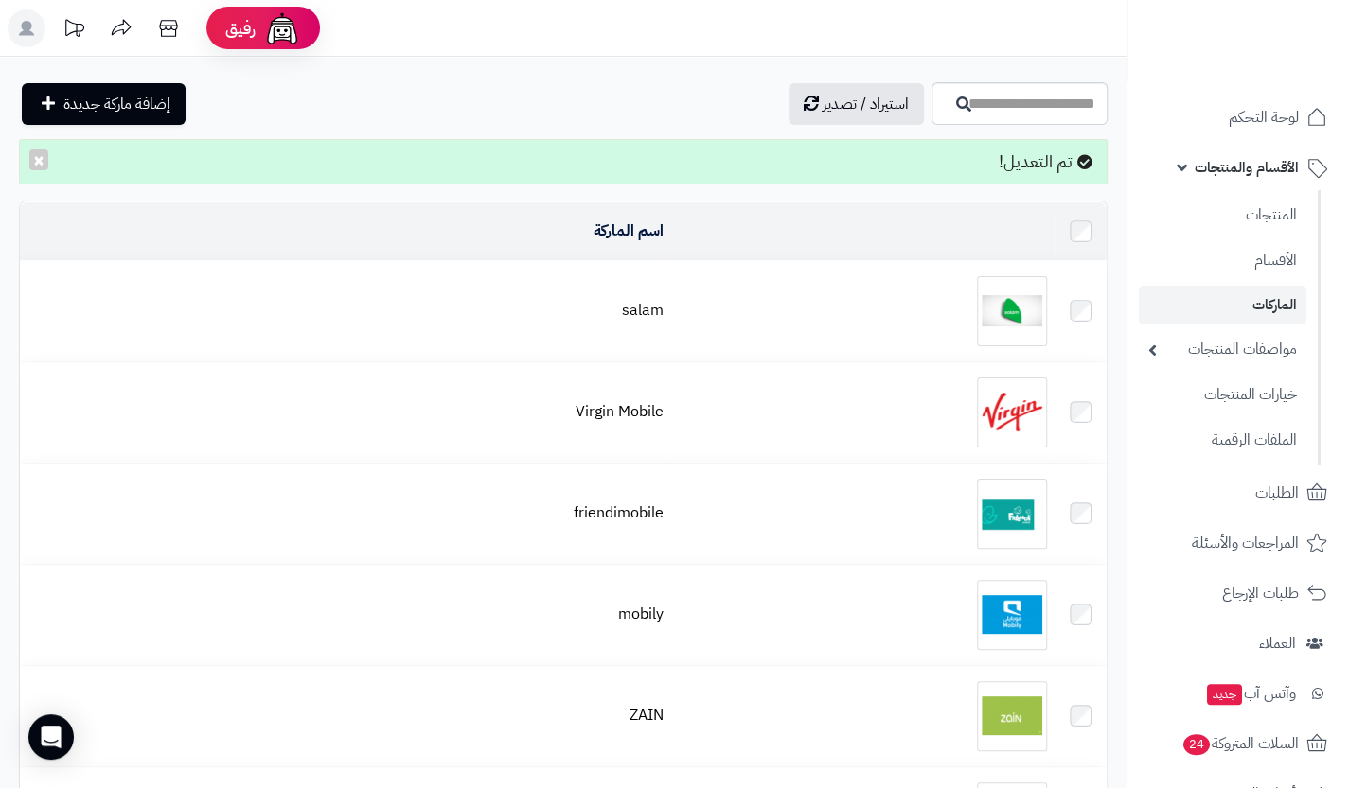
click at [1005, 297] on img at bounding box center [1012, 311] width 70 height 70
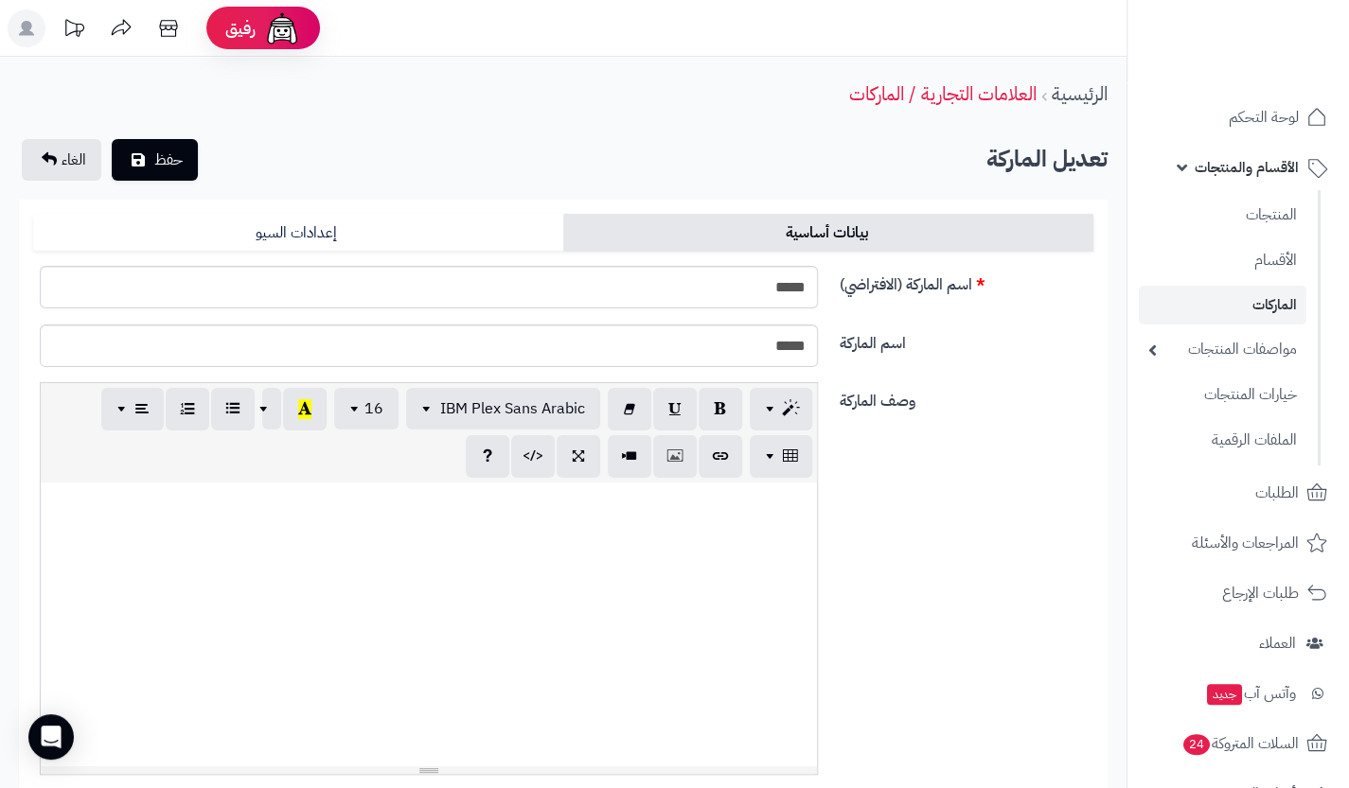
scroll to position [540, 0]
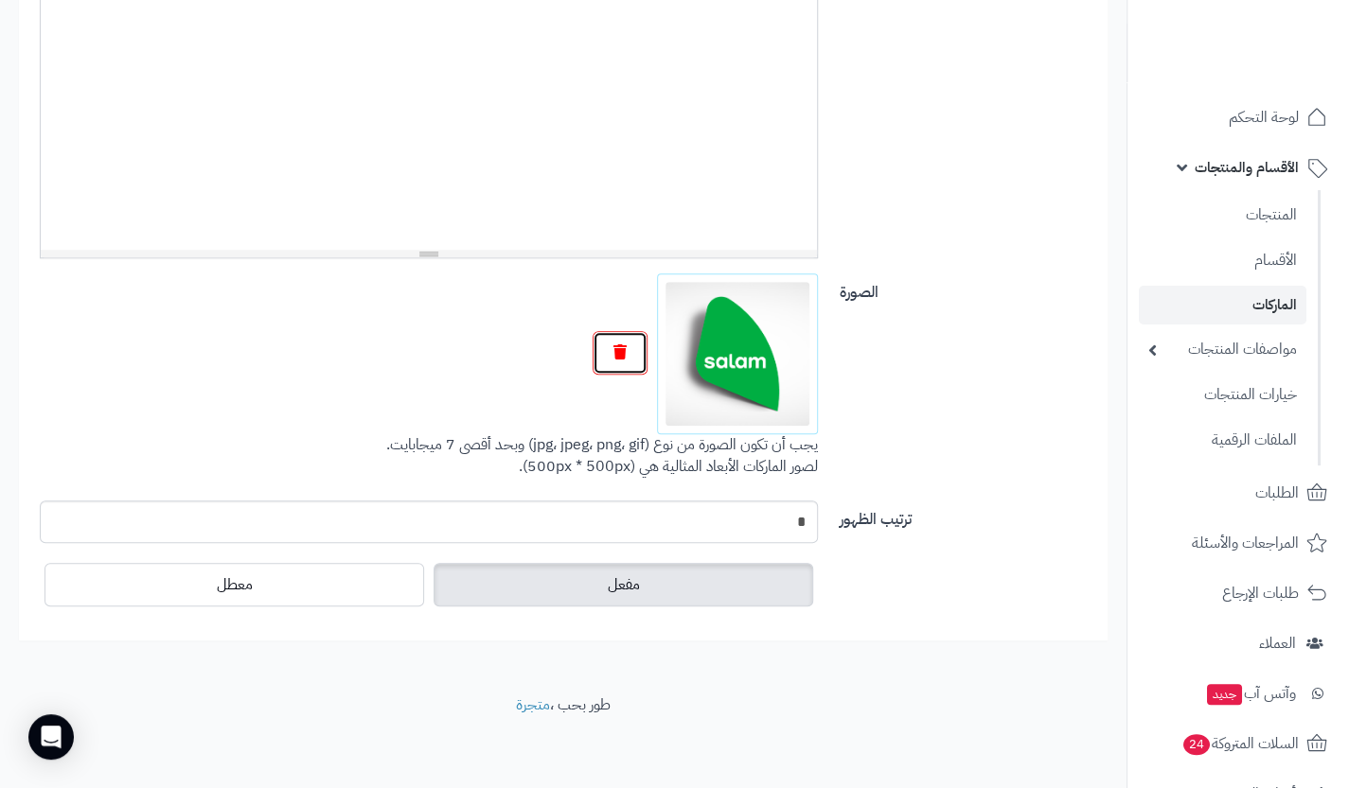
click at [613, 363] on button "button" at bounding box center [619, 353] width 55 height 44
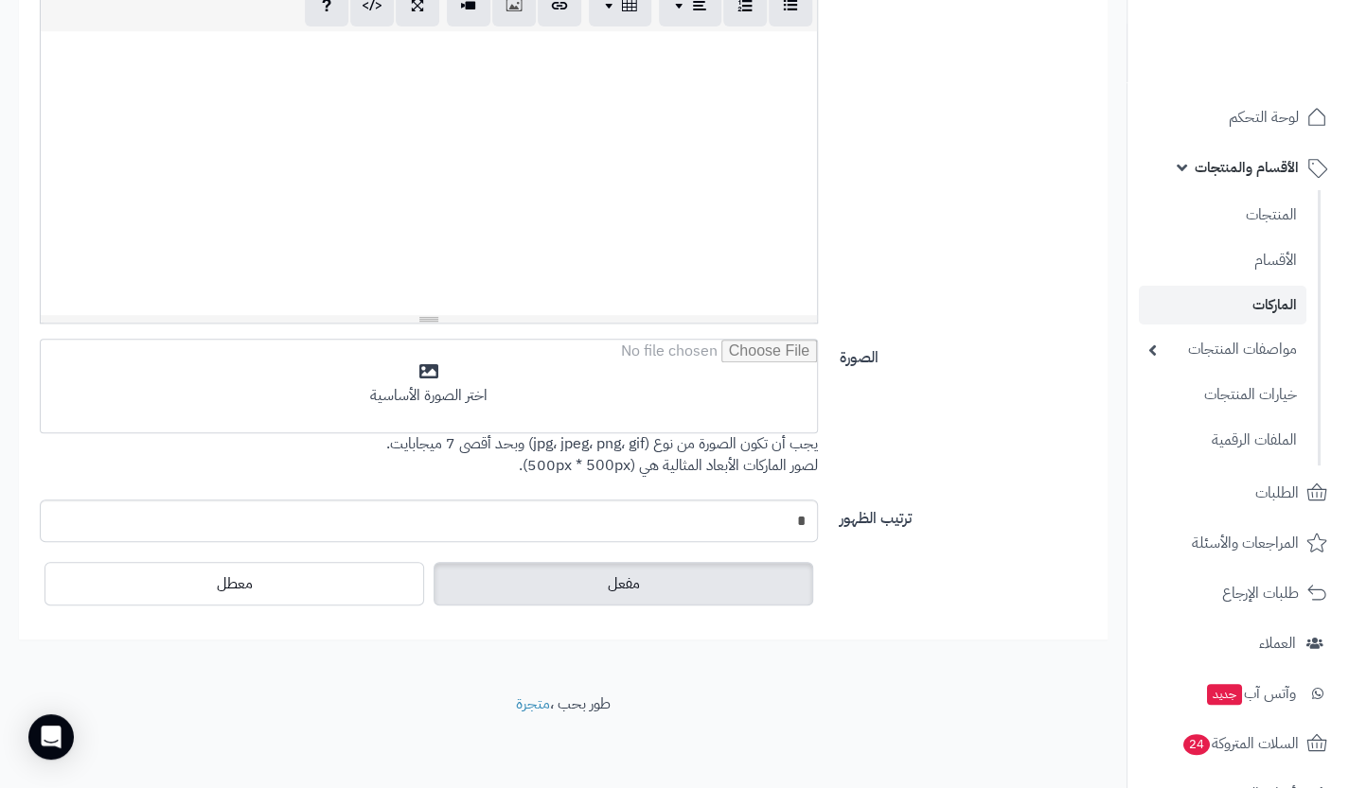
scroll to position [474, 0]
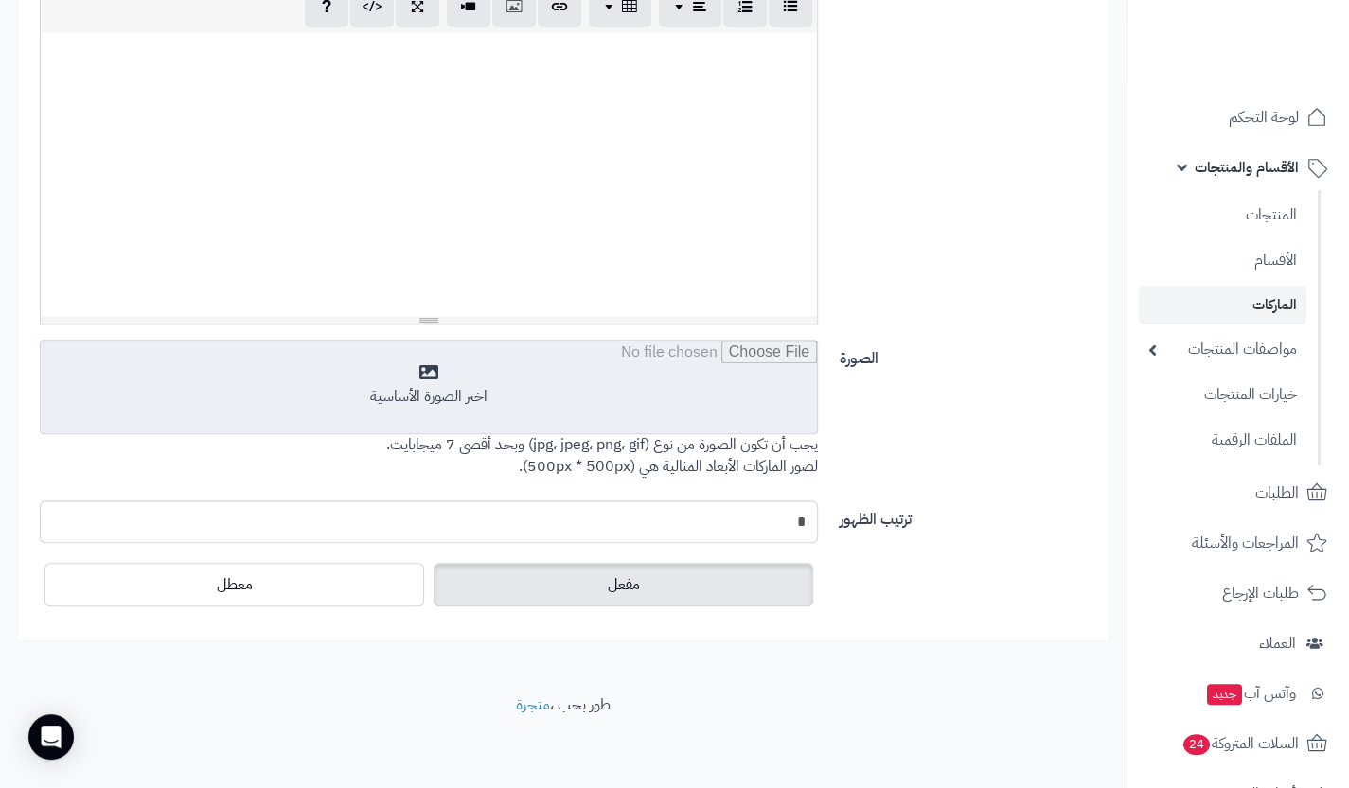
click at [609, 420] on input "file" at bounding box center [429, 388] width 776 height 95
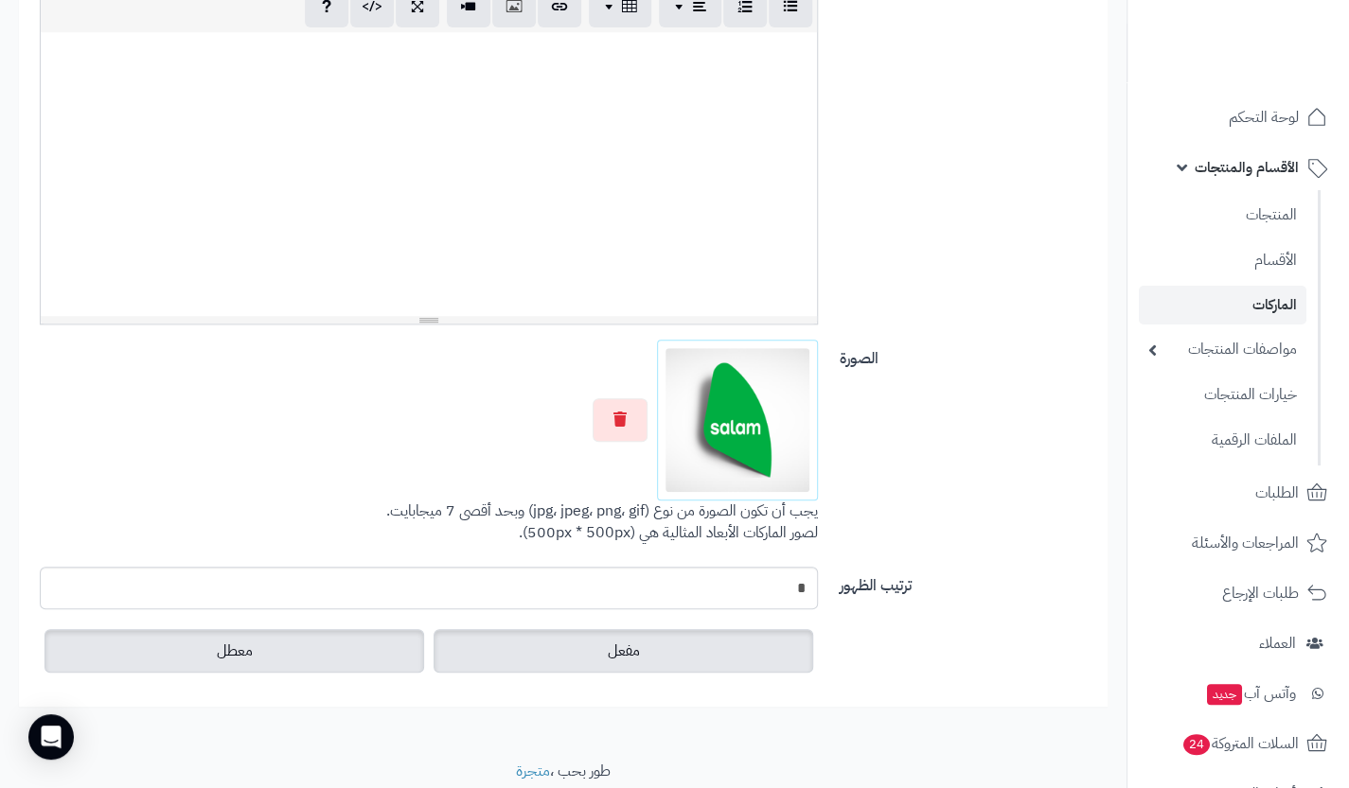
scroll to position [0, 0]
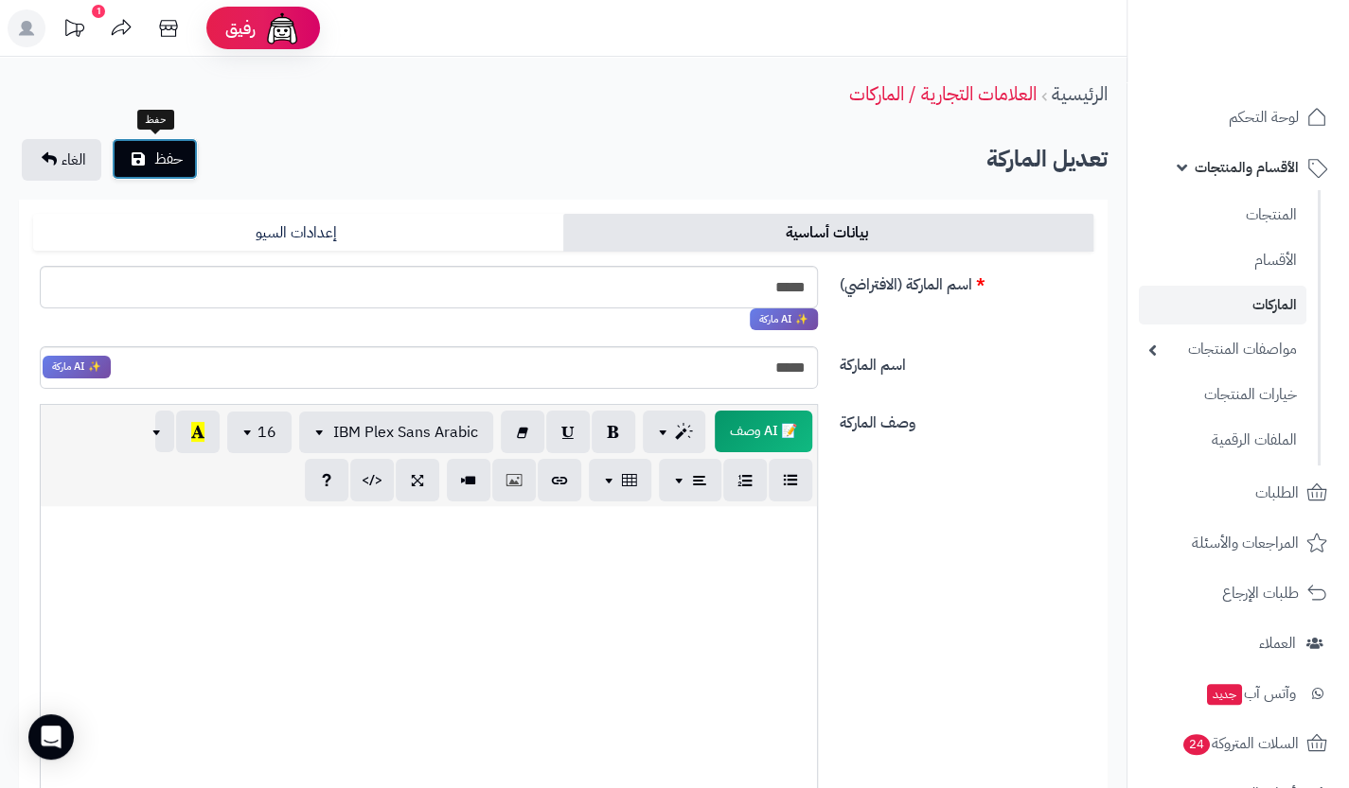
click at [158, 166] on span "حفظ" at bounding box center [168, 159] width 28 height 23
